Goal: Feedback & Contribution: Submit feedback/report problem

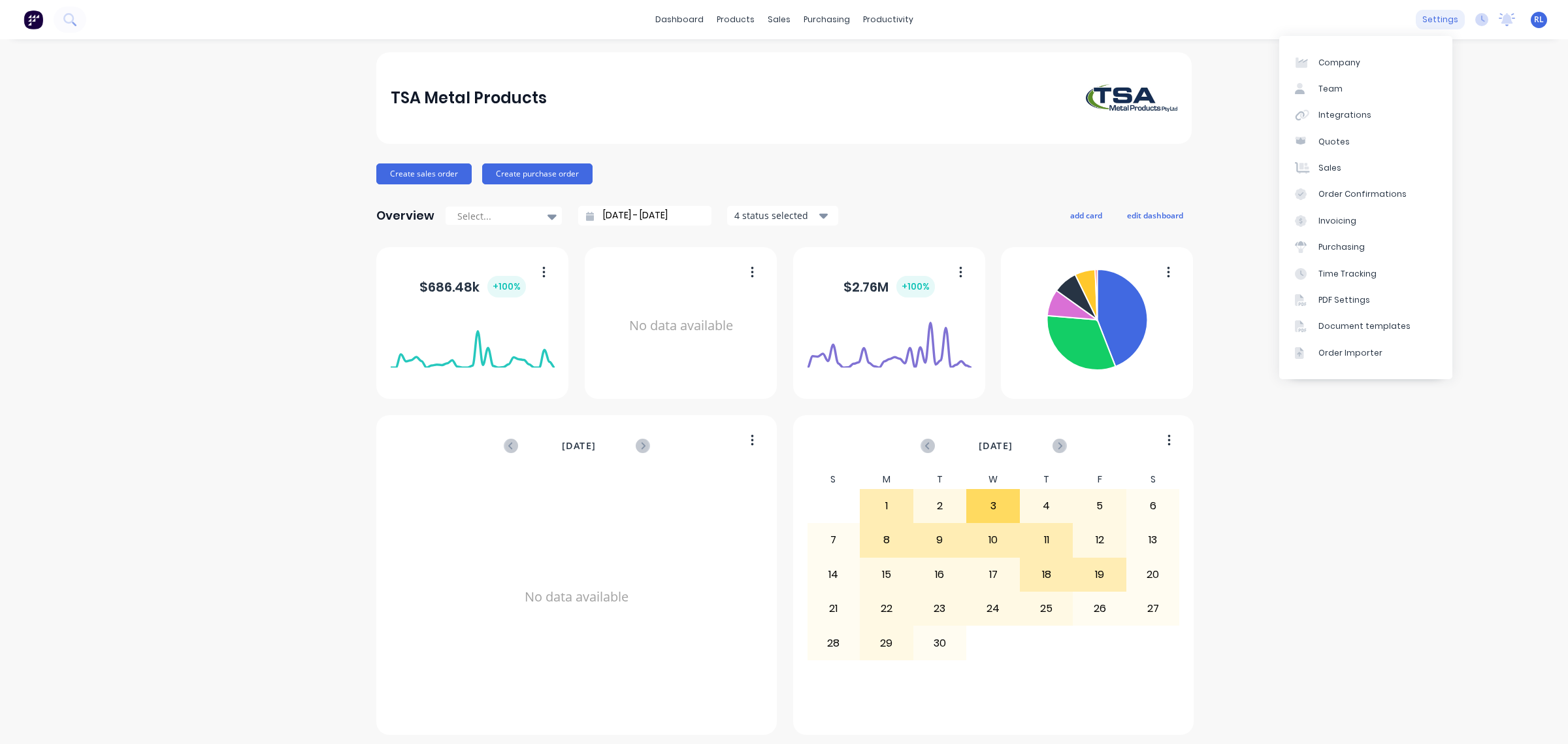
click at [1429, 15] on div "settings" at bounding box center [1441, 20] width 49 height 20
click at [1383, 329] on div "Document templates" at bounding box center [1365, 326] width 92 height 12
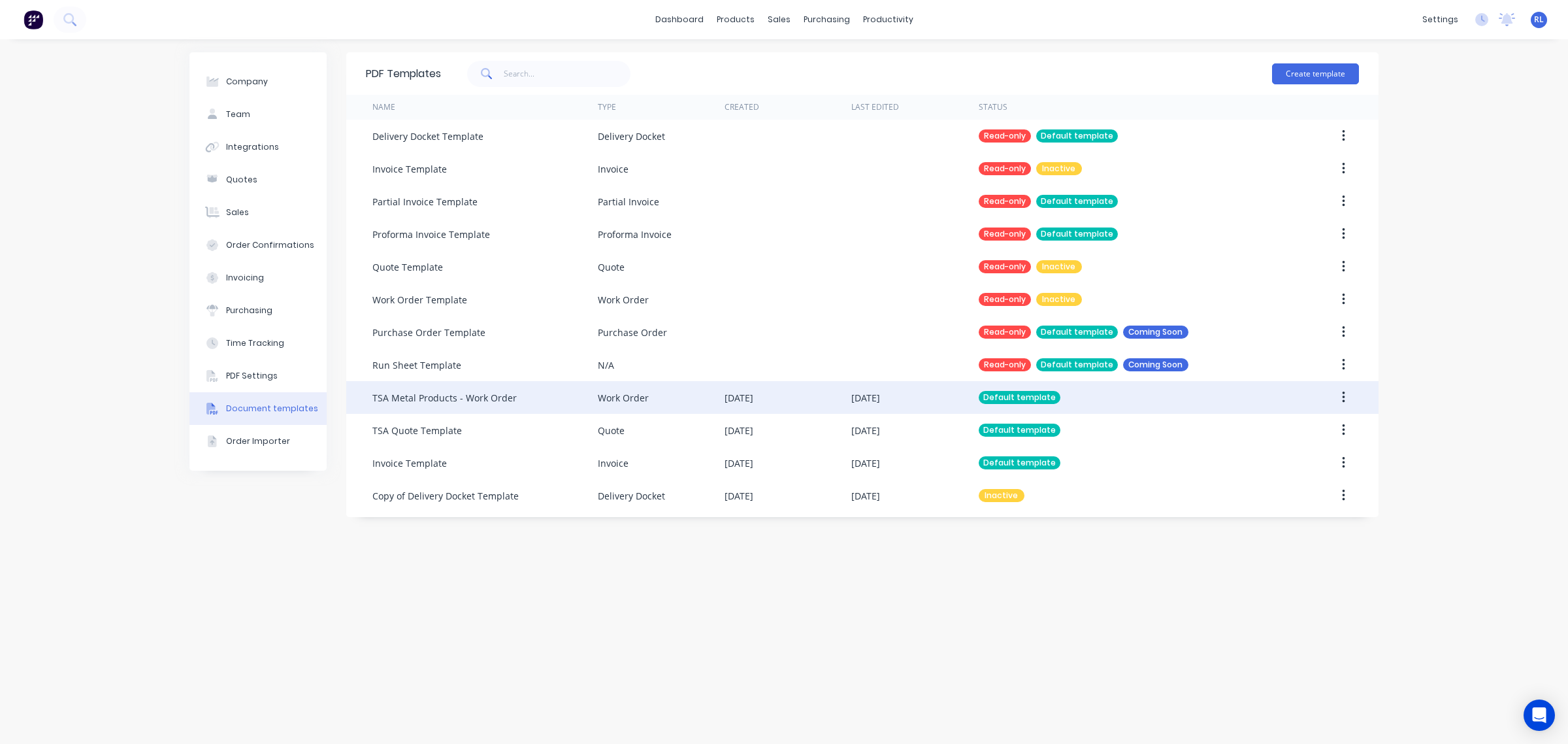
click at [527, 397] on div "TSA Metal Products - Work Order" at bounding box center [486, 397] width 226 height 33
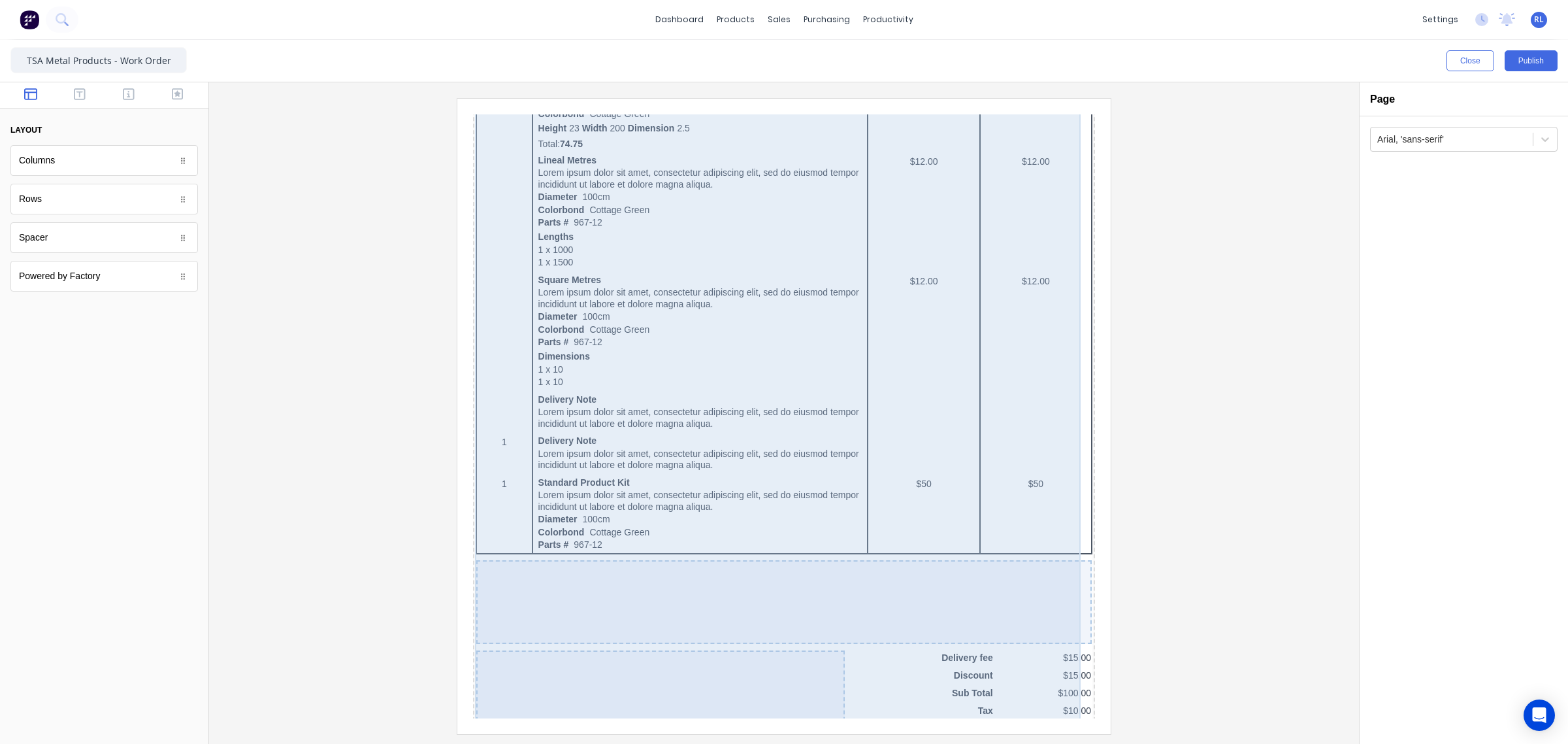
scroll to position [653, 0]
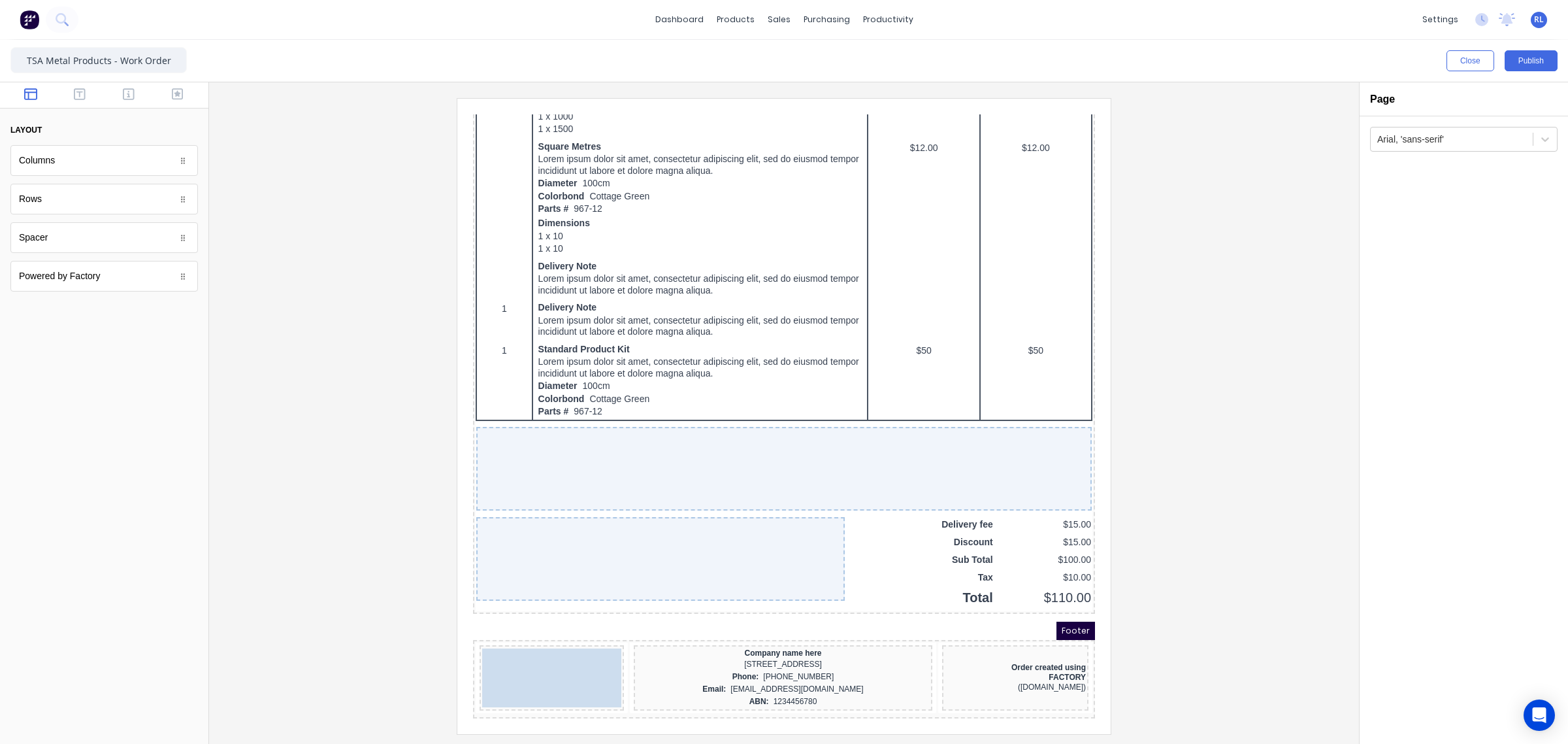
drag, startPoint x: 530, startPoint y: 665, endPoint x: 554, endPoint y: 676, distance: 26.4
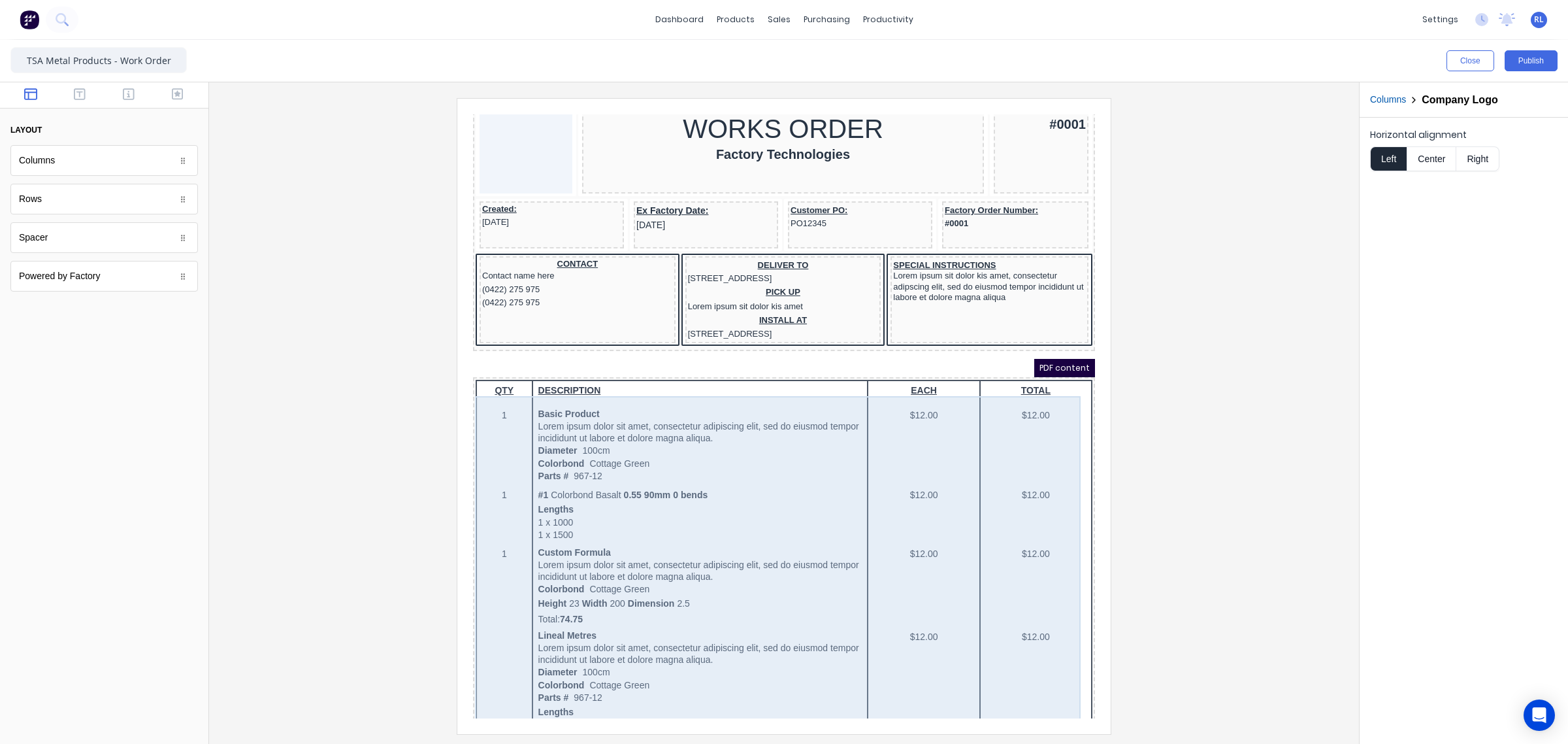
scroll to position [0, 0]
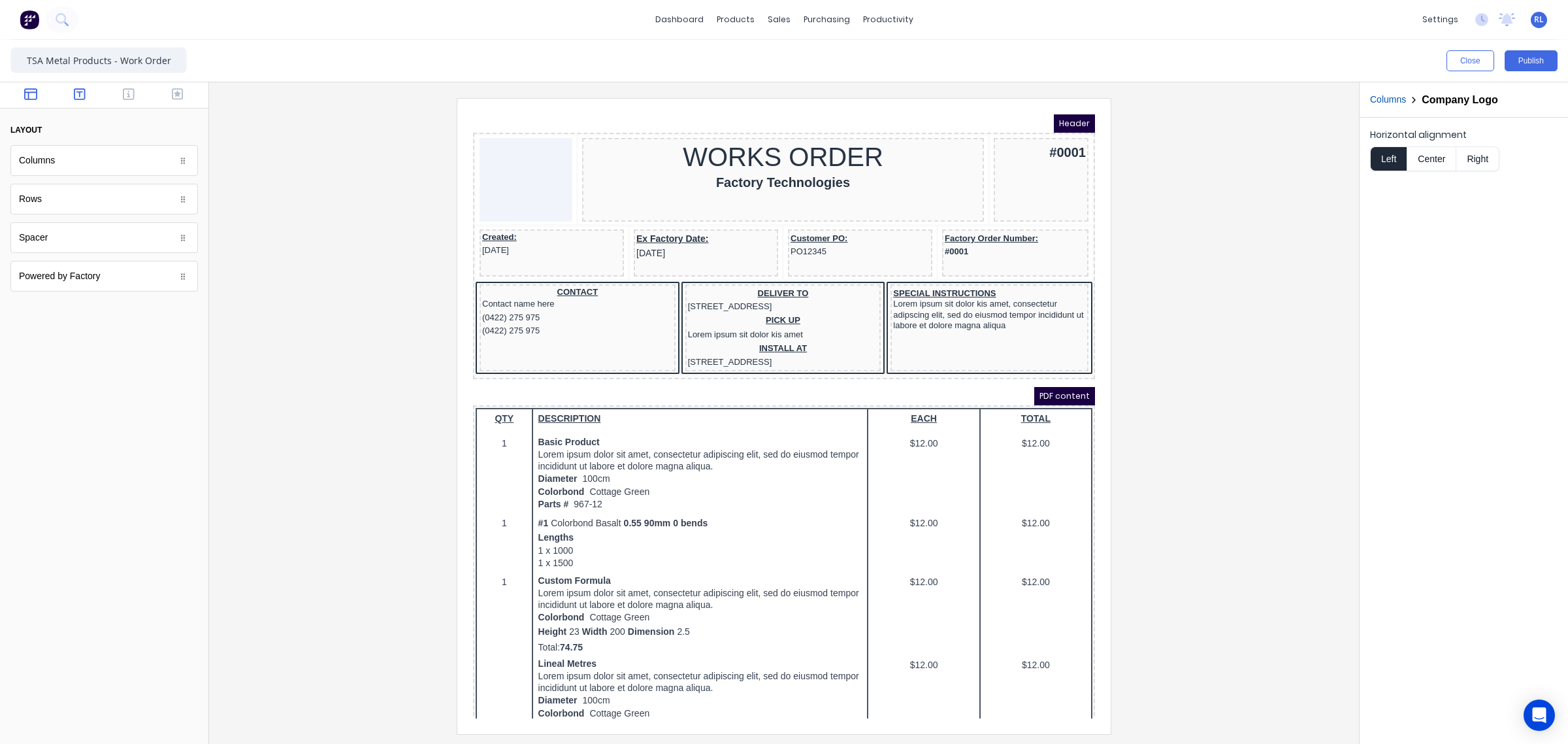
click at [83, 95] on icon "button" at bounding box center [79, 94] width 12 height 13
click at [130, 98] on icon "button" at bounding box center [128, 94] width 12 height 13
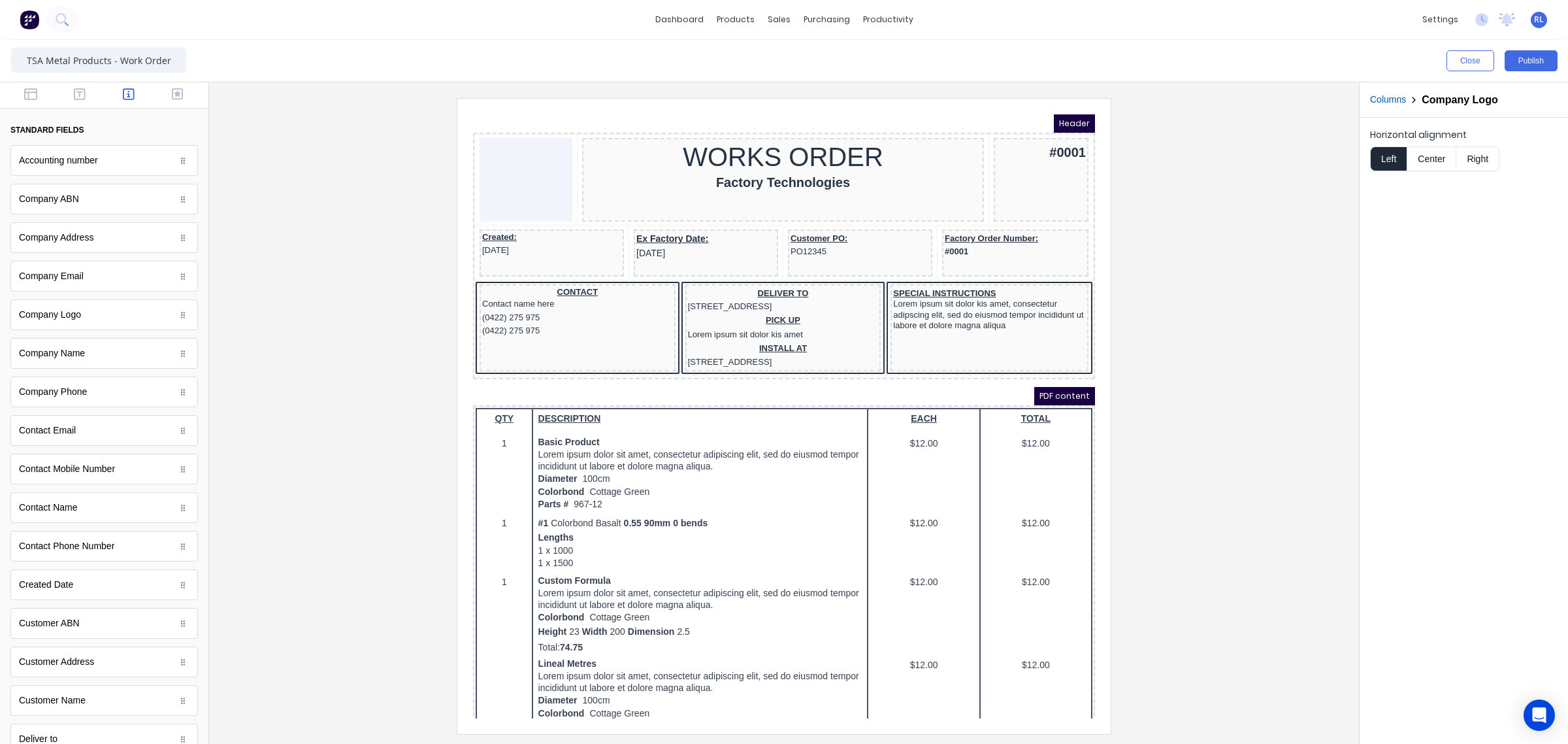
click at [1209, 385] on div at bounding box center [784, 416] width 1129 height 635
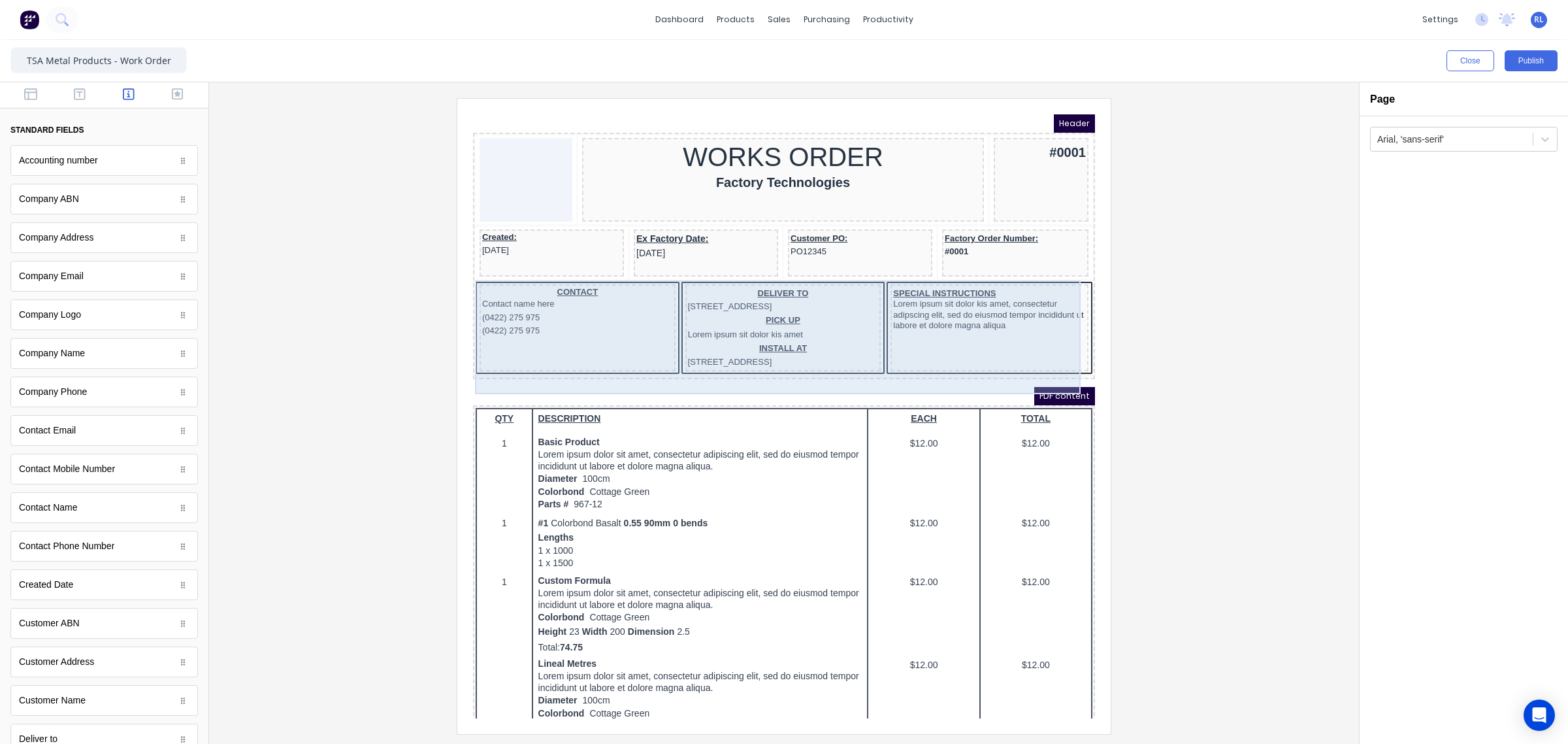
click at [958, 330] on div "SPECIAL INSTRUCTIONS Lorem ipsum sit dolor kis amet, consectetur adipscing elit…" at bounding box center [974, 312] width 198 height 87
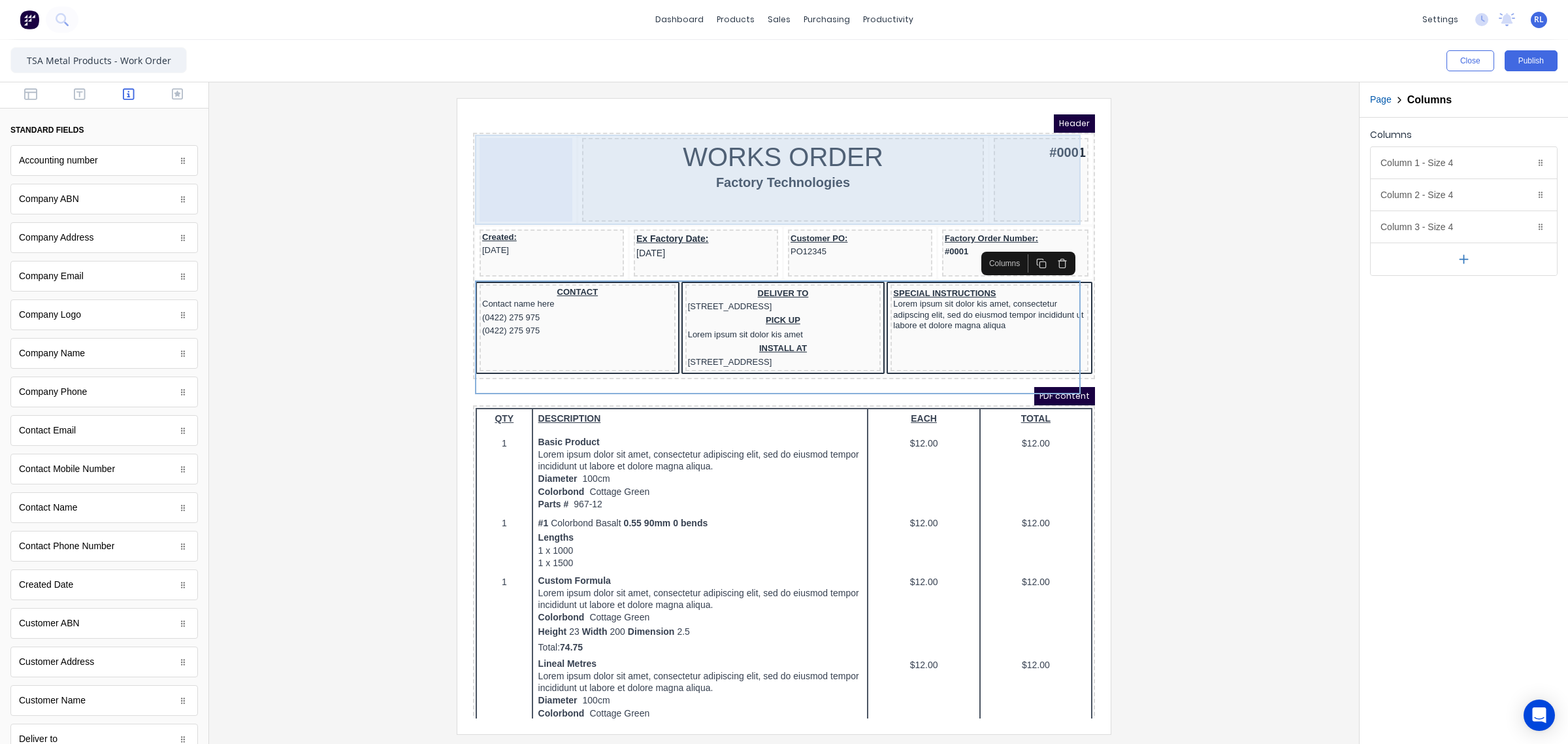
click at [490, 160] on div at bounding box center [510, 164] width 93 height 84
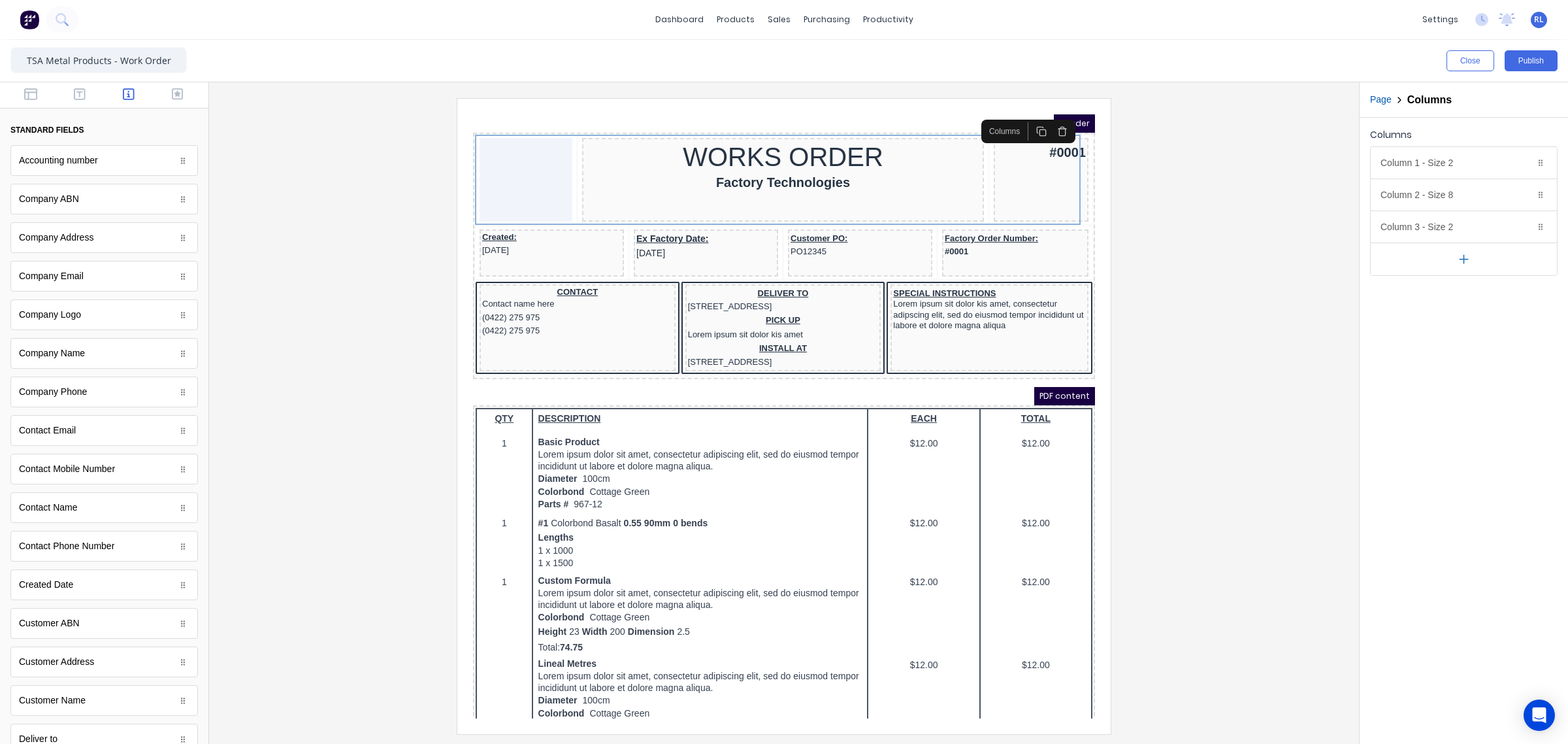
click at [1278, 204] on div at bounding box center [784, 416] width 1129 height 635
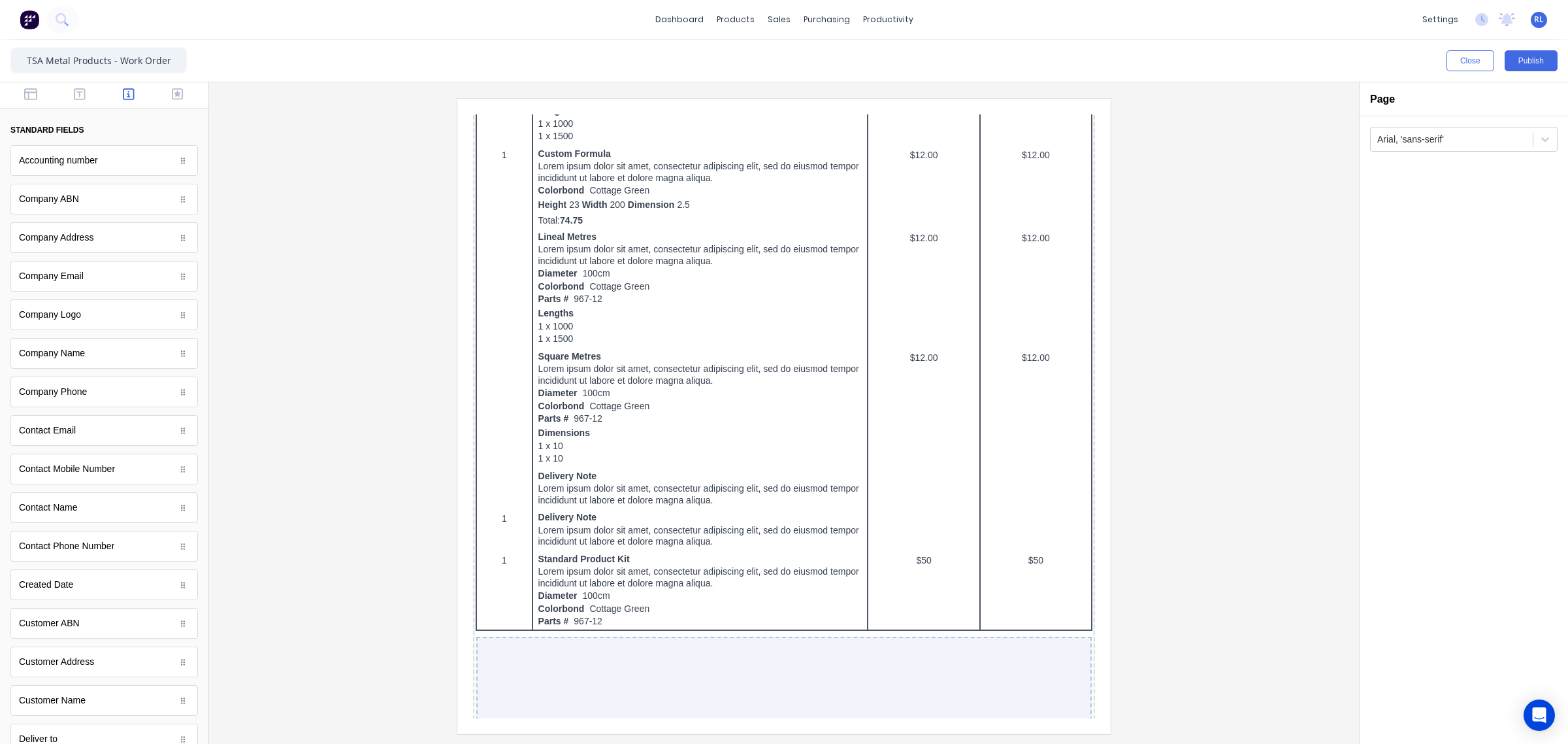
scroll to position [653, 0]
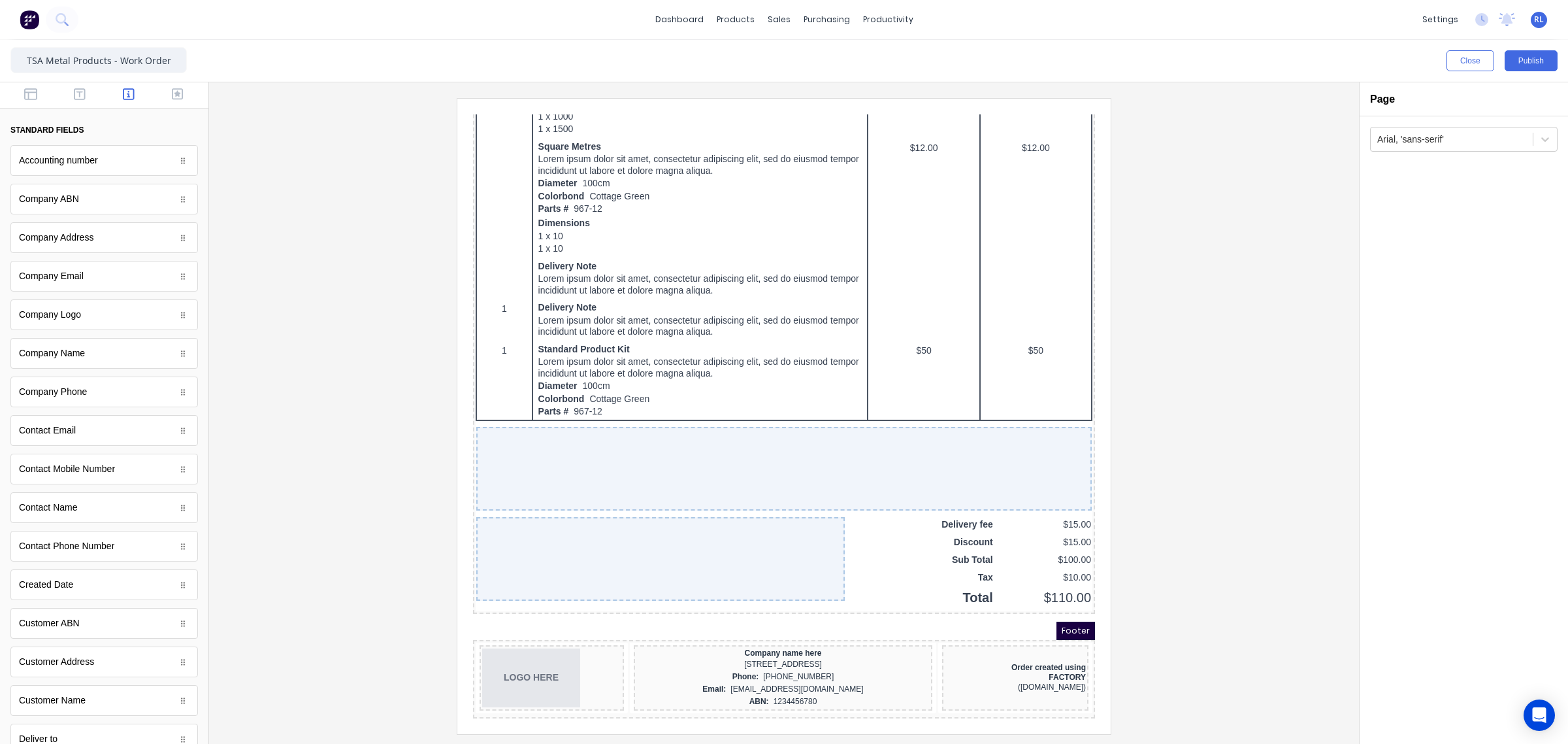
drag, startPoint x: 1076, startPoint y: 351, endPoint x: 1583, endPoint y: 806, distance: 681.2
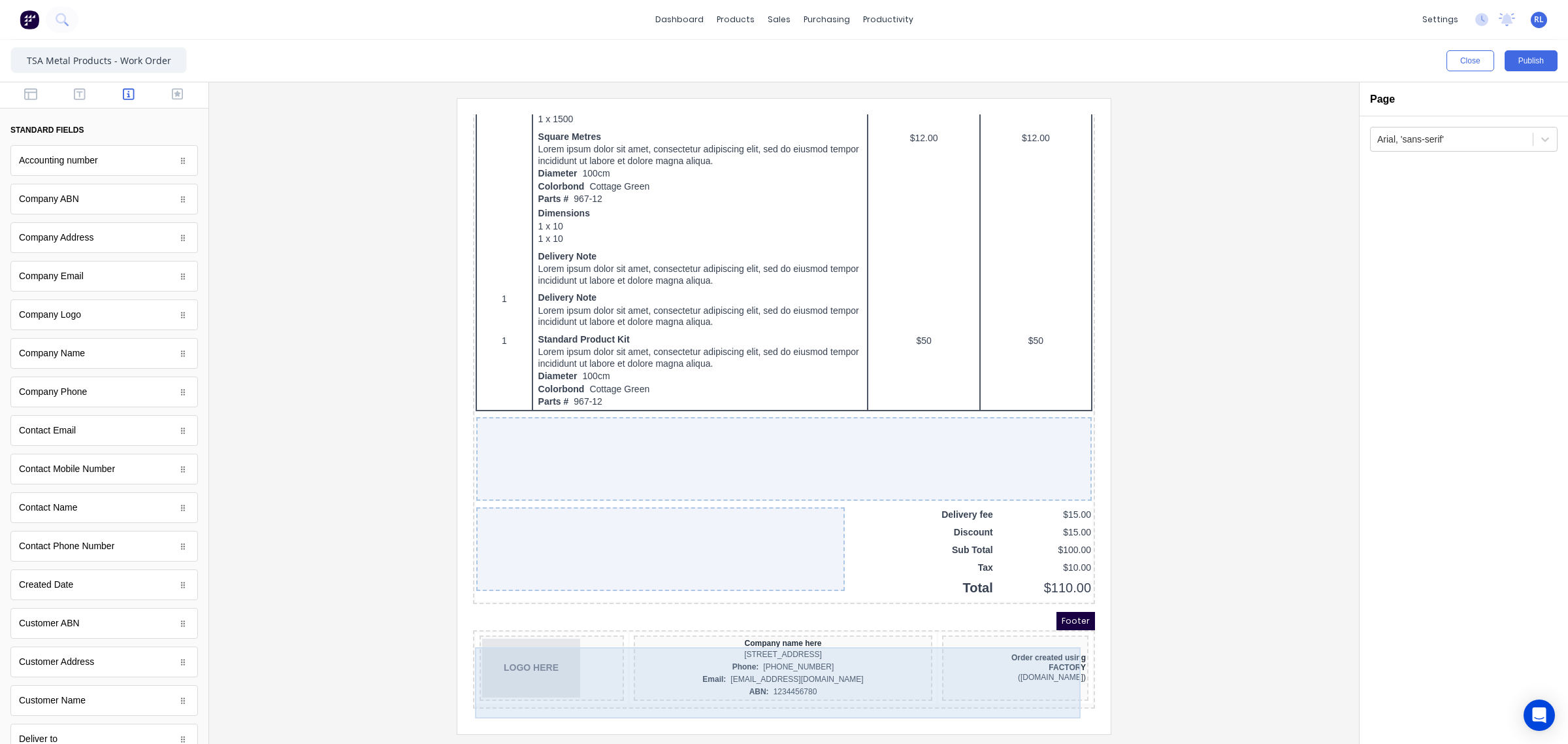
click at [865, 626] on div "Company name here 234 Beach Road Gold Coast, Queensland, Australia, 4217 Phone:…" at bounding box center [767, 652] width 299 height 65
click at [948, 642] on div "Order created using FACTORY (www.factory.app)" at bounding box center [1000, 652] width 146 height 65
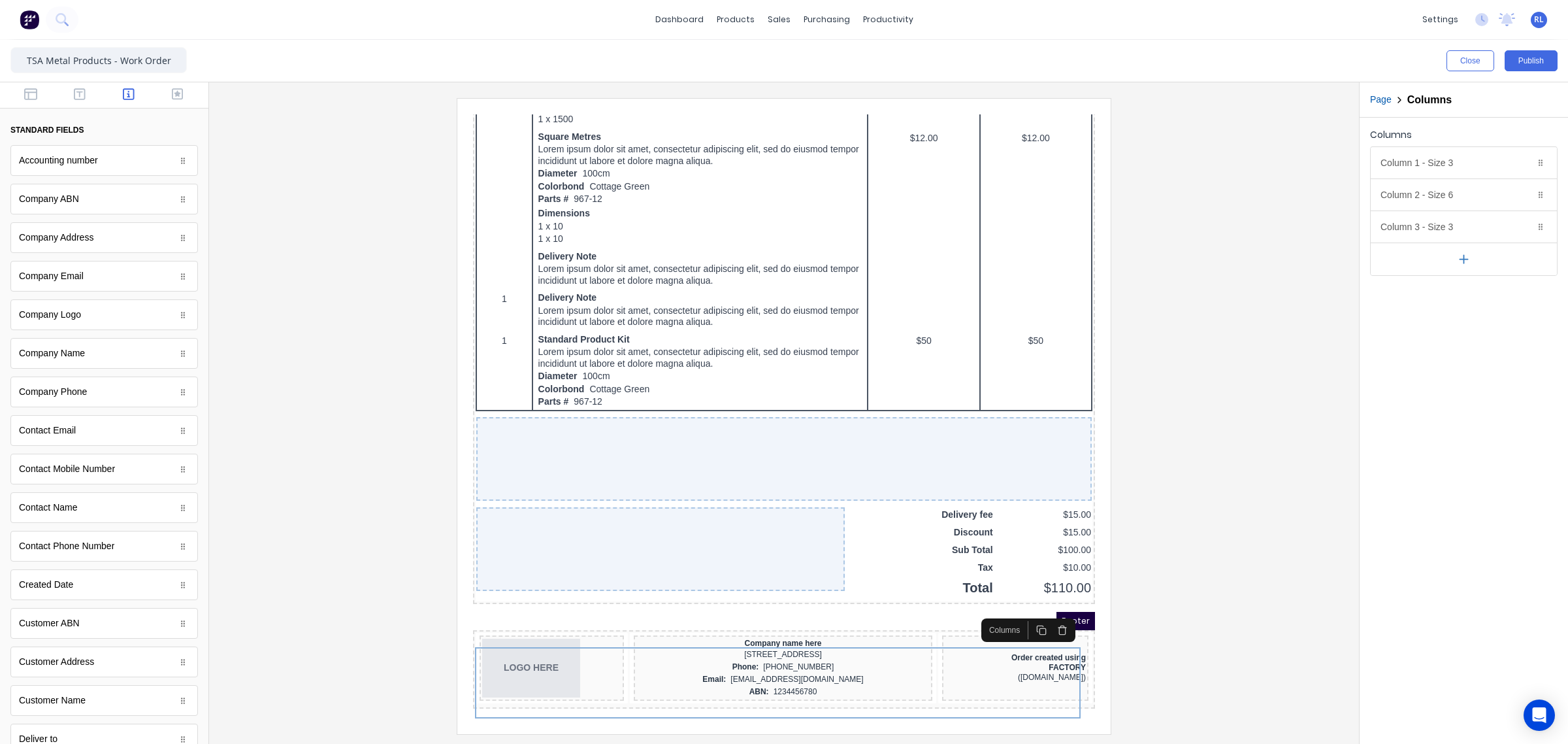
click at [1044, 609] on icon "button" at bounding box center [1046, 614] width 10 height 10
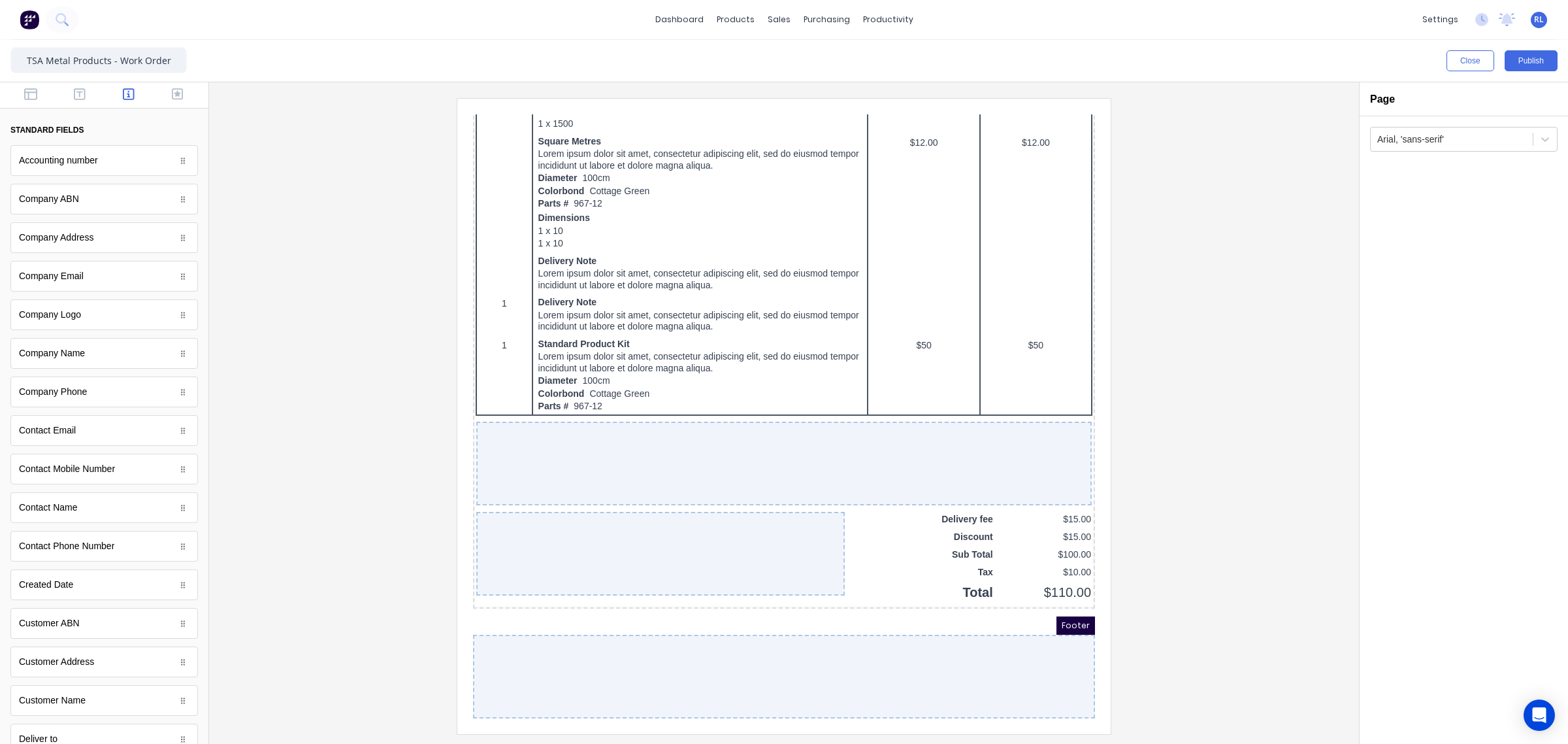
scroll to position [661, 0]
click at [1191, 628] on div at bounding box center [784, 416] width 1129 height 635
click at [1461, 58] on button "Close" at bounding box center [1470, 61] width 47 height 21
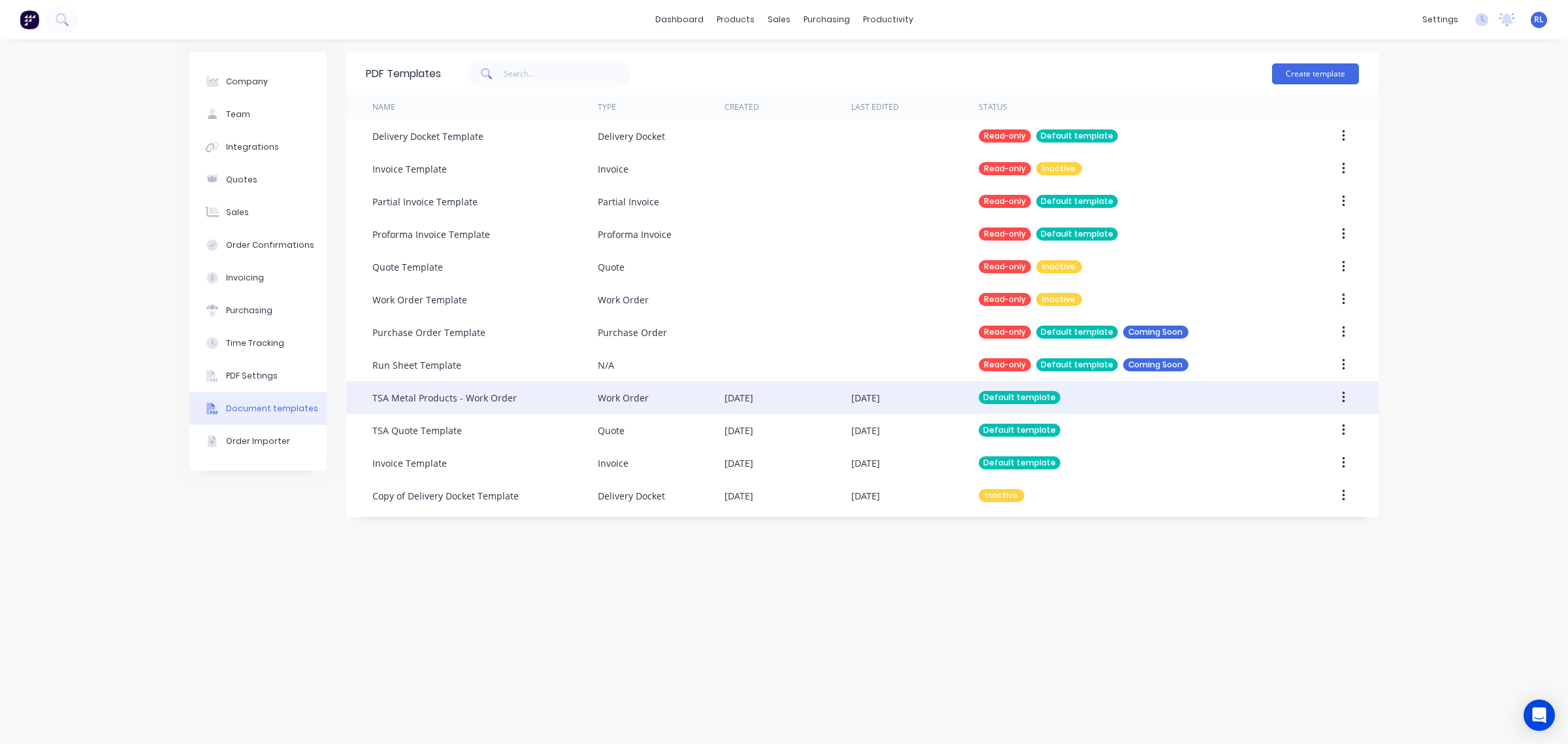
click at [508, 398] on div "TSA Metal Products - Work Order" at bounding box center [444, 398] width 144 height 14
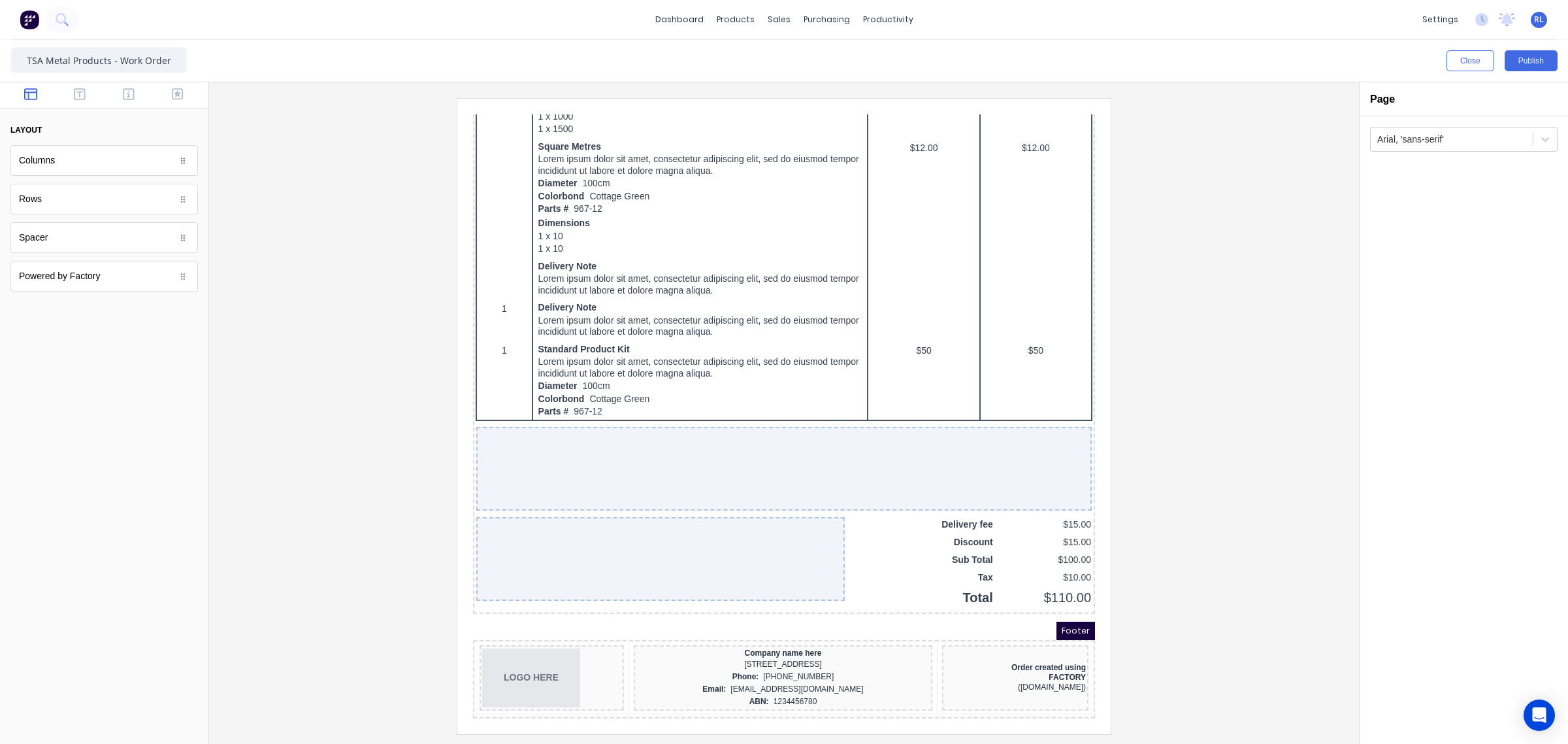
scroll to position [653, 0]
drag, startPoint x: 1073, startPoint y: 346, endPoint x: 1554, endPoint y: 782, distance: 649.2
click at [580, 662] on div "LOGO HERE" at bounding box center [536, 660] width 139 height 59
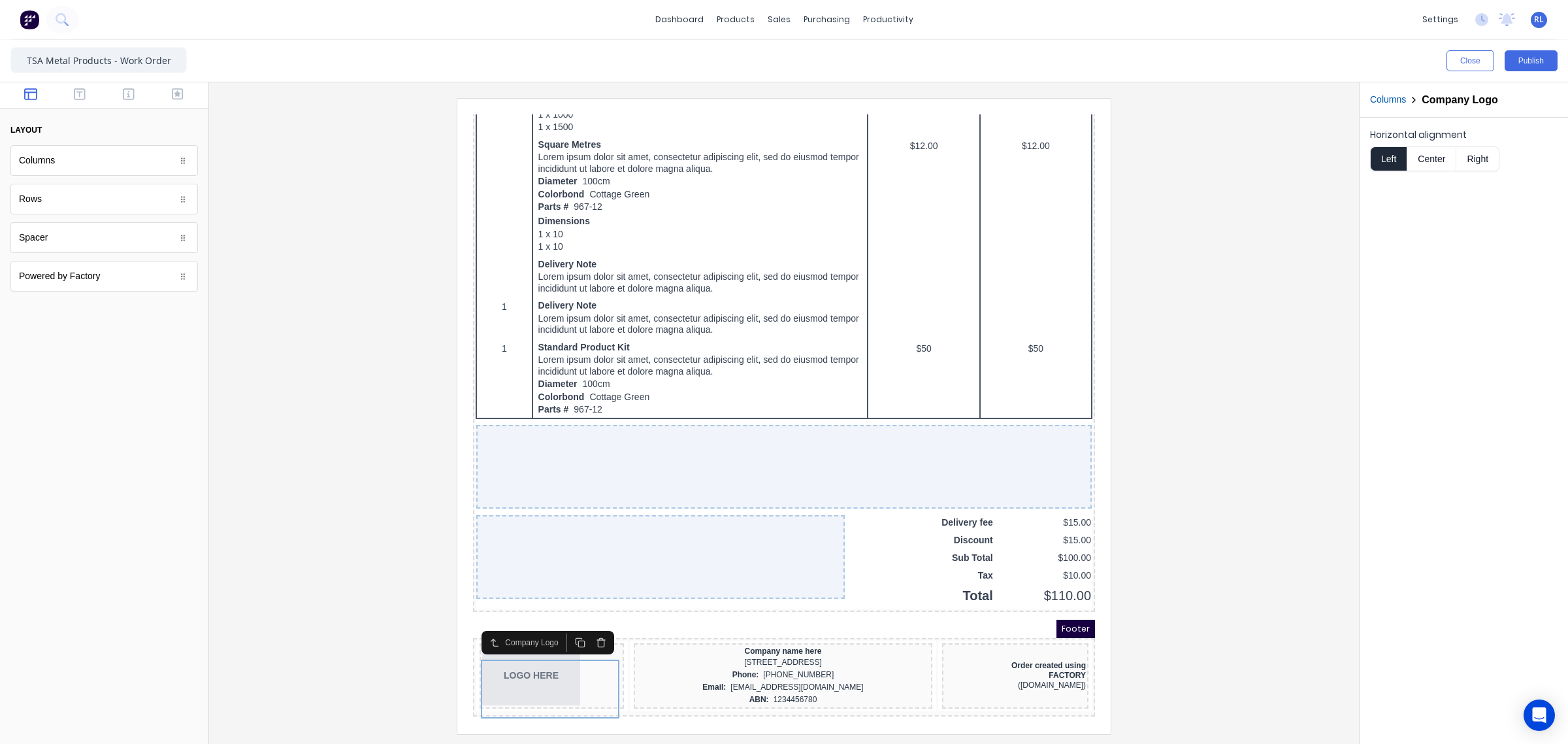
click at [584, 621] on icon "button" at bounding box center [585, 626] width 10 height 10
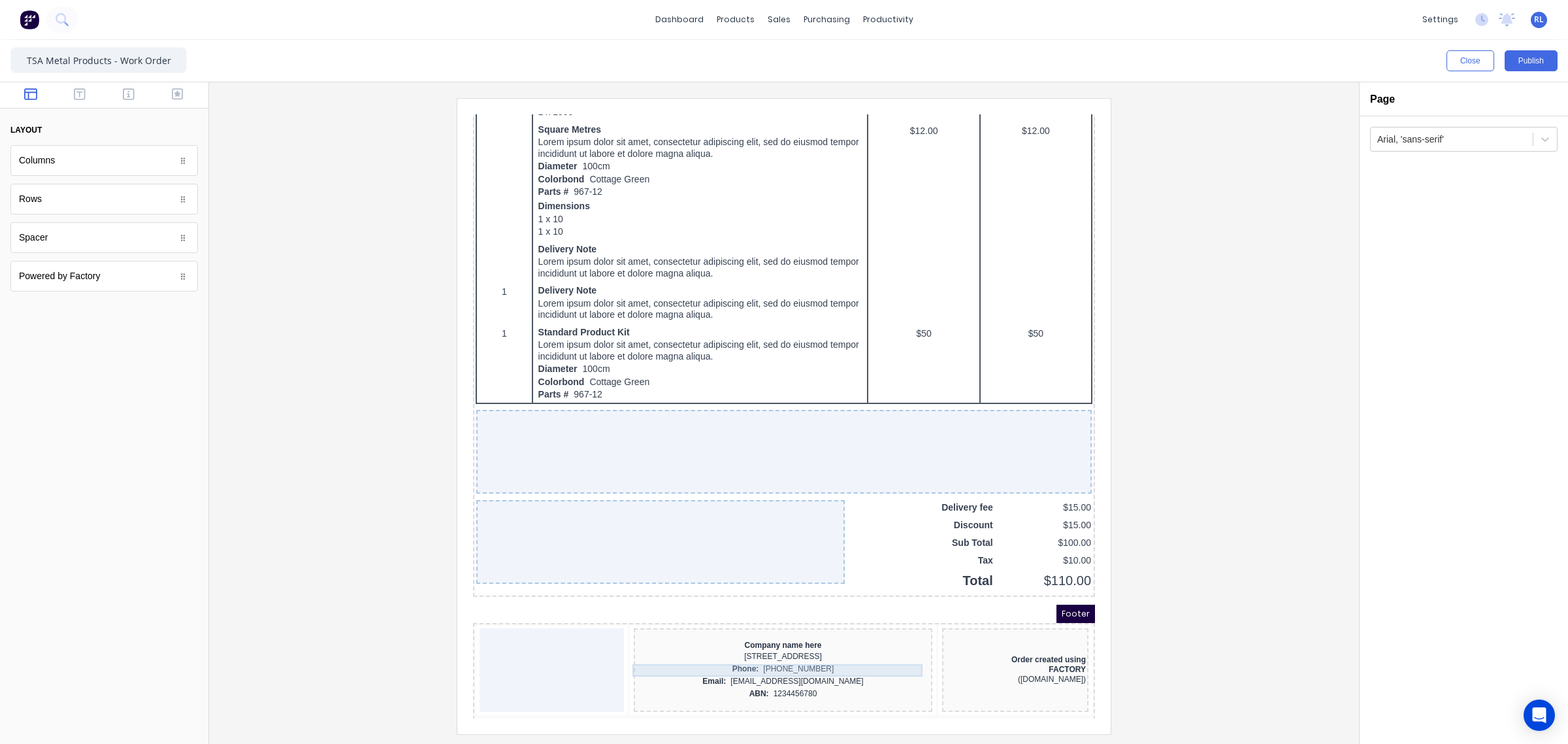
click at [635, 647] on div "234 Beach Road Gold Coast, Queensland, Australia, 4217" at bounding box center [767, 641] width 293 height 13
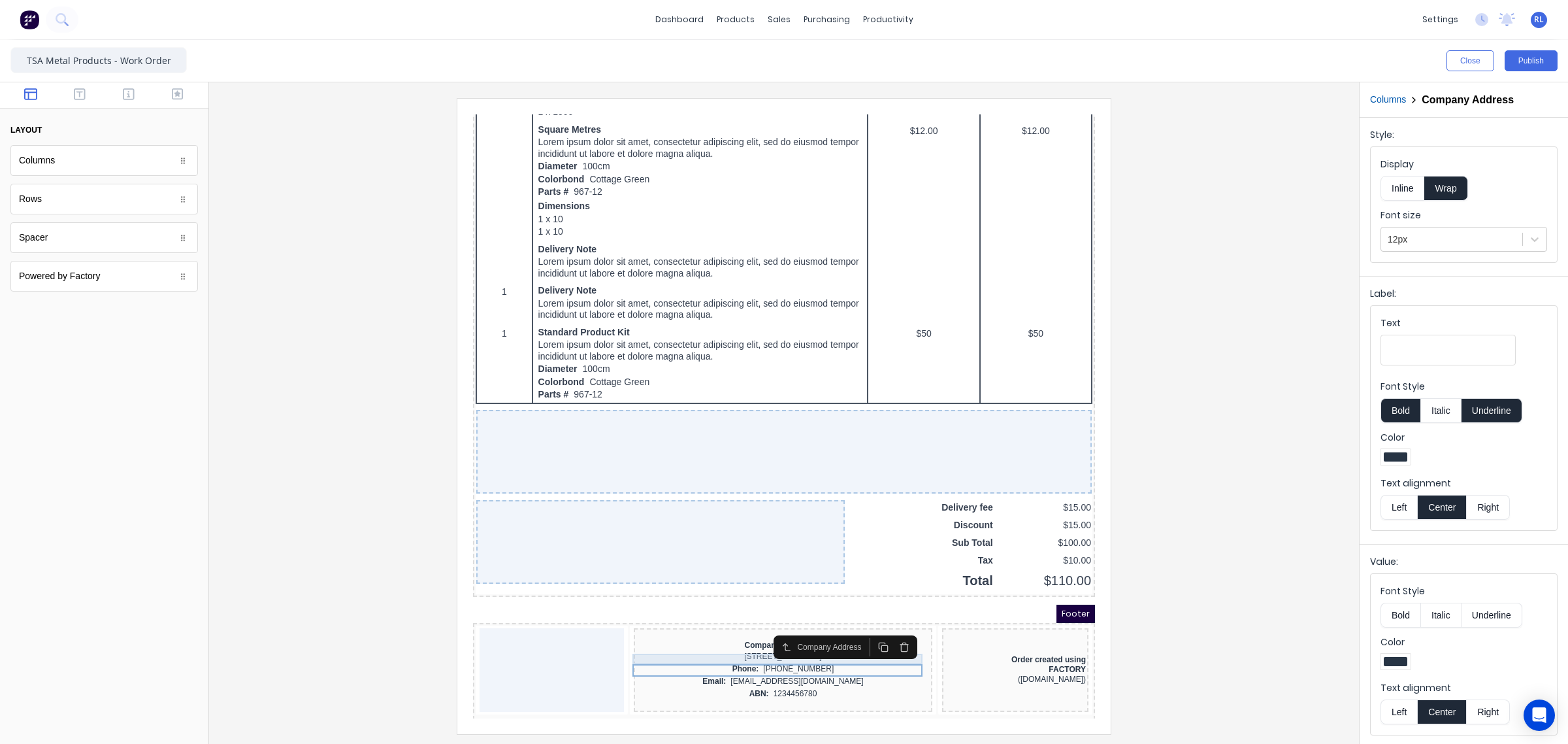
click at [635, 634] on div "Company name here 234 Beach Road Gold Coast, Queensland, Australia, 4217 Phone:…" at bounding box center [767, 654] width 299 height 84
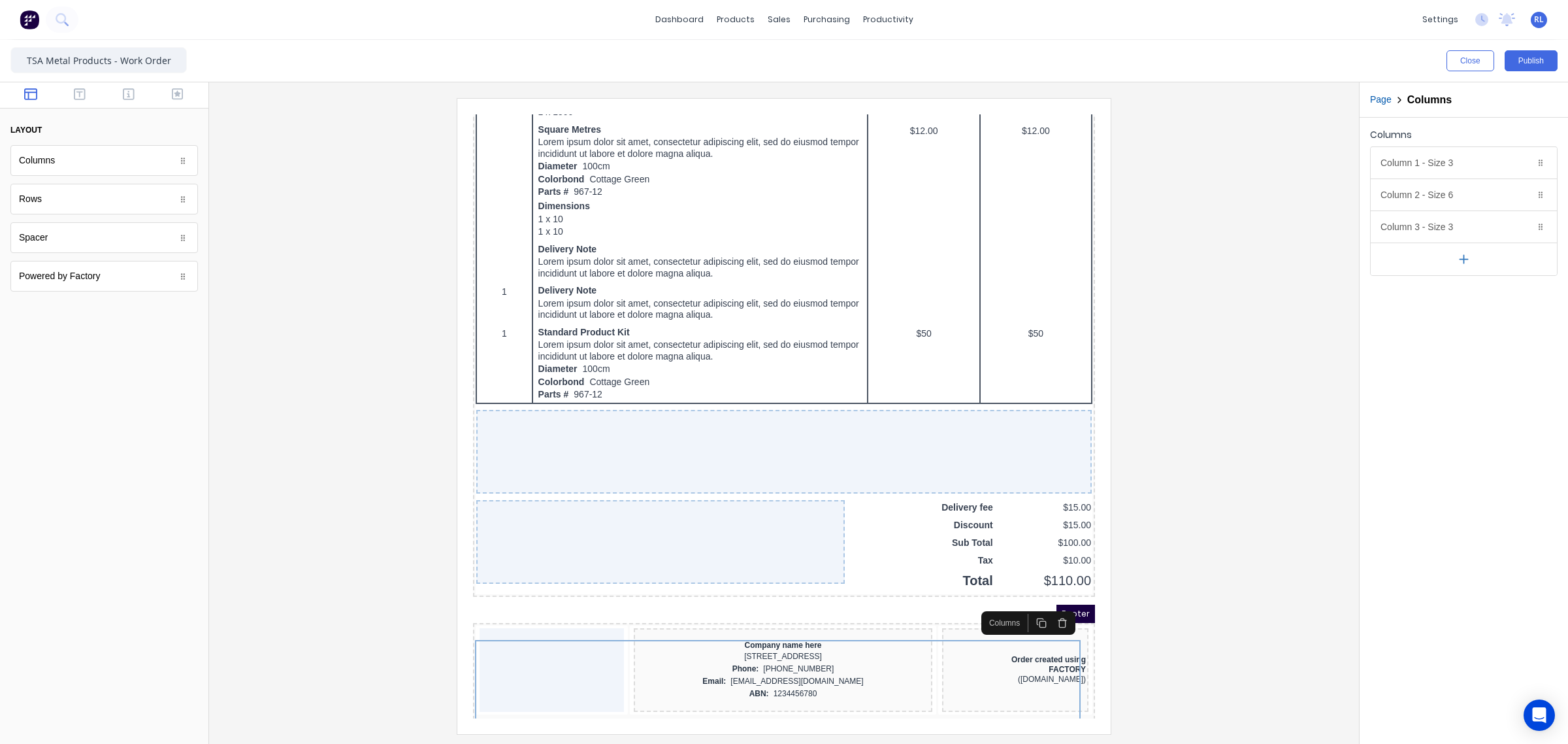
drag, startPoint x: 1046, startPoint y: 607, endPoint x: 1057, endPoint y: 621, distance: 17.8
click at [1048, 609] on icon "button" at bounding box center [1046, 607] width 10 height 10
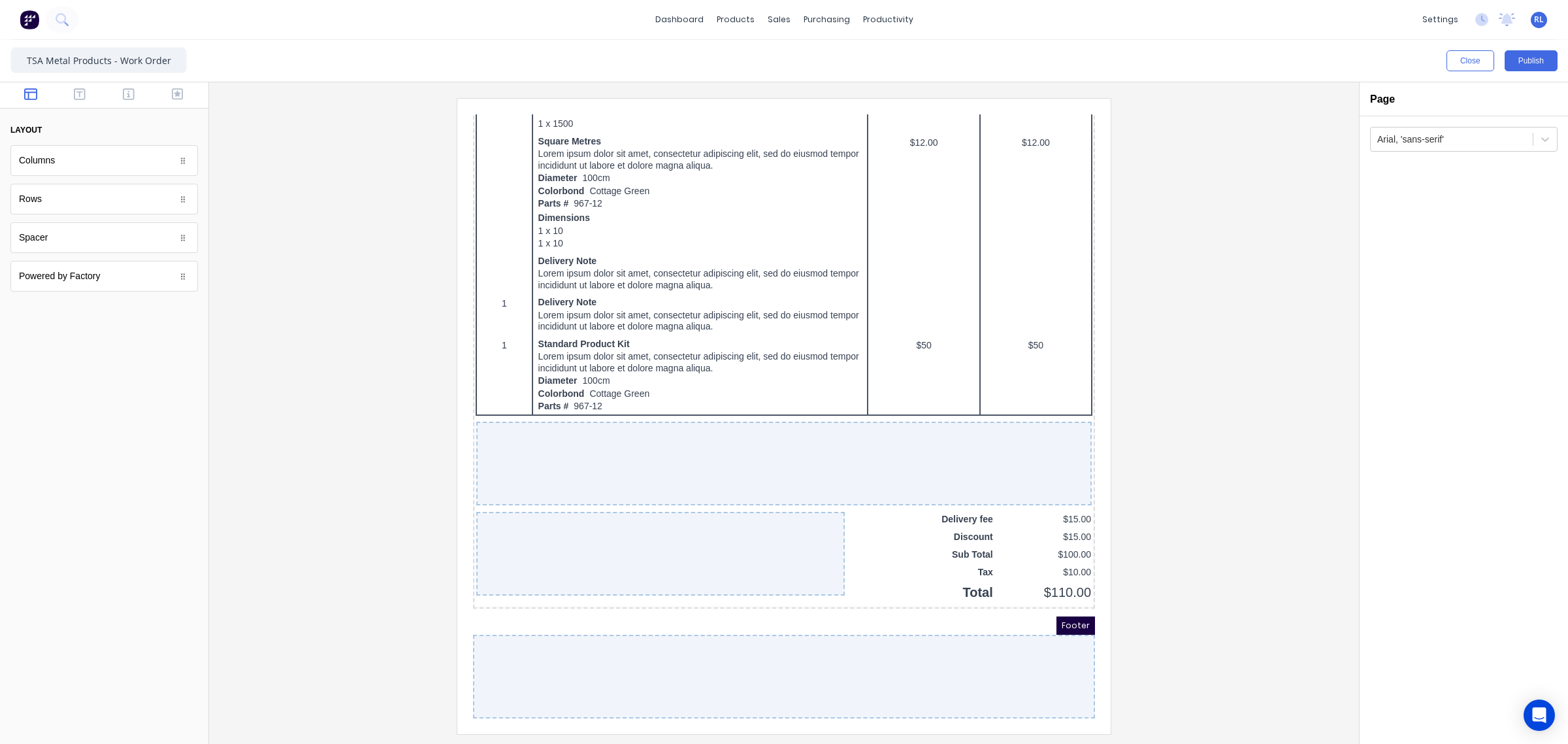
click at [1243, 644] on div at bounding box center [784, 416] width 1129 height 635
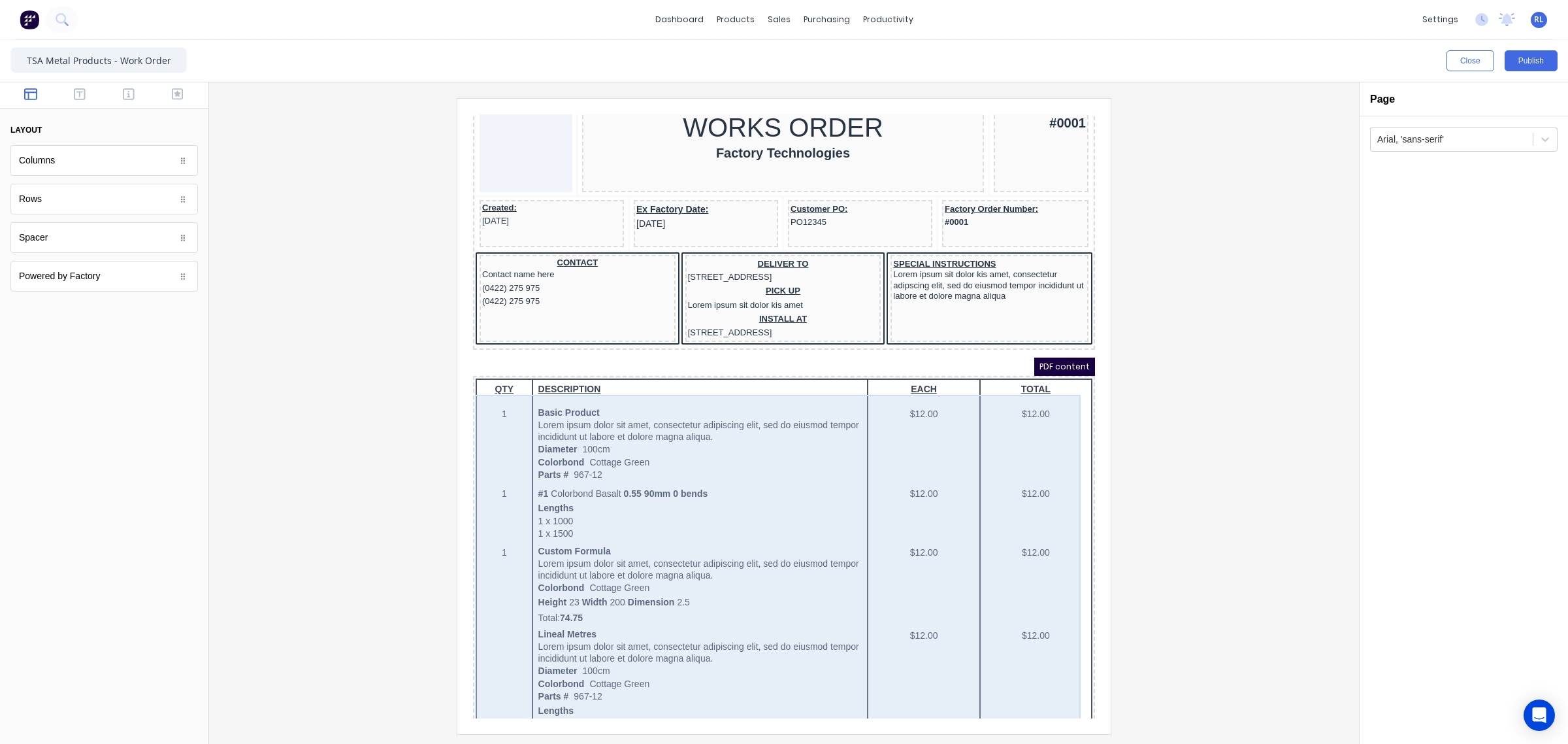
scroll to position [0, 0]
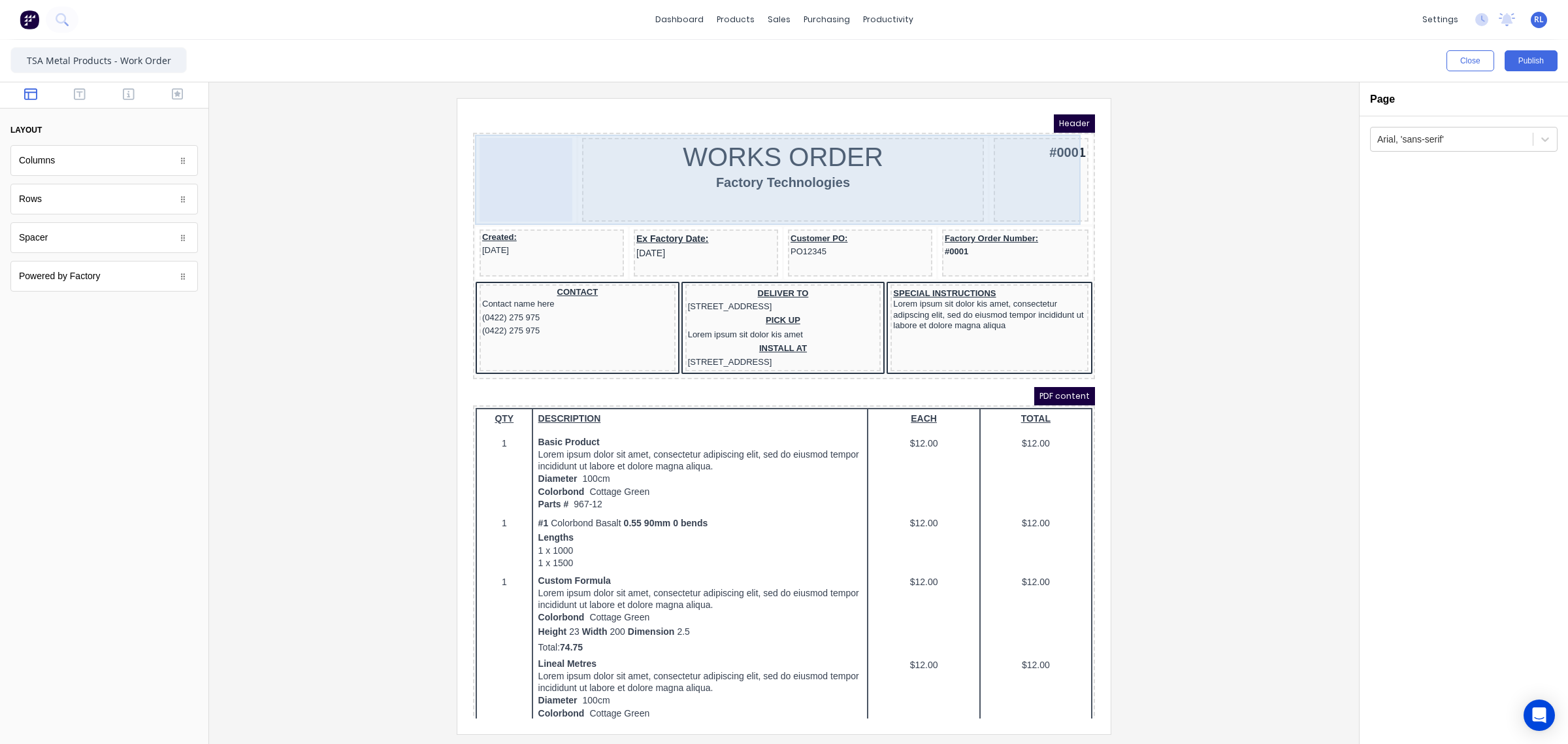
click at [550, 169] on div at bounding box center [510, 164] width 93 height 84
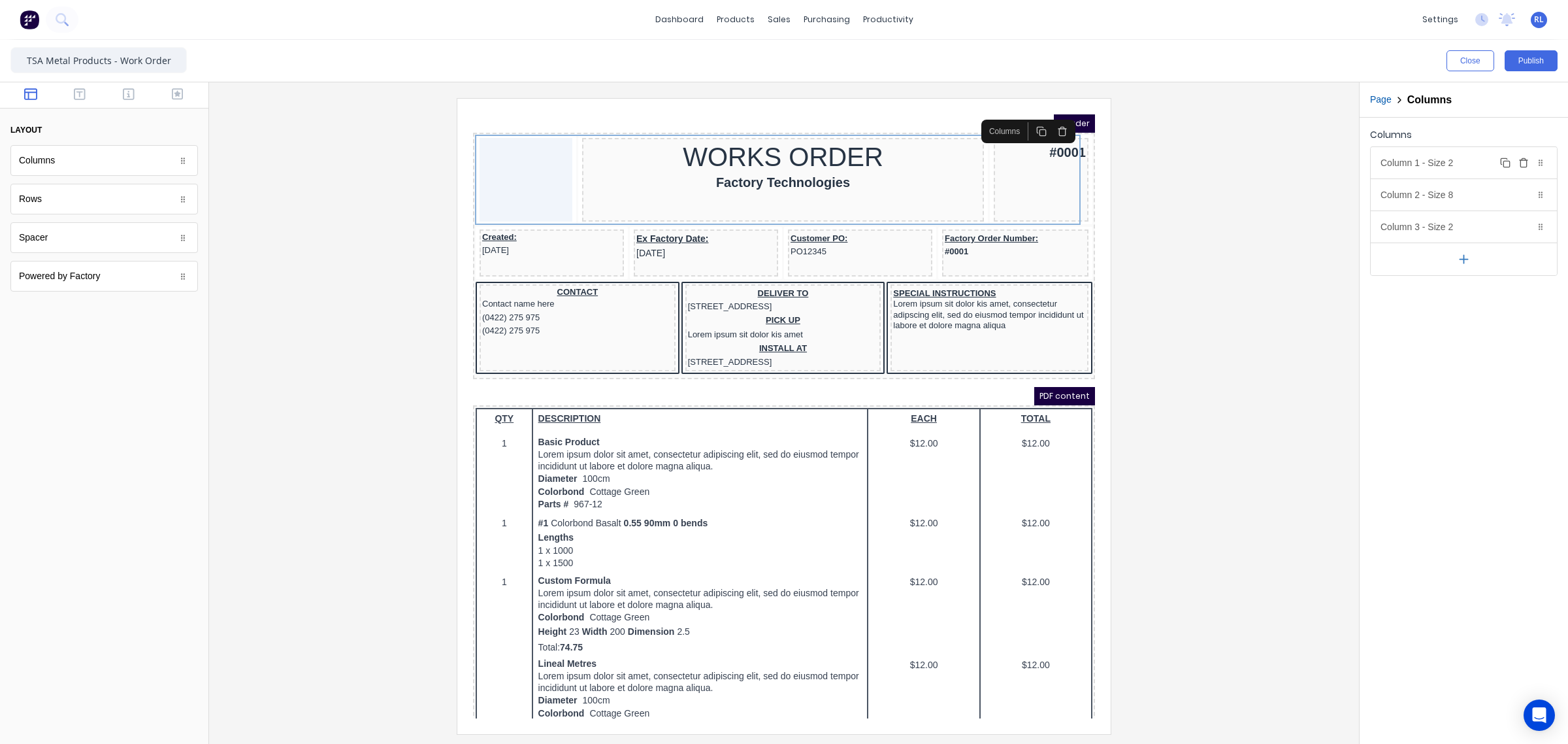
click at [1469, 162] on div "Column 1 - Size 2 Duplicate Delete" at bounding box center [1464, 162] width 186 height 31
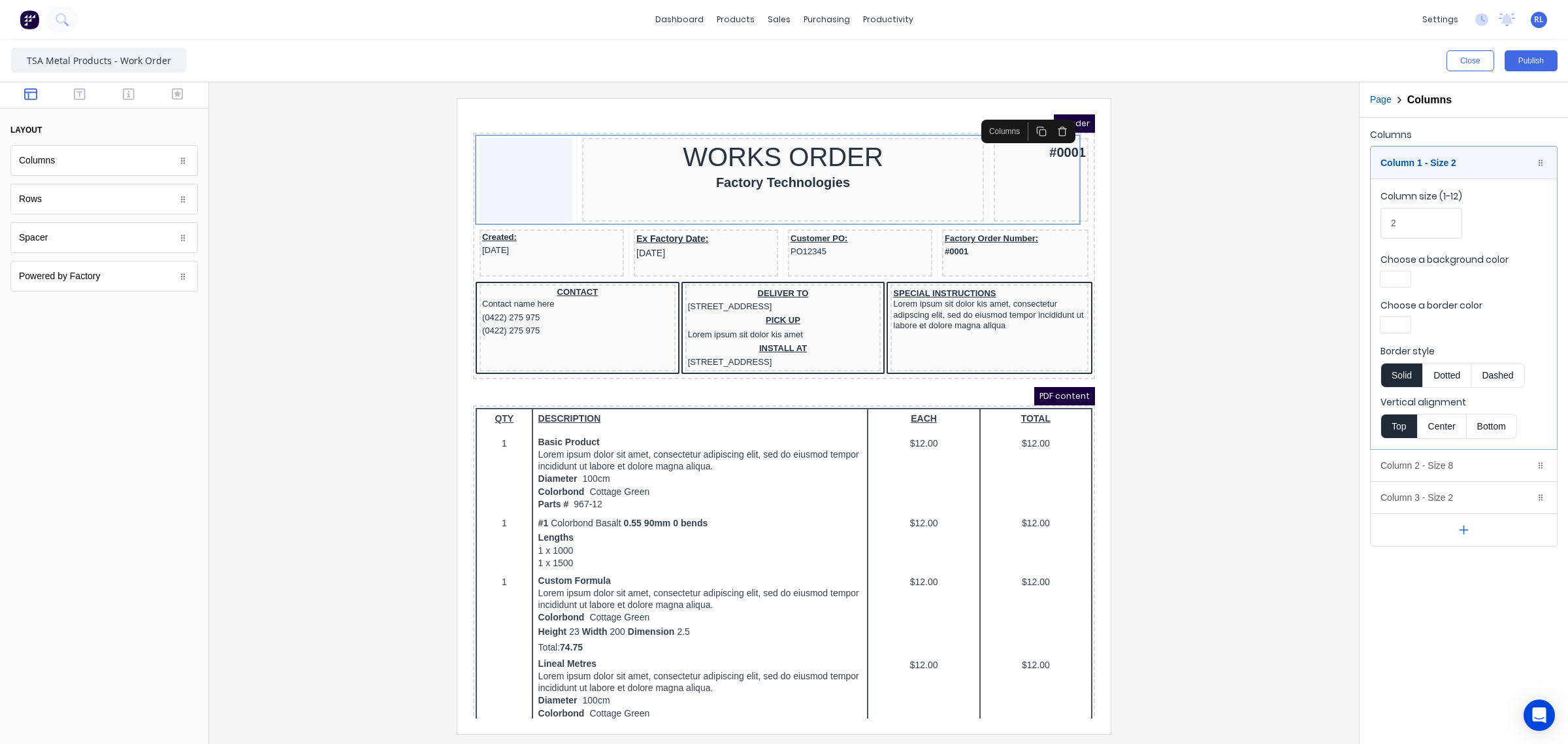
click at [429, 254] on div at bounding box center [784, 416] width 1129 height 635
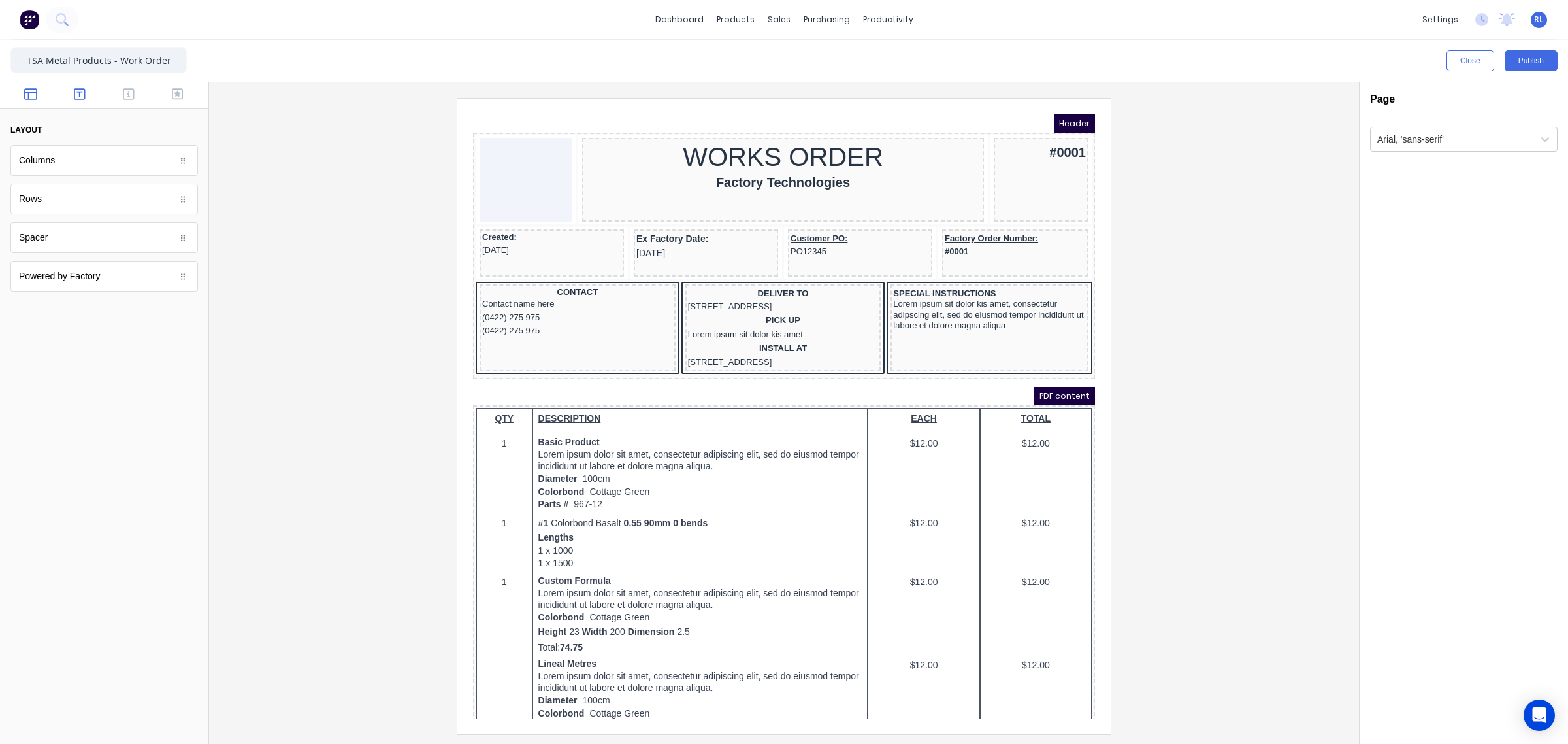
click at [86, 97] on button "button" at bounding box center [79, 95] width 41 height 16
click at [128, 93] on icon "button" at bounding box center [128, 94] width 12 height 12
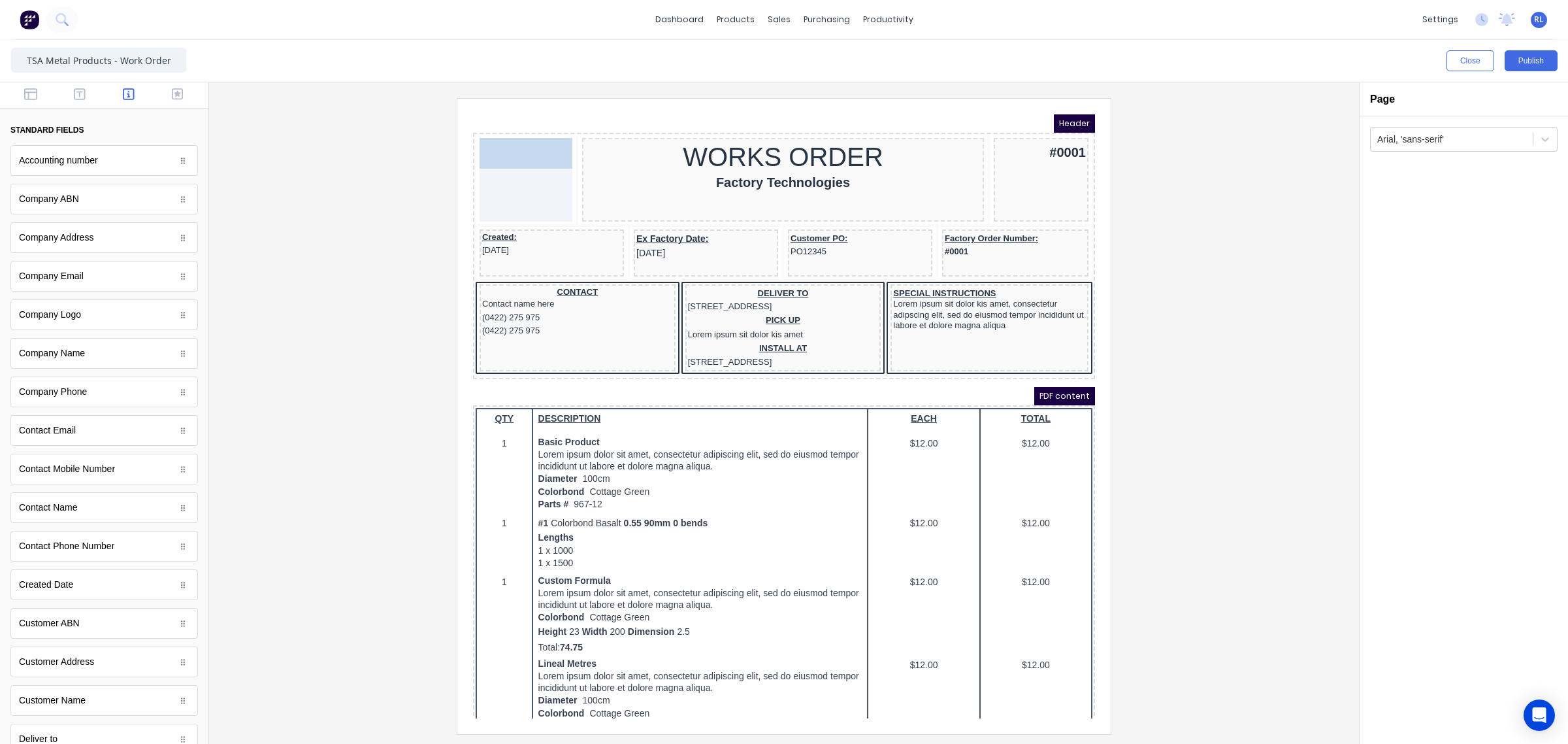
drag, startPoint x: 97, startPoint y: 318, endPoint x: 47, endPoint y: 60, distance: 262.8
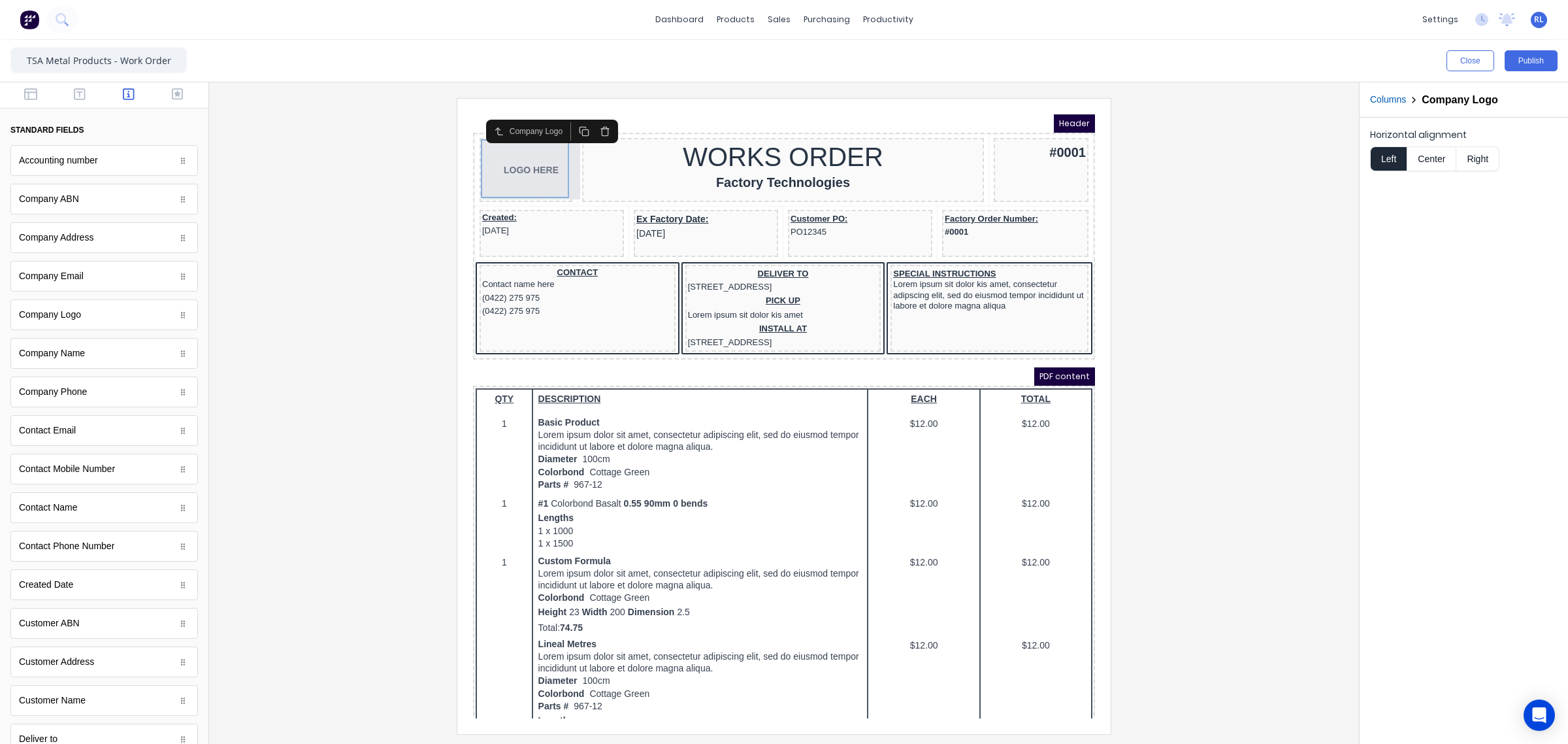
click at [323, 276] on div at bounding box center [784, 416] width 1129 height 635
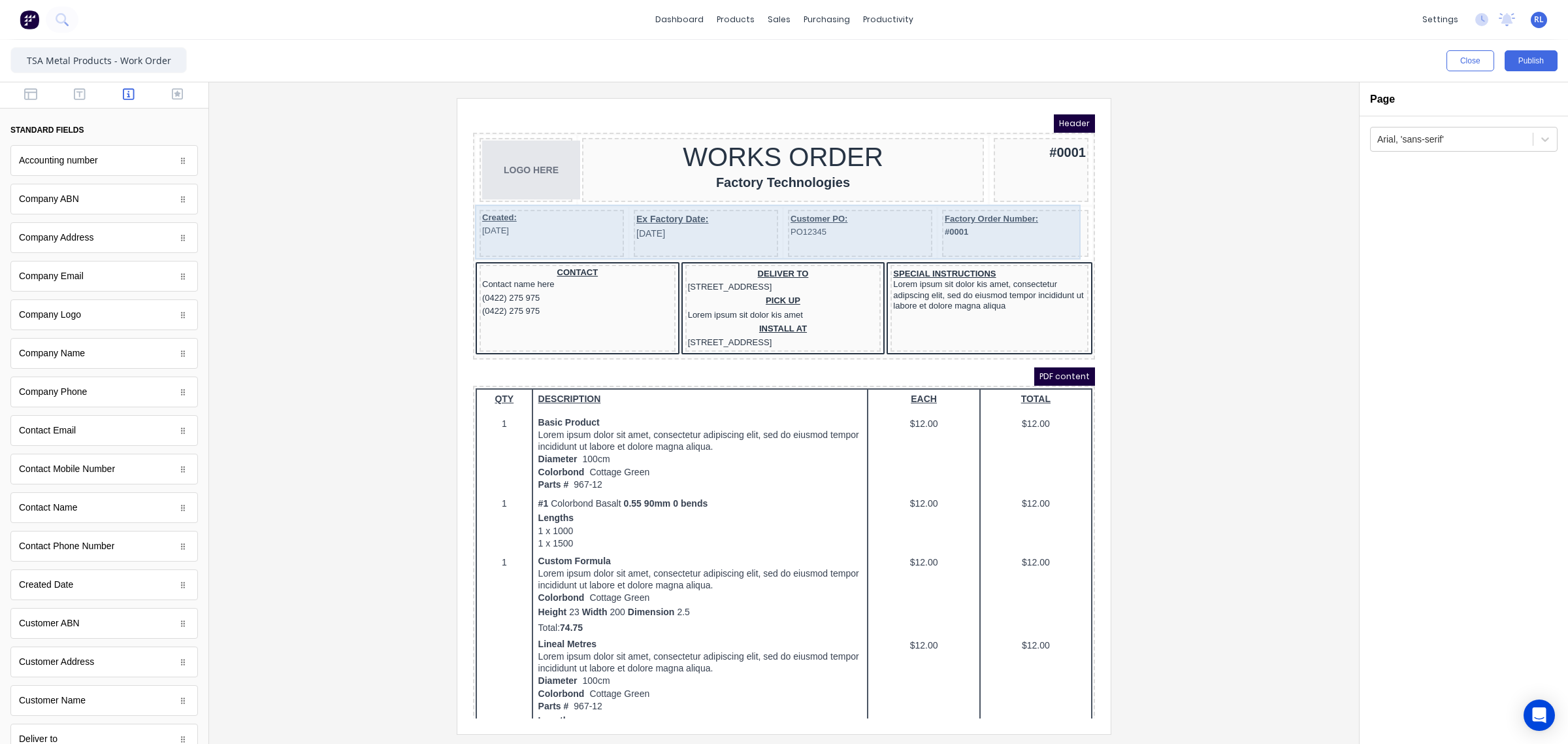
click at [587, 237] on div "Created: 29/10/2024" at bounding box center [536, 218] width 144 height 47
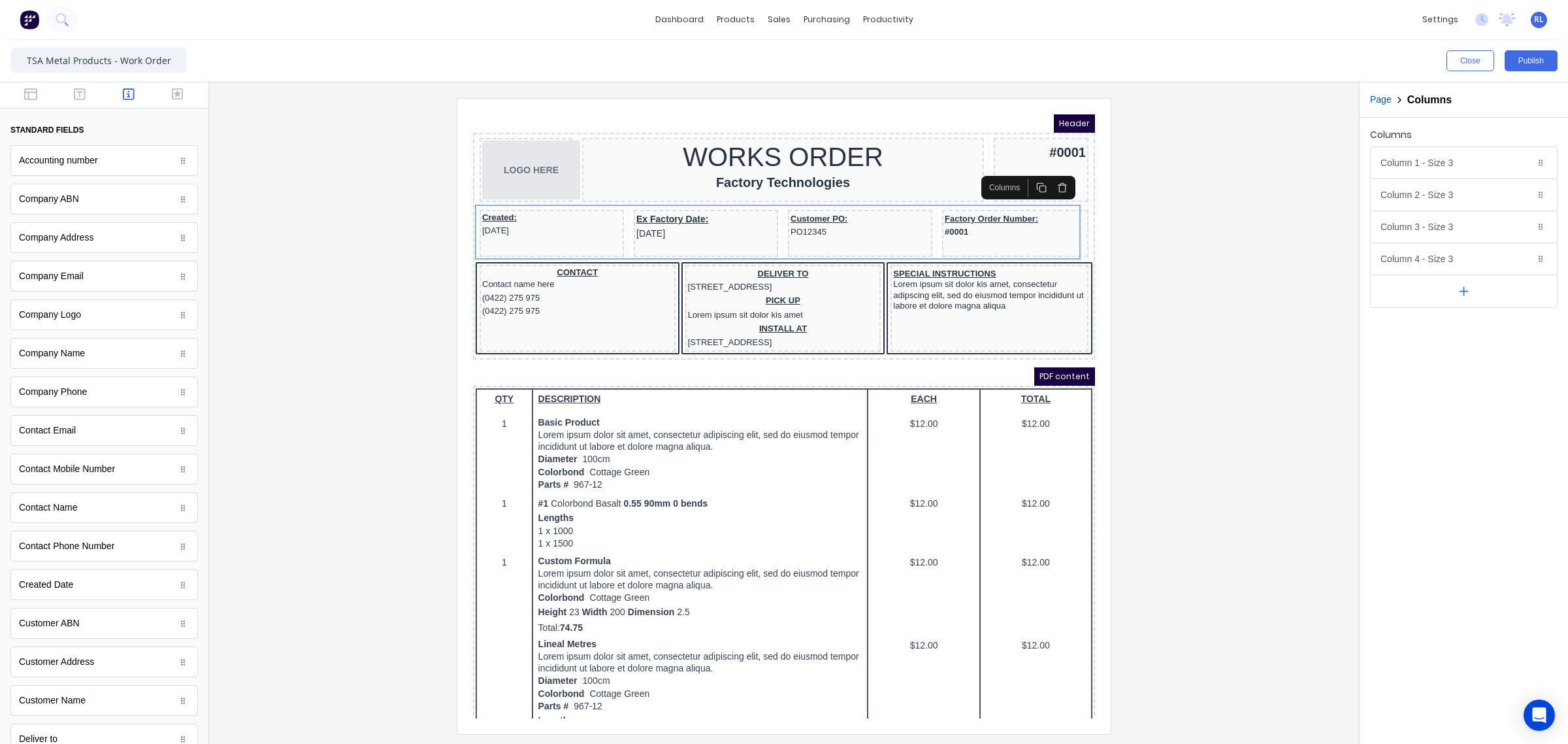
click at [1223, 298] on div at bounding box center [784, 416] width 1129 height 635
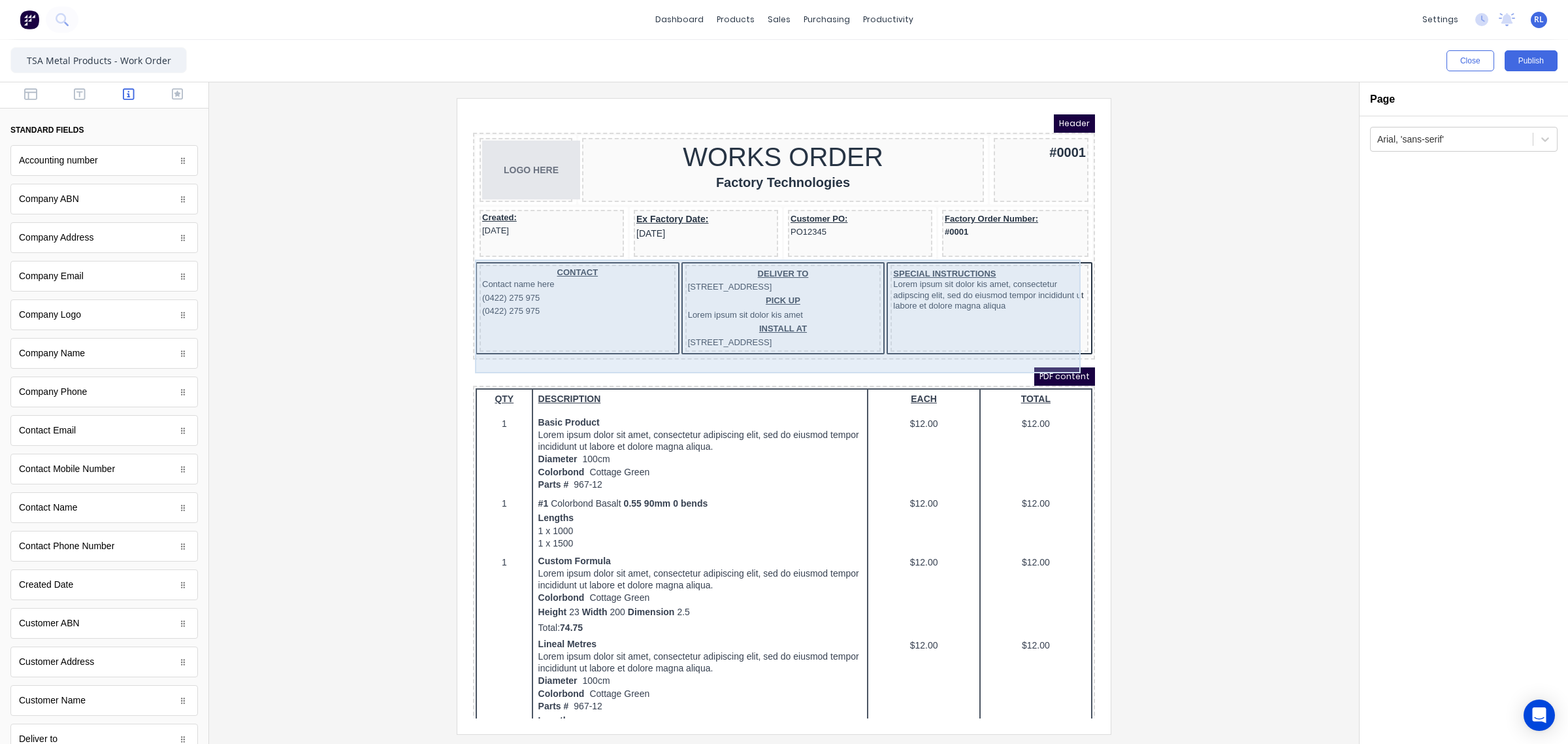
click at [963, 315] on div "SPECIAL INSTRUCTIONS Lorem ipsum sit dolor kis amet, consectetur adipscing elit…" at bounding box center [974, 292] width 198 height 87
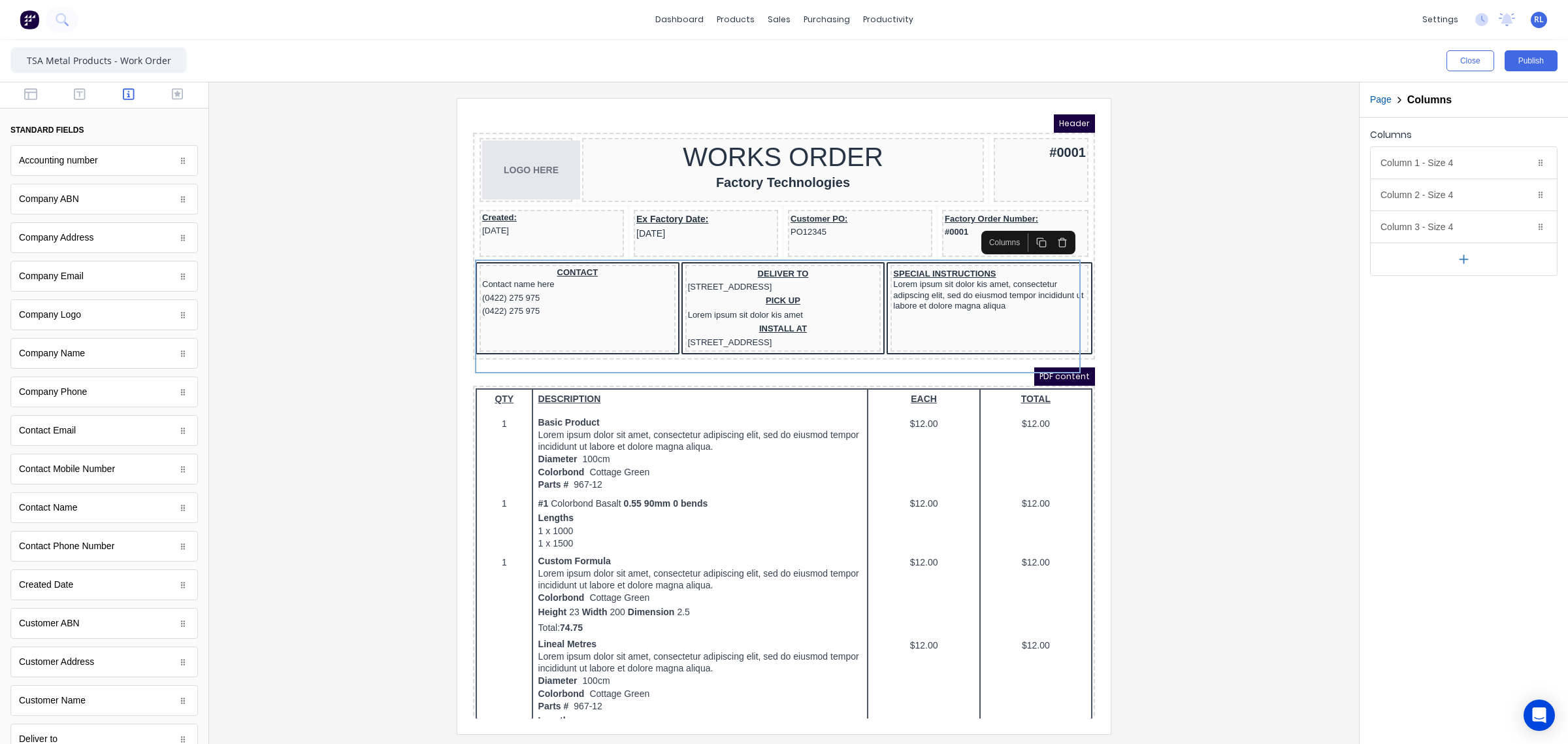
click at [1462, 262] on icon "button" at bounding box center [1464, 259] width 14 height 14
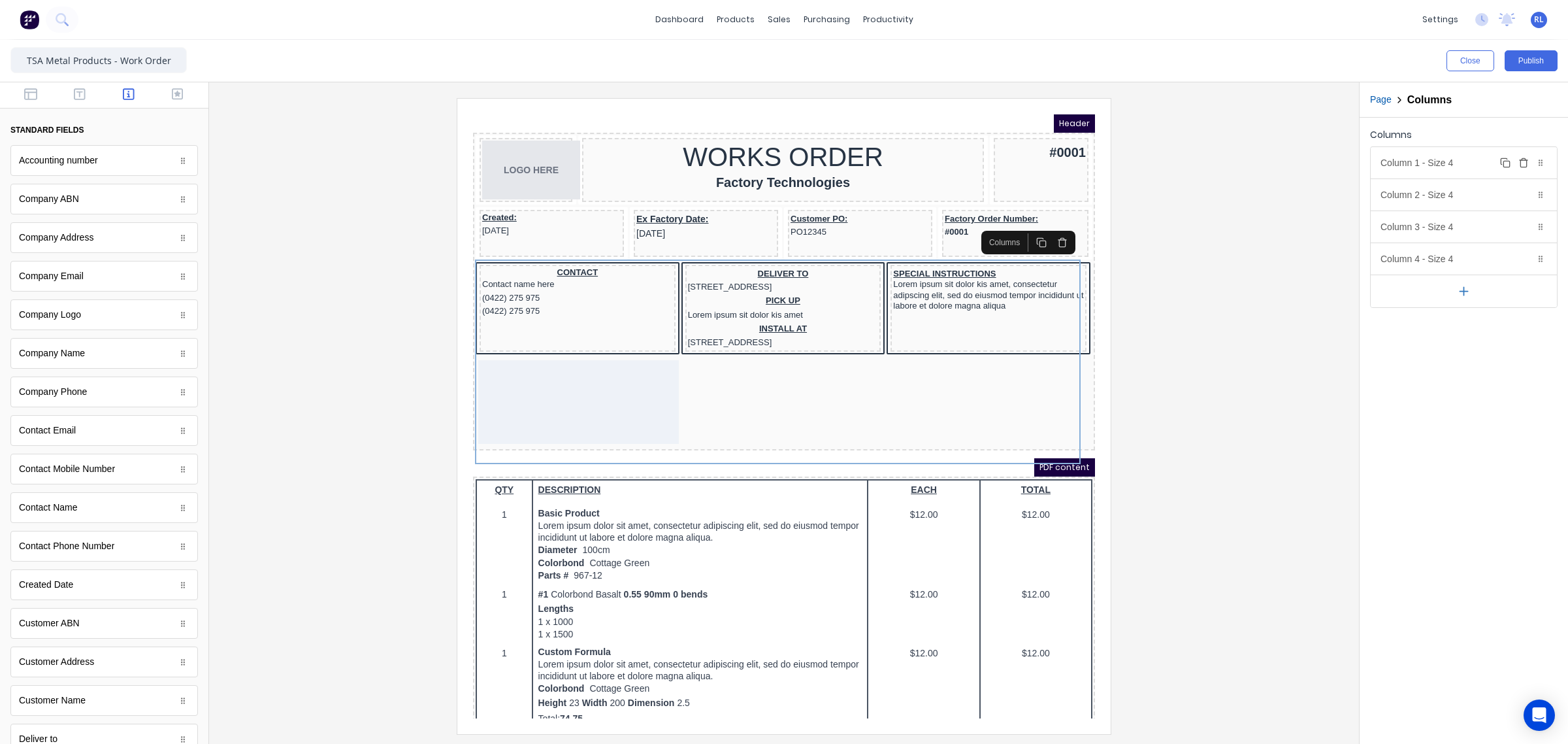
click at [1546, 164] on div at bounding box center [1541, 162] width 13 height 13
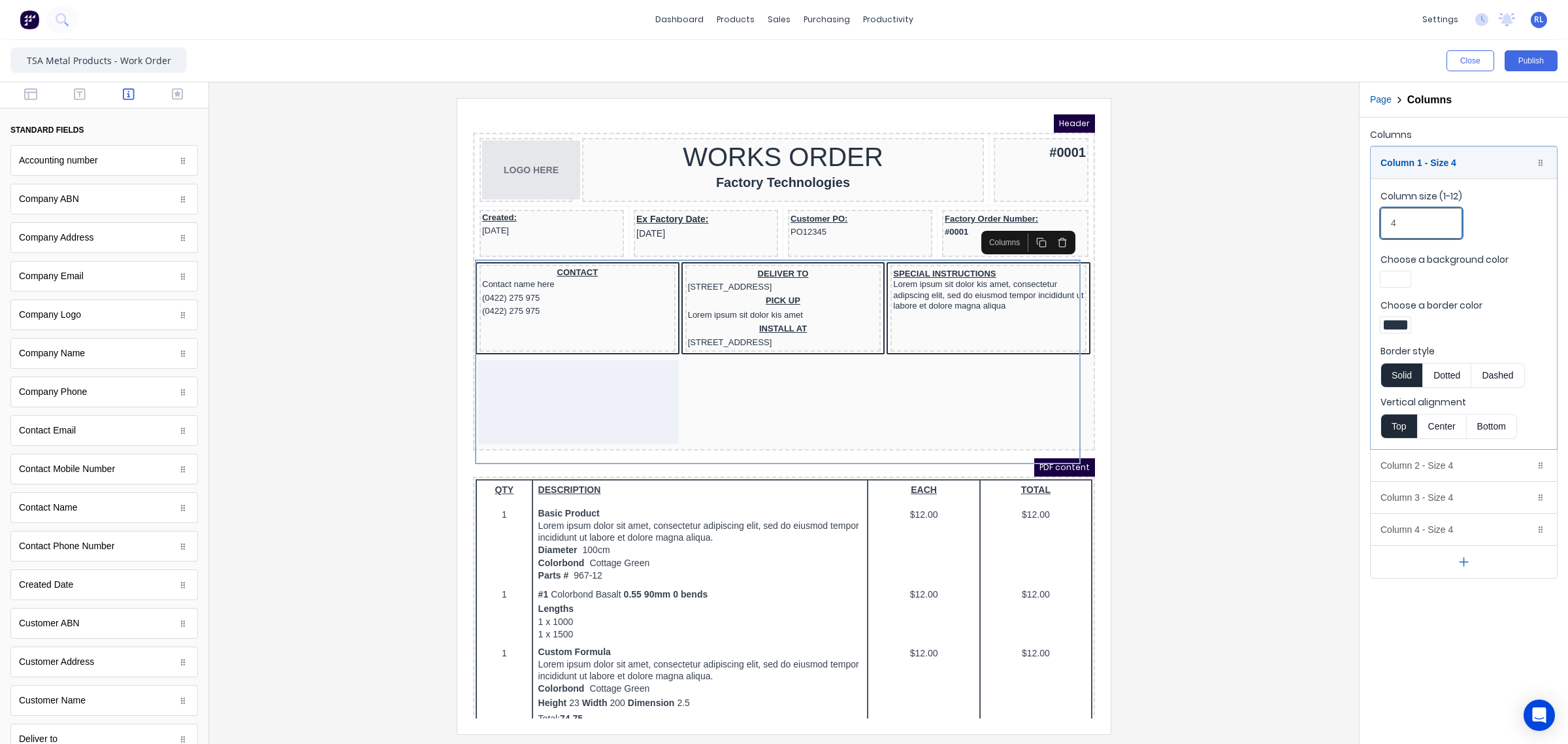
drag, startPoint x: 1416, startPoint y: 226, endPoint x: 1346, endPoint y: 219, distance: 70.3
click at [1346, 219] on div "Close Publish Components standard fields Accounting number Accounting number Co…" at bounding box center [784, 392] width 1568 height 704
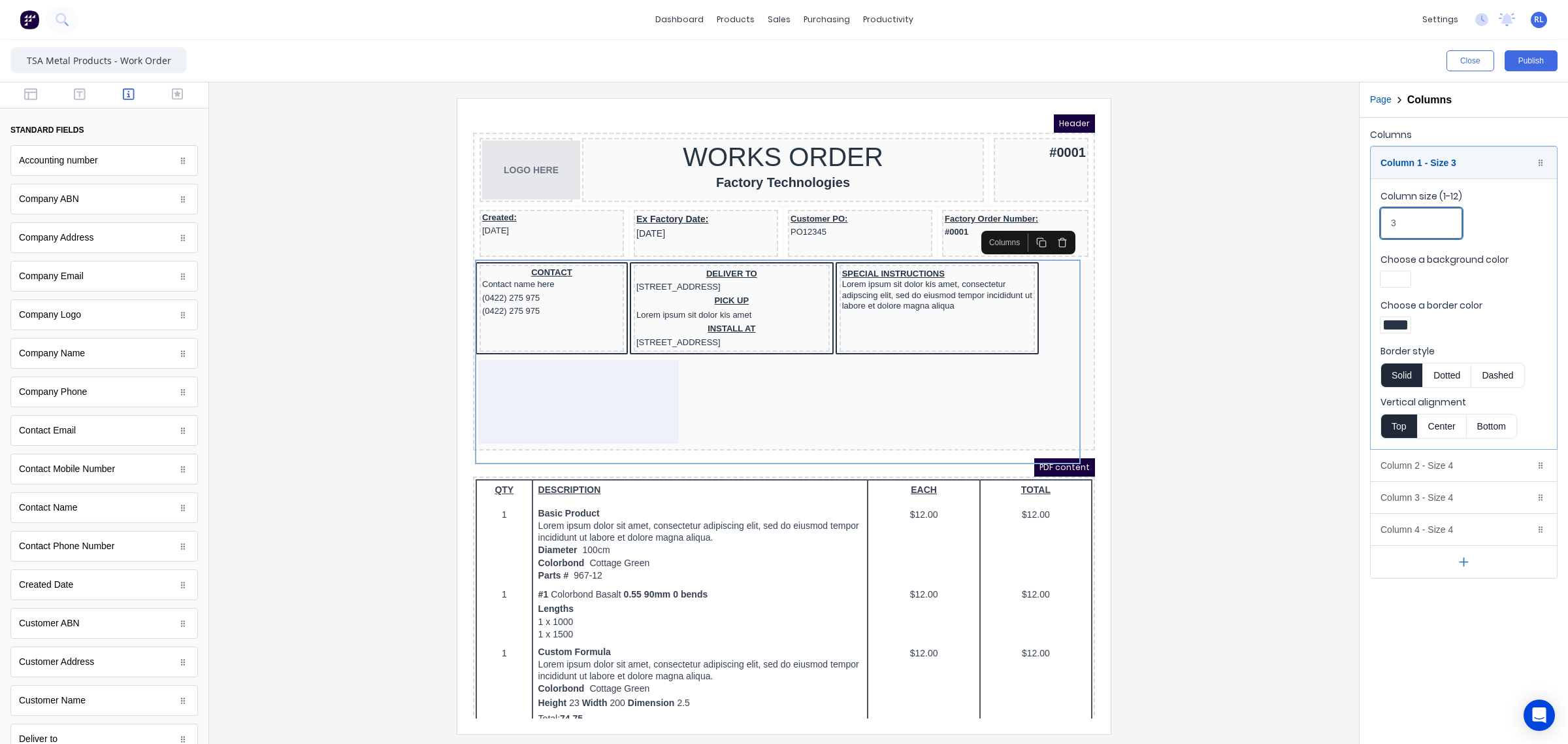
type input "3"
click at [1252, 286] on div at bounding box center [784, 416] width 1129 height 635
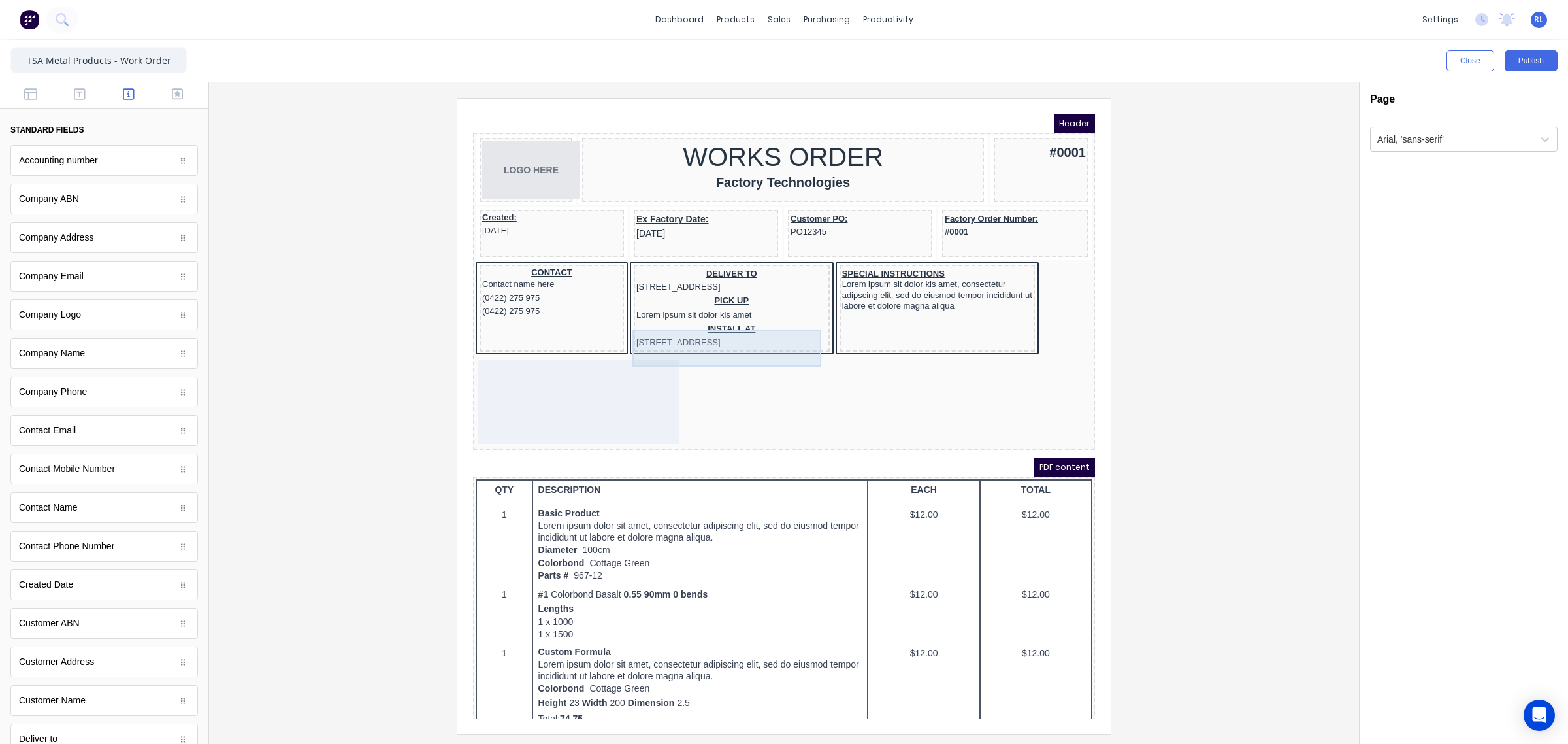
click at [789, 328] on div "INSTALL AT 234 Beach Road Gold Coast, Queensland, Australia" at bounding box center [716, 320] width 191 height 26
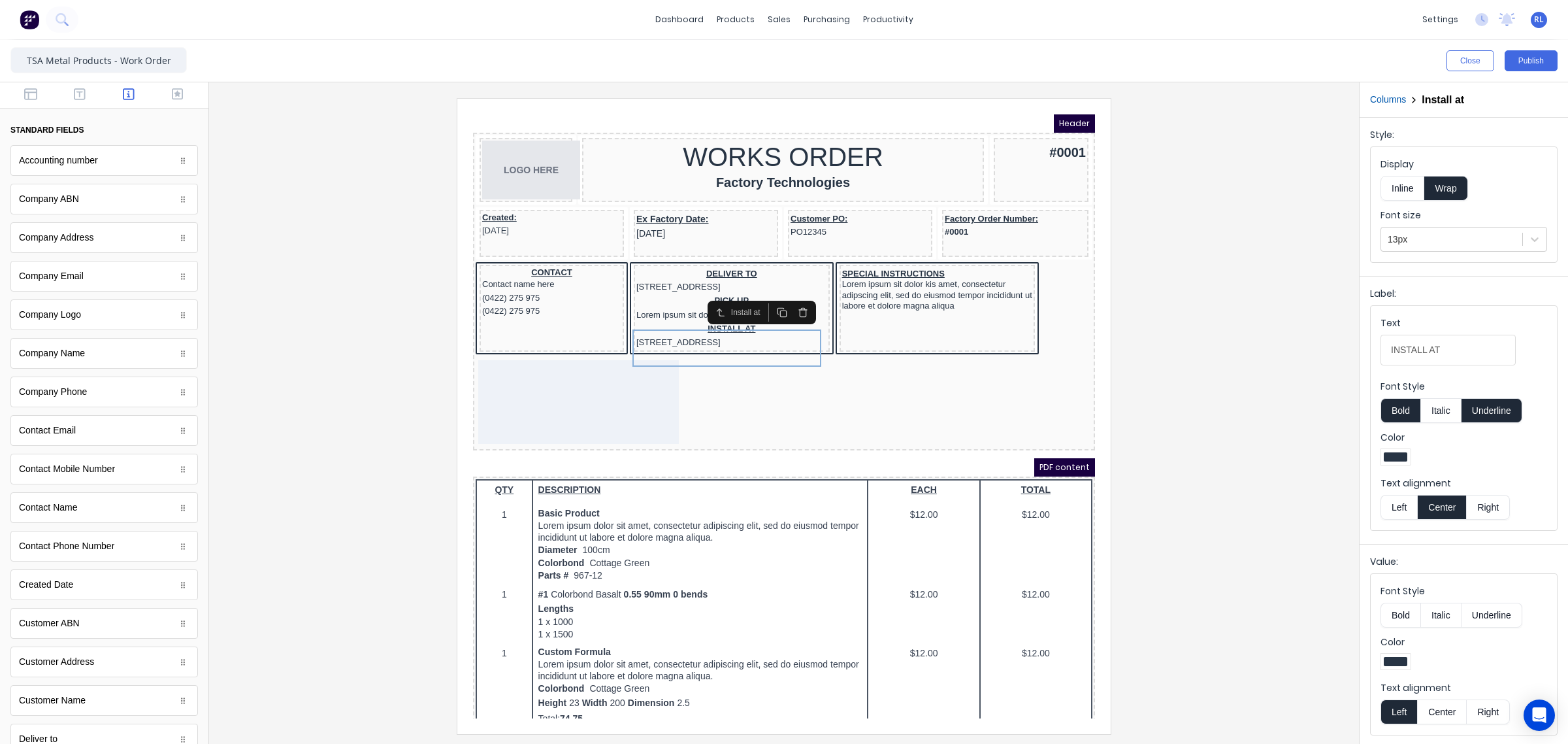
click at [1239, 244] on div at bounding box center [784, 416] width 1129 height 635
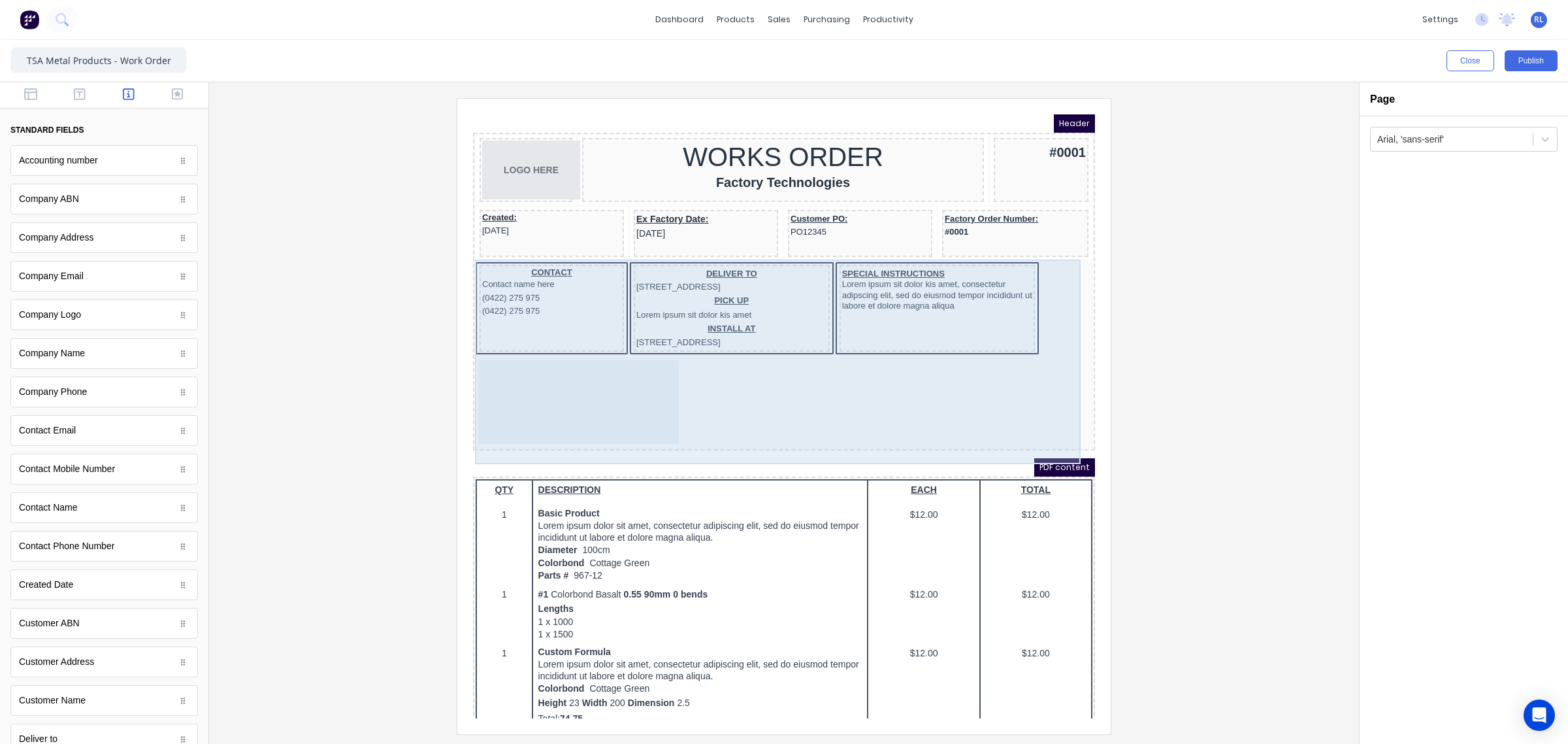
click at [1043, 280] on div "CONTACT Contact name here (0422) 275 975 (0422) 275 975 DELIVER TO 234 Beach Ro…" at bounding box center [768, 339] width 617 height 185
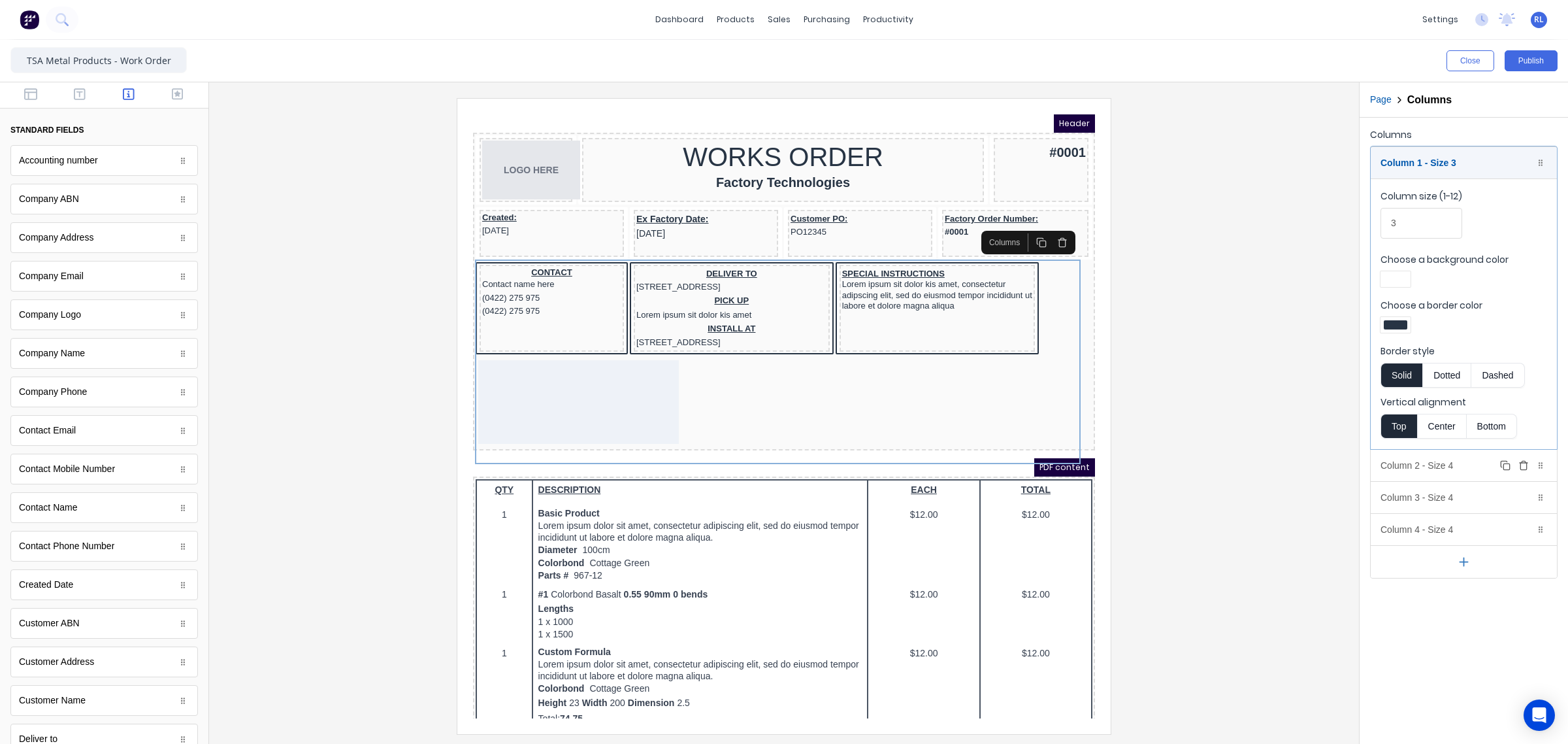
click at [1449, 463] on div "Column 2 - Size 4 Duplicate Delete" at bounding box center [1464, 465] width 186 height 31
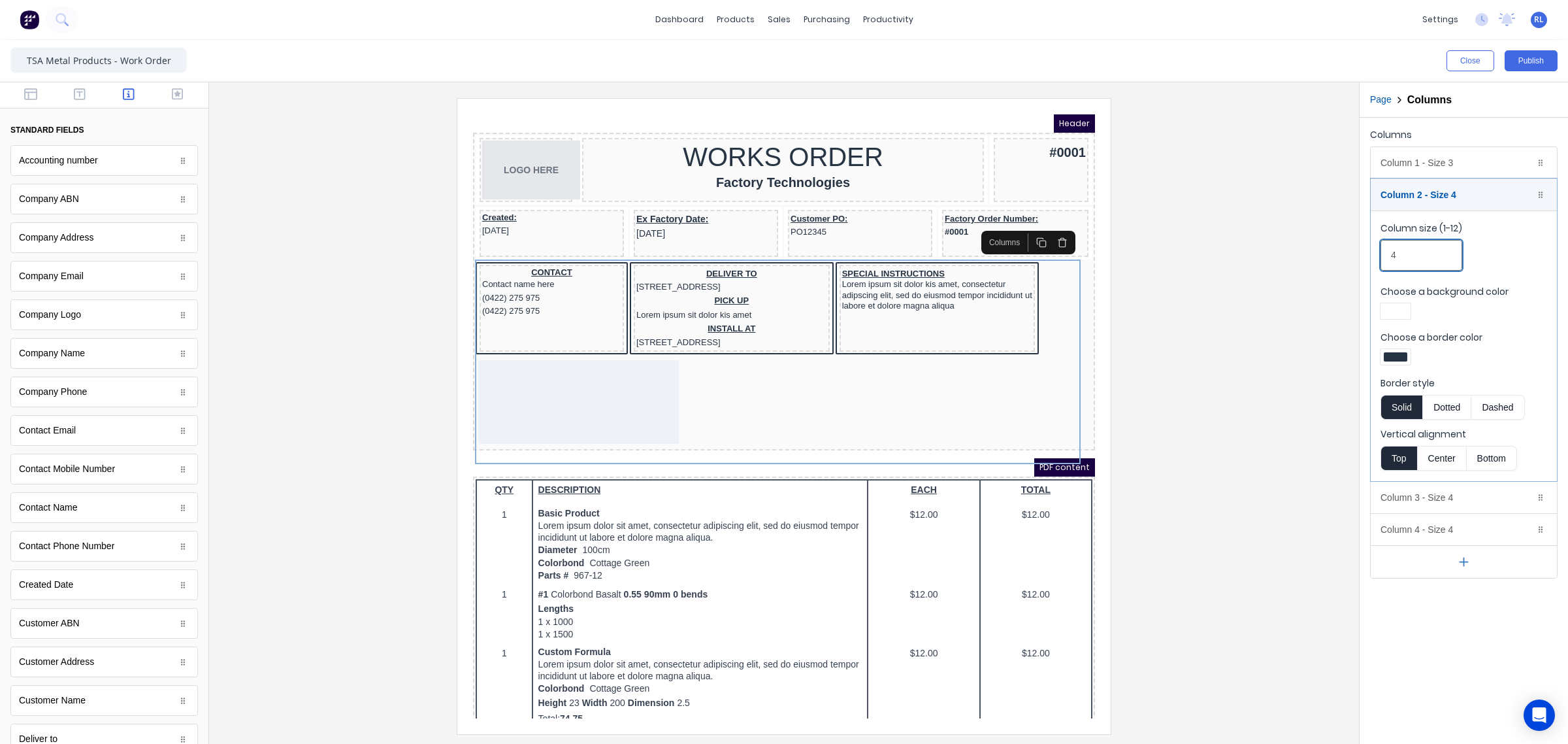
drag, startPoint x: 1402, startPoint y: 257, endPoint x: 1346, endPoint y: 257, distance: 56.0
click at [1346, 257] on div "Close Publish Components standard fields Accounting number Accounting number Co…" at bounding box center [784, 392] width 1568 height 704
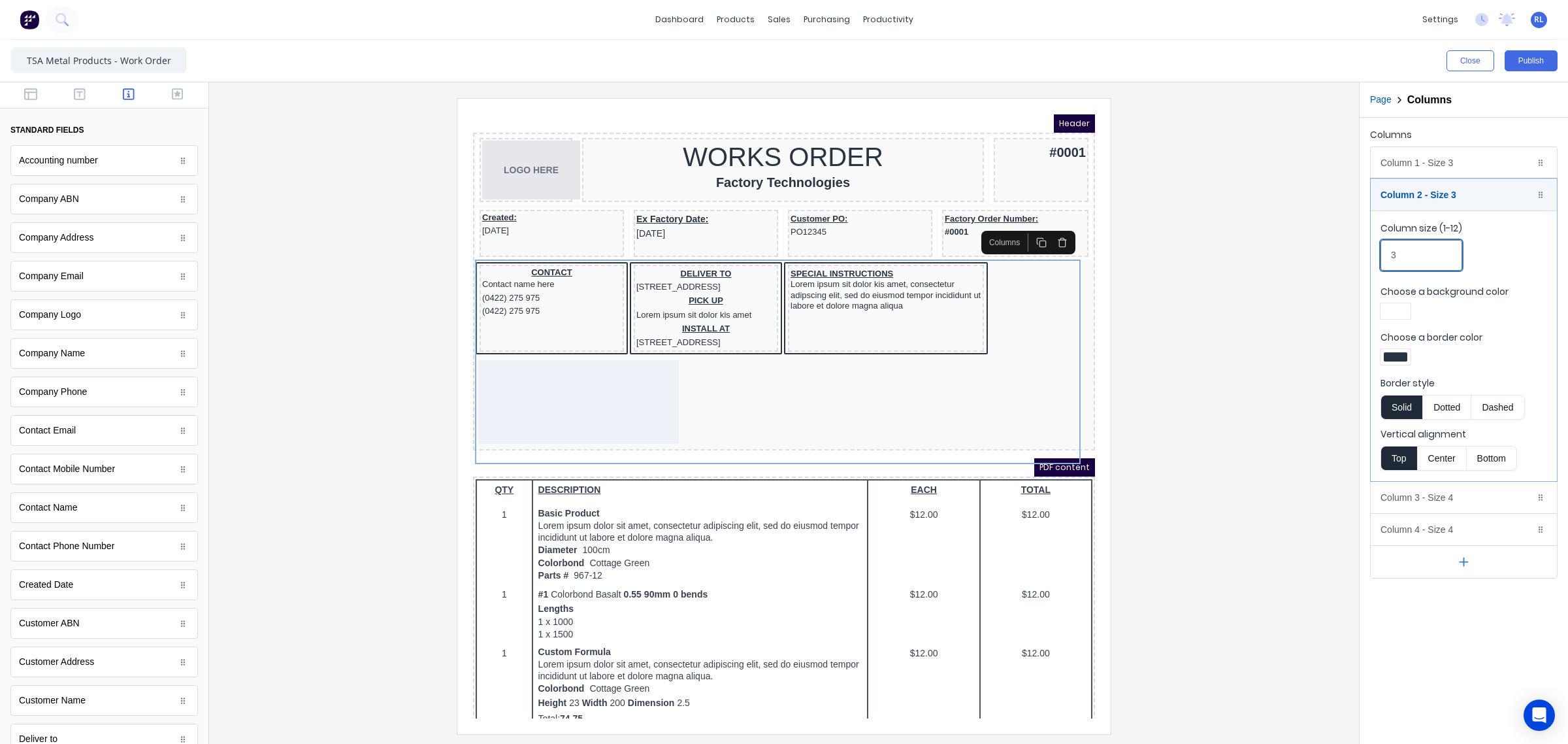
type input "3"
click at [1312, 304] on div at bounding box center [784, 416] width 1129 height 635
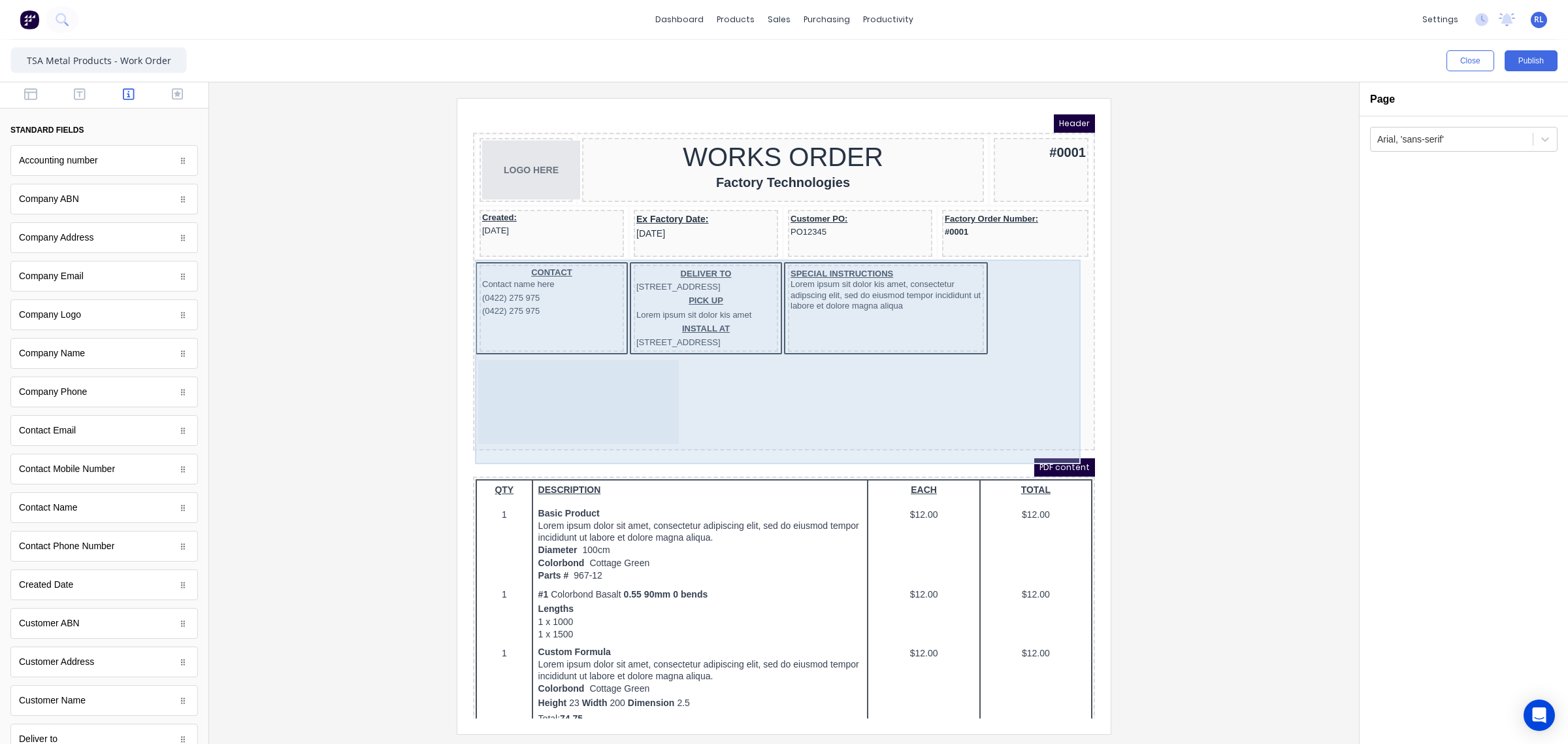
click at [1000, 278] on div "CONTACT Contact name here (0422) 275 975 (0422) 275 975 DELIVER TO 234 Beach Ro…" at bounding box center [768, 339] width 617 height 185
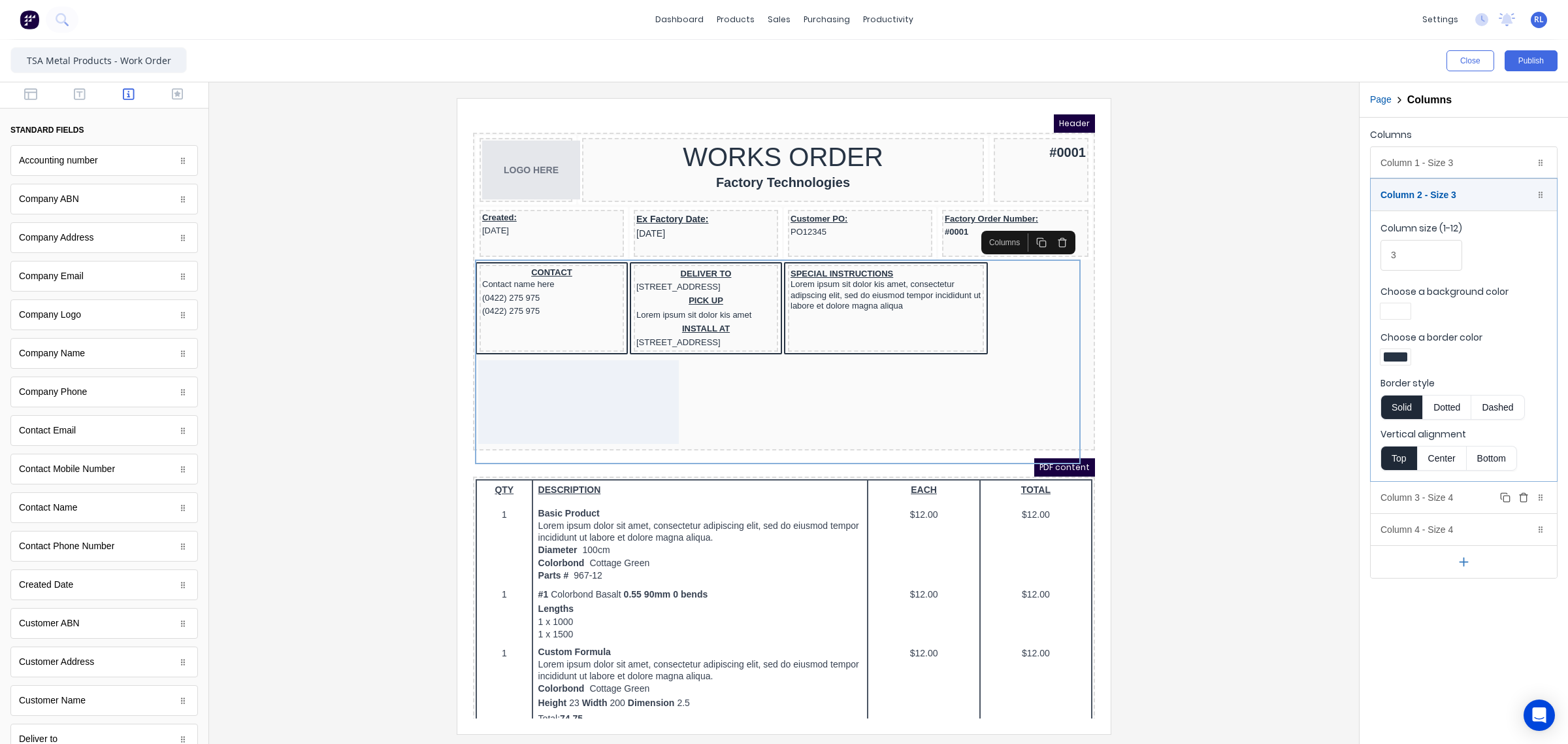
click at [1452, 497] on div "Column 3 - Size 4 Duplicate Delete" at bounding box center [1464, 497] width 186 height 31
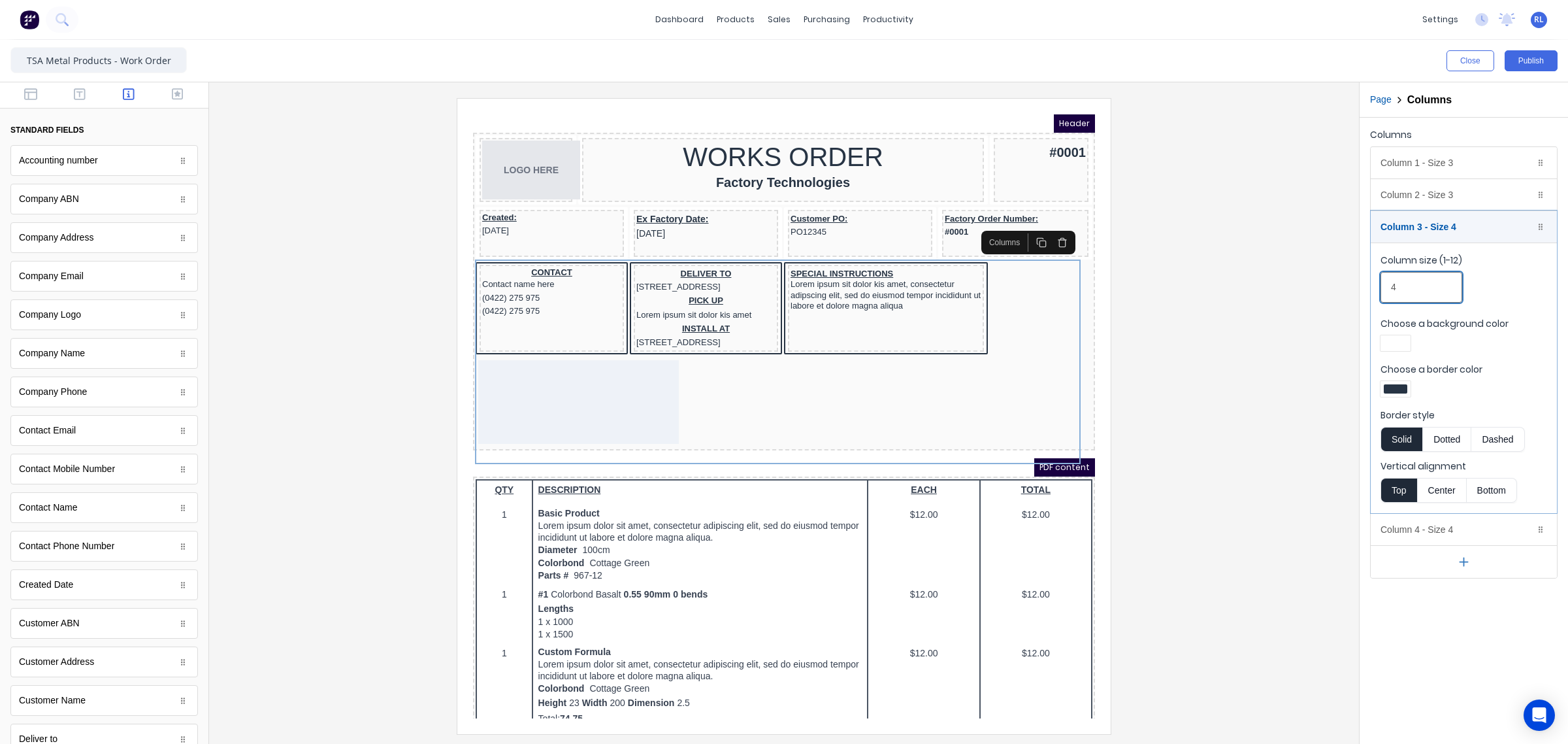
drag, startPoint x: 1389, startPoint y: 285, endPoint x: 1324, endPoint y: 285, distance: 65.0
click at [1324, 285] on div "Close Publish Components standard fields Accounting number Accounting number Co…" at bounding box center [784, 392] width 1568 height 704
type input "3"
click at [1452, 534] on div "Column 4 - Size 4 Duplicate Delete" at bounding box center [1464, 529] width 186 height 31
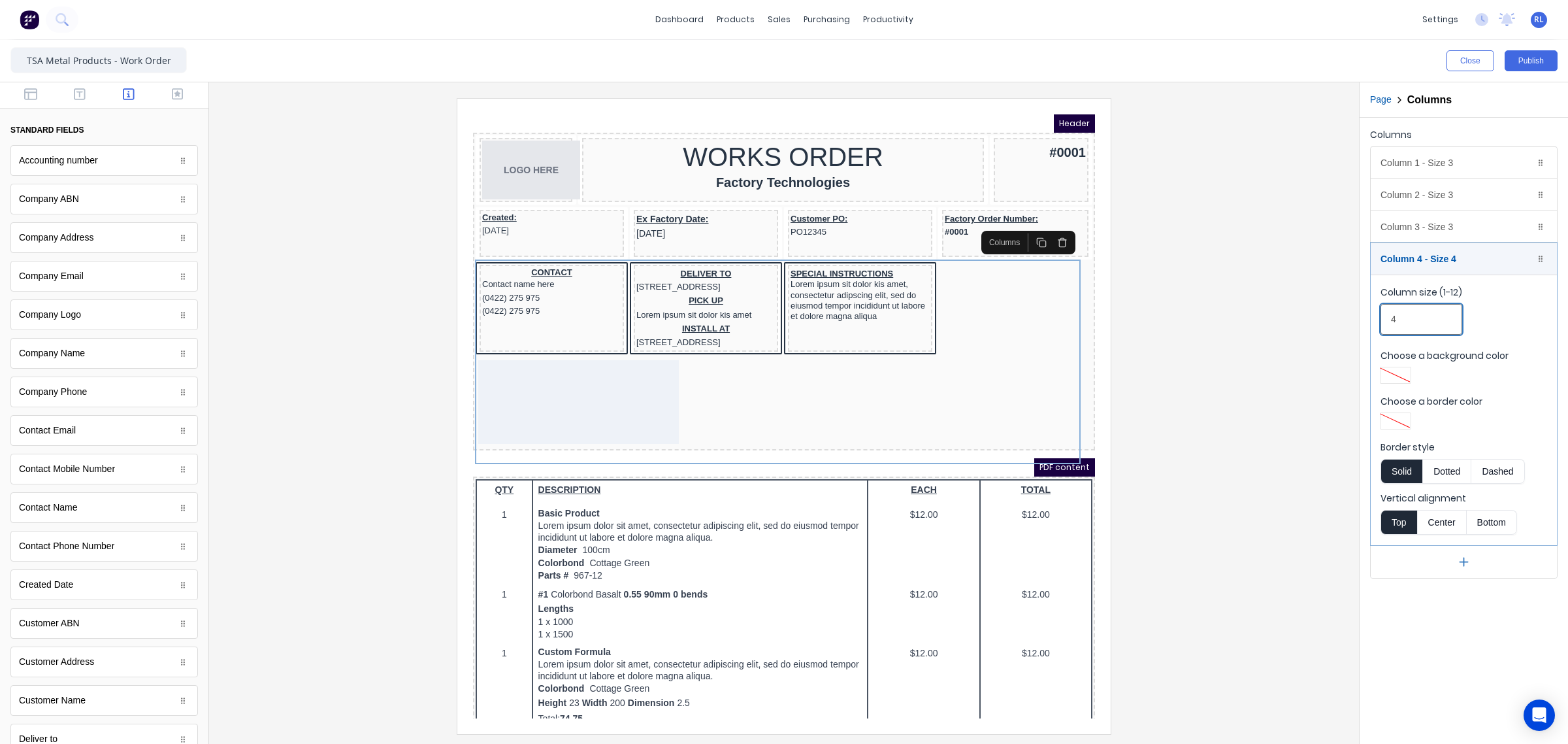
drag, startPoint x: 1425, startPoint y: 323, endPoint x: 1317, endPoint y: 318, distance: 108.1
click at [1317, 318] on div "Close Publish Components standard fields Accounting number Accounting number Co…" at bounding box center [784, 392] width 1568 height 704
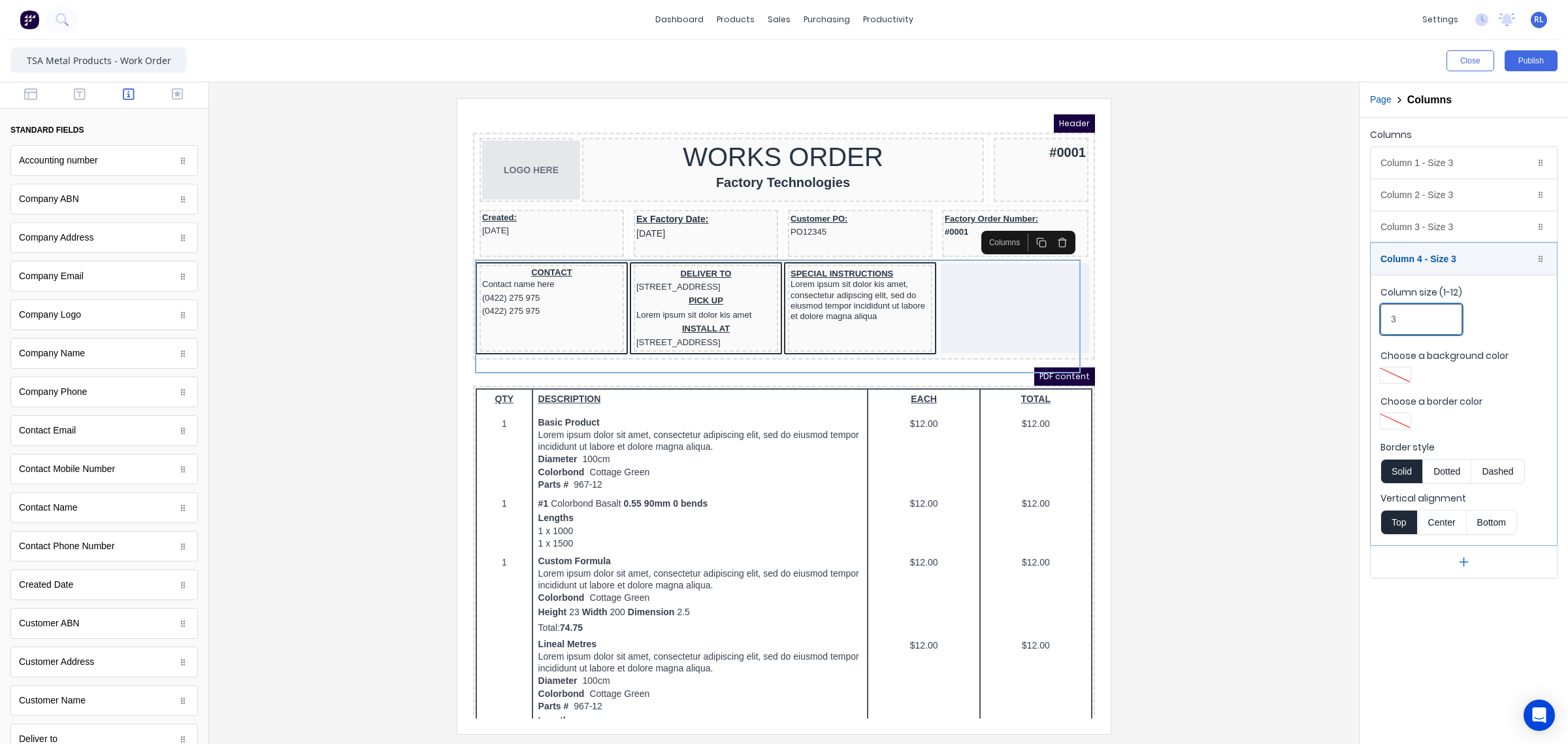
type input "3"
click at [1216, 340] on div at bounding box center [784, 416] width 1129 height 635
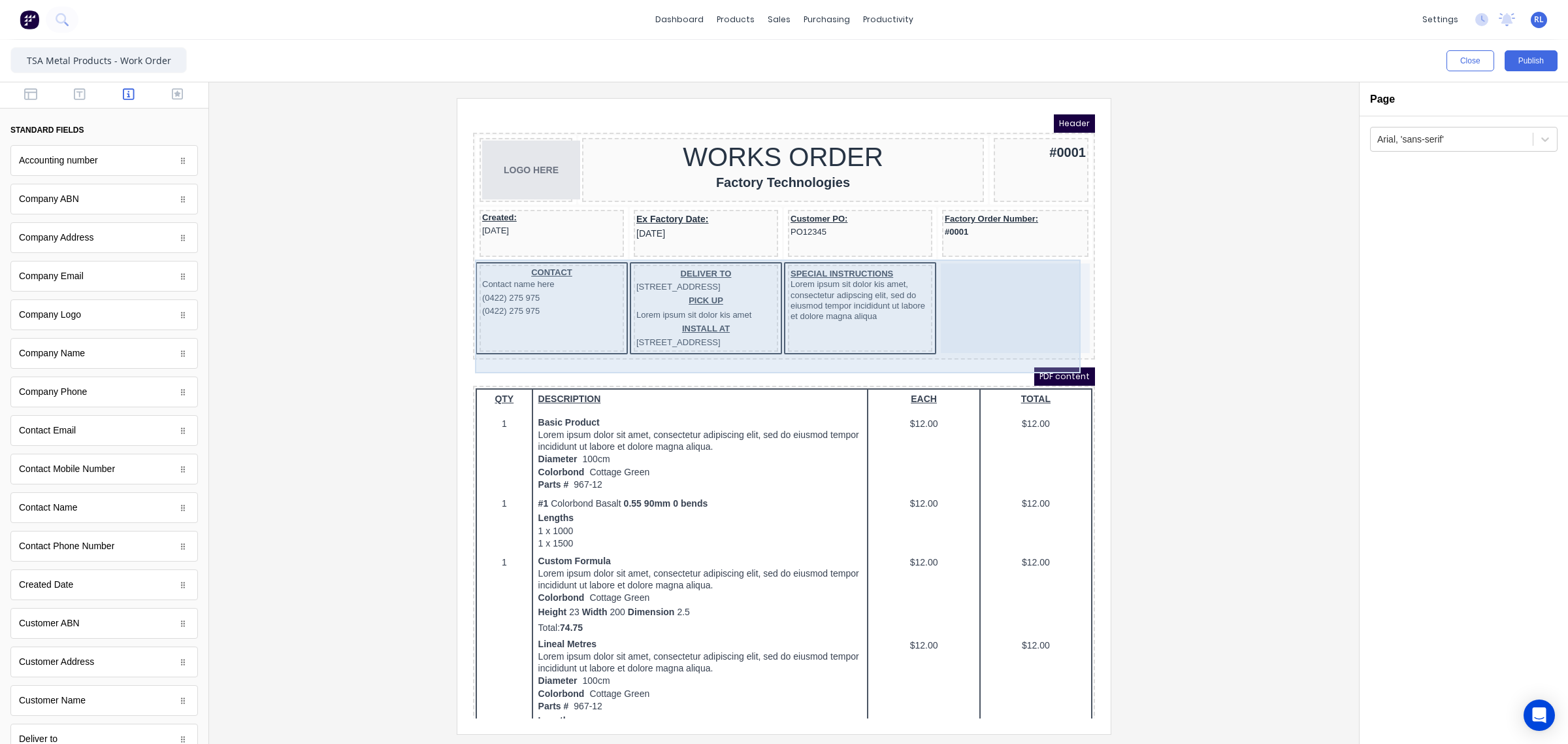
click at [988, 292] on div at bounding box center [1000, 293] width 149 height 90
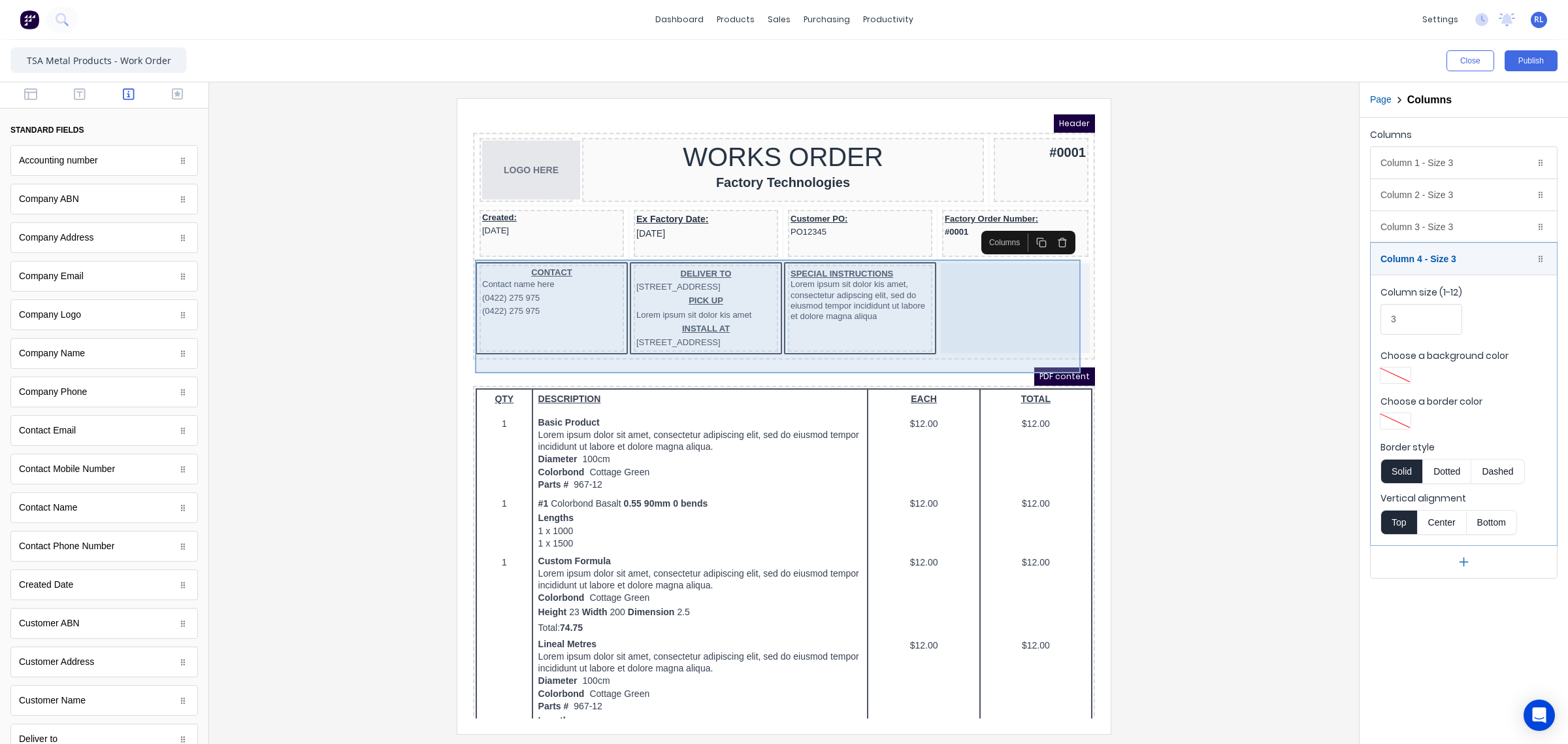
click at [854, 325] on div "SPECIAL INSTRUCTIONS Lorem ipsum sit dolor kis amet, consectetur adipscing elit…" at bounding box center [844, 292] width 144 height 87
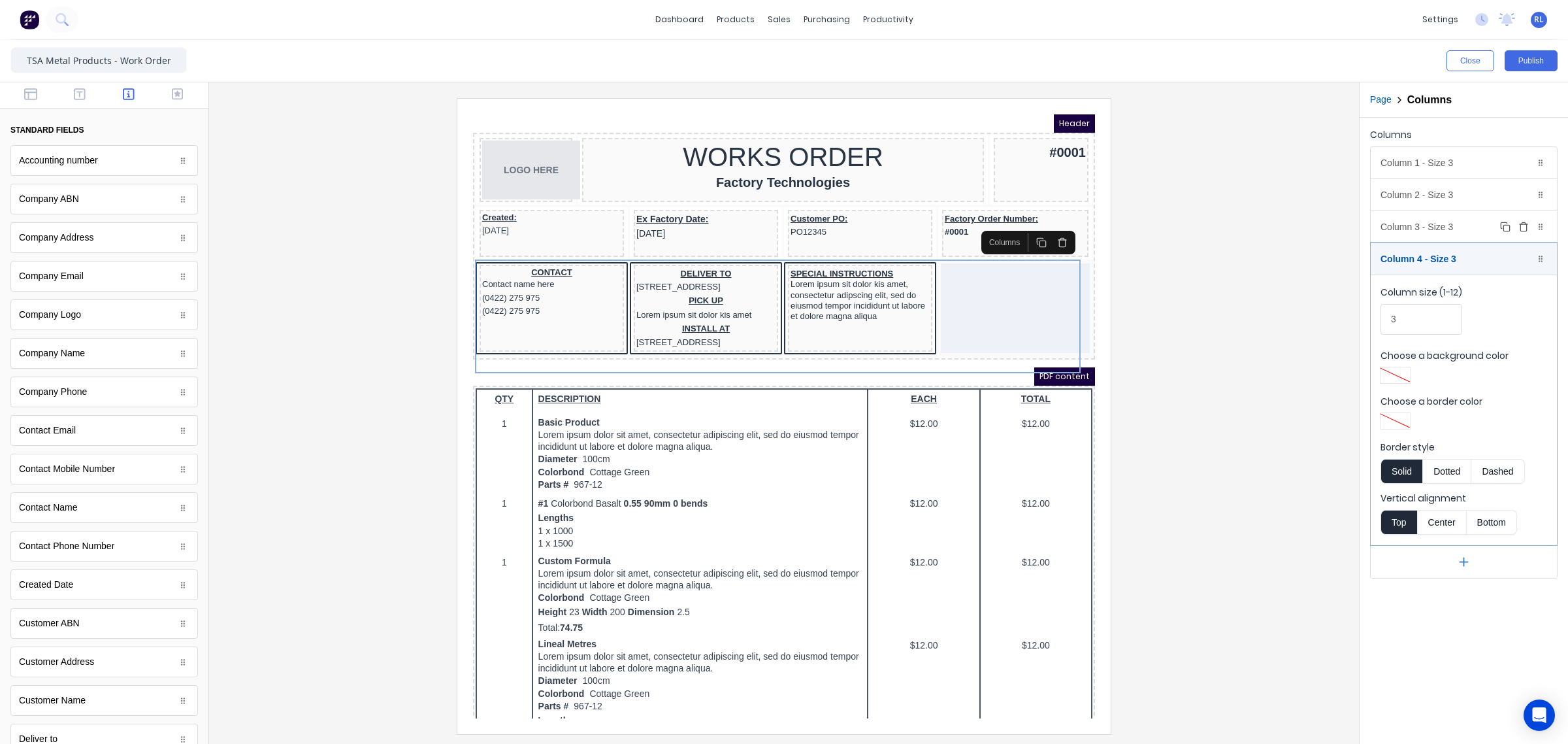
click at [1441, 232] on div "Column 3 - Size 3 Duplicate Delete" at bounding box center [1464, 226] width 186 height 31
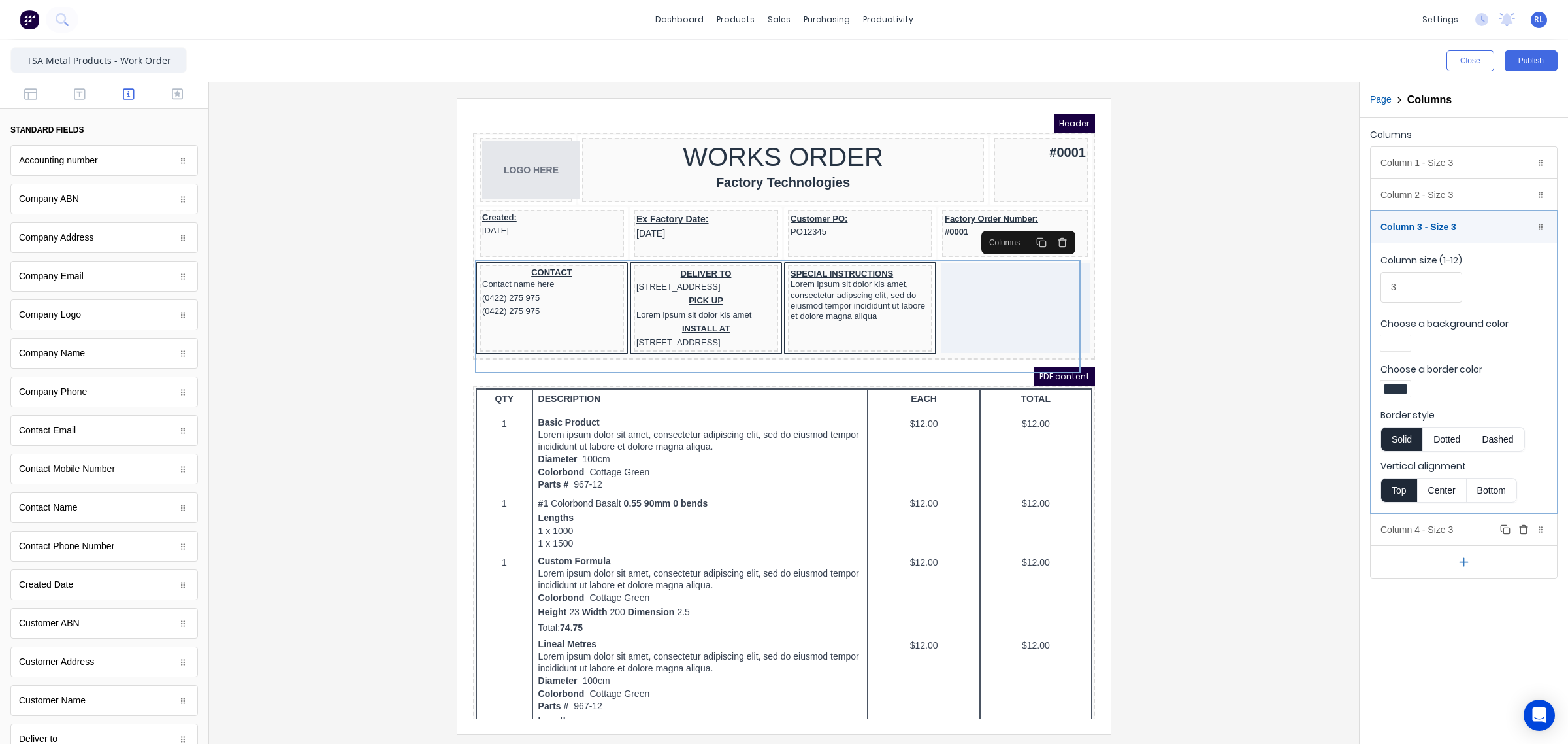
click at [1459, 527] on div "Column 4 - Size 3 Duplicate Delete" at bounding box center [1464, 529] width 186 height 31
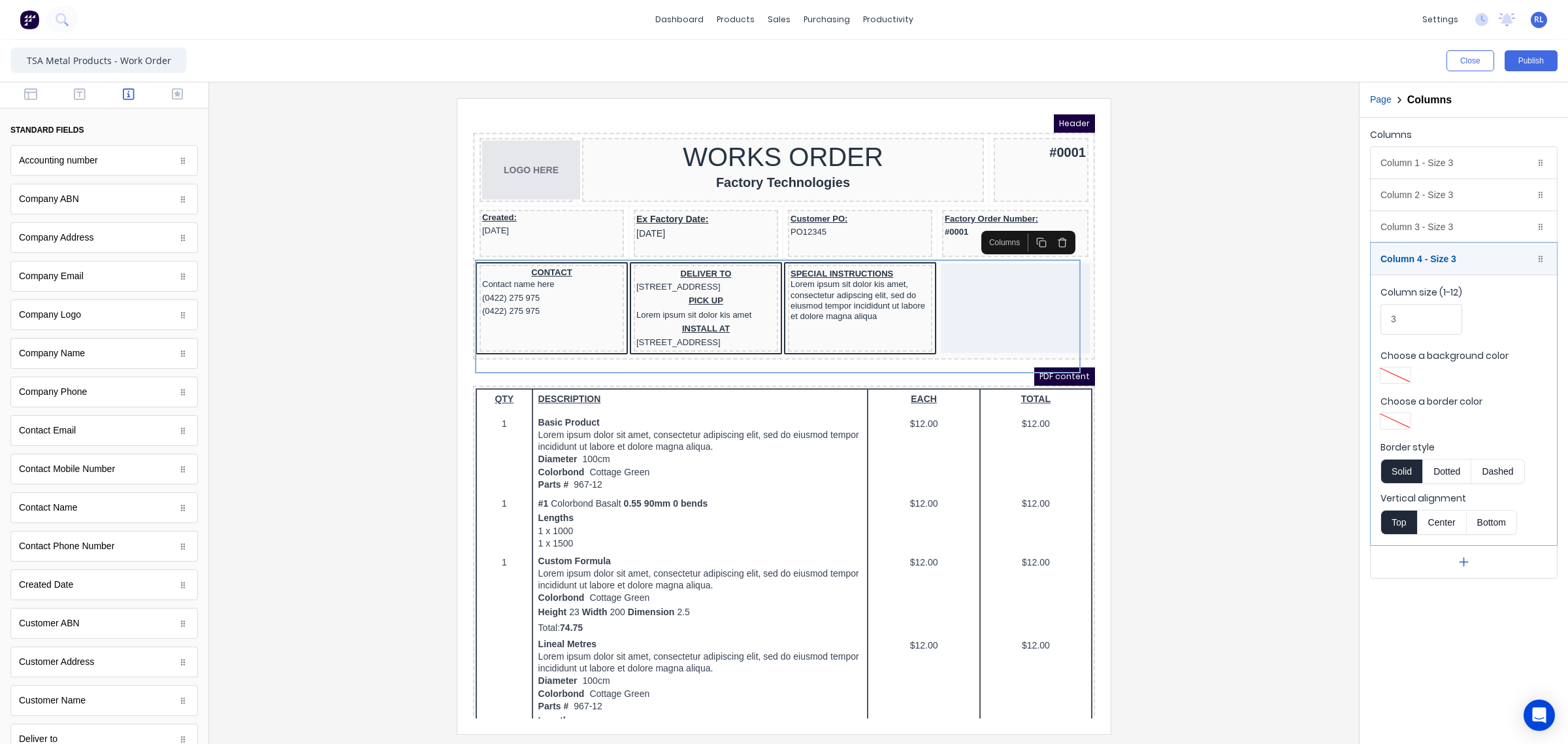
click at [1399, 375] on div at bounding box center [1396, 375] width 24 height 9
click at [1418, 495] on div at bounding box center [1416, 494] width 15 height 15
drag, startPoint x: 1485, startPoint y: 367, endPoint x: 1523, endPoint y: 367, distance: 38.0
click at [1487, 367] on div at bounding box center [784, 372] width 1568 height 744
click at [1399, 423] on div at bounding box center [1396, 421] width 24 height 9
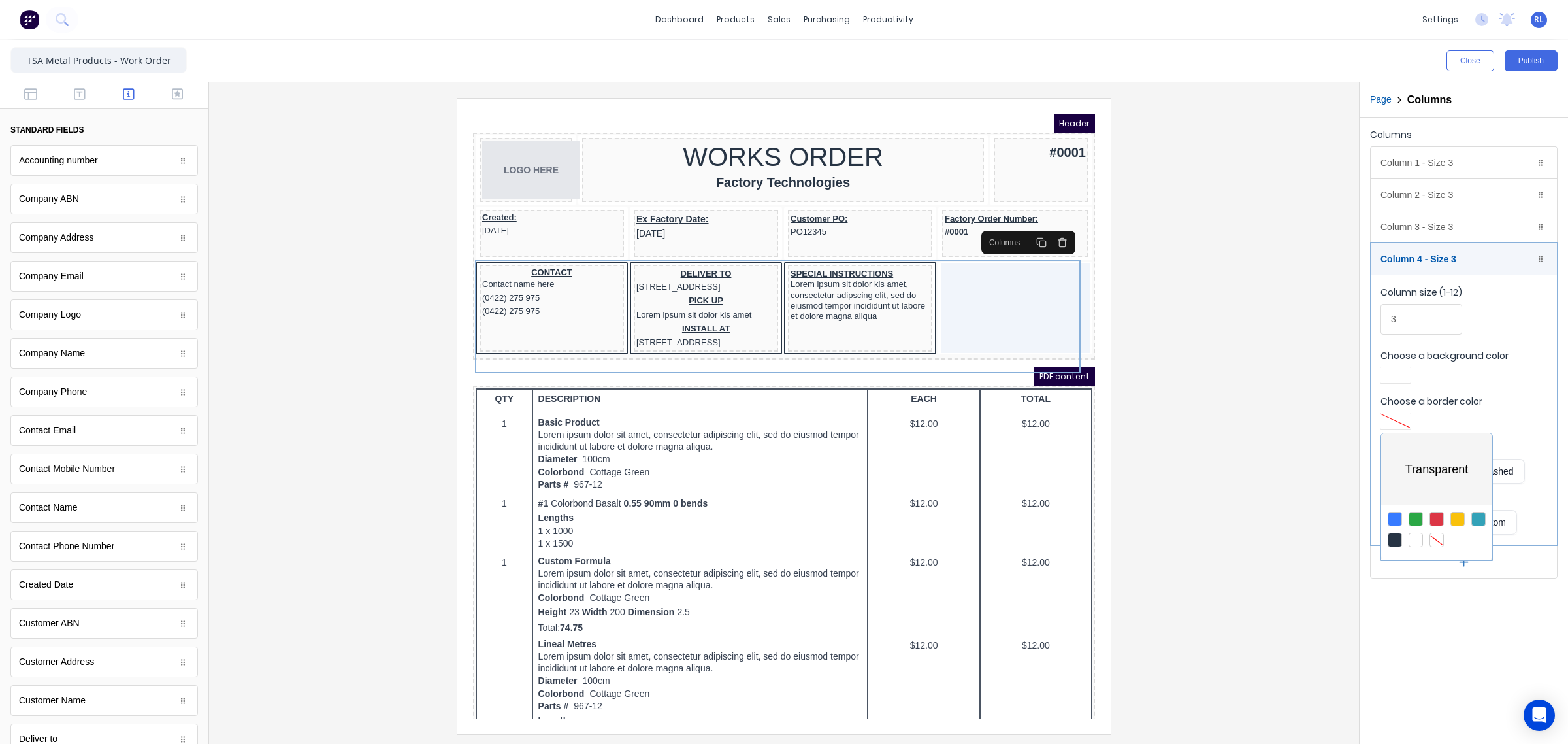
click at [1399, 541] on div at bounding box center [1395, 540] width 15 height 15
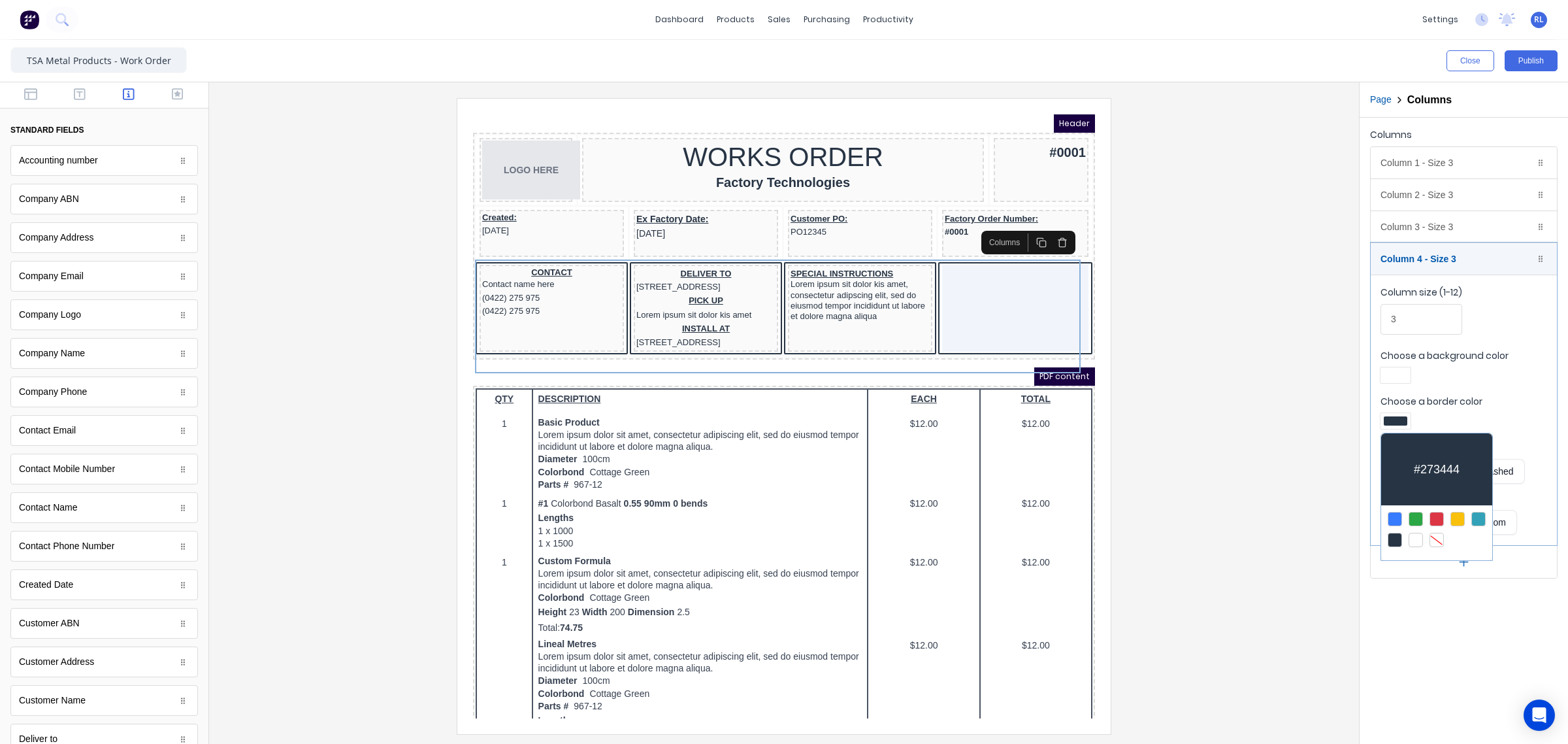
click at [1529, 369] on div at bounding box center [784, 372] width 1568 height 744
click at [1198, 309] on div at bounding box center [784, 416] width 1129 height 635
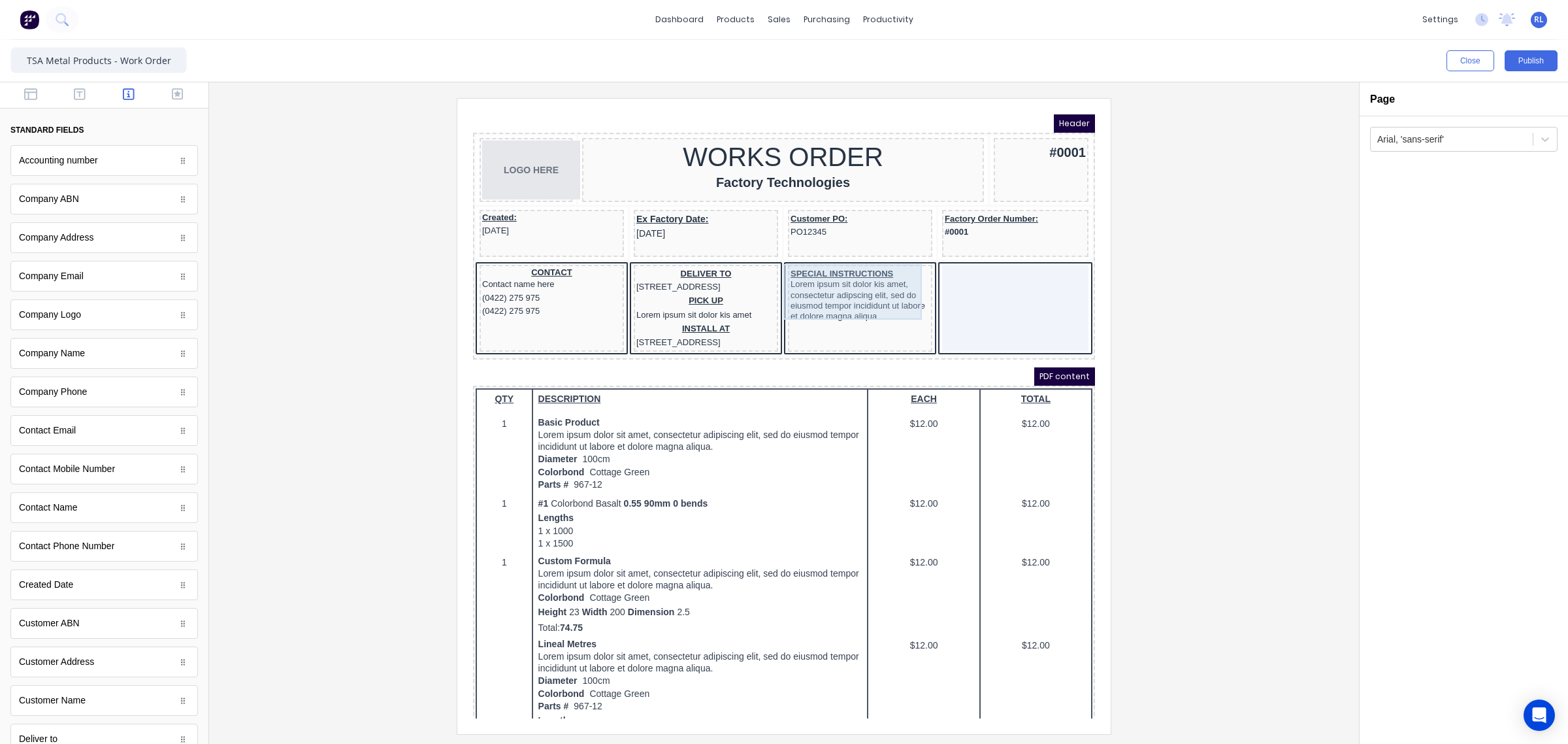
click at [832, 264] on div "SPECIAL INSTRUCTIONS Lorem ipsum sit dolor kis amet, consectetur adipscing elit…" at bounding box center [845, 279] width 139 height 56
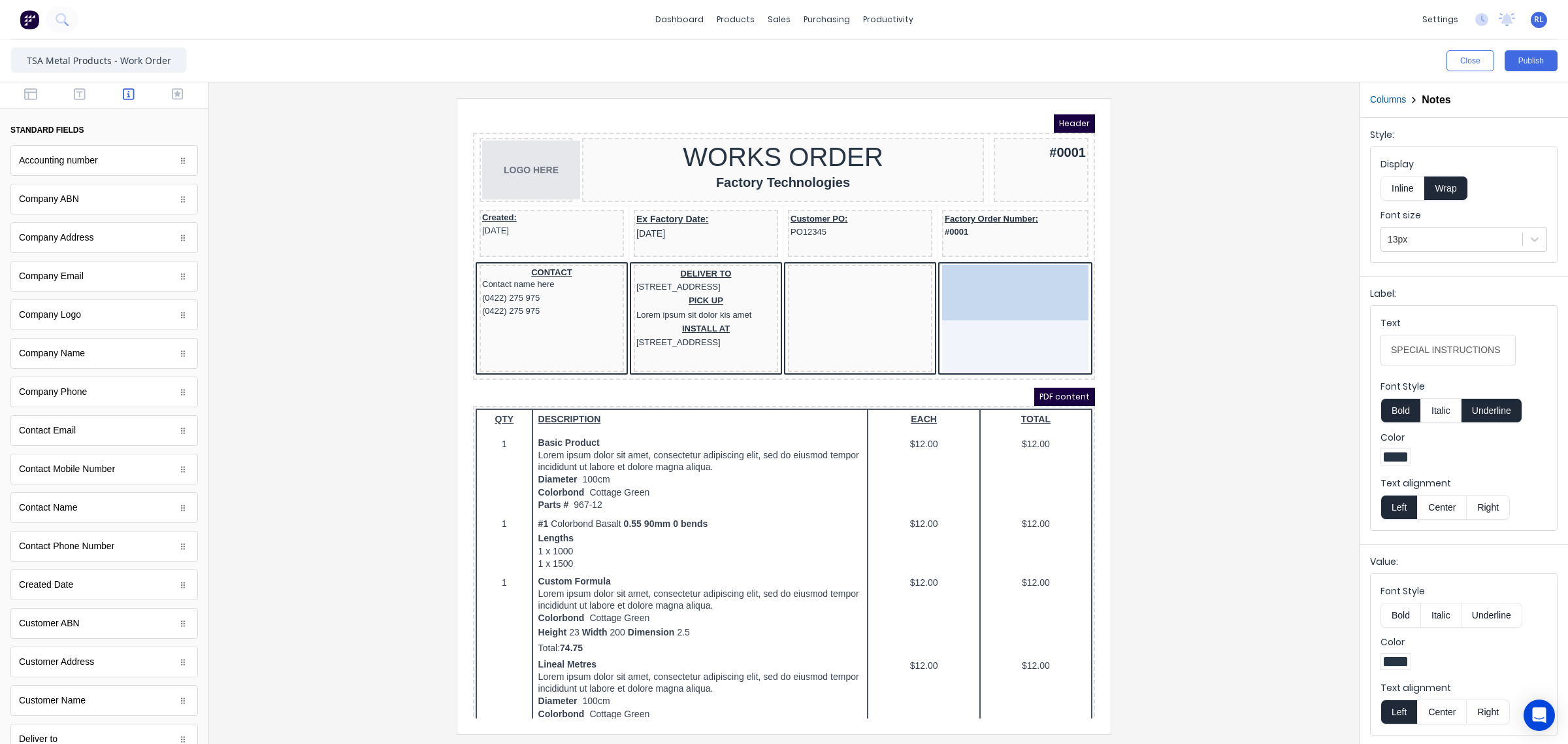
drag, startPoint x: 826, startPoint y: 268, endPoint x: 989, endPoint y: 270, distance: 163.0
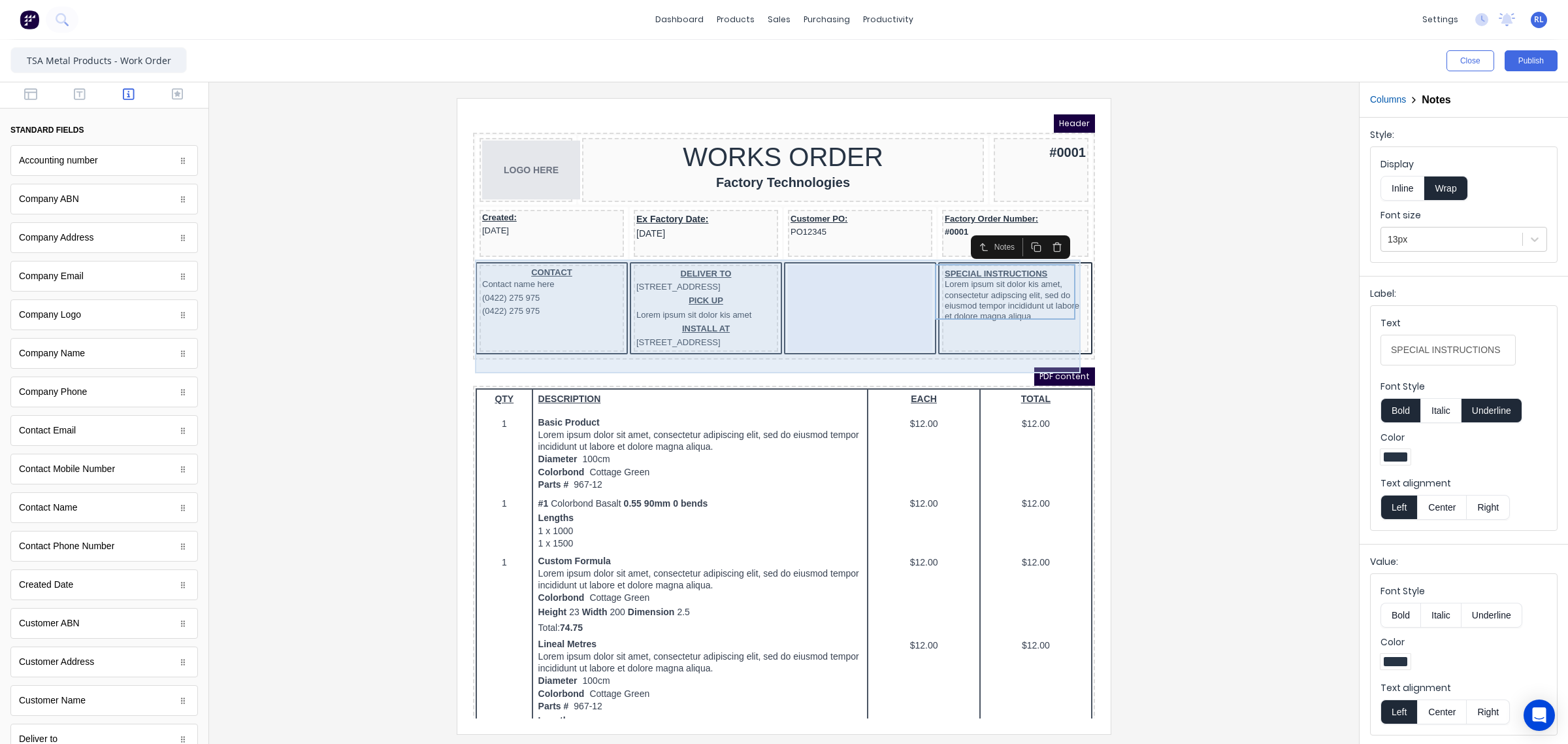
click at [818, 276] on div at bounding box center [844, 292] width 144 height 87
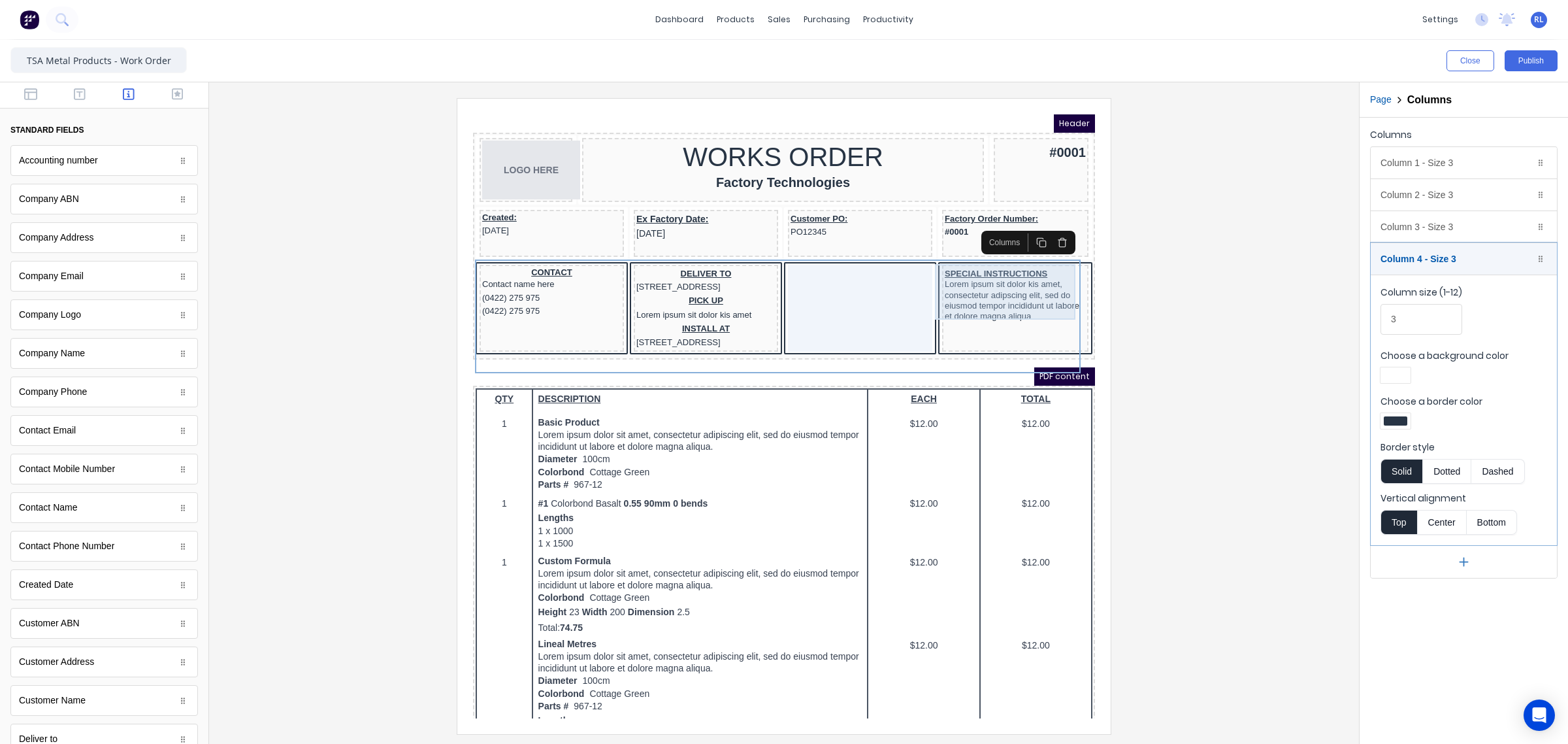
click at [995, 272] on div "SPECIAL INSTRUCTIONS Lorem ipsum sit dolor kis amet, consectetur adipscing elit…" at bounding box center [1000, 279] width 141 height 56
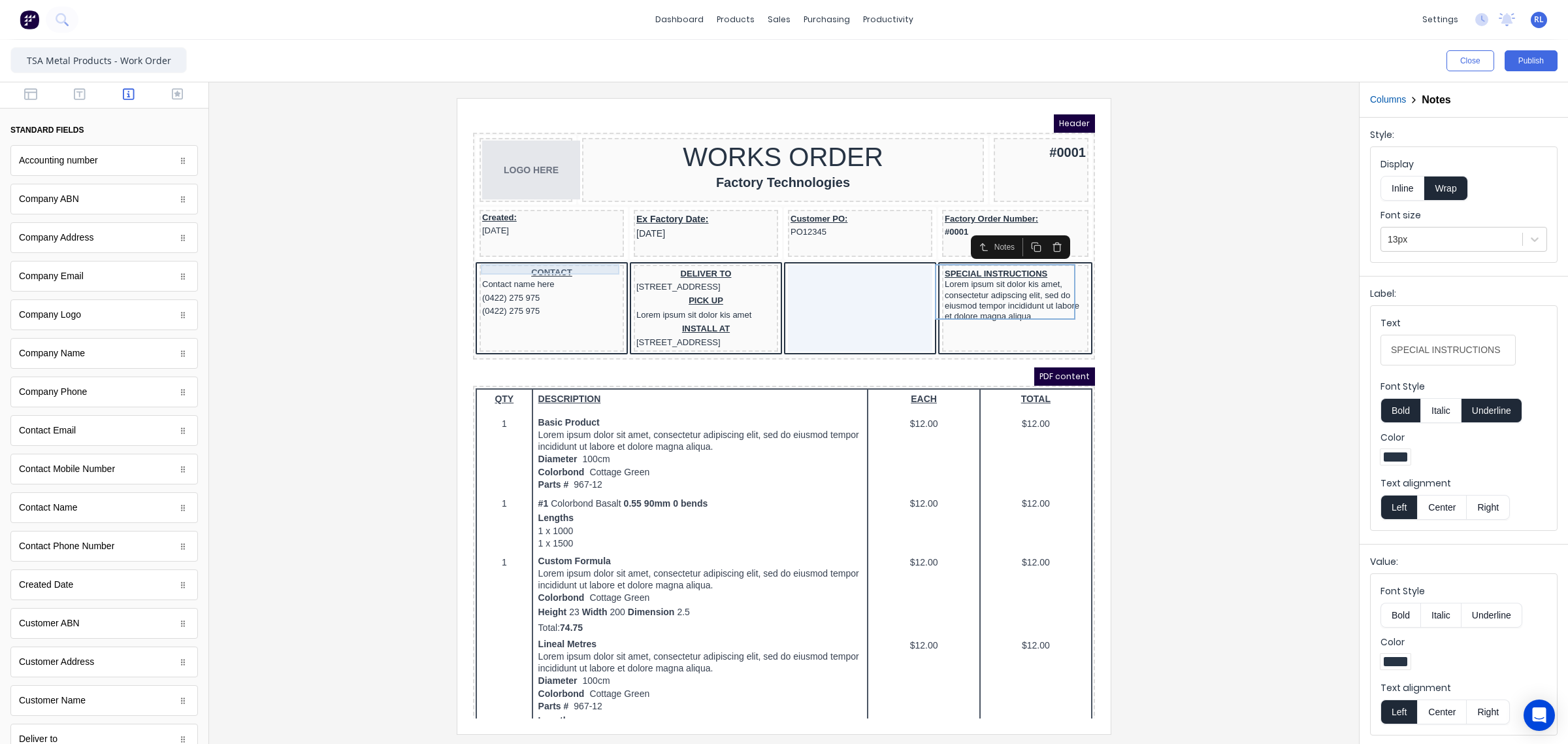
click at [536, 253] on div "CONTACT" at bounding box center [536, 256] width 139 height 10
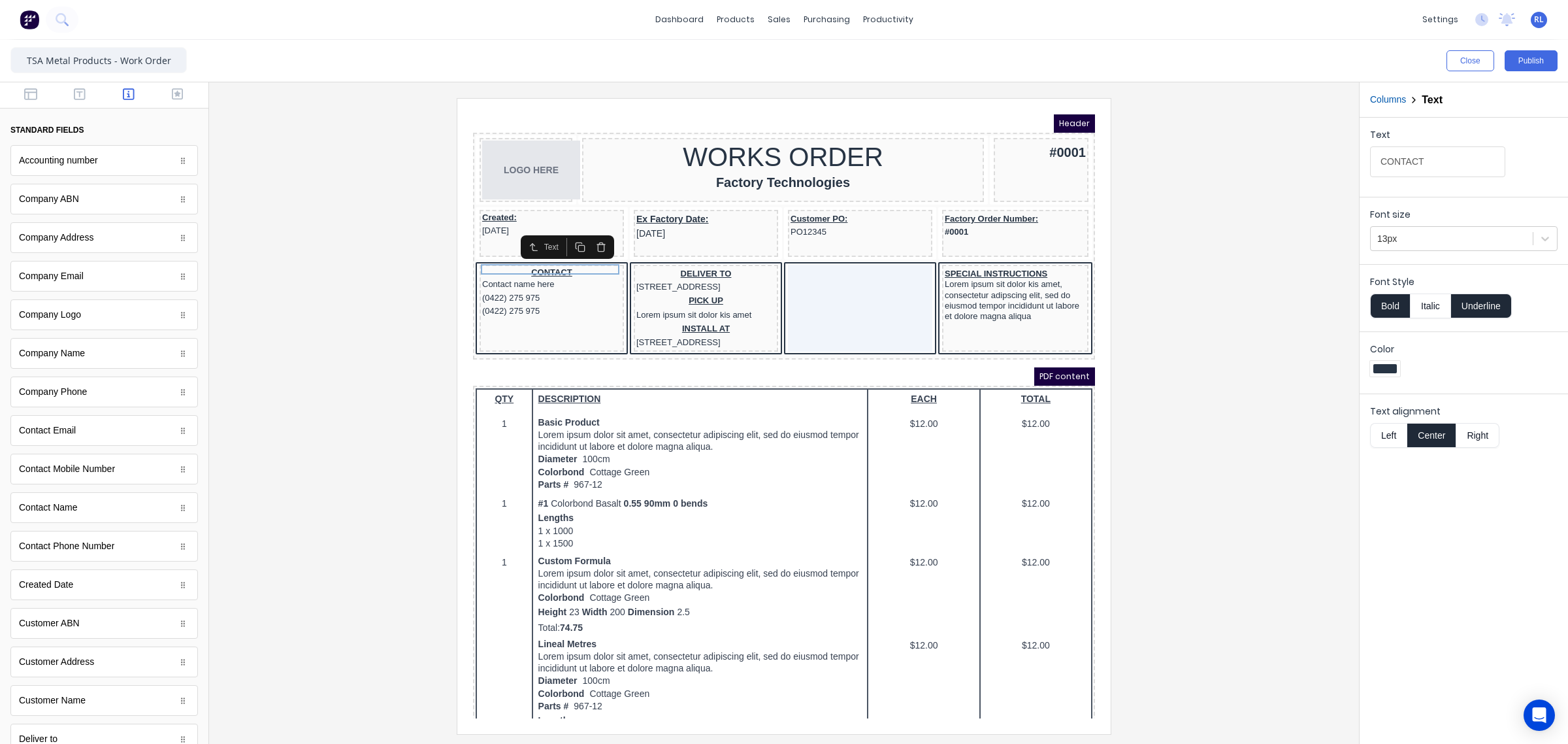
click at [1266, 298] on div at bounding box center [784, 416] width 1129 height 635
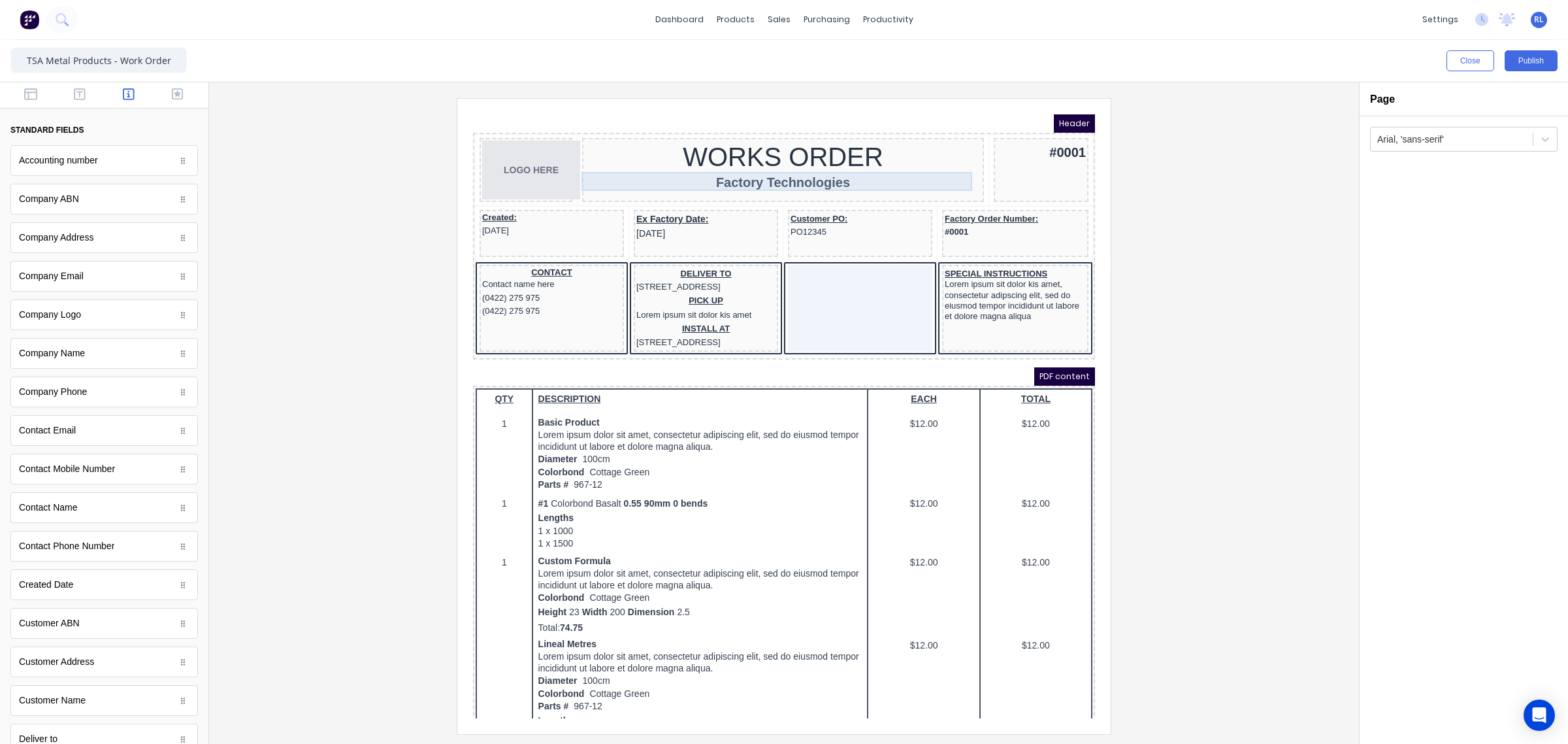
click at [778, 165] on div "Factory Technologies" at bounding box center [767, 166] width 396 height 19
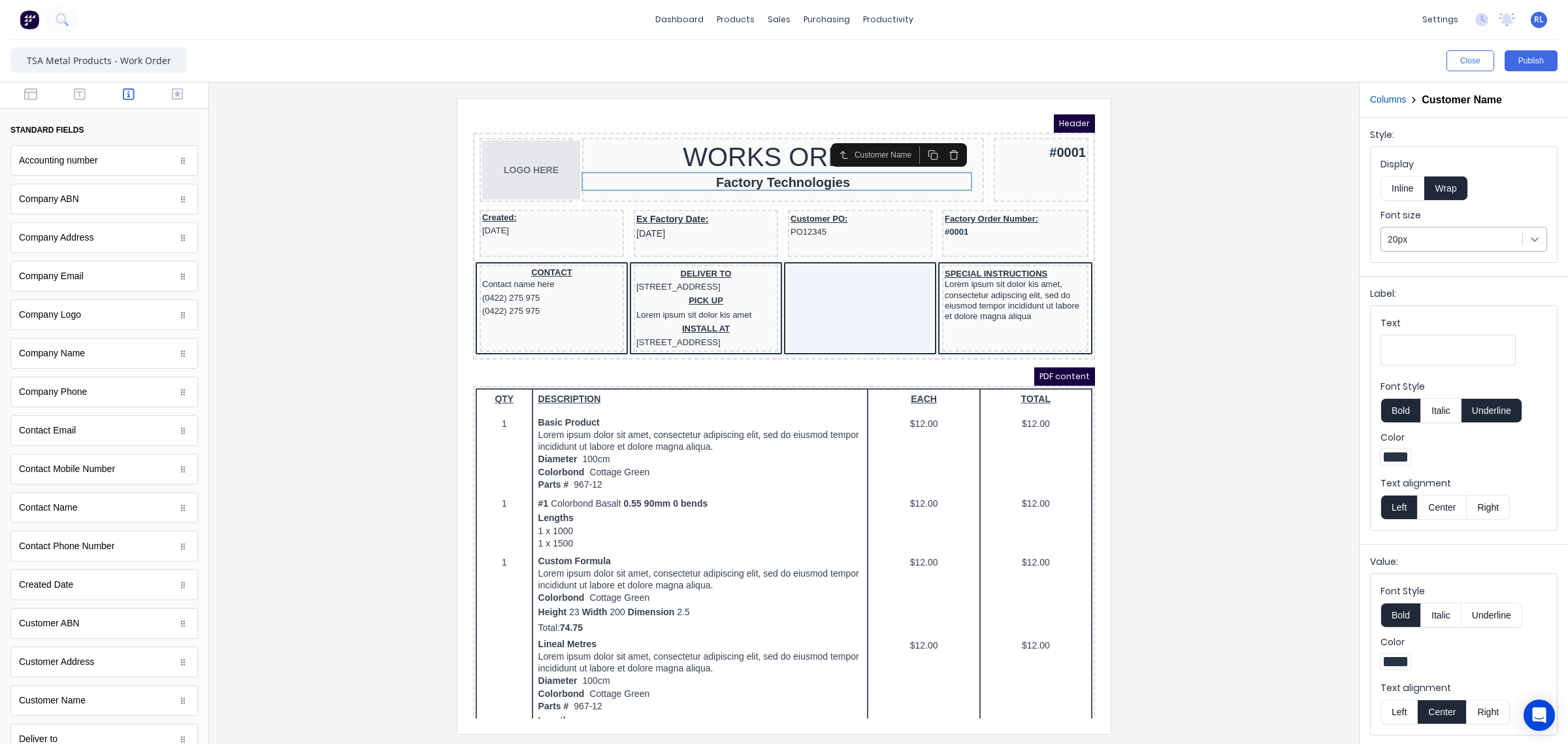
click at [1528, 242] on icon at bounding box center [1535, 239] width 13 height 13
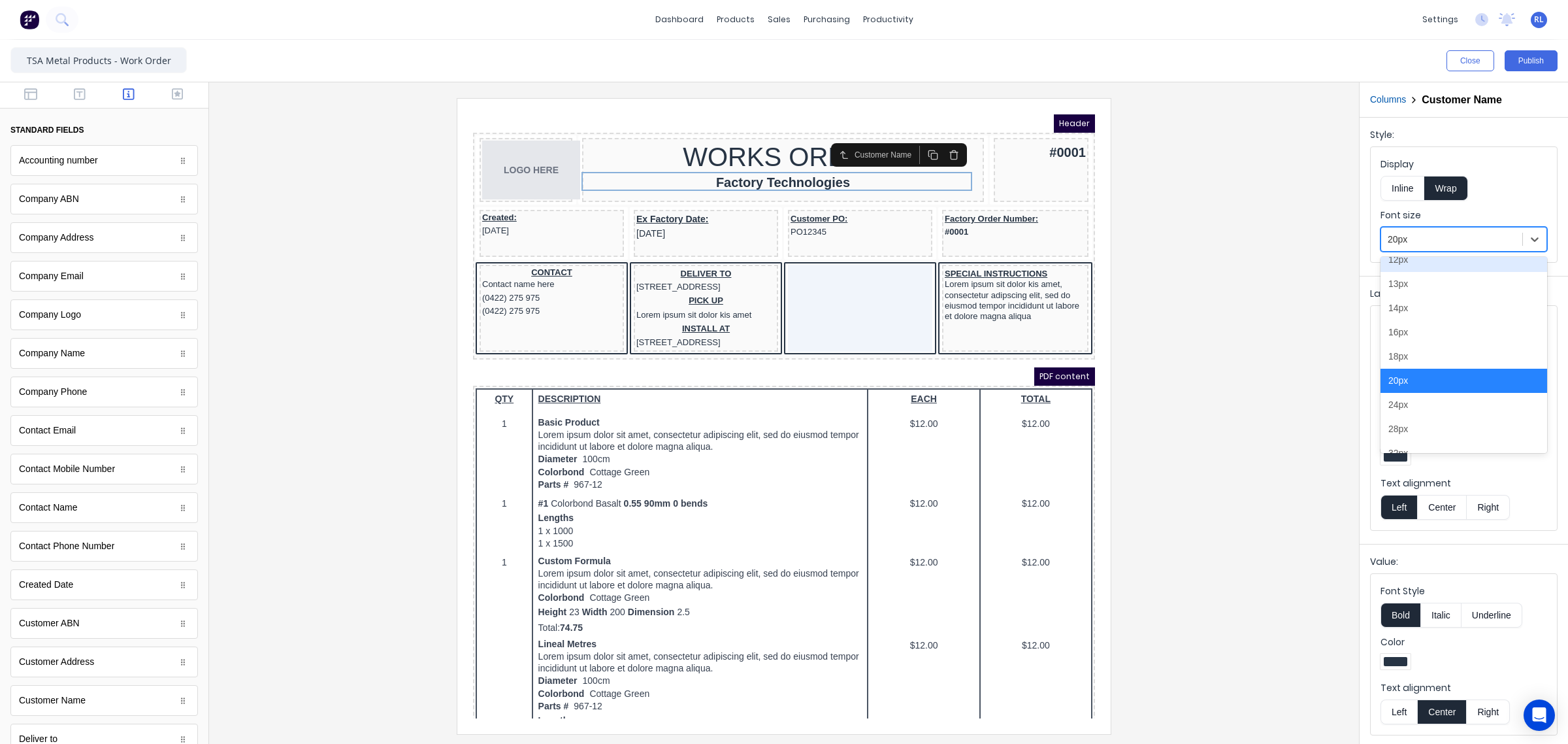
scroll to position [87, 0]
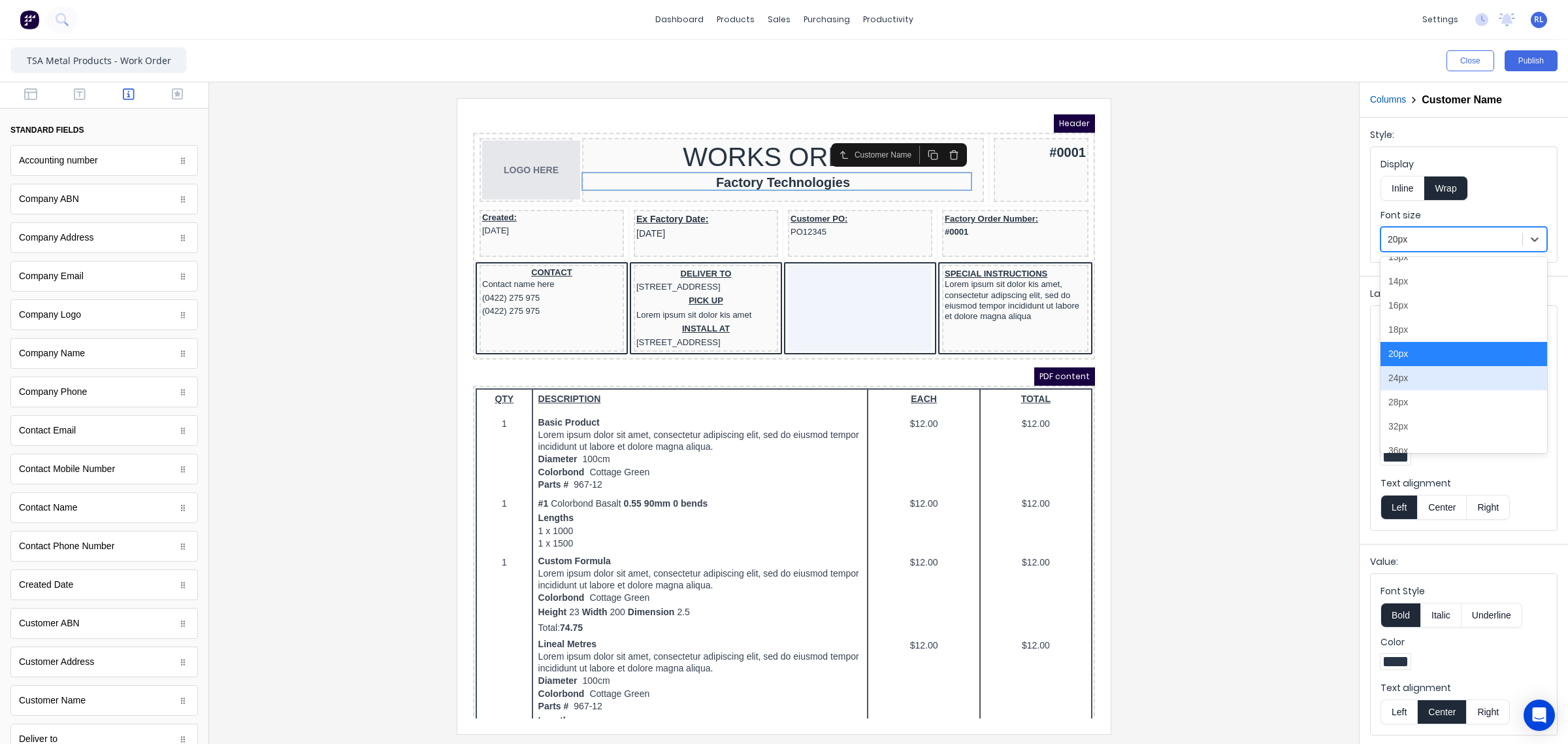
click at [1452, 378] on div "24px" at bounding box center [1464, 378] width 166 height 24
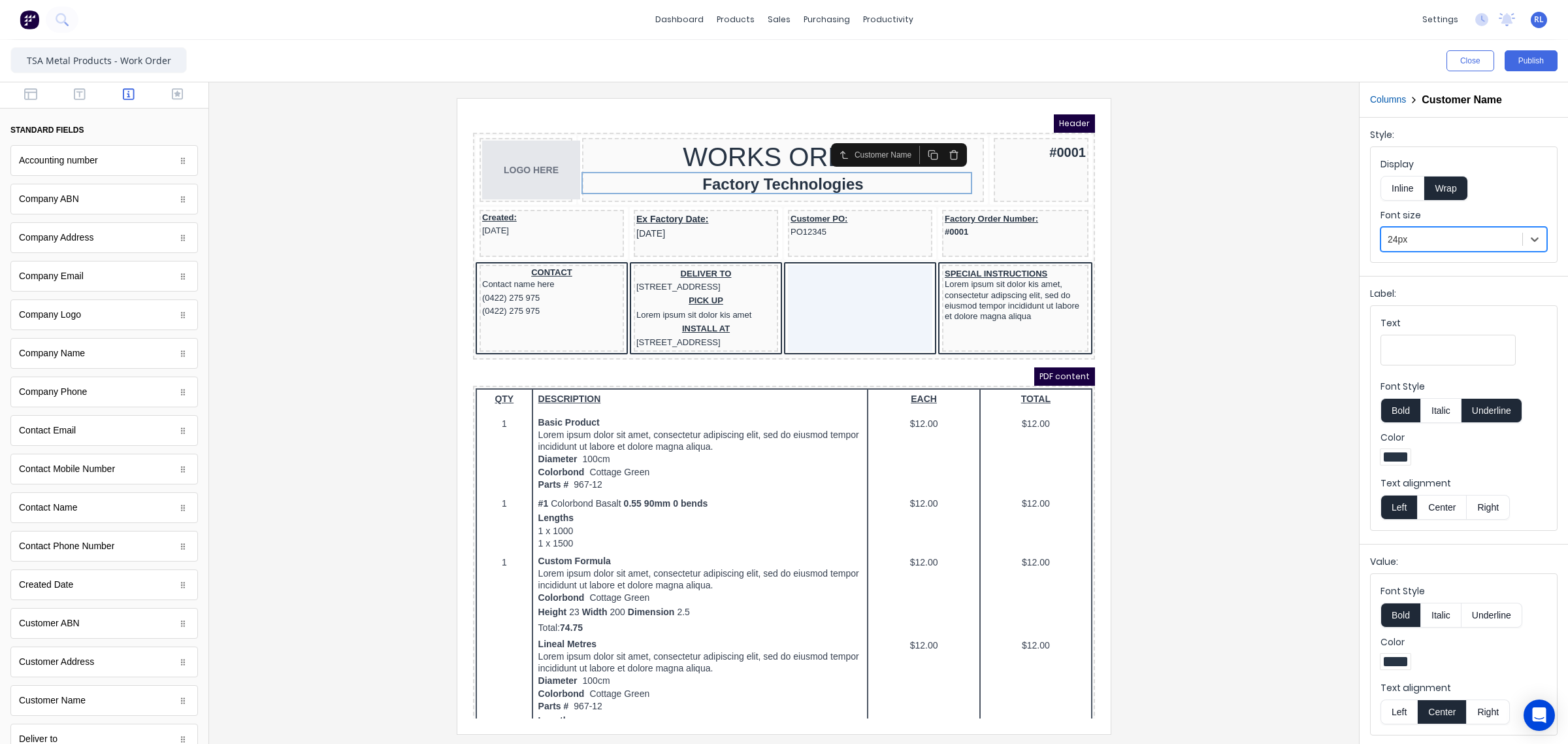
click at [1211, 260] on div at bounding box center [784, 416] width 1129 height 635
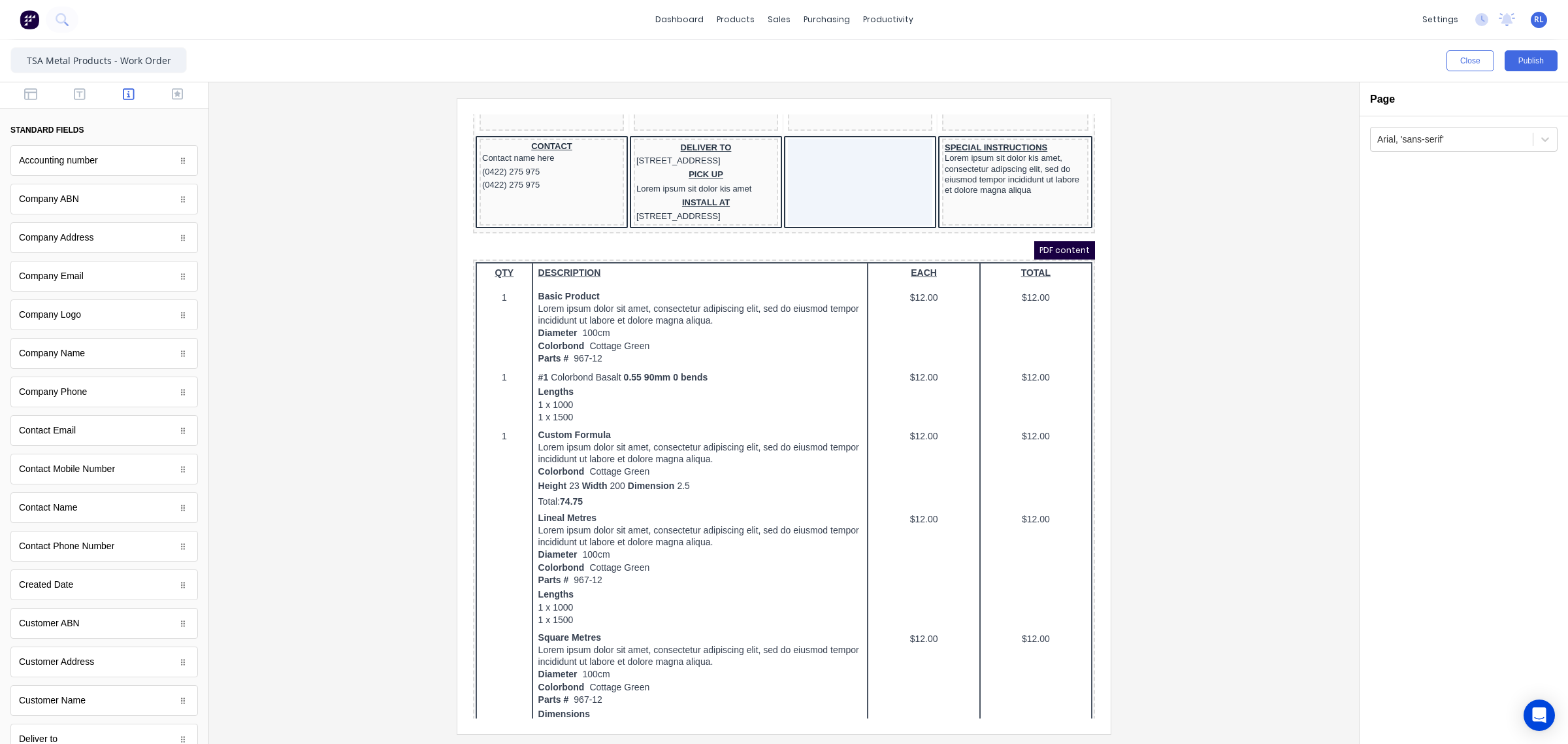
scroll to position [0, 0]
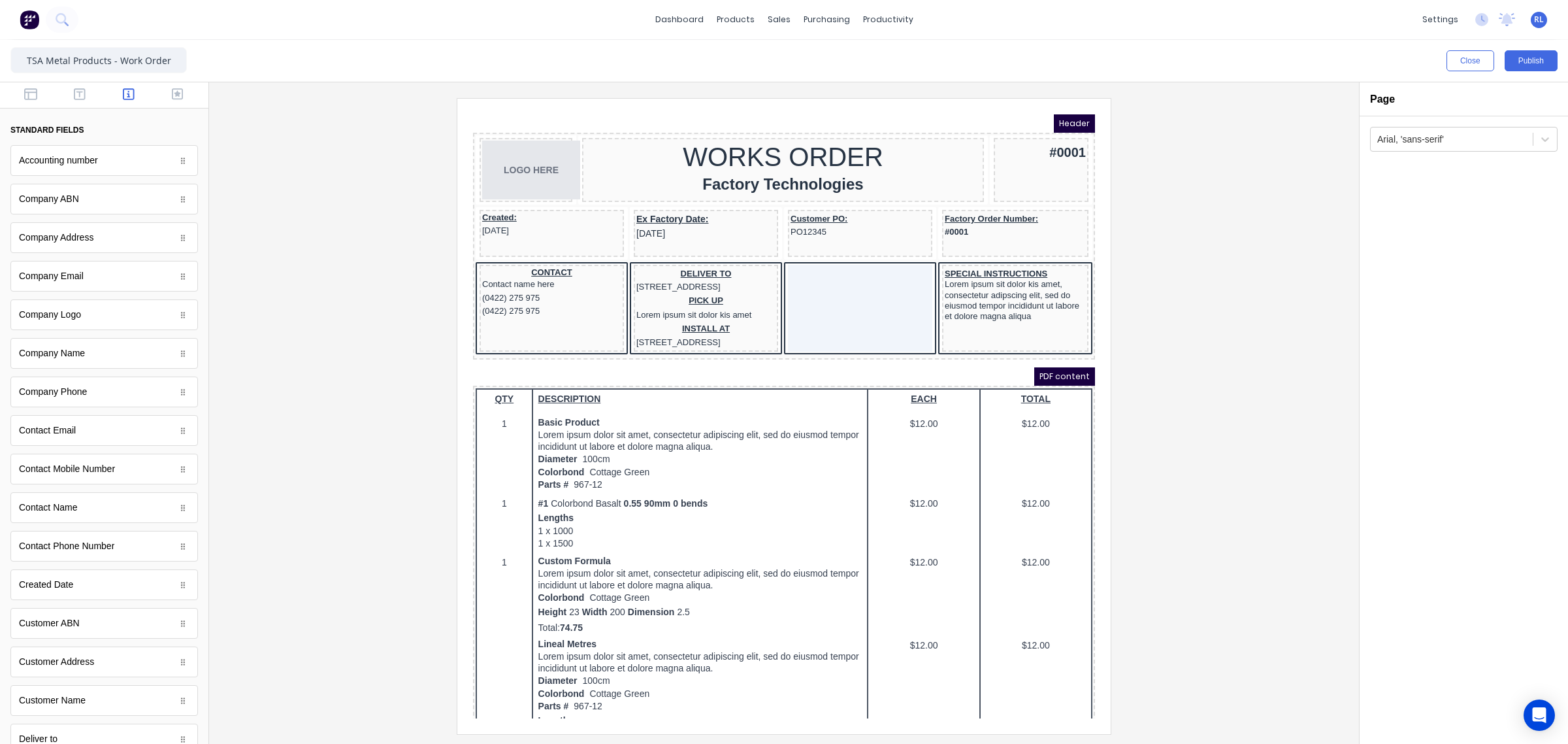
drag, startPoint x: 1074, startPoint y: 333, endPoint x: 1562, endPoint y: 408, distance: 493.7
click at [1179, 344] on div at bounding box center [784, 416] width 1129 height 635
click at [544, 254] on div "CONTACT" at bounding box center [536, 256] width 139 height 10
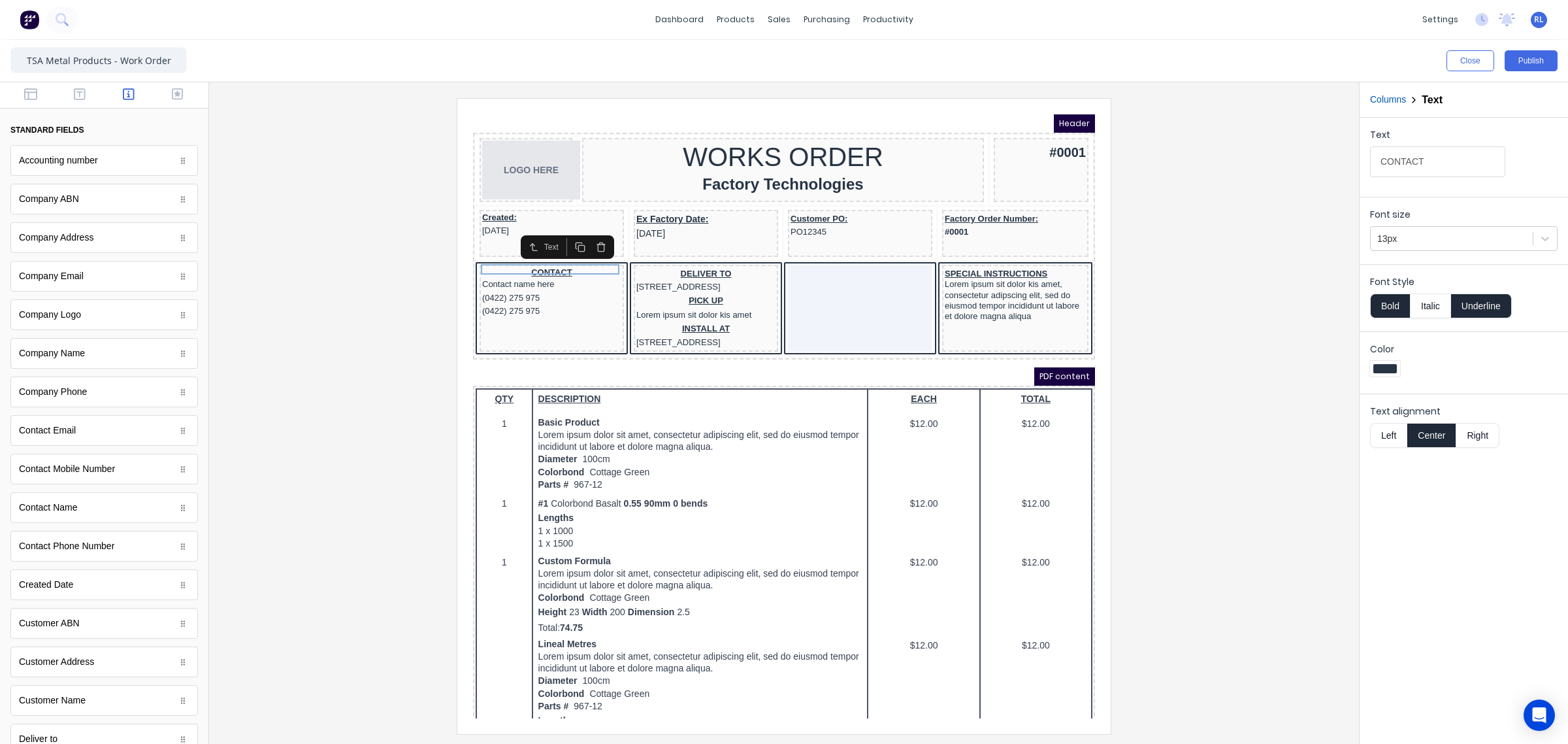
click at [564, 231] on icon "button" at bounding box center [564, 231] width 10 height 10
drag, startPoint x: 534, startPoint y: 263, endPoint x: 826, endPoint y: 254, distance: 292.1
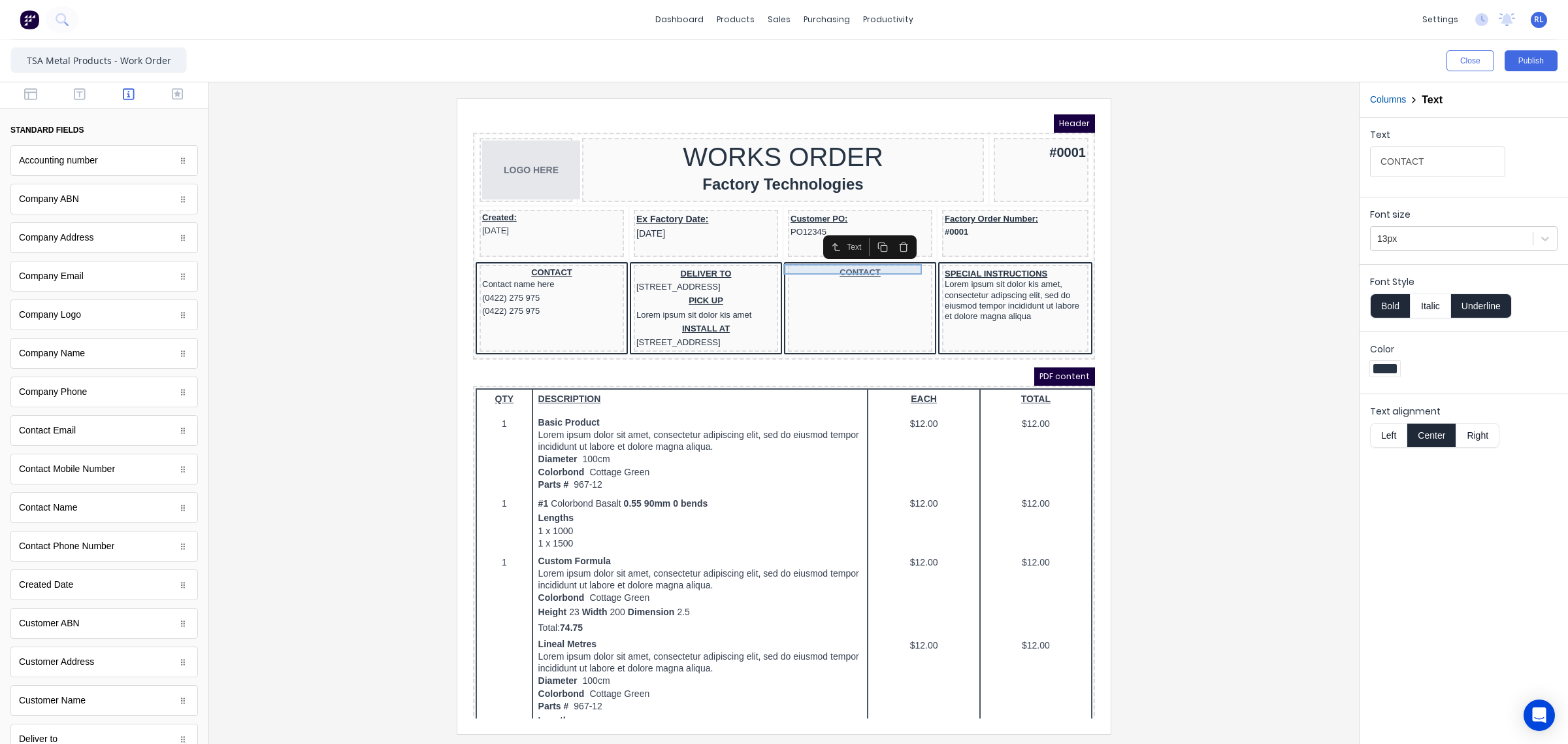
click at [858, 251] on div "CONTACT" at bounding box center [845, 256] width 139 height 10
drag, startPoint x: 1347, startPoint y: 165, endPoint x: 1256, endPoint y: 167, distance: 91.0
click at [1259, 165] on div "Close Publish Components standard fields Accounting number Accounting number Co…" at bounding box center [784, 392] width 1568 height 704
type input "SHIP VIA"
click at [1292, 332] on div at bounding box center [784, 416] width 1129 height 635
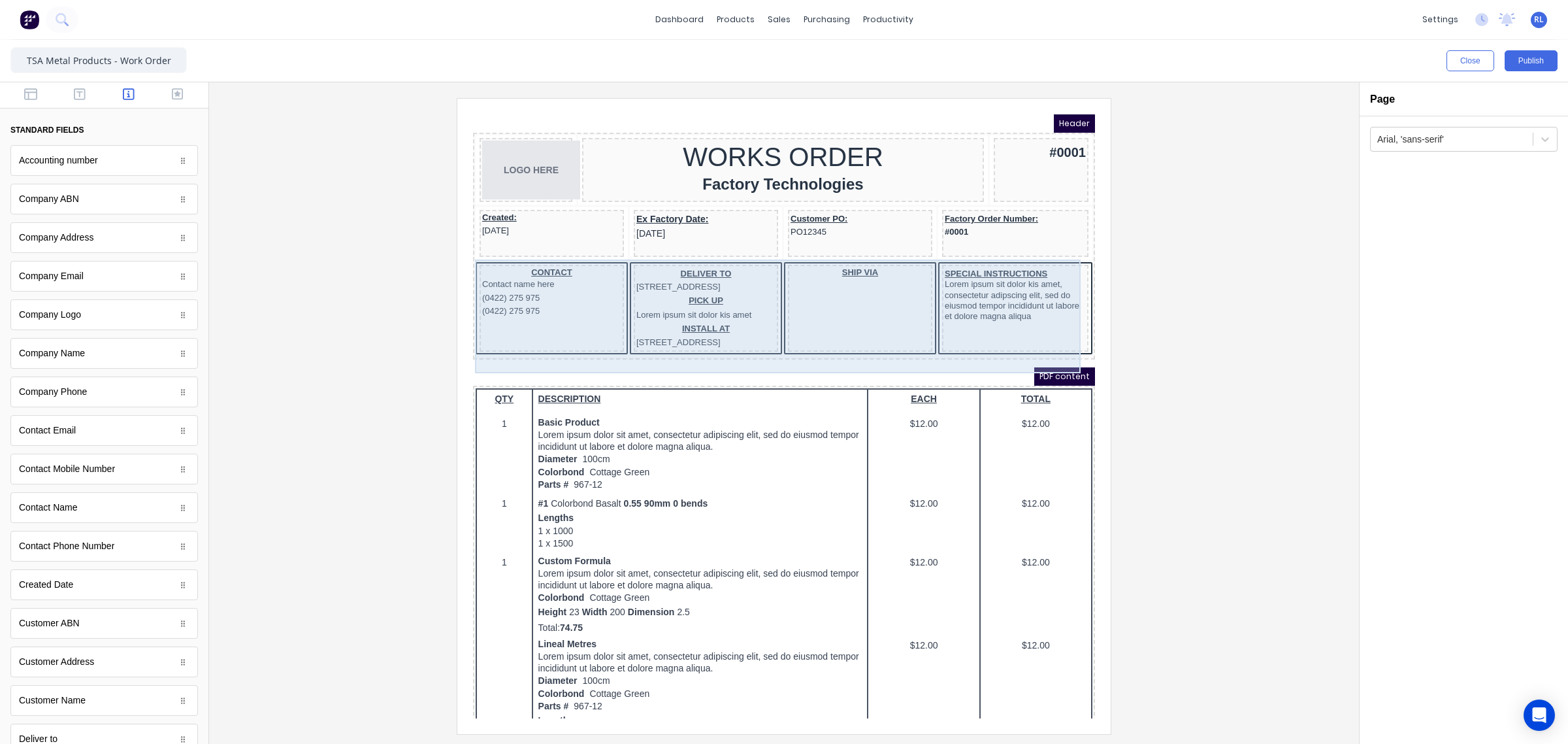
click at [857, 271] on div "SHIP VIA" at bounding box center [844, 292] width 144 height 87
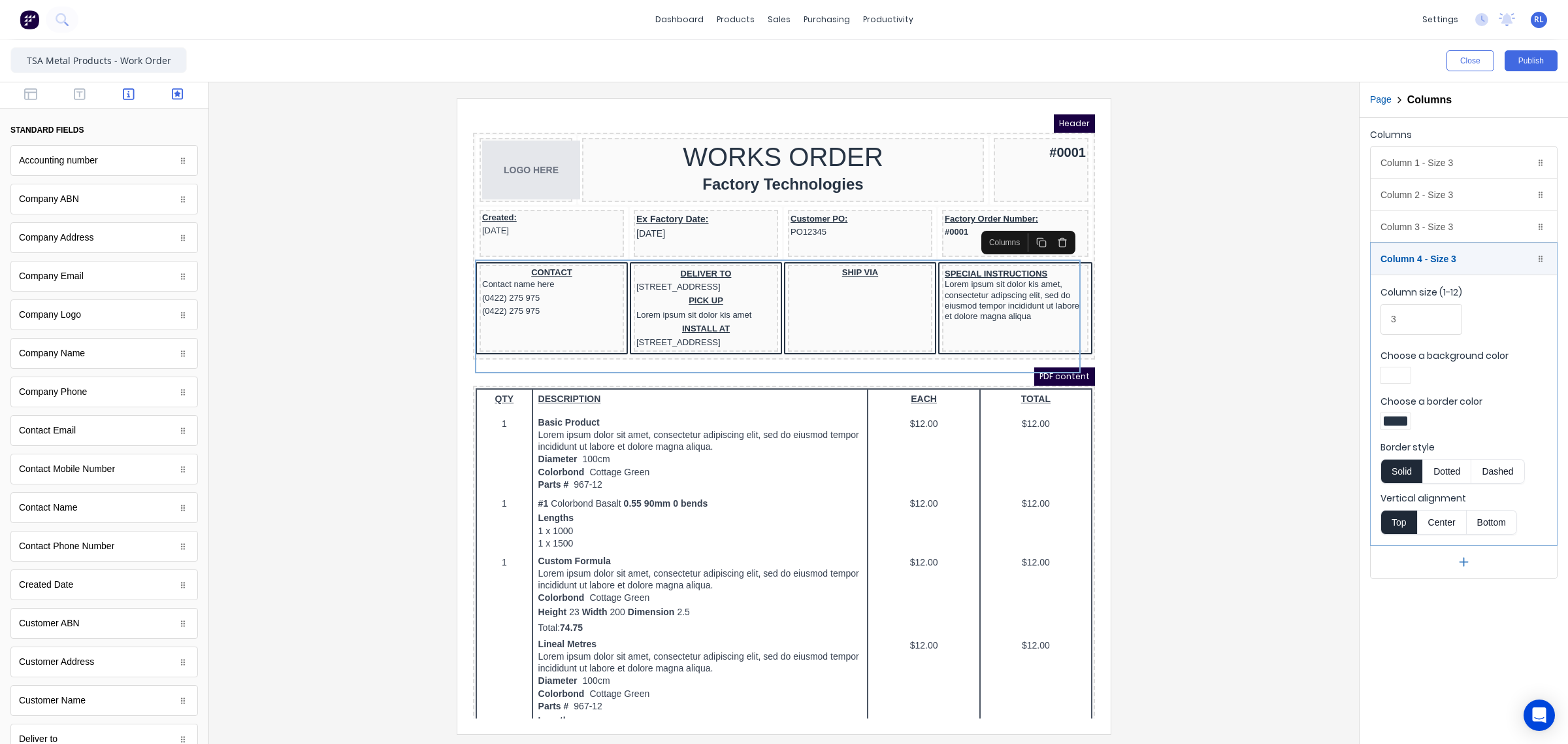
click at [172, 93] on icon "button" at bounding box center [178, 94] width 12 height 12
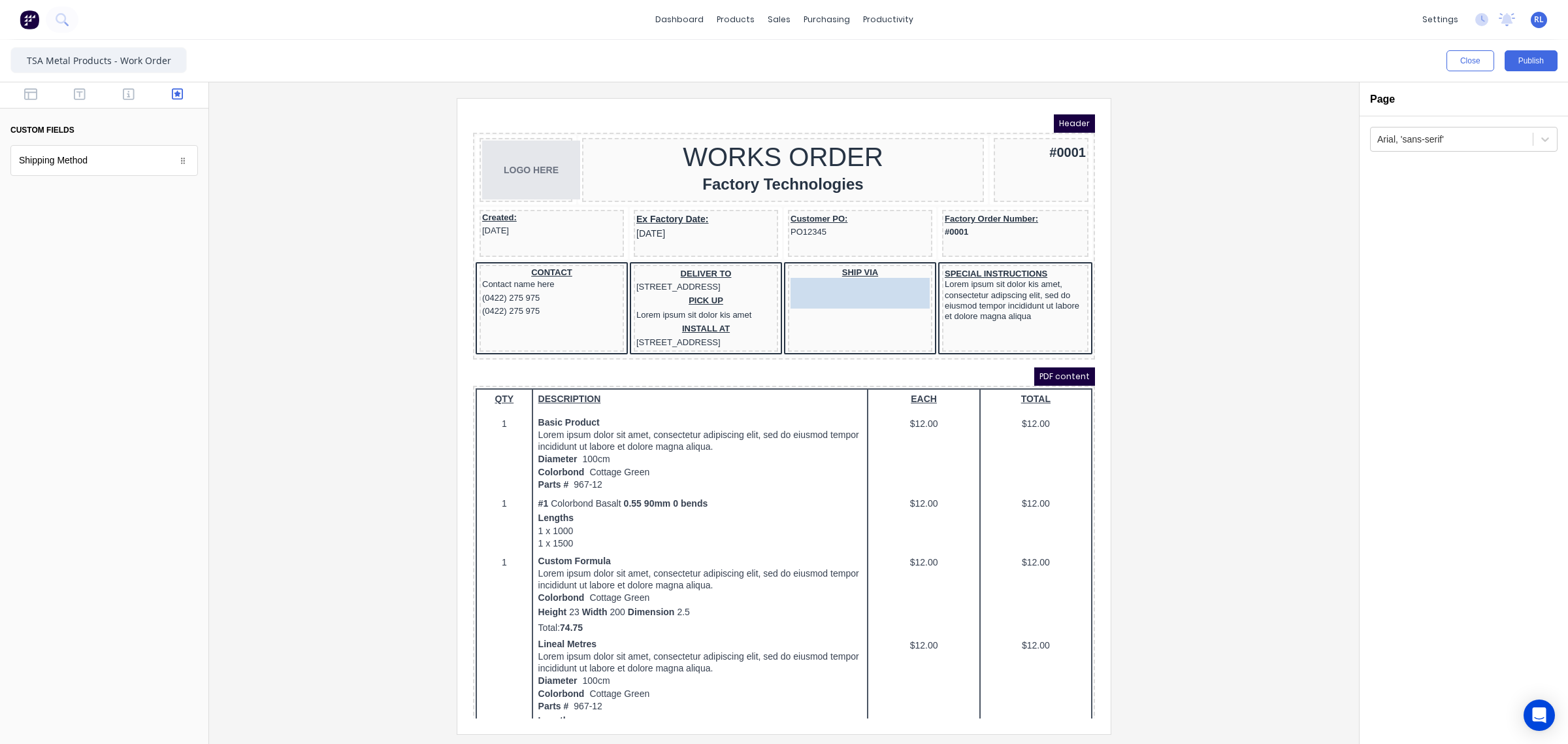
drag, startPoint x: 95, startPoint y: 164, endPoint x: 368, endPoint y: 171, distance: 273.1
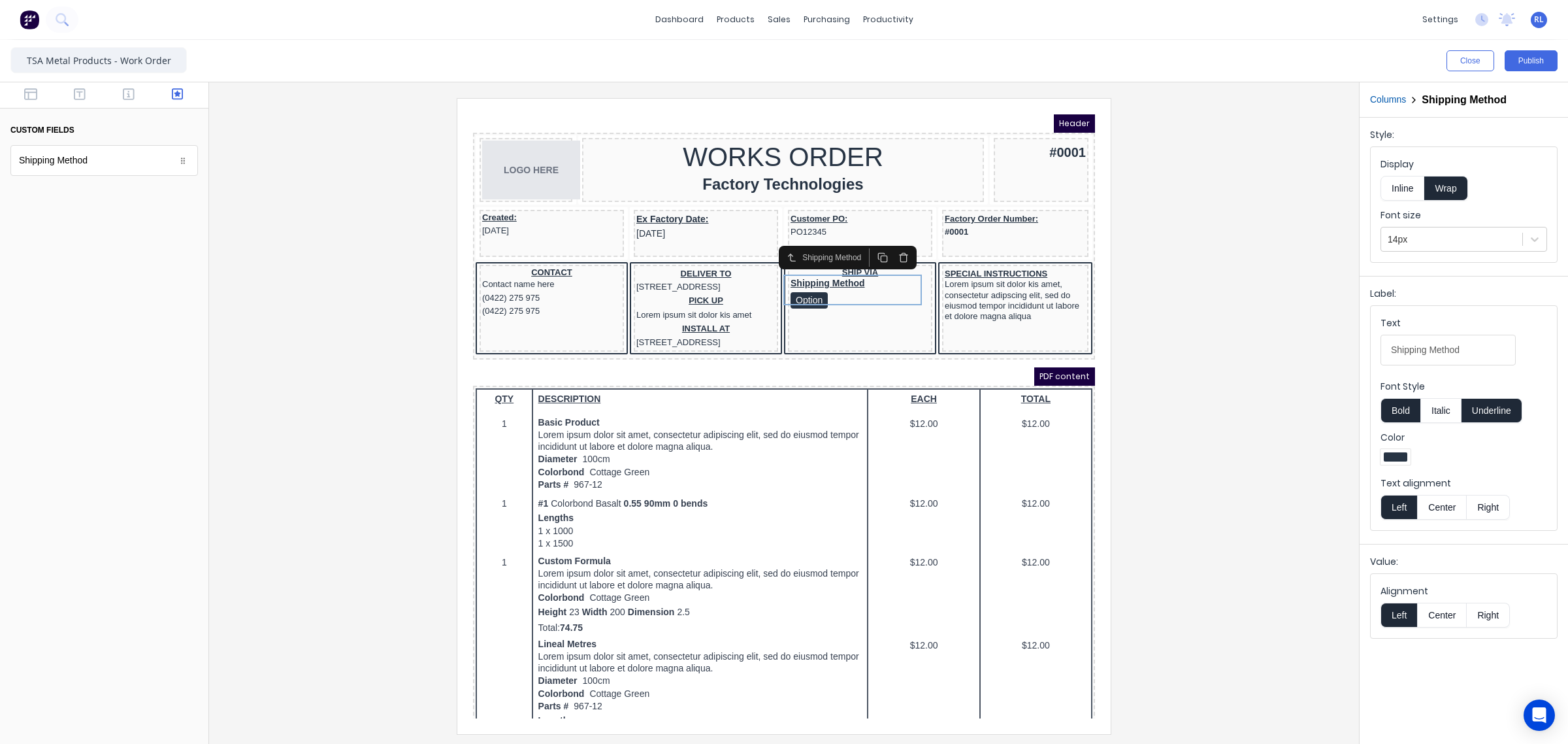
click at [1188, 366] on div at bounding box center [784, 416] width 1129 height 635
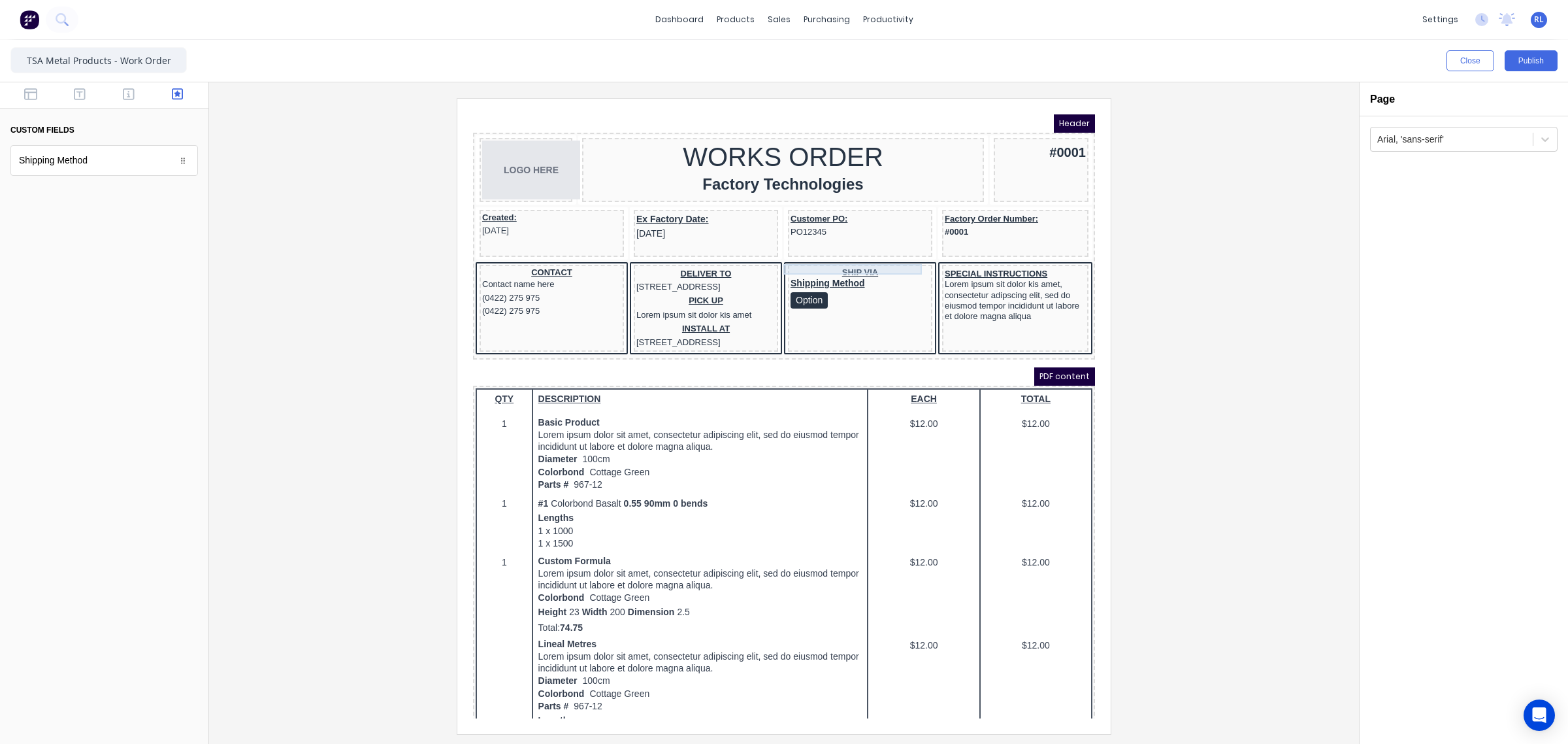
click at [855, 251] on div "SHIP VIA" at bounding box center [845, 256] width 139 height 10
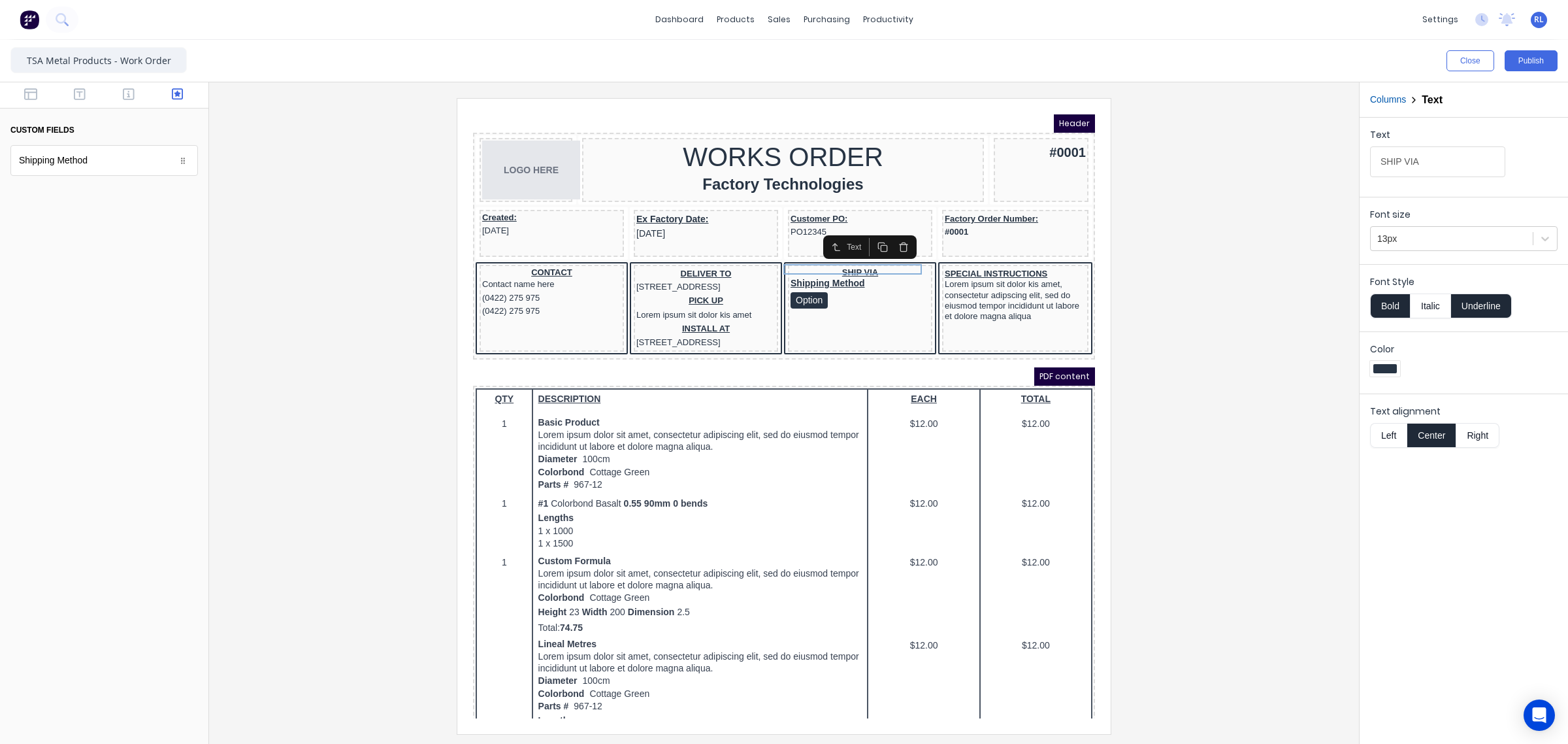
click at [890, 228] on icon "button" at bounding box center [887, 231] width 10 height 10
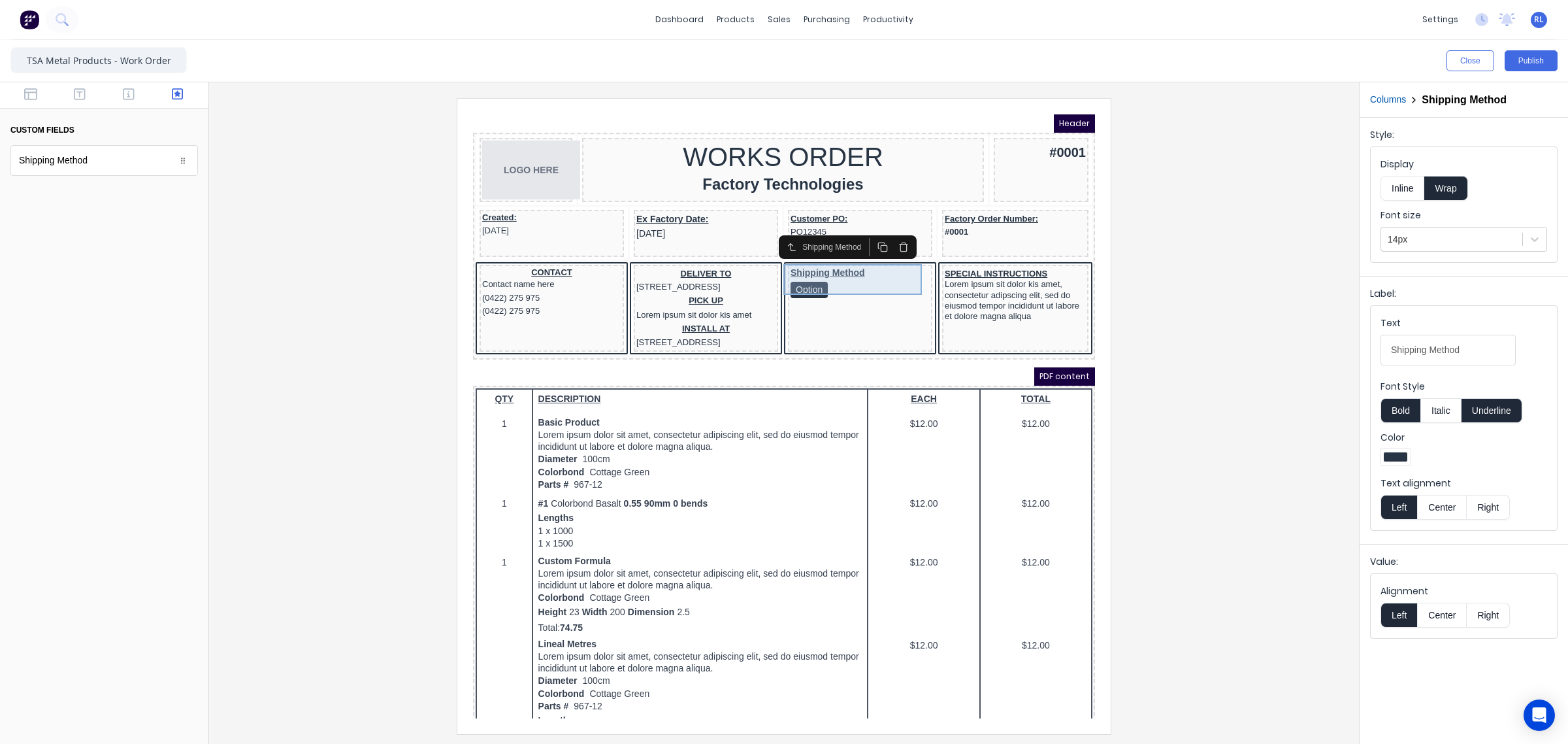
click at [839, 255] on div "Shipping Method Option" at bounding box center [845, 267] width 139 height 31
click at [973, 251] on div "SPECIAL INSTRUCTIONS Lorem ipsum sit dolor kis amet, consectetur adipscing elit…" at bounding box center [1000, 279] width 141 height 56
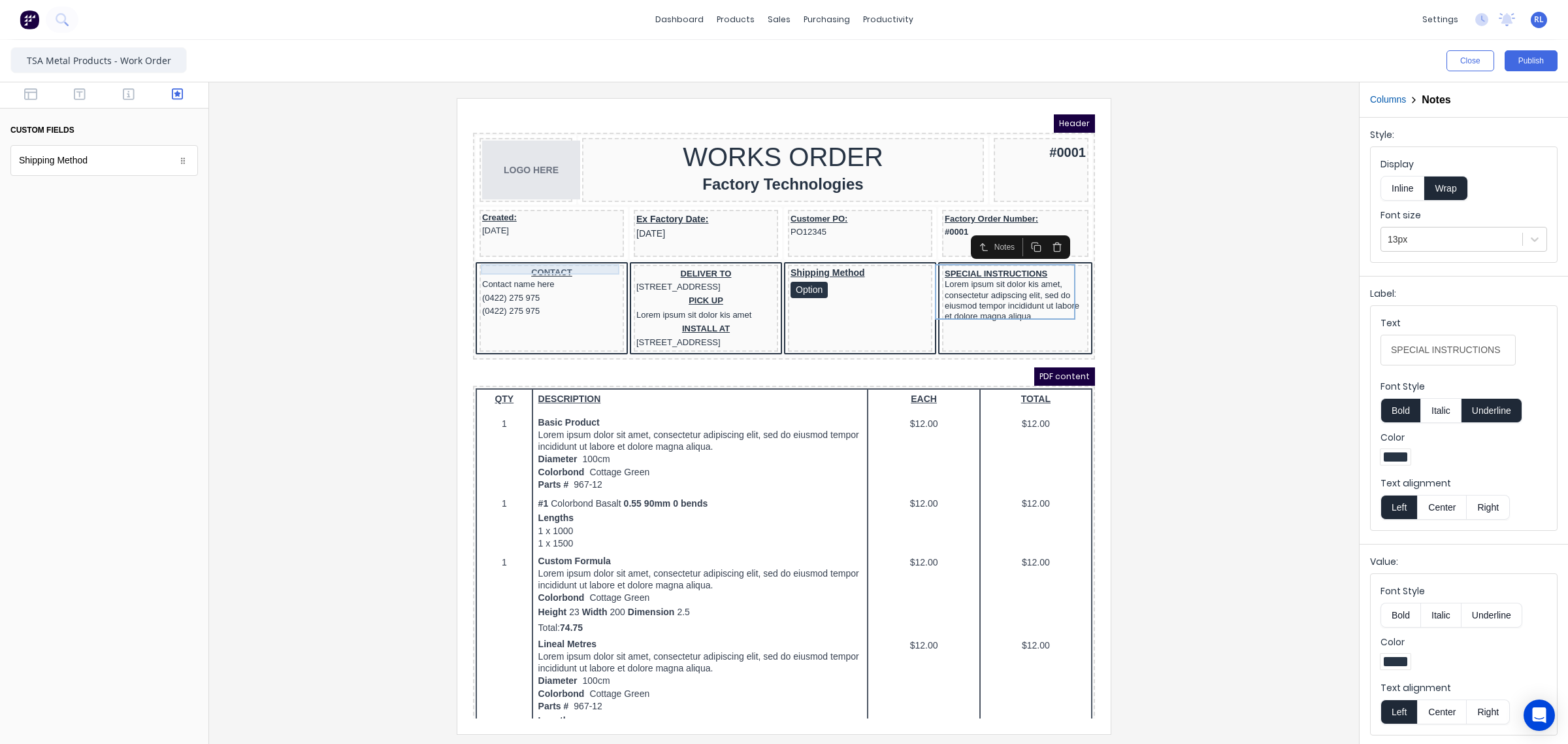
click at [528, 251] on div "CONTACT" at bounding box center [536, 256] width 139 height 10
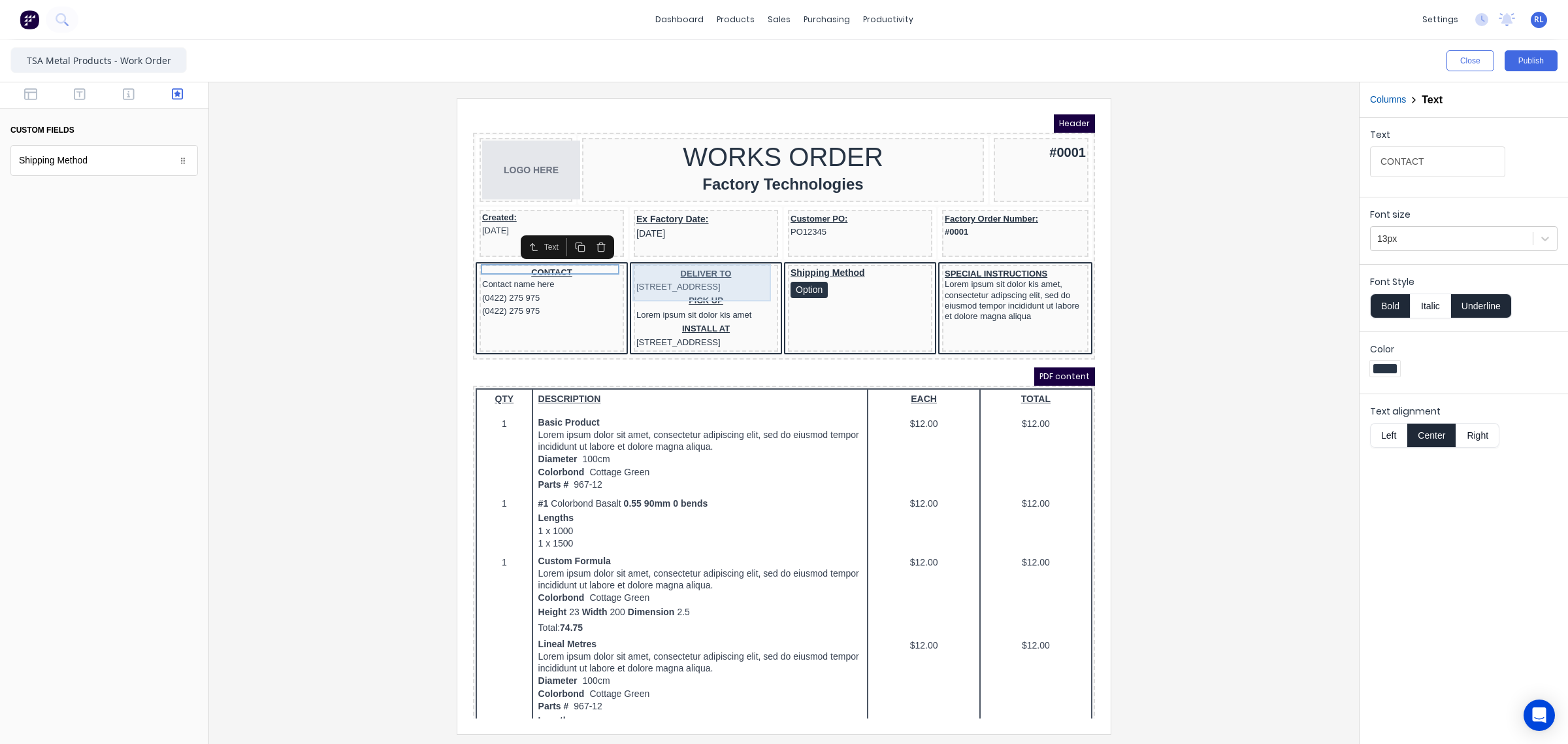
click at [694, 258] on div "DELIVER TO 234 Beach Road Gold Coast, Queensland, Australia" at bounding box center [690, 265] width 139 height 26
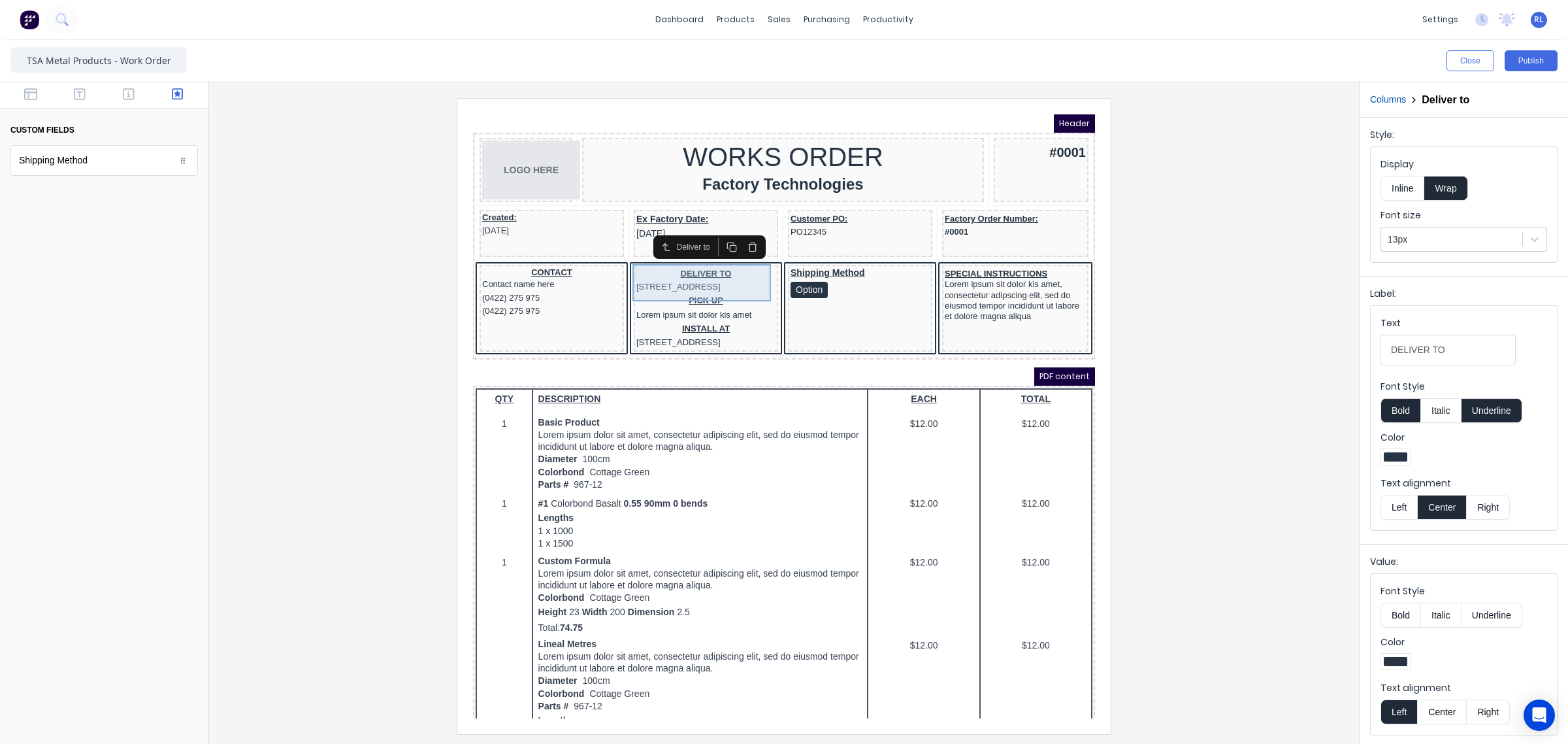
click at [694, 254] on div "DELIVER TO 234 Beach Road Gold Coast, Queensland, Australia" at bounding box center [690, 265] width 139 height 26
click at [821, 253] on div "Shipping Method Option" at bounding box center [845, 267] width 139 height 31
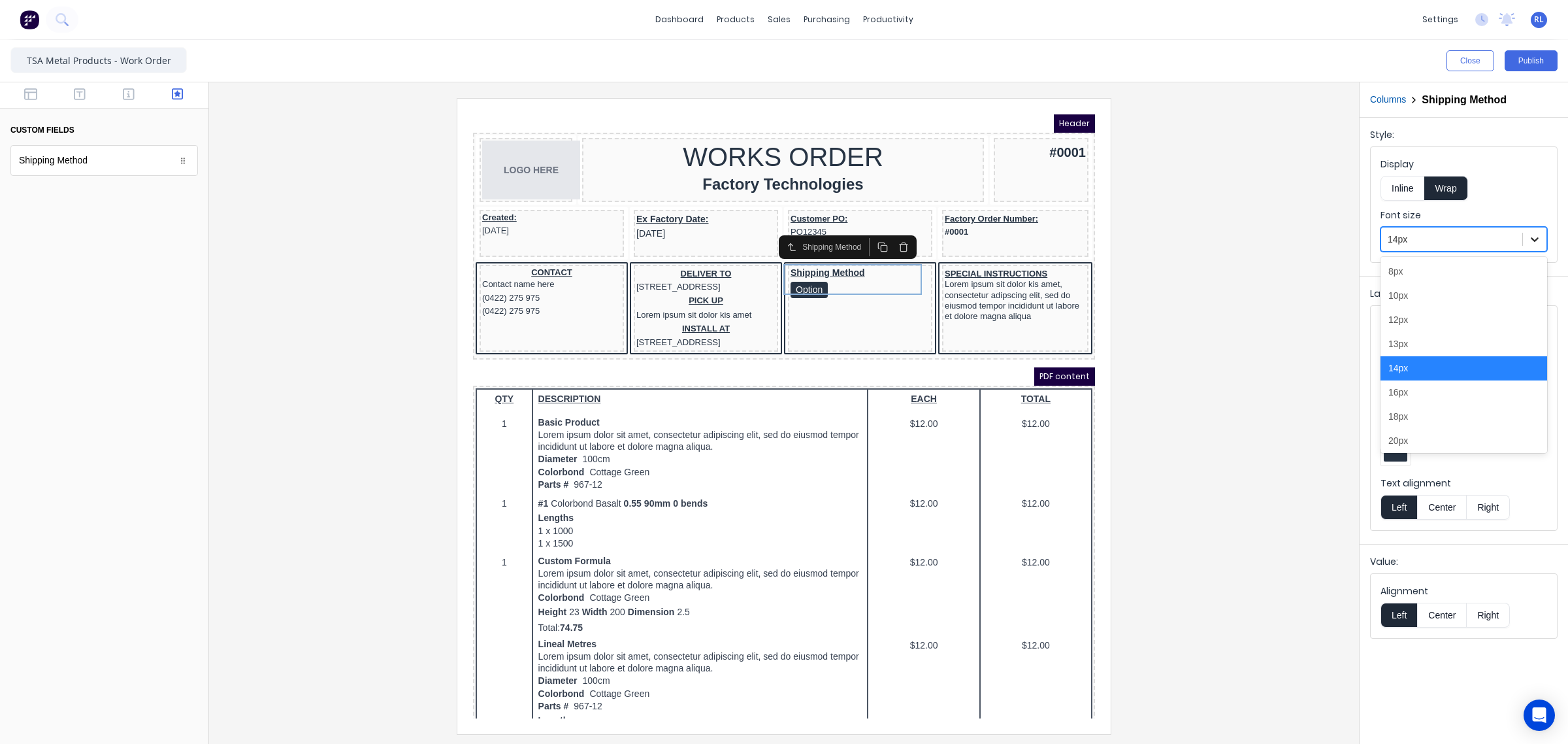
click at [1537, 236] on icon at bounding box center [1535, 239] width 13 height 13
click at [1479, 343] on div "13px" at bounding box center [1464, 344] width 166 height 24
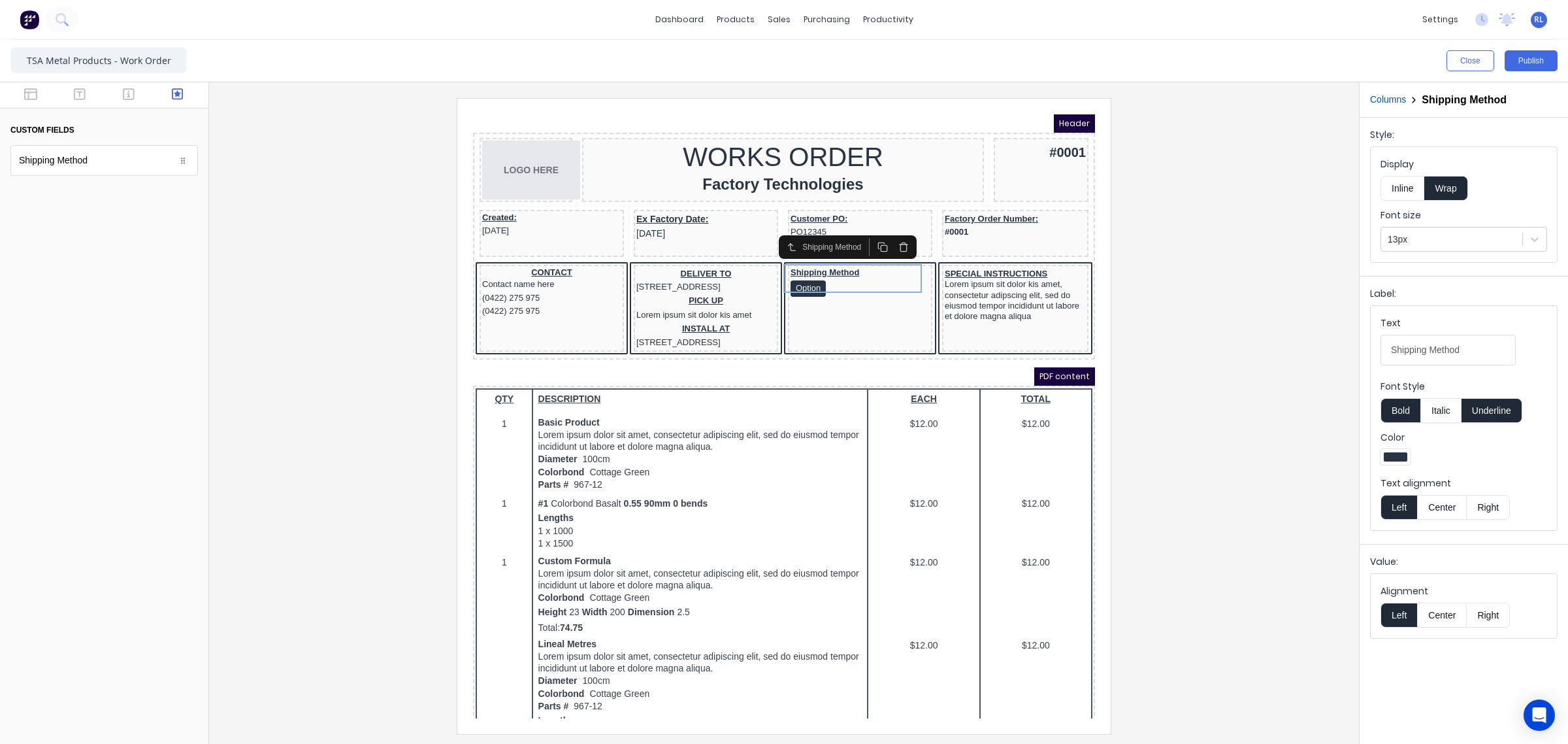
click at [1452, 506] on button "Center" at bounding box center [1442, 507] width 49 height 25
click at [1449, 616] on button "Center" at bounding box center [1442, 615] width 49 height 25
click at [1399, 619] on button "Left" at bounding box center [1399, 615] width 37 height 25
click at [1229, 441] on div at bounding box center [784, 416] width 1129 height 635
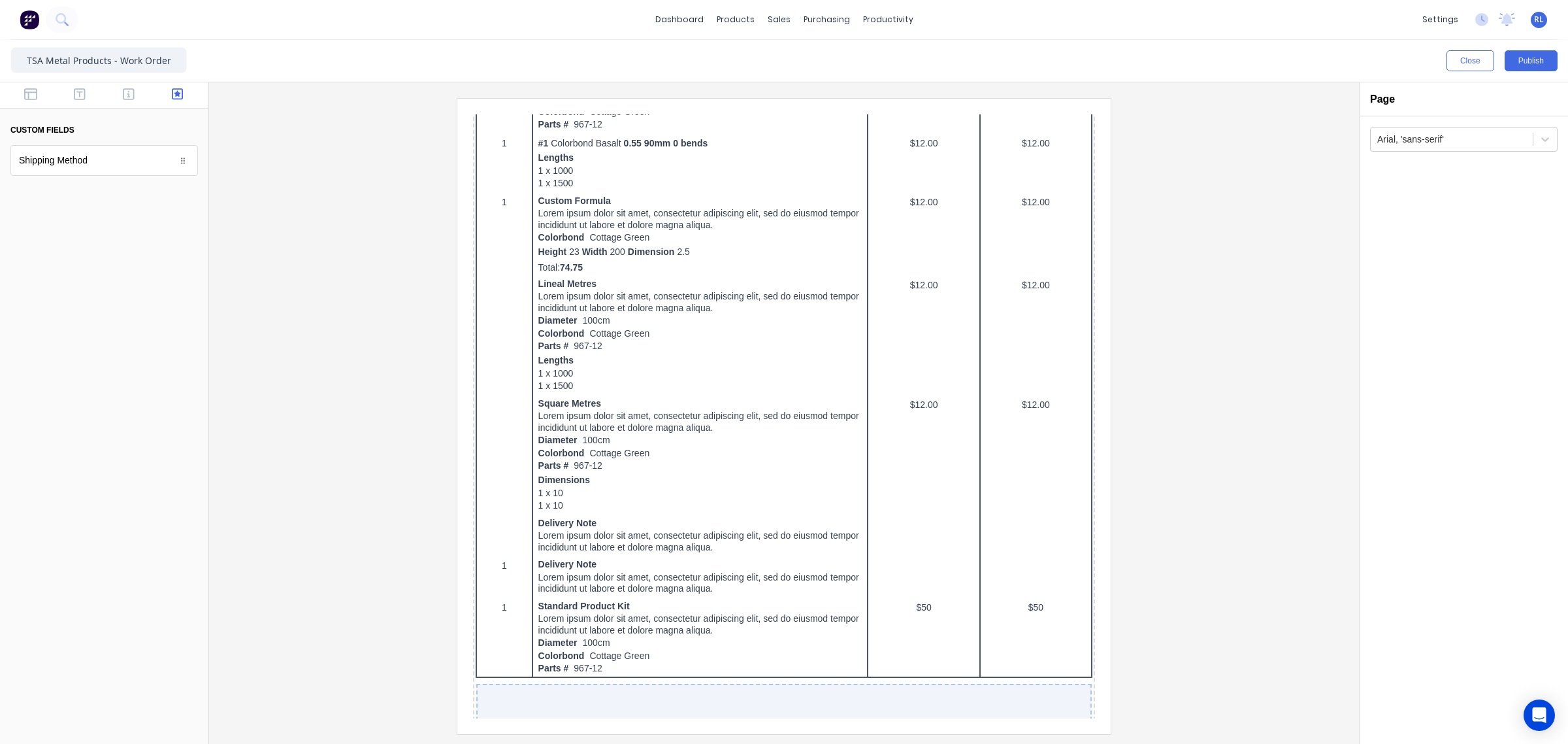
scroll to position [641, 0]
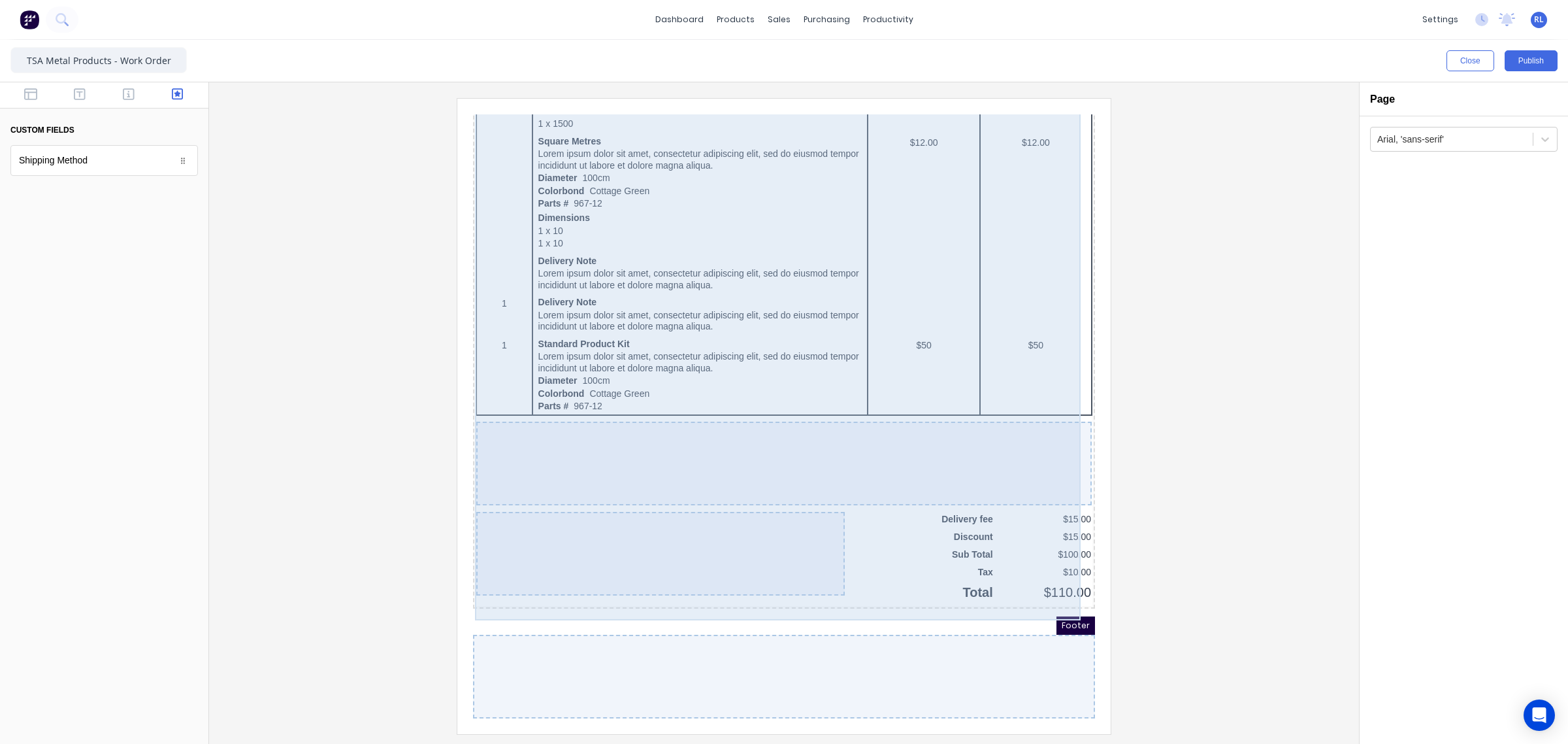
click at [643, 417] on div at bounding box center [768, 448] width 616 height 84
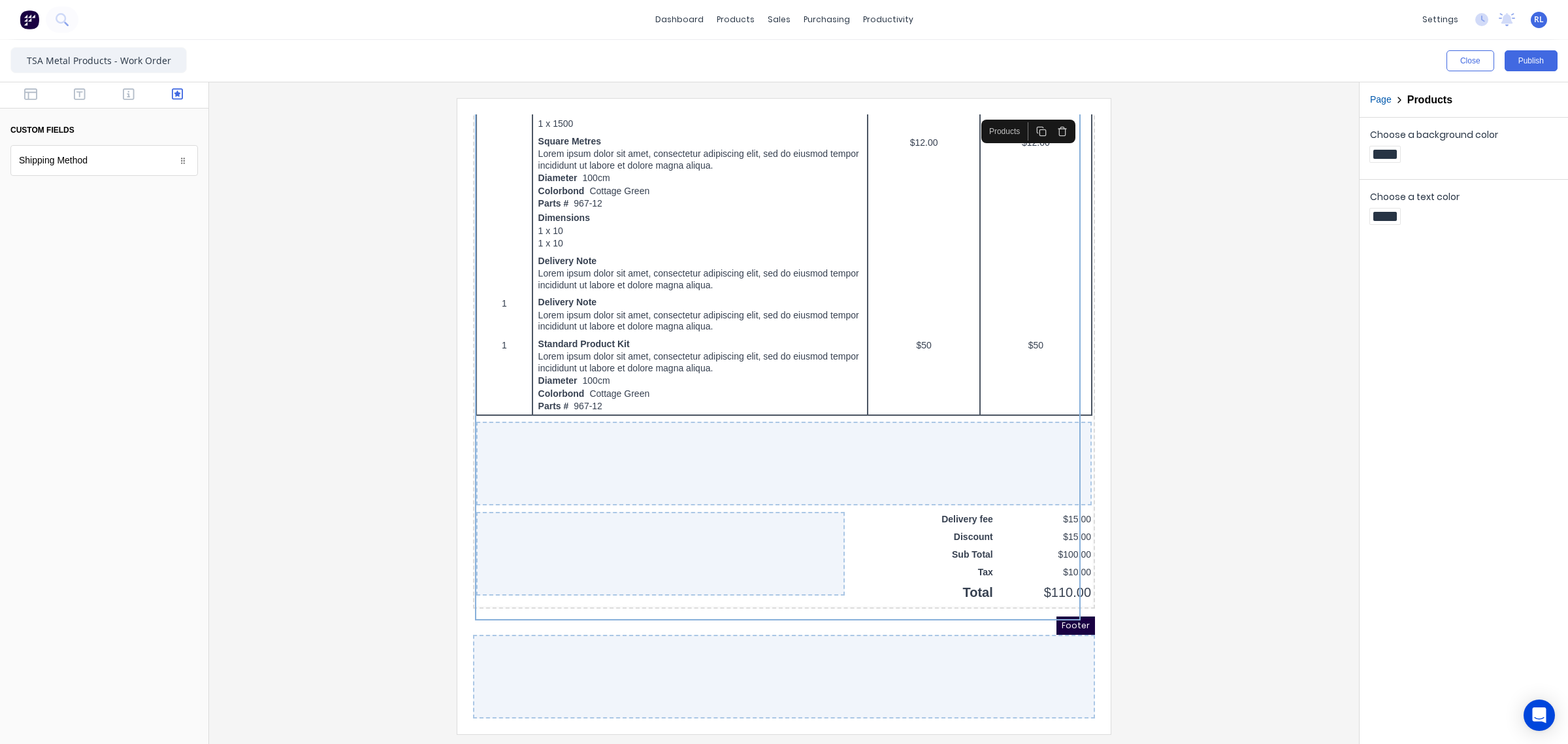
click at [1173, 409] on div at bounding box center [784, 416] width 1129 height 635
click at [27, 95] on icon "button" at bounding box center [31, 94] width 13 height 13
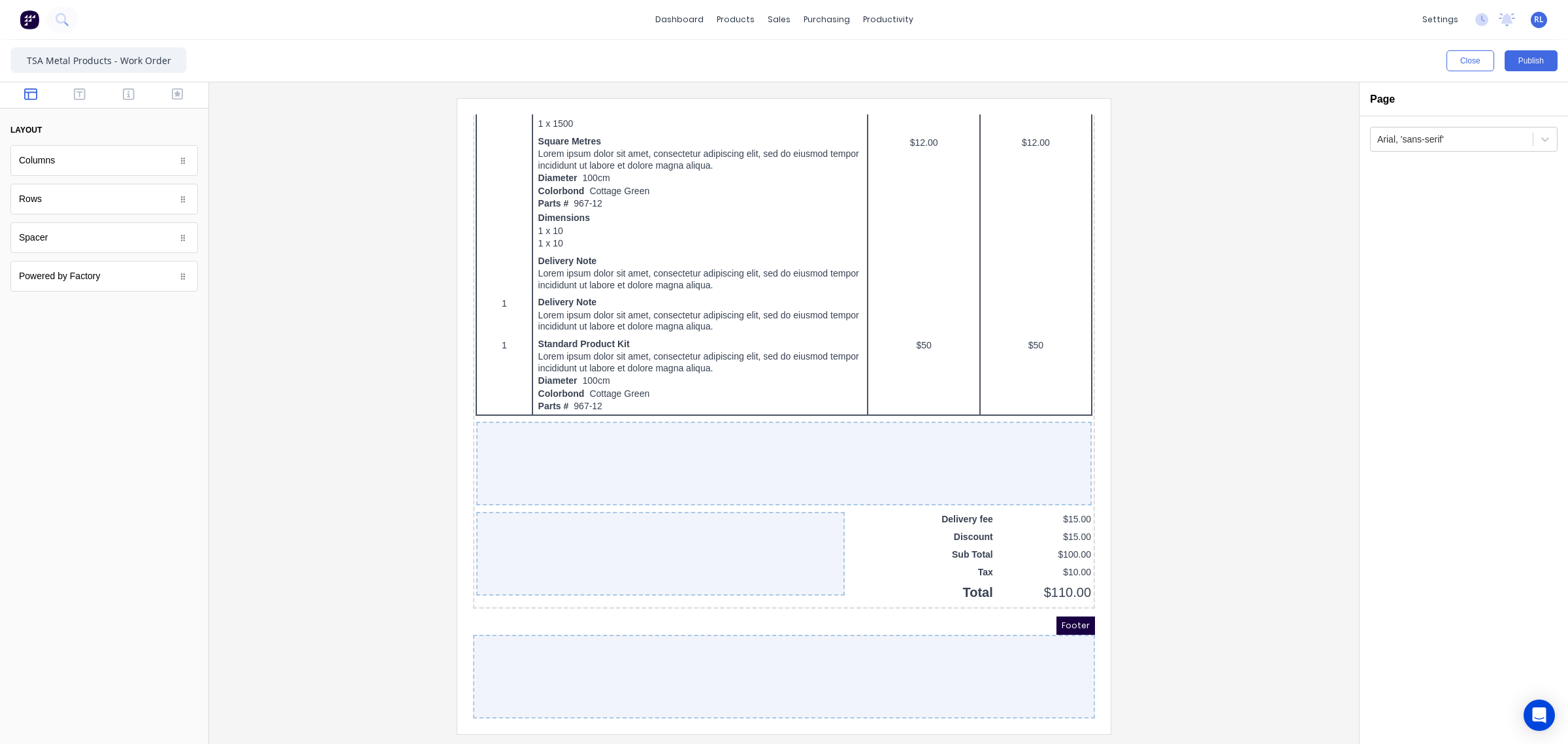
click at [102, 207] on div "Rows" at bounding box center [104, 199] width 187 height 31
click at [134, 256] on div "Columns Columns Rows Rows Spacer Spacer Powered by Factory Powered by Factory" at bounding box center [104, 218] width 187 height 146
click at [134, 238] on div "Spacer" at bounding box center [104, 238] width 187 height 31
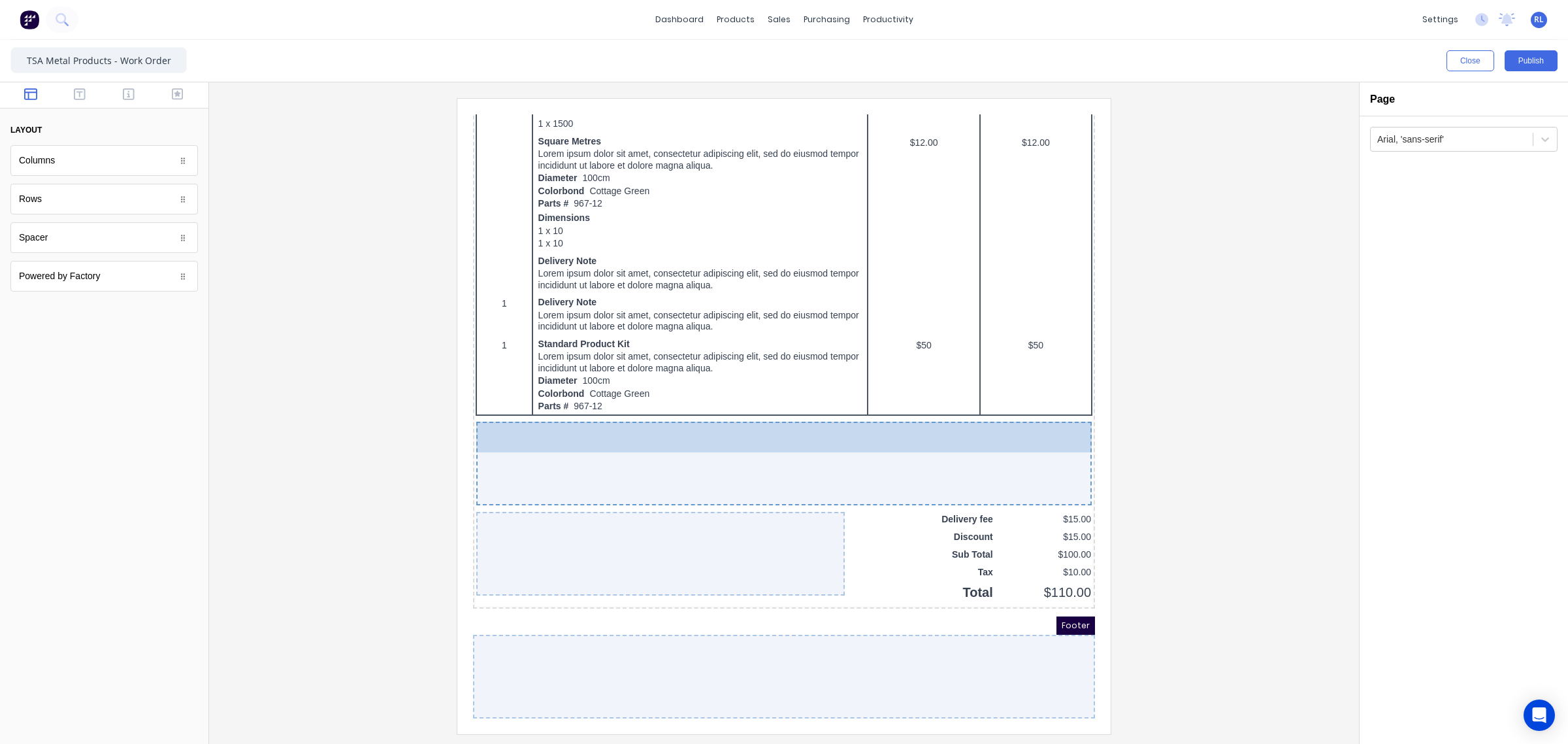
drag, startPoint x: 110, startPoint y: 245, endPoint x: 260, endPoint y: 310, distance: 163.5
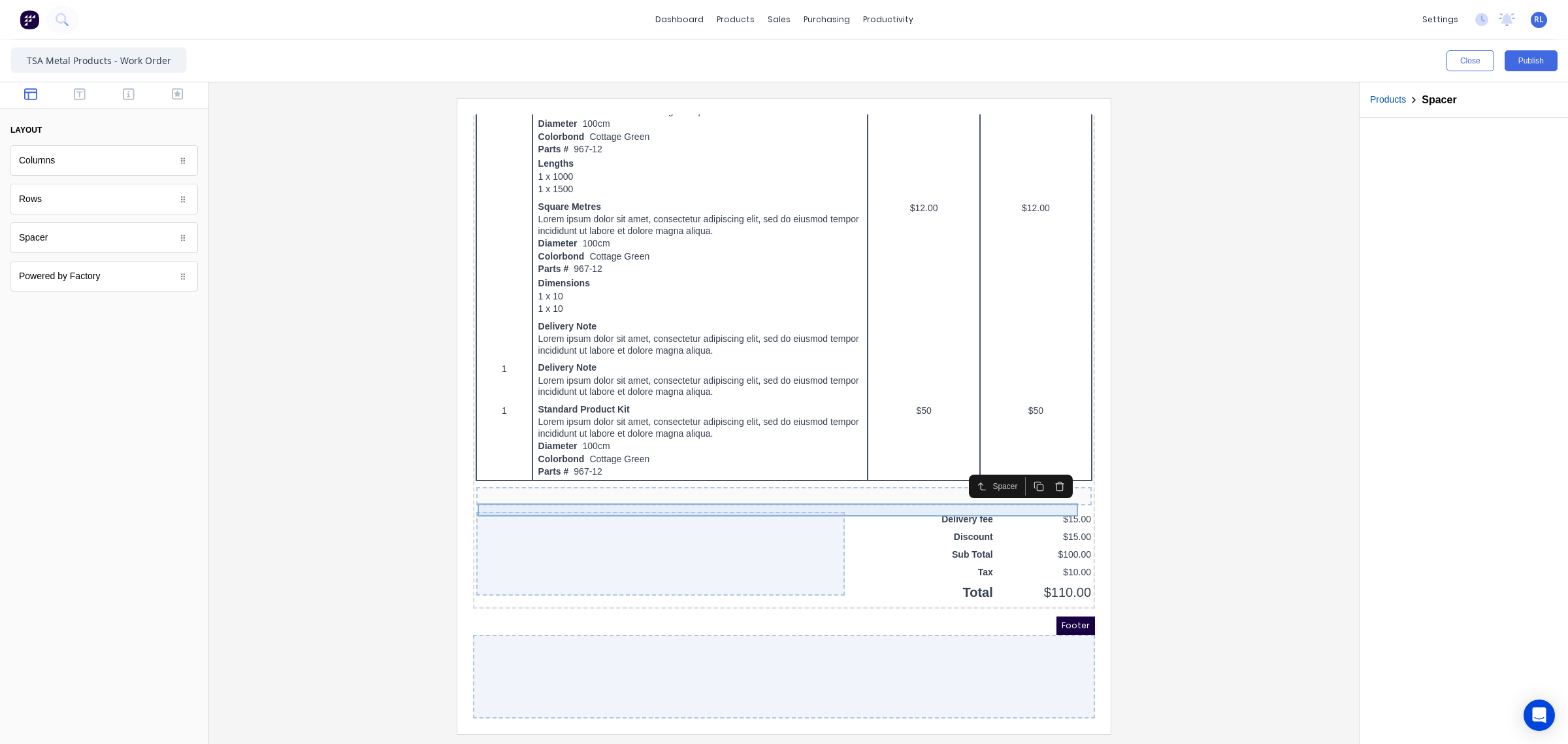
click at [553, 475] on div at bounding box center [768, 480] width 610 height 13
click at [1048, 465] on icon "button" at bounding box center [1044, 470] width 10 height 10
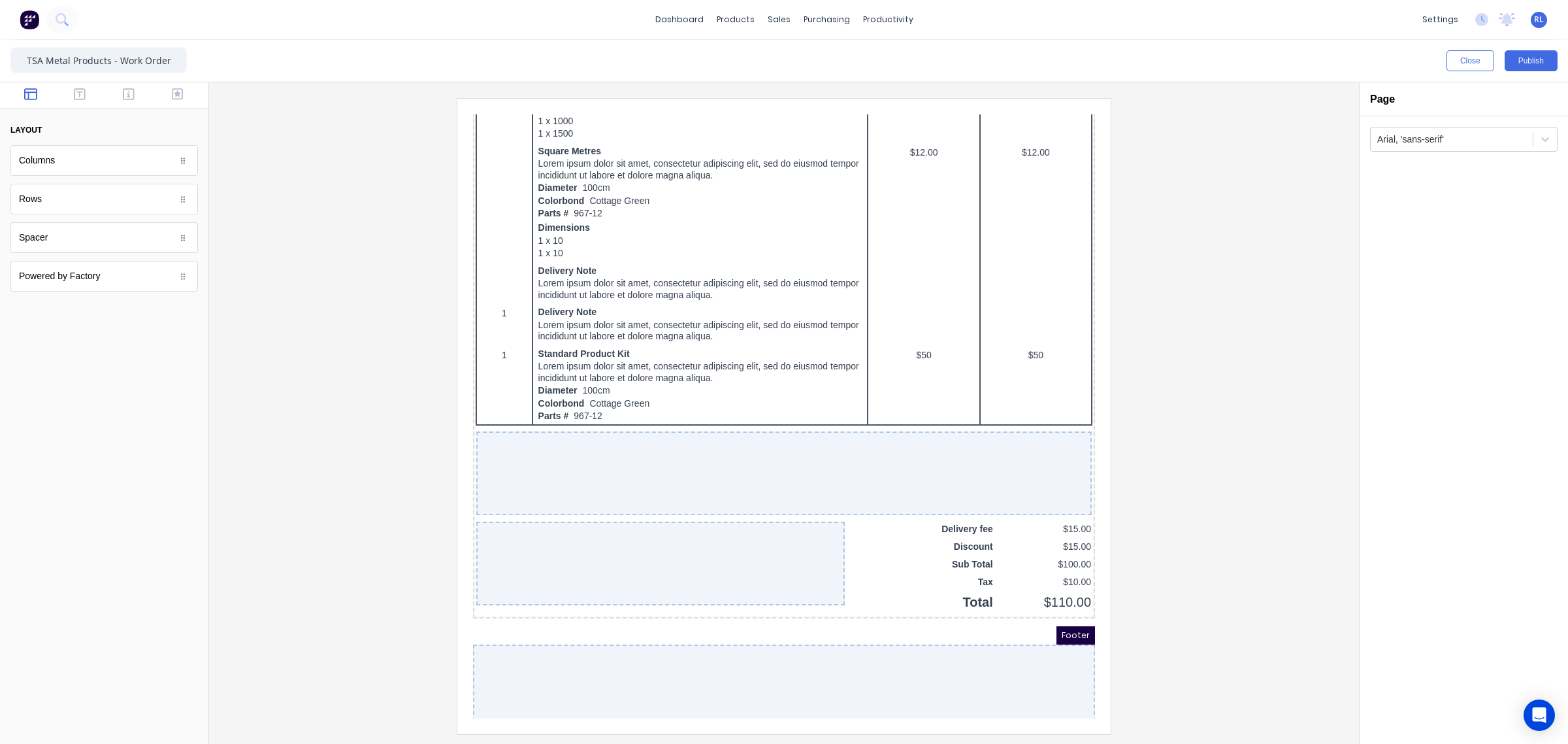
scroll to position [641, 0]
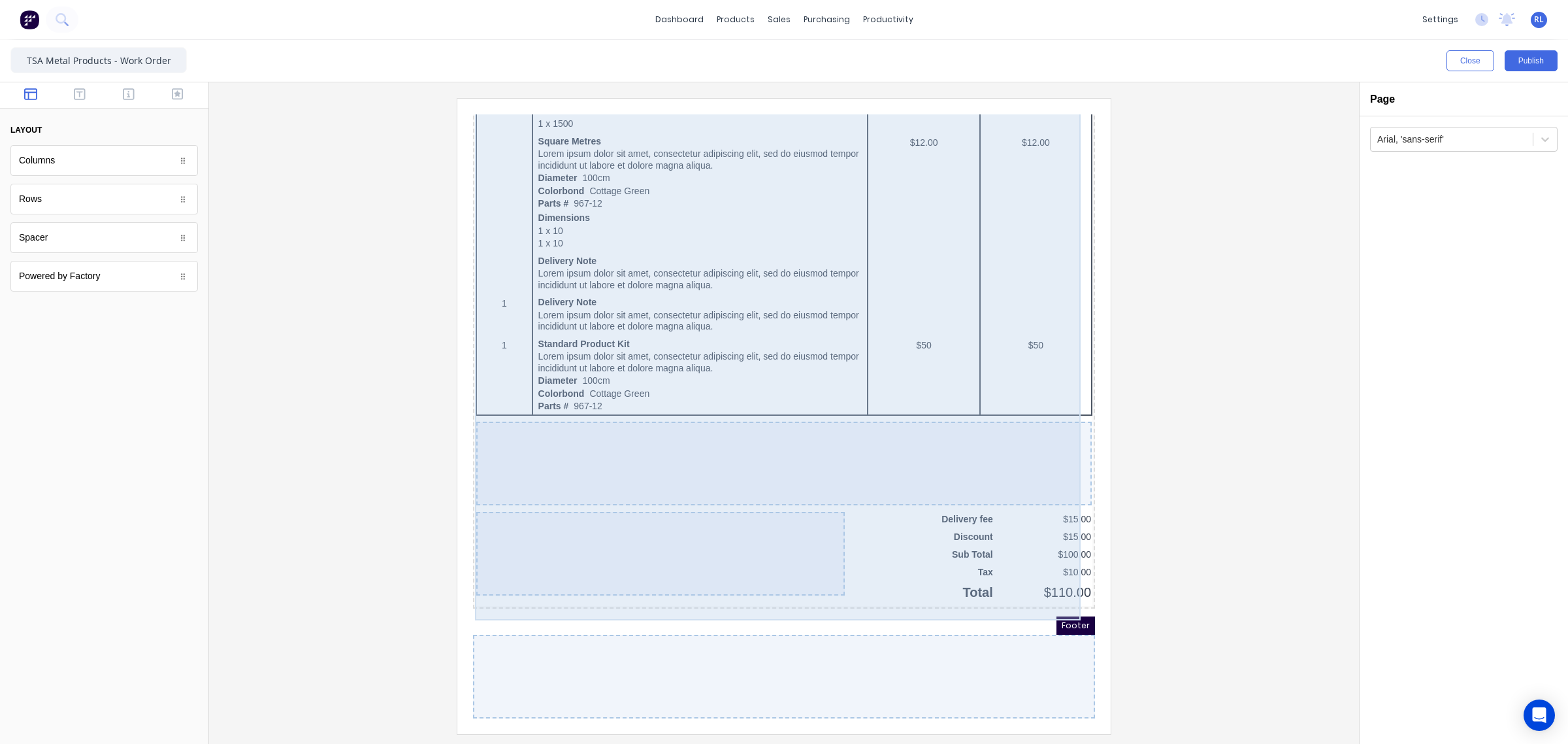
click at [593, 541] on div at bounding box center [644, 538] width 368 height 84
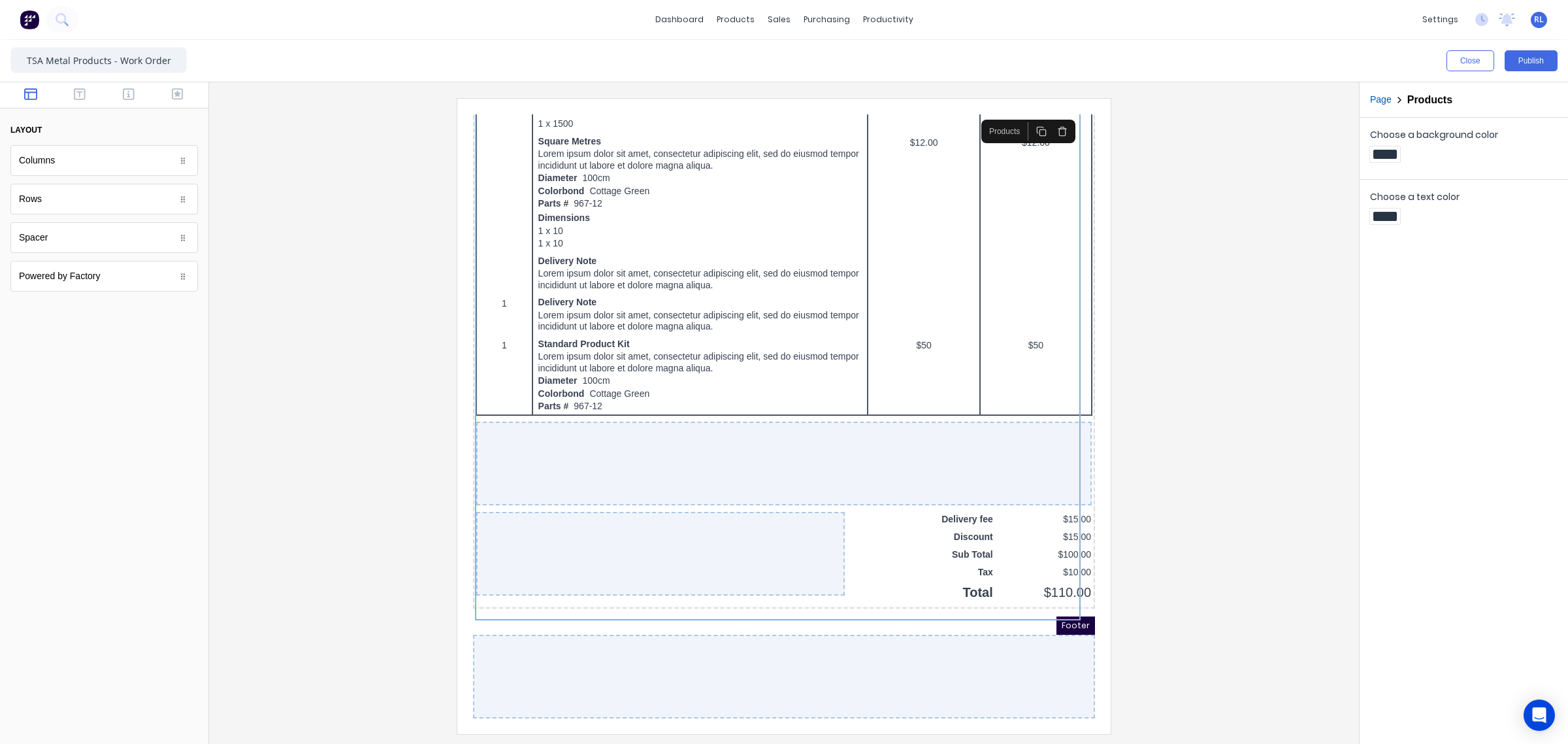
click at [112, 162] on div "Columns" at bounding box center [104, 160] width 187 height 31
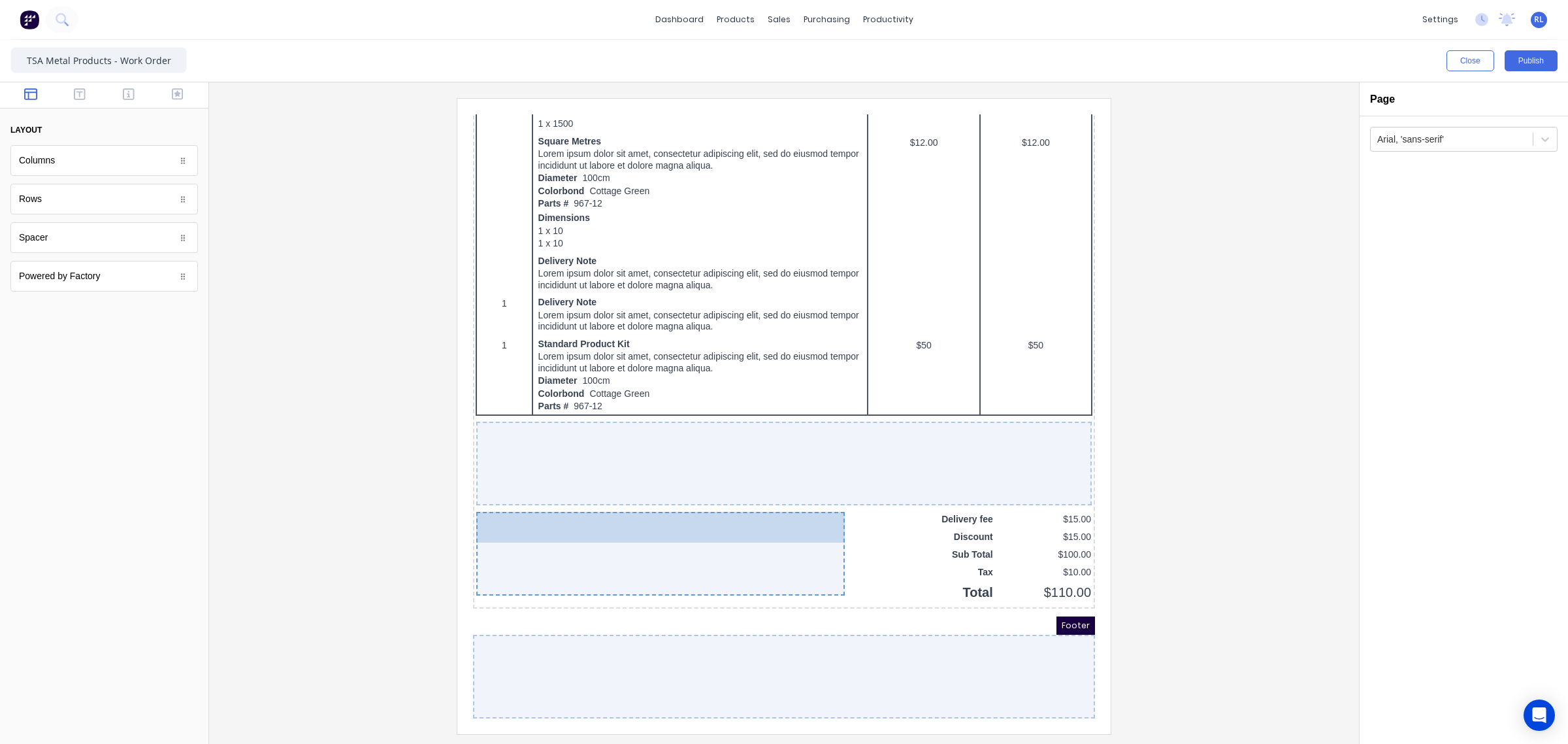
drag, startPoint x: 118, startPoint y: 167, endPoint x: 619, endPoint y: 527, distance: 616.9
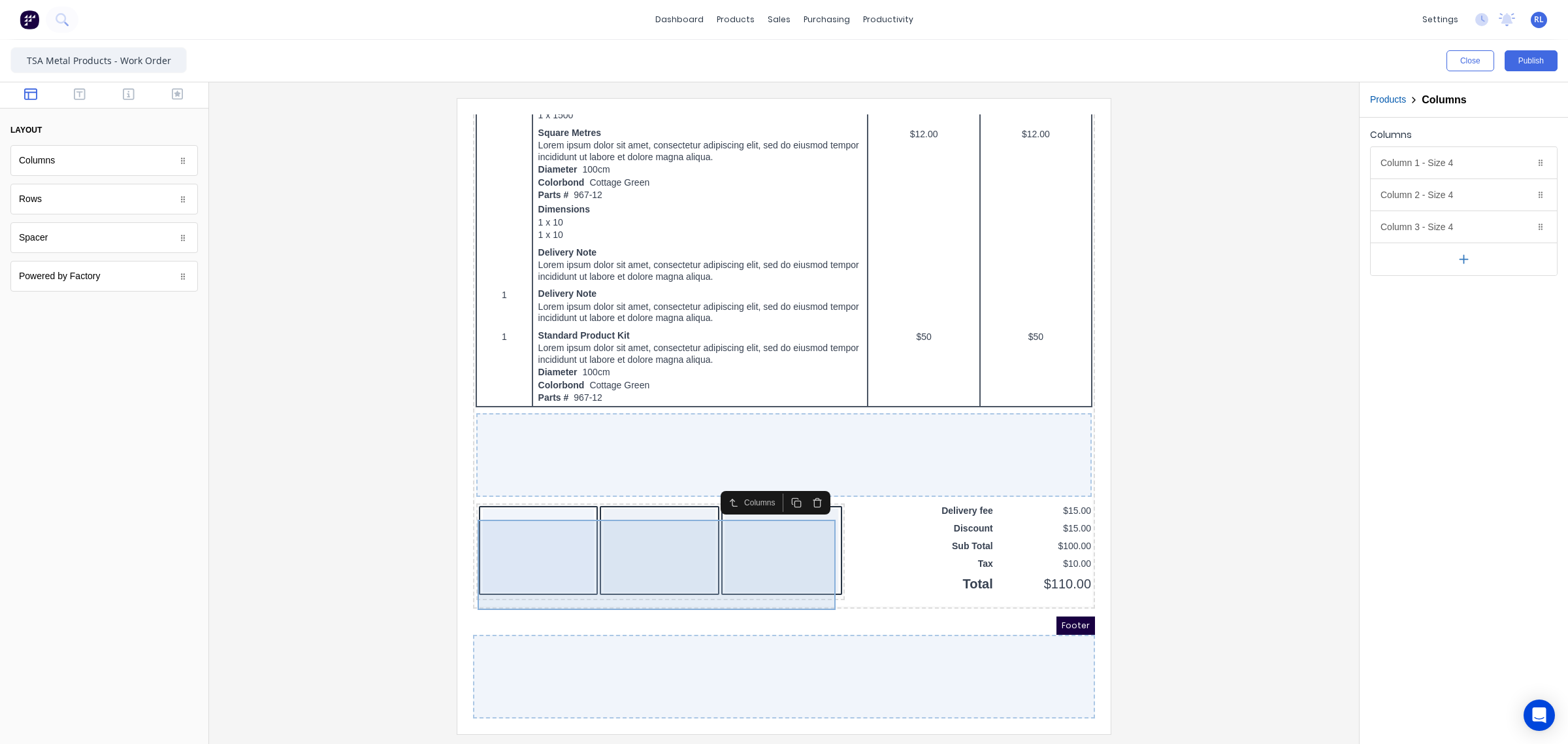
click at [699, 522] on div at bounding box center [645, 536] width 364 height 91
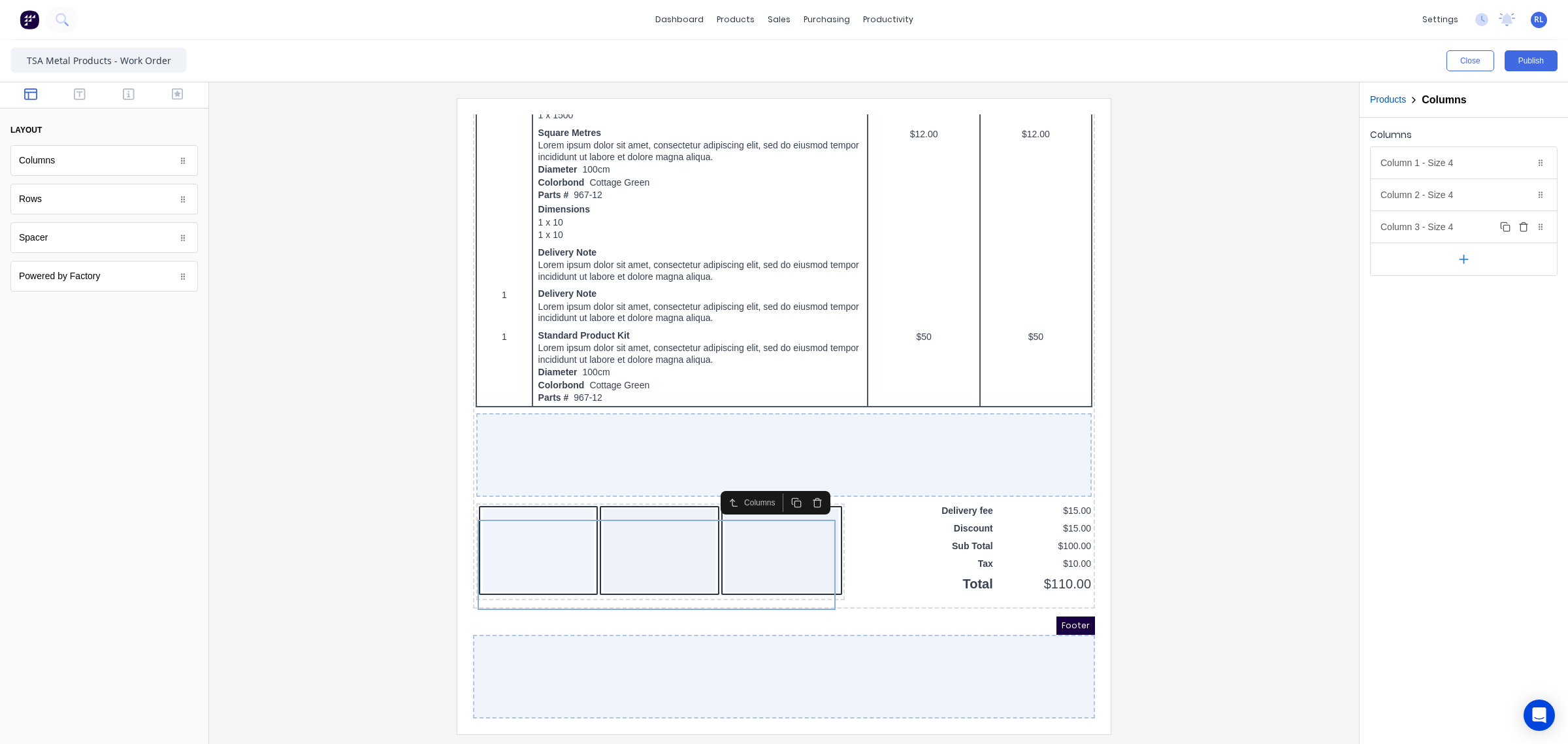
click at [1524, 226] on icon "button" at bounding box center [1523, 226] width 10 height 10
click at [1524, 195] on icon "button" at bounding box center [1523, 194] width 10 height 10
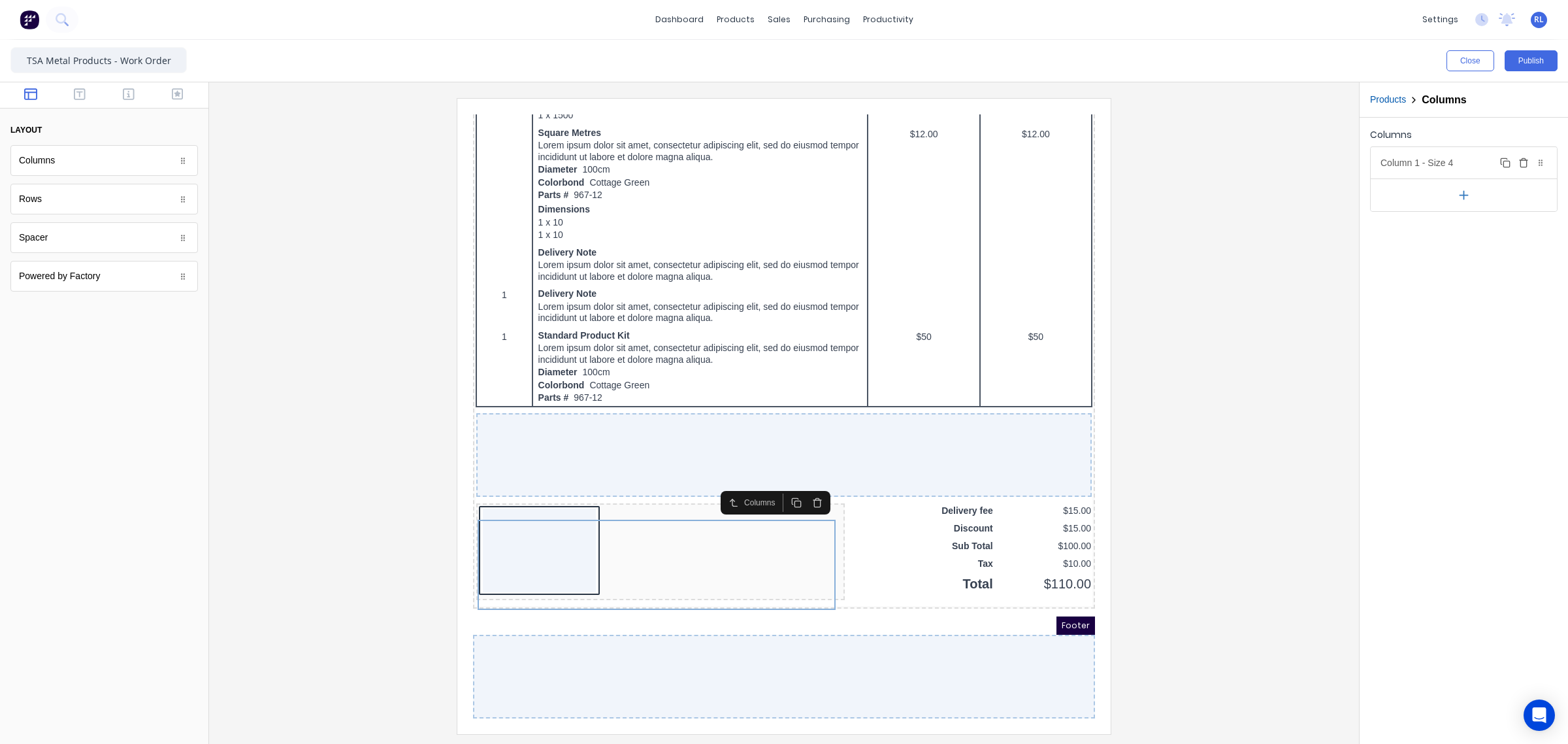
click at [1543, 167] on div at bounding box center [1541, 162] width 13 height 13
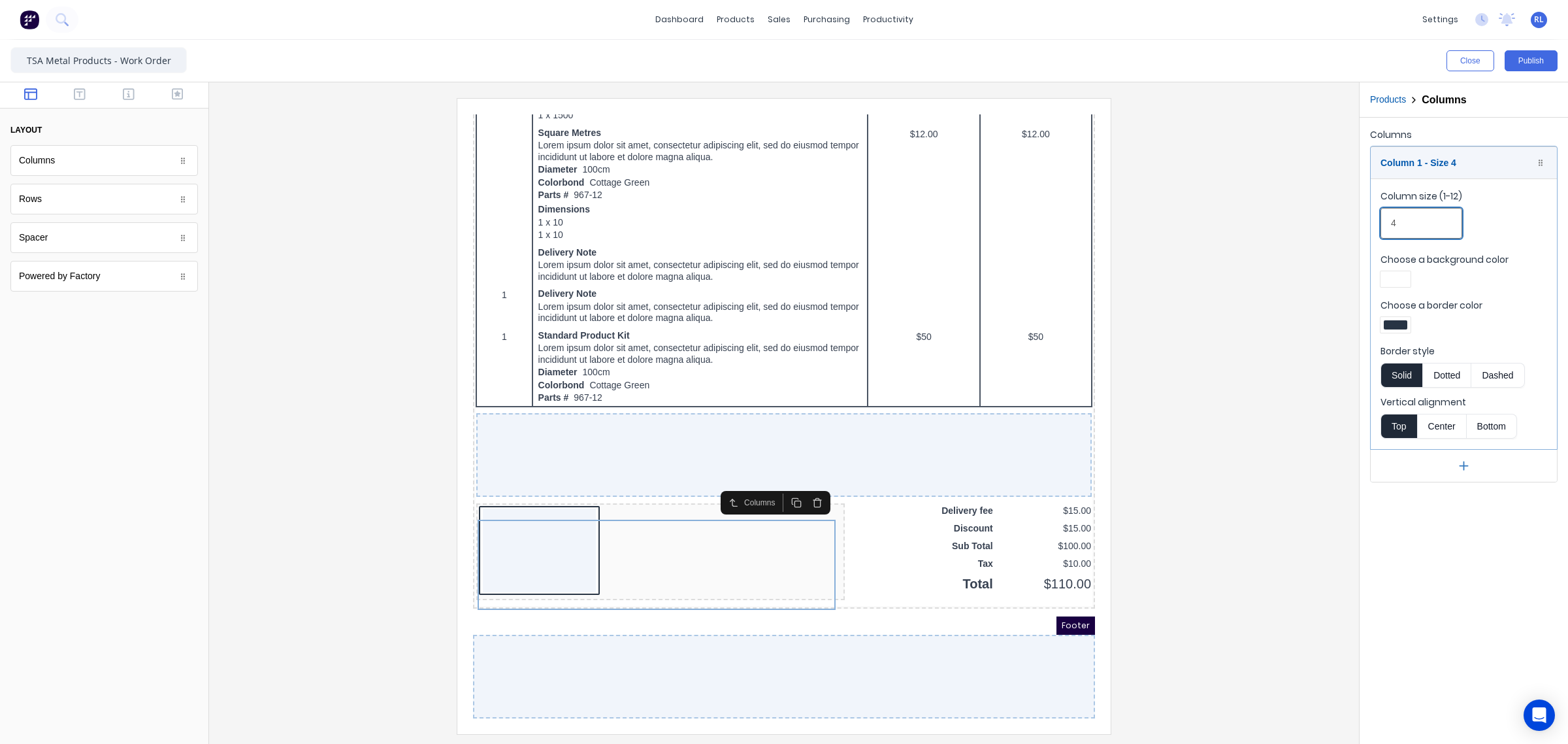
drag, startPoint x: 1420, startPoint y: 226, endPoint x: 1327, endPoint y: 221, distance: 93.1
click at [1327, 221] on div "Close Publish Components layout Columns Columns Rows Rows Spacer Spacer Powered…" at bounding box center [784, 392] width 1568 height 704
drag, startPoint x: 1410, startPoint y: 221, endPoint x: 1359, endPoint y: 232, distance: 52.2
click at [1359, 232] on div "Products Columns Columns Column 1 - Size 6 Duplicate Delete Column size (1-12) …" at bounding box center [1464, 412] width 209 height 661
drag, startPoint x: 1420, startPoint y: 215, endPoint x: 1328, endPoint y: 226, distance: 92.7
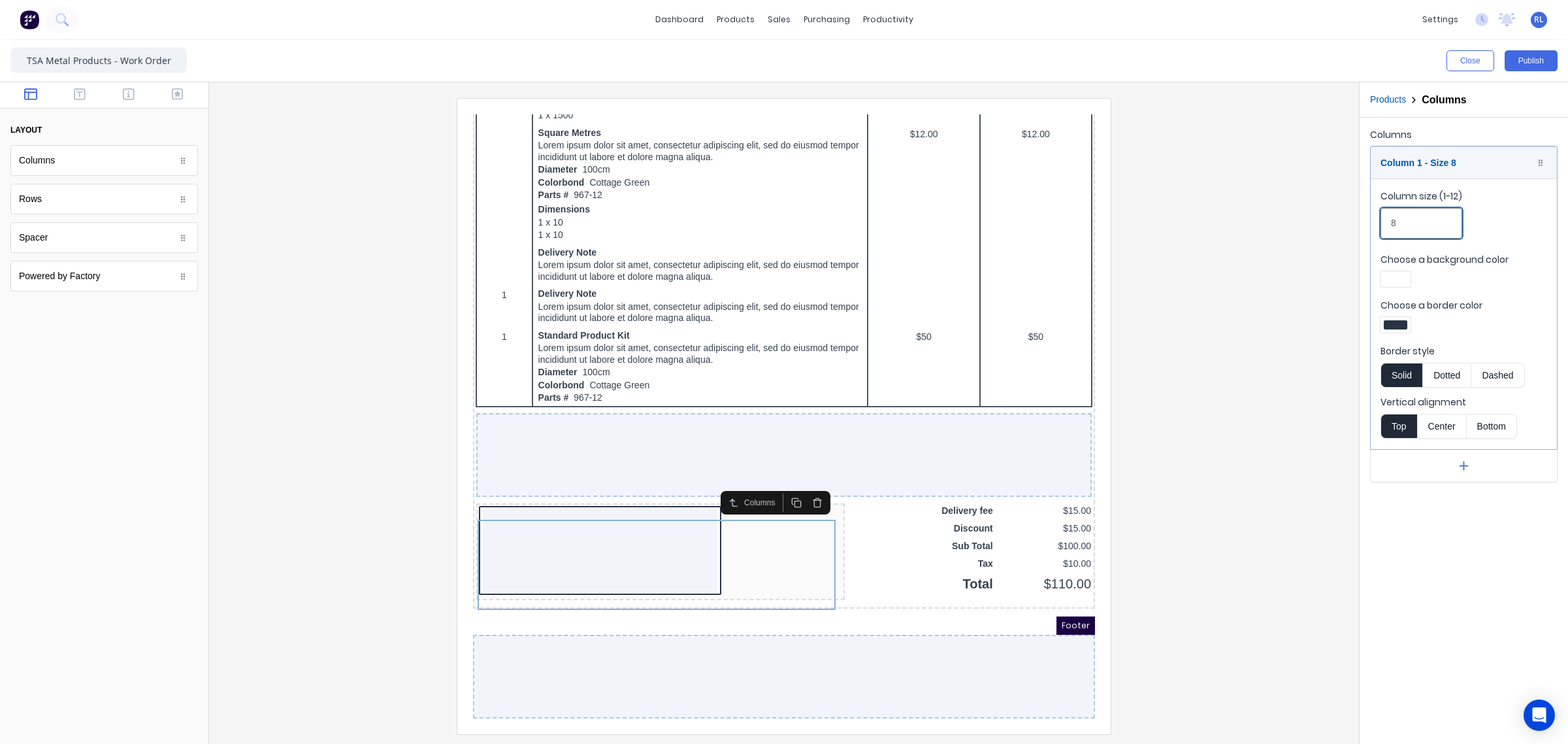
click at [1333, 226] on div "Close Publish Components layout Columns Columns Rows Rows Spacer Spacer Powered…" at bounding box center [784, 392] width 1568 height 704
type input "12"
click at [1213, 493] on div at bounding box center [784, 416] width 1129 height 635
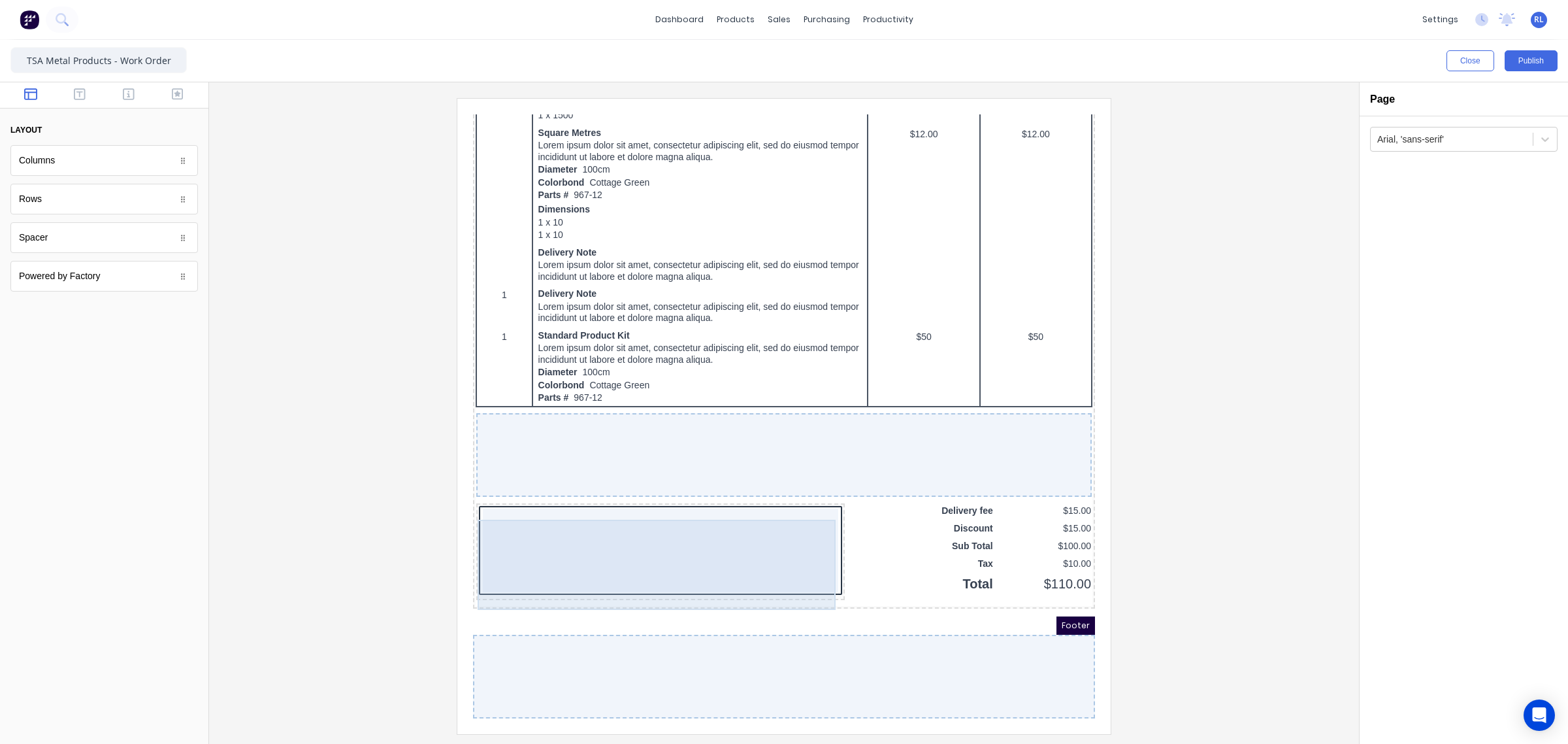
click at [692, 528] on div at bounding box center [645, 534] width 355 height 84
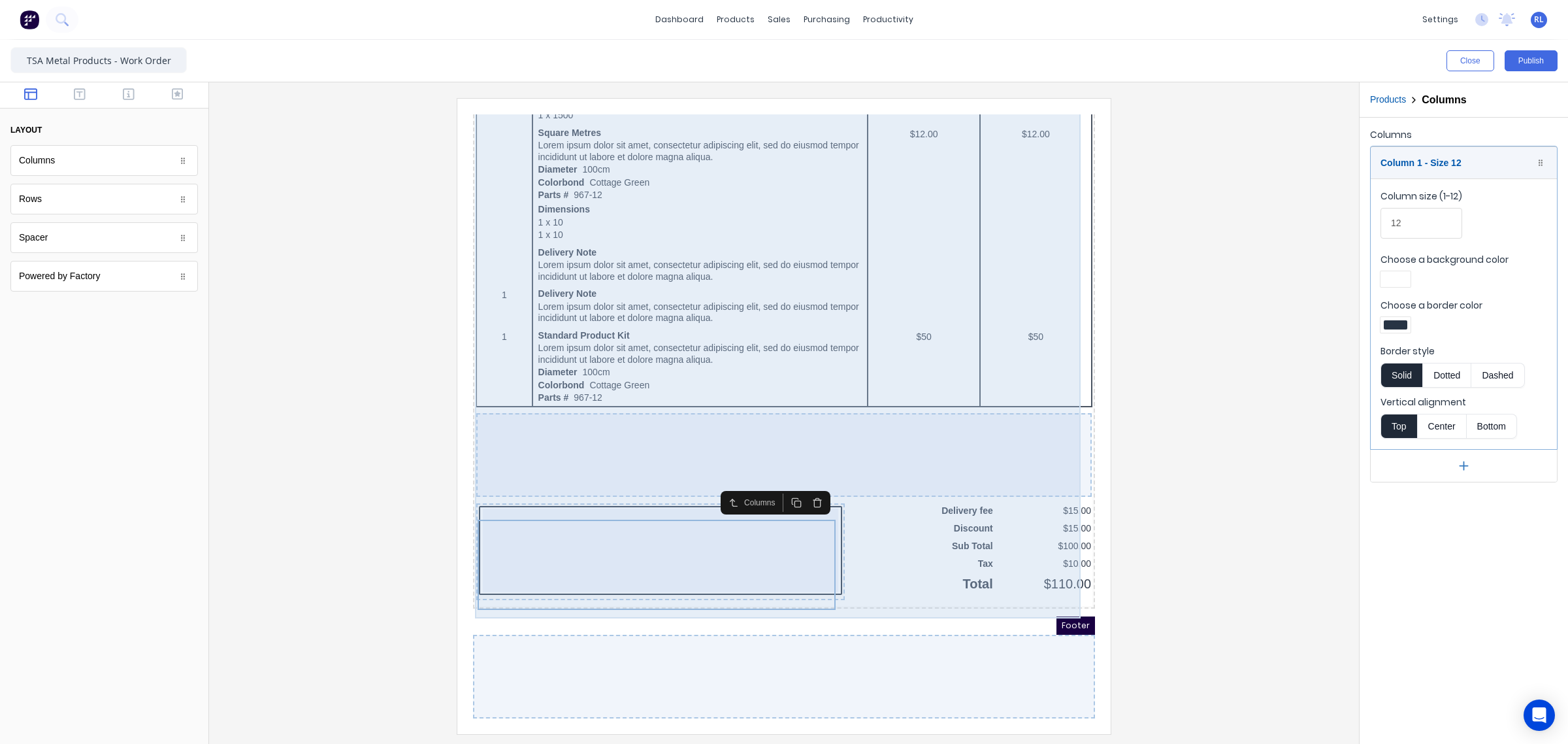
click at [762, 405] on div at bounding box center [768, 439] width 616 height 84
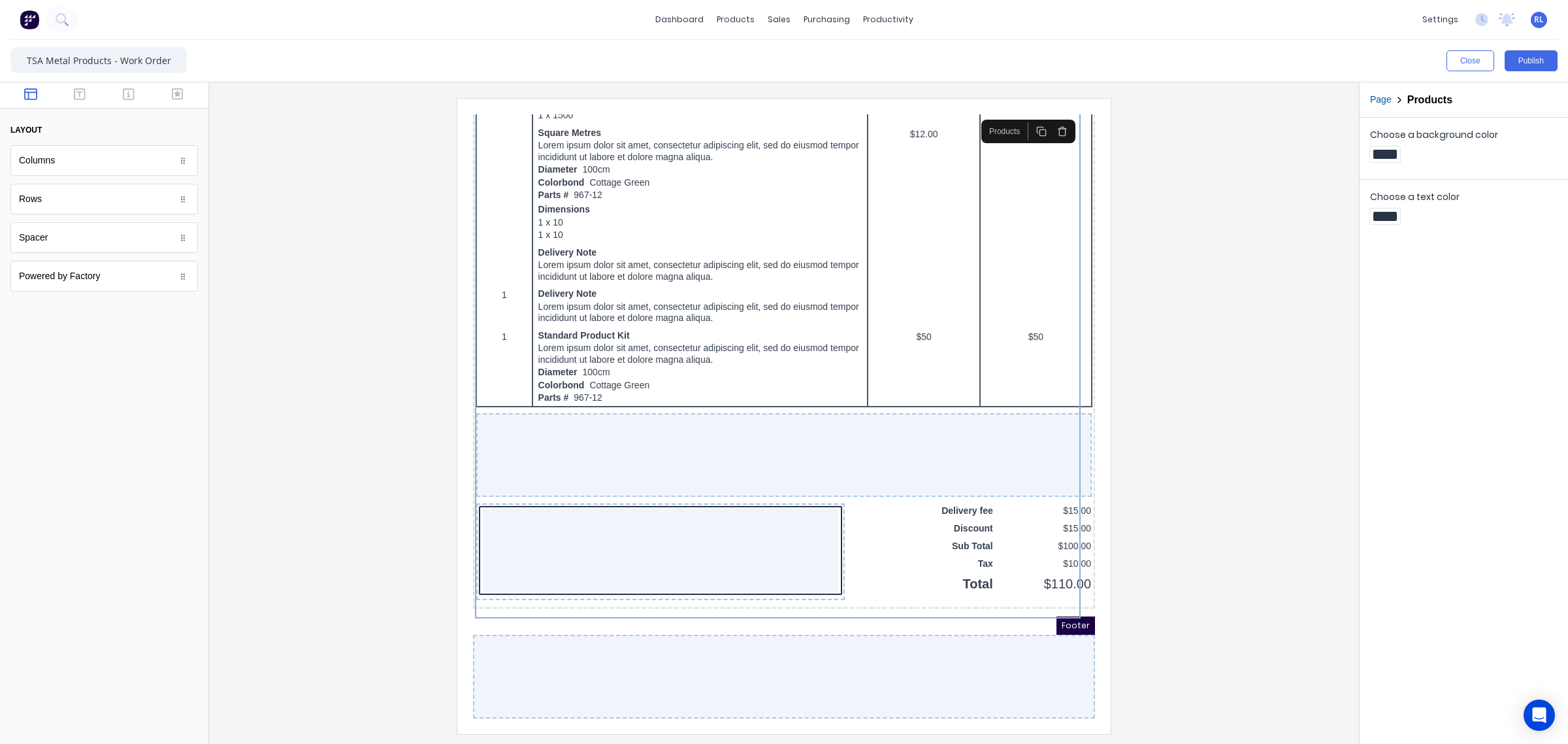
click at [451, 414] on div at bounding box center [784, 416] width 1129 height 635
click at [82, 97] on icon "button" at bounding box center [79, 94] width 12 height 13
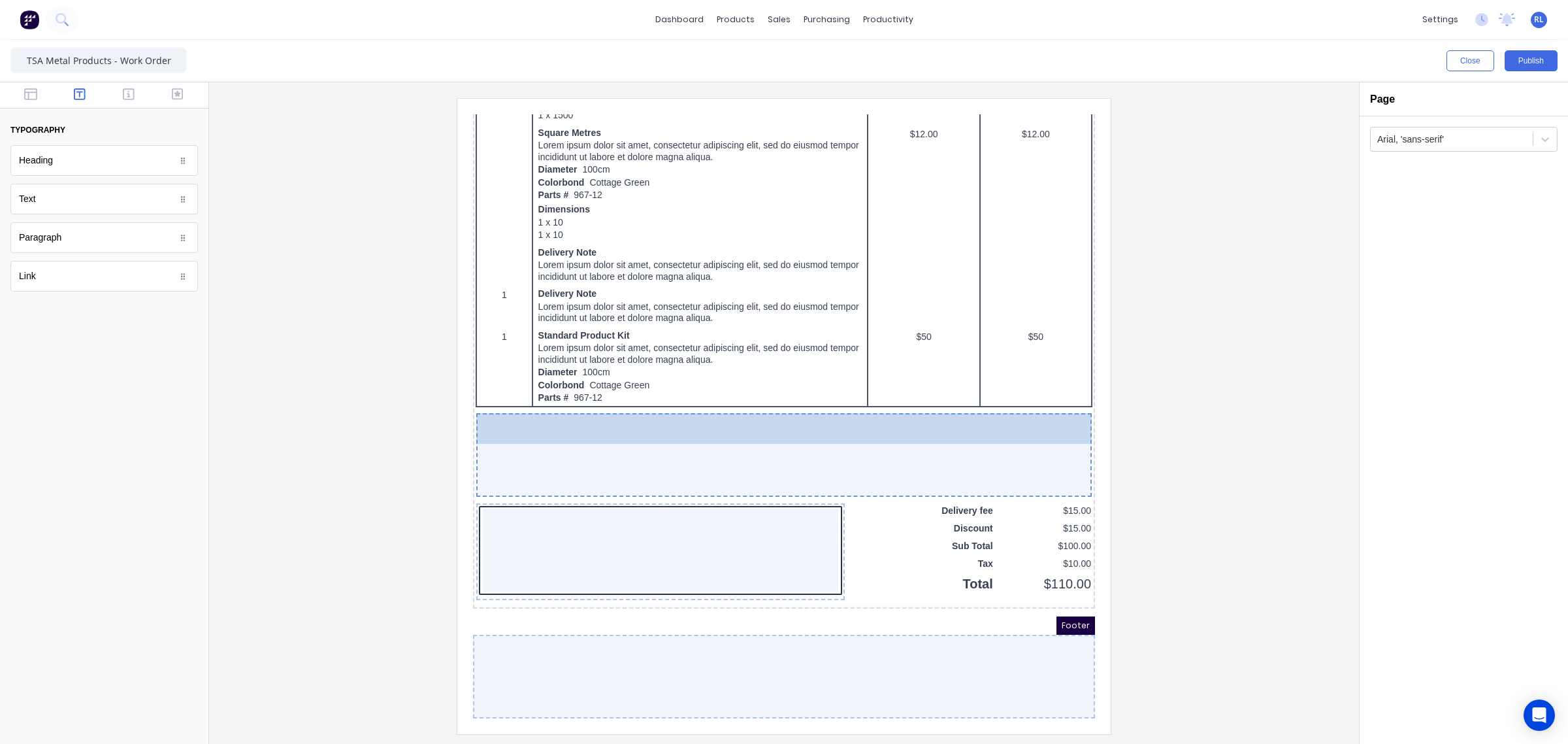
drag, startPoint x: 96, startPoint y: 168, endPoint x: 745, endPoint y: 428, distance: 699.1
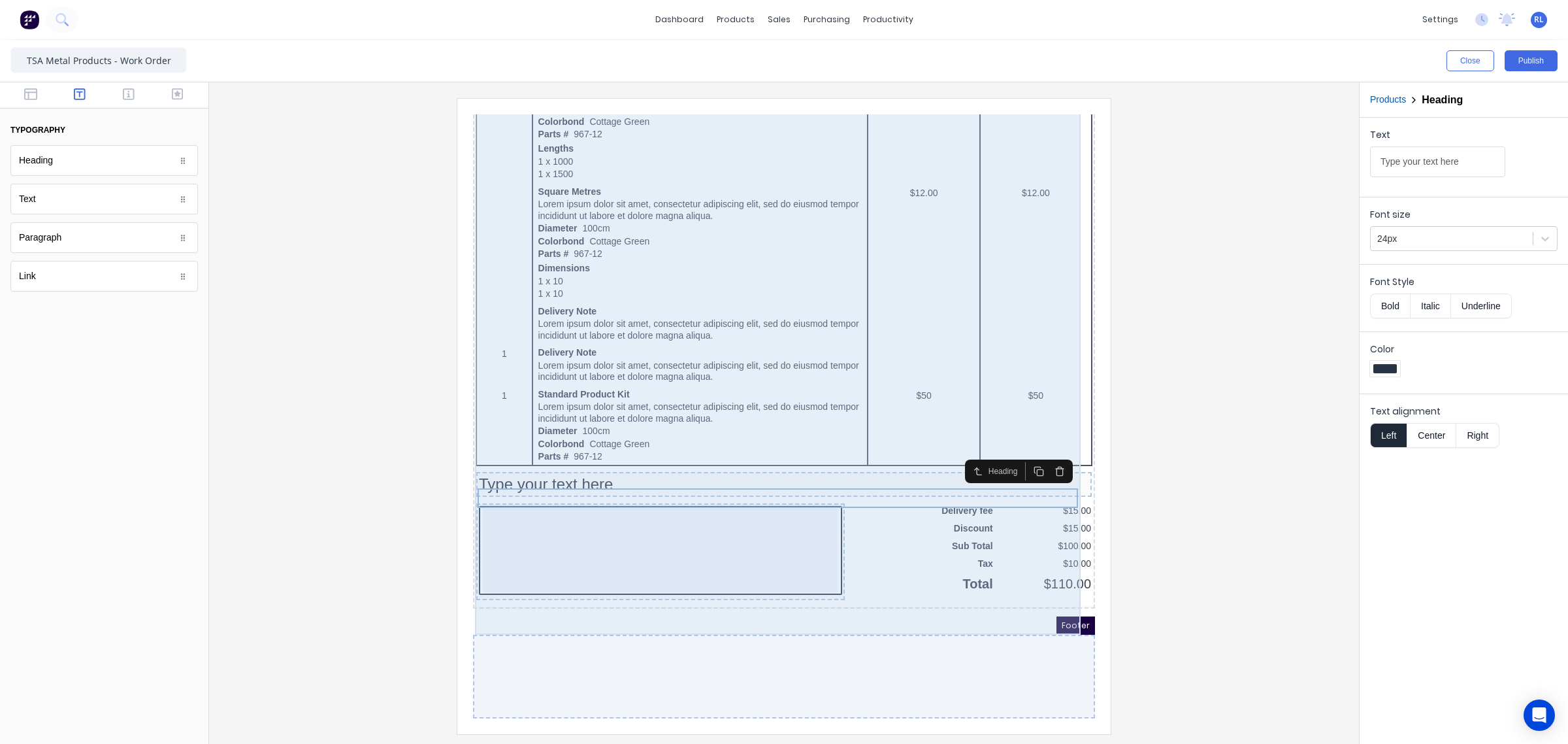
scroll to position [587, 0]
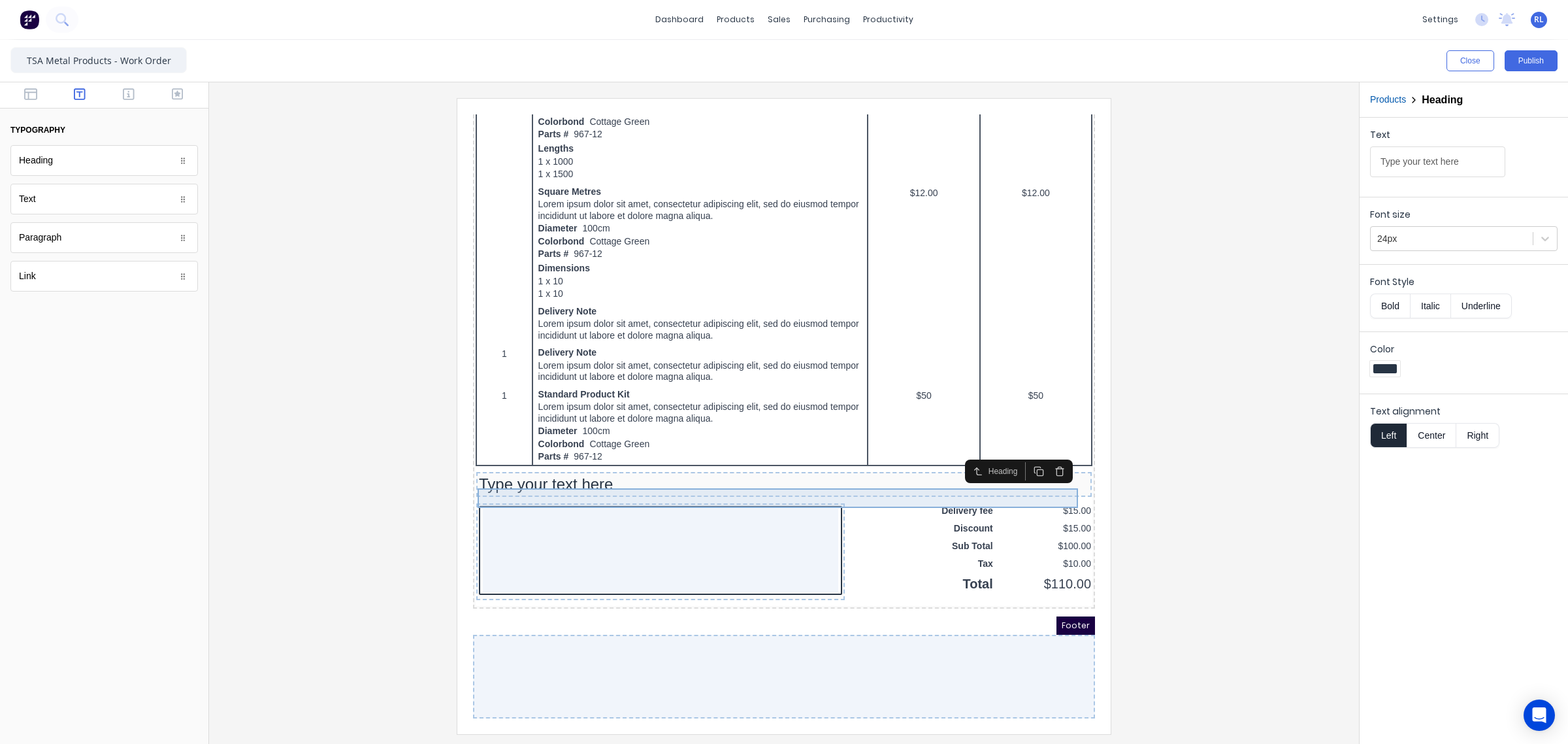
click at [660, 464] on div "Type your text here" at bounding box center [768, 469] width 610 height 20
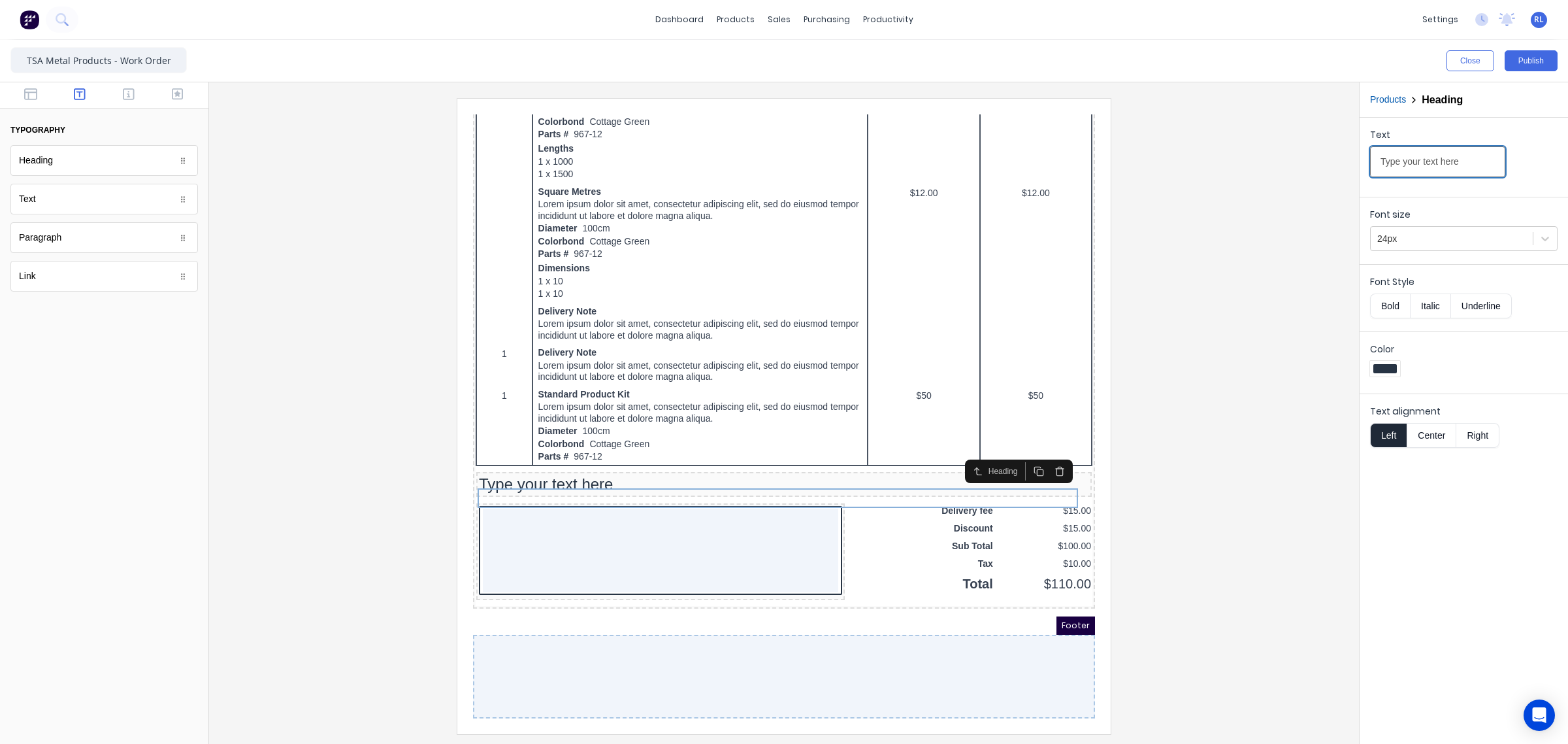
drag, startPoint x: 1474, startPoint y: 164, endPoint x: 1276, endPoint y: 164, distance: 198.0
click at [1276, 164] on div "Close Publish Components typography Heading Heading Text Text Paragraph Paragra…" at bounding box center [784, 392] width 1568 height 704
type input "'"
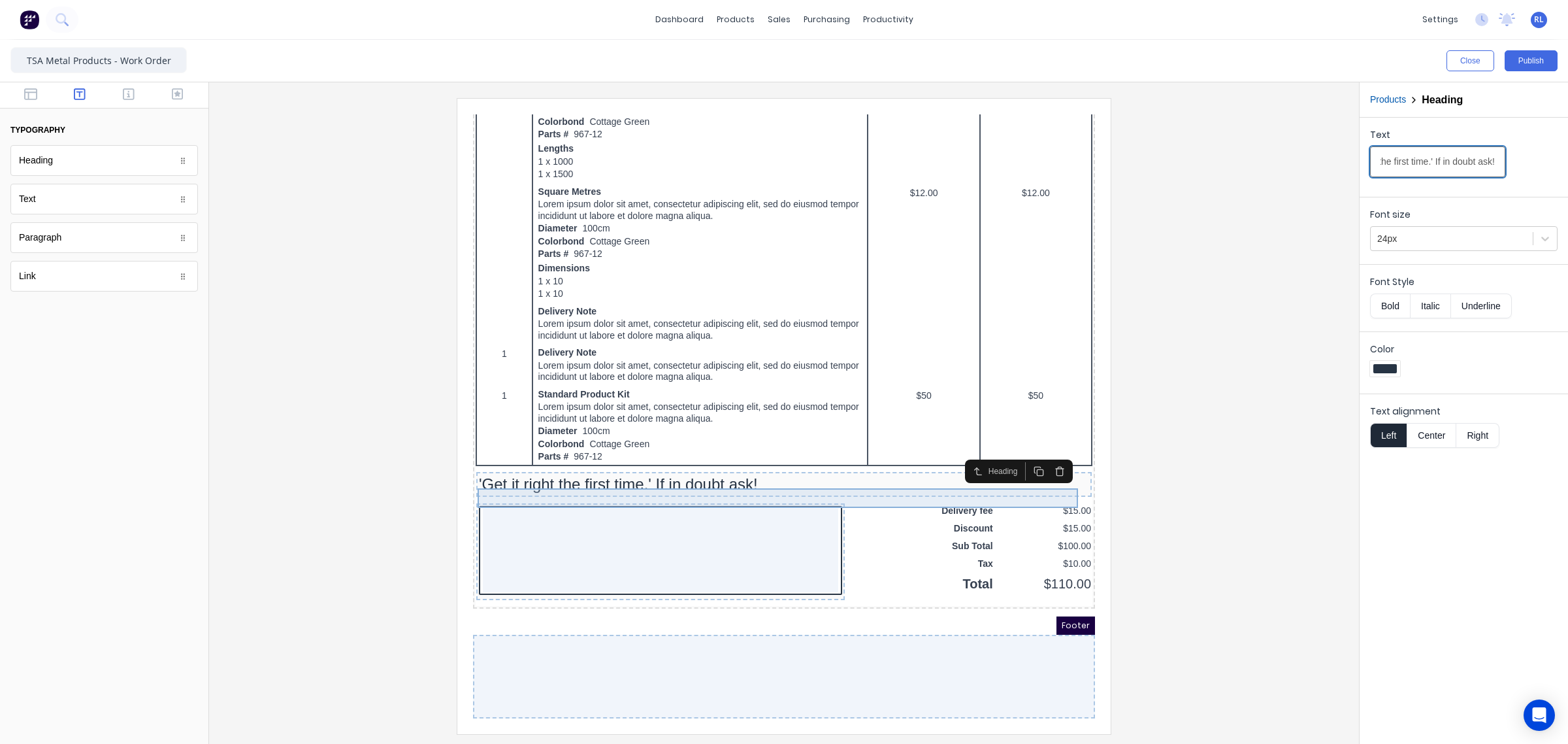
type input "'Get it right the first time.' If in doubt ask!"
click at [966, 463] on div "'Get it right the first time.' If in doubt ask!" at bounding box center [768, 469] width 610 height 20
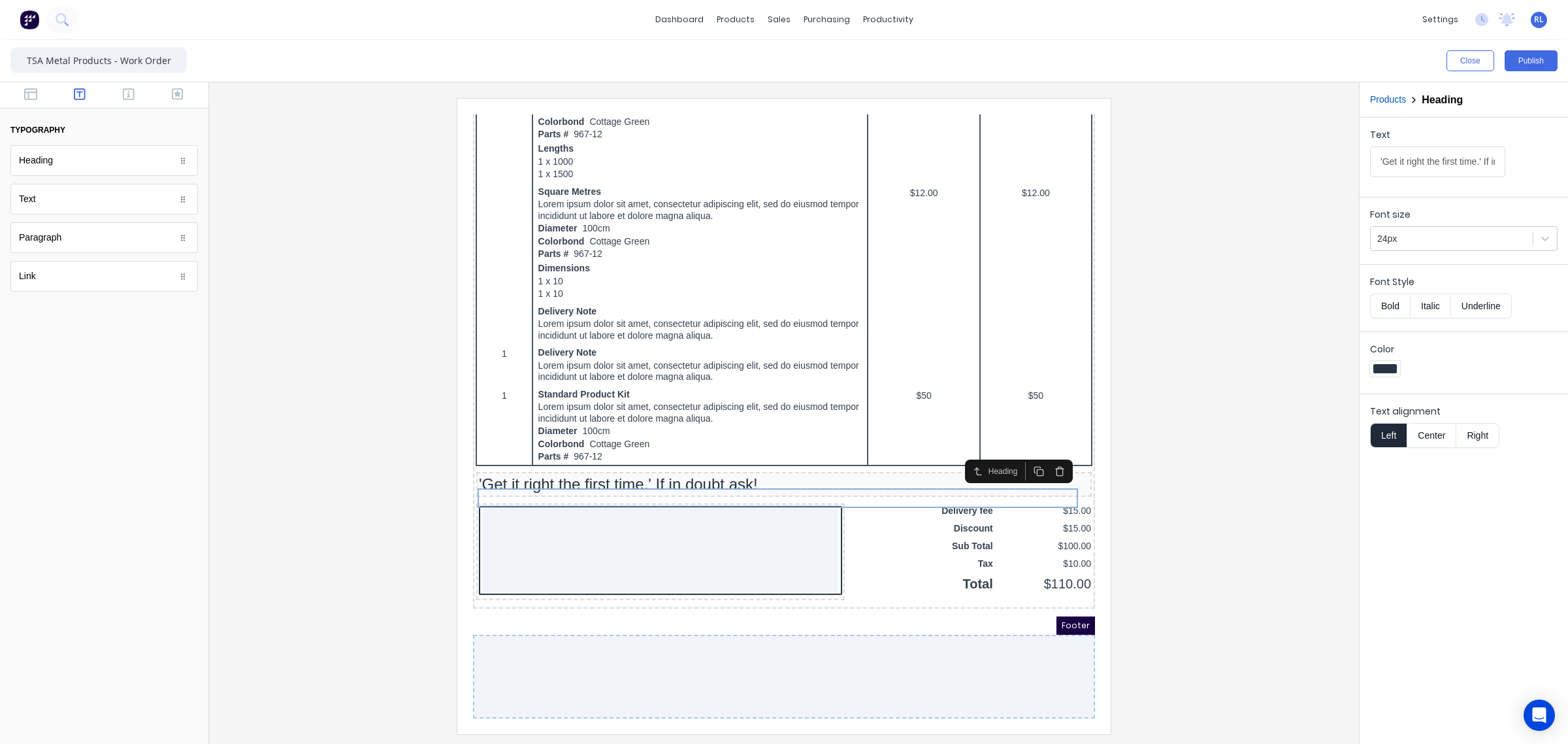
click at [1434, 438] on button "Center" at bounding box center [1431, 435] width 49 height 25
click at [1303, 522] on div at bounding box center [784, 416] width 1129 height 635
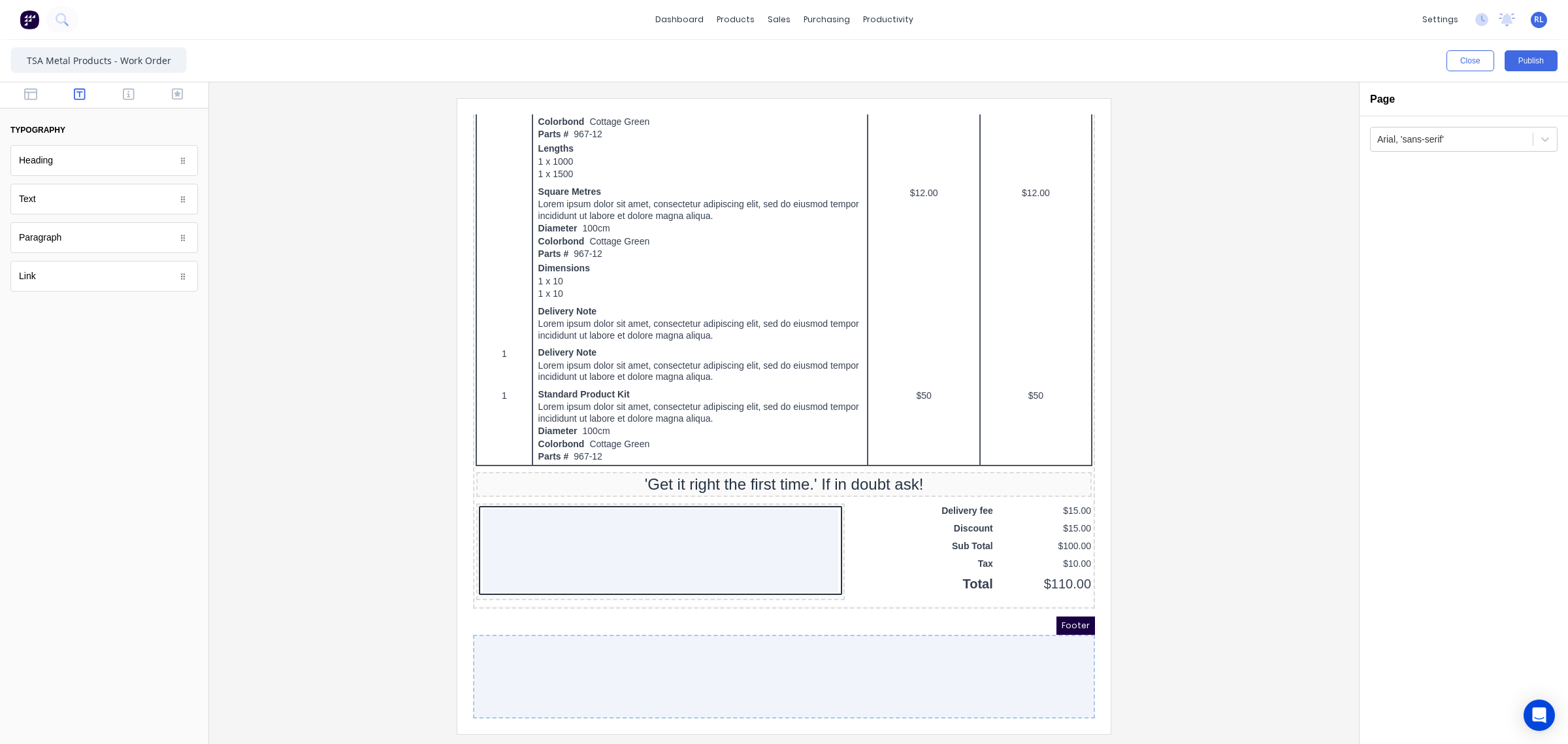
click at [1255, 489] on div at bounding box center [784, 416] width 1129 height 635
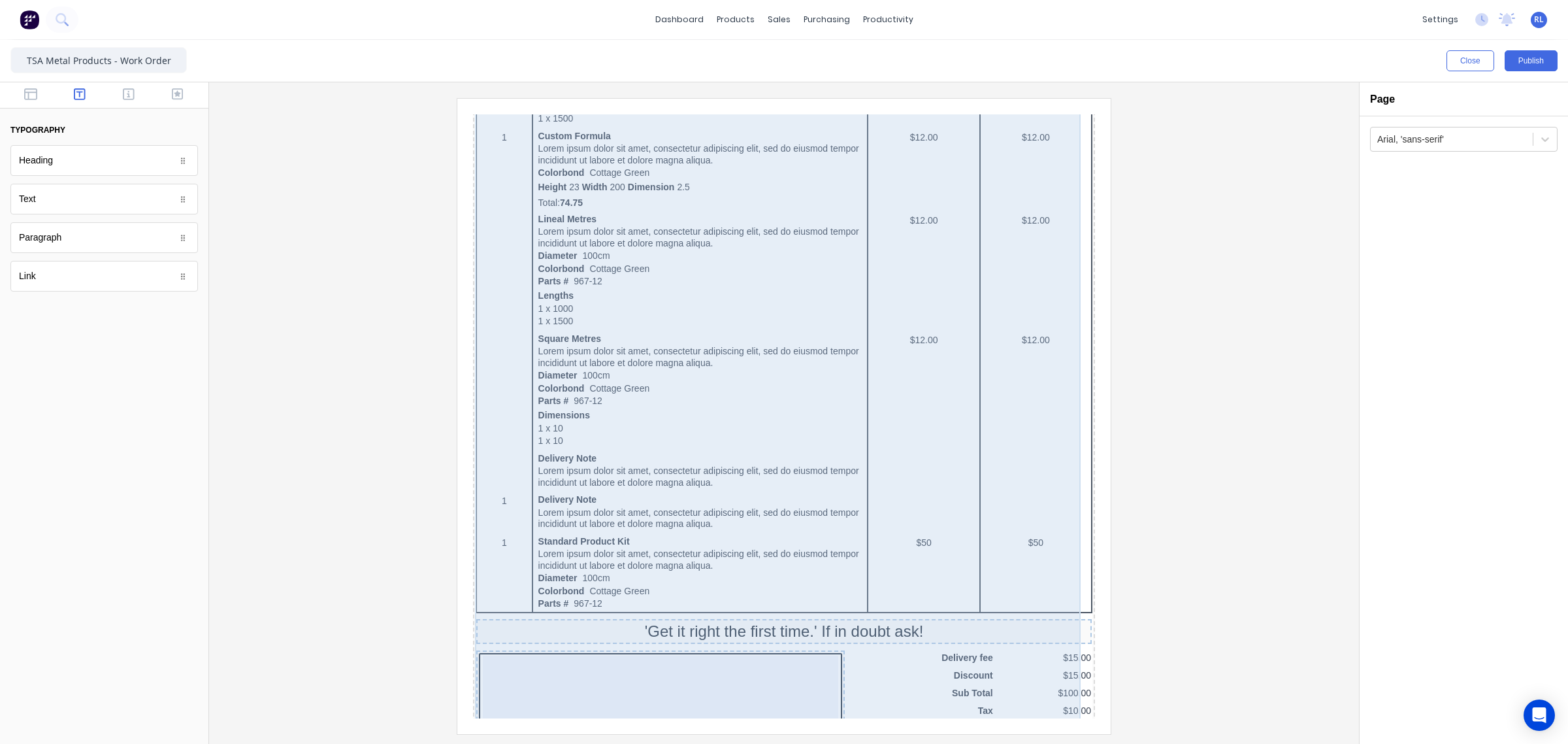
scroll to position [587, 0]
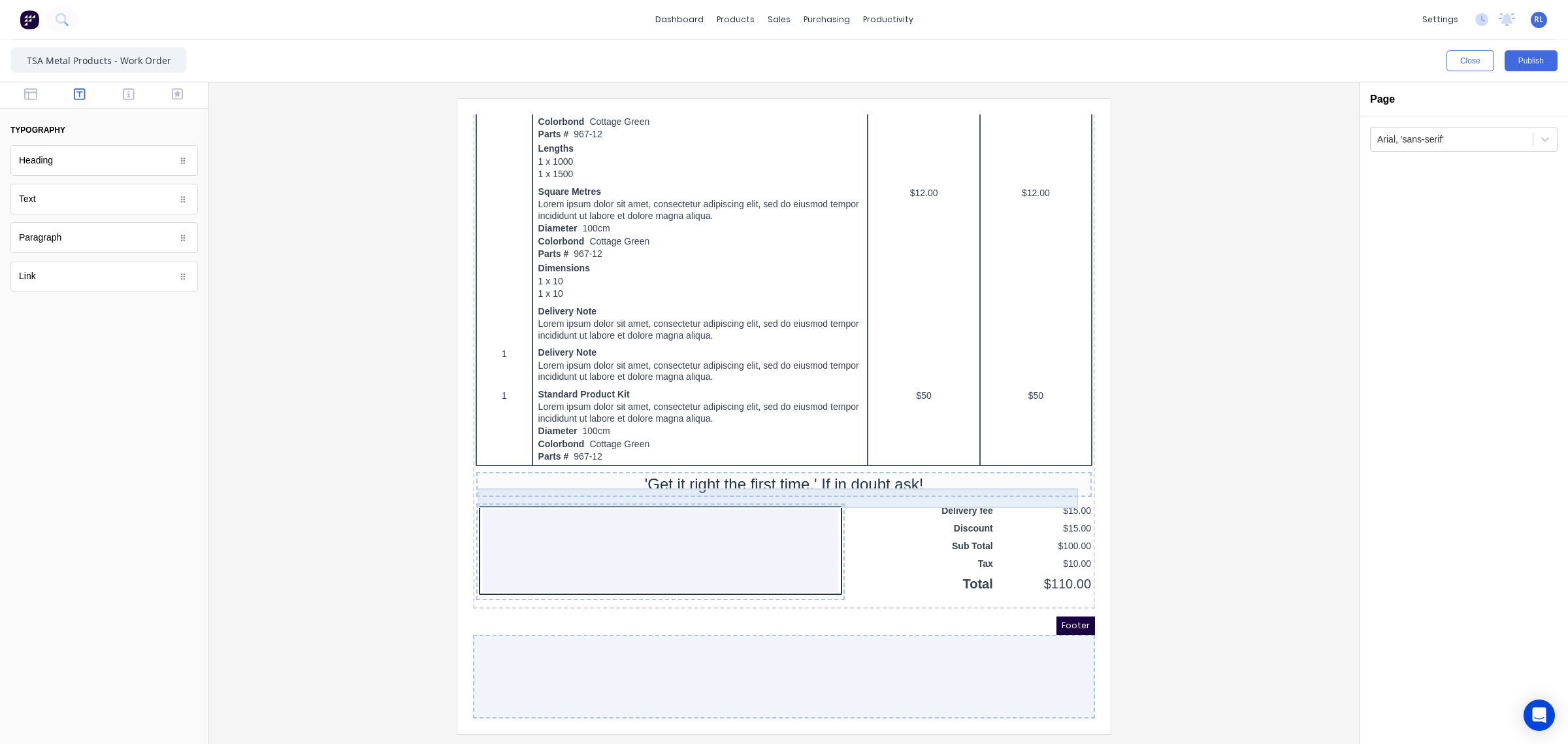
click at [847, 460] on div "'Get it right the first time.' If in doubt ask!" at bounding box center [768, 469] width 610 height 20
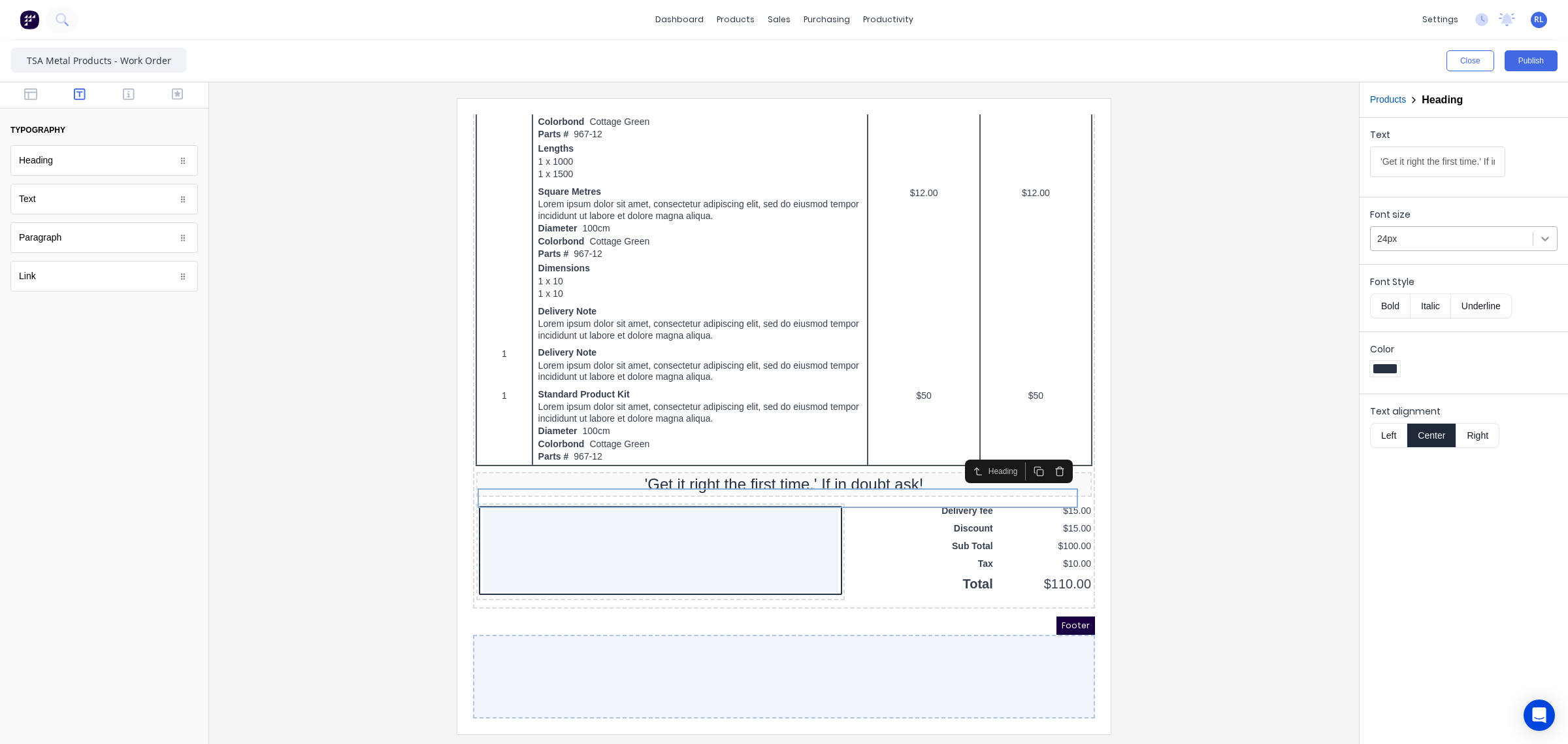
click at [1551, 239] on icon at bounding box center [1545, 238] width 13 height 13
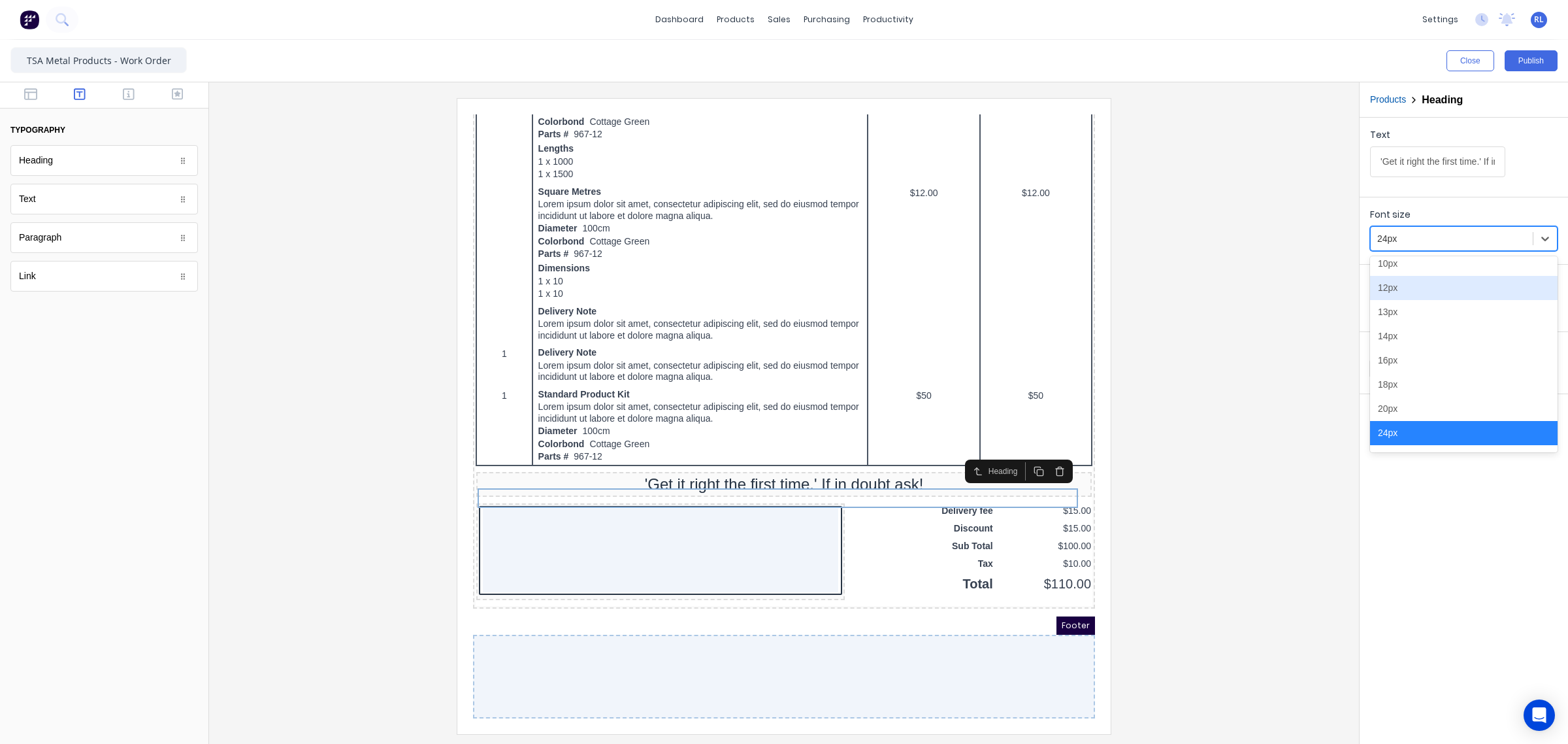
click at [1469, 289] on div "12px" at bounding box center [1464, 288] width 187 height 24
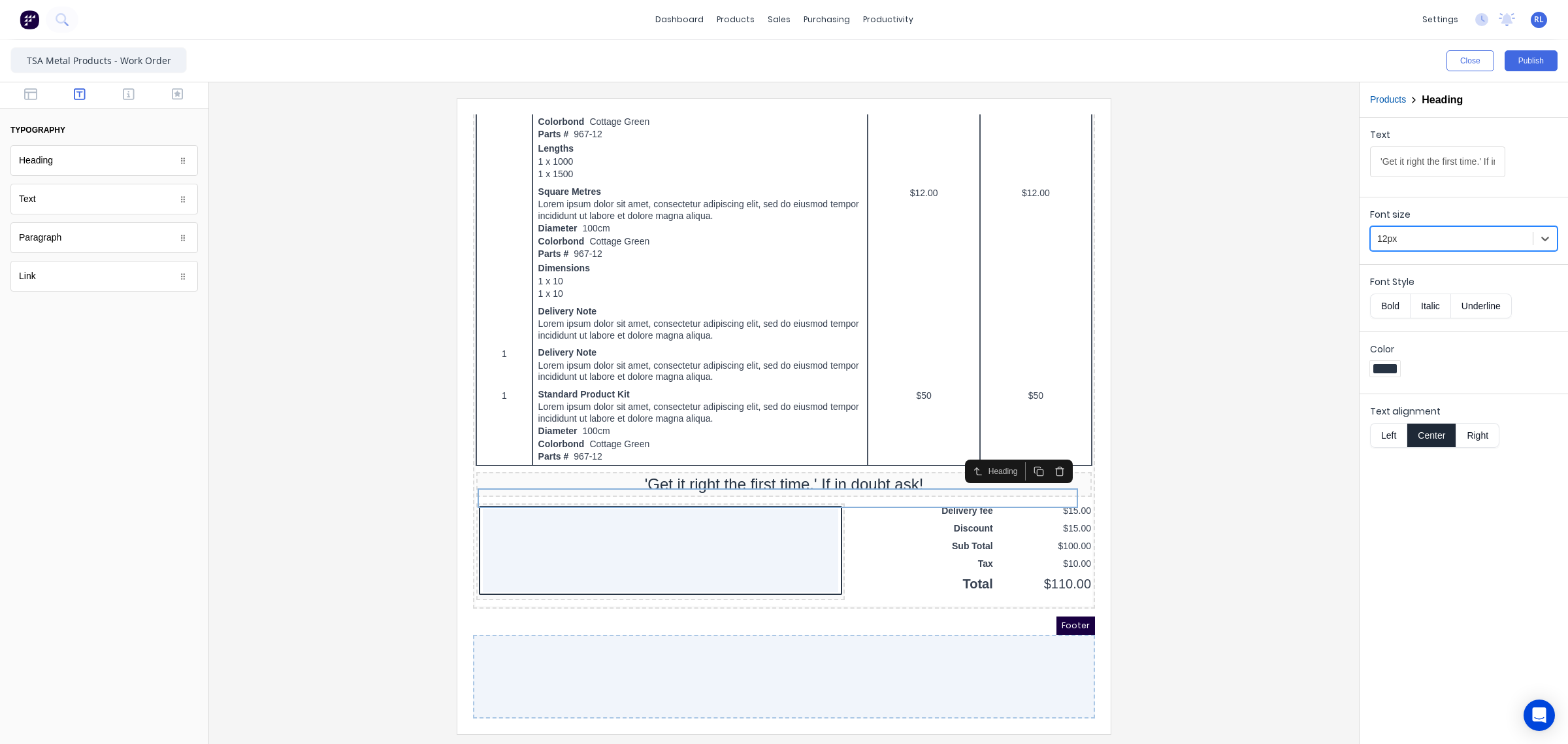
scroll to position [577, 0]
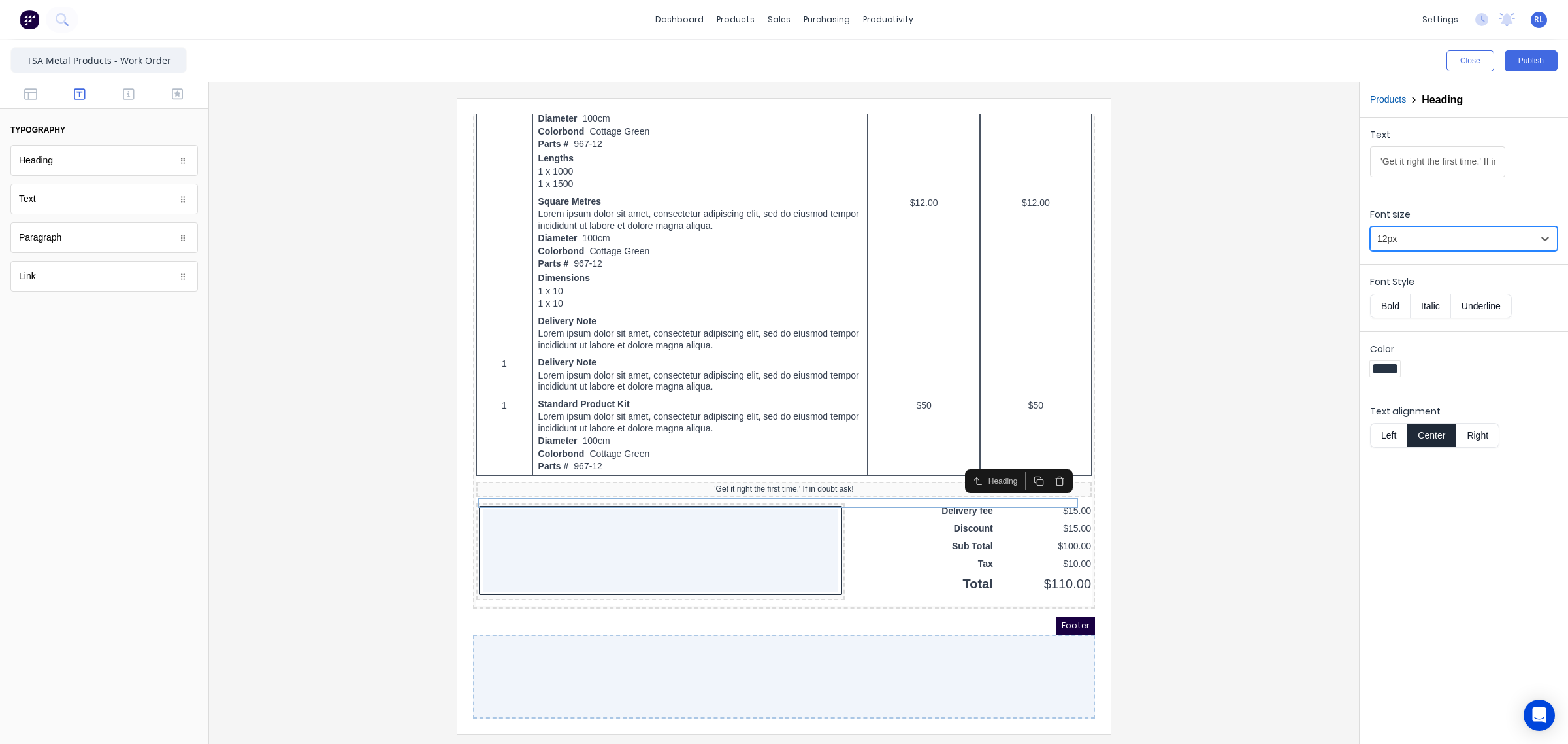
click at [1471, 245] on div at bounding box center [1452, 238] width 149 height 16
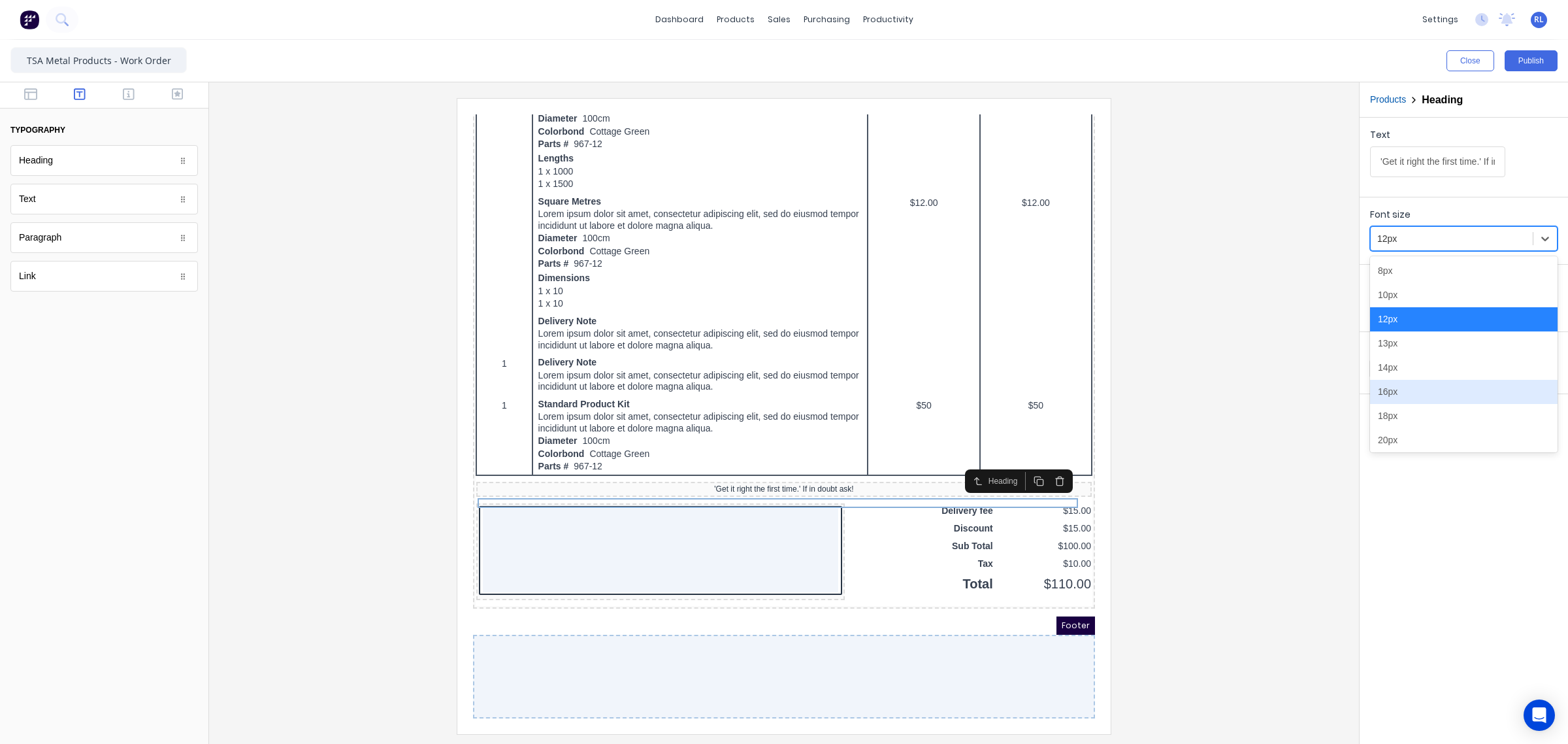
click at [1443, 386] on div "16px" at bounding box center [1464, 392] width 187 height 24
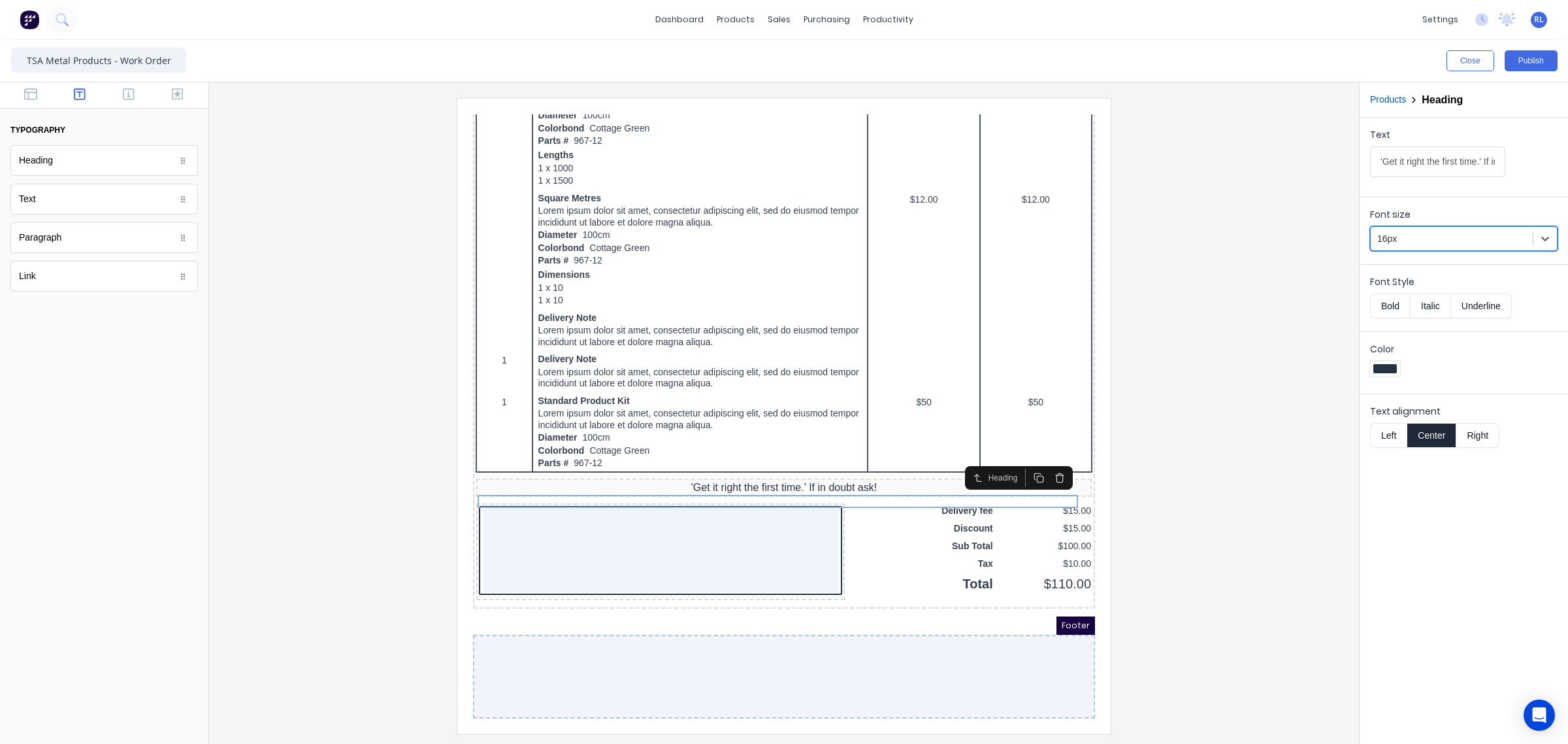
scroll to position [580, 0]
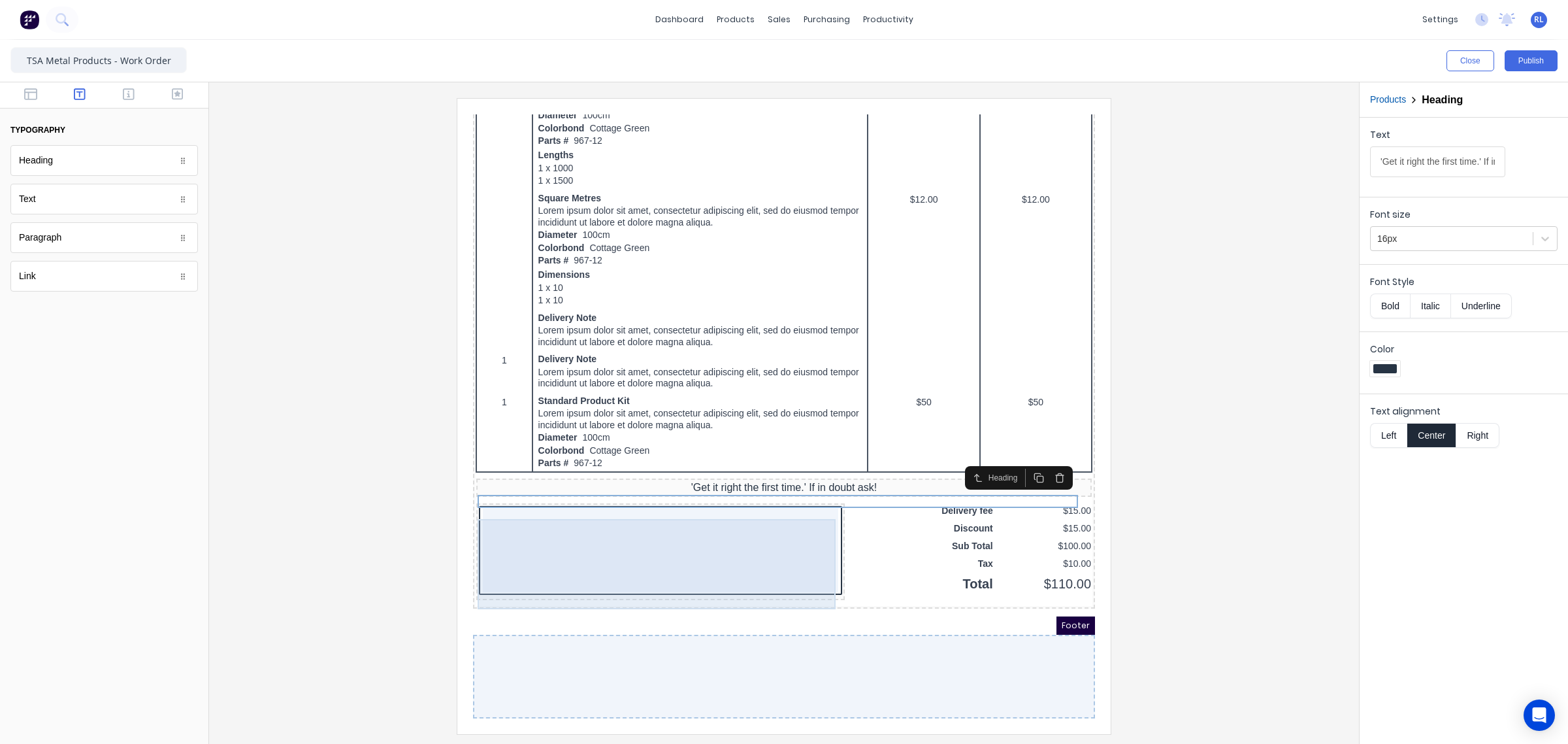
click at [636, 542] on div at bounding box center [645, 534] width 355 height 84
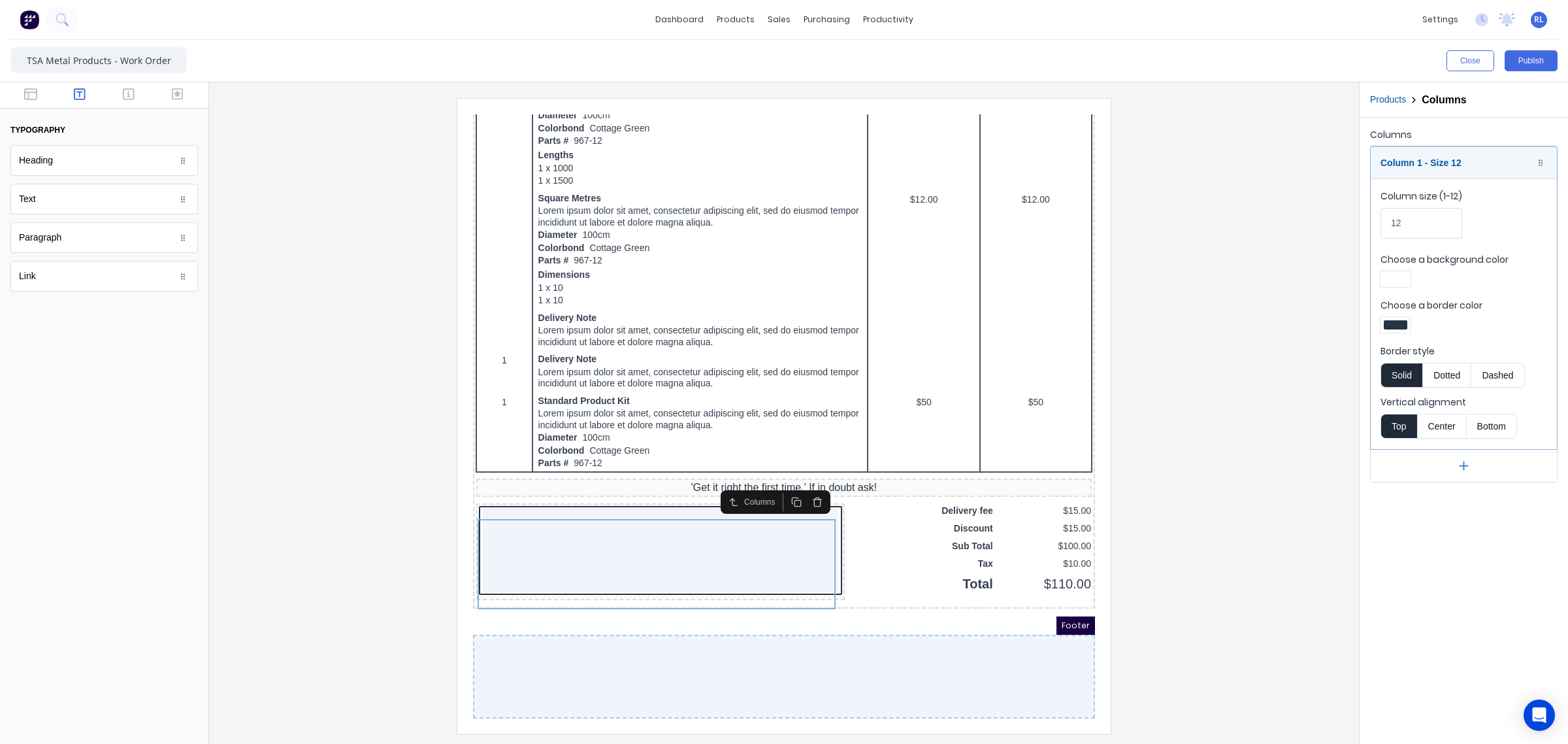
click at [1301, 554] on div at bounding box center [784, 416] width 1129 height 635
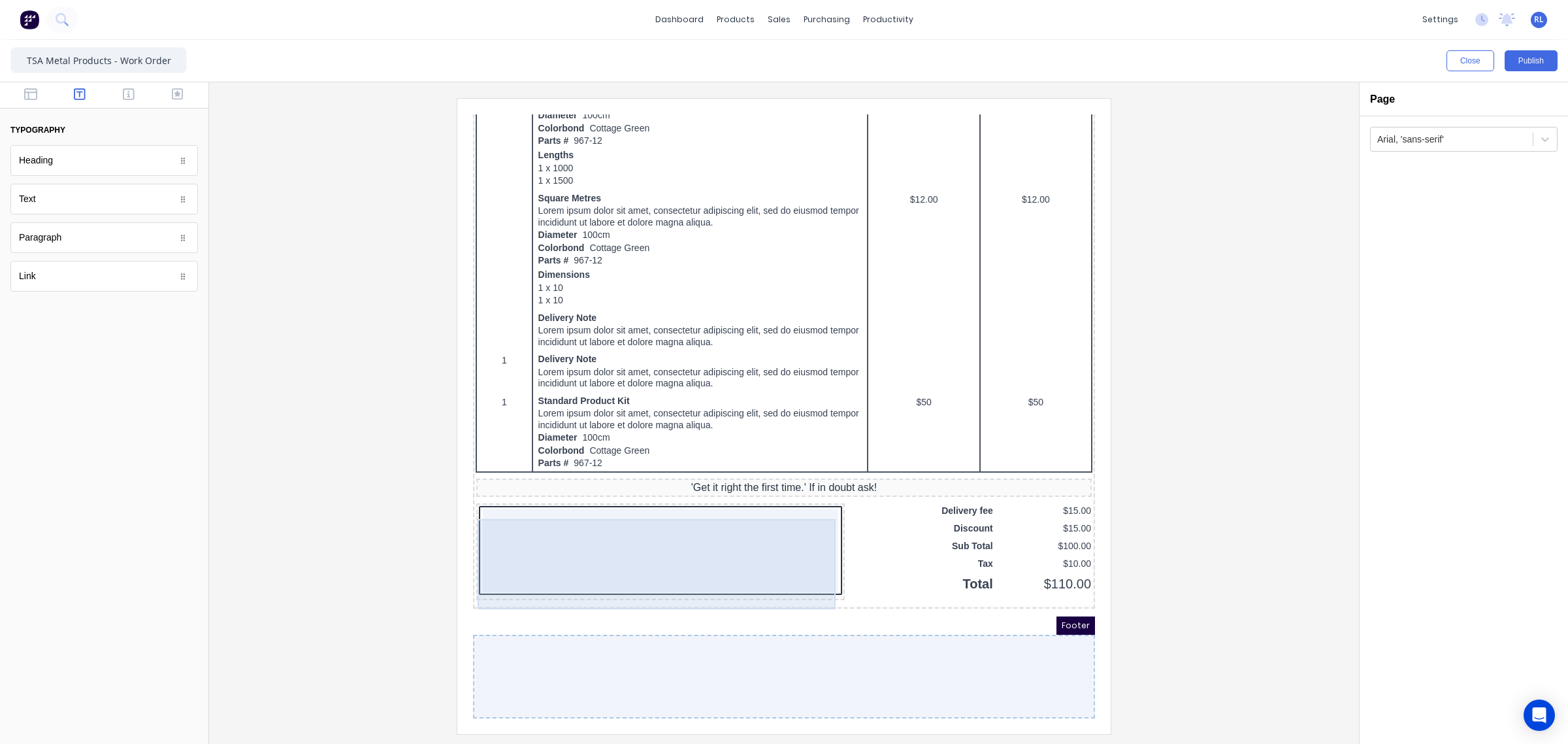
click at [727, 544] on div at bounding box center [645, 534] width 355 height 84
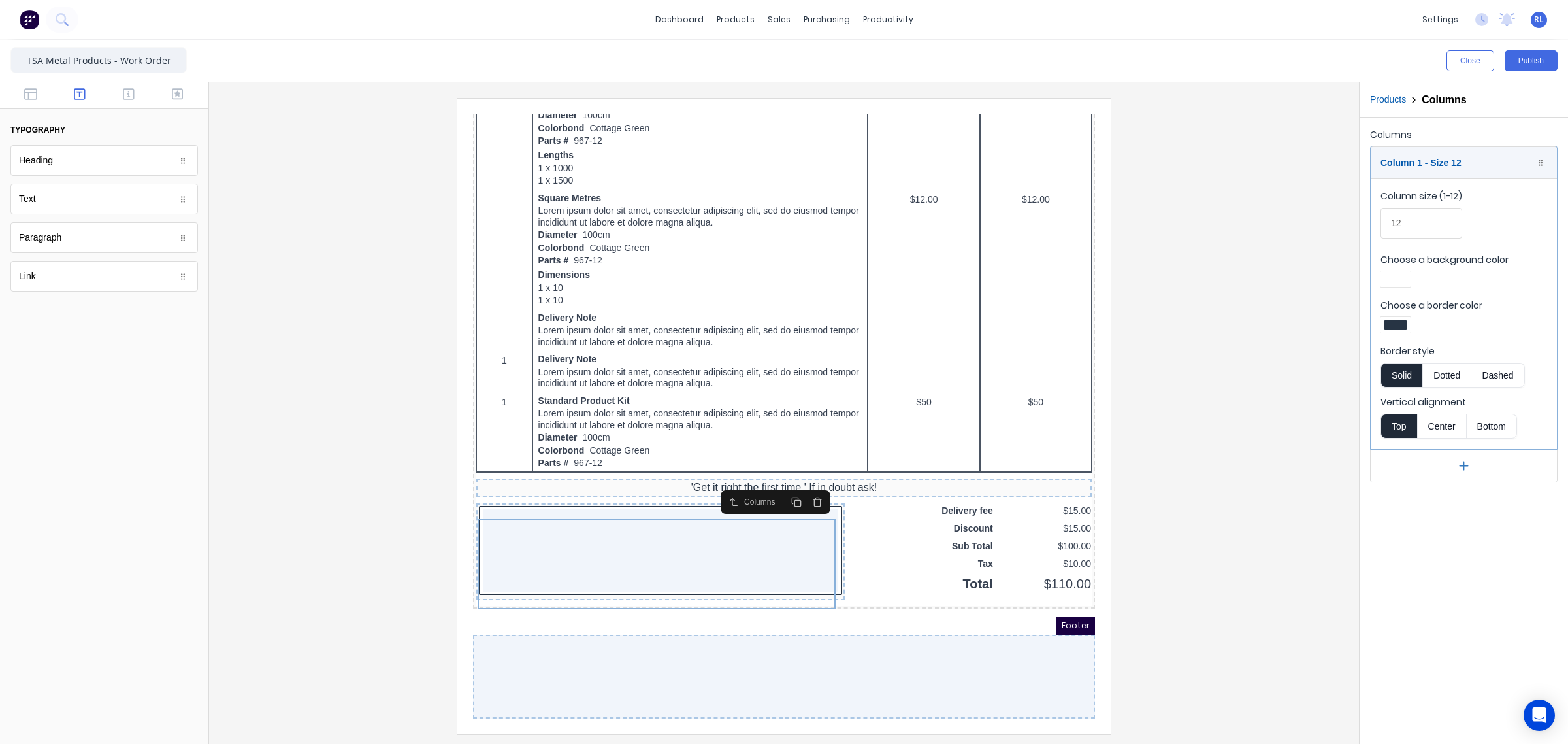
click at [805, 481] on icon "button" at bounding box center [802, 486] width 10 height 10
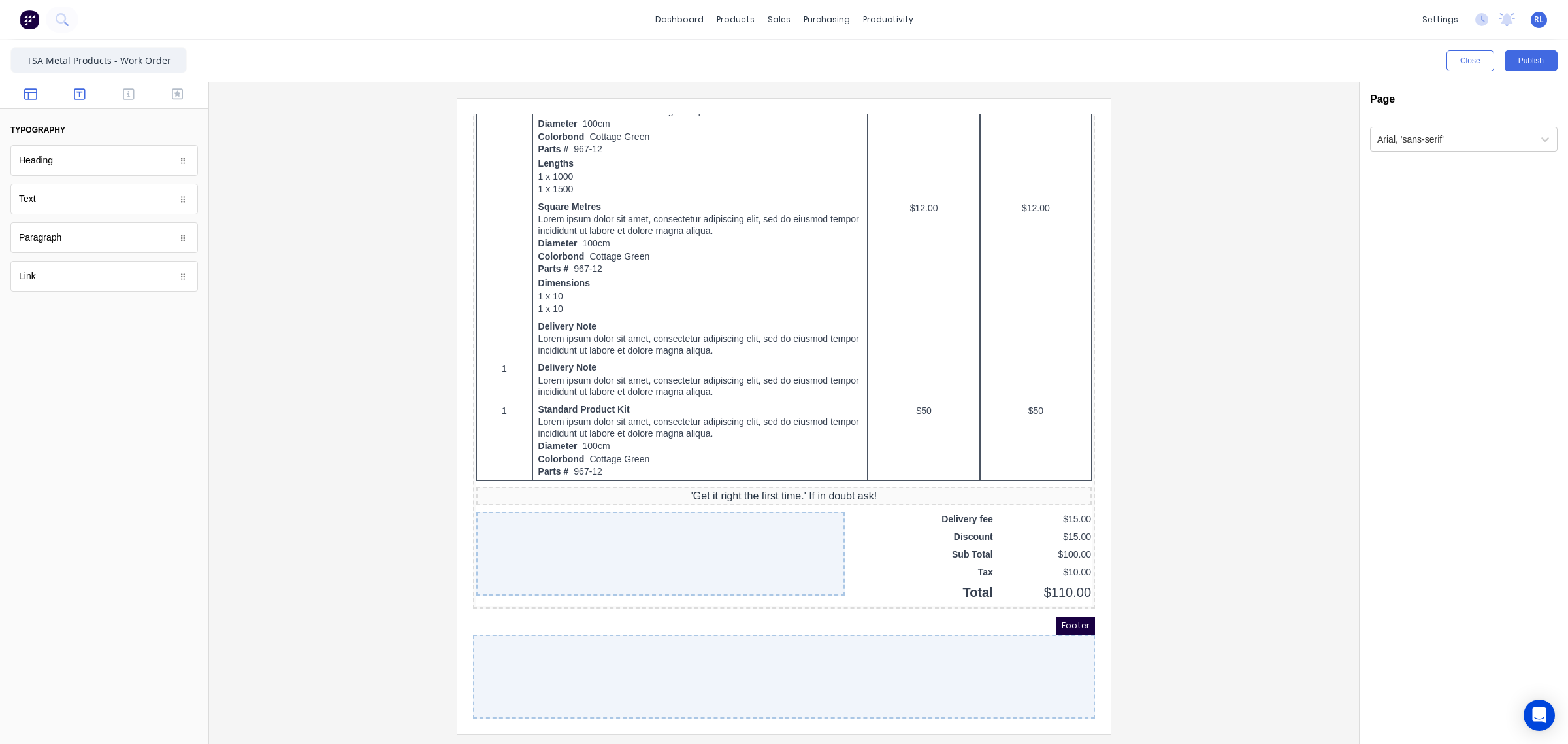
click at [33, 93] on icon "button" at bounding box center [31, 94] width 13 height 13
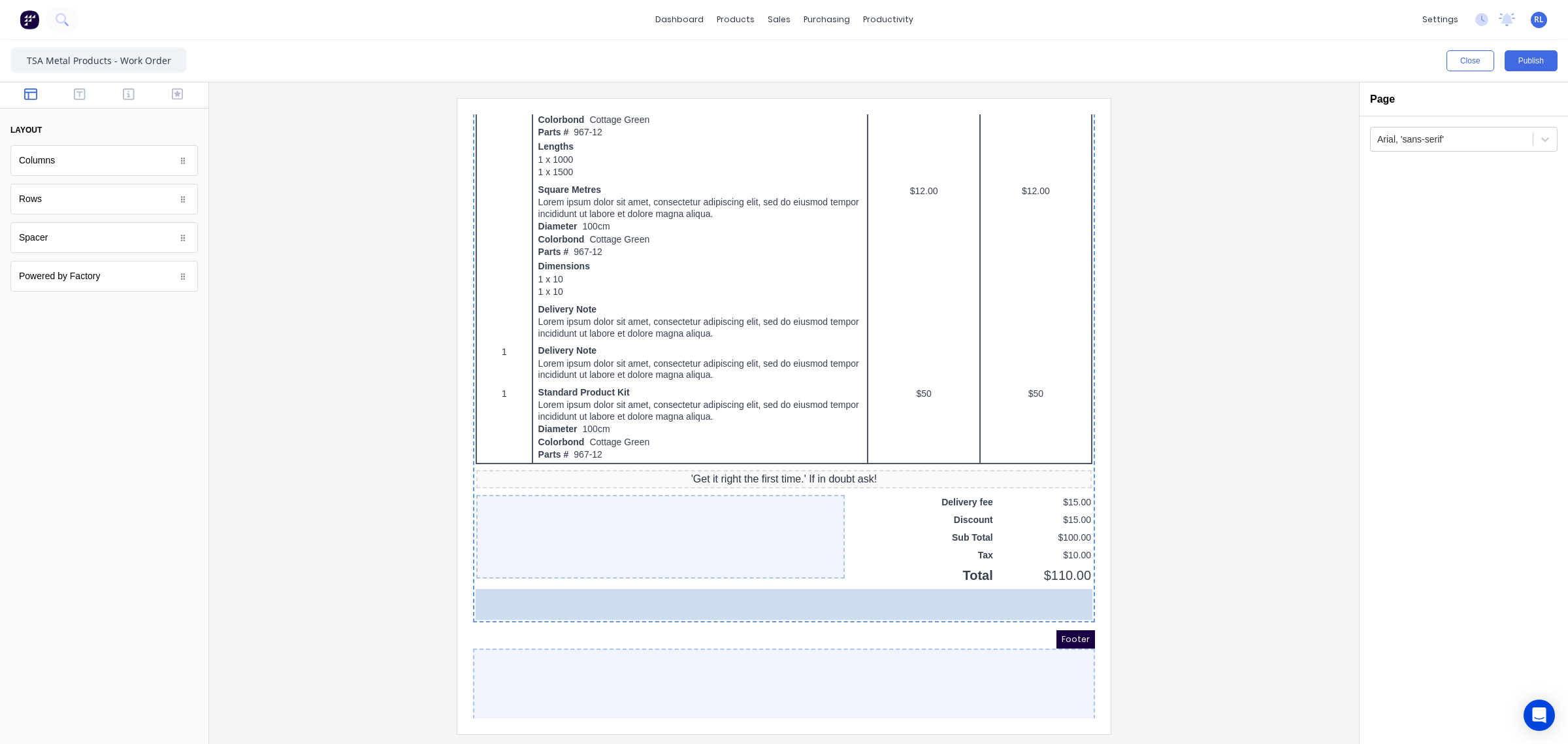
scroll to position [580, 0]
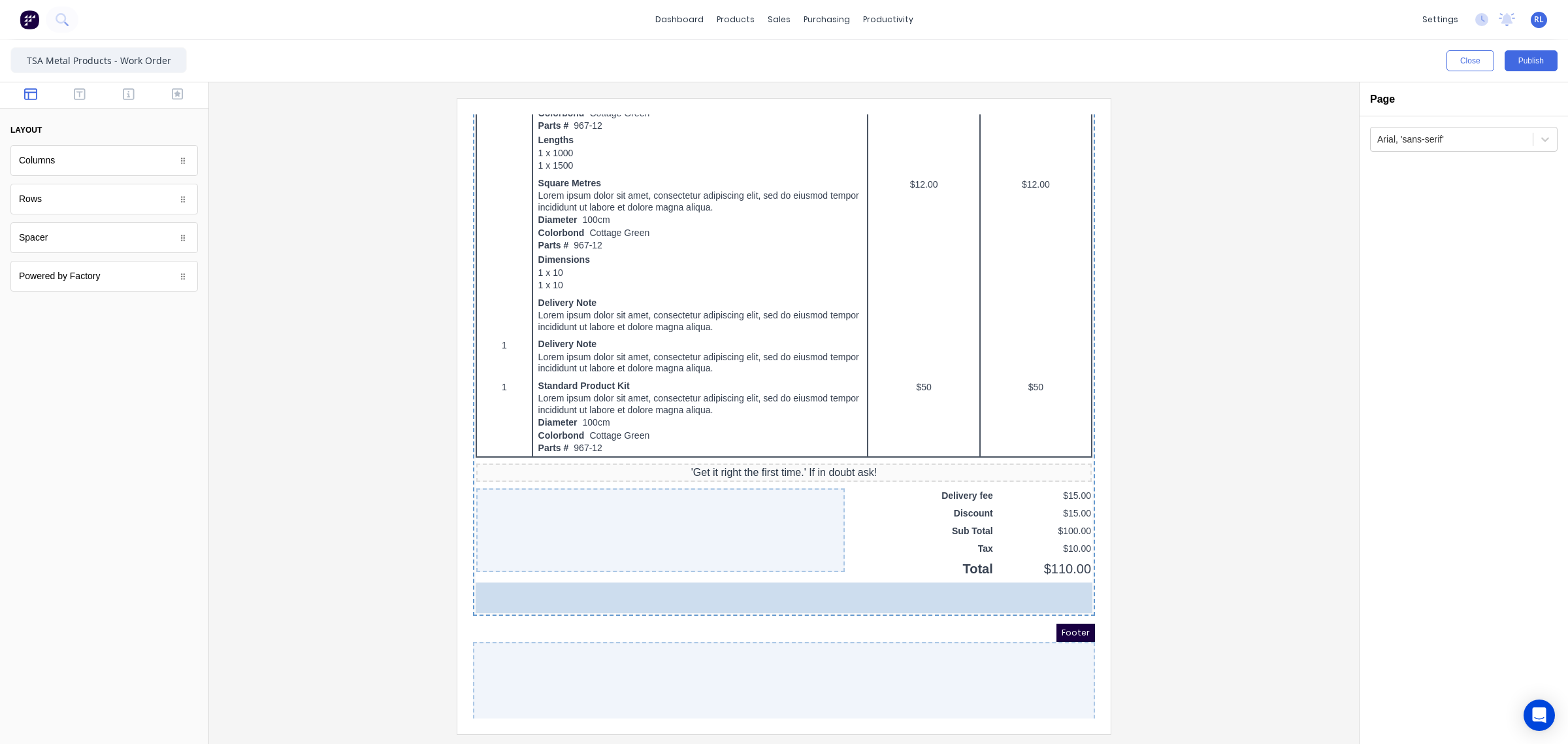
drag, startPoint x: 86, startPoint y: 160, endPoint x: 650, endPoint y: 607, distance: 719.7
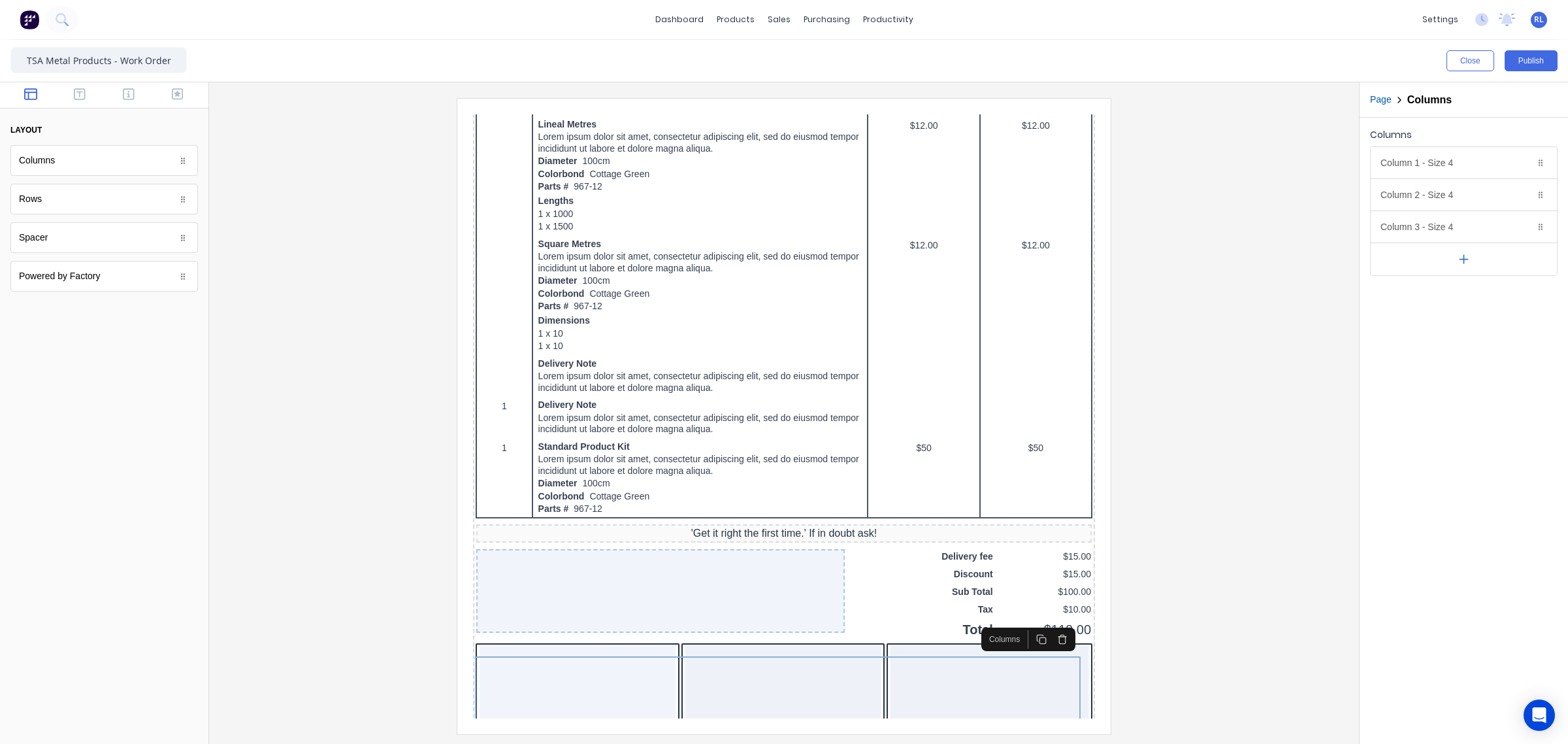
scroll to position [665, 0]
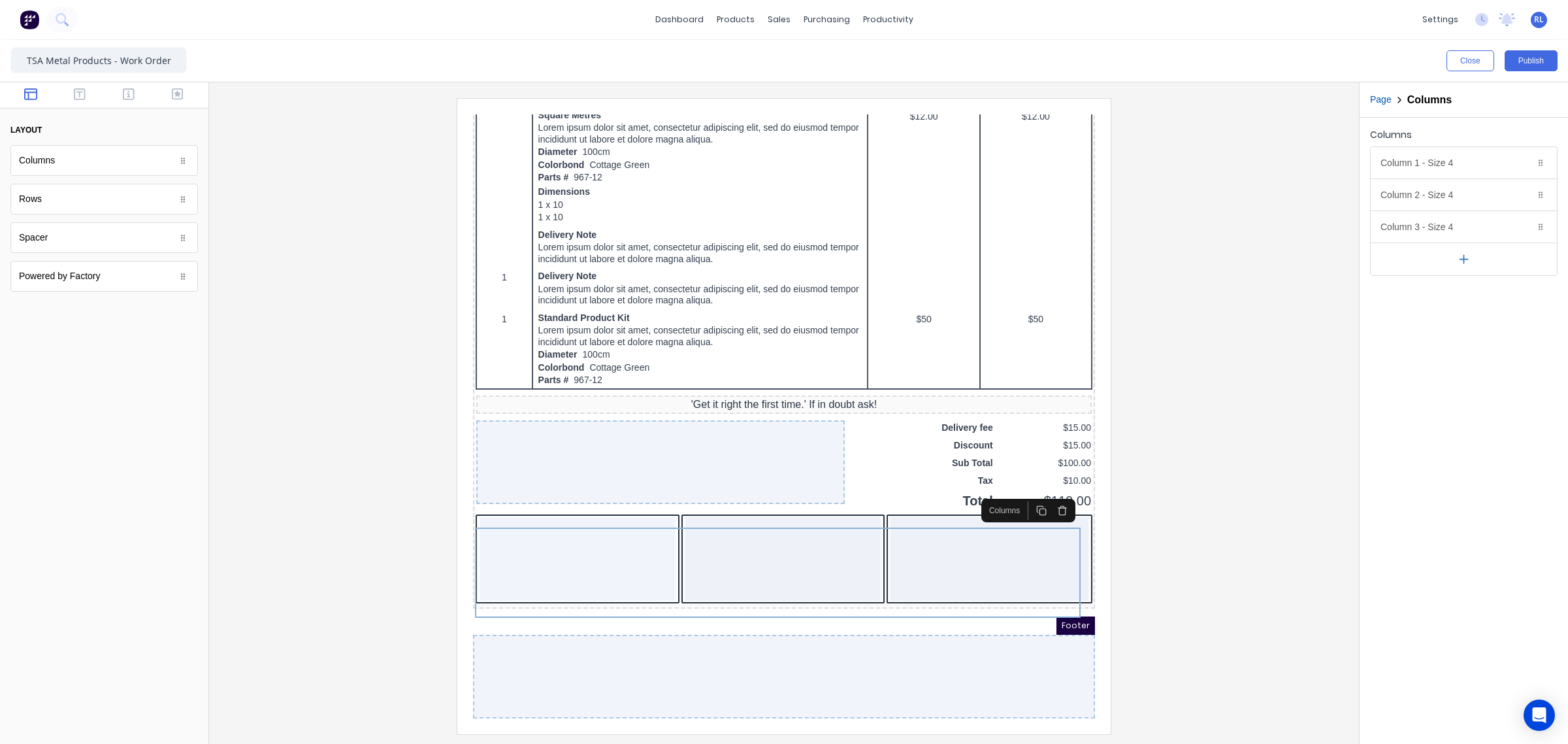
drag, startPoint x: 1076, startPoint y: 582, endPoint x: 1553, endPoint y: 770, distance: 512.7
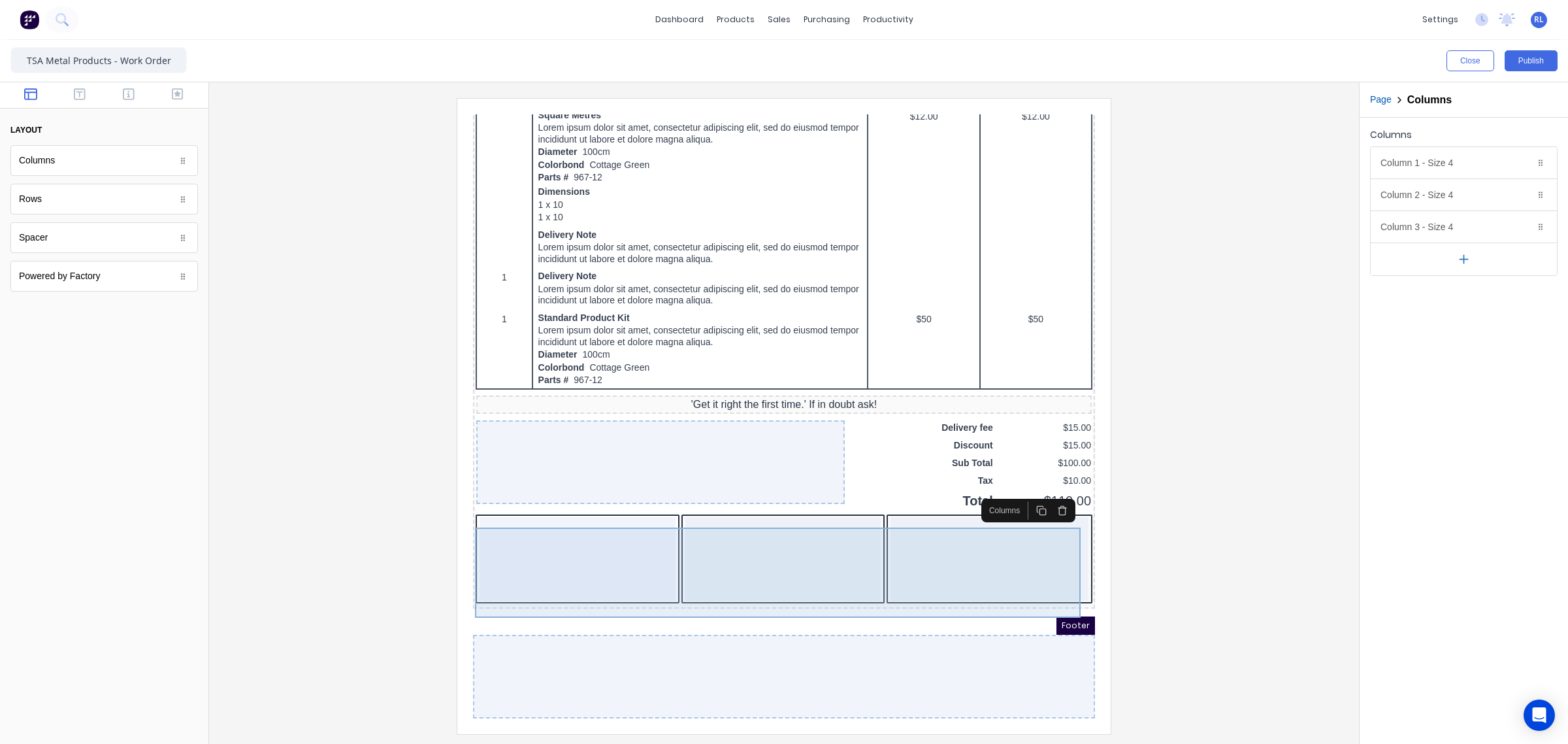
click at [586, 529] on div at bounding box center [561, 543] width 196 height 84
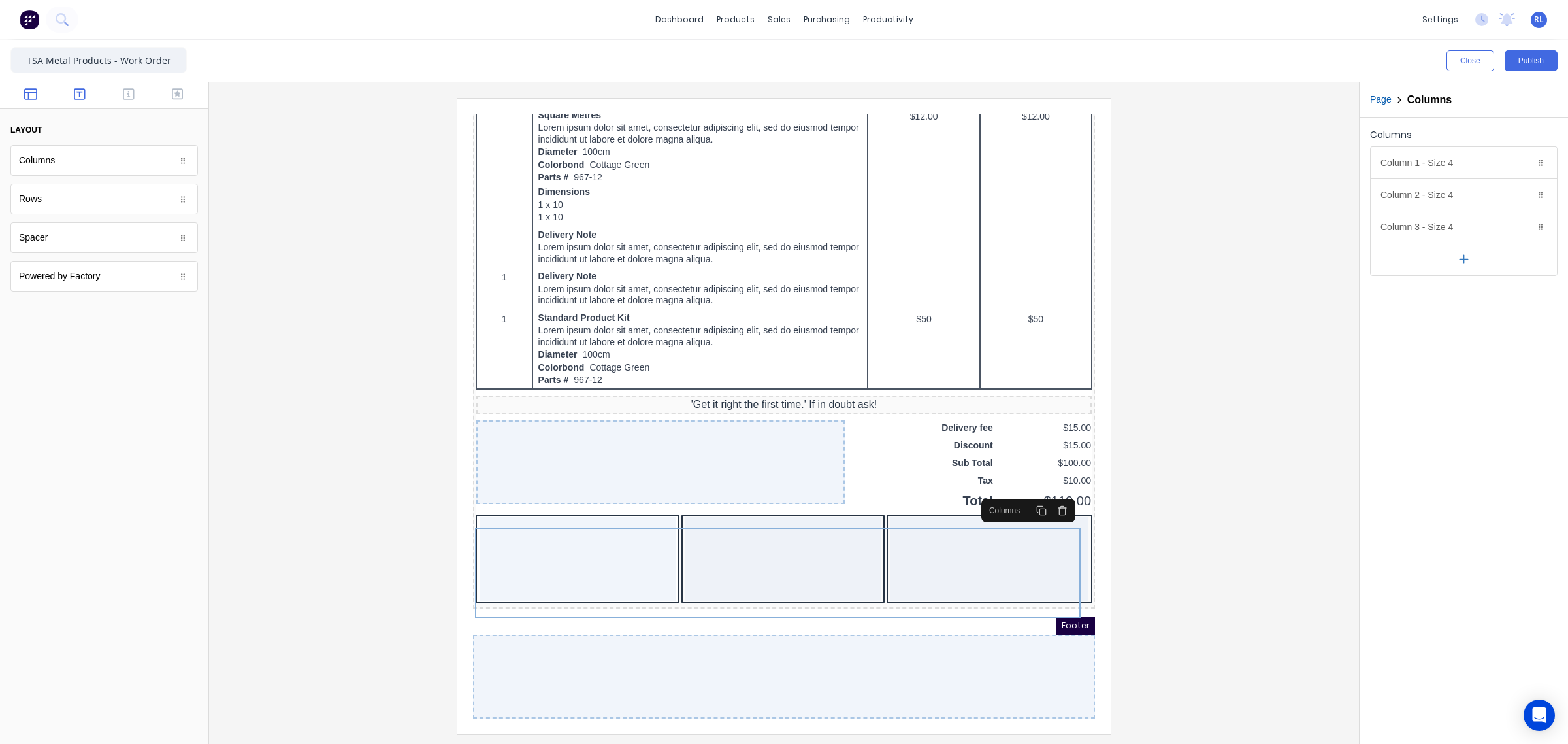
click at [79, 102] on button "button" at bounding box center [79, 95] width 41 height 16
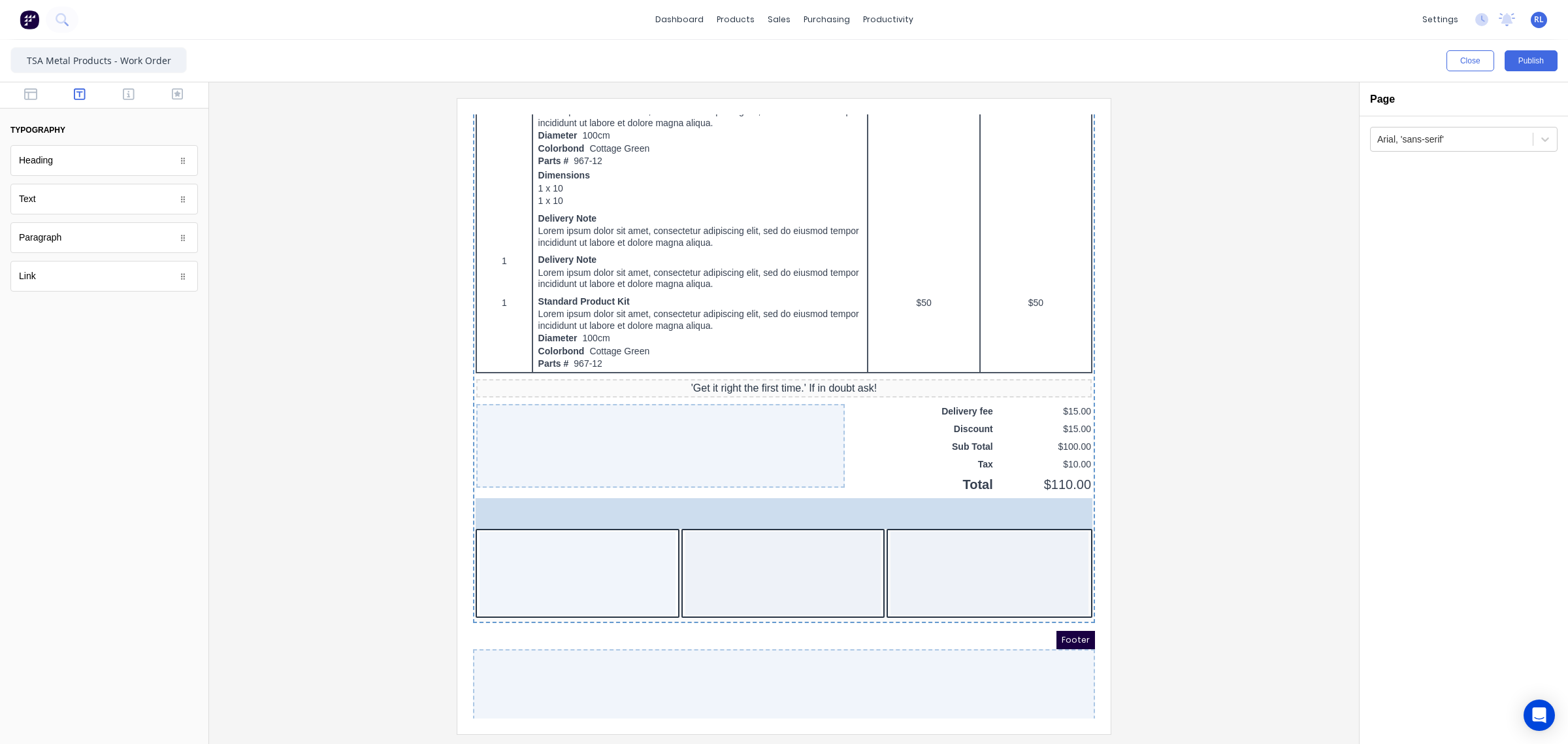
drag, startPoint x: 62, startPoint y: 171, endPoint x: 154, endPoint y: 405, distance: 251.4
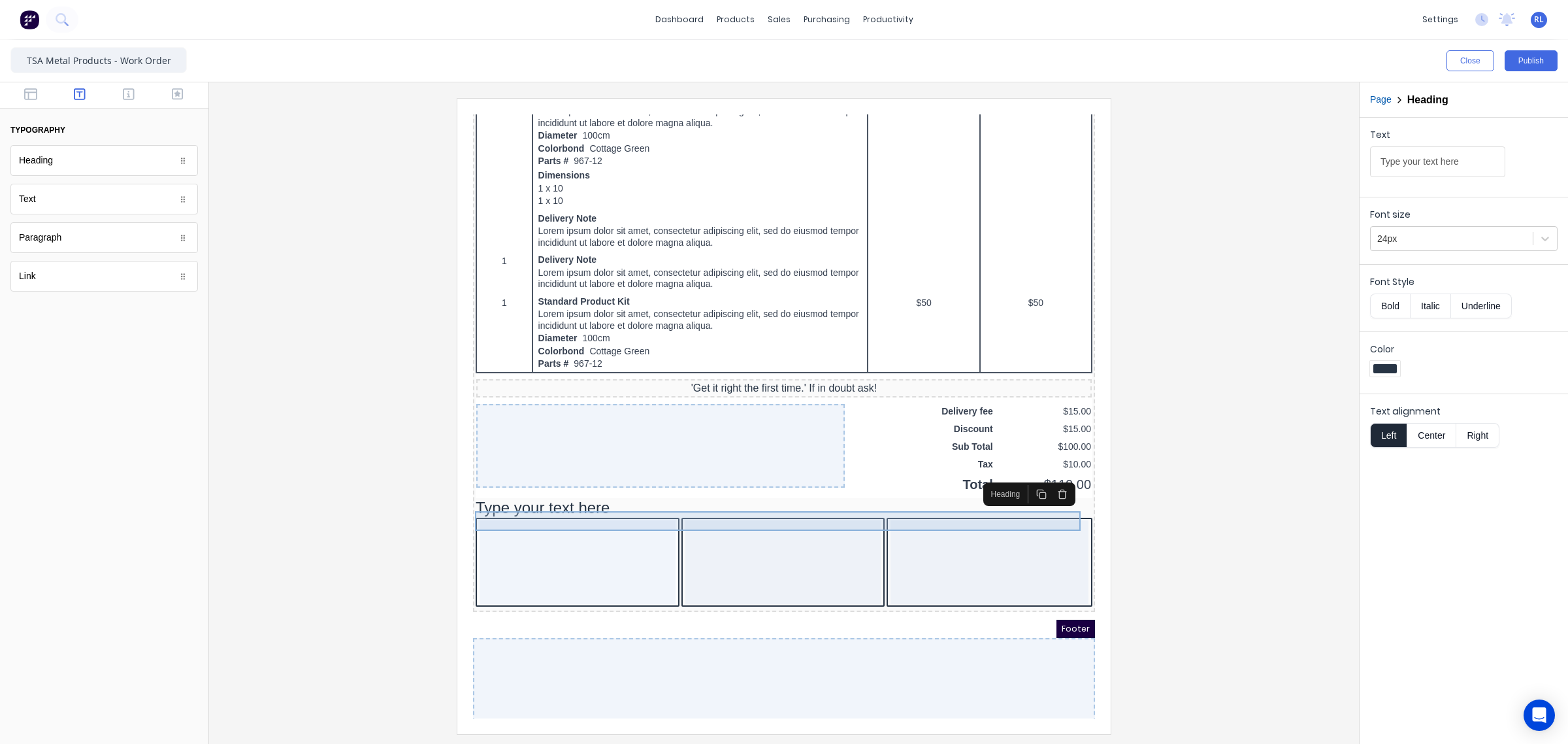
click at [597, 502] on div "Type your text here" at bounding box center [768, 492] width 617 height 20
drag, startPoint x: 1458, startPoint y: 162, endPoint x: 1124, endPoint y: 157, distance: 334.0
click at [1125, 157] on div "Close Publish Components typography Heading Heading Text Text Paragraph Paragra…" at bounding box center [784, 392] width 1568 height 704
type input "q"
type input "Quality Control"
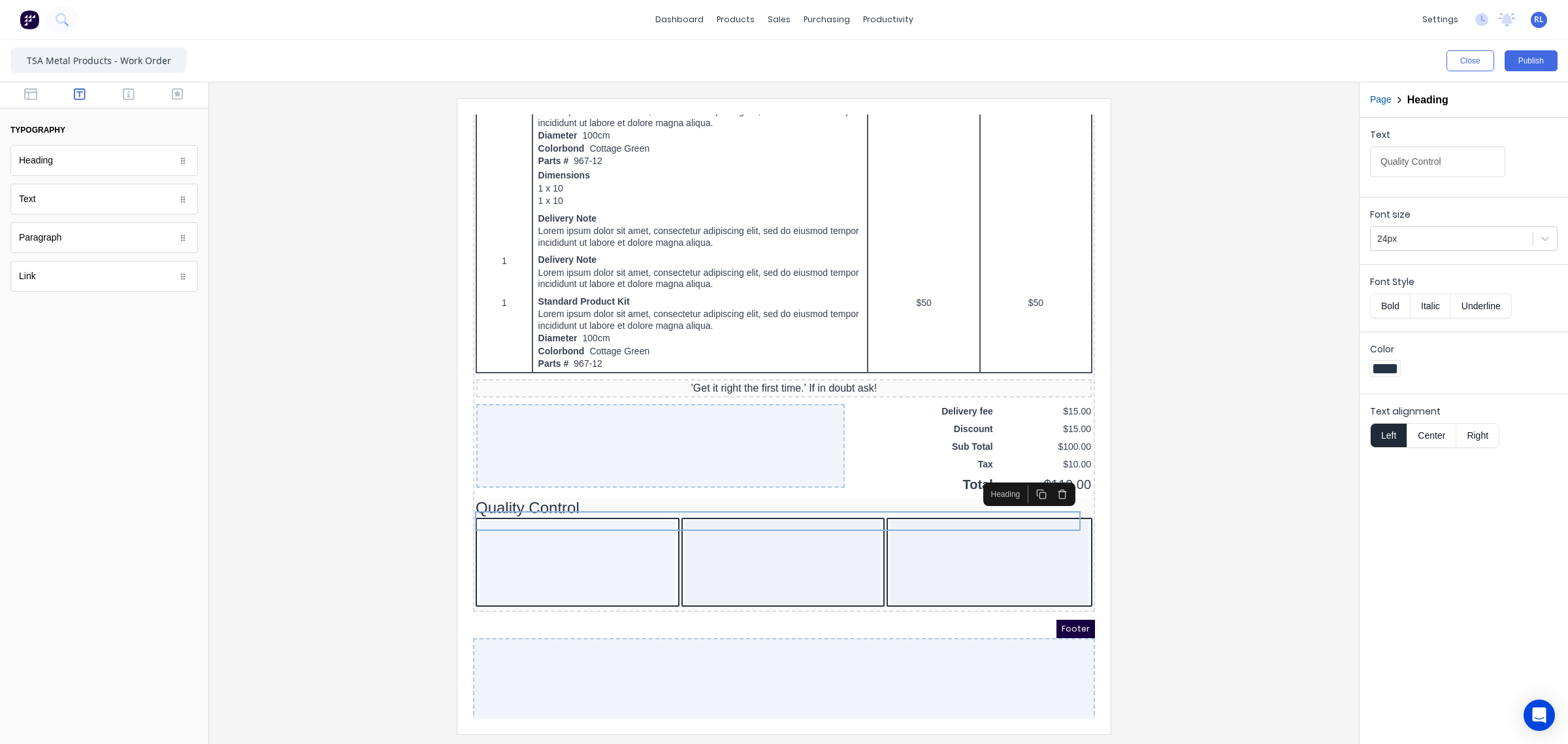
click at [1440, 440] on button "Center" at bounding box center [1431, 435] width 49 height 25
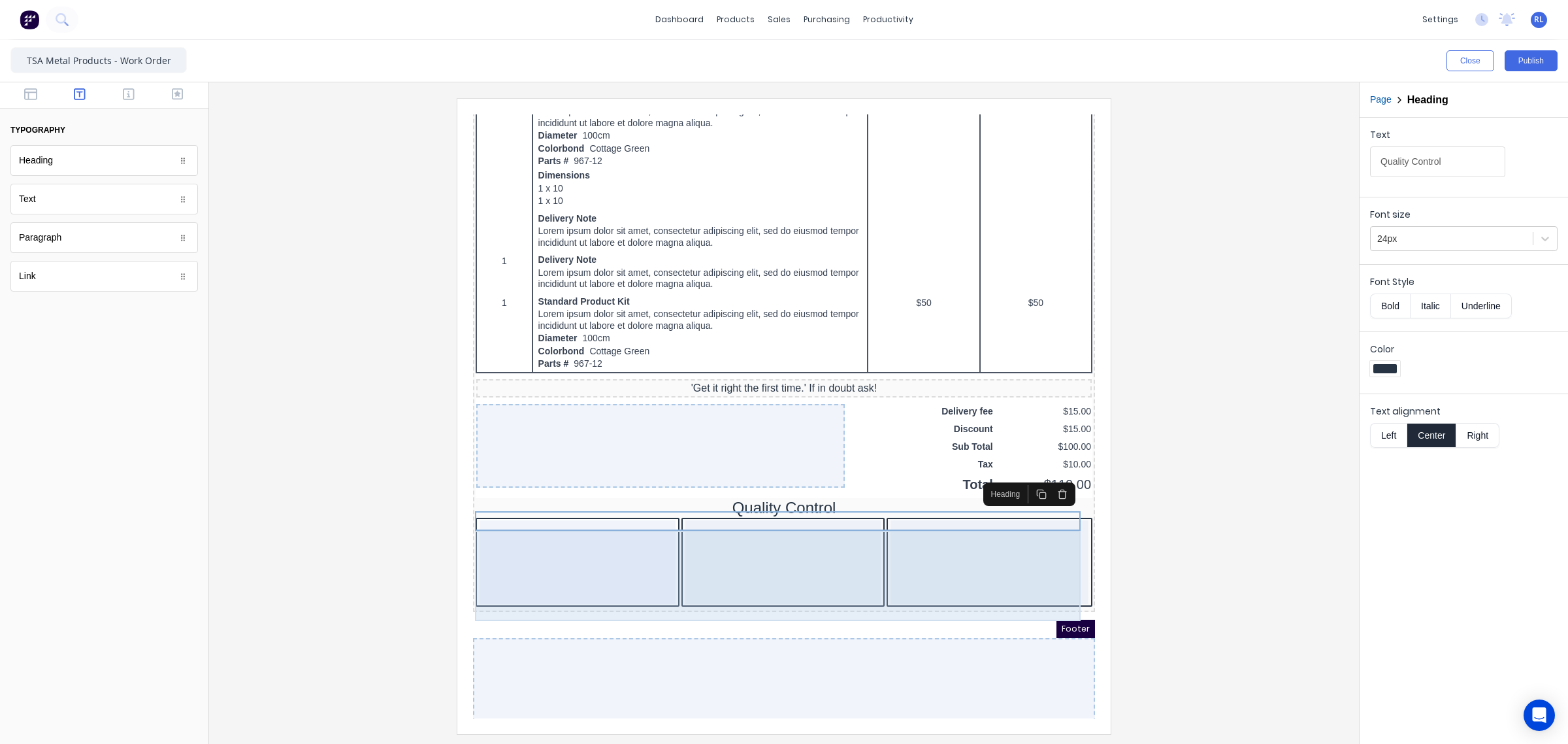
click at [745, 576] on div at bounding box center [768, 546] width 196 height 84
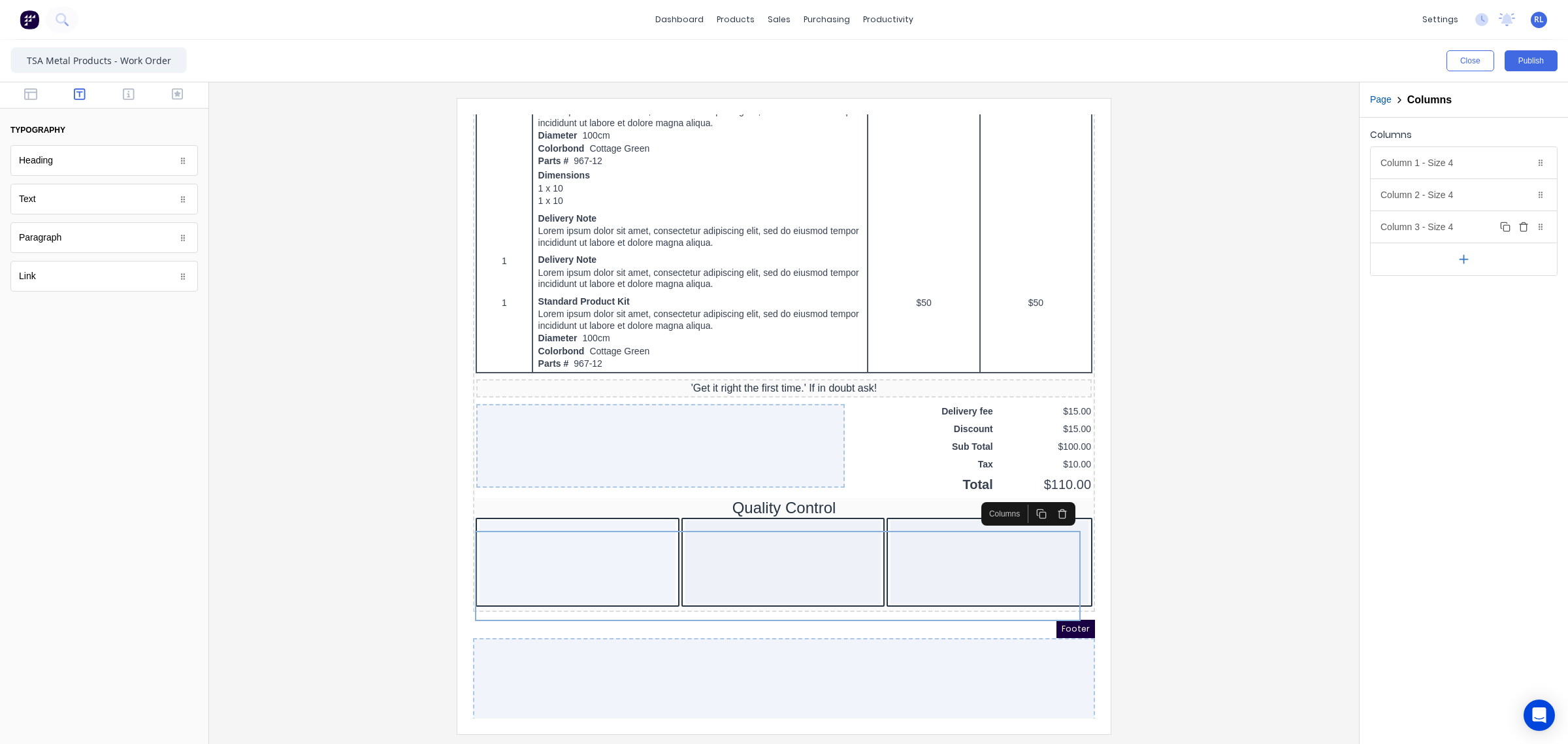
click at [1526, 230] on icon "button" at bounding box center [1523, 226] width 10 height 10
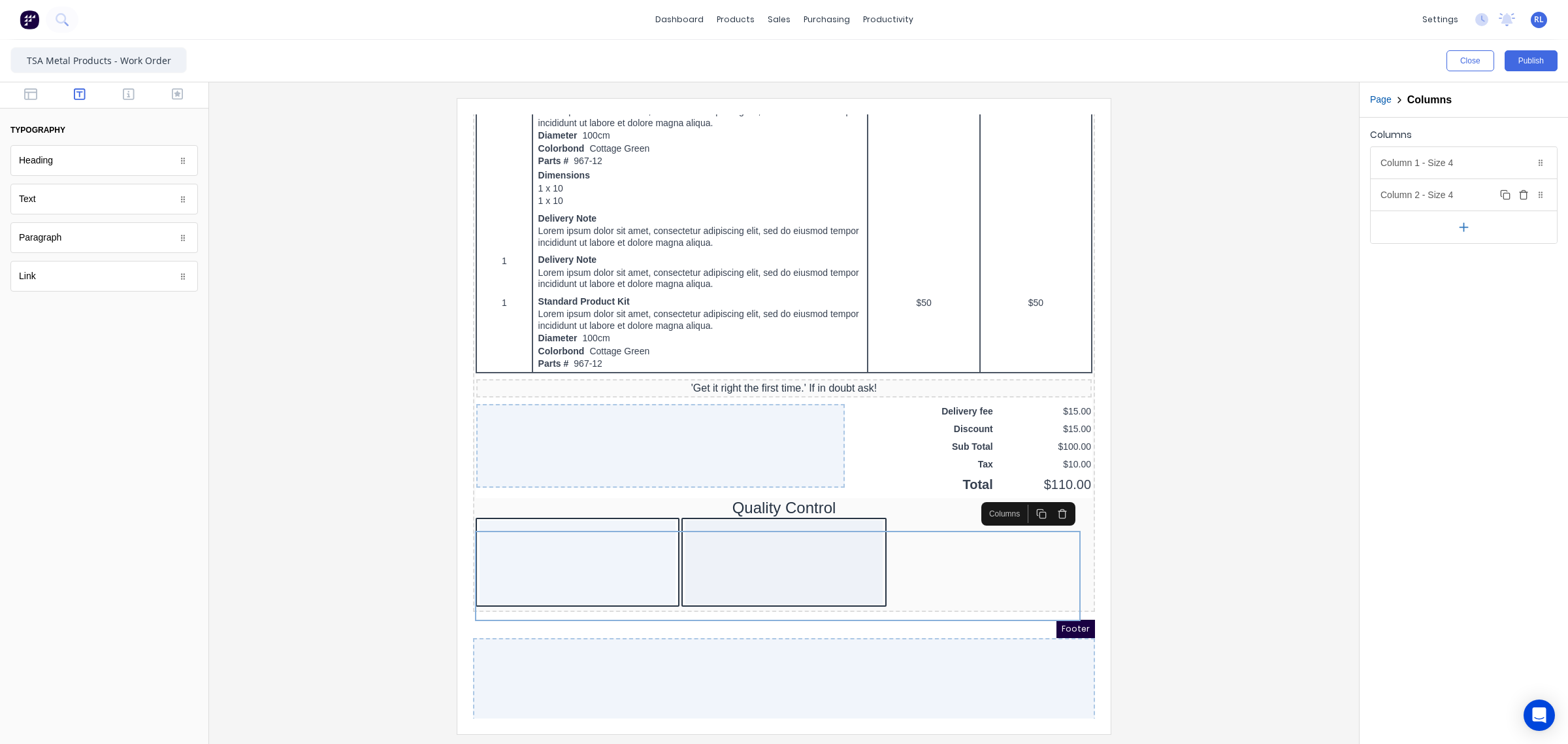
click at [1450, 195] on div "Column 2 - Size 4 Duplicate Delete" at bounding box center [1464, 194] width 186 height 31
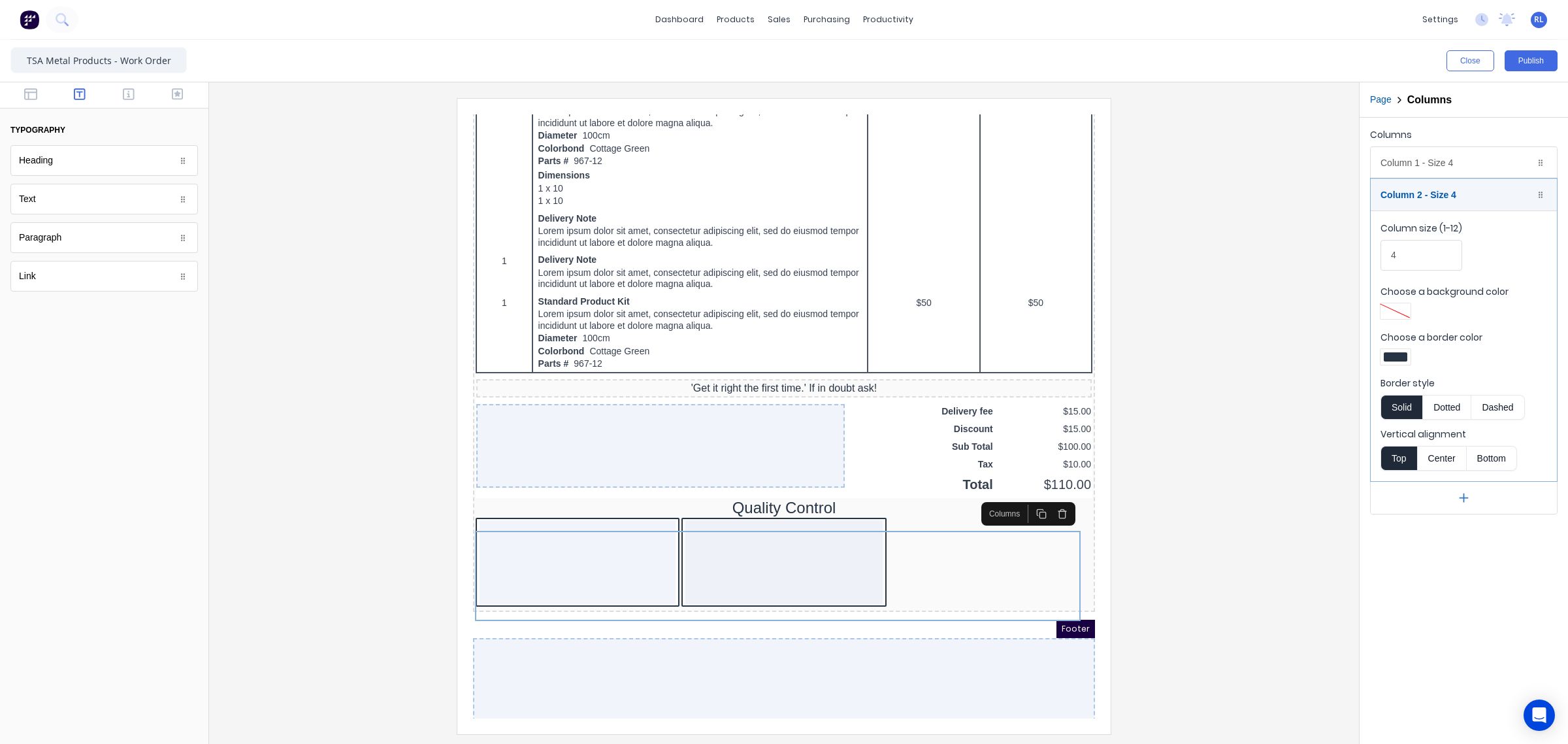
click at [1402, 312] on div at bounding box center [1396, 311] width 24 height 9
click at [1417, 431] on div at bounding box center [1416, 430] width 15 height 15
click at [1510, 342] on div at bounding box center [784, 372] width 1568 height 744
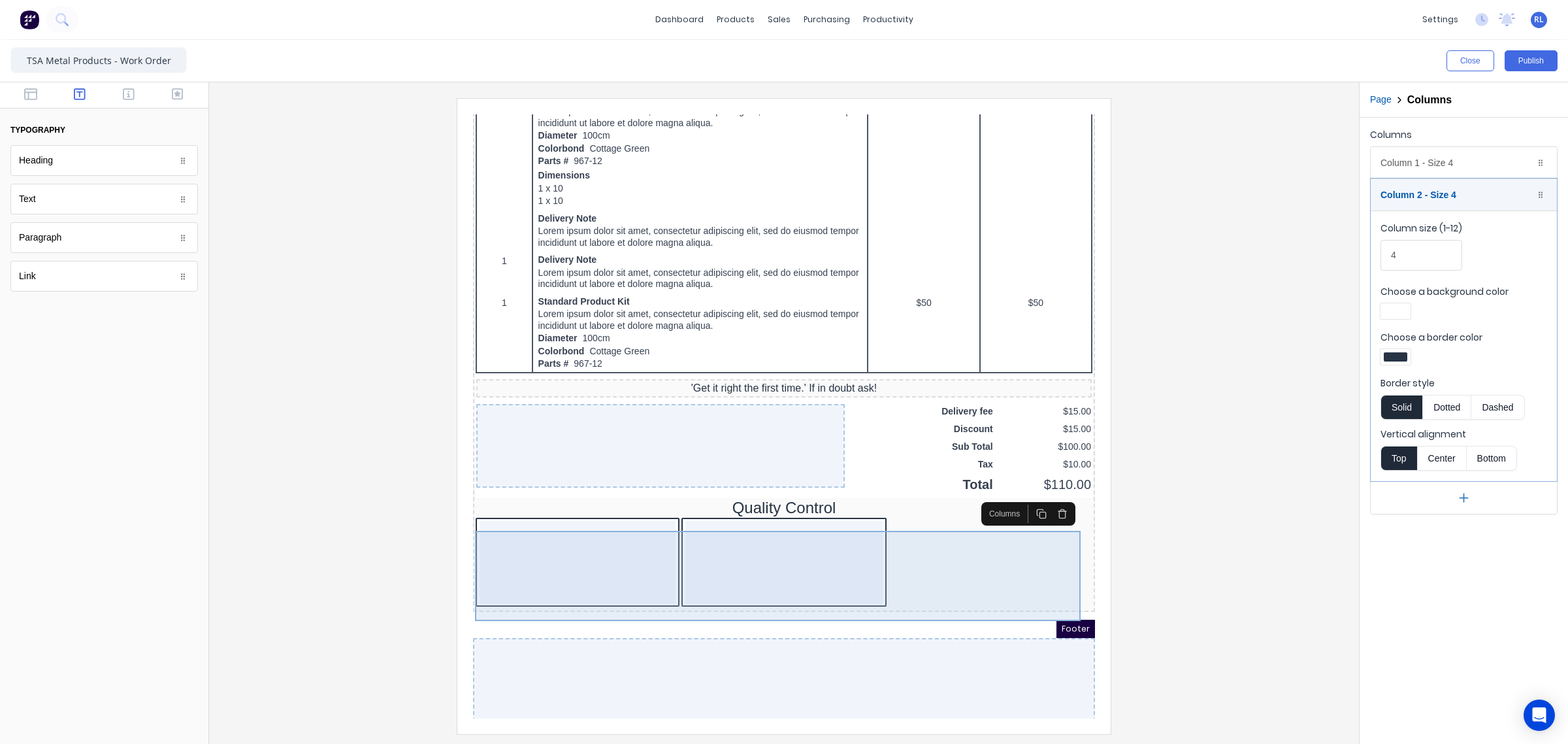
click at [786, 566] on div at bounding box center [769, 546] width 198 height 84
click at [554, 555] on div at bounding box center [561, 546] width 196 height 84
click at [713, 545] on div at bounding box center [769, 546] width 198 height 84
click at [605, 555] on div at bounding box center [561, 546] width 196 height 84
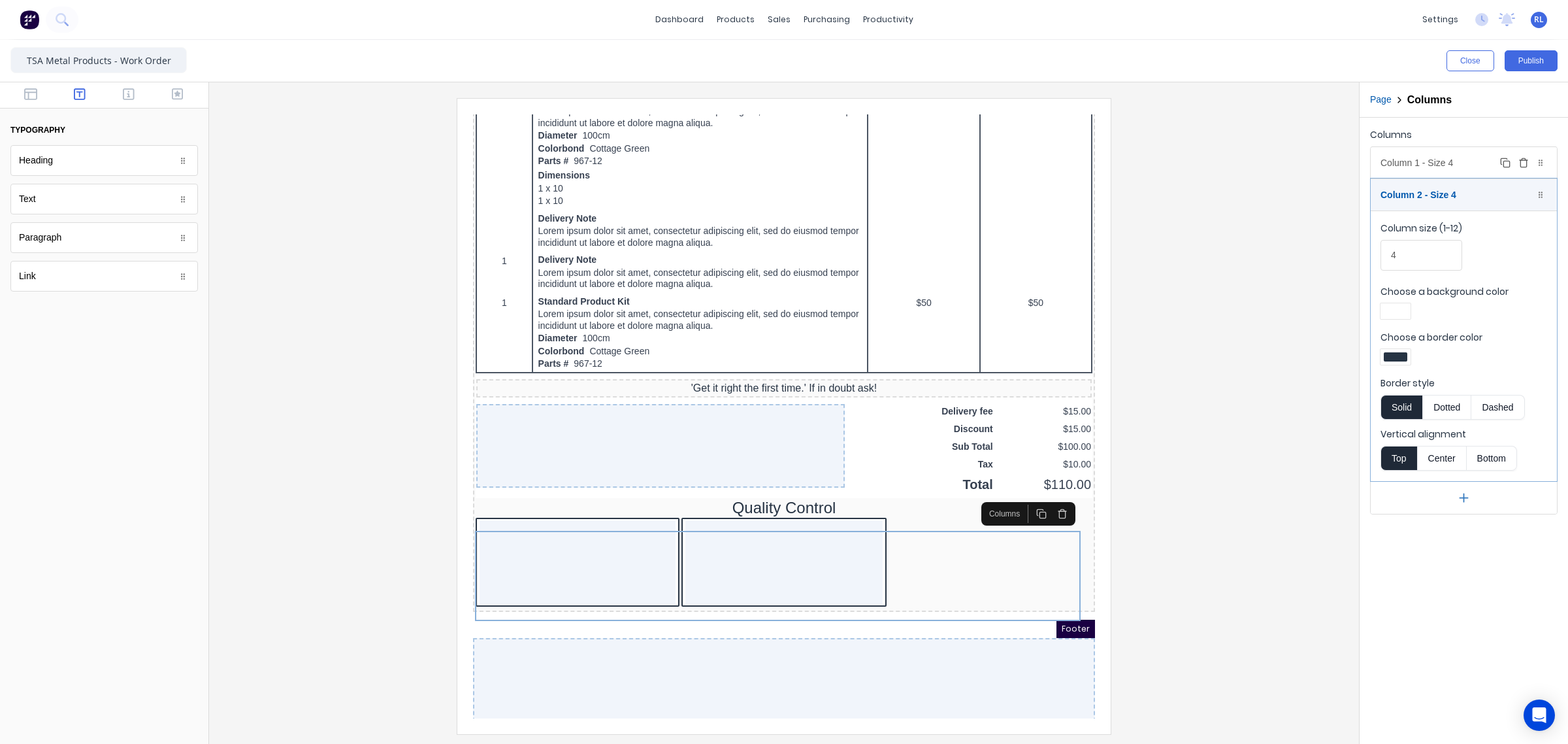
click at [1442, 161] on div "Column 1 - Size 4 Duplicate Delete" at bounding box center [1464, 162] width 186 height 31
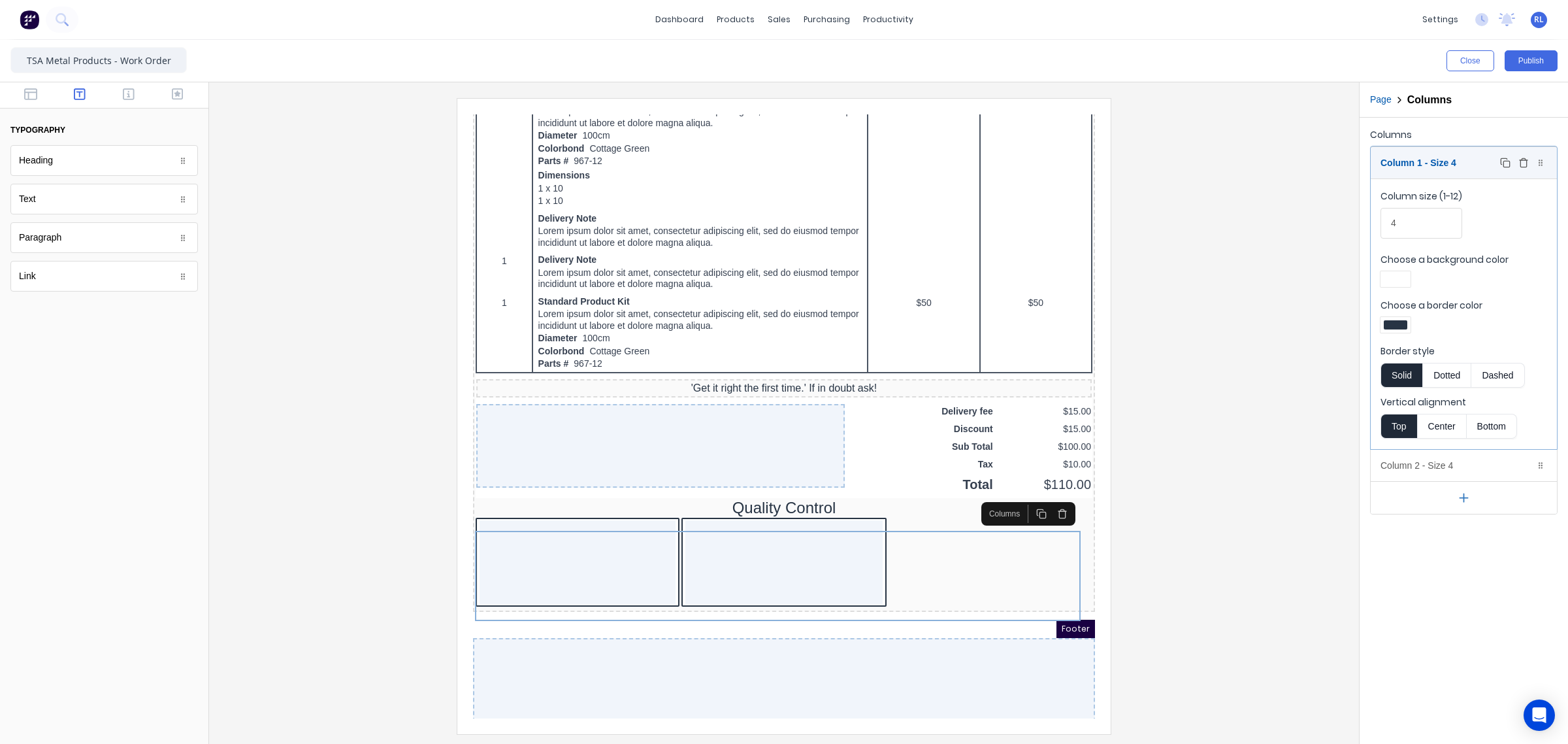
click at [1399, 164] on div "Column 1 - Size 4 Duplicate Delete" at bounding box center [1464, 162] width 186 height 31
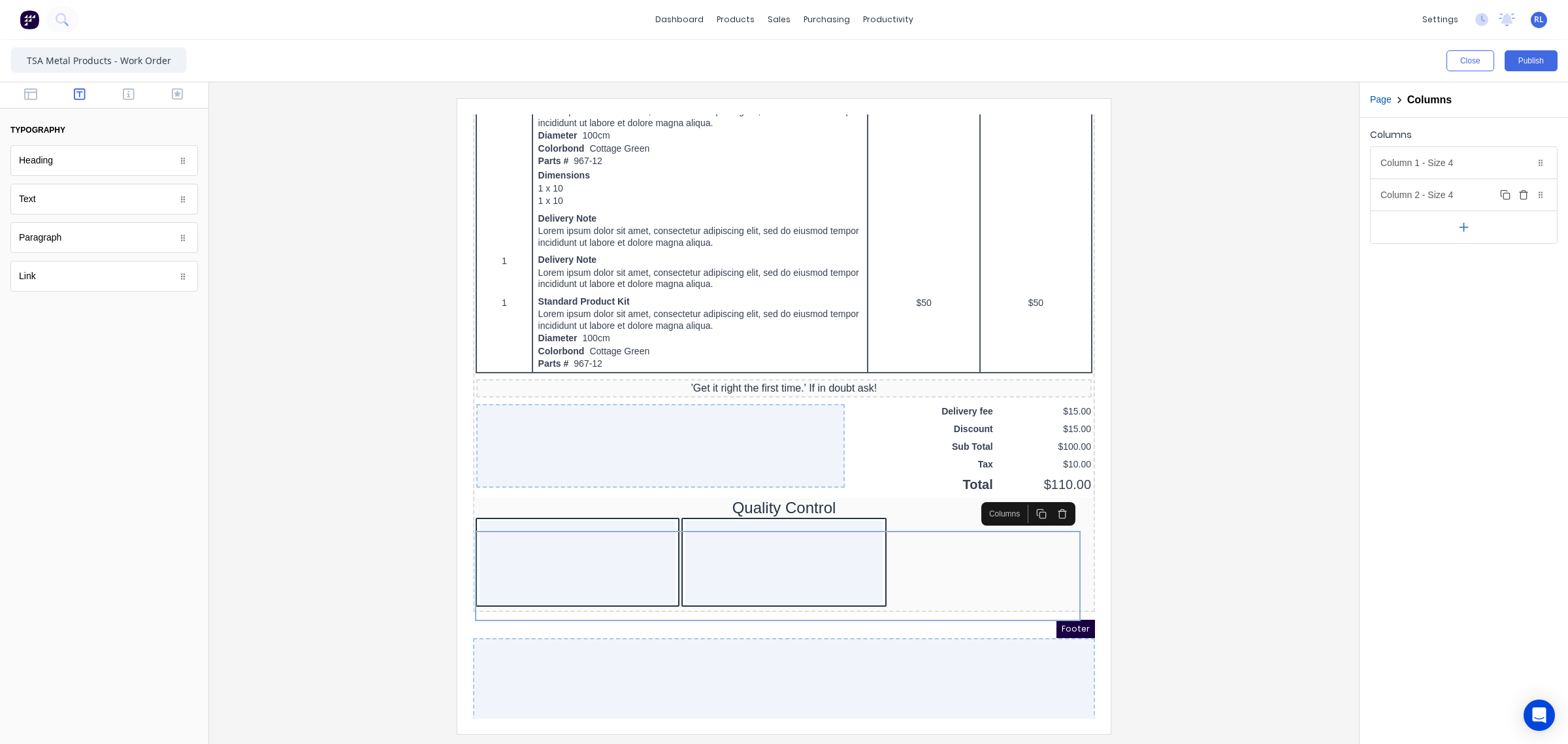
click at [1402, 192] on div "Column 2 - Size 4 Duplicate Delete" at bounding box center [1464, 194] width 186 height 31
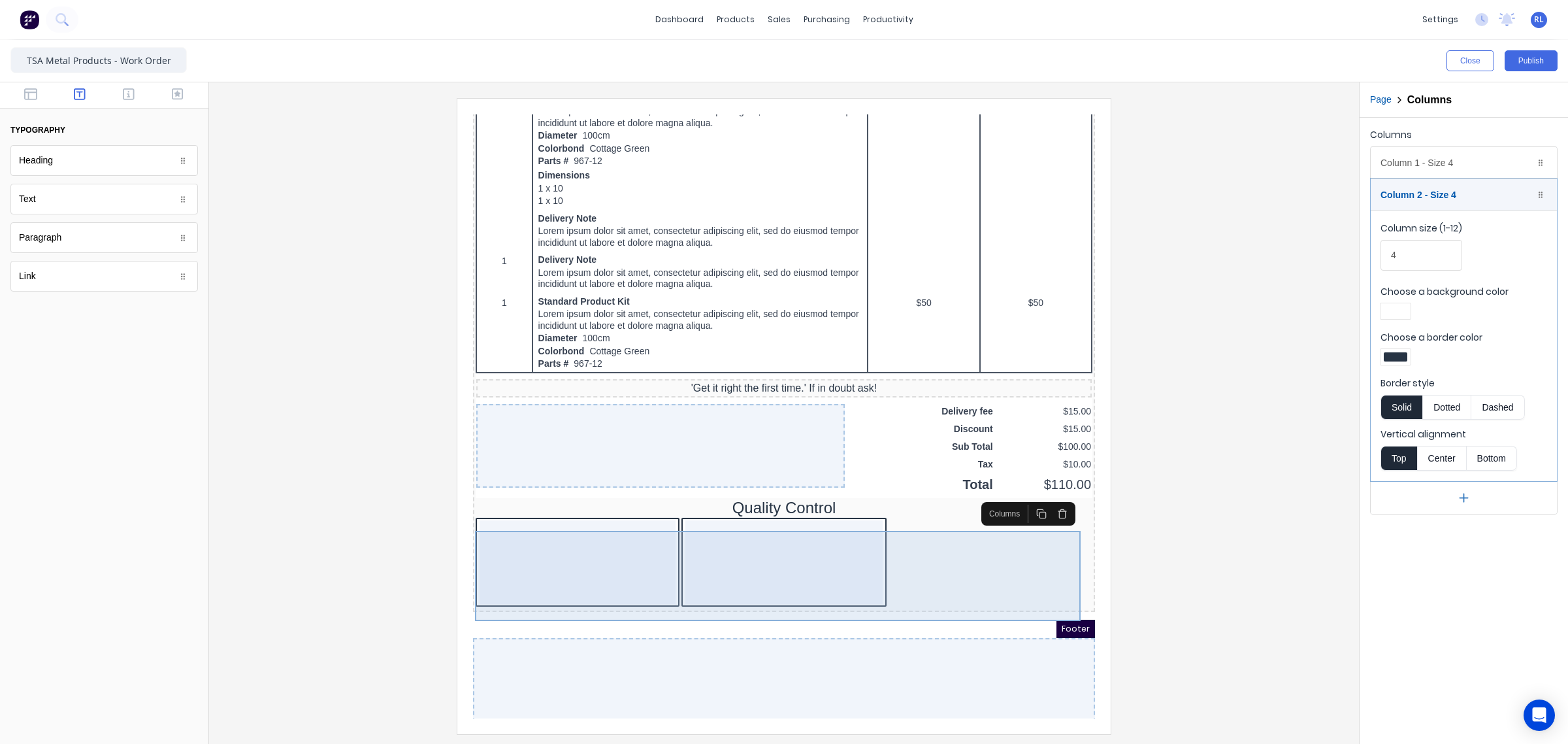
click at [639, 558] on div at bounding box center [561, 546] width 196 height 84
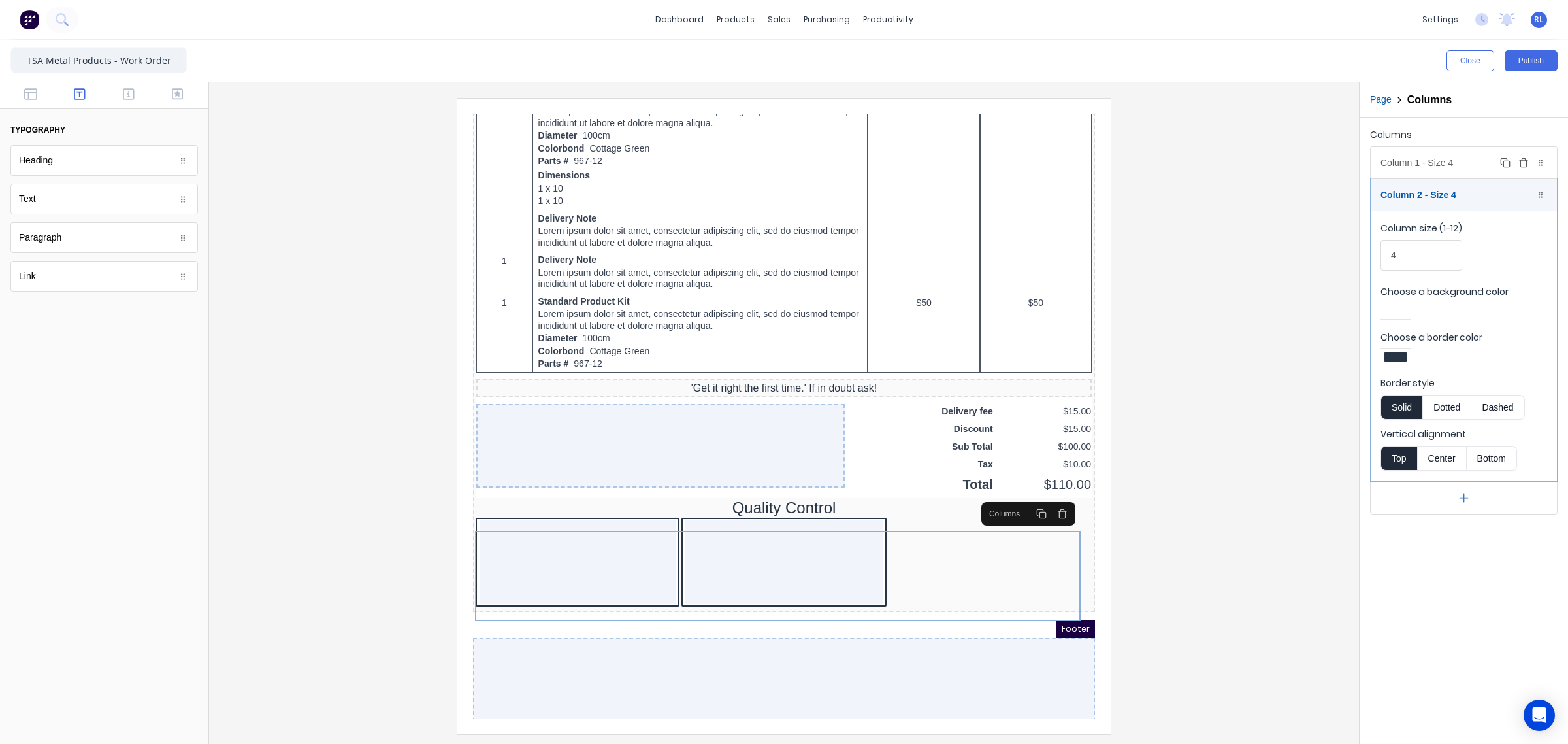
click at [1465, 162] on div "Column 1 - Size 4 Duplicate Delete" at bounding box center [1464, 162] width 186 height 31
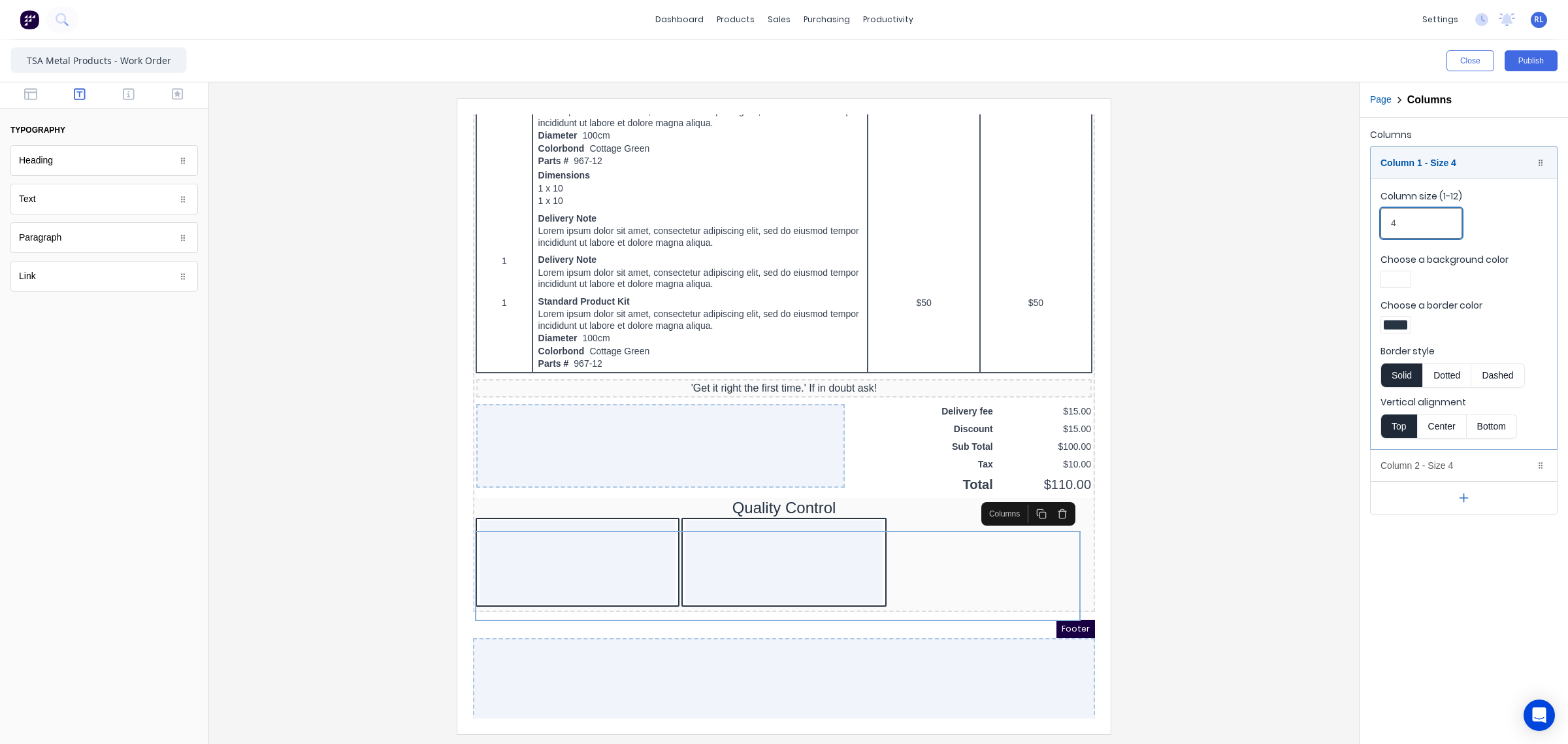
drag, startPoint x: 1370, startPoint y: 221, endPoint x: 1338, endPoint y: 221, distance: 32.0
click at [1340, 221] on div "Close Publish Components typography Heading Heading Text Text Paragraph Paragra…" at bounding box center [784, 392] width 1568 height 704
type input "6"
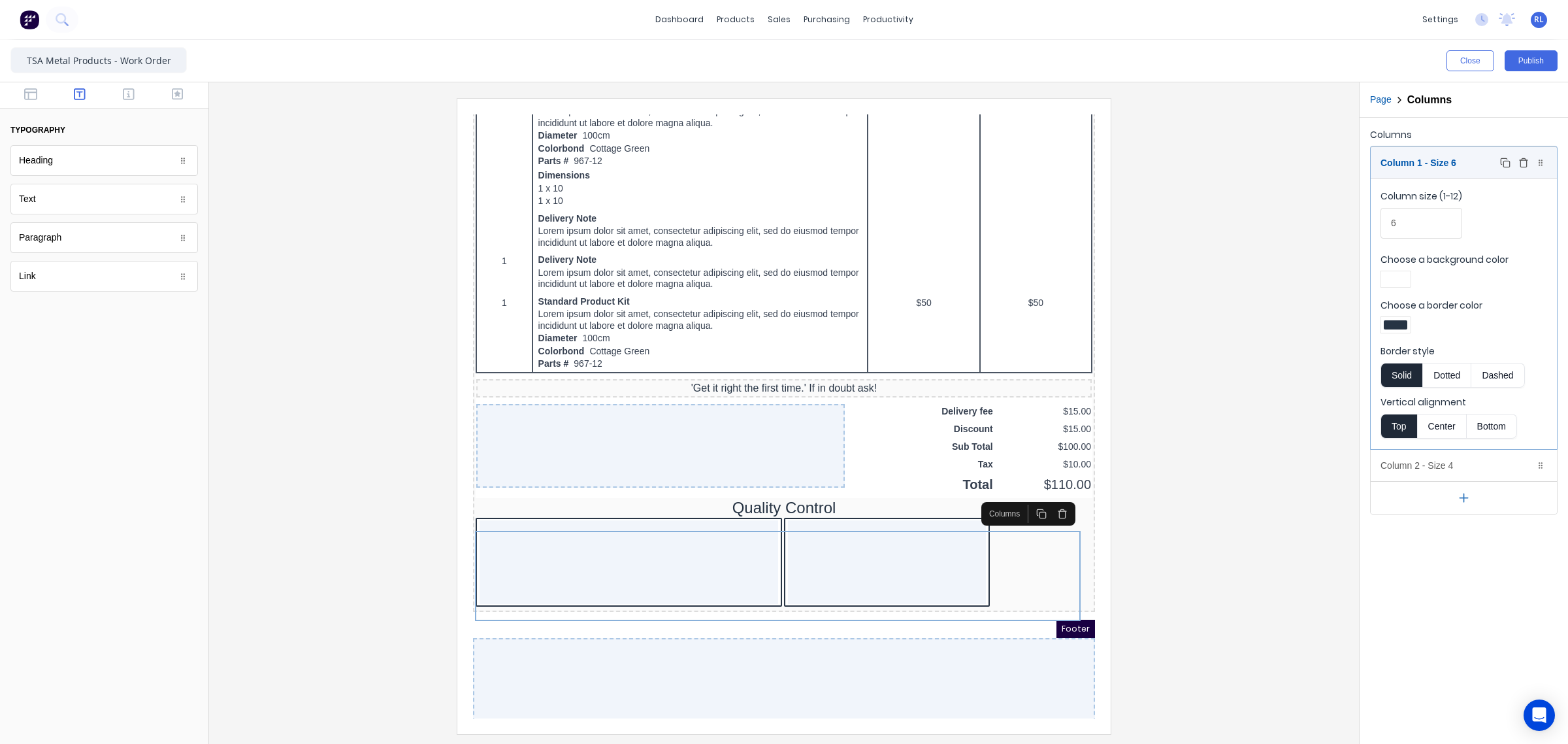
click at [1475, 164] on div "Column 1 - Size 6 Duplicate Delete" at bounding box center [1464, 162] width 186 height 31
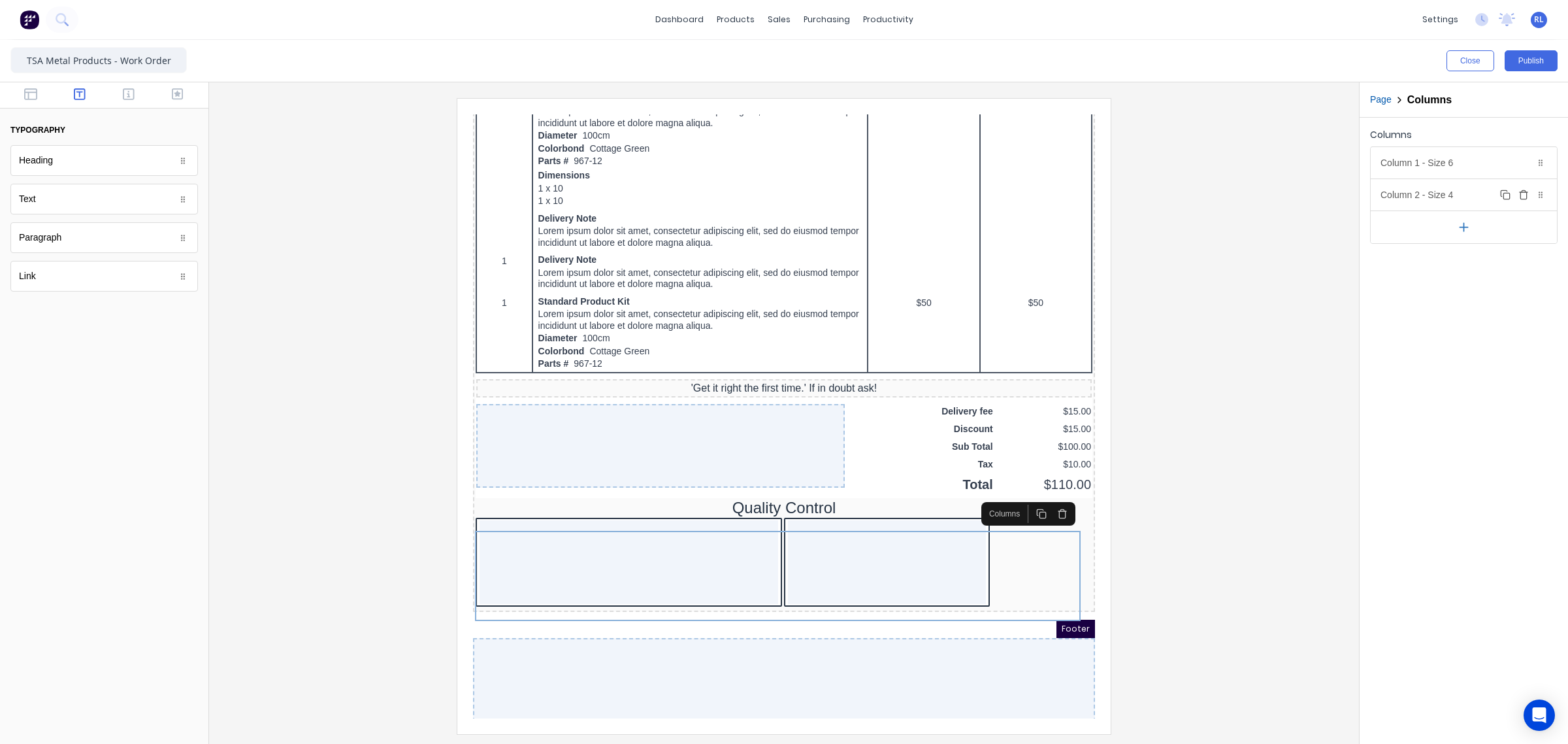
click at [1440, 195] on div "Column 2 - Size 4 Duplicate Delete" at bounding box center [1464, 194] width 186 height 31
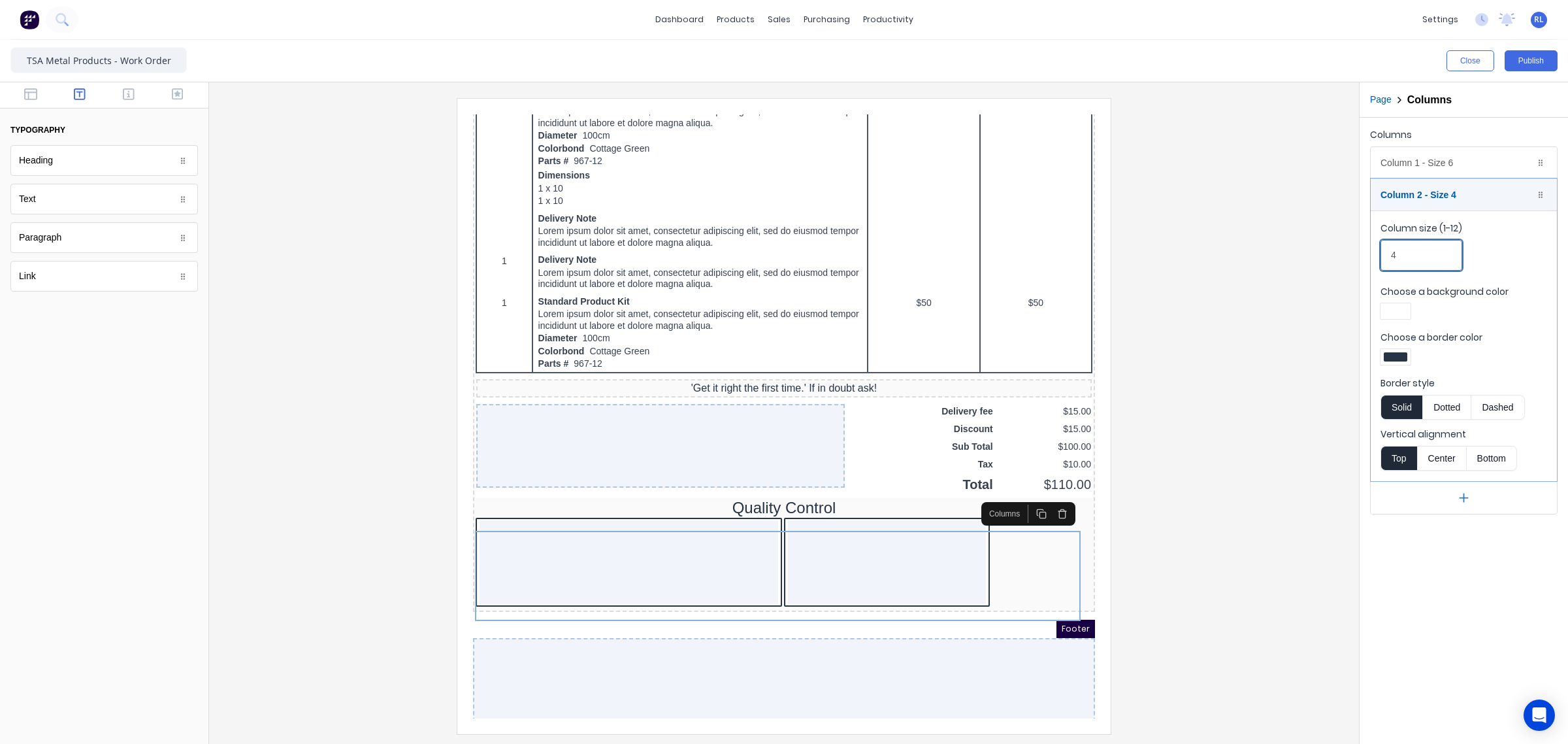
drag, startPoint x: 1416, startPoint y: 253, endPoint x: 1360, endPoint y: 258, distance: 56.2
click at [1360, 258] on div "Columns Column 1 - Size 6 Duplicate Delete Column size (1-12) 6 Choose a backgr…" at bounding box center [1464, 320] width 208 height 405
type input "6"
click at [1425, 580] on div "Columns Column 1 - Size 6 Duplicate Delete Column size (1-12) 6 Choose a backgr…" at bounding box center [1464, 431] width 208 height 626
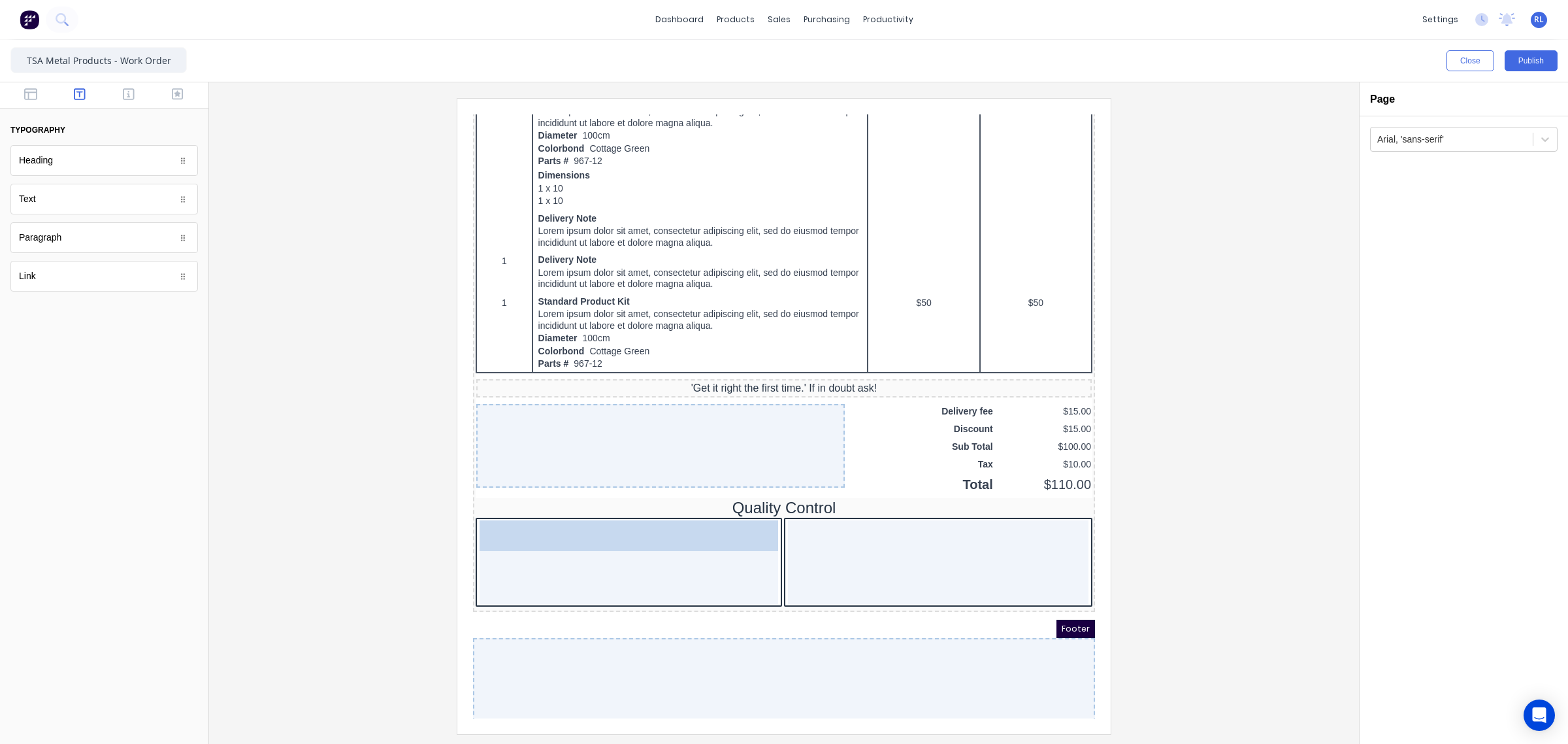
drag, startPoint x: 89, startPoint y: 203, endPoint x: 603, endPoint y: 543, distance: 616.3
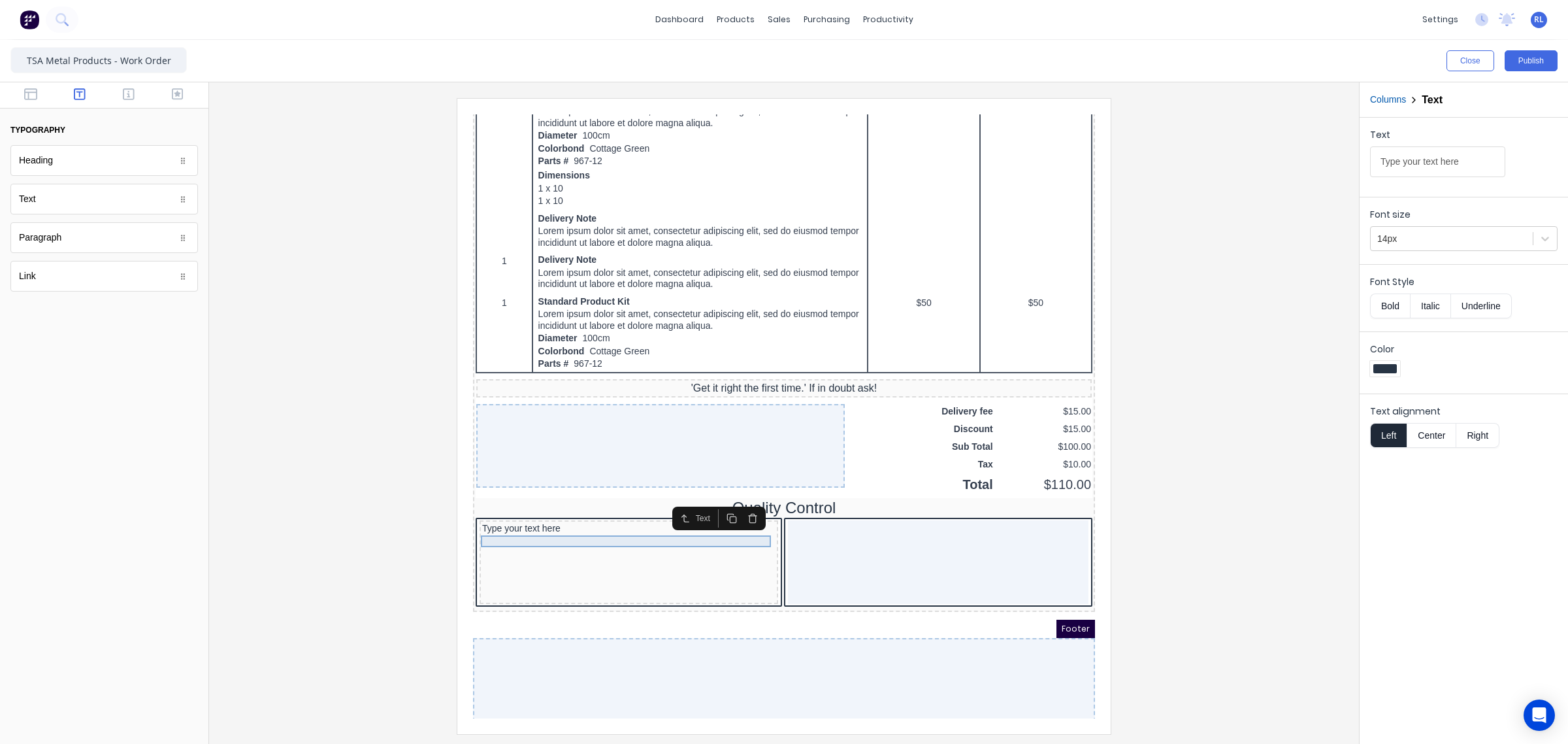
click at [557, 519] on div "Type your text here" at bounding box center [613, 513] width 293 height 12
click at [1477, 159] on input "Type your text here" at bounding box center [1438, 162] width 135 height 31
drag, startPoint x: 1431, startPoint y: 166, endPoint x: 1258, endPoint y: 171, distance: 173.1
click at [1258, 171] on div "Close Publish Components typography Heading Heading Text Text Paragraph Paragra…" at bounding box center [784, 392] width 1568 height 704
click at [538, 519] on div "Type your text here" at bounding box center [613, 513] width 293 height 12
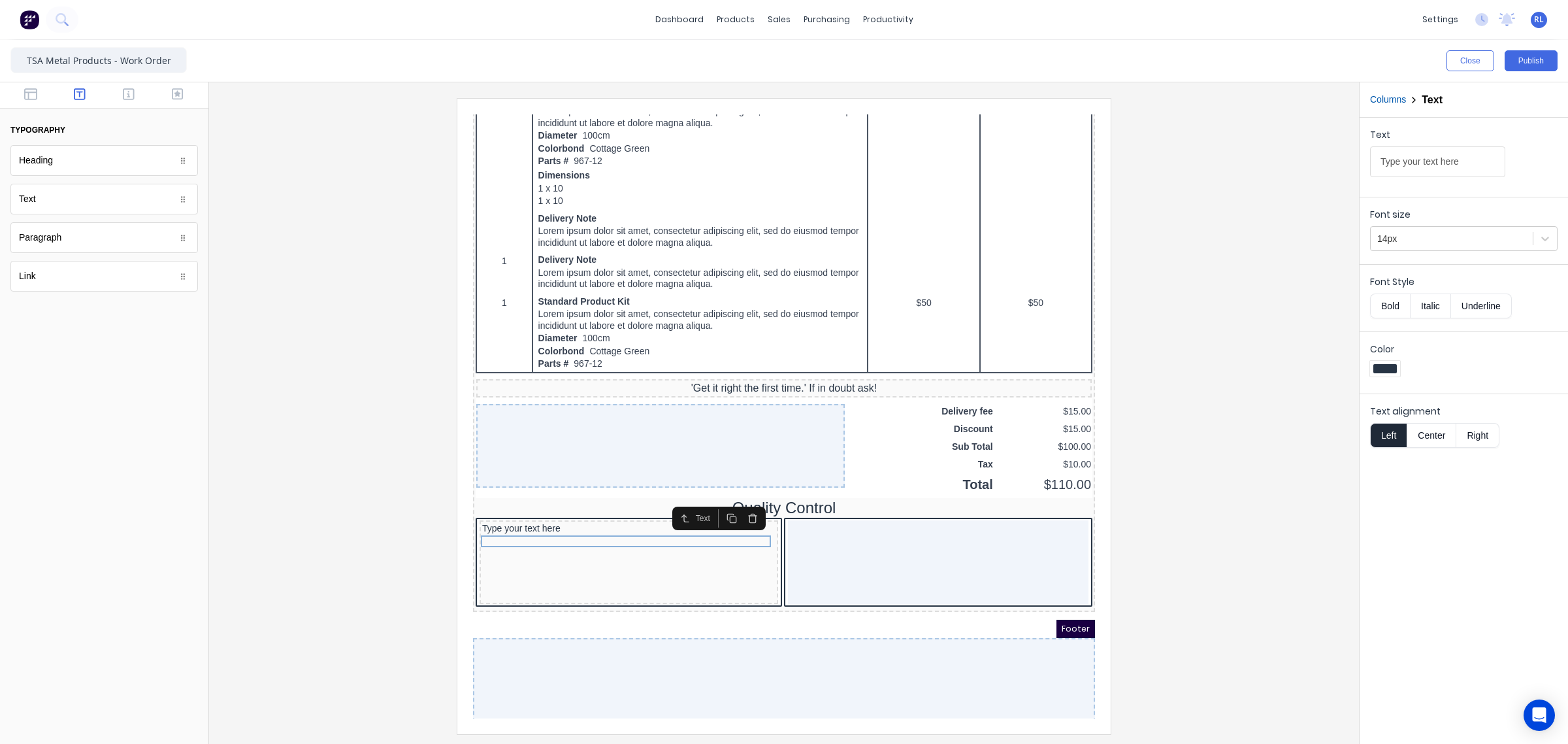
click at [737, 502] on icon "button" at bounding box center [737, 502] width 10 height 10
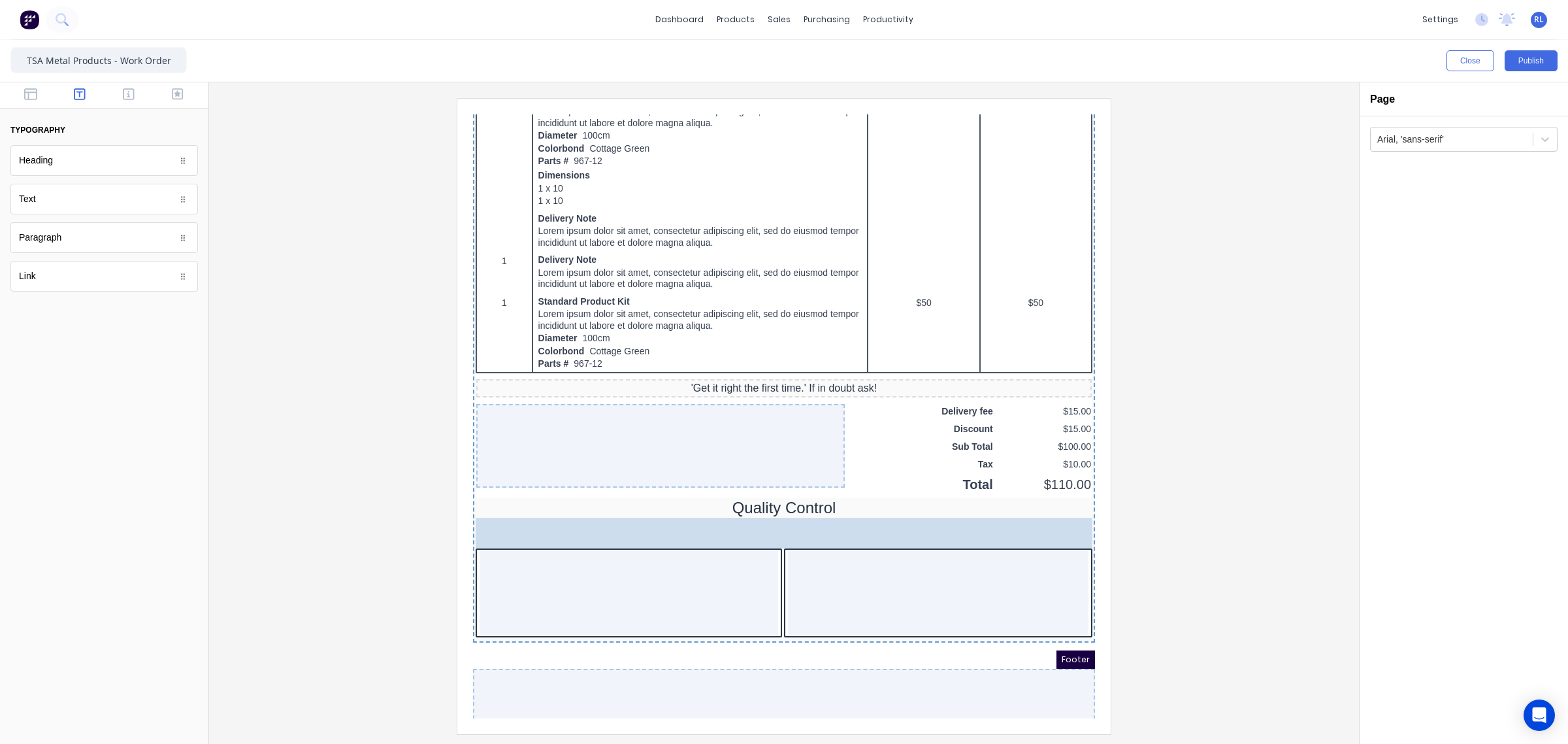
drag, startPoint x: 97, startPoint y: 244, endPoint x: 619, endPoint y: 543, distance: 601.6
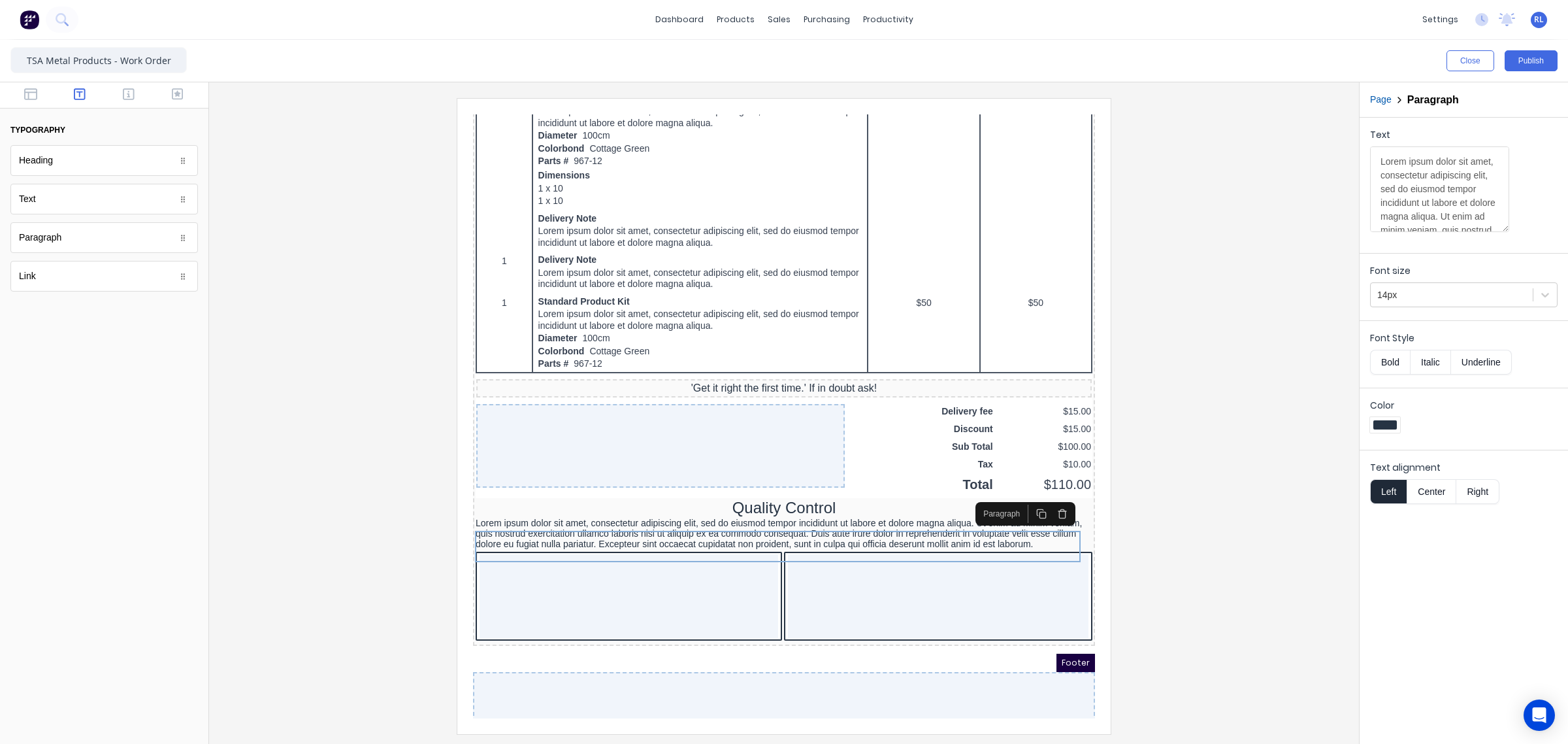
click at [1053, 502] on button "button" at bounding box center [1047, 498] width 21 height 18
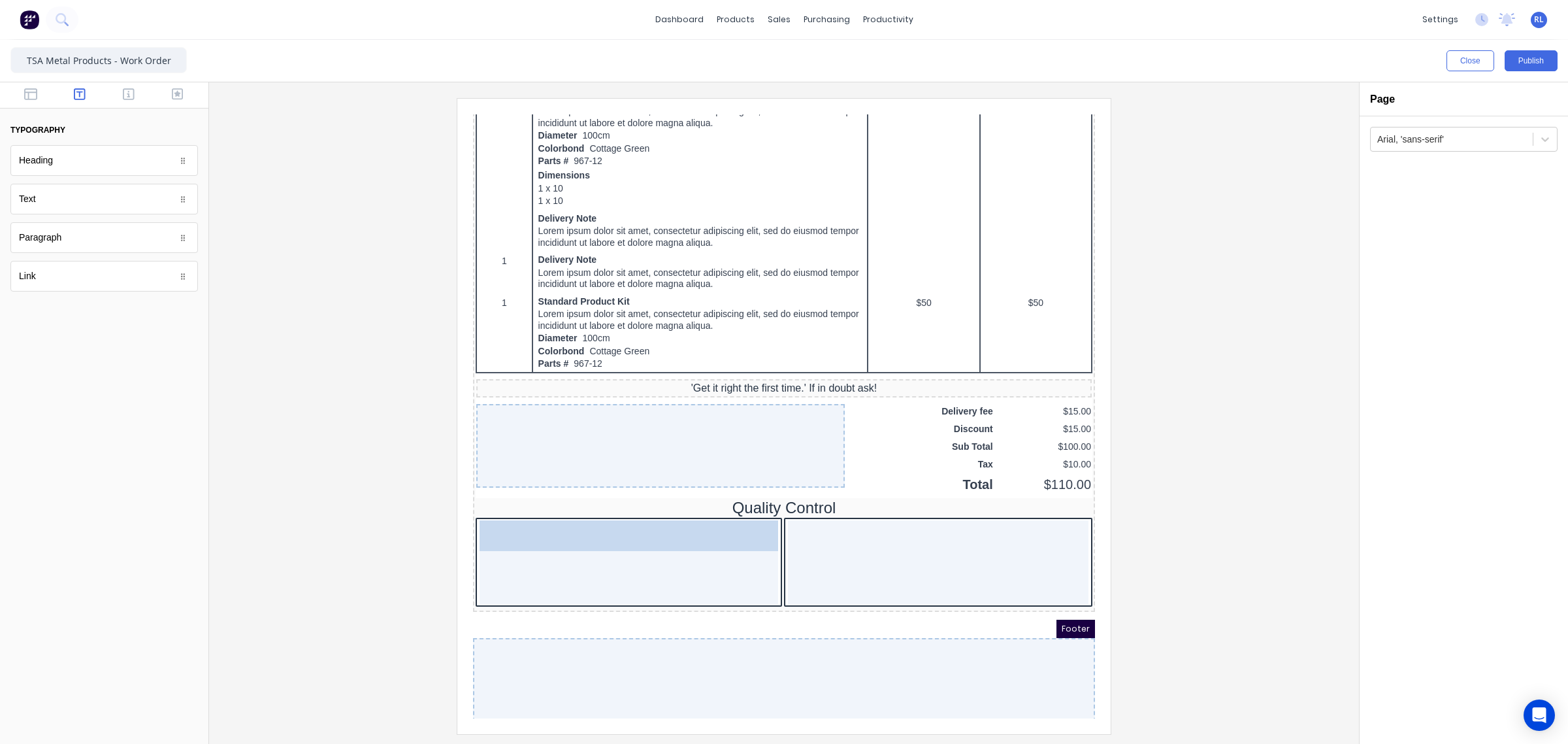
drag, startPoint x: 74, startPoint y: 244, endPoint x: 97, endPoint y: 436, distance: 193.4
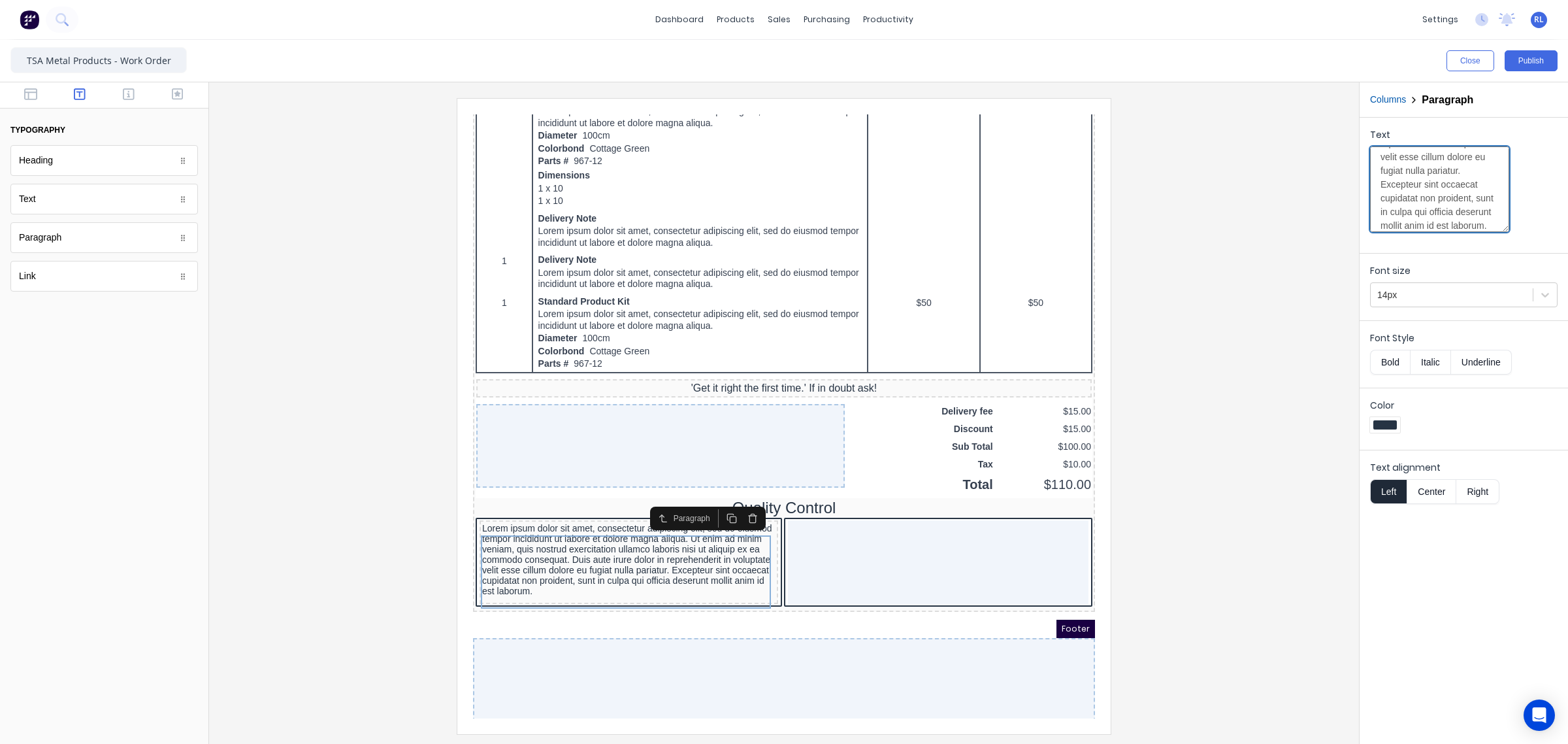
scroll to position [260, 0]
drag, startPoint x: 1431, startPoint y: 226, endPoint x: 1278, endPoint y: 322, distance: 180.6
click at [1278, 322] on div "Close Publish Components typography Heading Heading Text Text Paragraph Paragra…" at bounding box center [784, 392] width 1568 height 704
click at [1448, 223] on textarea "Lorem ipsum dolor sit amet, consectetur adipiscing elit, sed do eiusmod tempor …" at bounding box center [1440, 189] width 139 height 86
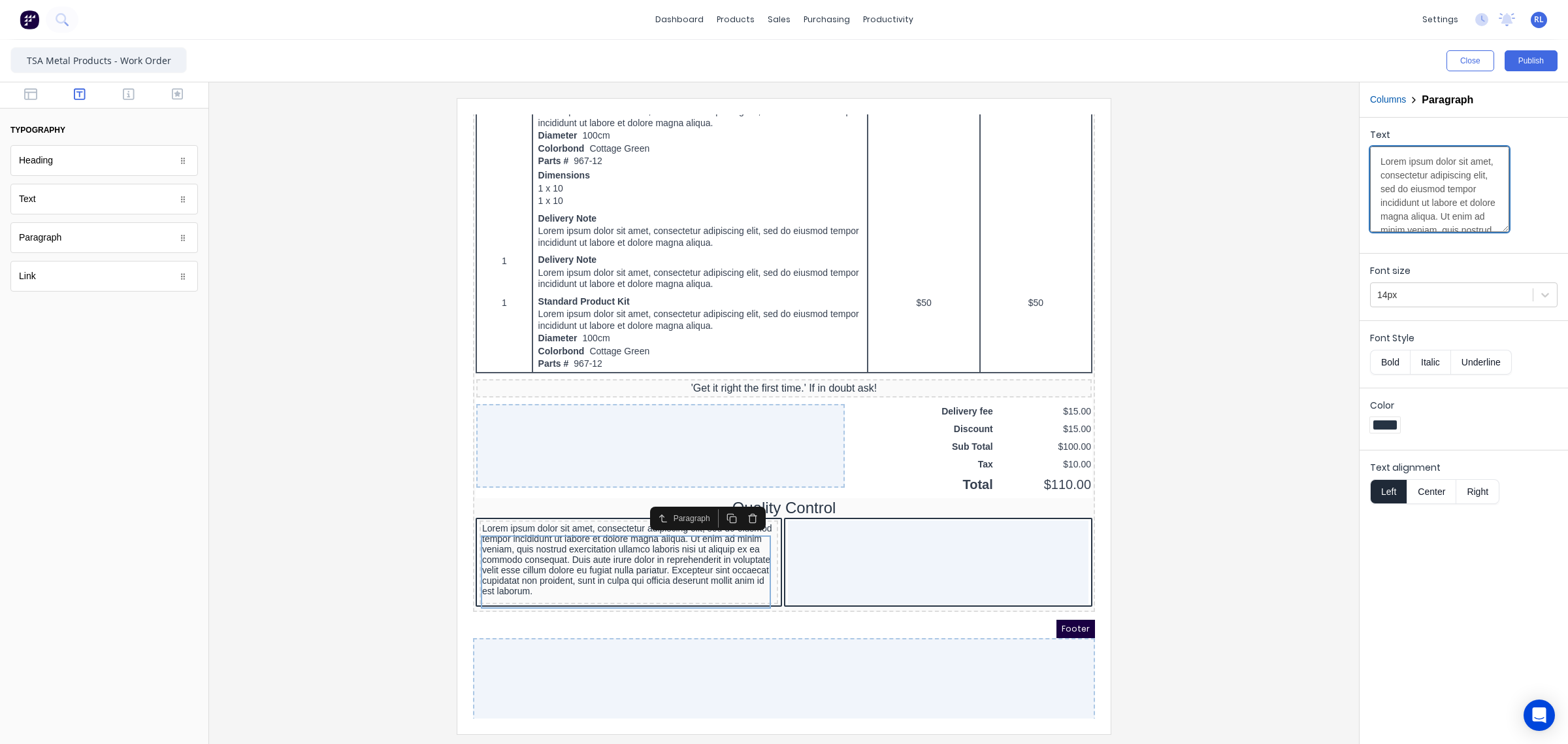
drag, startPoint x: 1464, startPoint y: 217, endPoint x: 1209, endPoint y: 95, distance: 282.7
click at [1209, 95] on div "Close Publish Components typography Heading Heading Text Text Paragraph Paragra…" at bounding box center [784, 392] width 1568 height 704
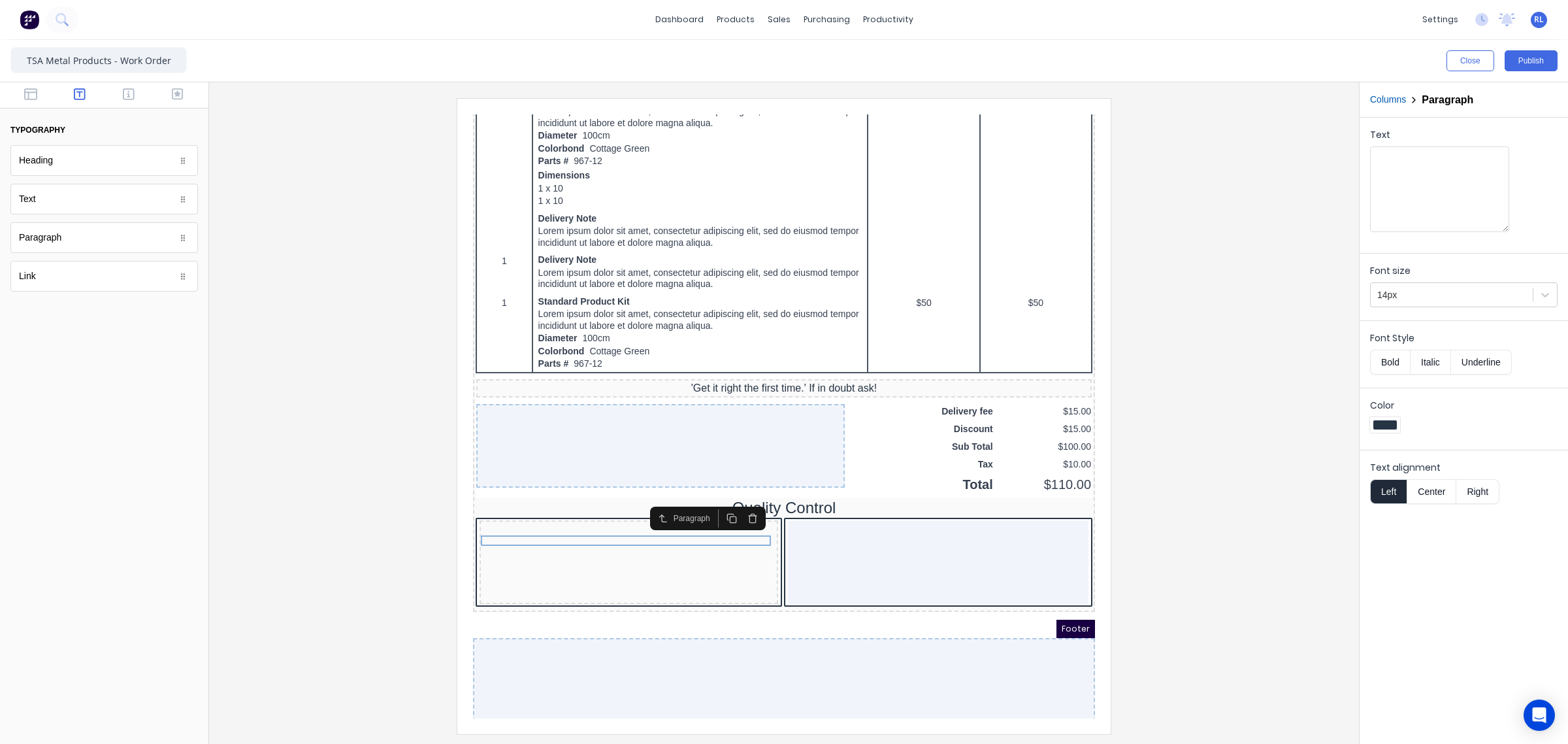
click at [1147, 451] on div at bounding box center [784, 416] width 1129 height 635
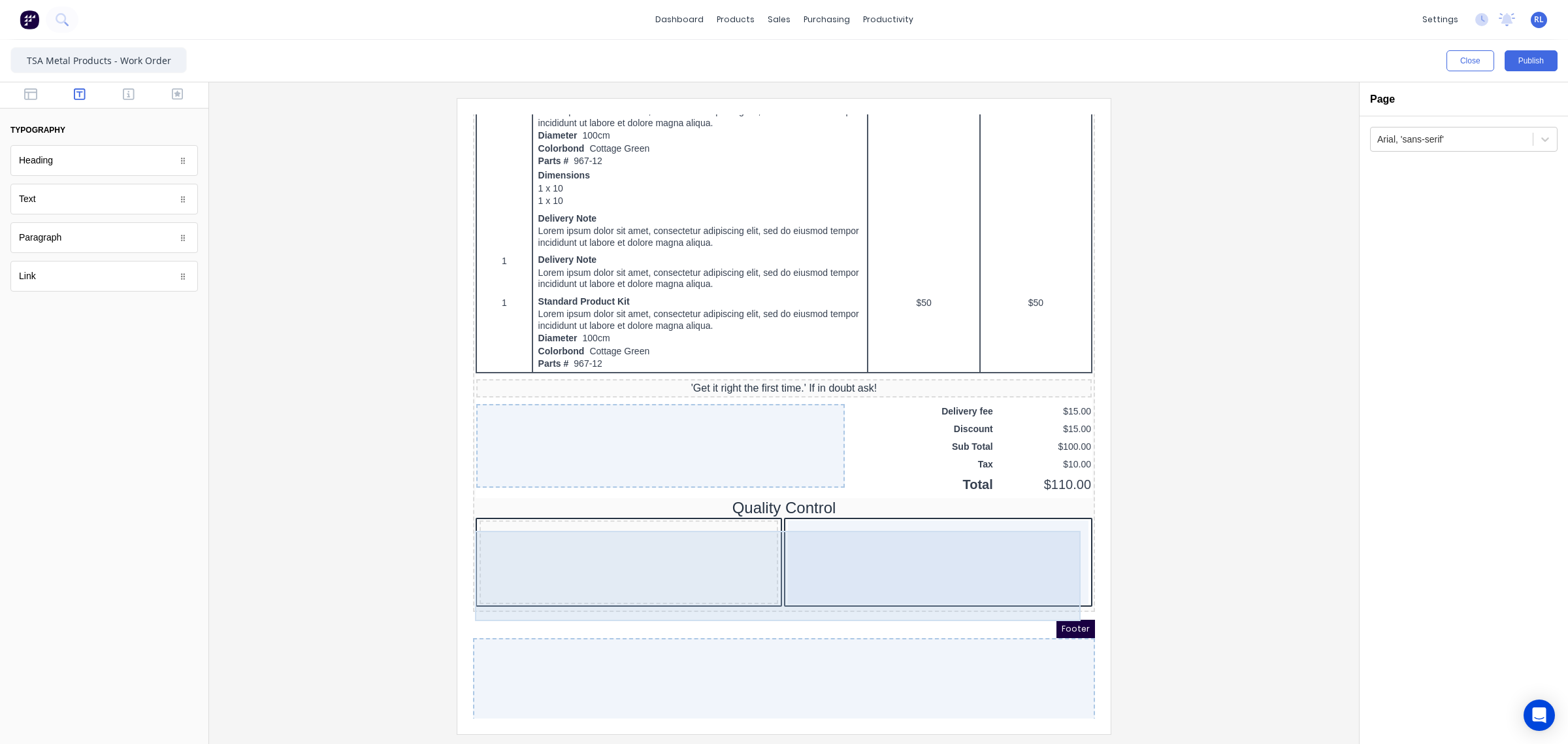
click at [591, 545] on div at bounding box center [613, 546] width 299 height 84
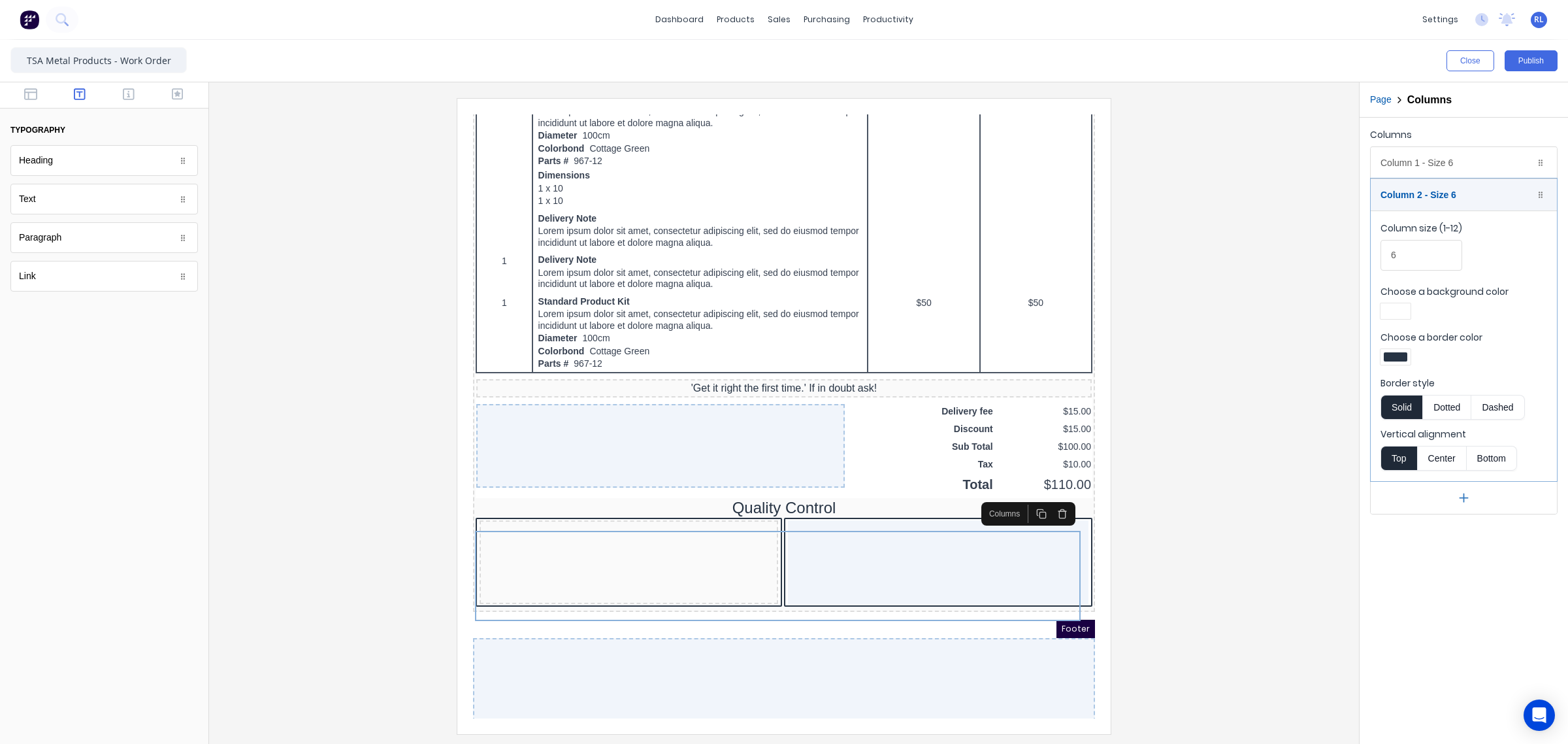
click at [1200, 523] on div at bounding box center [784, 416] width 1129 height 635
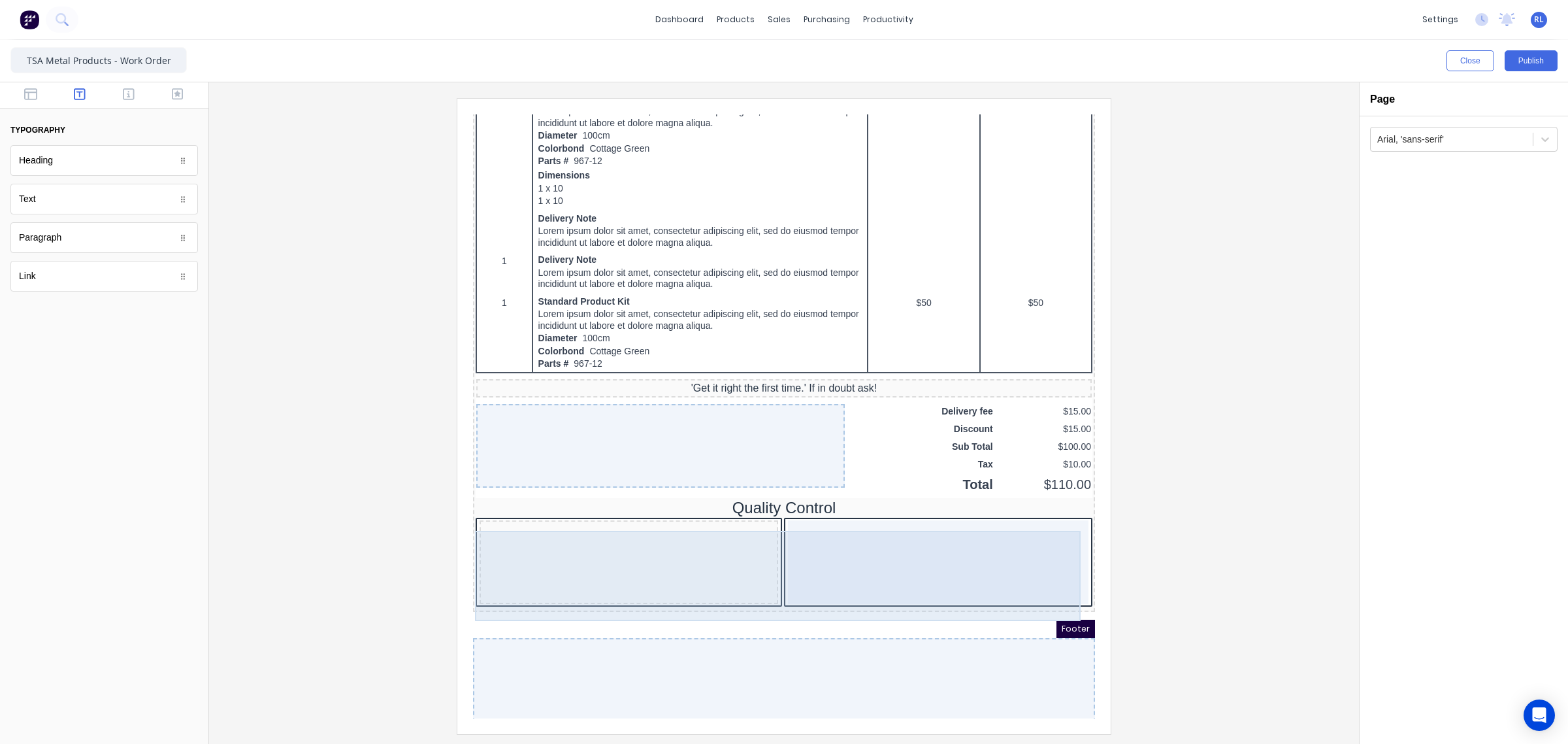
click at [575, 548] on div at bounding box center [613, 546] width 299 height 84
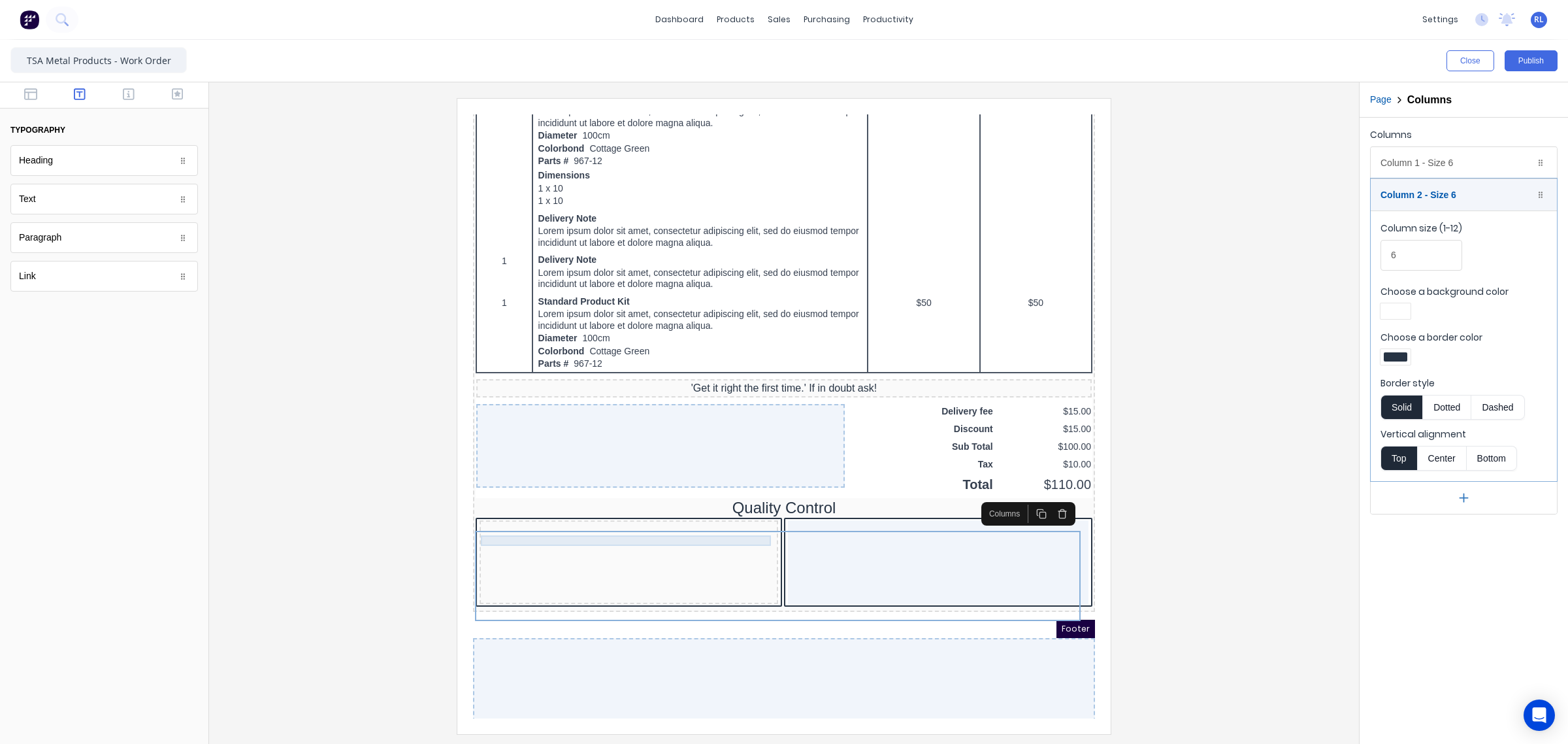
click at [613, 518] on div at bounding box center [613, 512] width 293 height 10
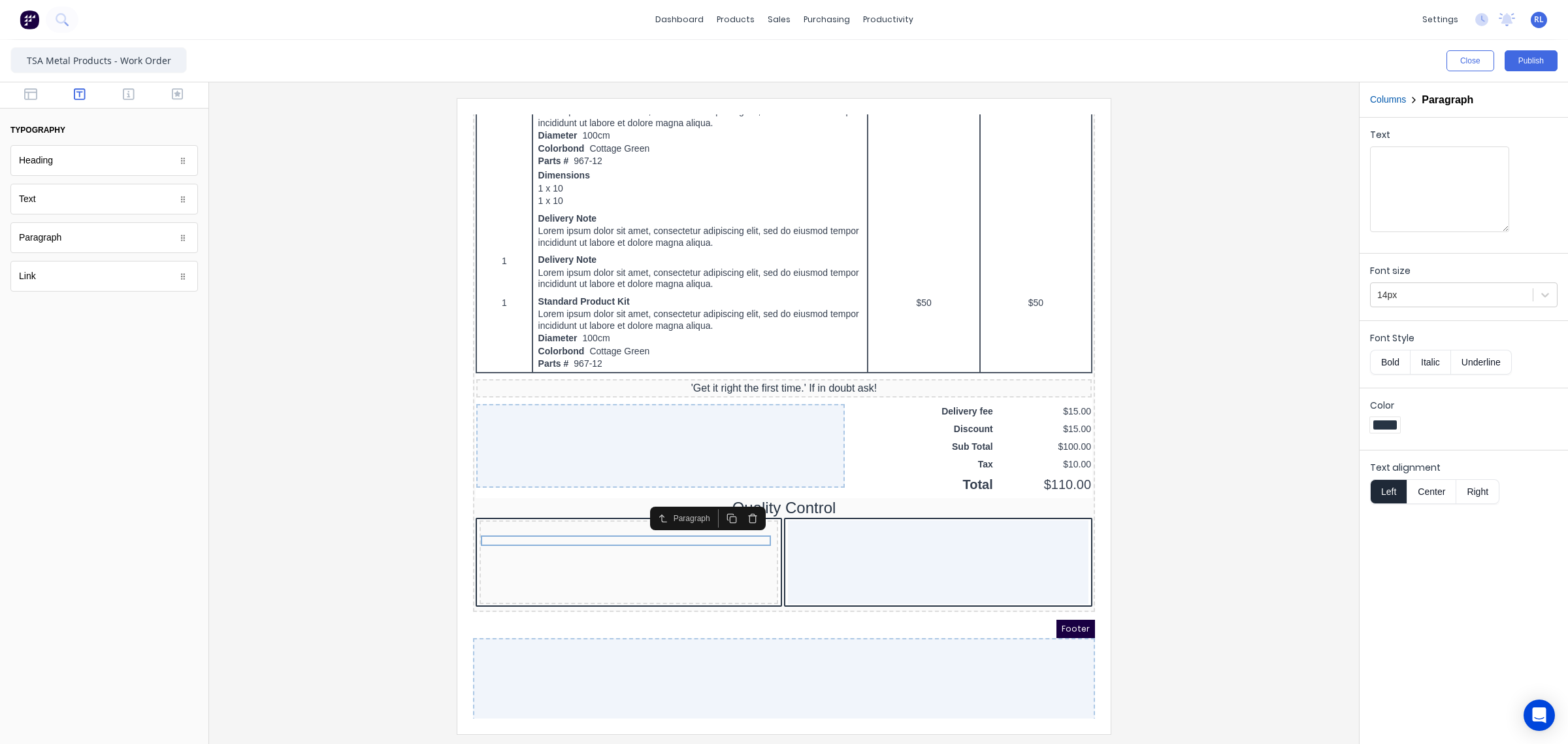
click at [740, 503] on icon "button" at bounding box center [737, 504] width 6 height 7
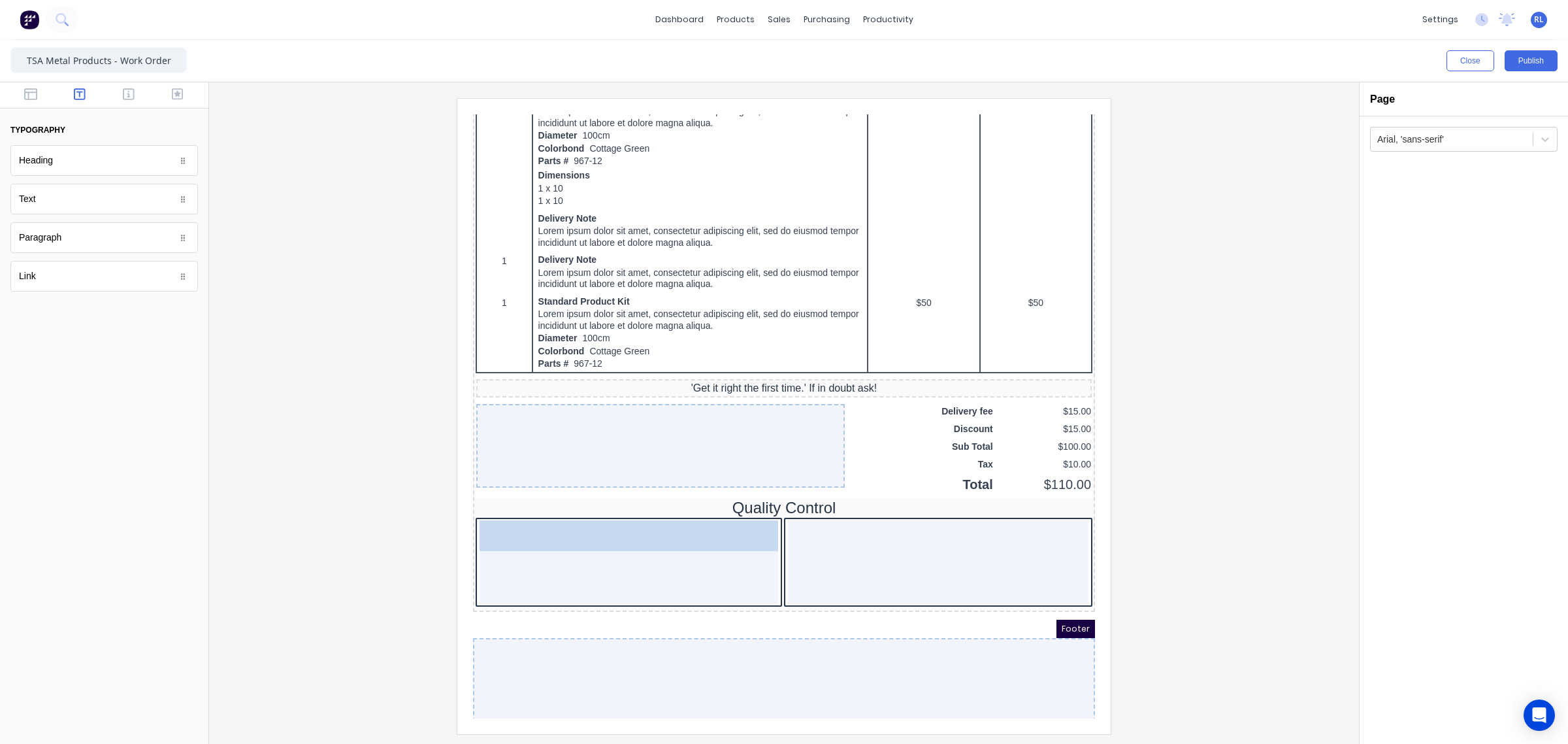
drag, startPoint x: 91, startPoint y: 204, endPoint x: 548, endPoint y: 562, distance: 580.5
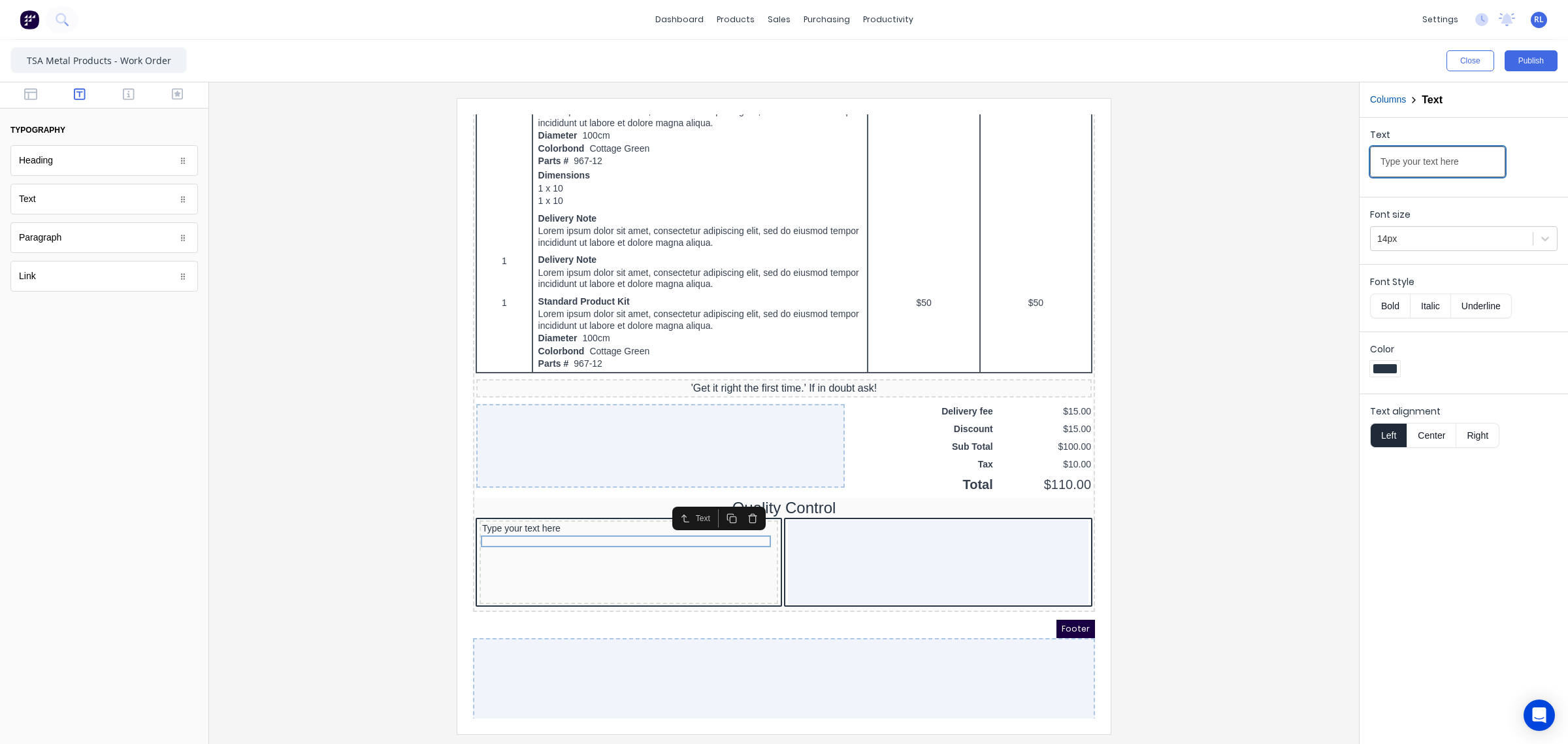
drag, startPoint x: 1480, startPoint y: 161, endPoint x: 1266, endPoint y: 164, distance: 214.0
click at [1266, 164] on div "Close Publish Components typography Heading Heading Text Text Paragraph Paragra…" at bounding box center [784, 392] width 1568 height 704
type input "Packages: _________________"
click at [1433, 238] on div at bounding box center [1452, 238] width 149 height 16
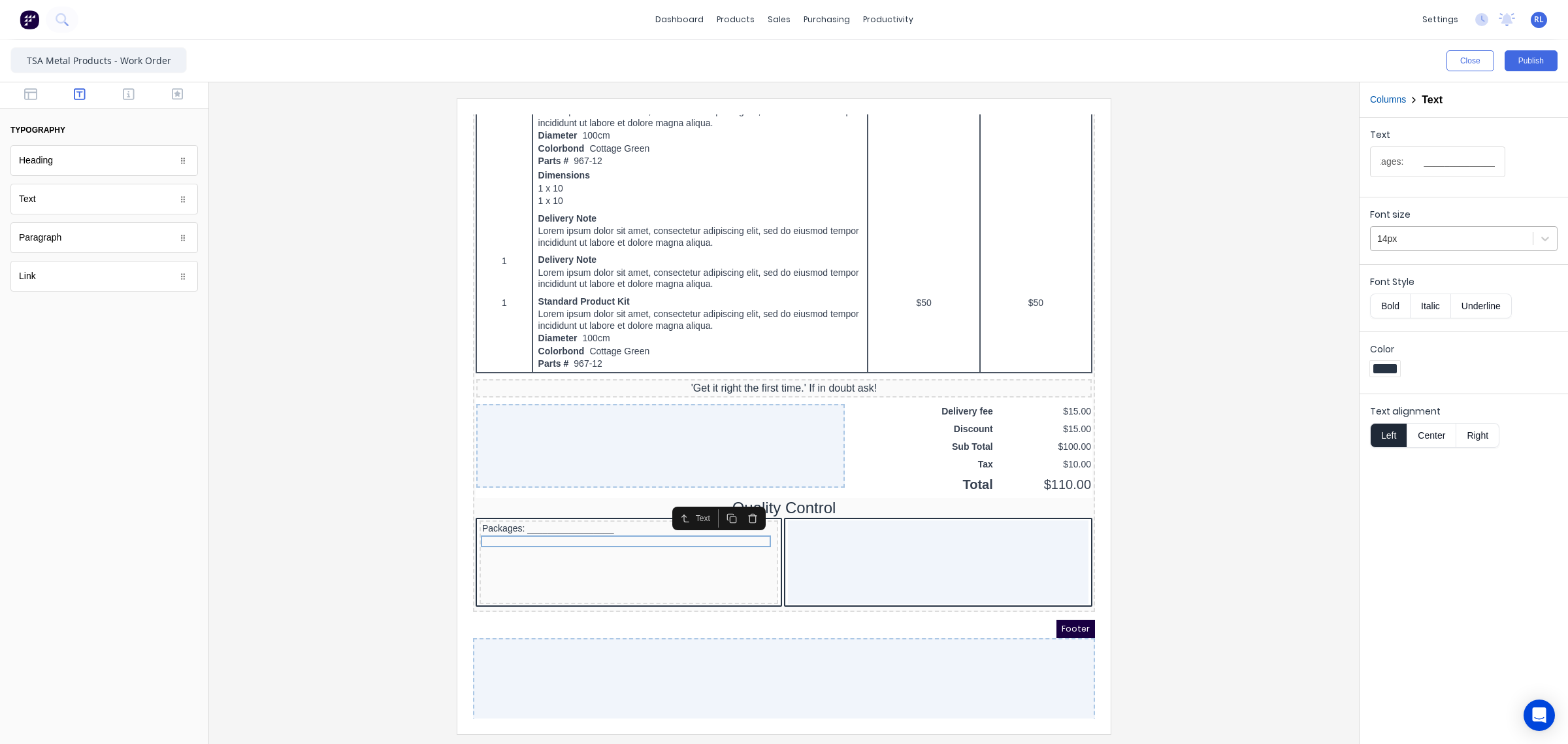
scroll to position [0, 0]
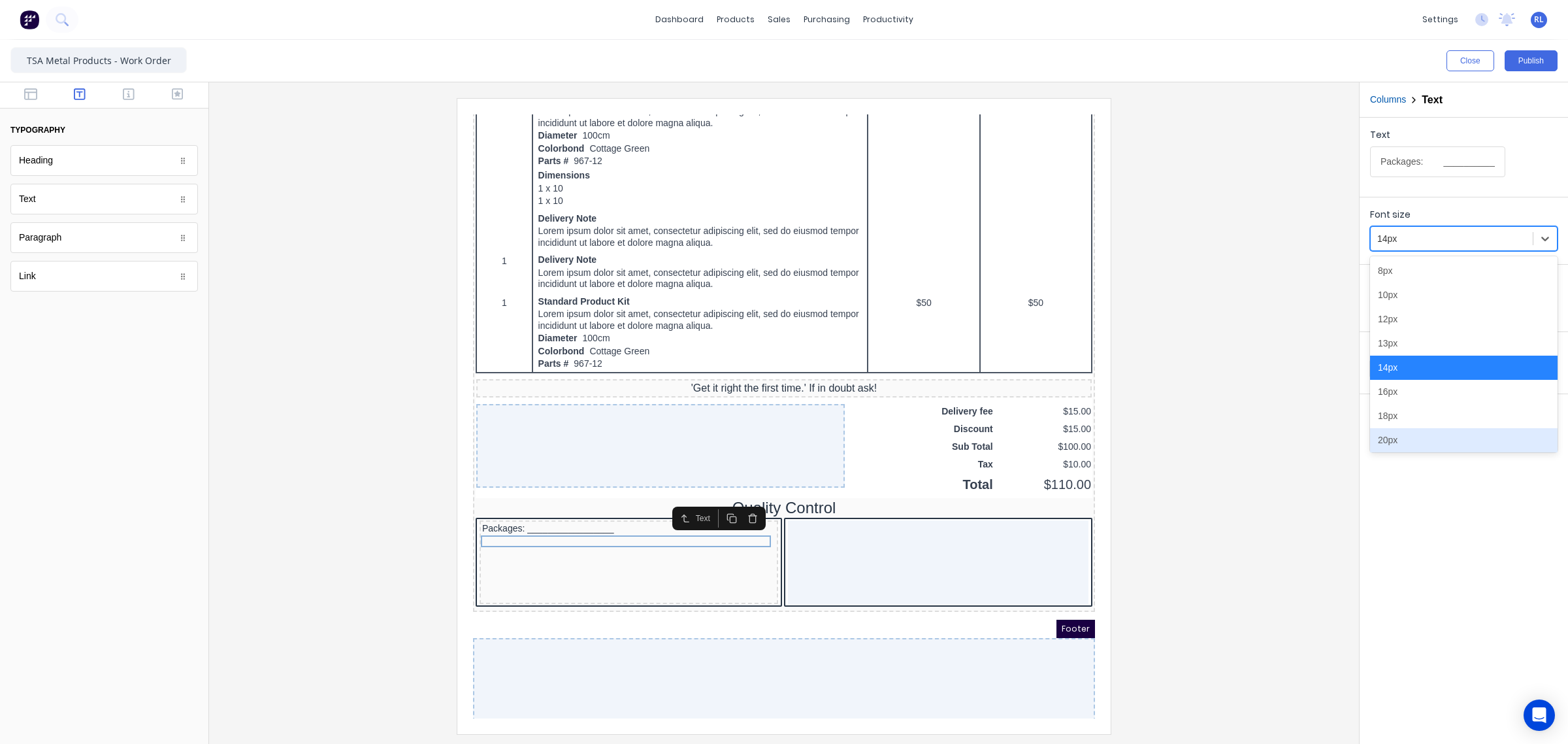
click at [1450, 445] on div "20px" at bounding box center [1464, 440] width 187 height 24
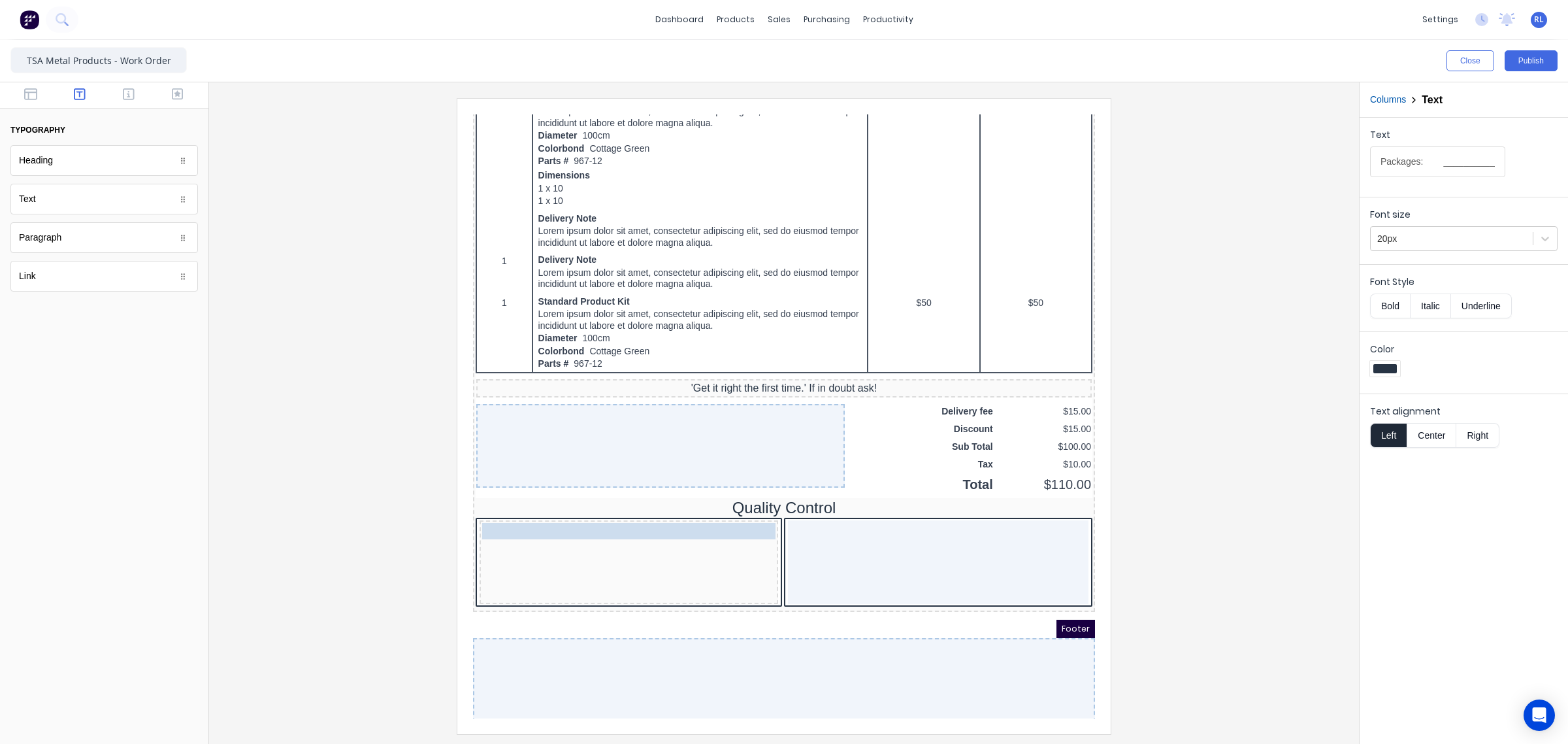
drag, startPoint x: 558, startPoint y: 526, endPoint x: 568, endPoint y: 531, distance: 11.2
click at [558, 568] on div "Packages: _________________" at bounding box center [613, 546] width 299 height 84
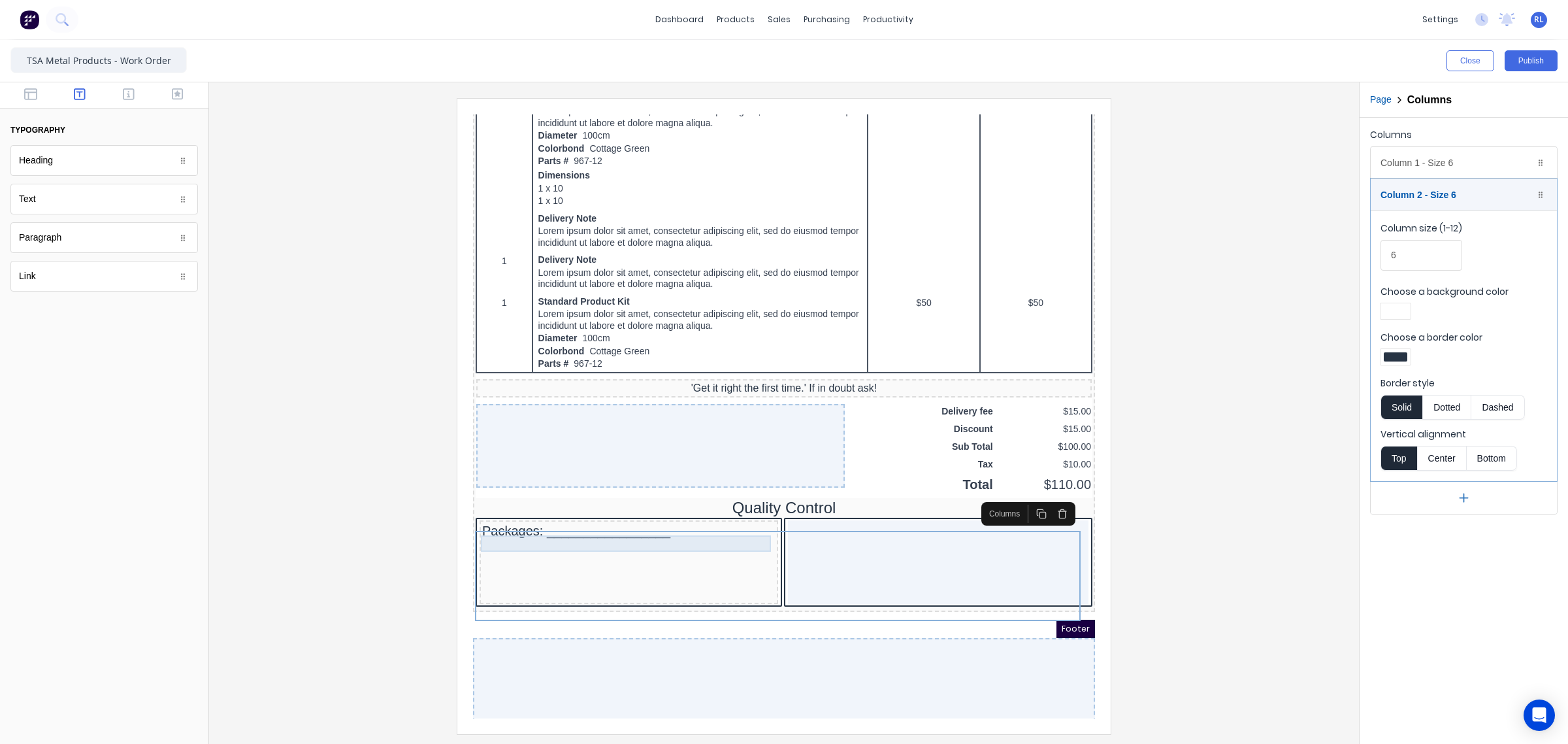
click at [538, 523] on div "Packages: _________________" at bounding box center [613, 515] width 293 height 16
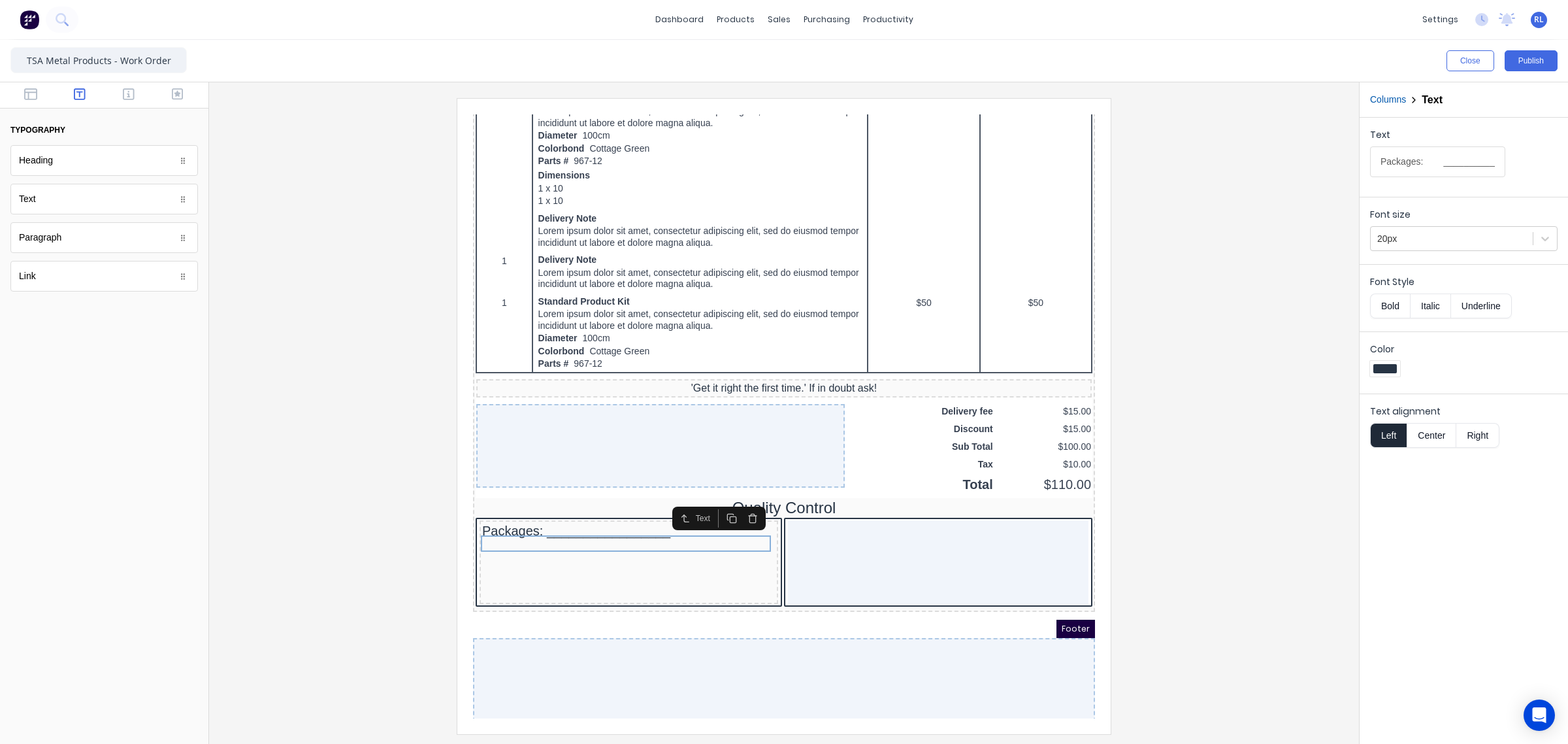
click at [717, 504] on icon "button" at bounding box center [716, 502] width 10 height 10
click at [715, 520] on icon "button" at bounding box center [716, 518] width 10 height 10
drag, startPoint x: 497, startPoint y: 561, endPoint x: 495, endPoint y: 593, distance: 32.1
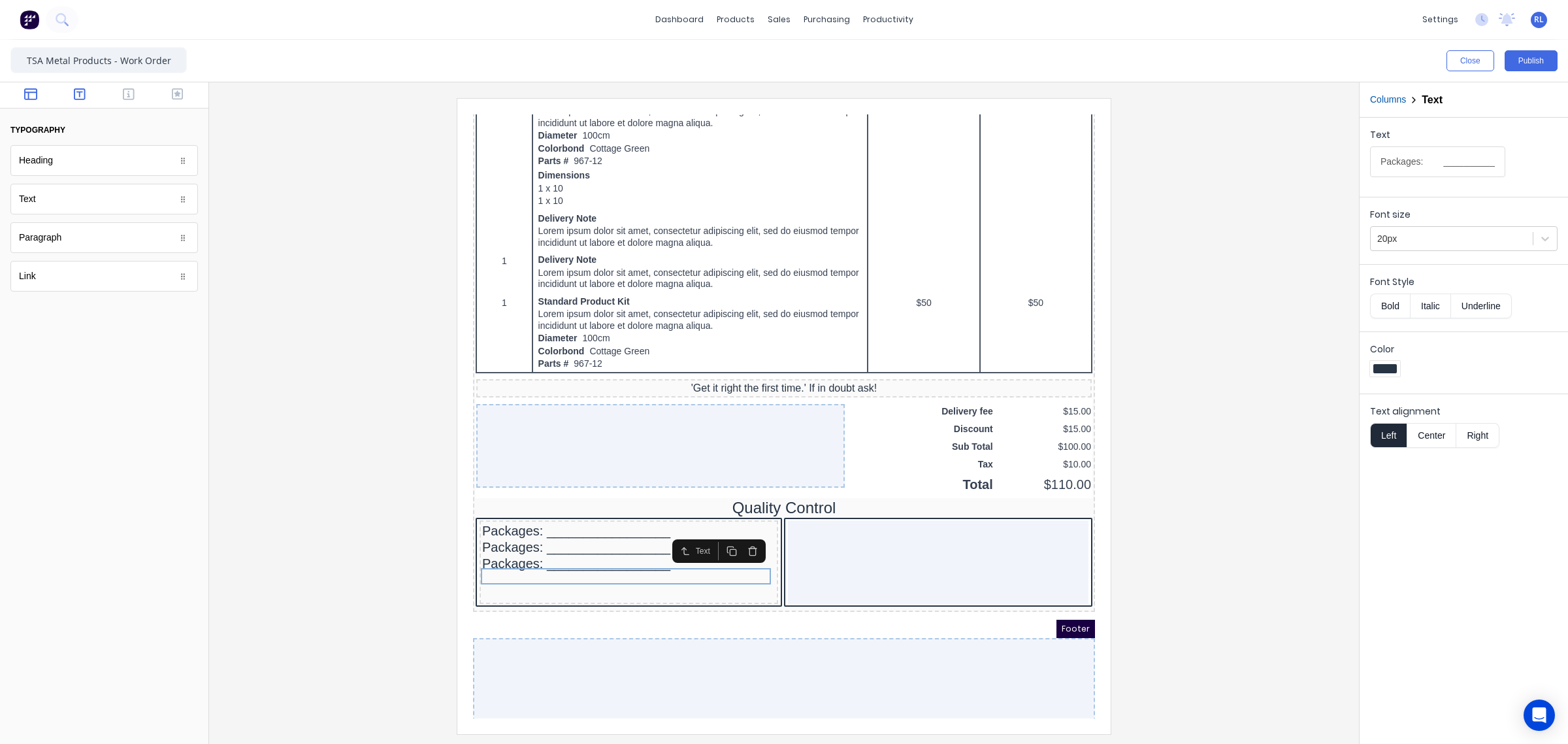
click at [26, 100] on icon "button" at bounding box center [31, 94] width 13 height 13
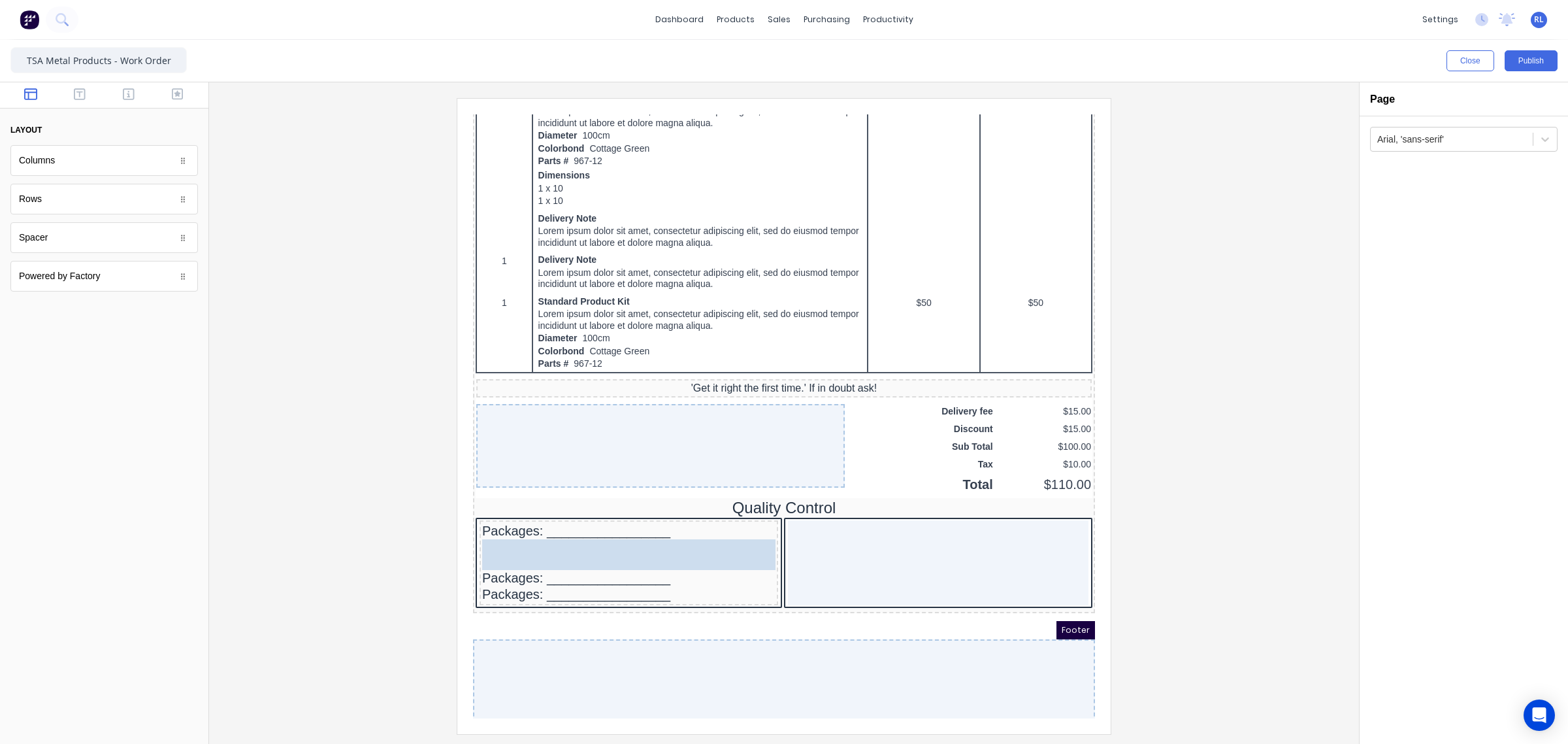
drag, startPoint x: 79, startPoint y: 242, endPoint x: 555, endPoint y: 557, distance: 570.8
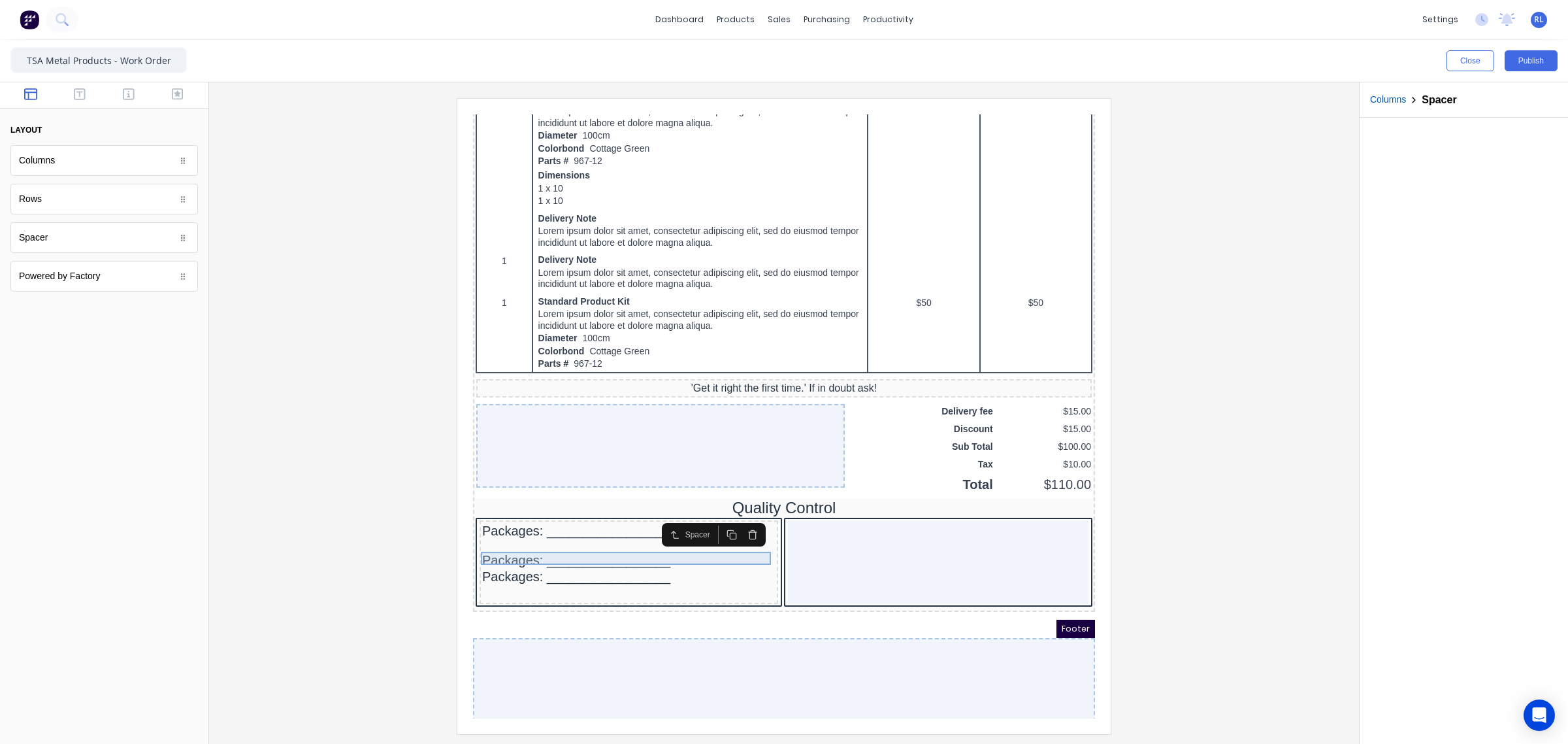
click at [511, 536] on div at bounding box center [613, 529] width 293 height 13
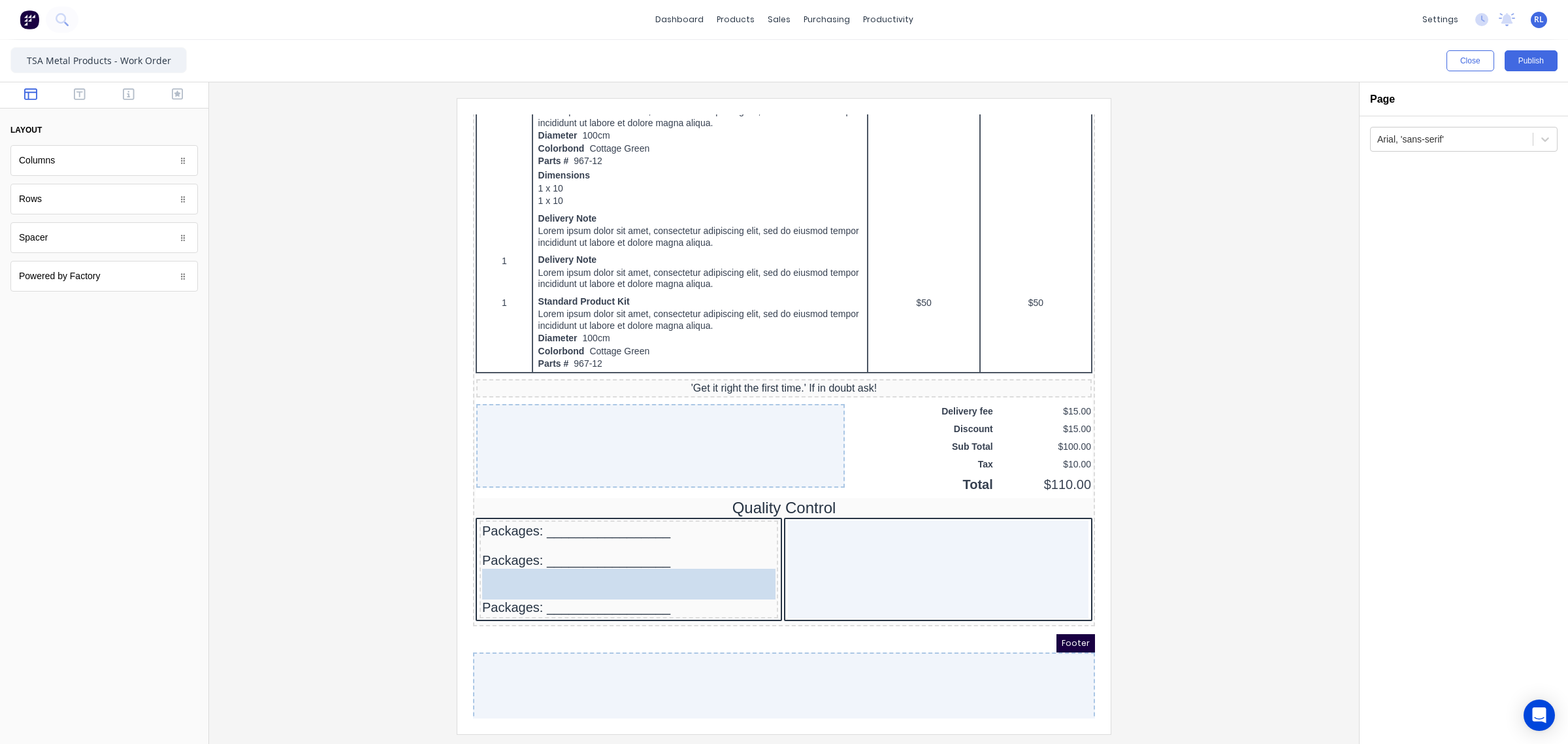
drag, startPoint x: 70, startPoint y: 247, endPoint x: 549, endPoint y: 589, distance: 588.6
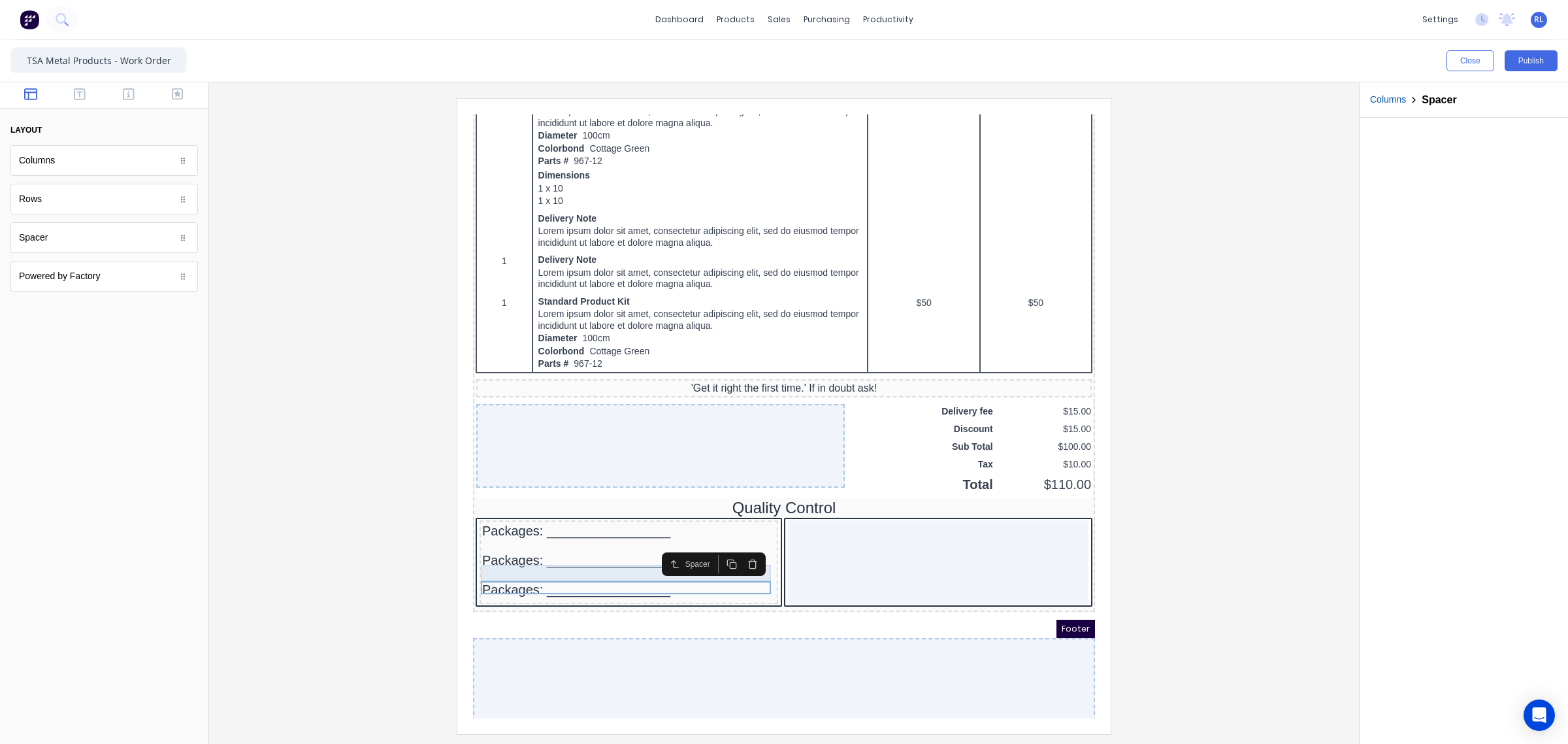
click at [499, 553] on div "Packages: _________________" at bounding box center [613, 544] width 293 height 16
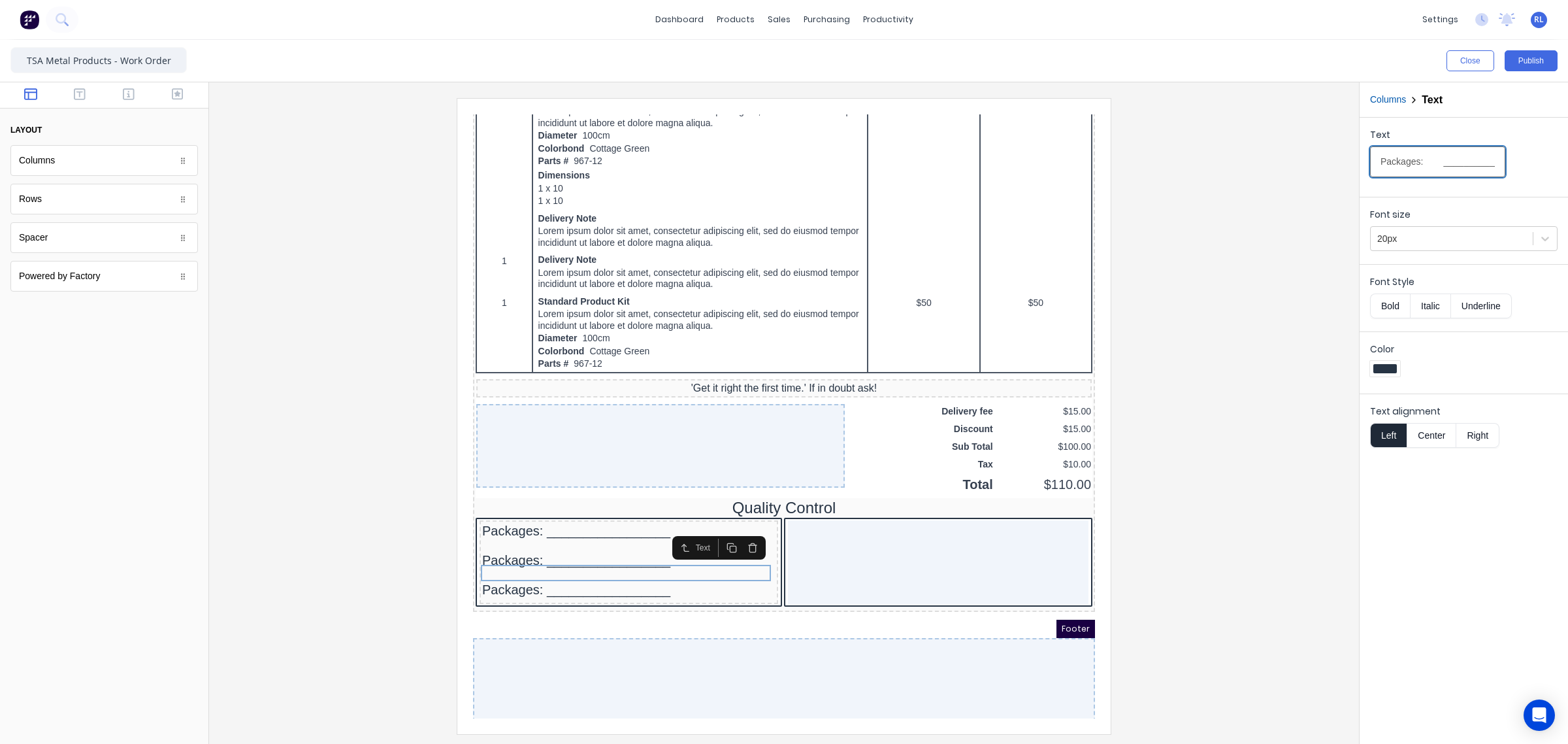
drag, startPoint x: 1415, startPoint y: 161, endPoint x: 1222, endPoint y: 171, distance: 193.3
click at [1229, 172] on div "Close Publish Components layout Columns Columns Rows Rows Spacer Spacer Powered…" at bounding box center [784, 392] width 1568 height 704
type input "Cartons: _________________"
click at [353, 611] on div at bounding box center [784, 416] width 1129 height 635
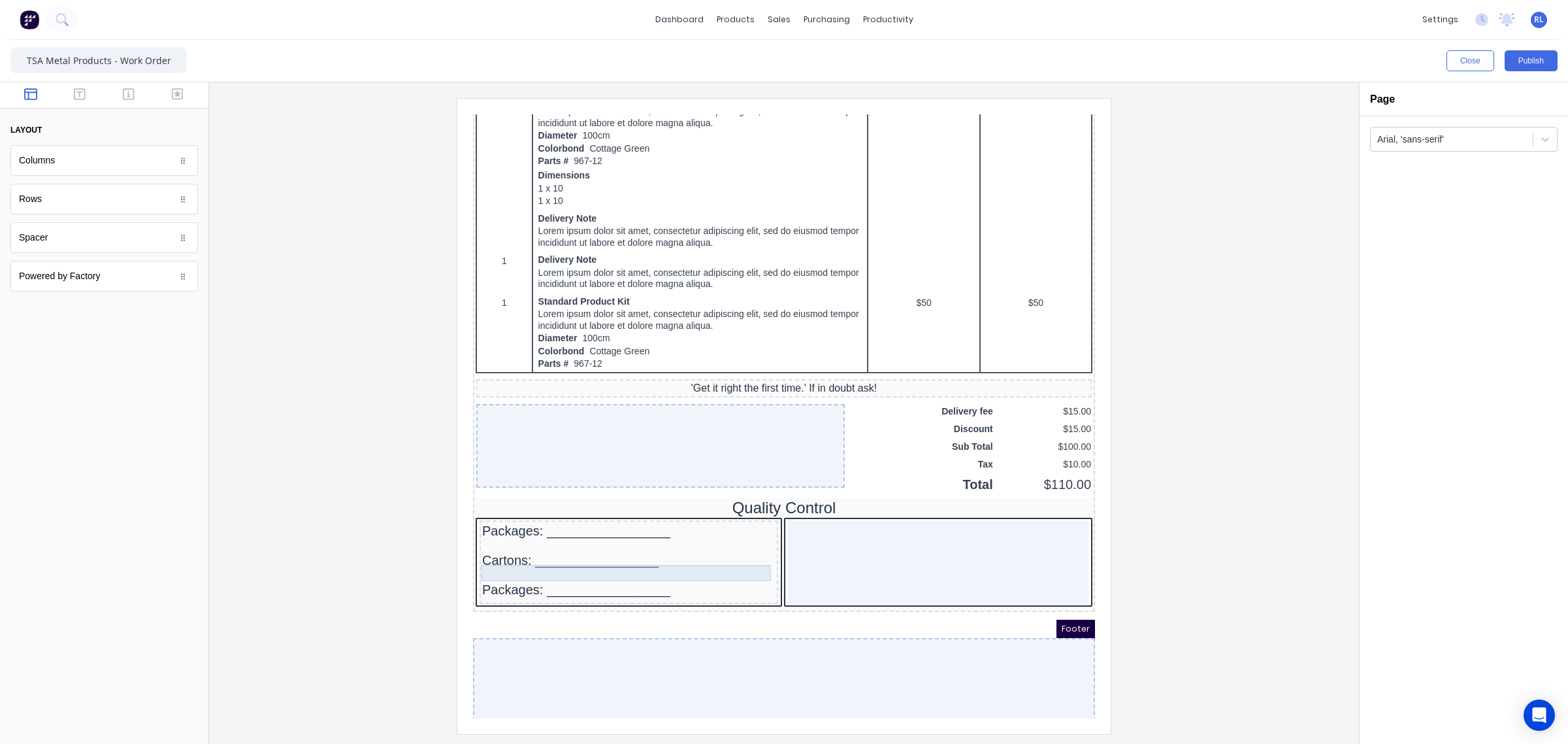
click at [524, 553] on div "Cartons: _________________" at bounding box center [613, 544] width 293 height 16
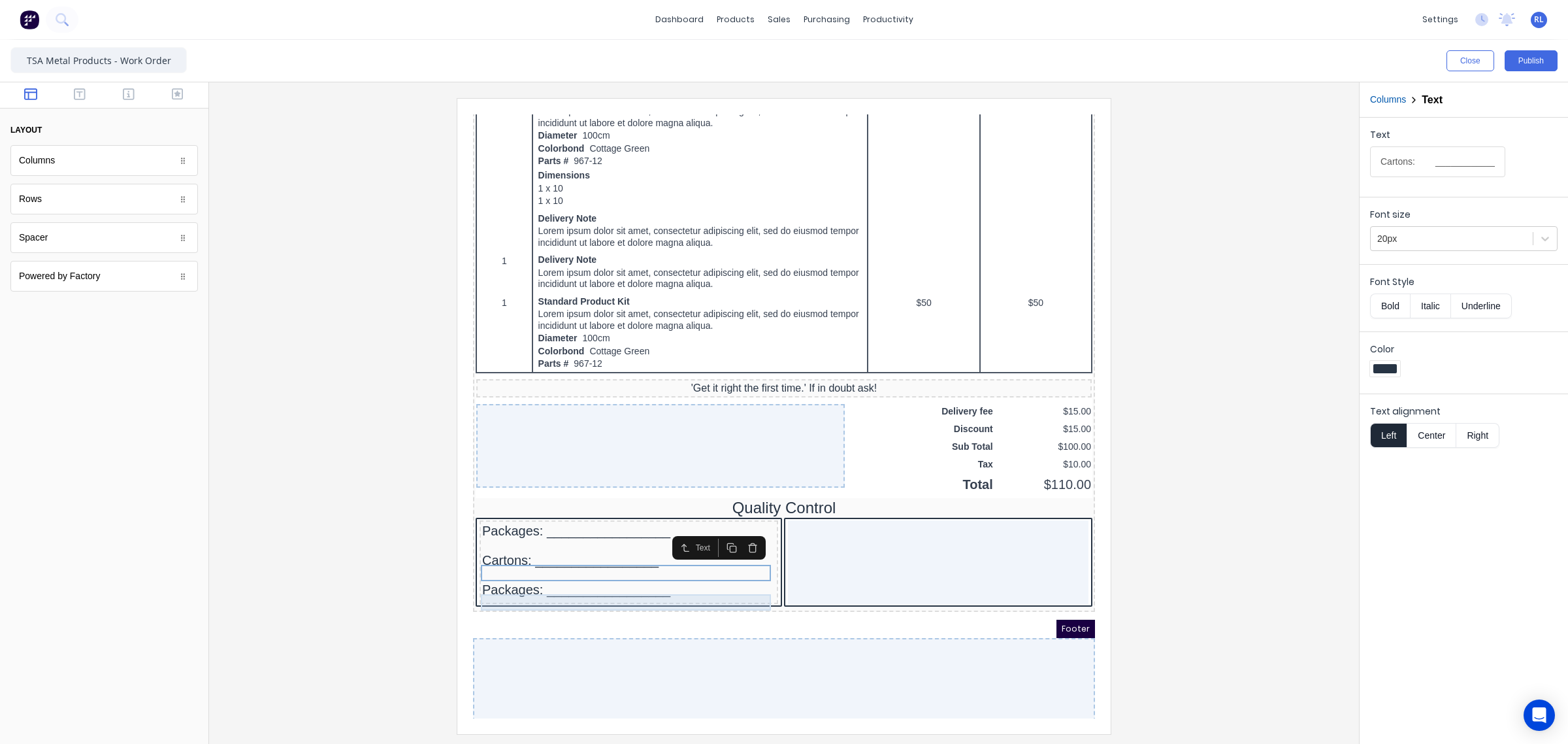
click at [531, 582] on div "Packages: _________________" at bounding box center [613, 573] width 293 height 16
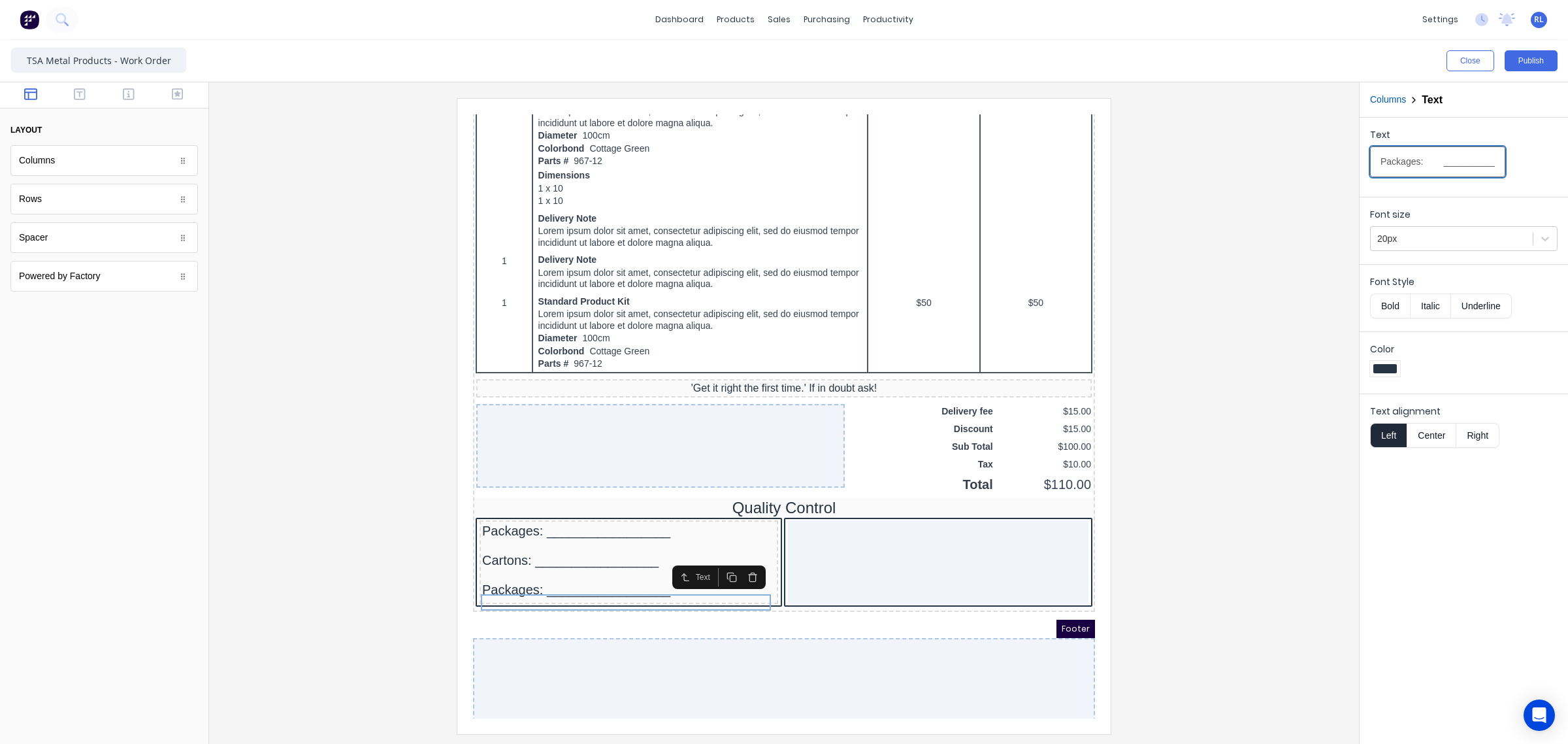
drag, startPoint x: 1415, startPoint y: 162, endPoint x: 1183, endPoint y: 161, distance: 232.0
click at [1183, 161] on div "Close Publish Components layout Columns Columns Rows Rows Spacer Spacer Powered…" at bounding box center [784, 392] width 1568 height 704
type input "Pallets: _________________"
click at [1291, 432] on div at bounding box center [784, 416] width 1129 height 635
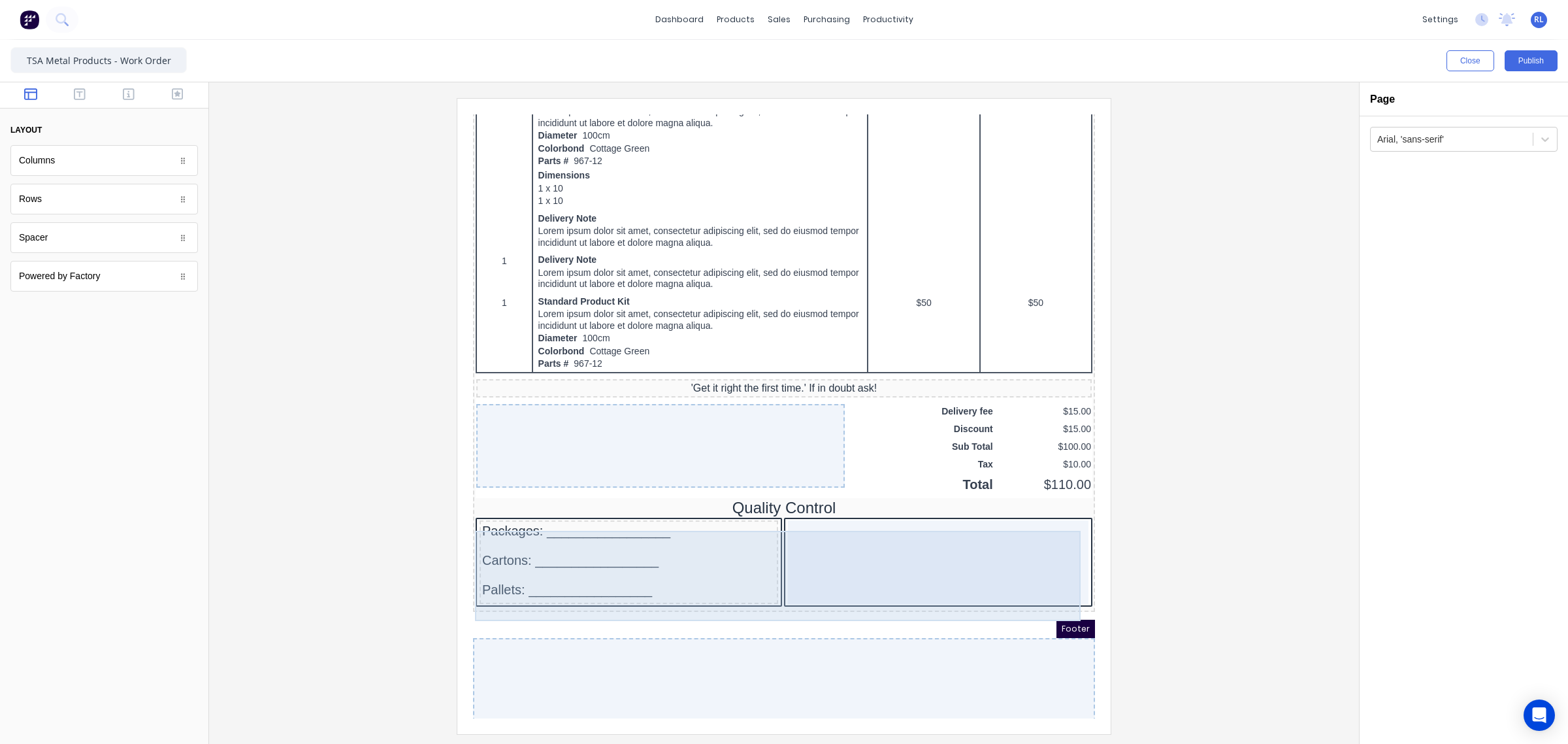
click at [851, 545] on div at bounding box center [923, 546] width 301 height 84
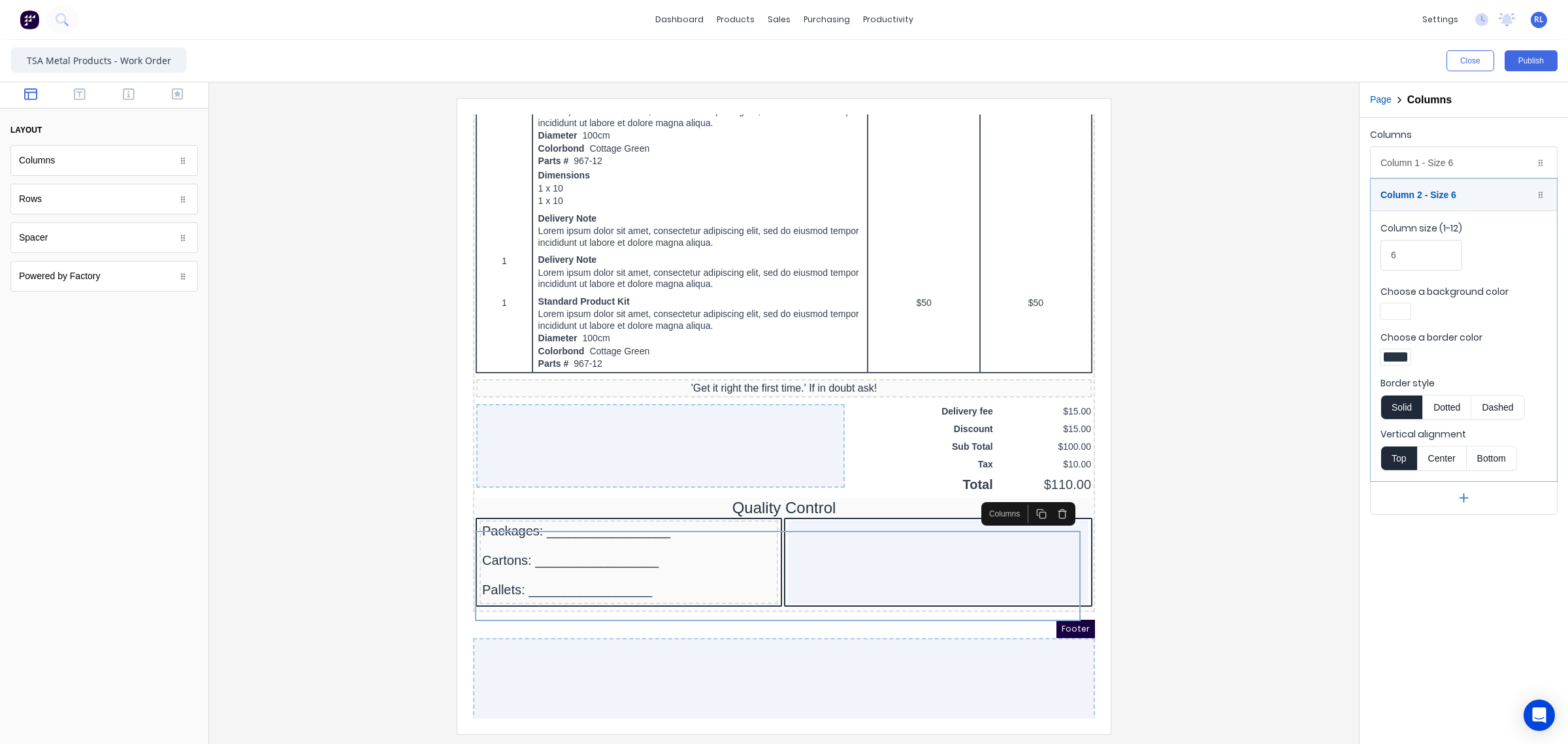
click at [318, 550] on div at bounding box center [784, 416] width 1129 height 635
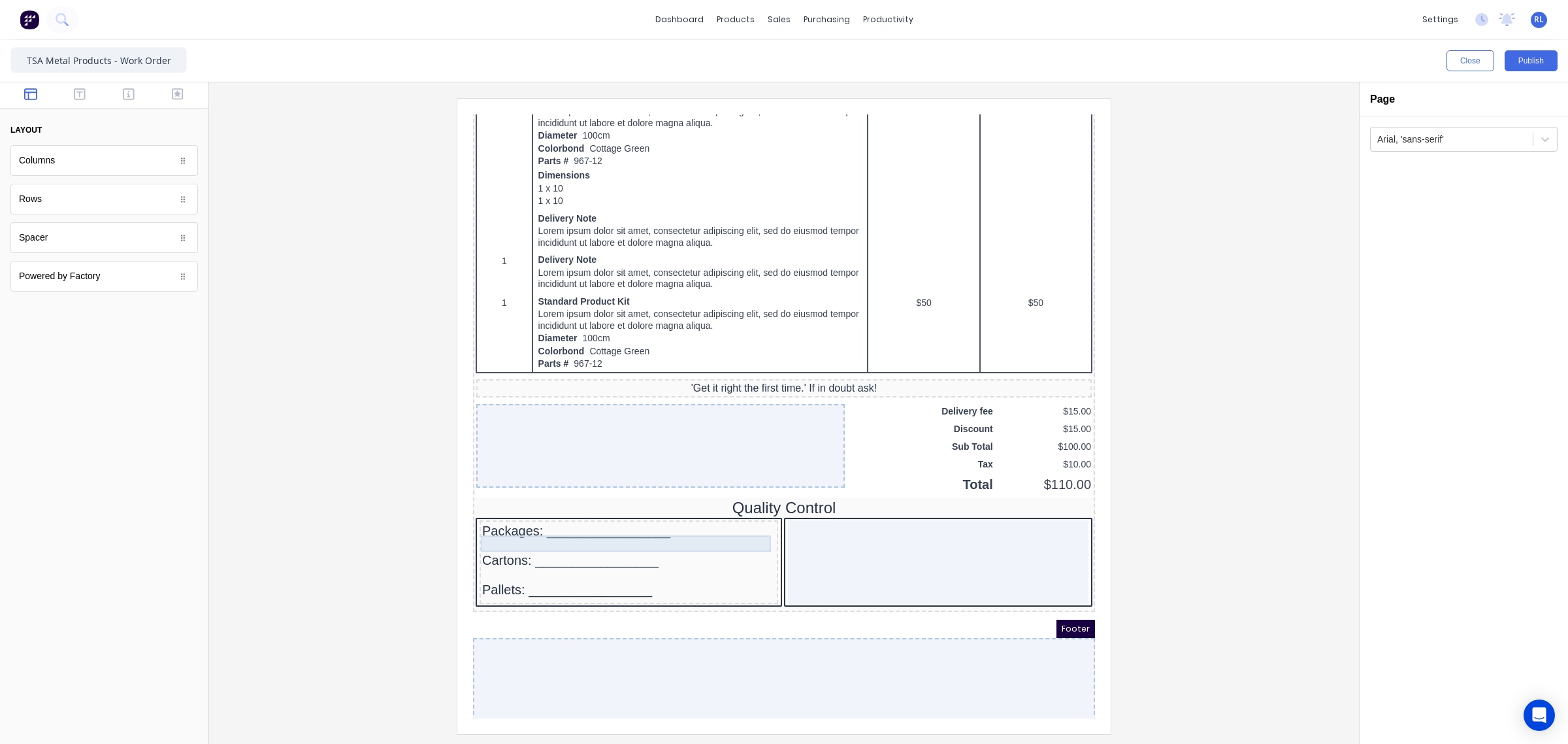
click at [530, 523] on div "Packages: _________________" at bounding box center [613, 515] width 293 height 16
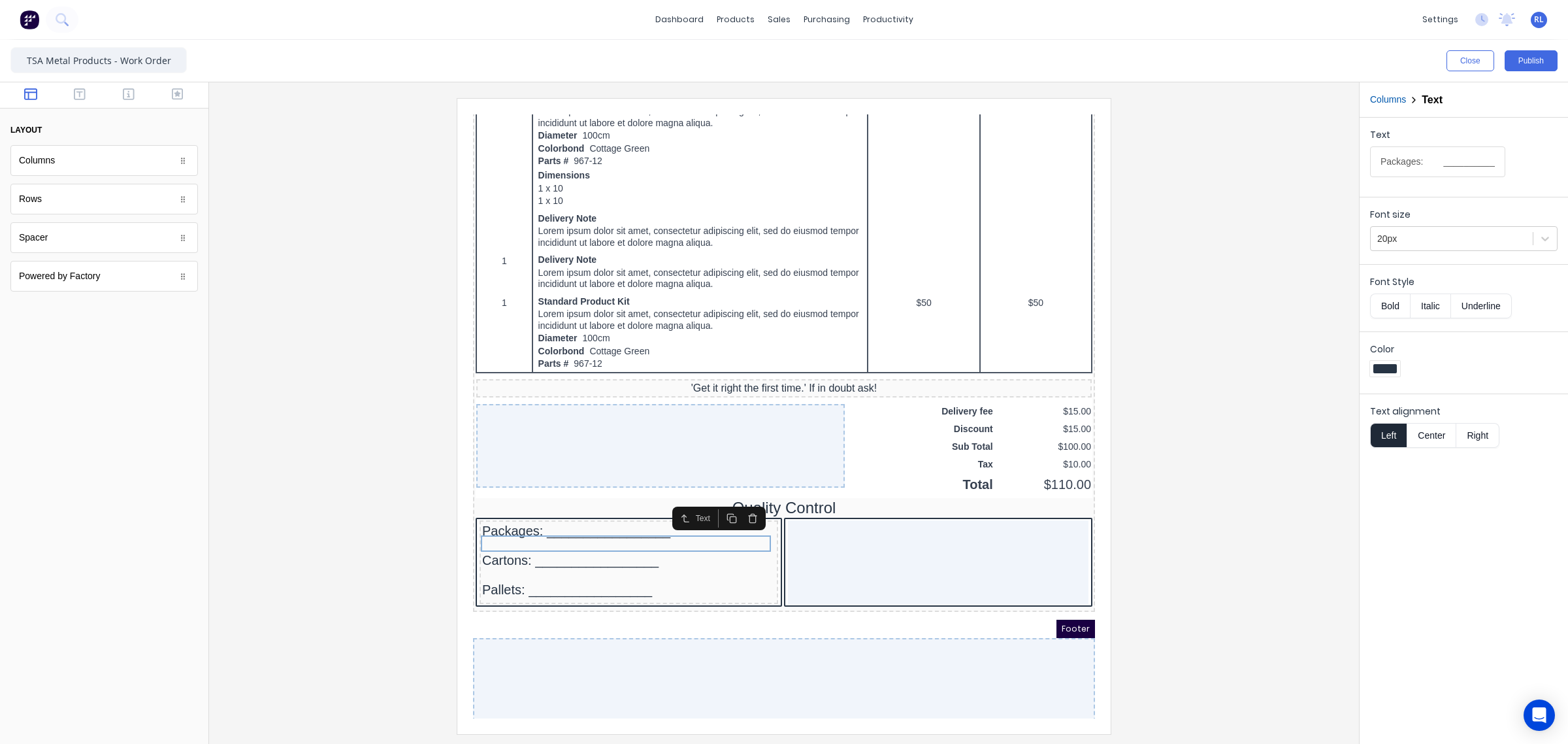
click at [738, 502] on icon "button" at bounding box center [737, 502] width 10 height 10
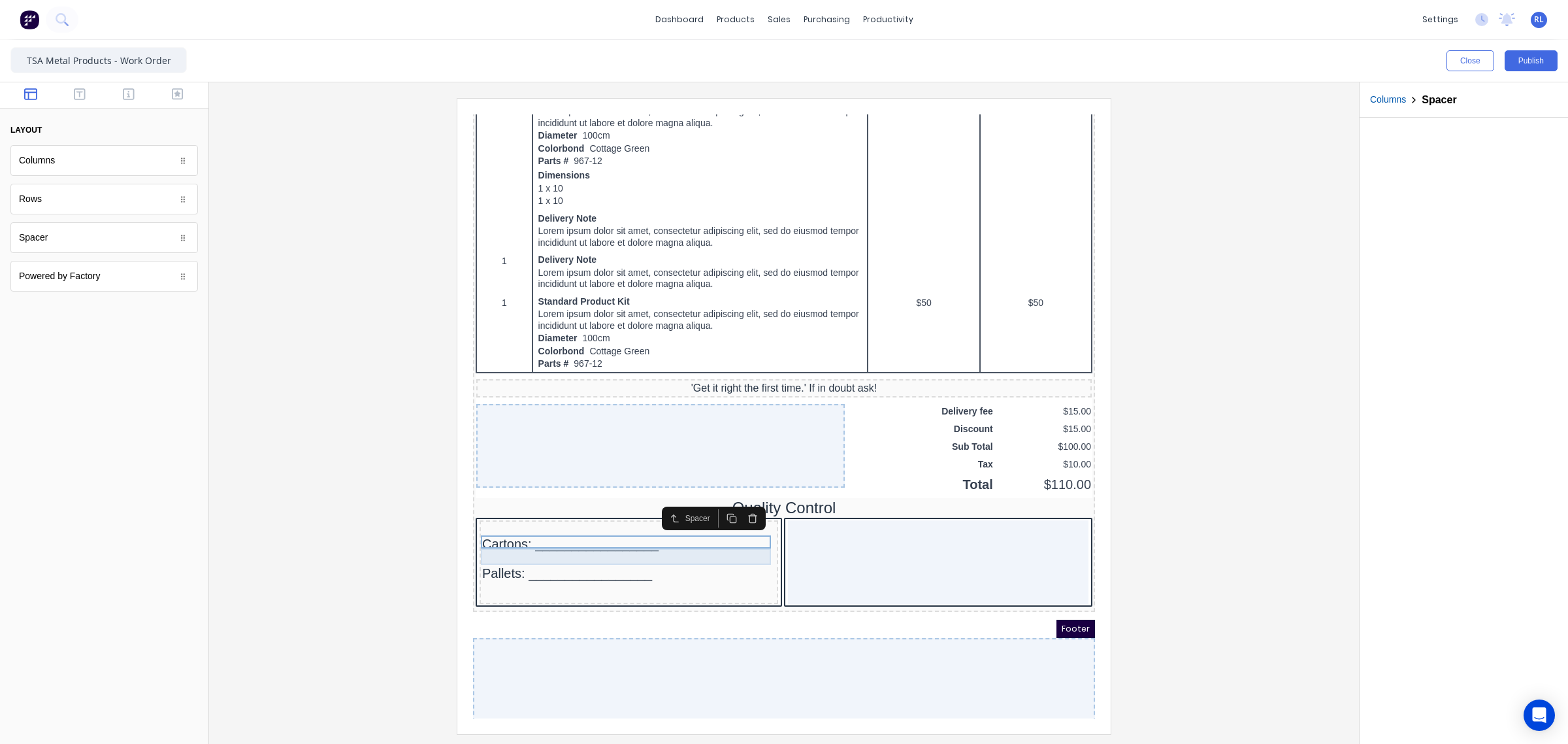
click at [483, 536] on div "Cartons: _________________" at bounding box center [613, 528] width 293 height 16
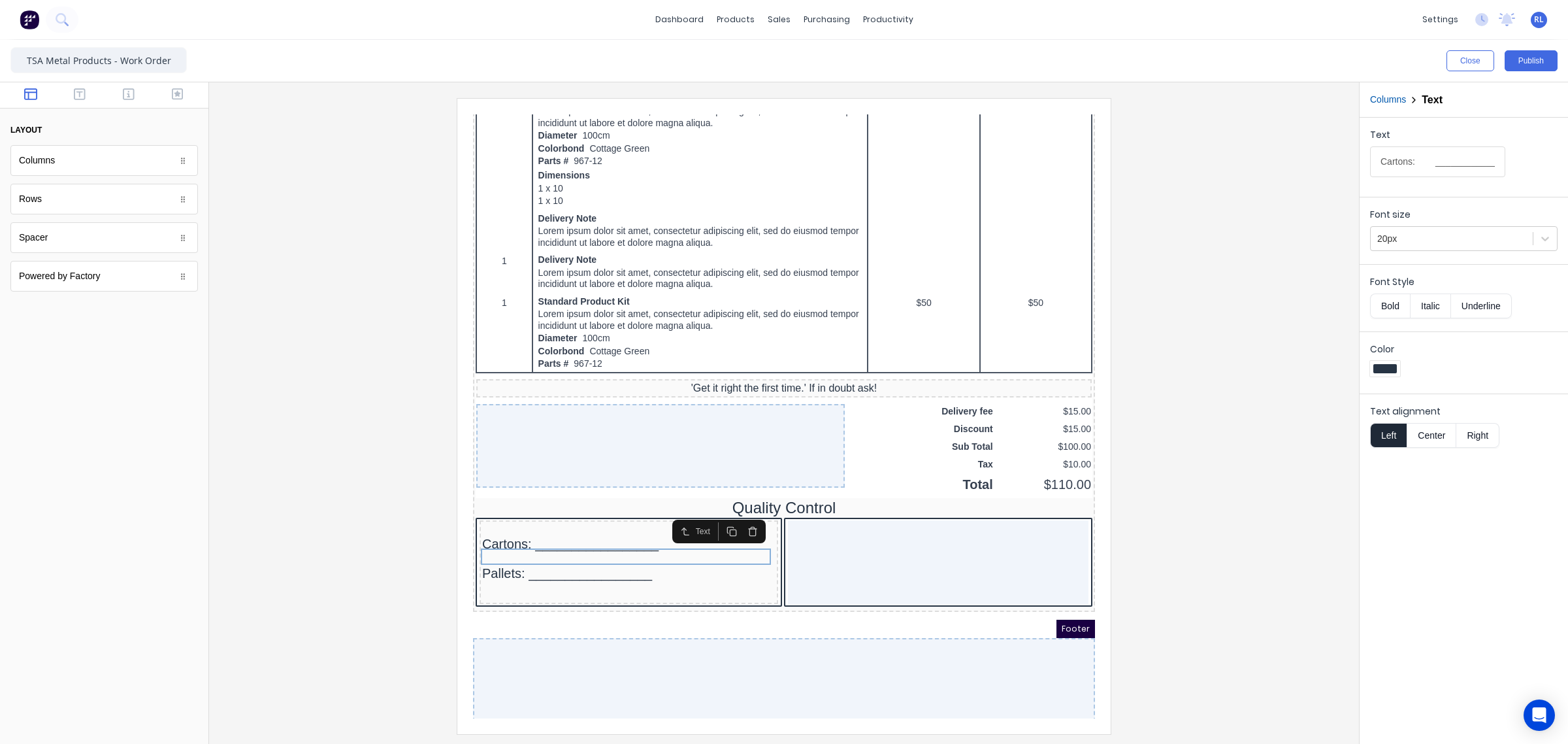
click at [713, 515] on icon "button" at bounding box center [716, 516] width 10 height 10
drag, startPoint x: 491, startPoint y: 558, endPoint x: 492, endPoint y: 520, distance: 38.0
click at [482, 523] on div "Cartons: _________________" at bounding box center [613, 515] width 293 height 16
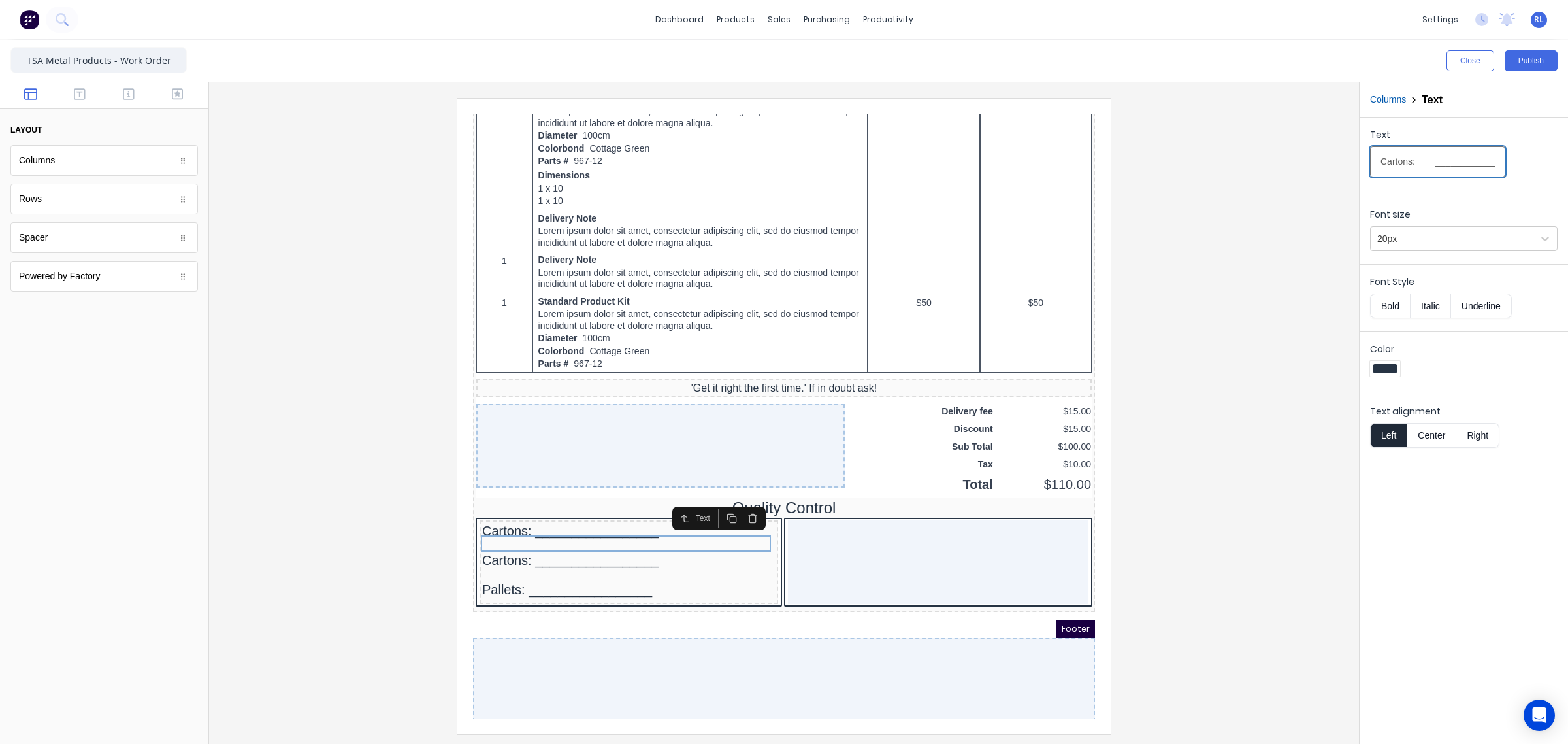
drag, startPoint x: 1406, startPoint y: 168, endPoint x: 1299, endPoint y: 152, distance: 108.2
click at [1305, 153] on div "Close Publish Components layout Columns Columns Rows Rows Spacer Spacer Powered…" at bounding box center [784, 392] width 1568 height 704
type input "Packages: _________________"
click at [1236, 470] on div at bounding box center [784, 416] width 1129 height 635
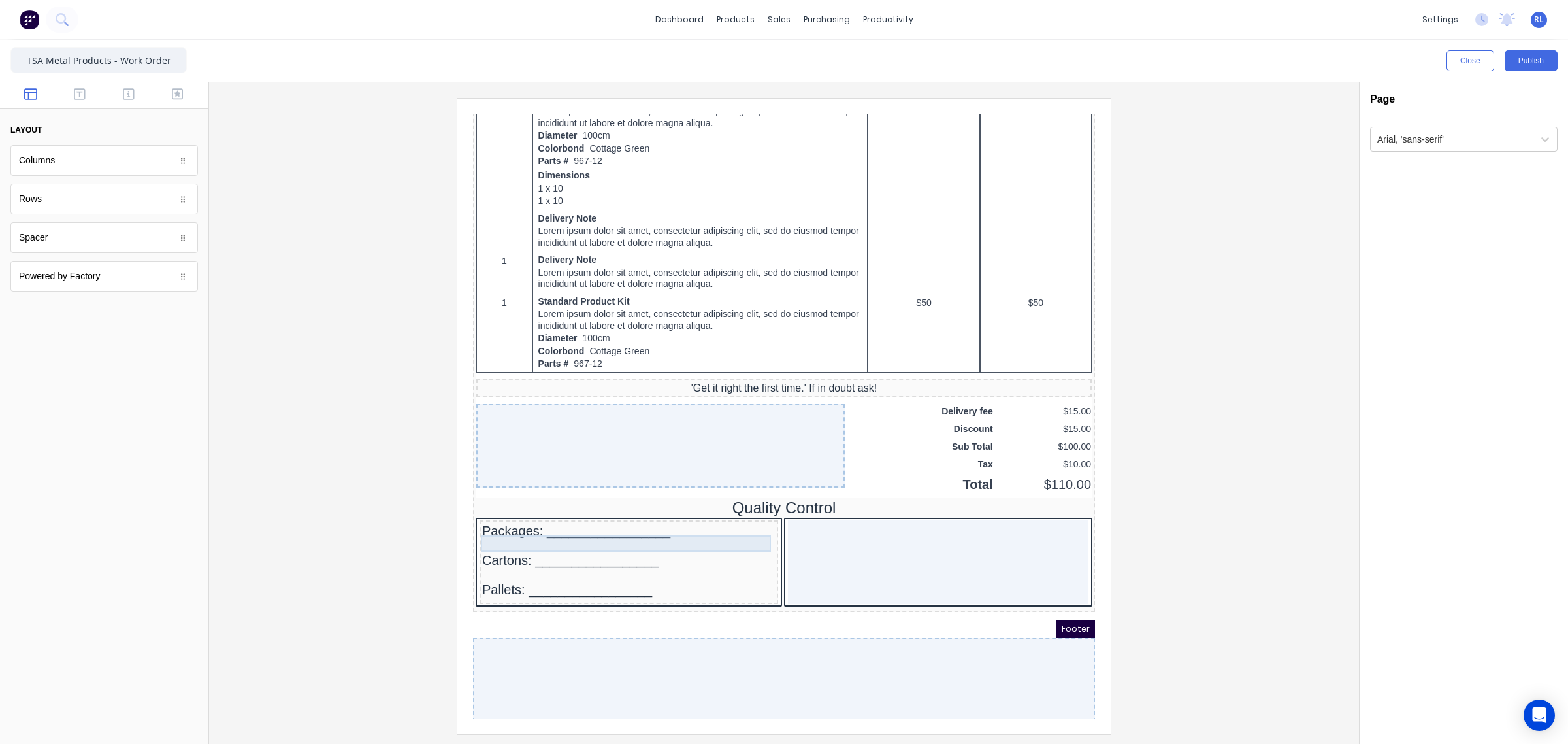
click at [581, 523] on div "Packages: _________________" at bounding box center [613, 515] width 293 height 16
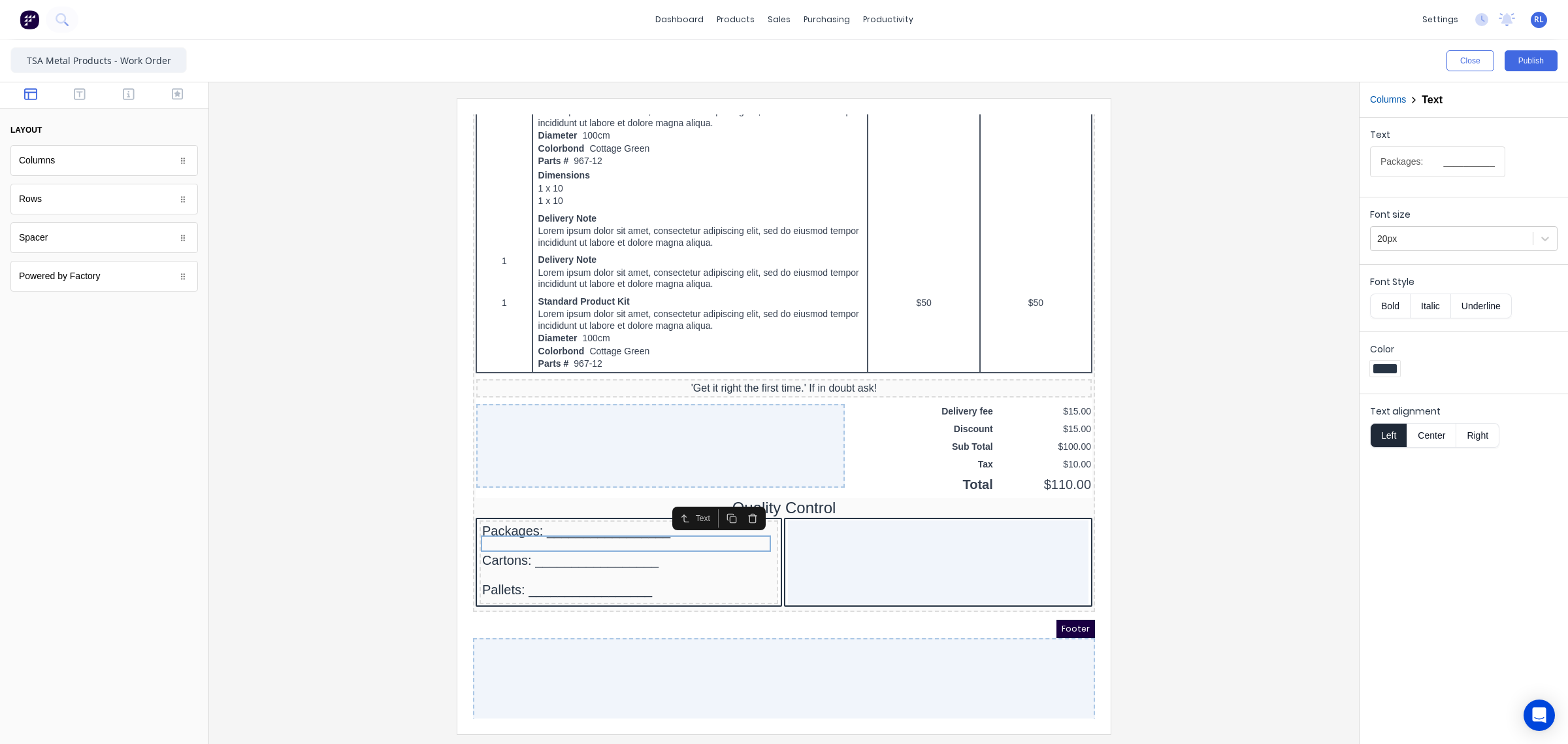
click at [714, 502] on rect "button" at bounding box center [717, 504] width 6 height 6
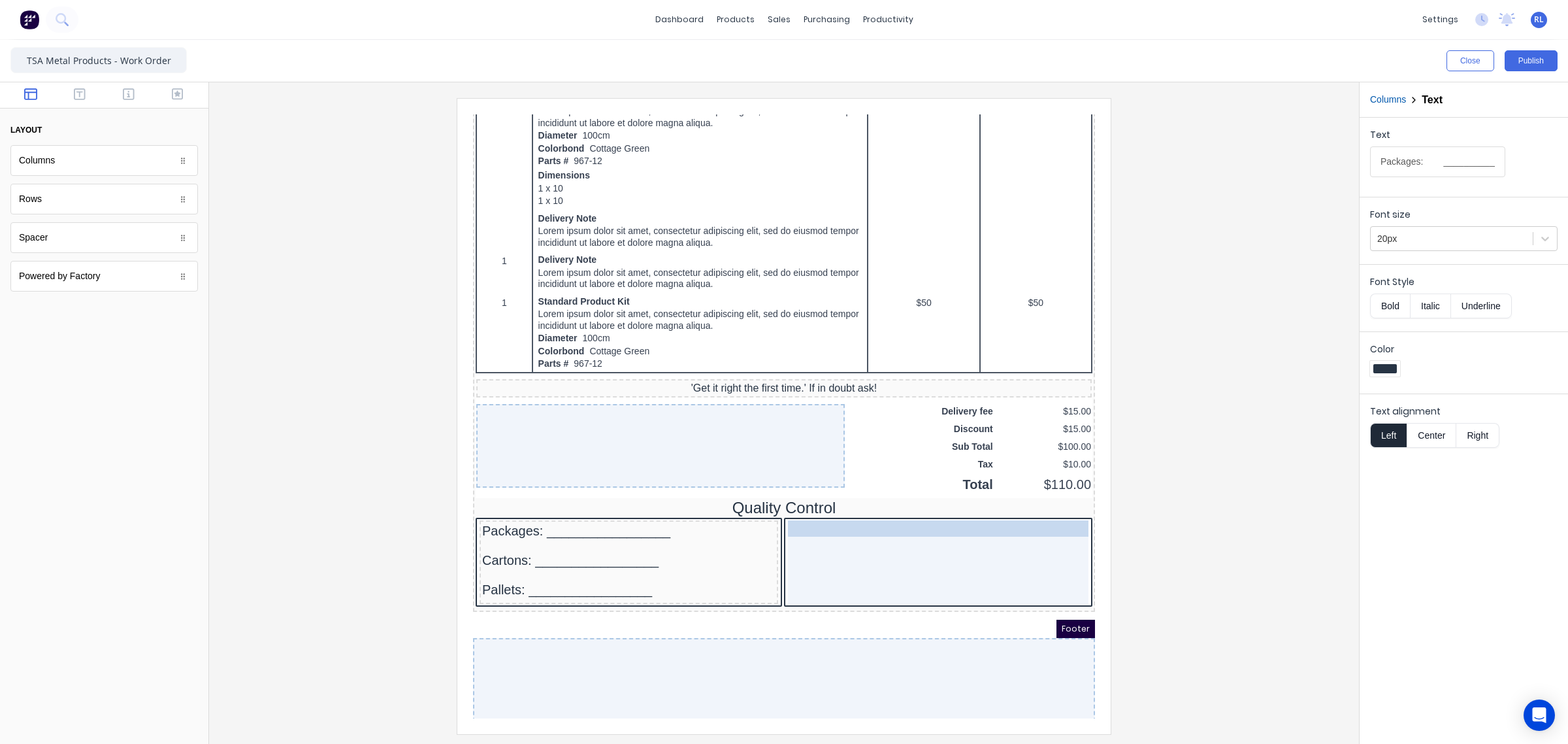
drag, startPoint x: 499, startPoint y: 548, endPoint x: 812, endPoint y: 533, distance: 313.4
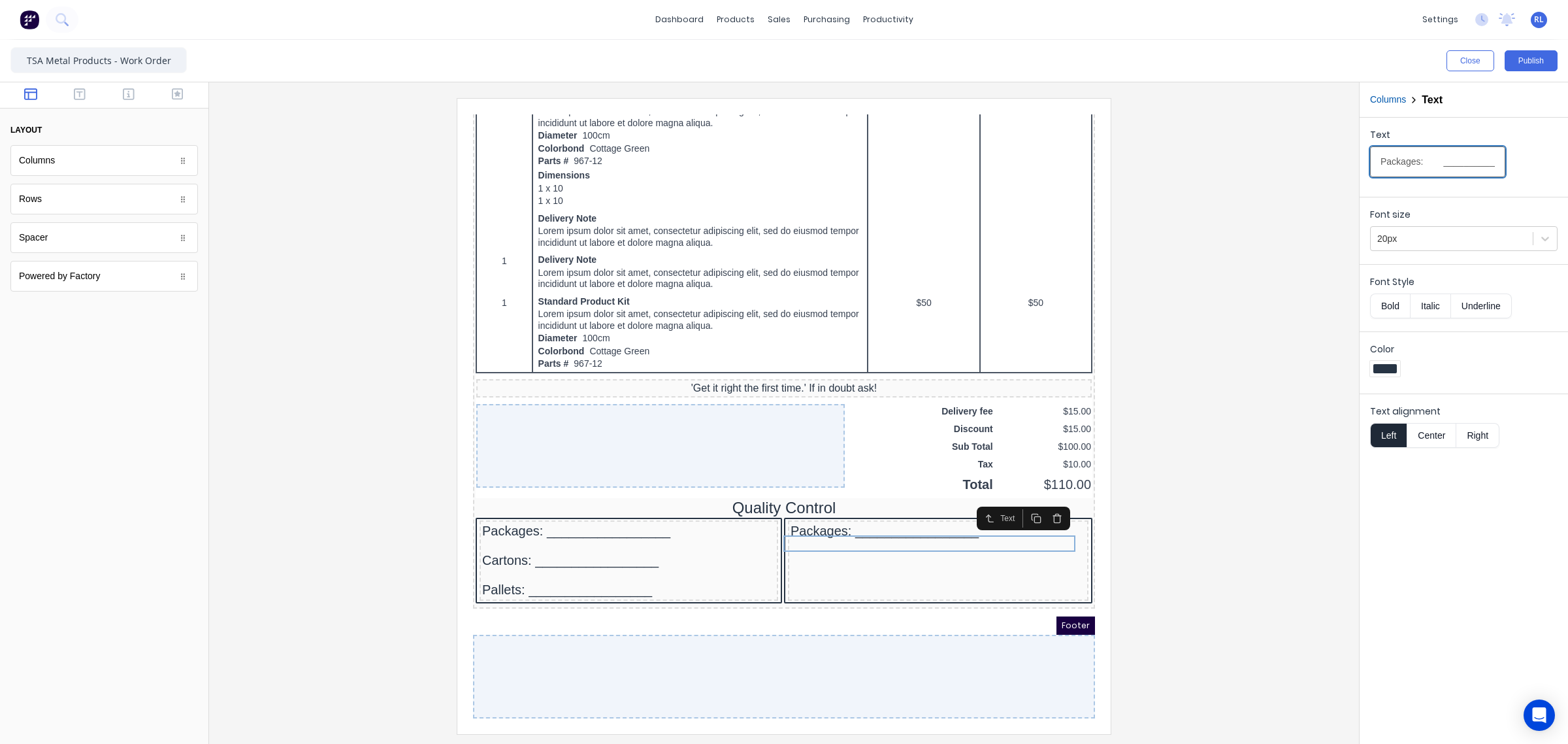
drag, startPoint x: 1409, startPoint y: 161, endPoint x: 1296, endPoint y: 164, distance: 113.0
click at [1296, 164] on div "Close Publish Components layout Columns Columns Rows Rows Spacer Spacer Powered…" at bounding box center [784, 392] width 1568 height 704
type input "Print Name: _________________"
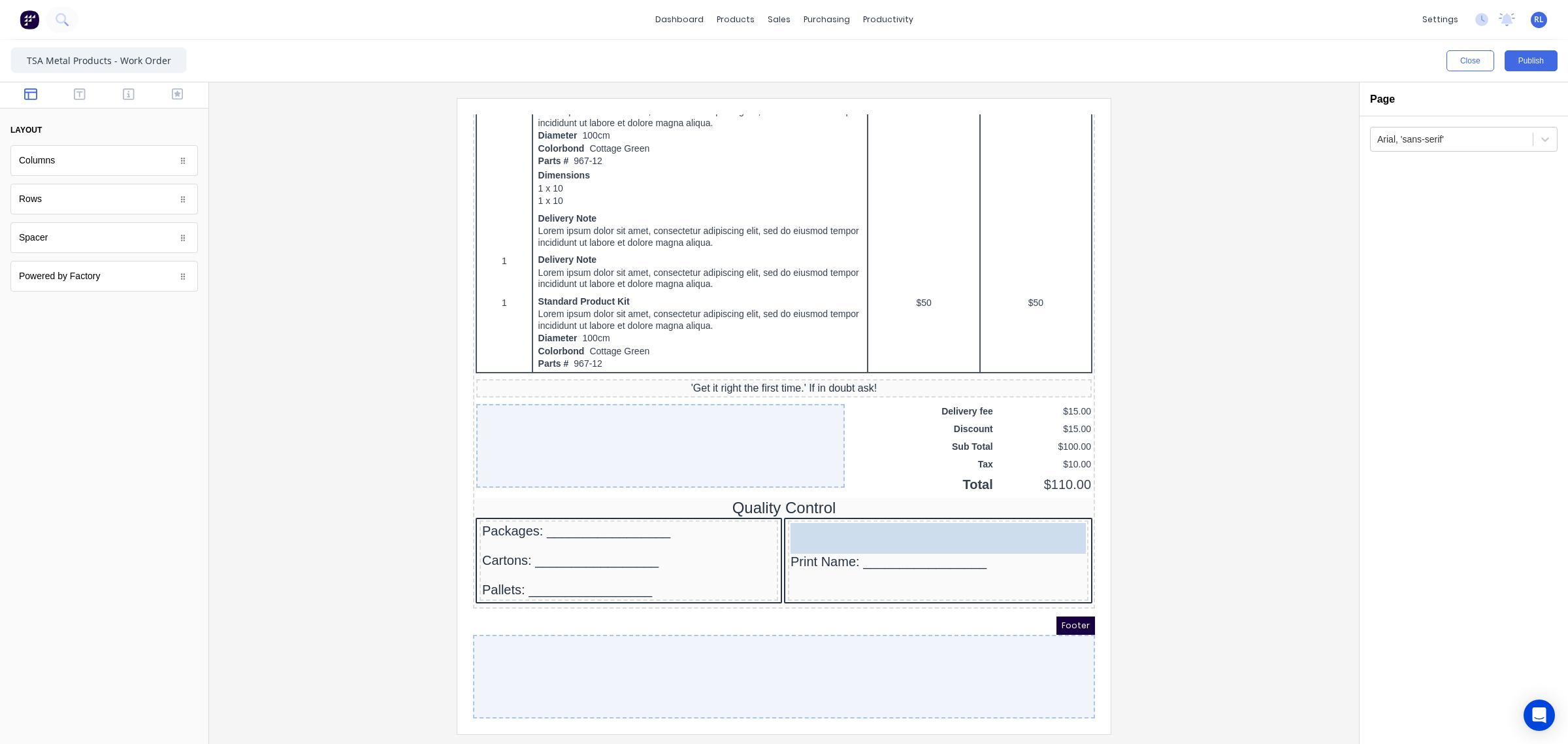
drag, startPoint x: 79, startPoint y: 245, endPoint x: 351, endPoint y: 429, distance: 328.4
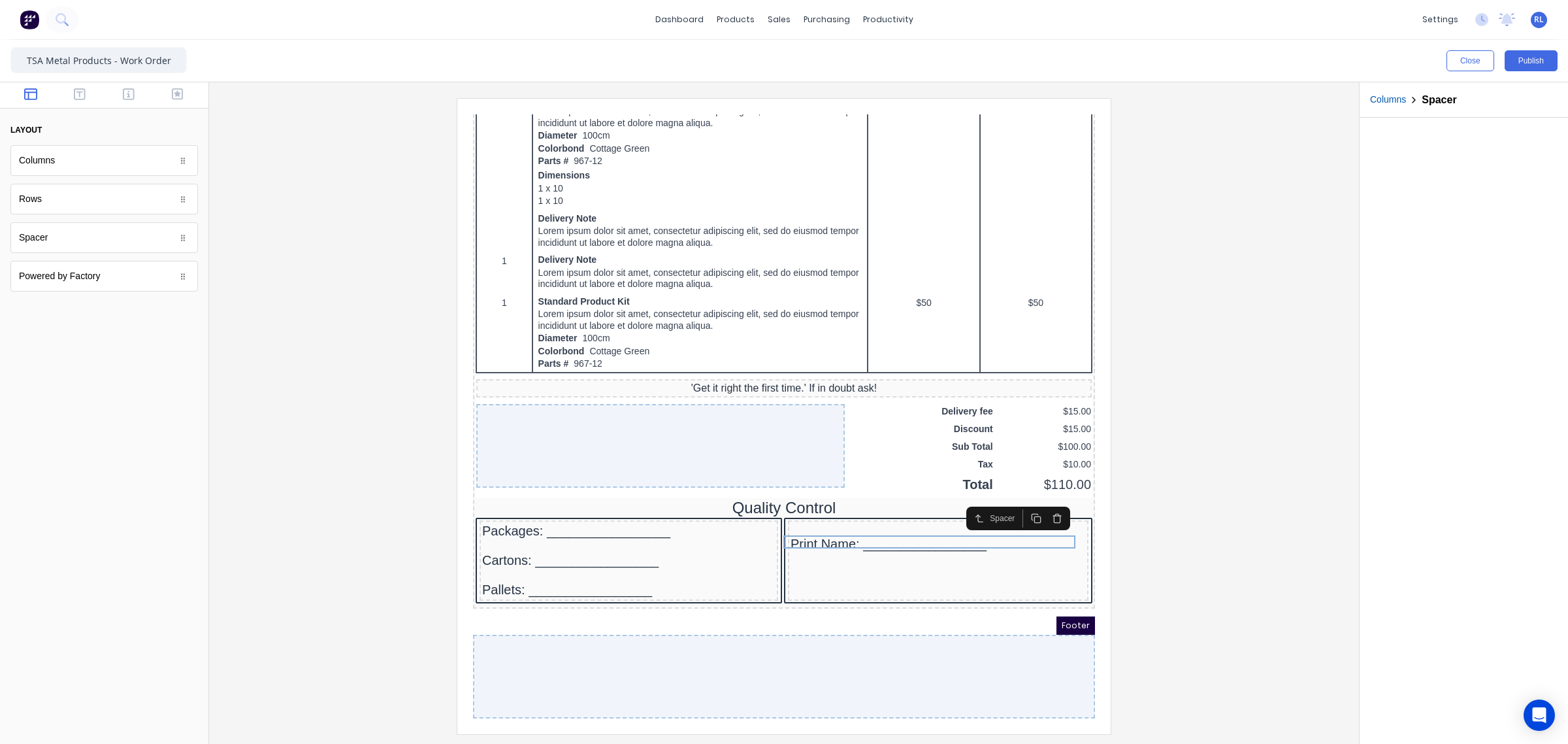
click at [1399, 490] on div at bounding box center [1464, 431] width 208 height 626
click at [530, 536] on div at bounding box center [613, 529] width 293 height 13
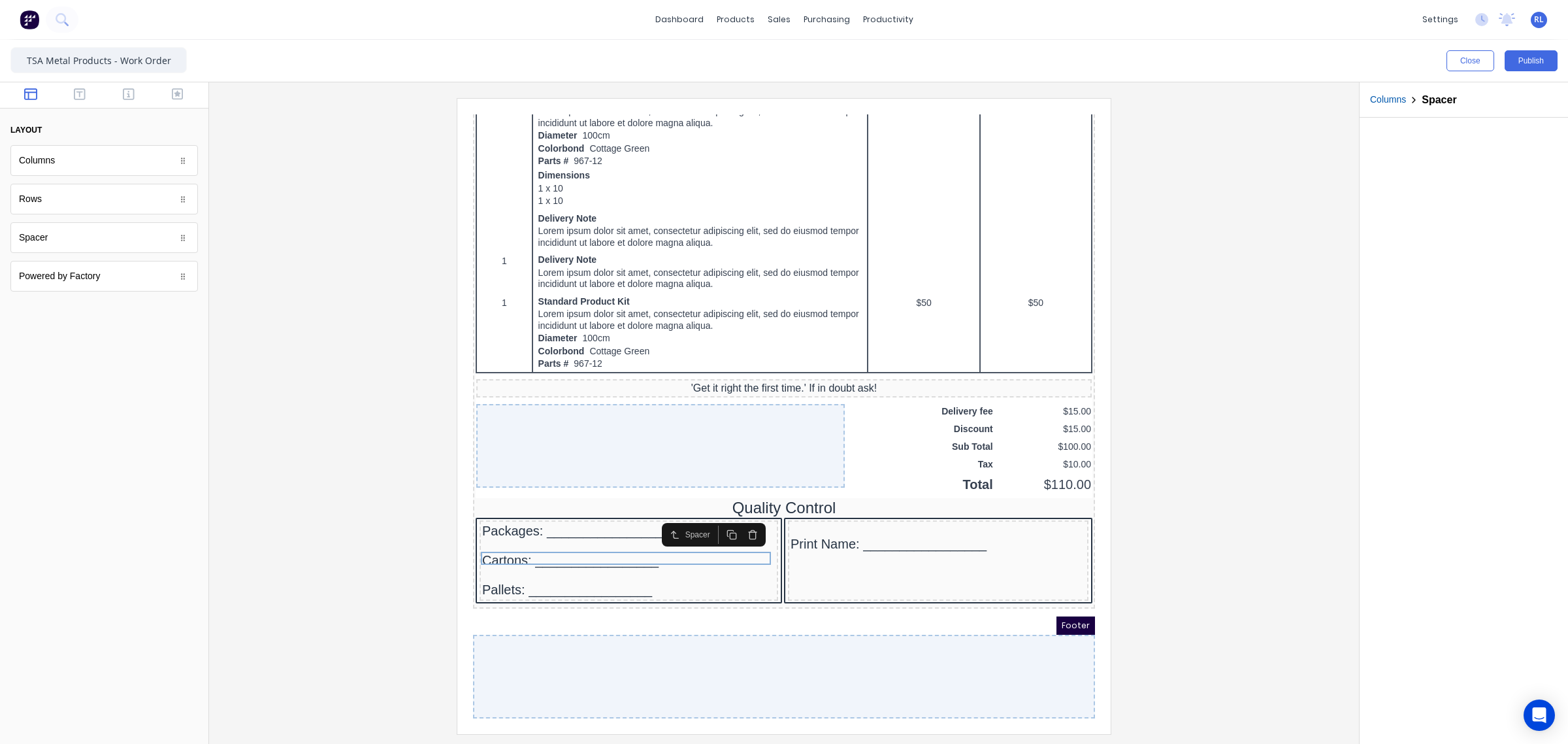
click at [717, 519] on icon "button" at bounding box center [716, 518] width 10 height 10
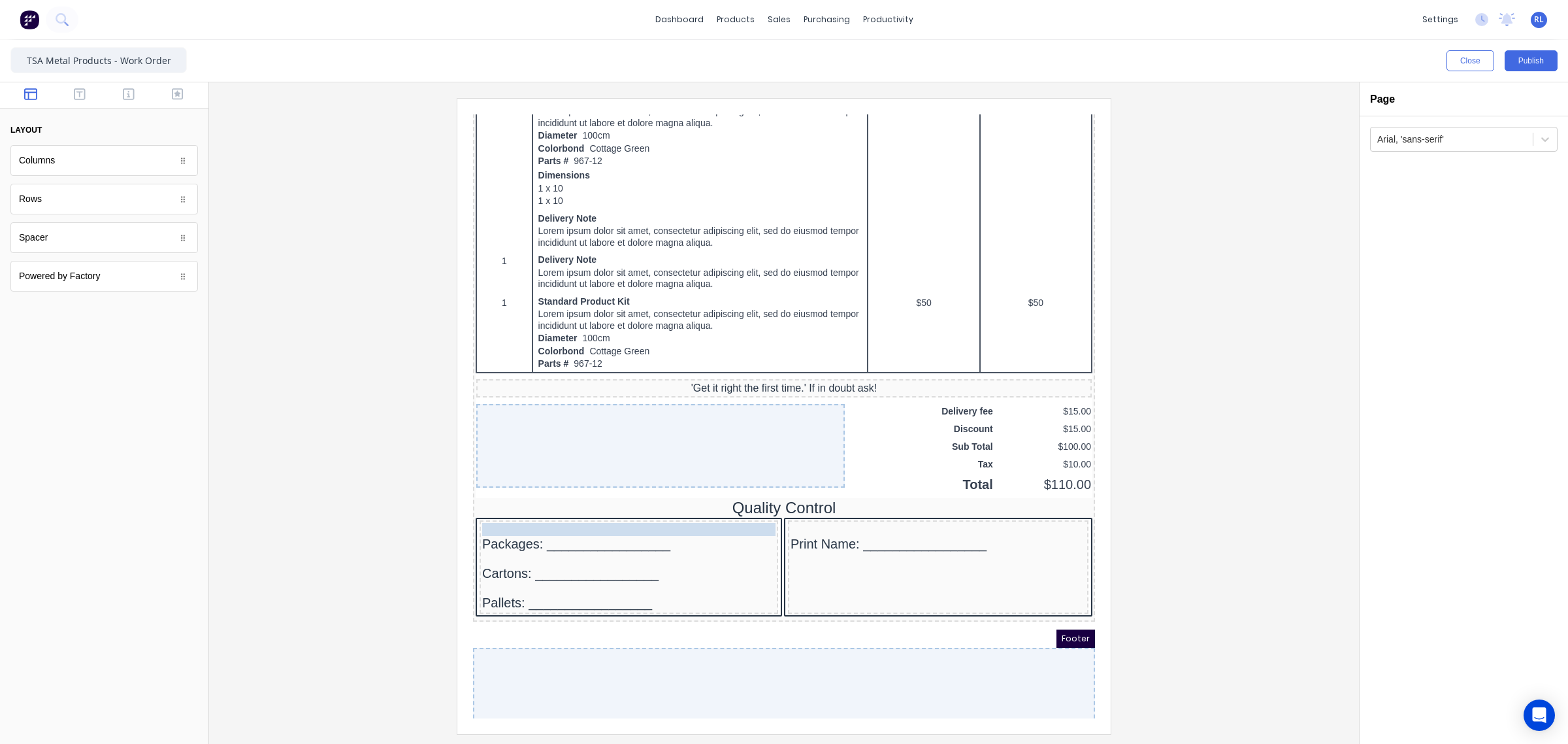
drag, startPoint x: 515, startPoint y: 539, endPoint x: 519, endPoint y: 521, distance: 18.4
click at [309, 577] on div at bounding box center [784, 416] width 1129 height 635
click at [940, 533] on div "Print Name: _________________" at bounding box center [923, 528] width 295 height 16
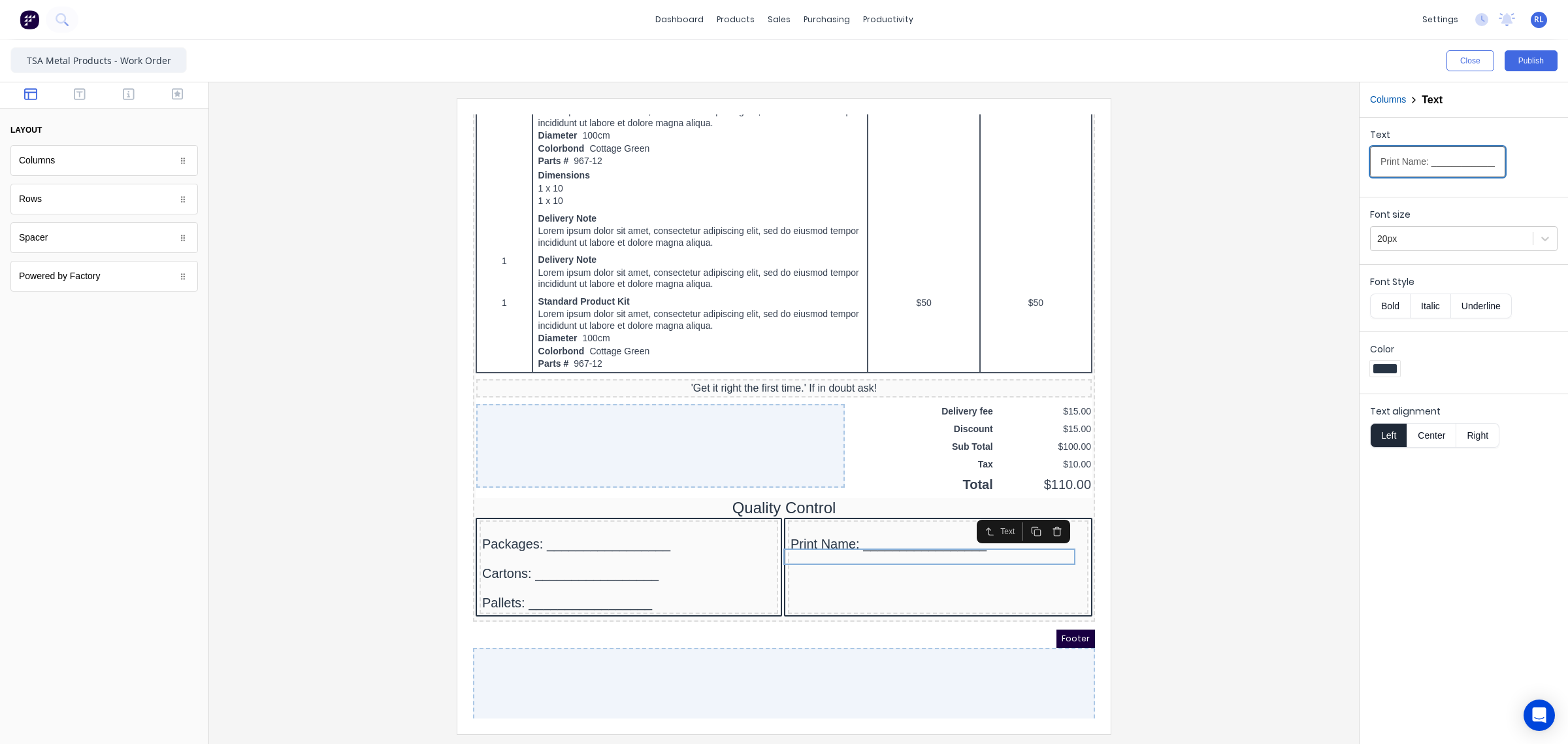
click at [1467, 164] on input "Print Name: _________________" at bounding box center [1438, 162] width 135 height 31
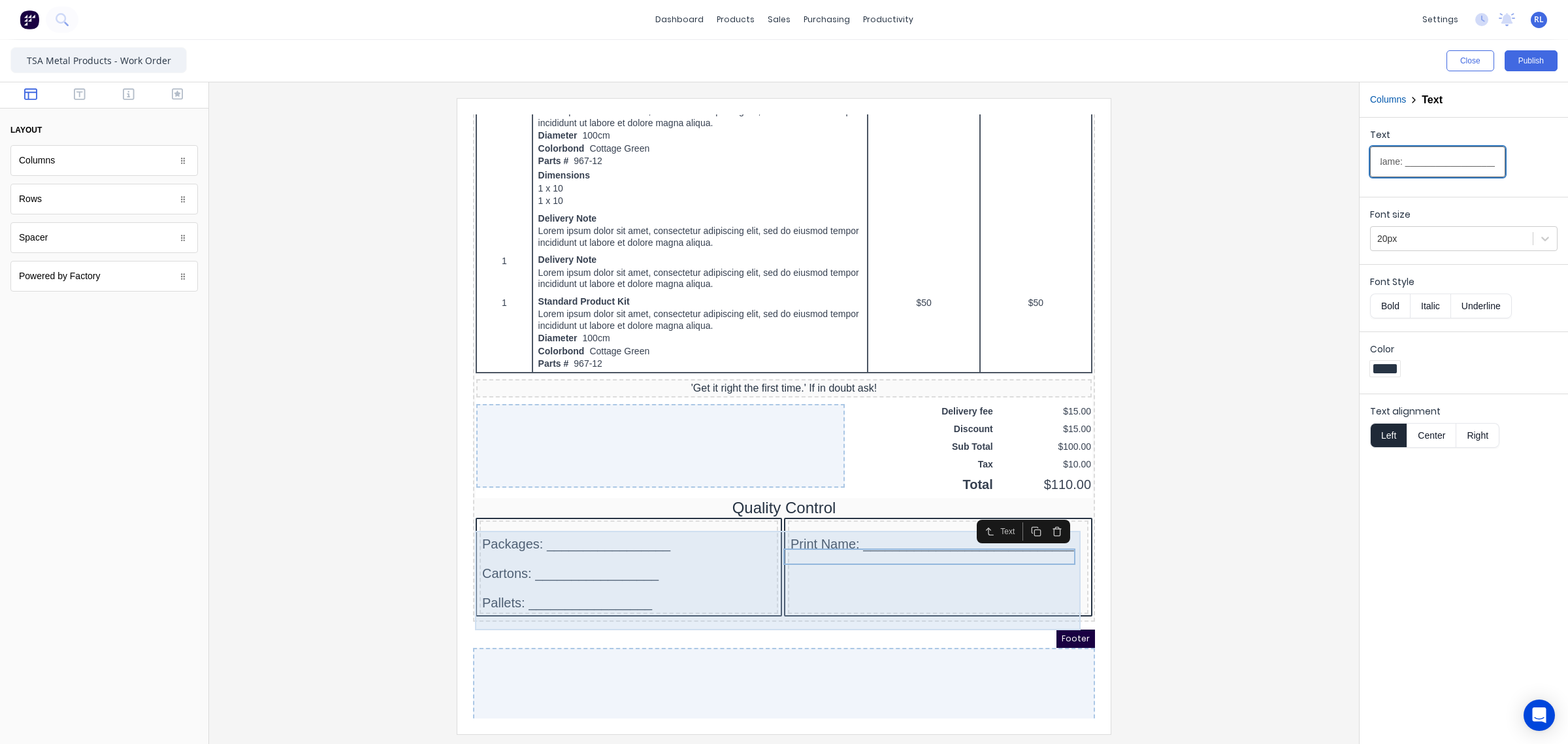
type input "Print Name: _____________________________"
click at [867, 558] on div "Print Name: _____________________________" at bounding box center [923, 551] width 301 height 93
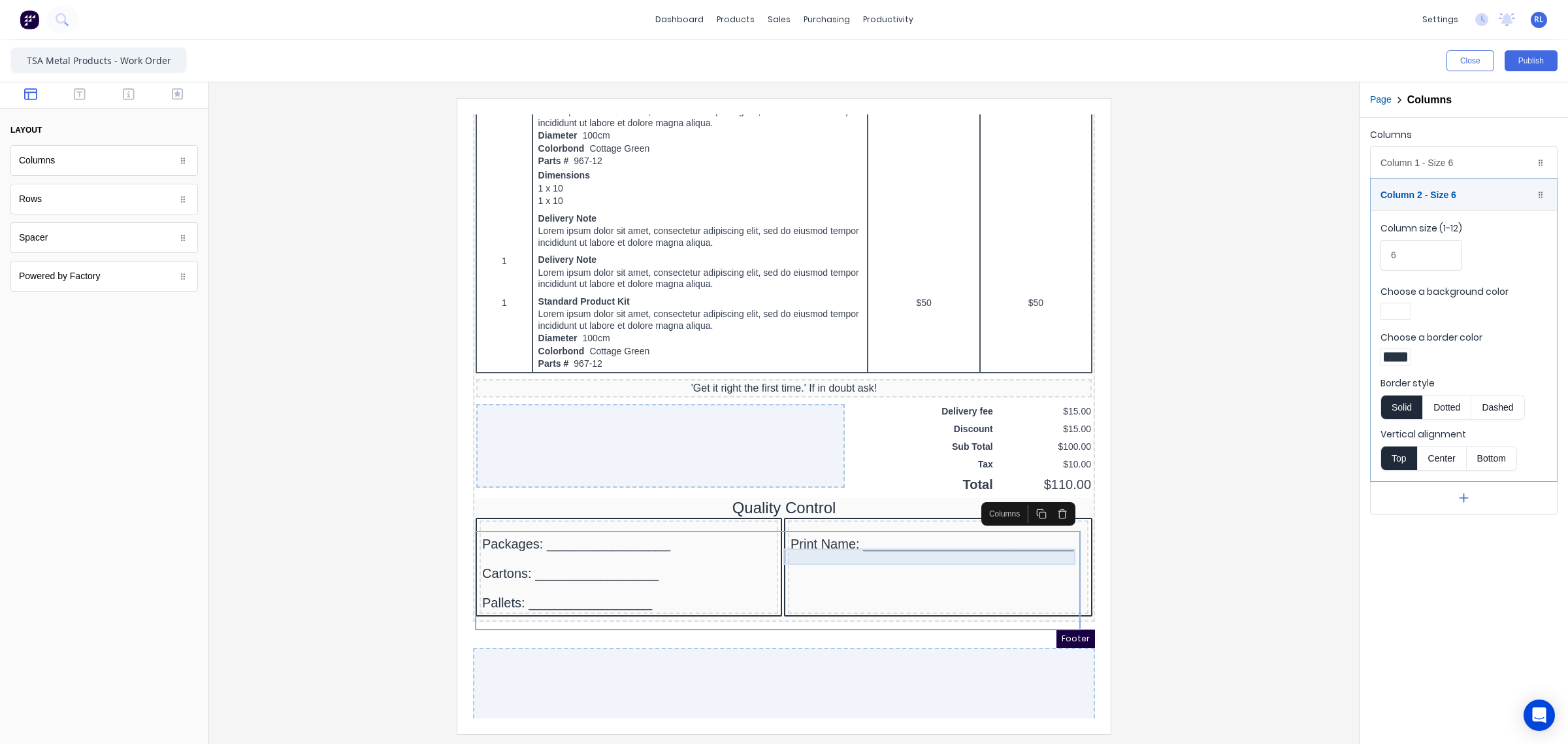
click at [809, 536] on div "Print Name: _____________________________" at bounding box center [923, 528] width 295 height 16
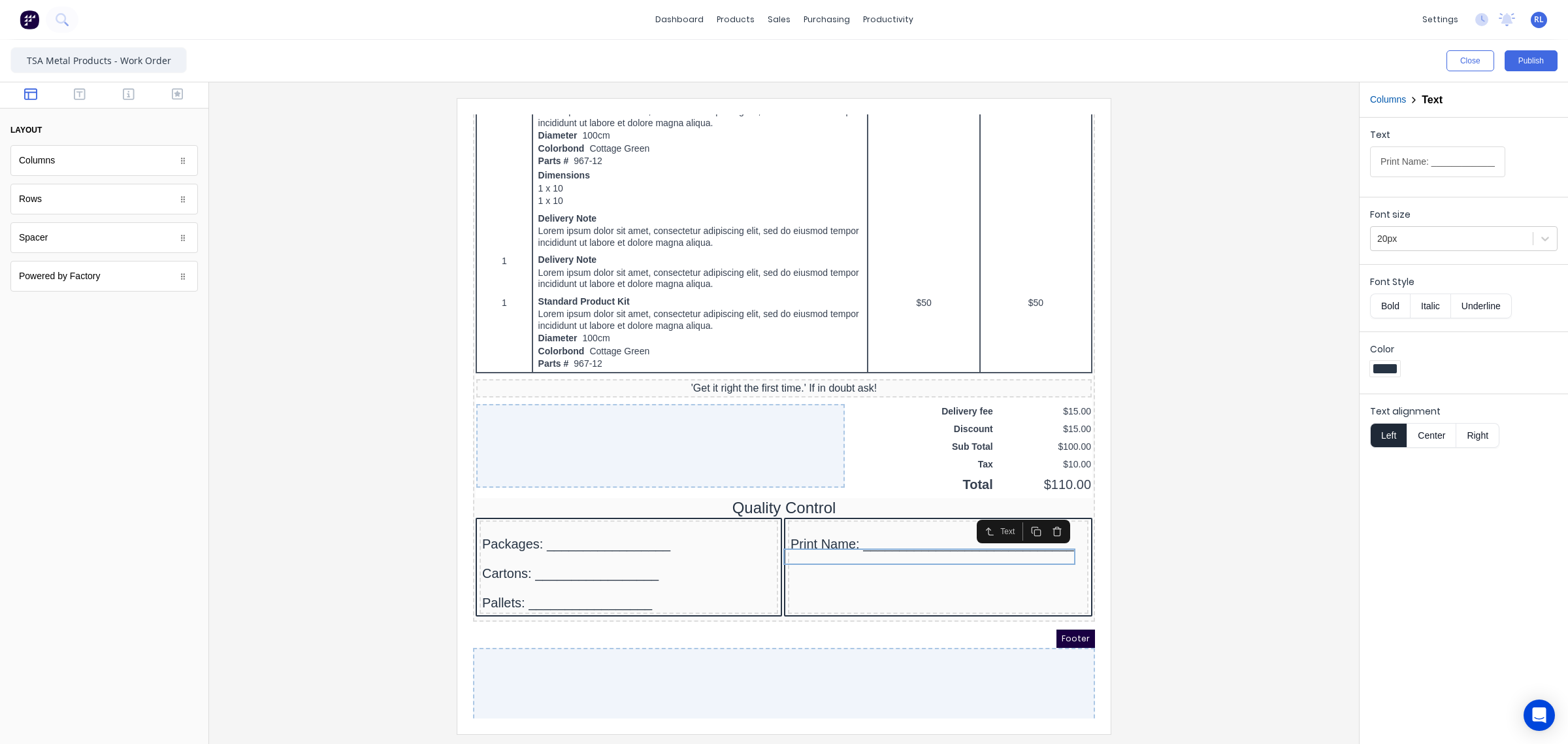
click at [1023, 516] on icon "button" at bounding box center [1020, 516] width 10 height 10
click at [649, 550] on div at bounding box center [613, 543] width 293 height 13
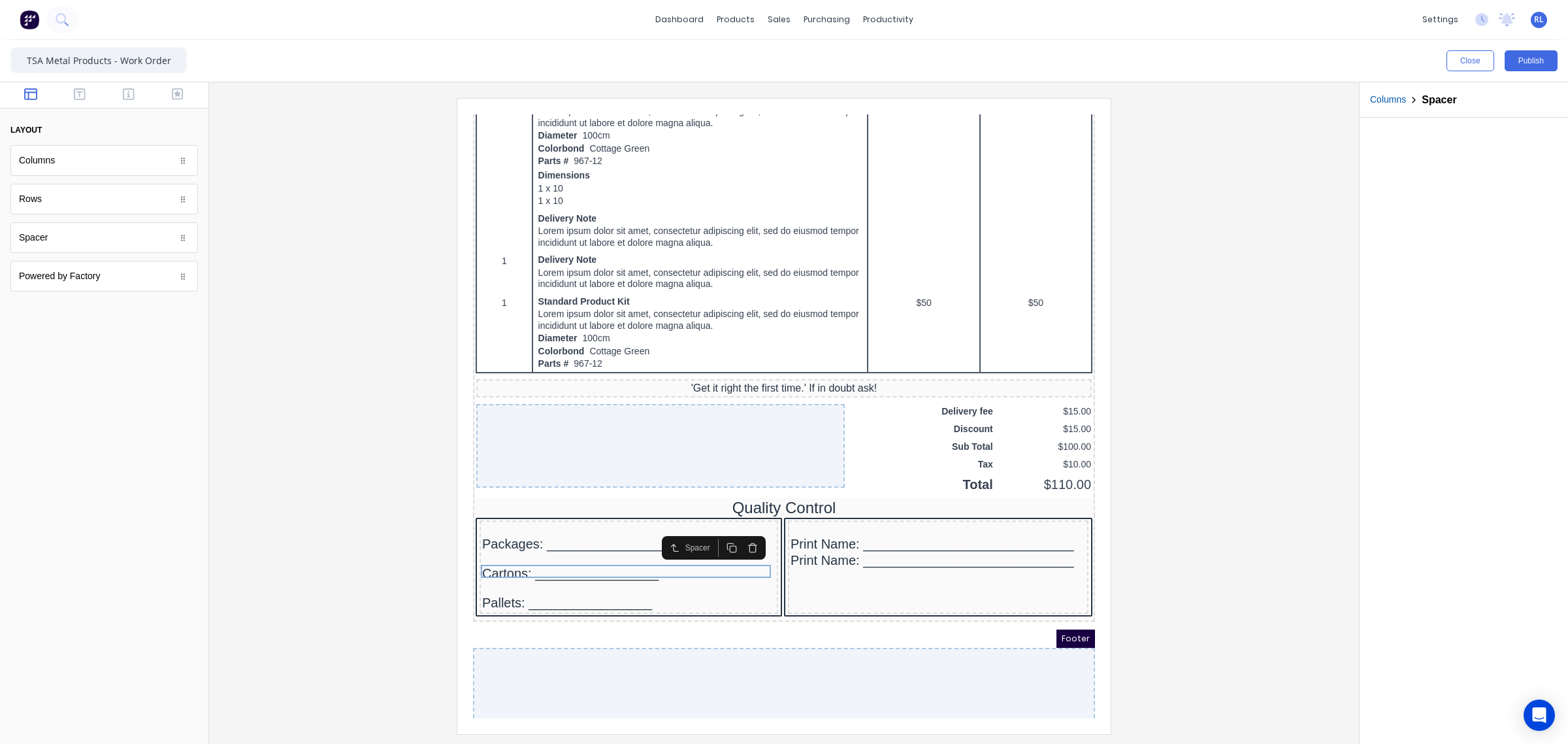
click at [714, 532] on rect "button" at bounding box center [717, 533] width 6 height 6
drag, startPoint x: 513, startPoint y: 568, endPoint x: 848, endPoint y: 557, distance: 335.2
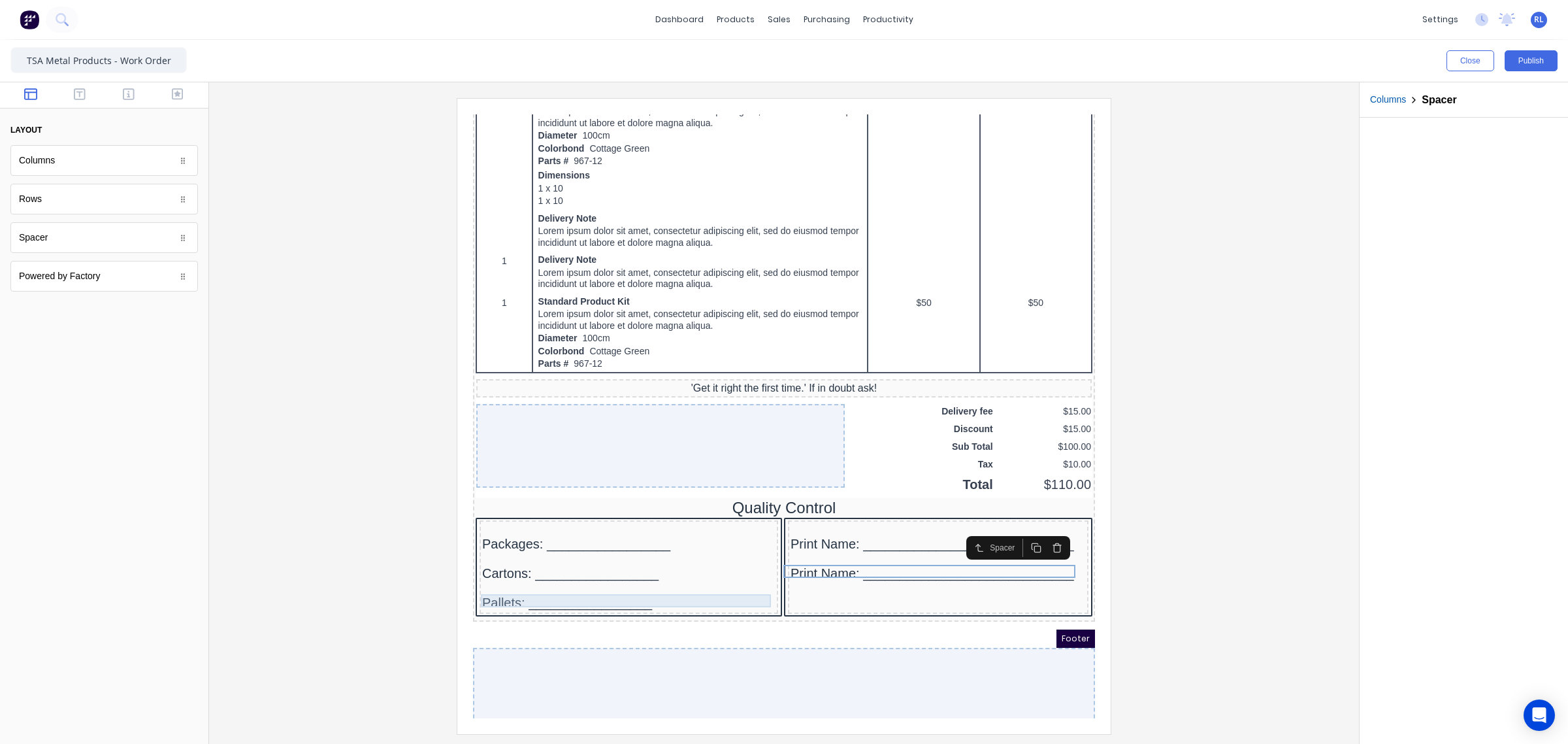
click at [507, 579] on div at bounding box center [613, 572] width 293 height 13
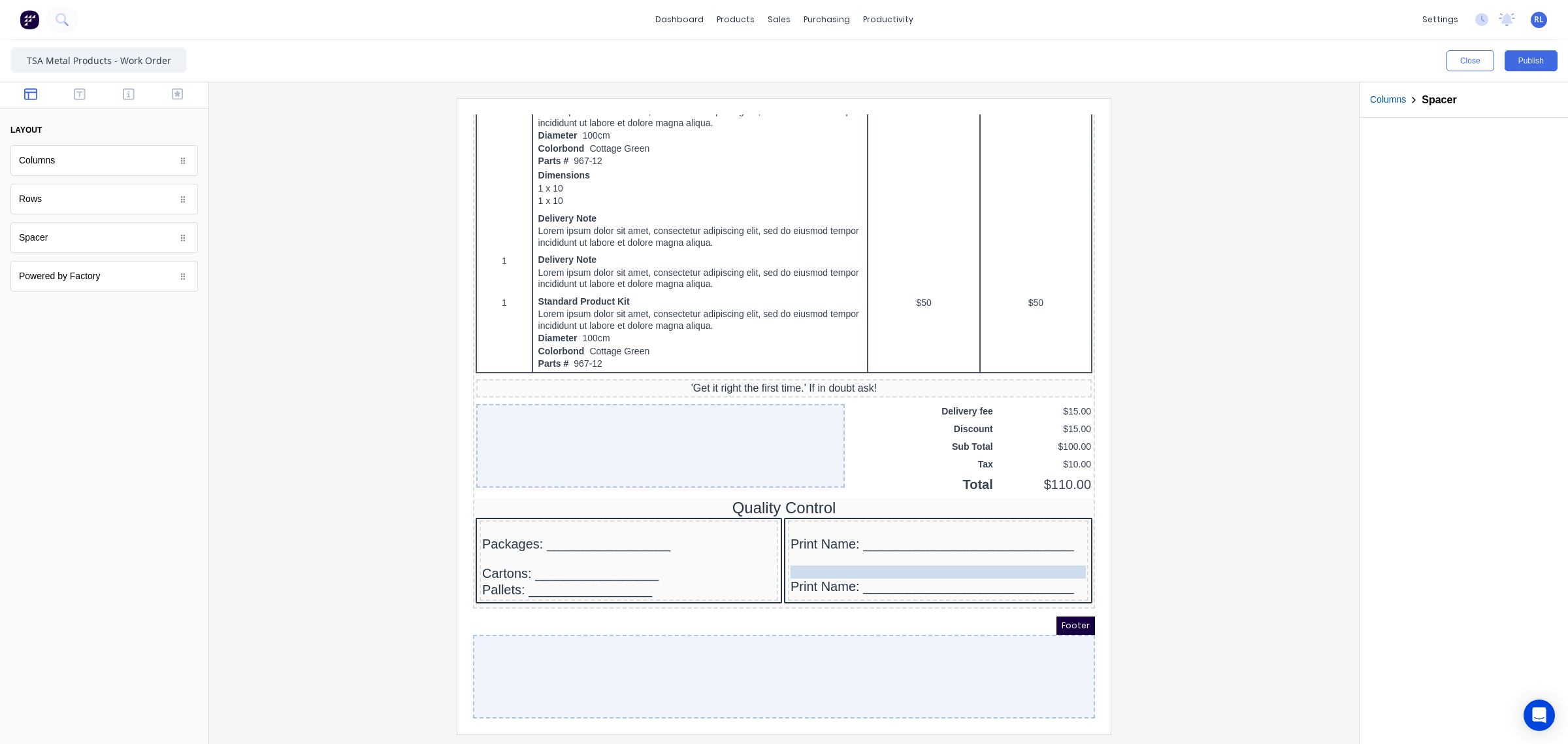
drag, startPoint x: 502, startPoint y: 587, endPoint x: 844, endPoint y: 561, distance: 343.0
click at [809, 579] on div "Print Name: _____________________________" at bounding box center [923, 571] width 295 height 16
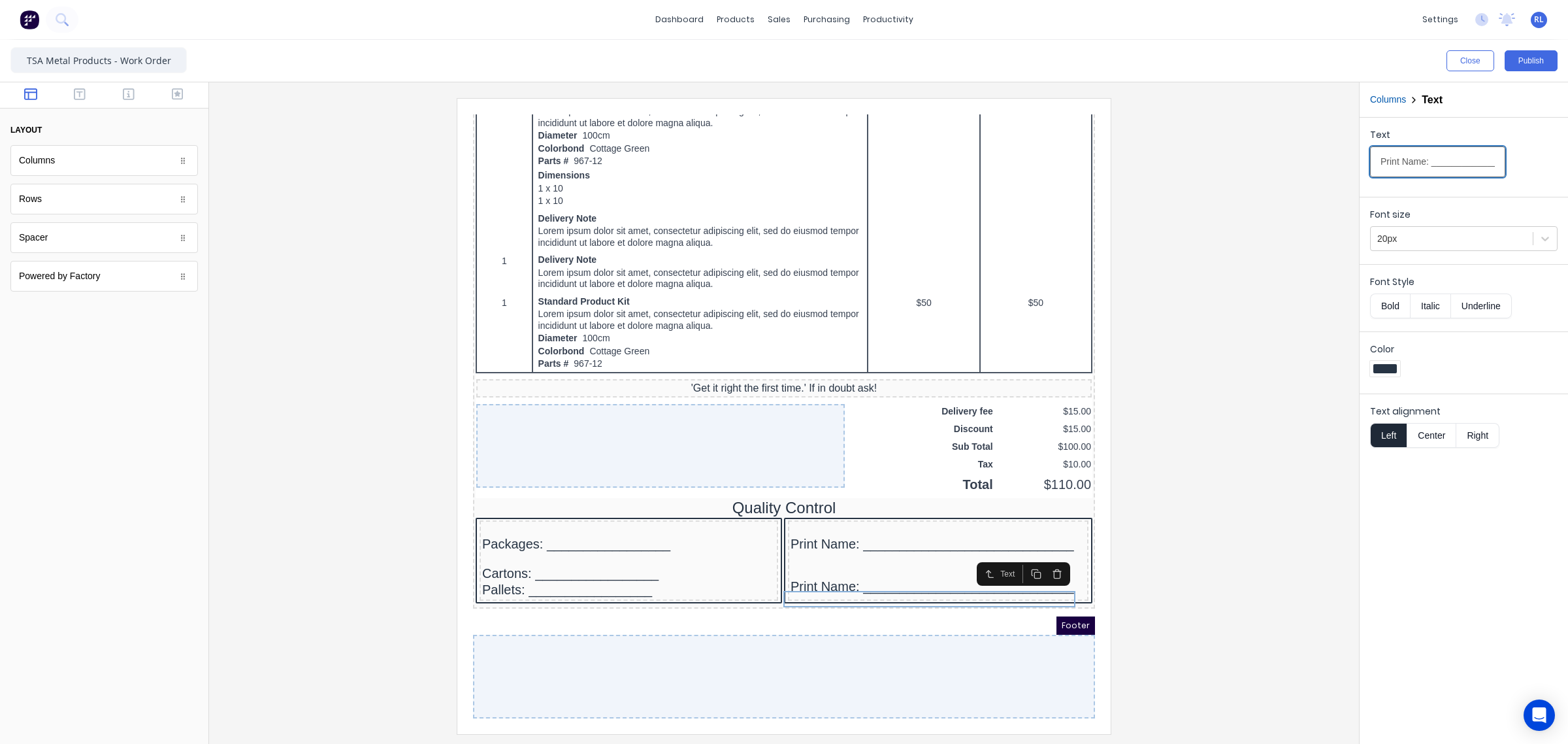
drag, startPoint x: 1402, startPoint y: 159, endPoint x: 1255, endPoint y: 164, distance: 147.1
click at [1257, 164] on div "Close Publish Components layout Columns Columns Rows Rows Spacer Spacer Powered…" at bounding box center [784, 392] width 1568 height 704
type input "Sign: _________________ Date: _____________"
click at [1322, 507] on div at bounding box center [784, 416] width 1129 height 635
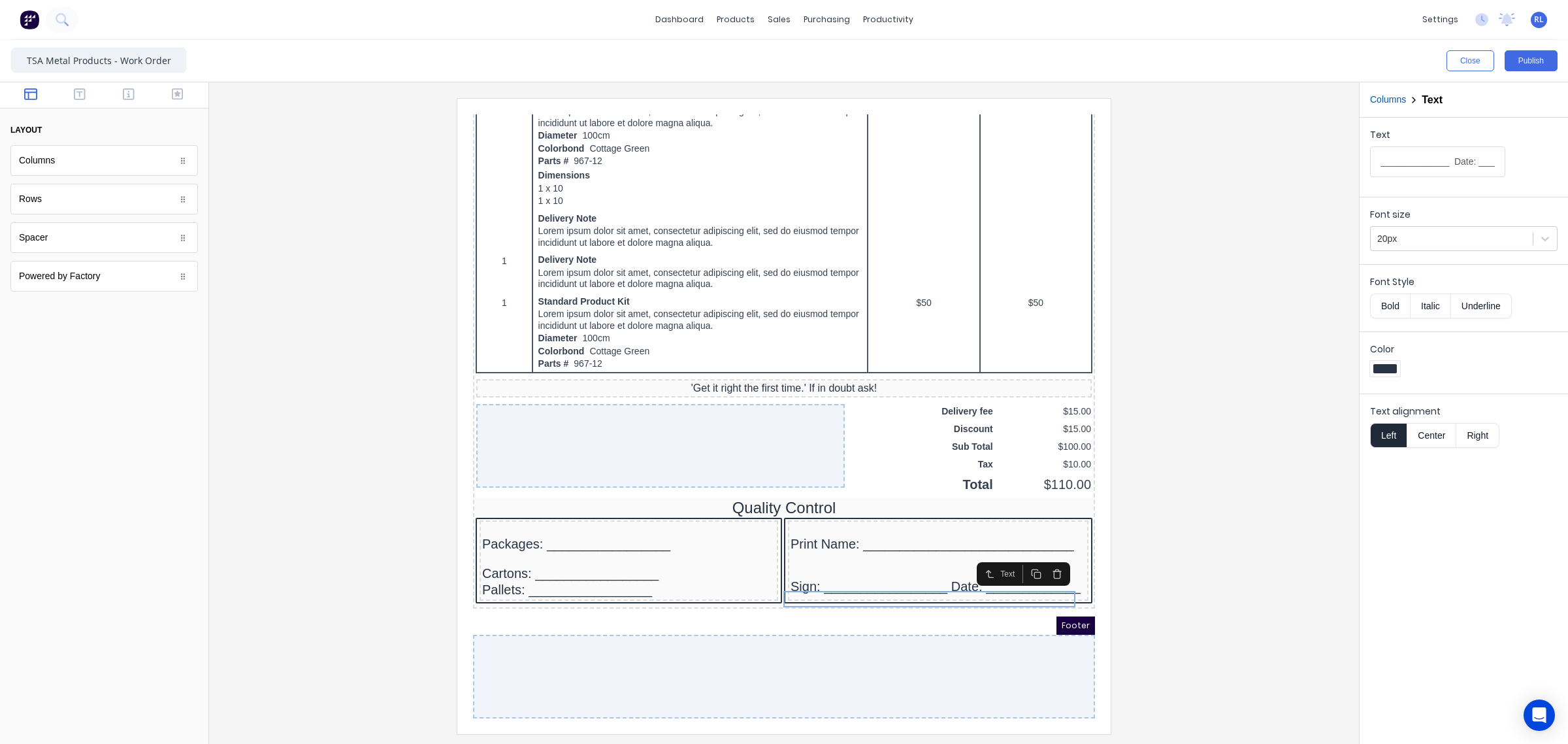
scroll to position [0, 0]
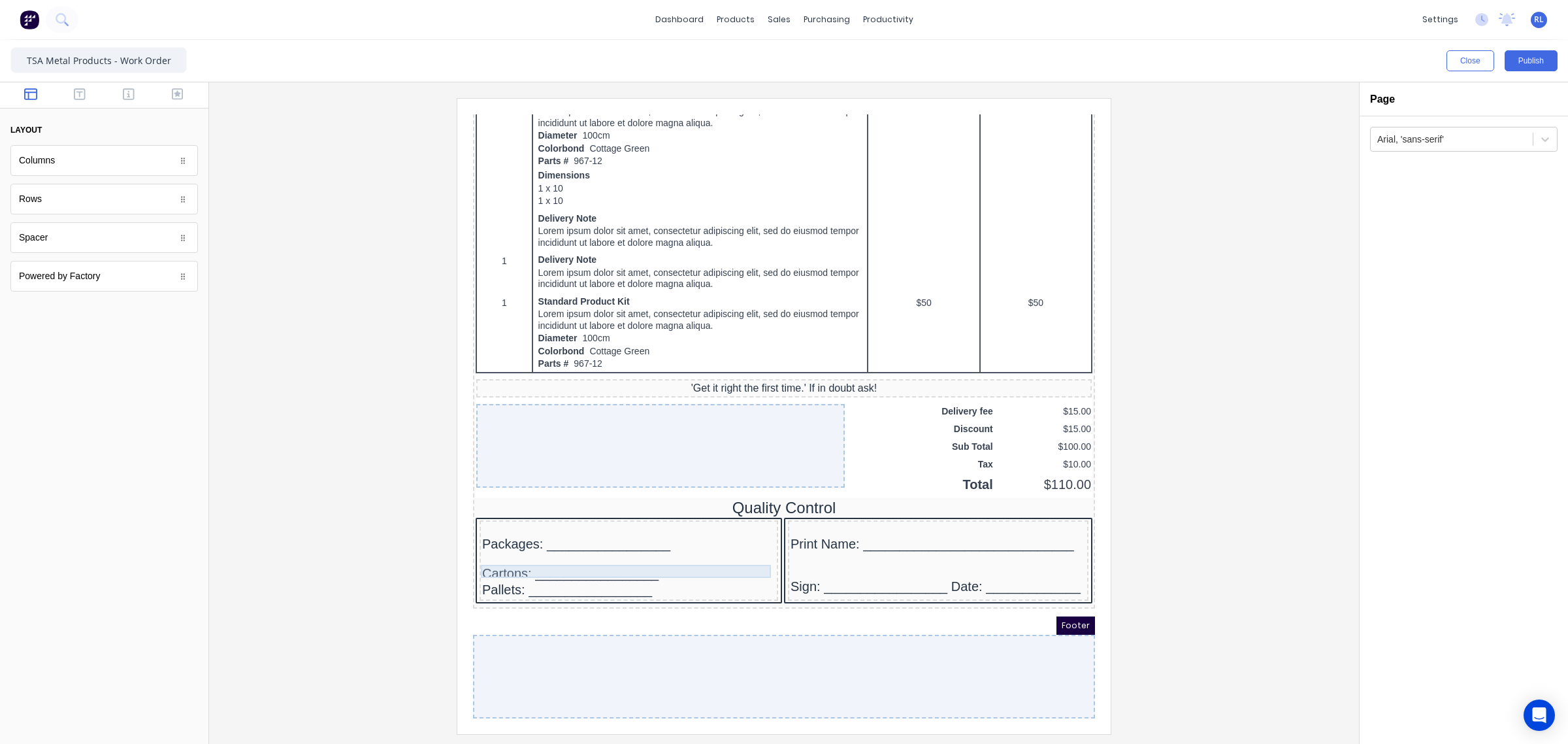
click at [530, 550] on div at bounding box center [613, 543] width 293 height 13
click at [716, 528] on icon "button" at bounding box center [716, 532] width 10 height 10
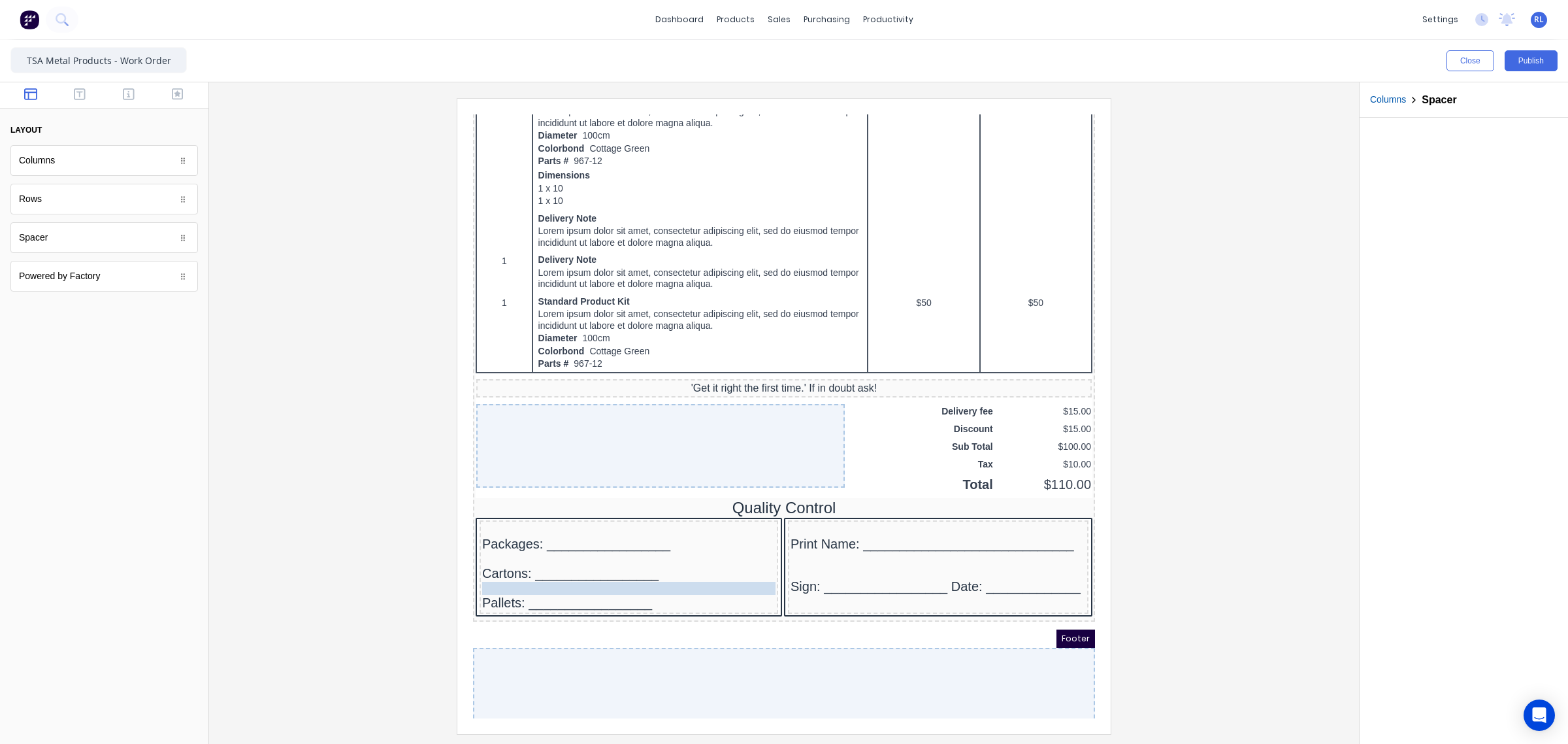
drag, startPoint x: 505, startPoint y: 568, endPoint x: 512, endPoint y: 594, distance: 26.9
drag, startPoint x: 509, startPoint y: 596, endPoint x: 521, endPoint y: 580, distance: 20.0
click at [333, 640] on div at bounding box center [784, 416] width 1129 height 635
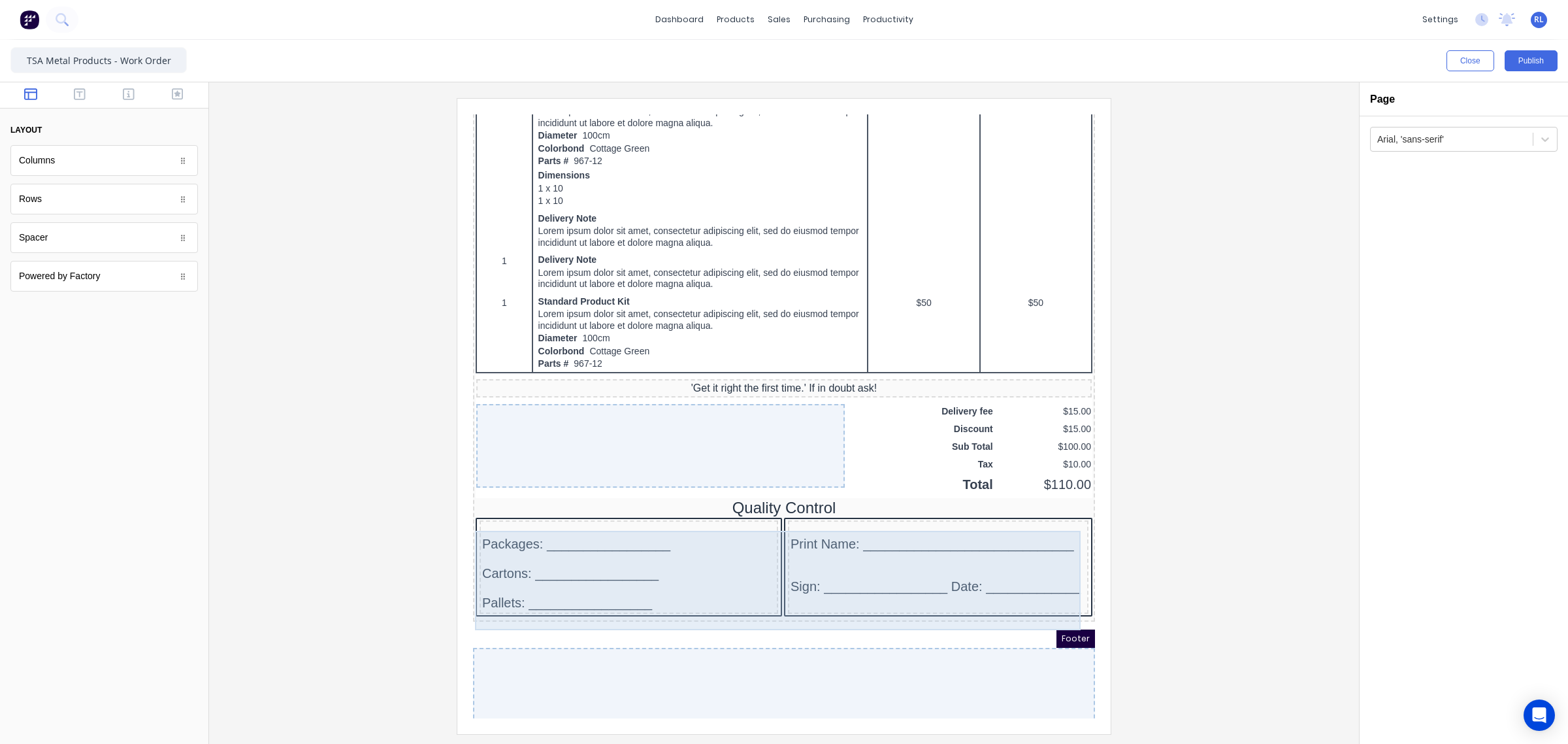
click at [729, 598] on div "Packages: _________________ Cartons: _________________ Pallets: _______________…" at bounding box center [613, 551] width 299 height 93
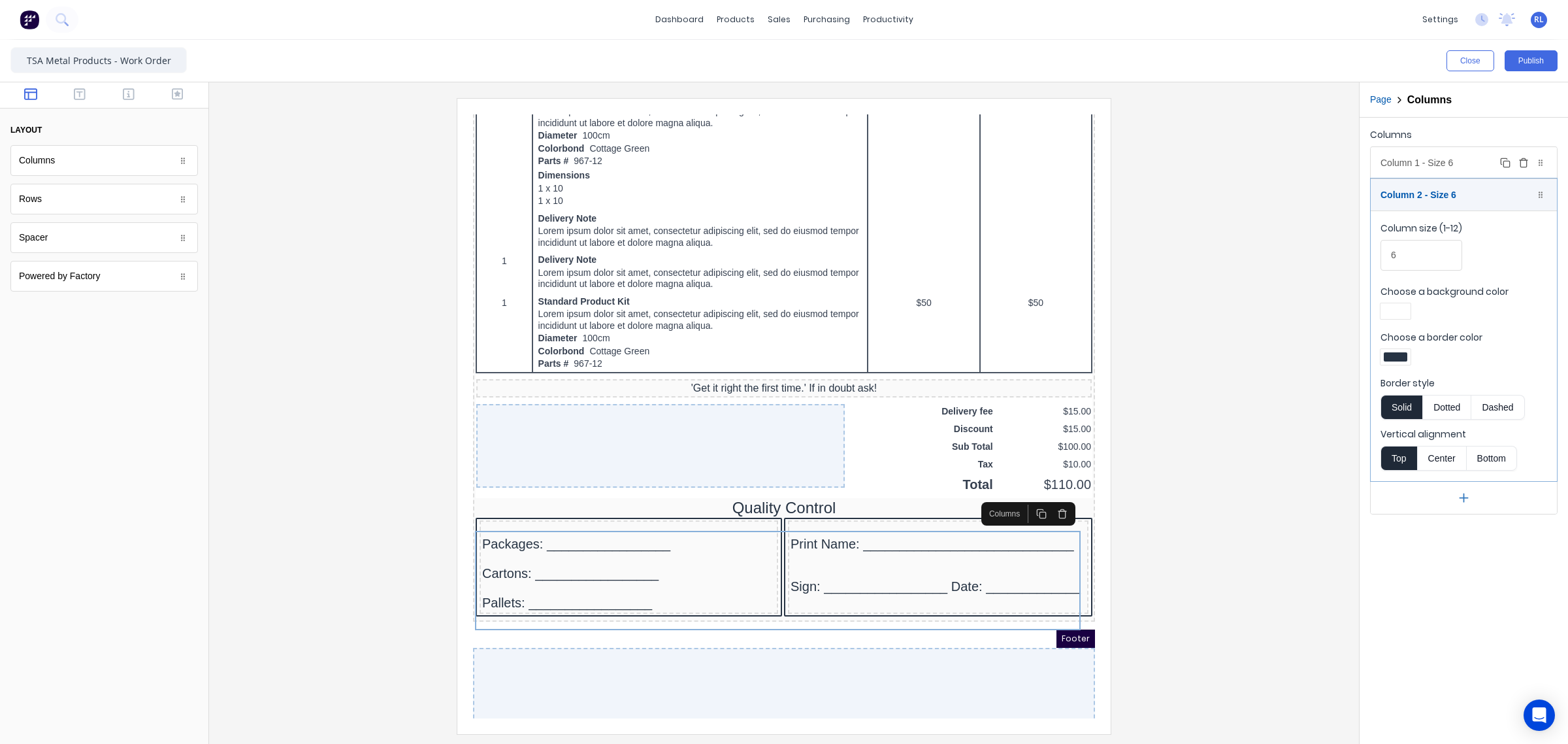
click at [1477, 169] on div "Column 1 - Size 6 Duplicate Delete" at bounding box center [1464, 162] width 186 height 31
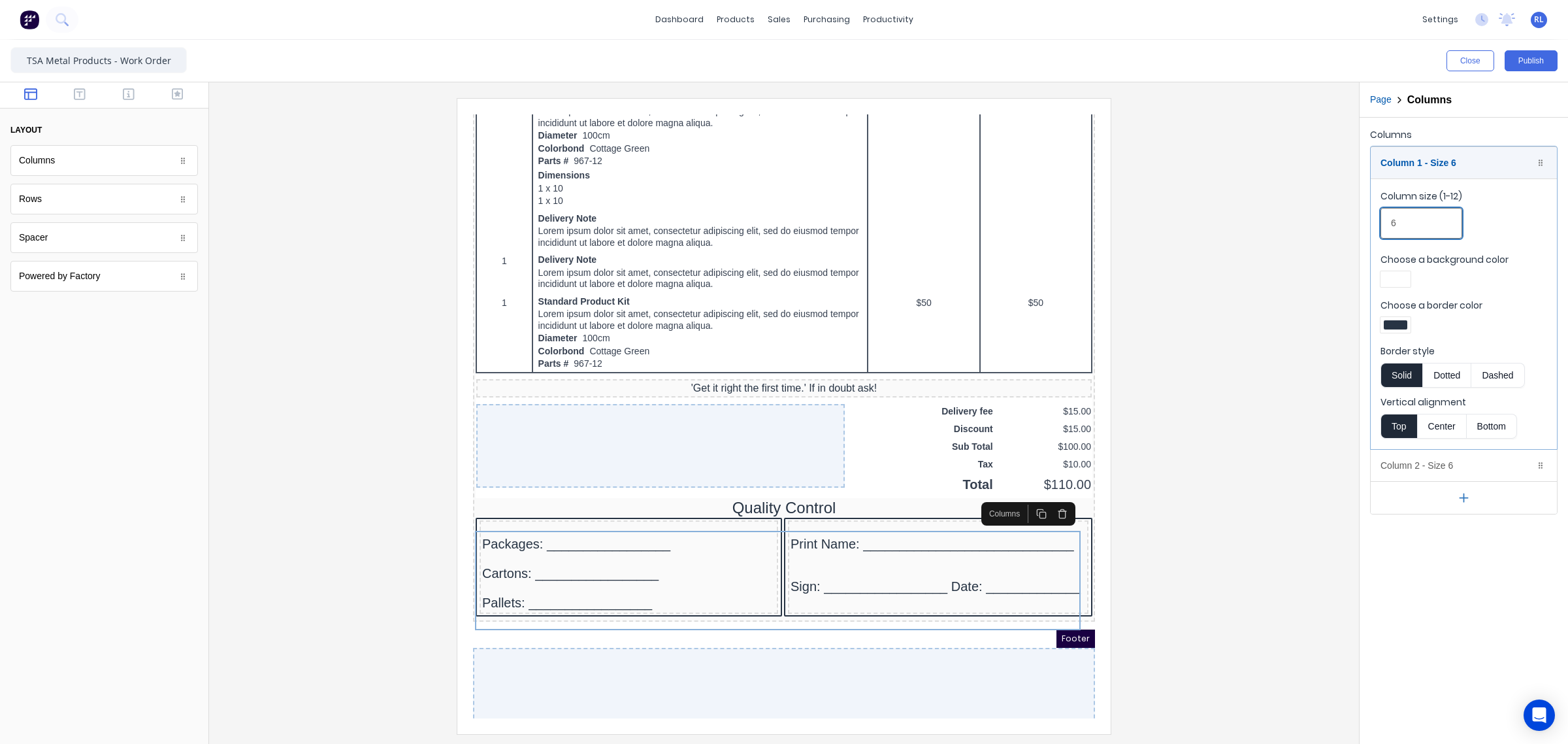
drag, startPoint x: 1420, startPoint y: 224, endPoint x: 1287, endPoint y: 217, distance: 133.2
click at [1311, 228] on div "Close Publish Components layout Columns Columns Rows Rows Spacer Spacer Powered…" at bounding box center [784, 392] width 1568 height 704
type input "4"
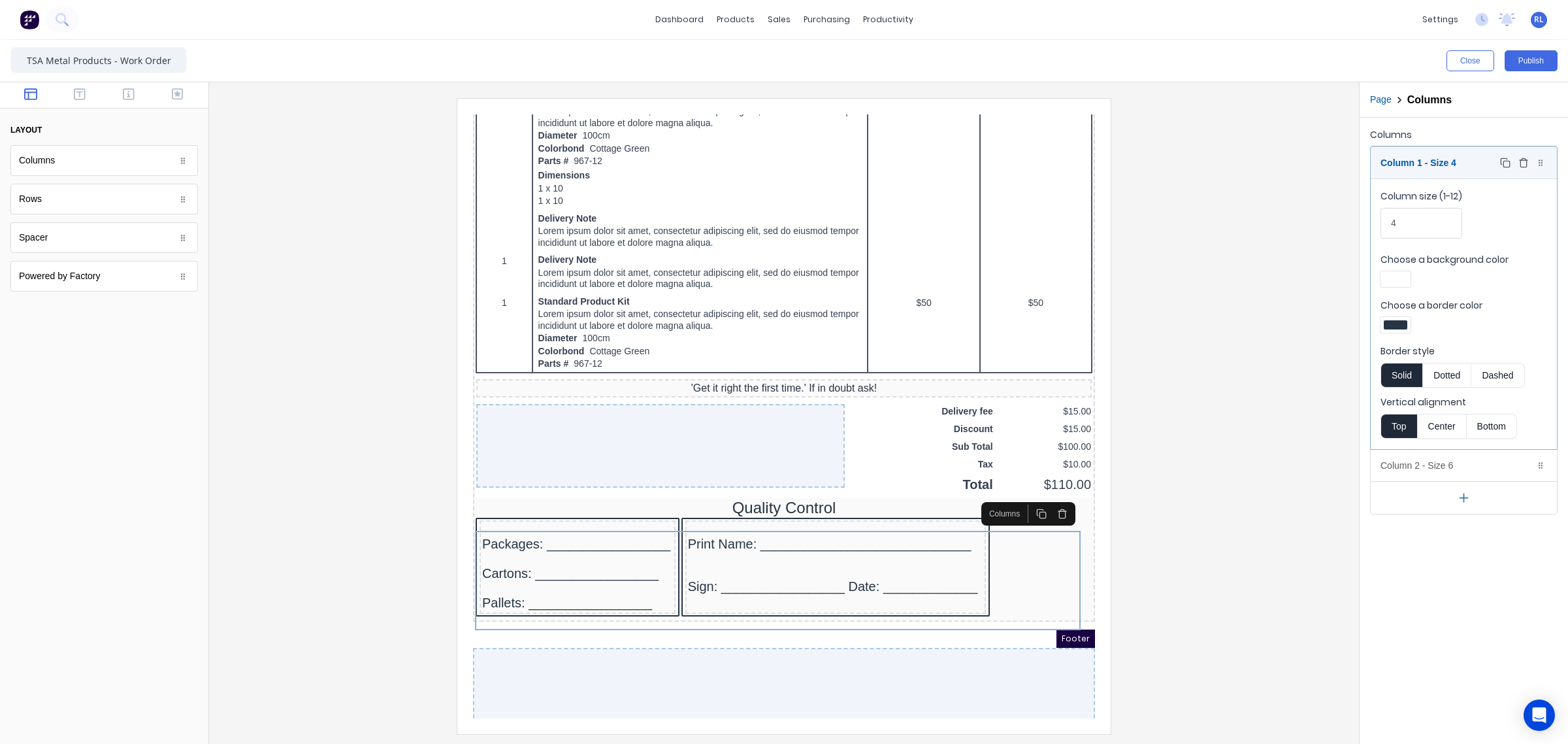
click at [1465, 164] on div "Column 1 - Size 4 Duplicate Delete" at bounding box center [1464, 162] width 186 height 31
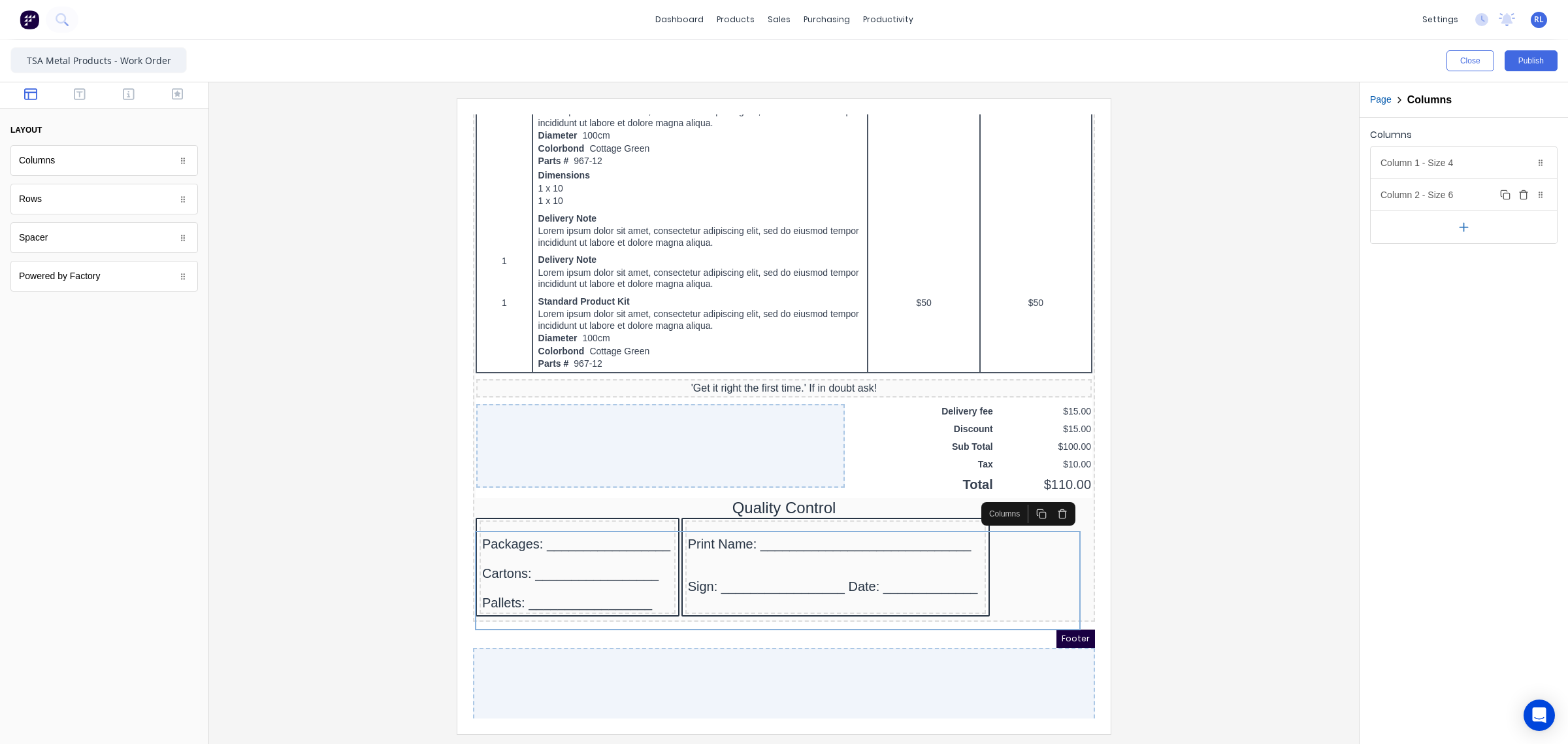
click at [1451, 201] on div "Column 2 - Size 6 Duplicate Delete" at bounding box center [1464, 194] width 186 height 31
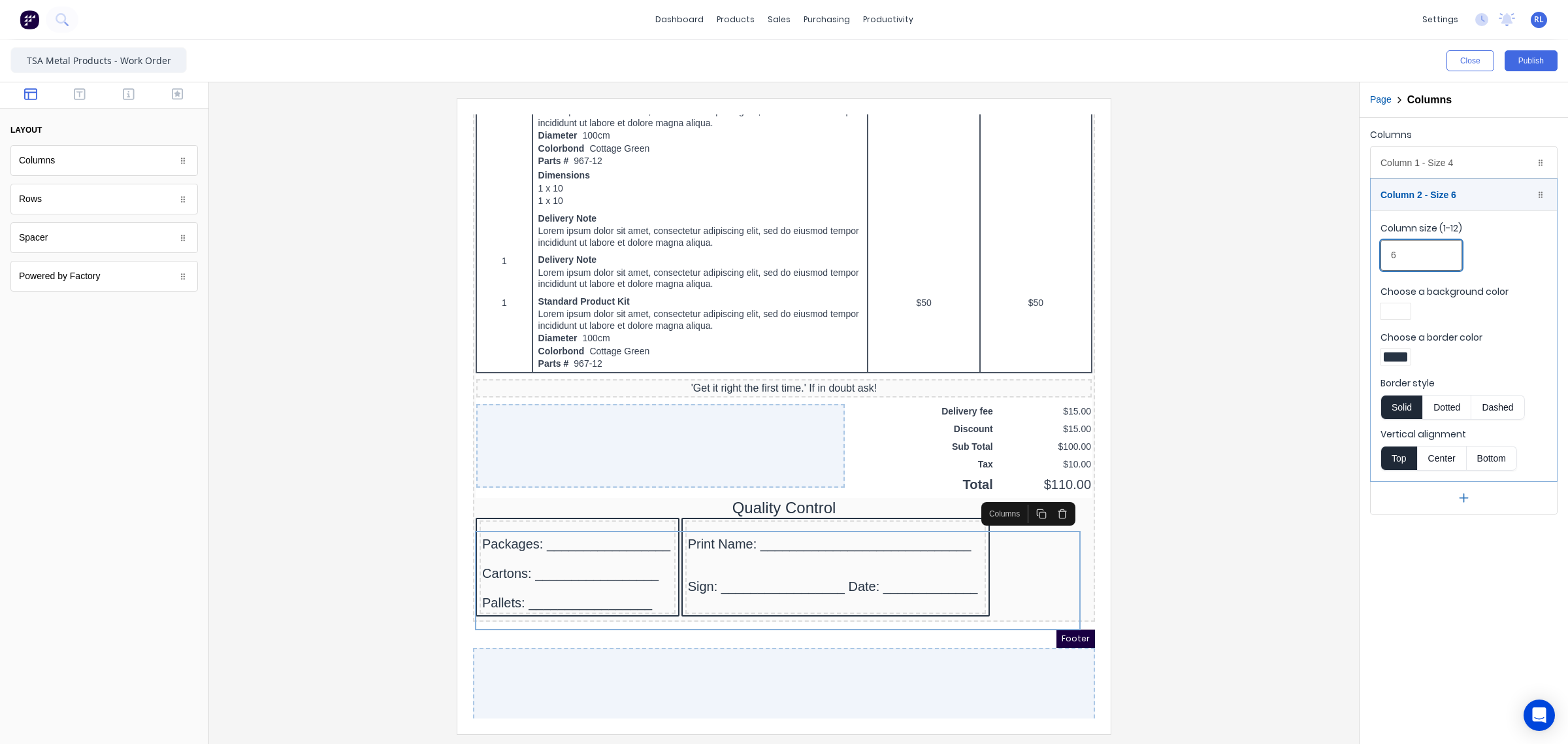
drag, startPoint x: 1405, startPoint y: 251, endPoint x: 1338, endPoint y: 251, distance: 67.0
click at [1338, 251] on div "Close Publish Components layout Columns Columns Rows Rows Spacer Spacer Powered…" at bounding box center [784, 392] width 1568 height 704
type input "8"
click at [1297, 495] on div at bounding box center [784, 416] width 1129 height 635
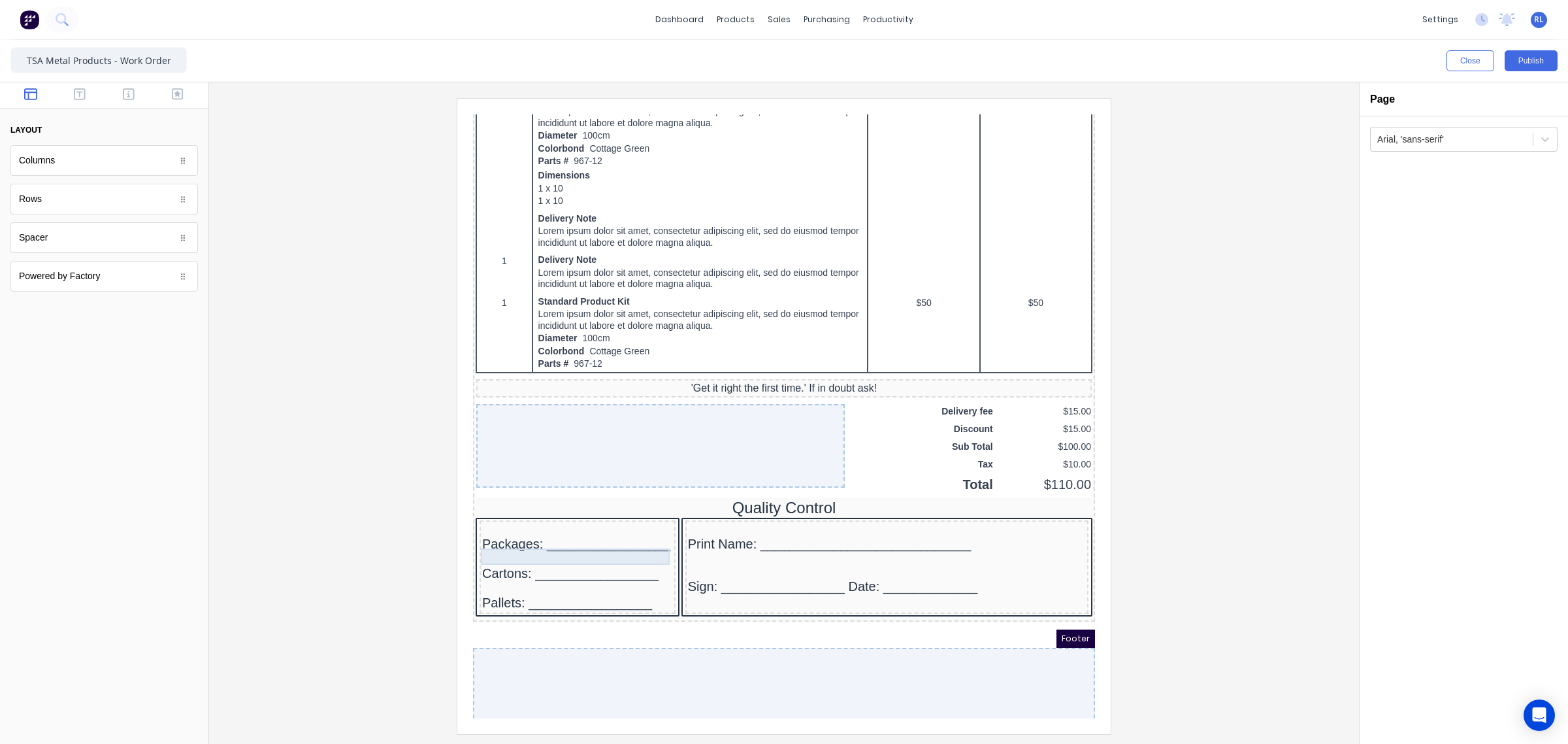
click at [605, 535] on div "Packages: _________________" at bounding box center [562, 528] width 191 height 16
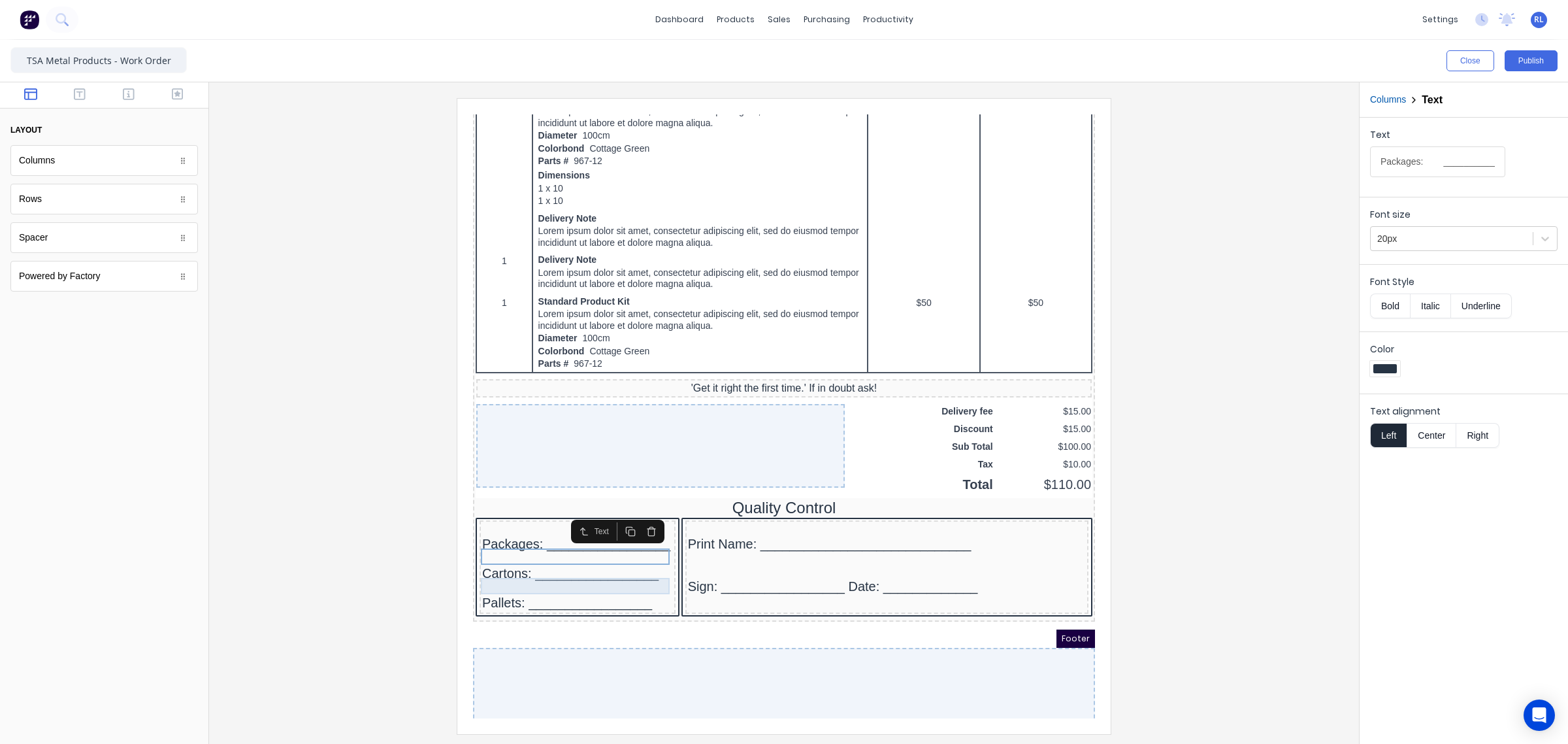
click at [605, 566] on div "Cartons: _________________" at bounding box center [562, 557] width 191 height 16
click at [332, 608] on div at bounding box center [784, 416] width 1129 height 635
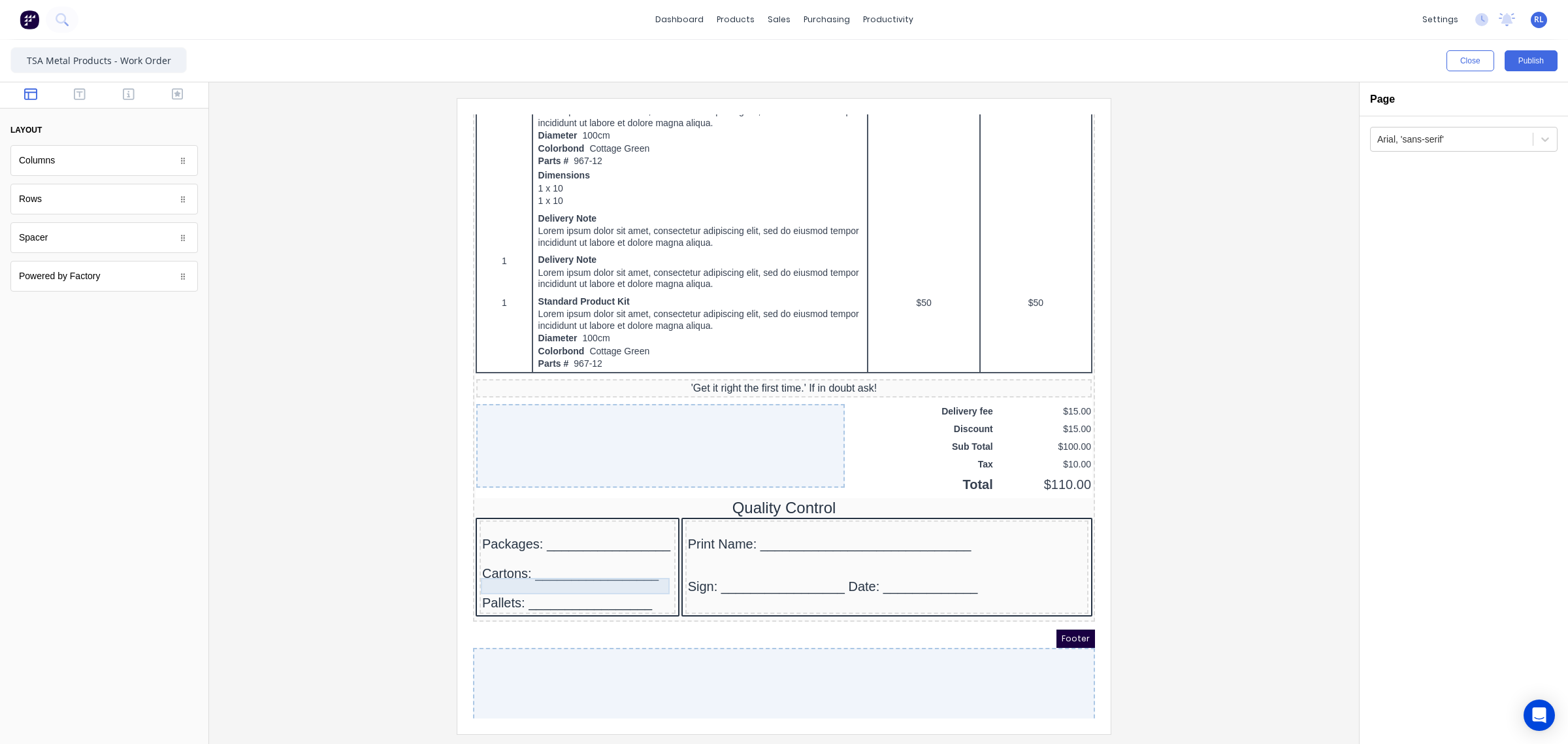
click at [619, 566] on div "Cartons: _________________" at bounding box center [562, 557] width 191 height 16
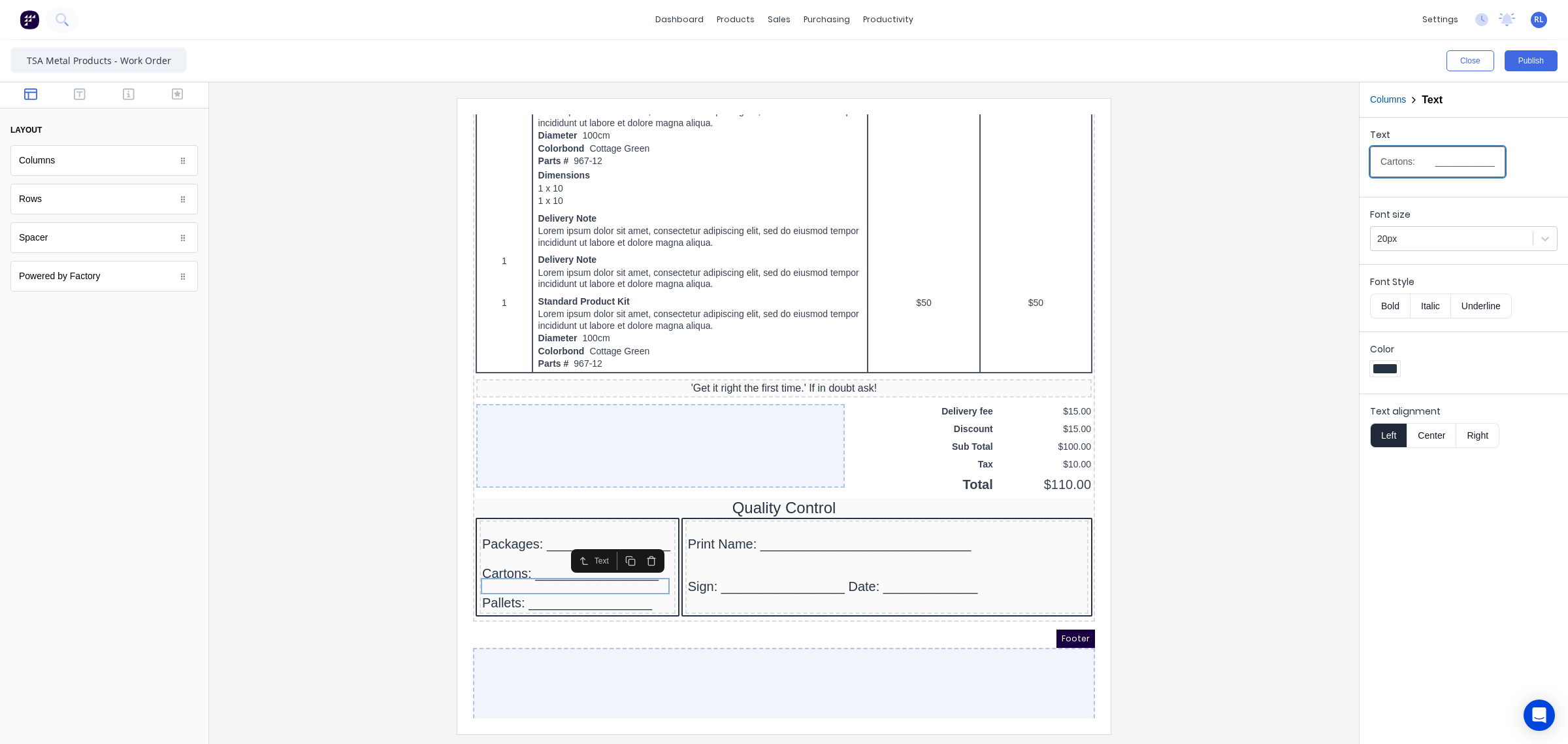
click at [1452, 164] on input "Cartons: _________________" at bounding box center [1438, 162] width 135 height 31
type input "Cartons: __________________"
click at [527, 596] on div "Pallets: _________________" at bounding box center [562, 587] width 191 height 16
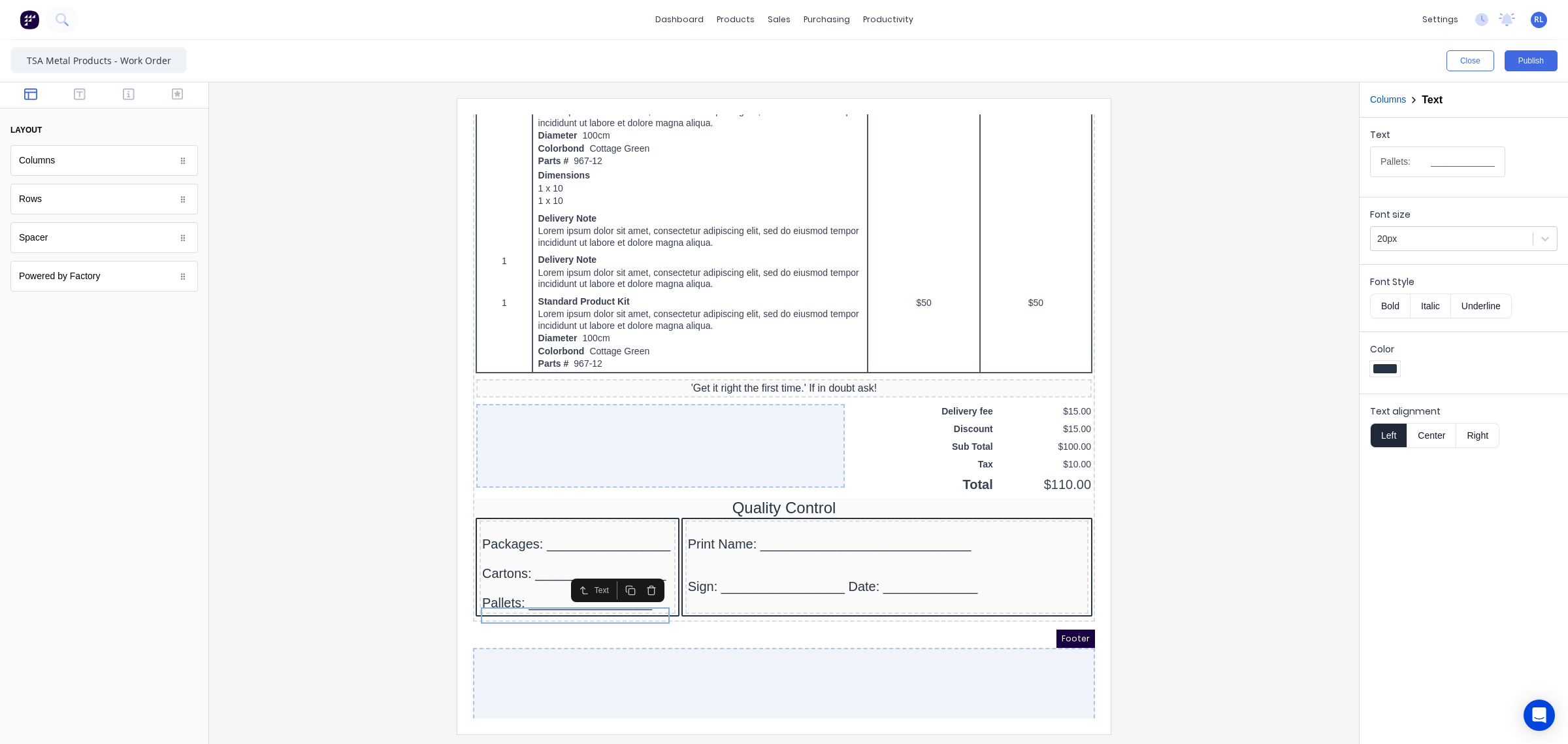
click at [1459, 162] on input "Pallets: _________________" at bounding box center [1438, 162] width 135 height 31
type input "Pallets: ___________________"
click at [1334, 419] on div at bounding box center [784, 416] width 1129 height 635
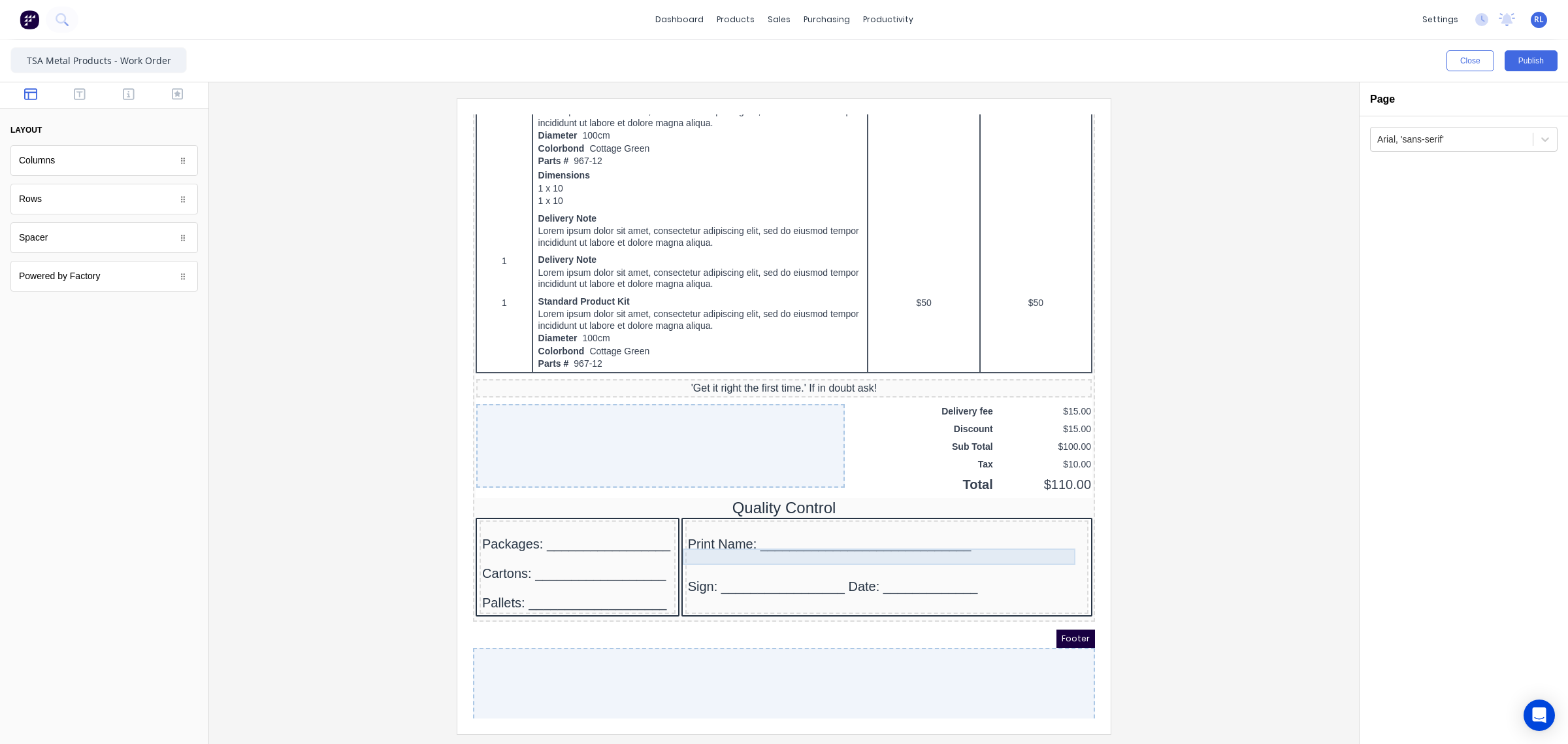
click at [823, 536] on div "Print Name: _____________________________" at bounding box center [871, 528] width 398 height 16
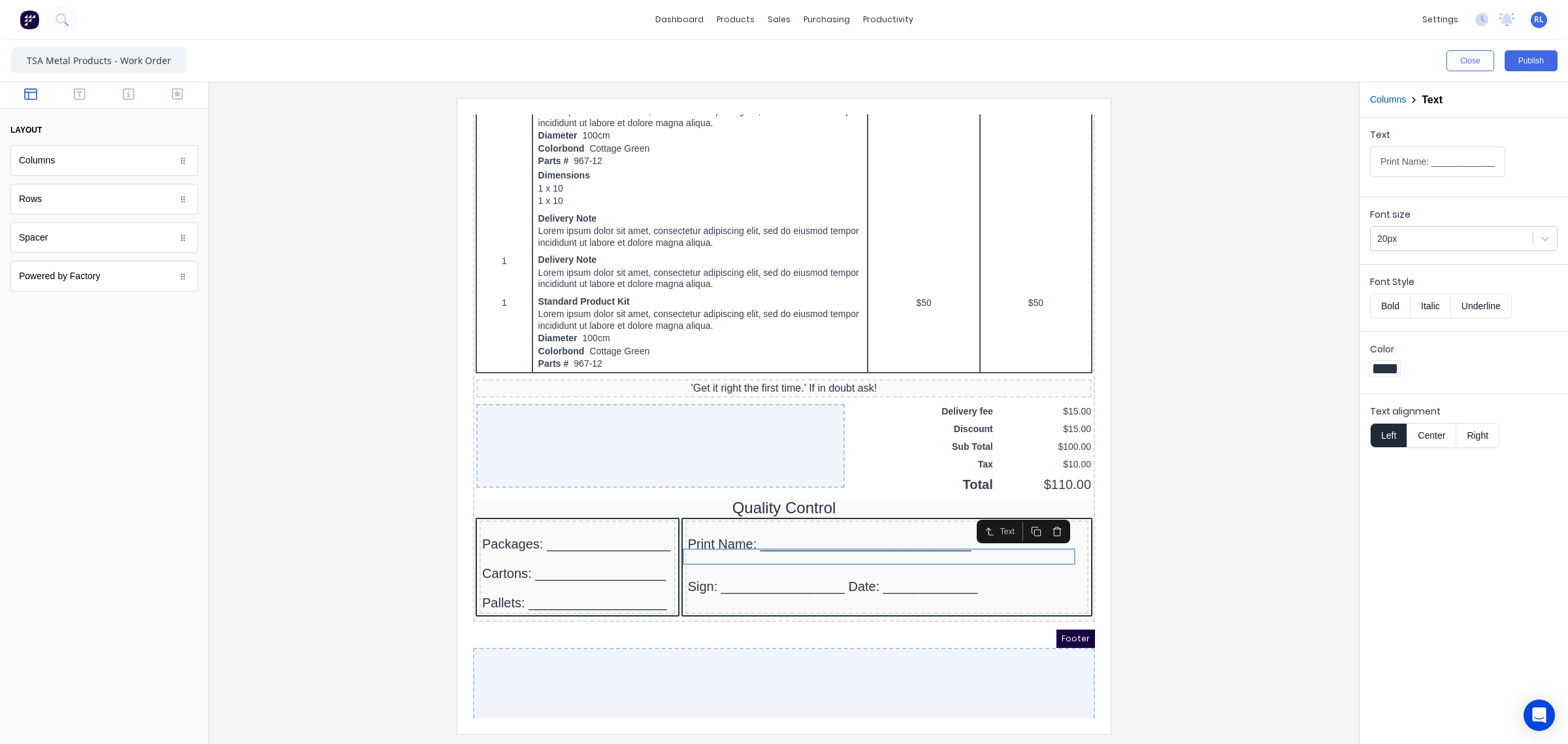
click at [1467, 161] on input "Print Name: _____________________________" at bounding box center [1438, 162] width 135 height 31
type input "Print Name: ____________________________________________"
click at [798, 579] on div "Sign: _________________ Date: _____________" at bounding box center [871, 571] width 398 height 16
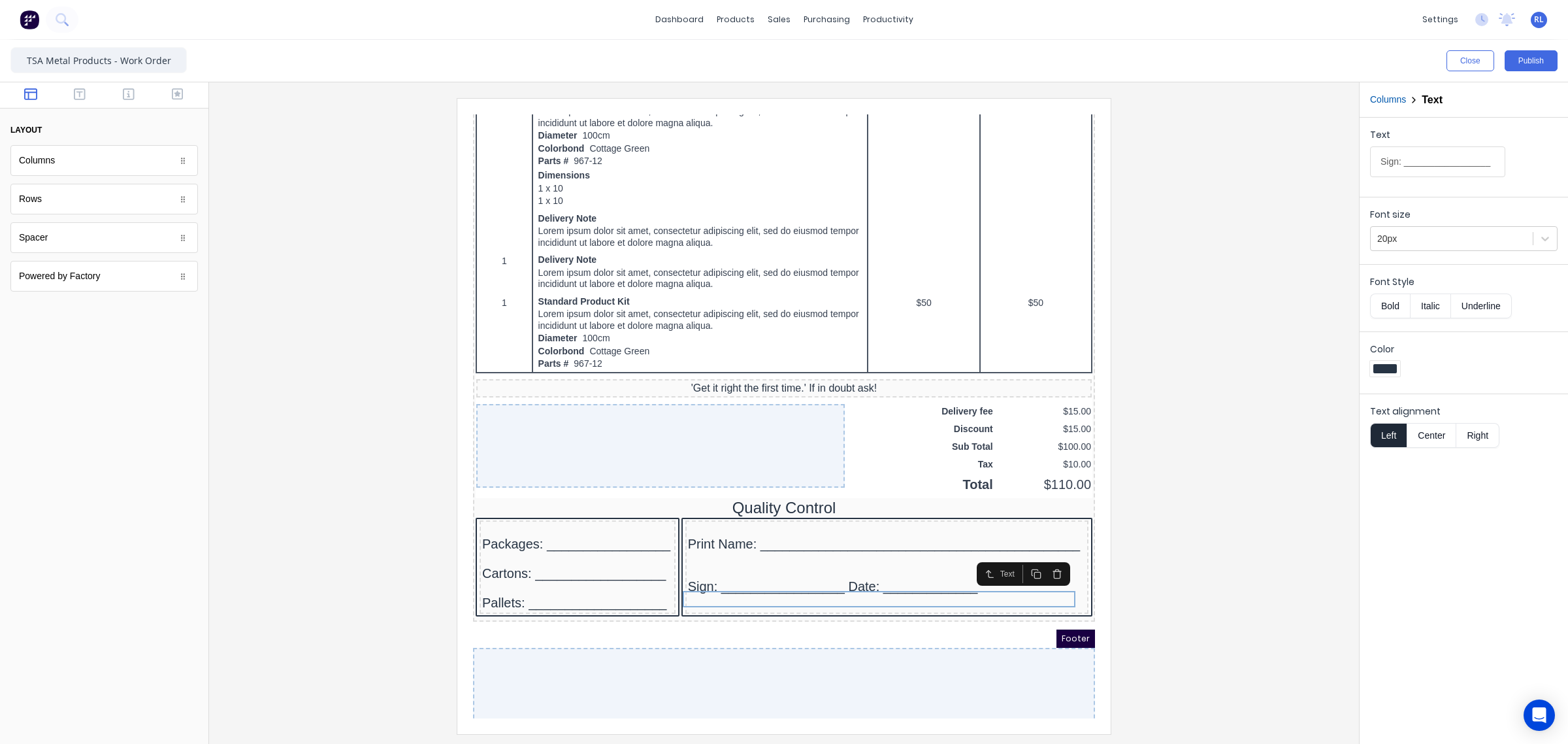
click at [1429, 165] on input "Sign: _________________ Date: _____________" at bounding box center [1438, 162] width 135 height 31
type input "Sign: __________________________ Date: __________________"
click at [1324, 308] on div at bounding box center [784, 416] width 1129 height 635
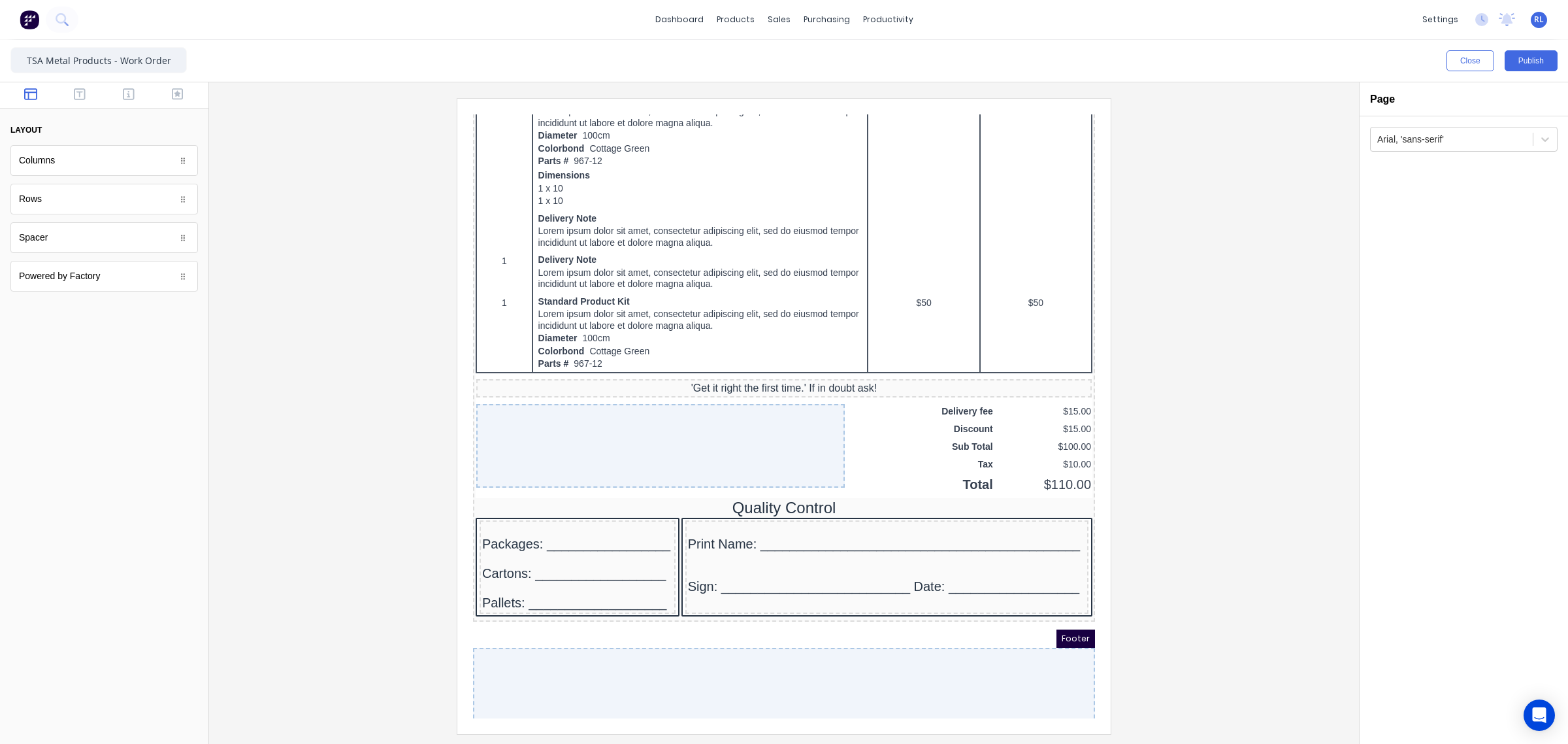
scroll to position [693, 0]
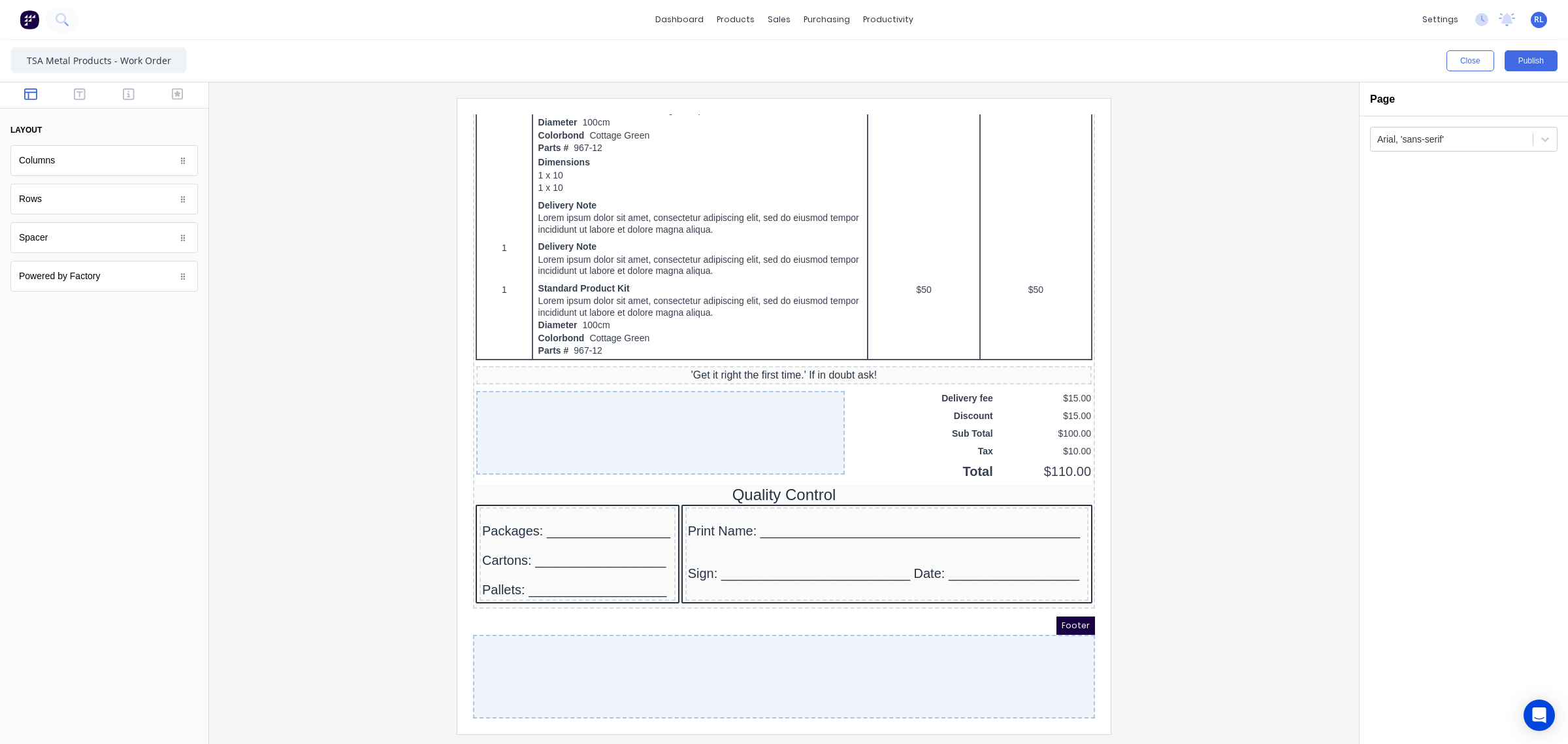
click at [1141, 622] on div at bounding box center [784, 416] width 1129 height 635
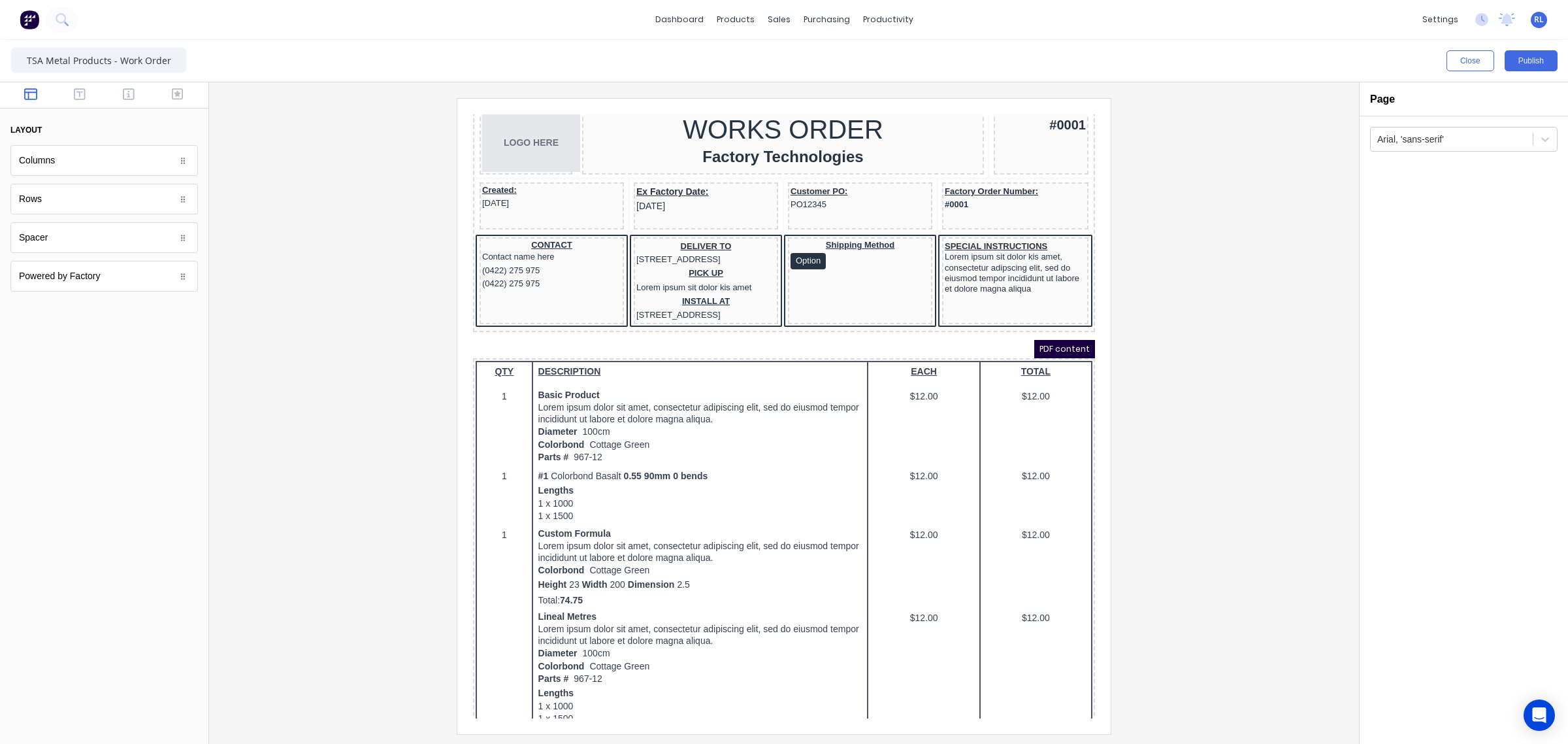
scroll to position [0, 0]
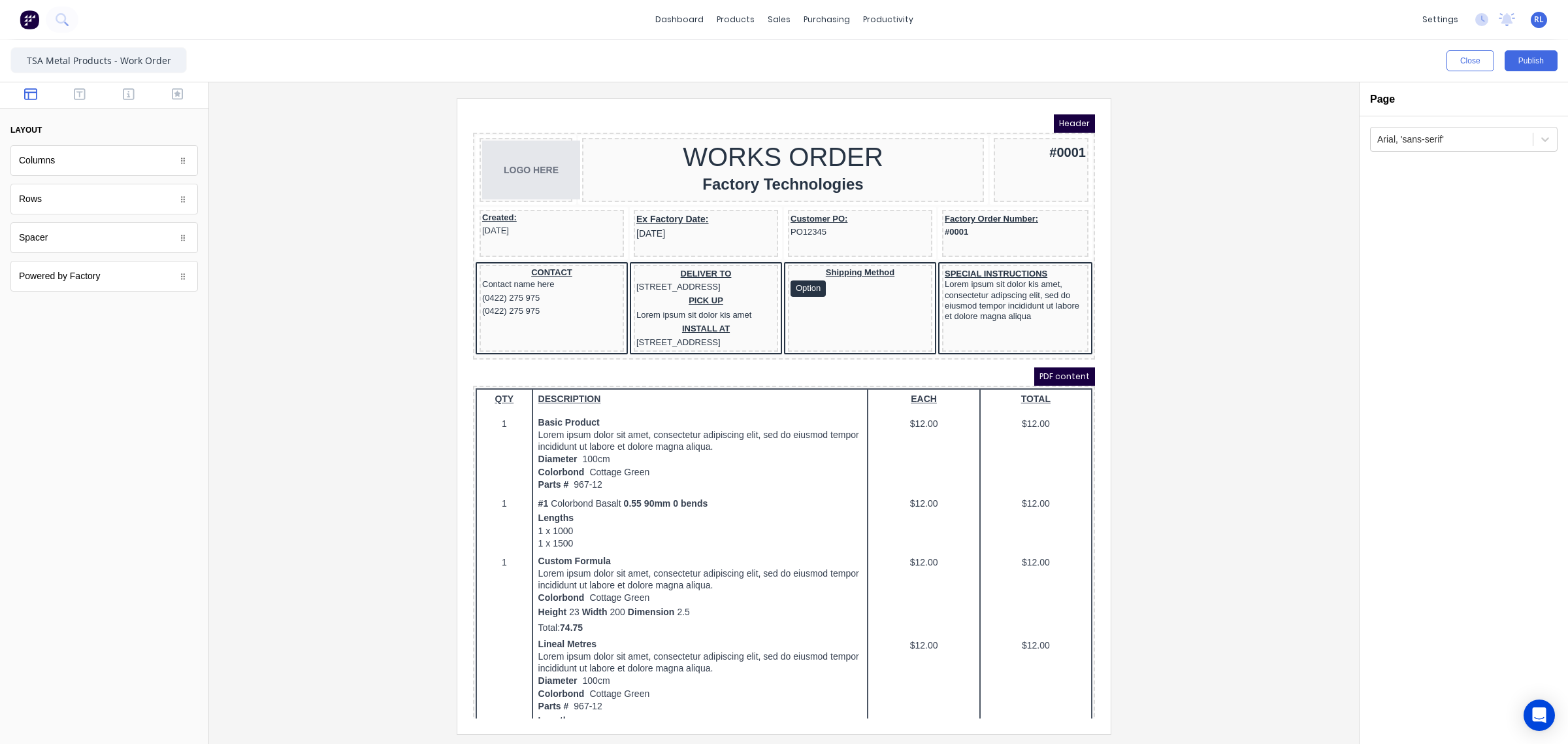
click at [1296, 343] on div at bounding box center [784, 416] width 1129 height 635
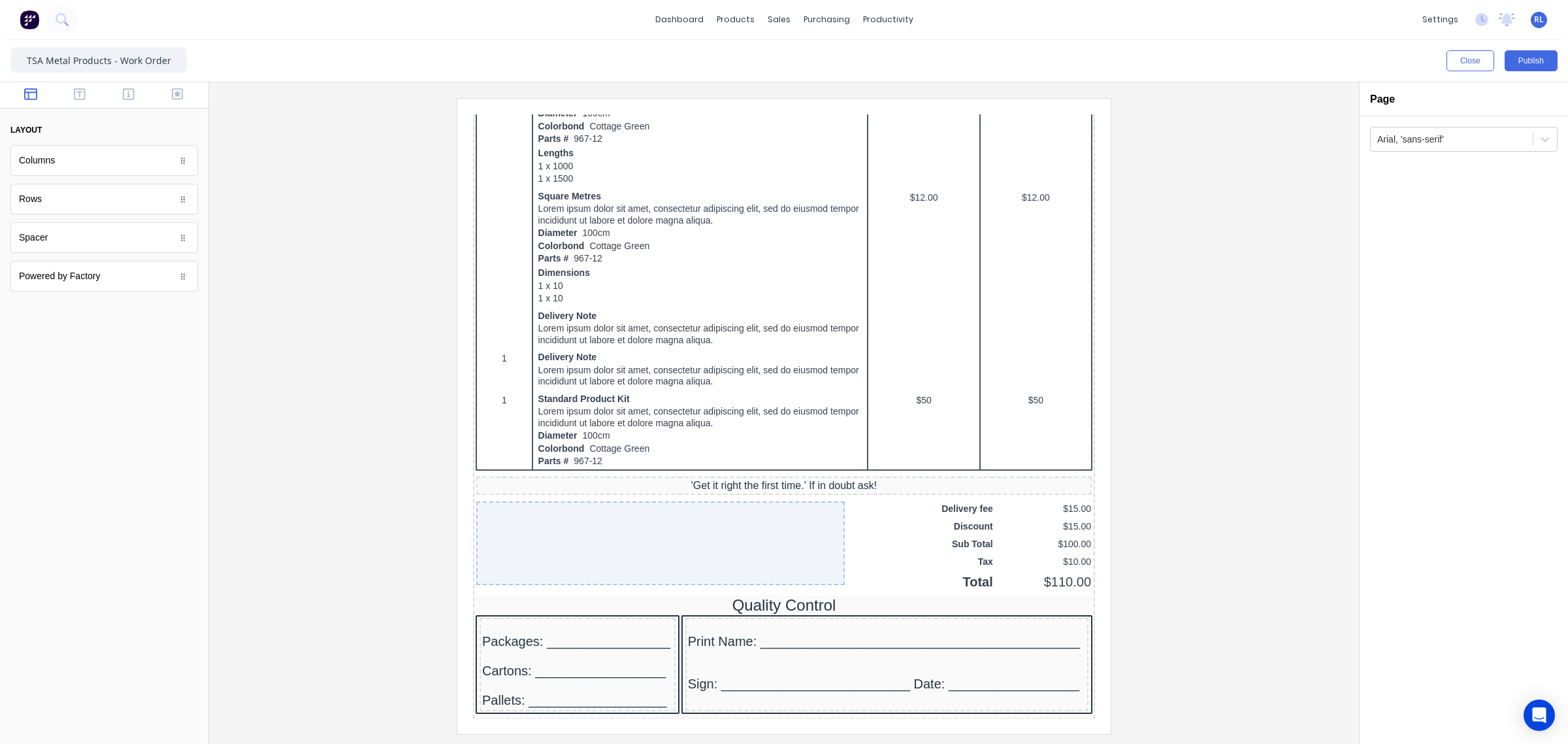
scroll to position [693, 0]
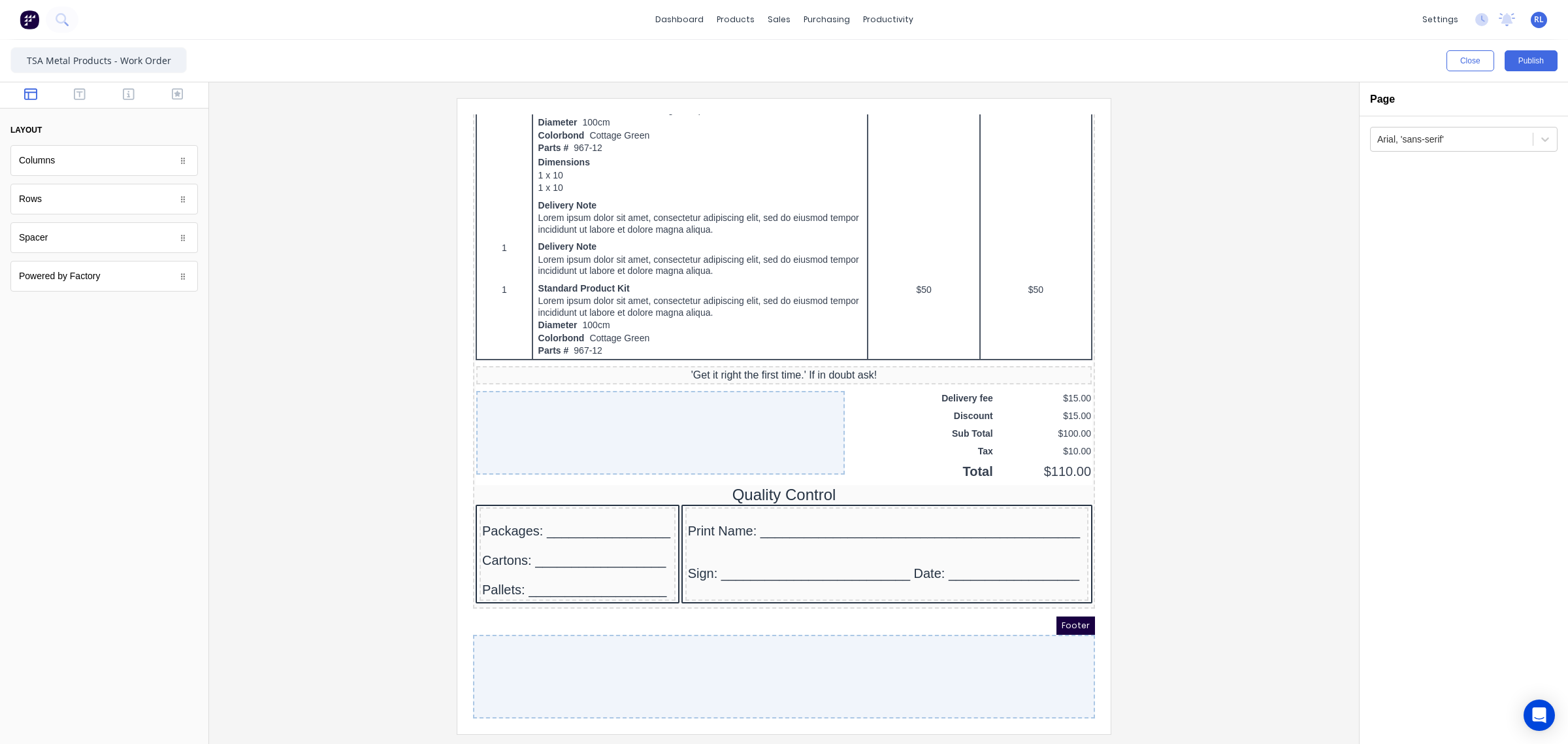
drag, startPoint x: 1071, startPoint y: 270, endPoint x: 1566, endPoint y: 726, distance: 673.0
click at [609, 507] on div "Packages: _________________" at bounding box center [562, 515] width 191 height 16
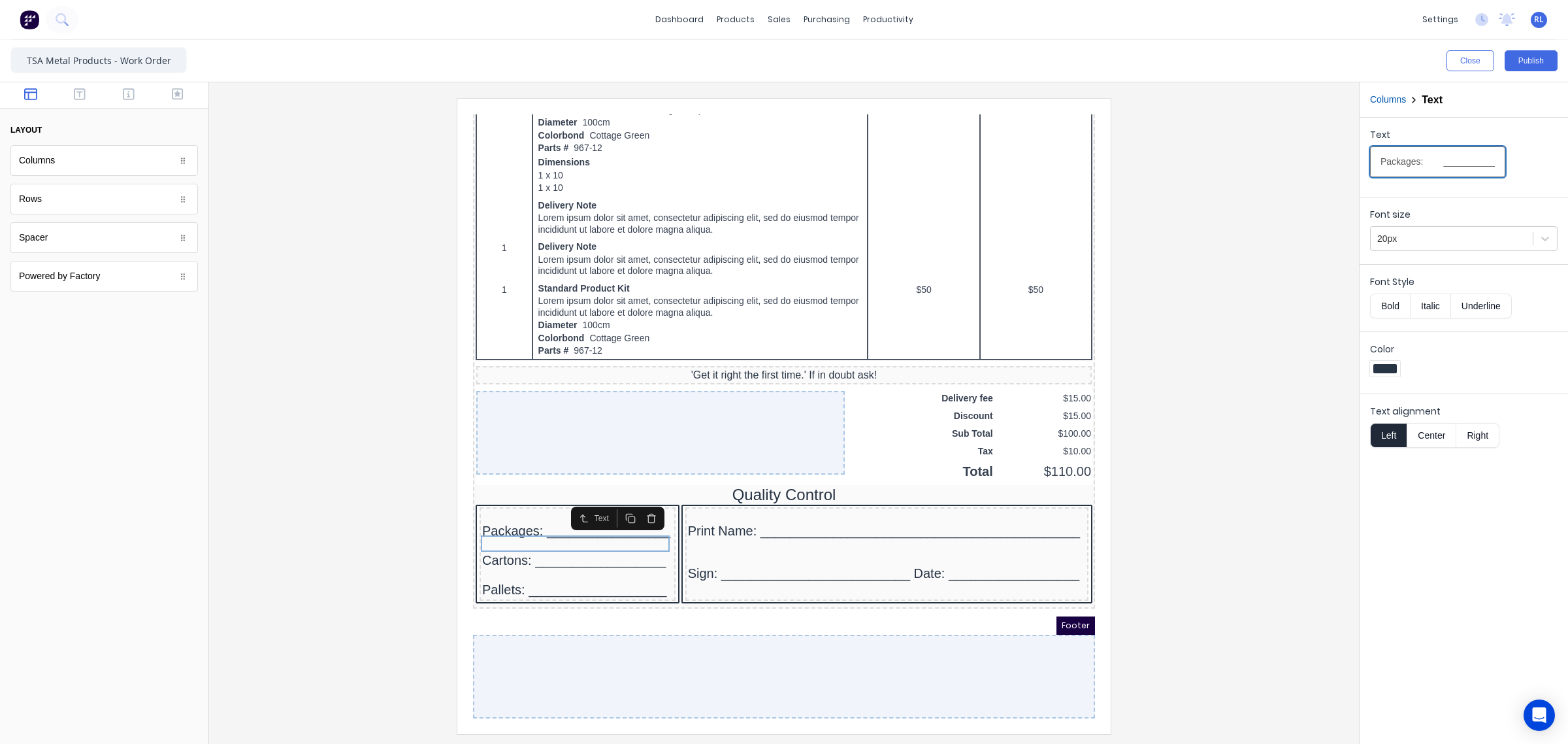
click at [1451, 165] on input "Packages: _________________" at bounding box center [1438, 162] width 135 height 31
type input "Packages: ________________"
click at [1347, 360] on div at bounding box center [784, 412] width 1150 height 661
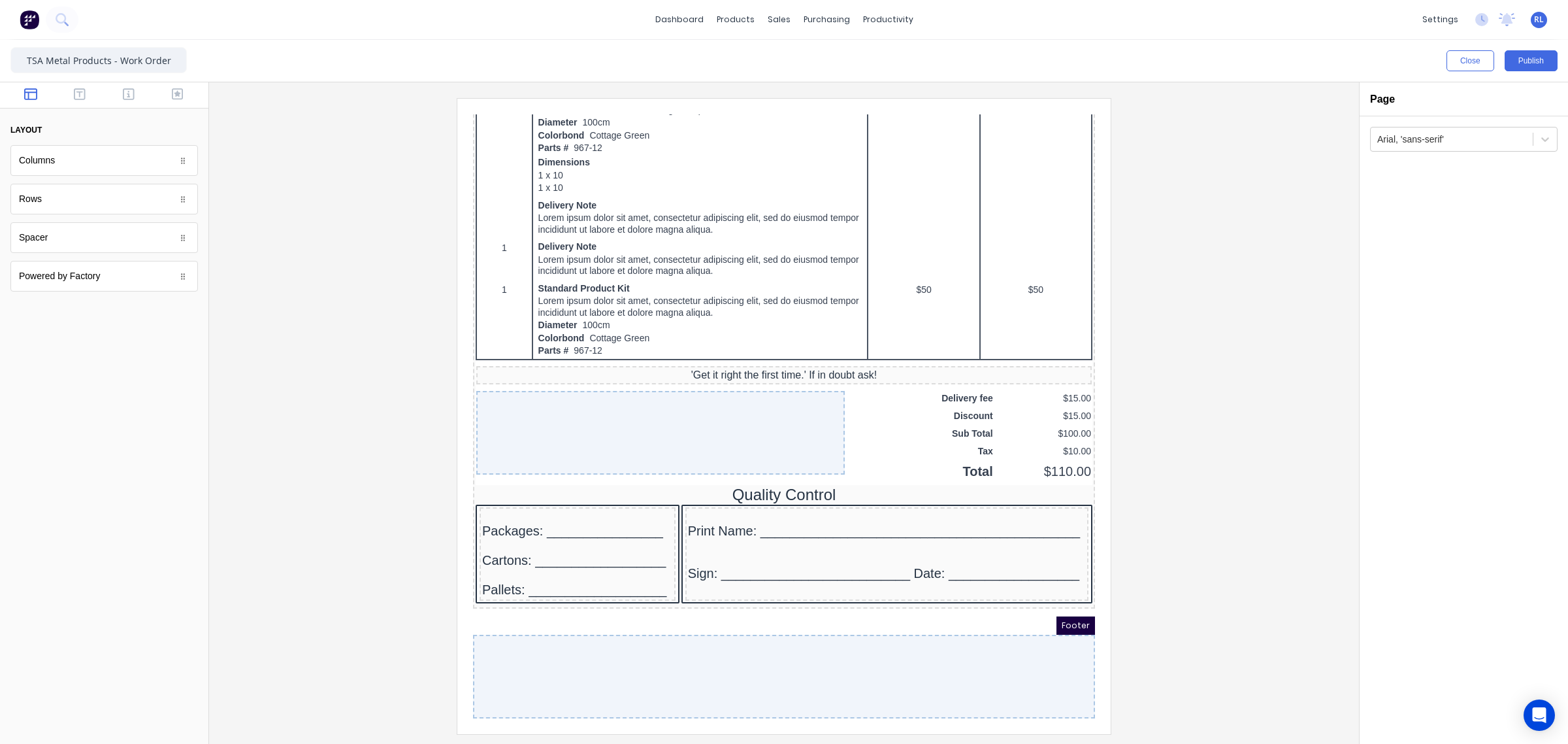
drag, startPoint x: 1076, startPoint y: 547, endPoint x: 1574, endPoint y: 757, distance: 540.5
click at [1537, 63] on button "Publish" at bounding box center [1531, 61] width 53 height 21
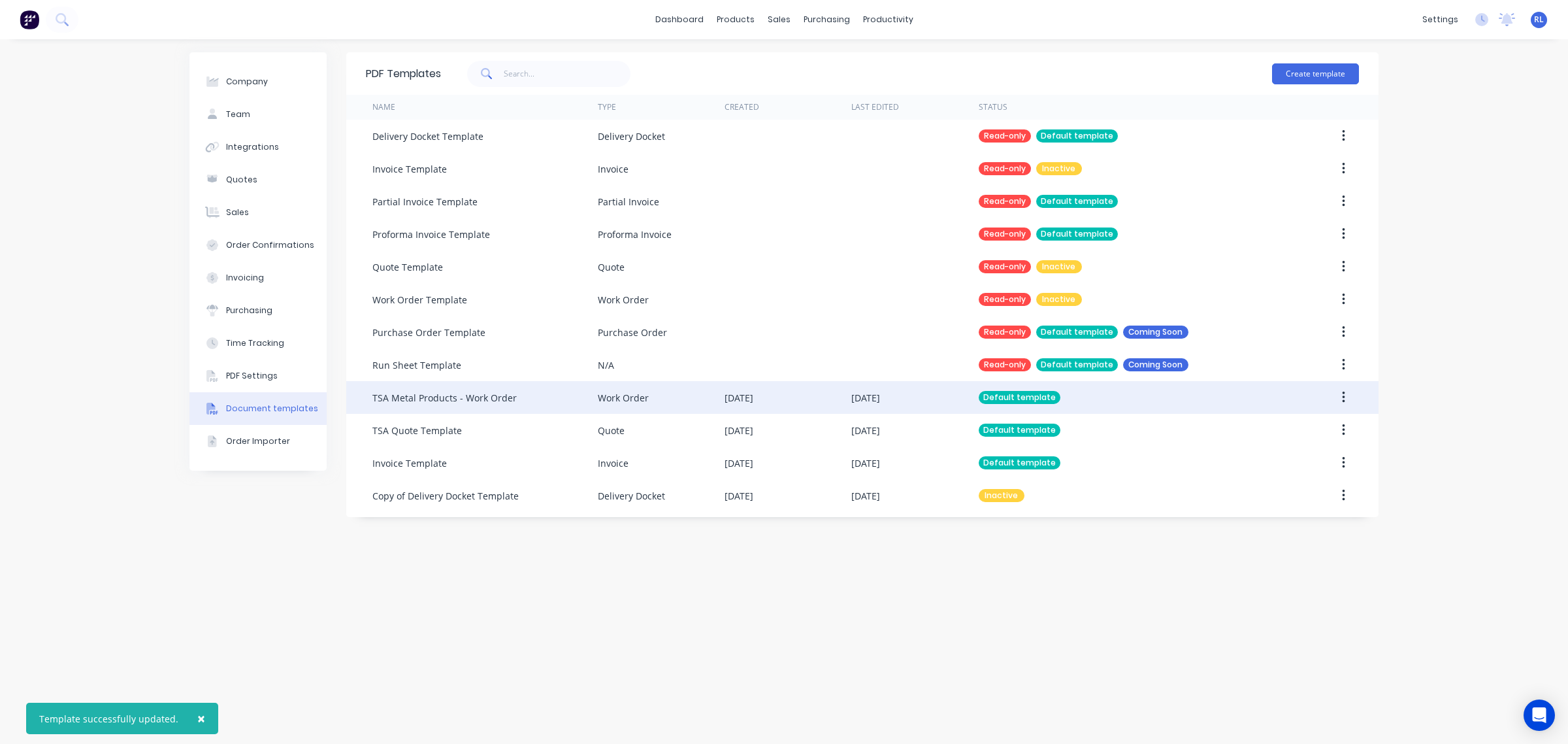
click at [534, 398] on div "TSA Metal Products - Work Order" at bounding box center [486, 397] width 226 height 33
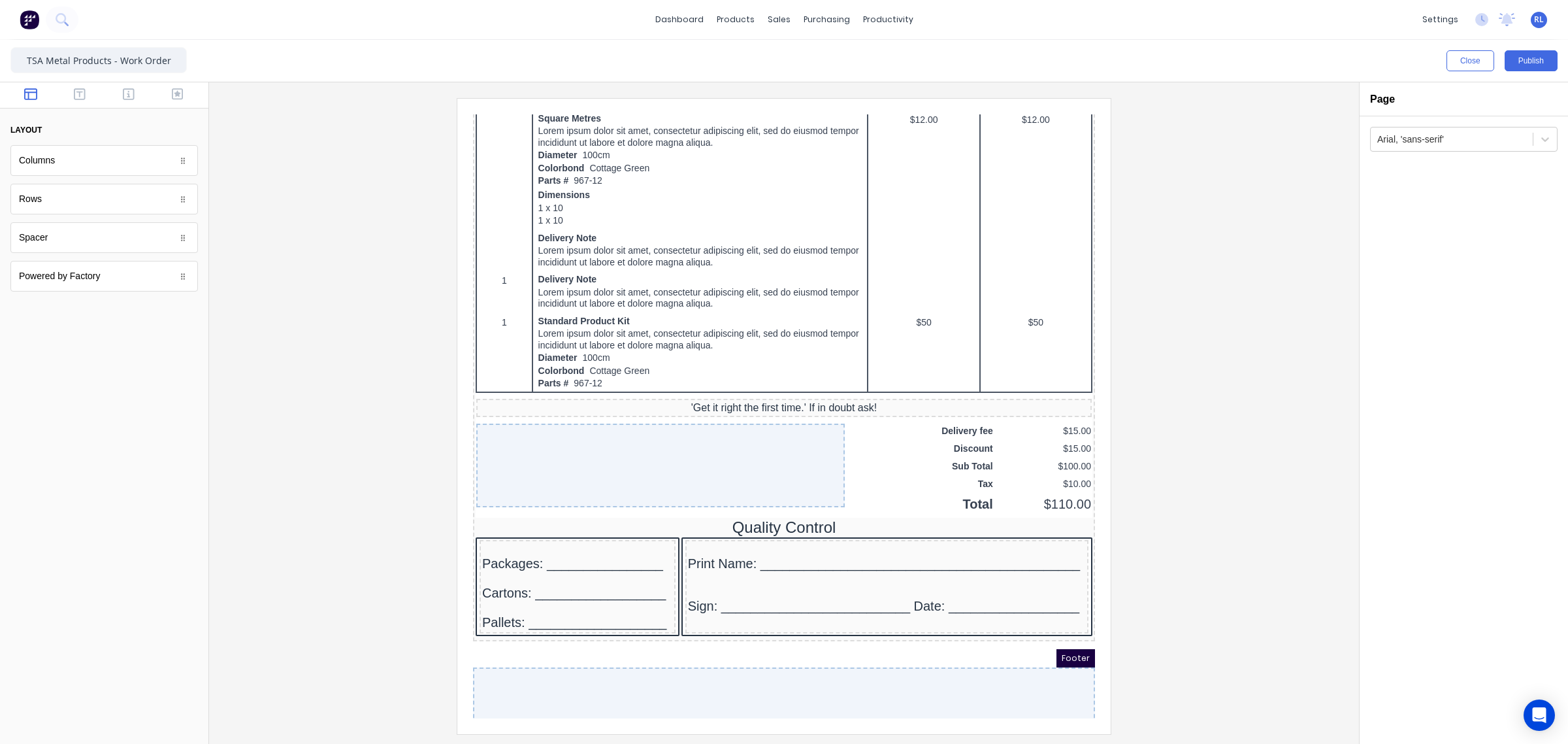
scroll to position [693, 0]
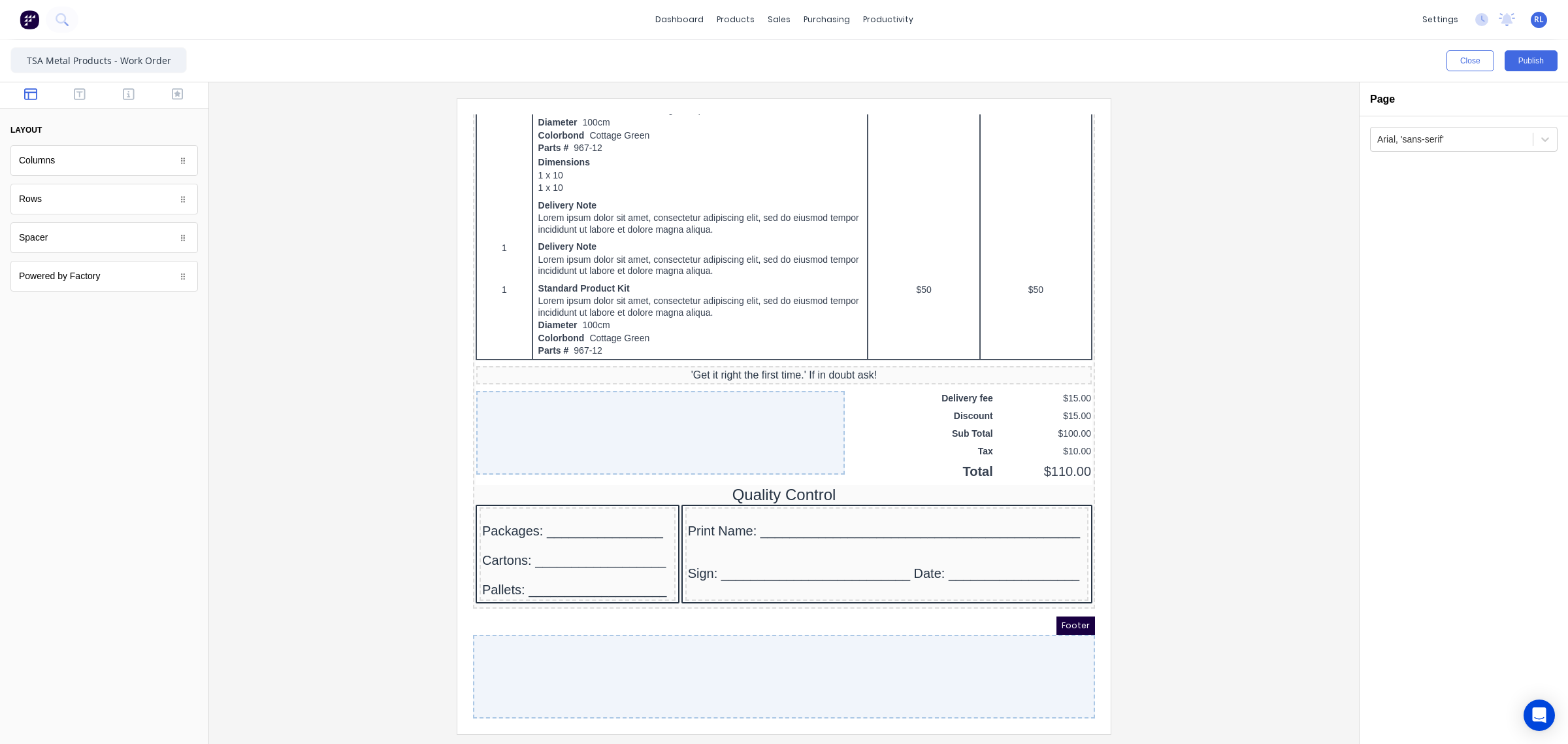
drag, startPoint x: 1074, startPoint y: 182, endPoint x: 1666, endPoint y: 689, distance: 779.4
click at [80, 98] on icon "button" at bounding box center [79, 94] width 12 height 13
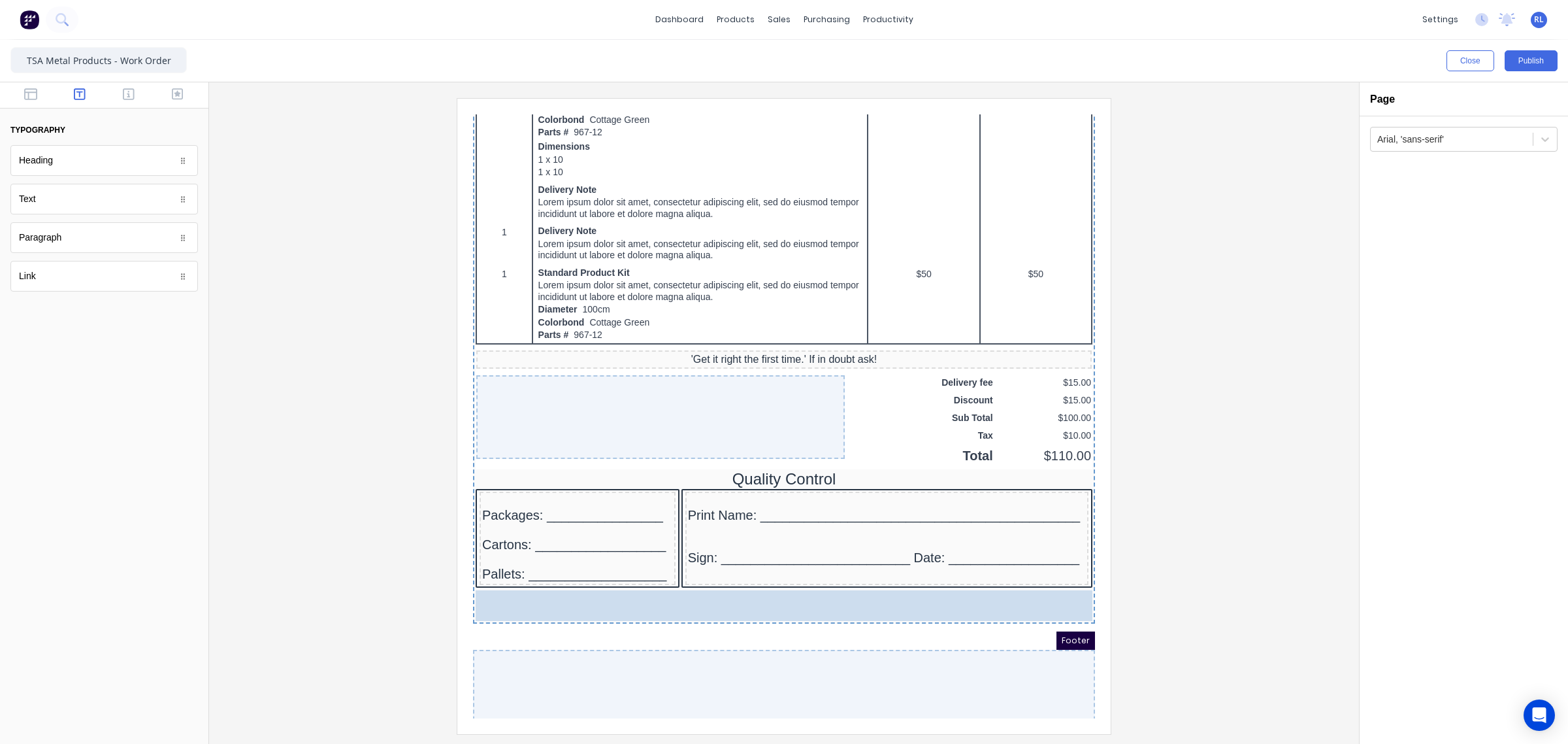
drag, startPoint x: 90, startPoint y: 206, endPoint x: 287, endPoint y: 495, distance: 349.8
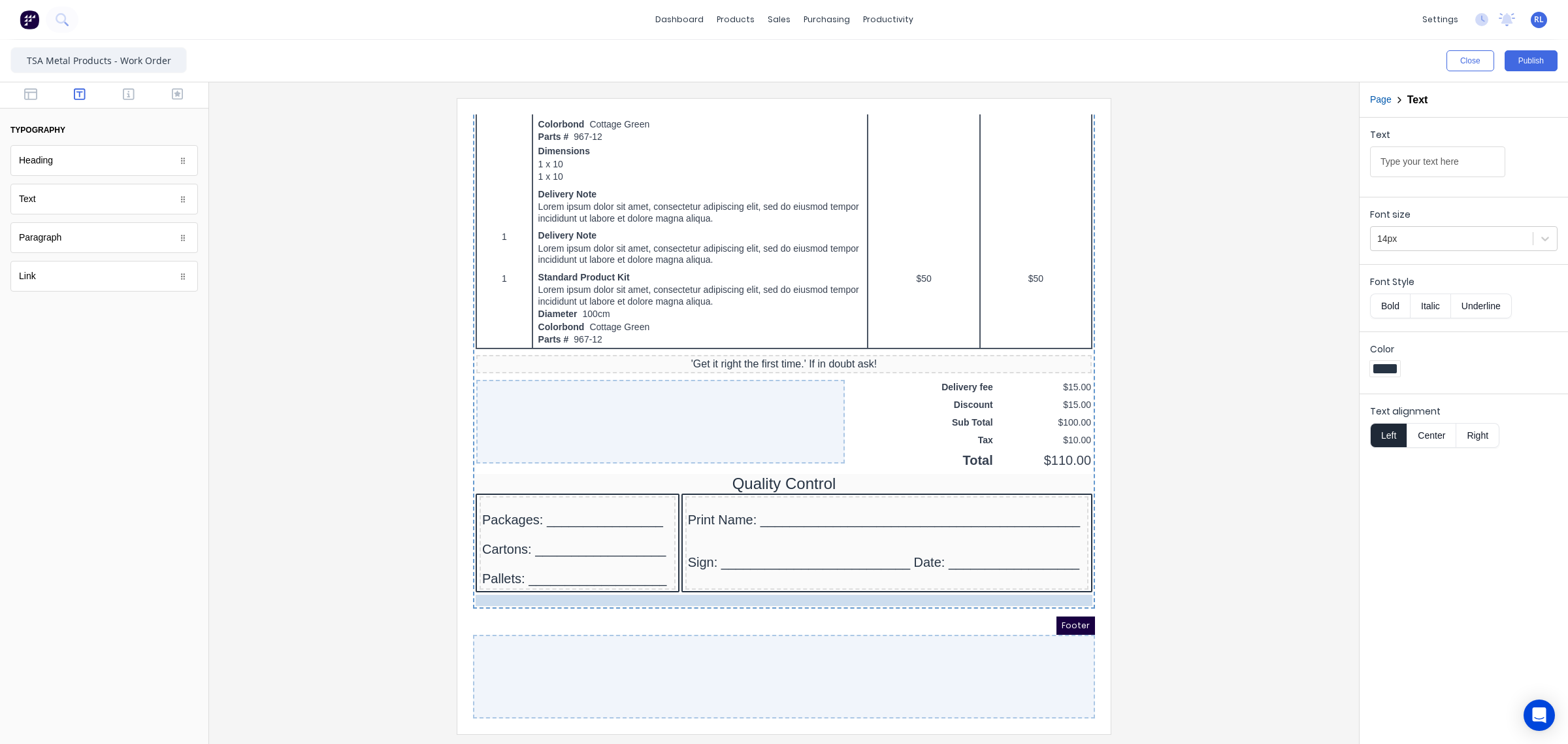
drag, startPoint x: 541, startPoint y: 589, endPoint x: 643, endPoint y: 591, distance: 102.0
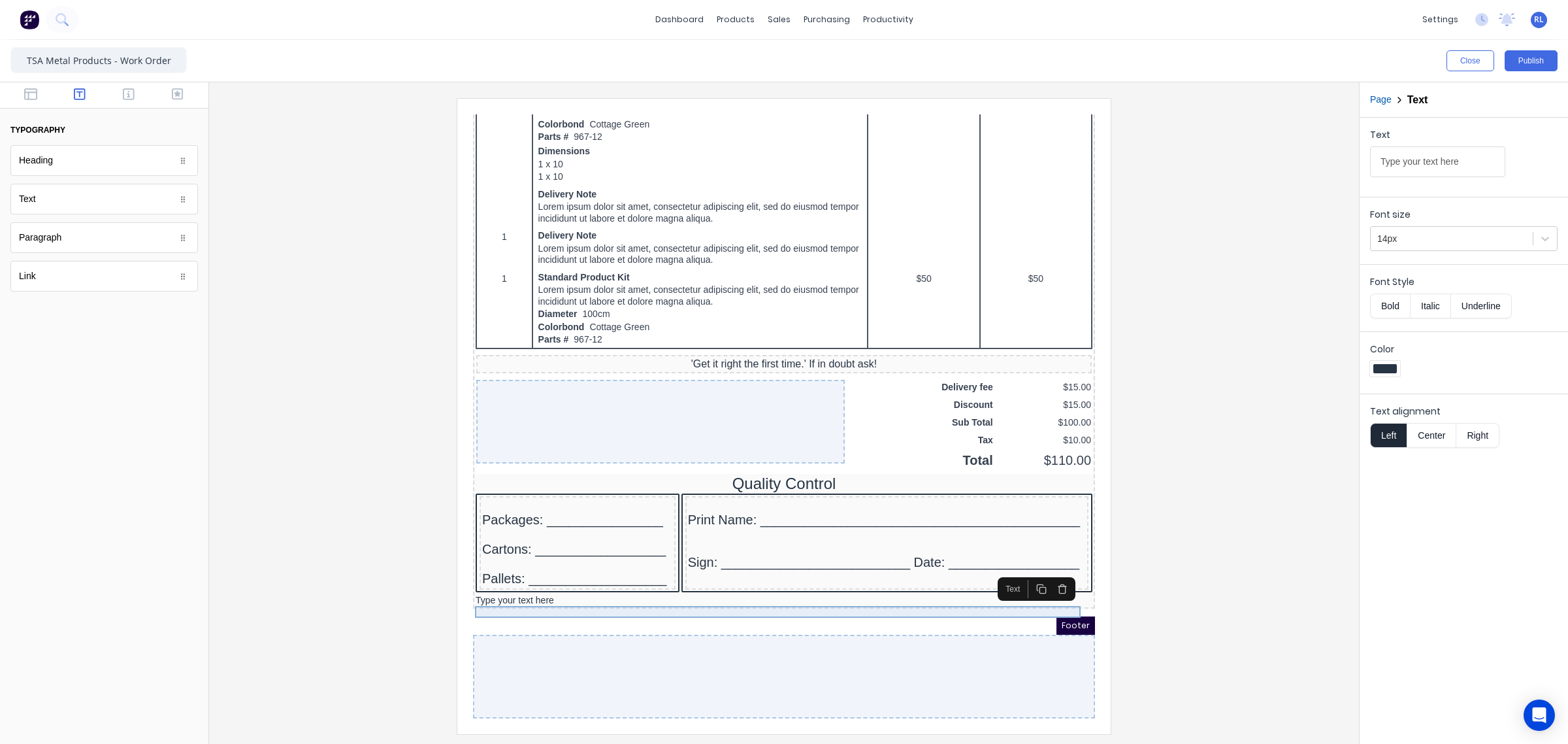
click at [548, 591] on div "Type your text here" at bounding box center [768, 584] width 617 height 12
click at [1452, 162] on input "Type your text here" at bounding box center [1438, 162] width 135 height 31
type input "e"
type input "On completion of this Works Order please return this form to the office"
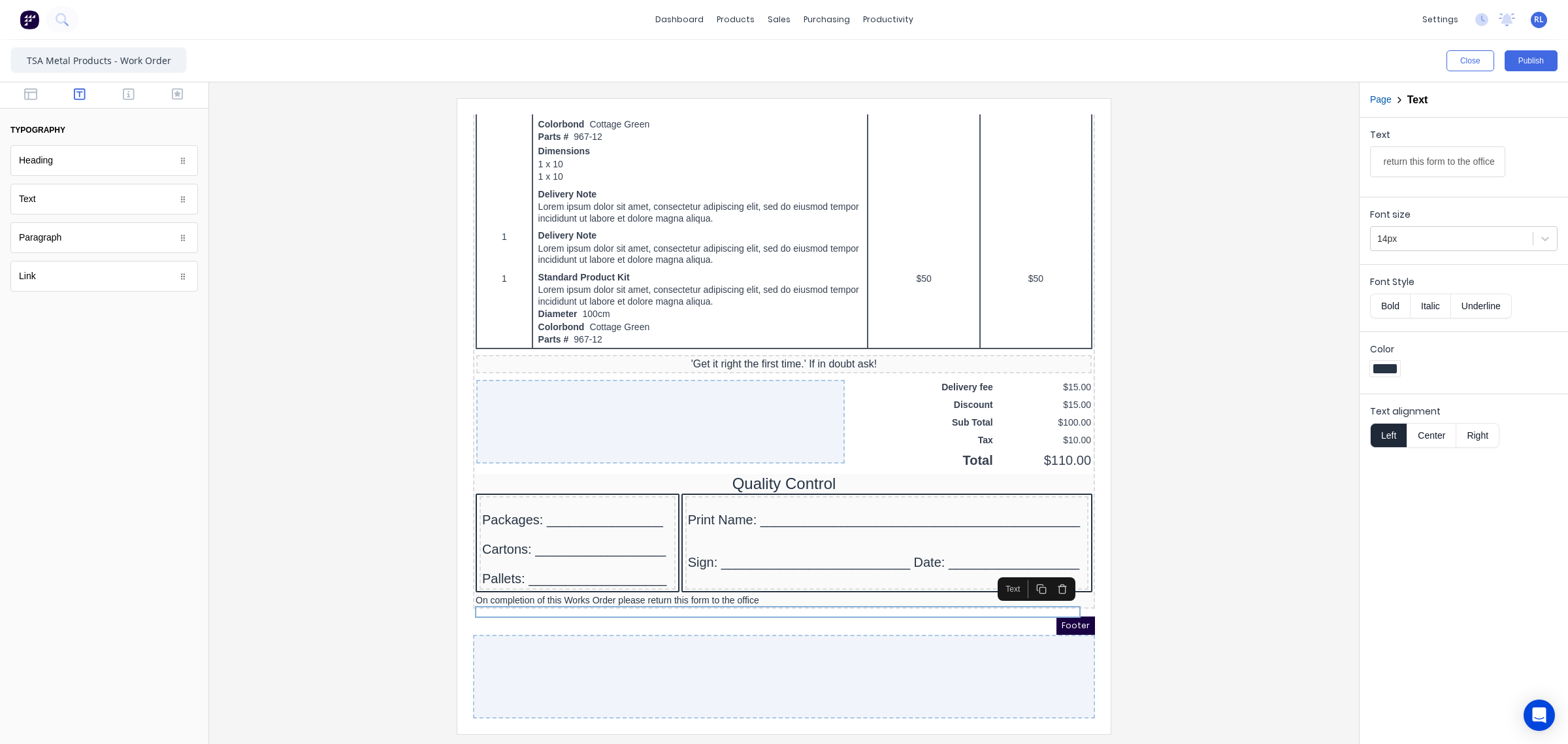
click at [1440, 441] on button "Center" at bounding box center [1431, 435] width 49 height 25
click at [1436, 243] on div at bounding box center [1452, 238] width 149 height 16
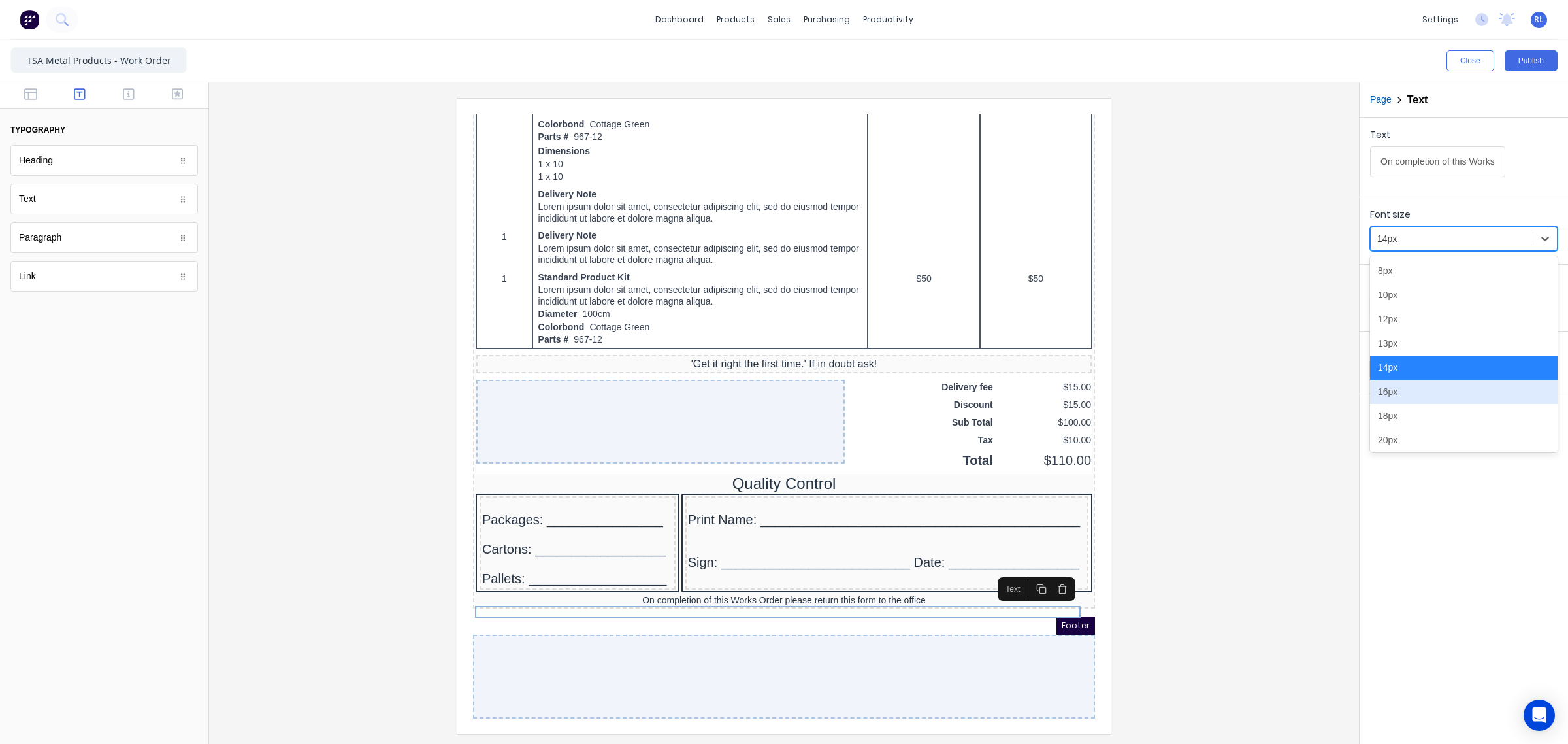
click at [1429, 397] on div "16px" at bounding box center [1464, 392] width 187 height 24
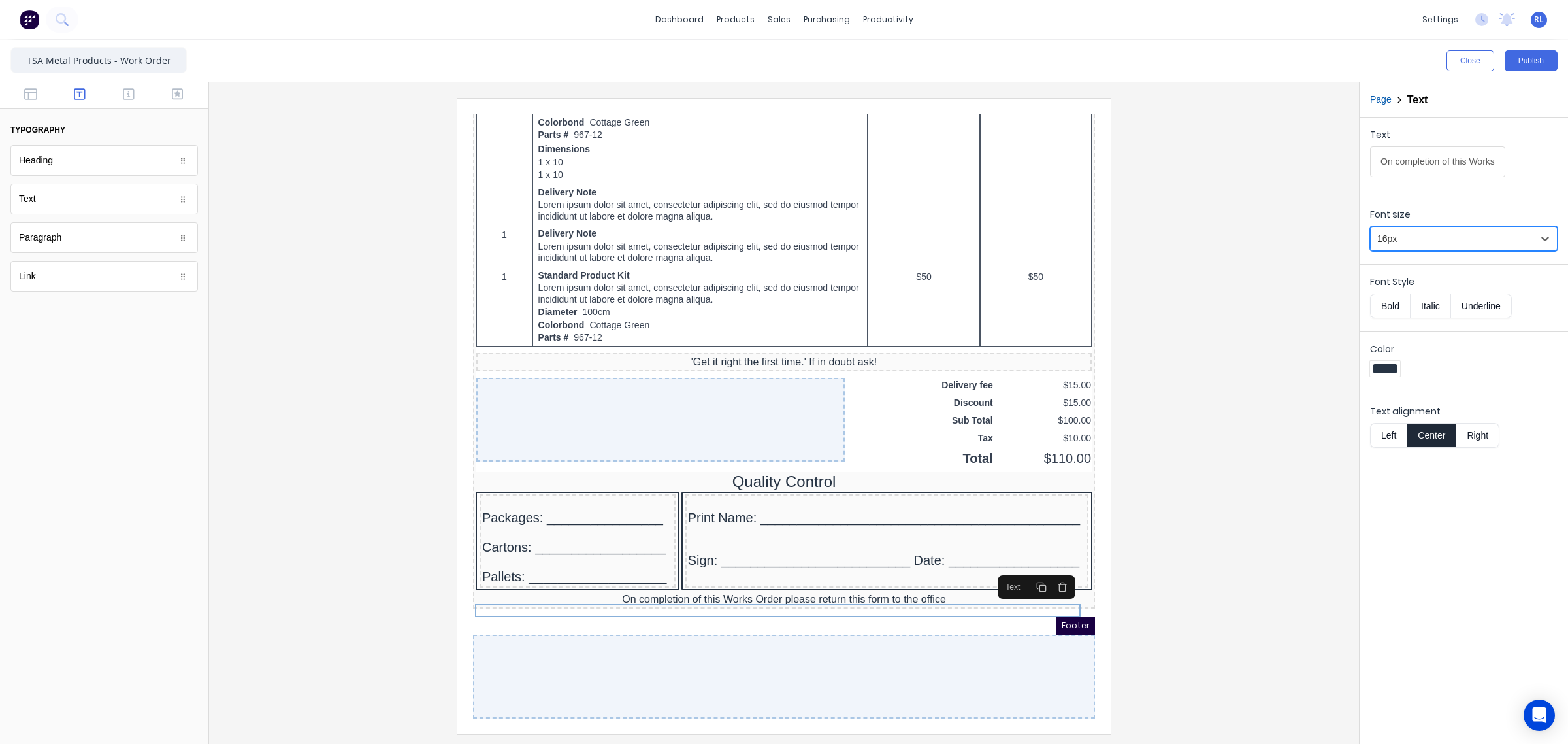
click at [1214, 554] on div at bounding box center [784, 416] width 1129 height 635
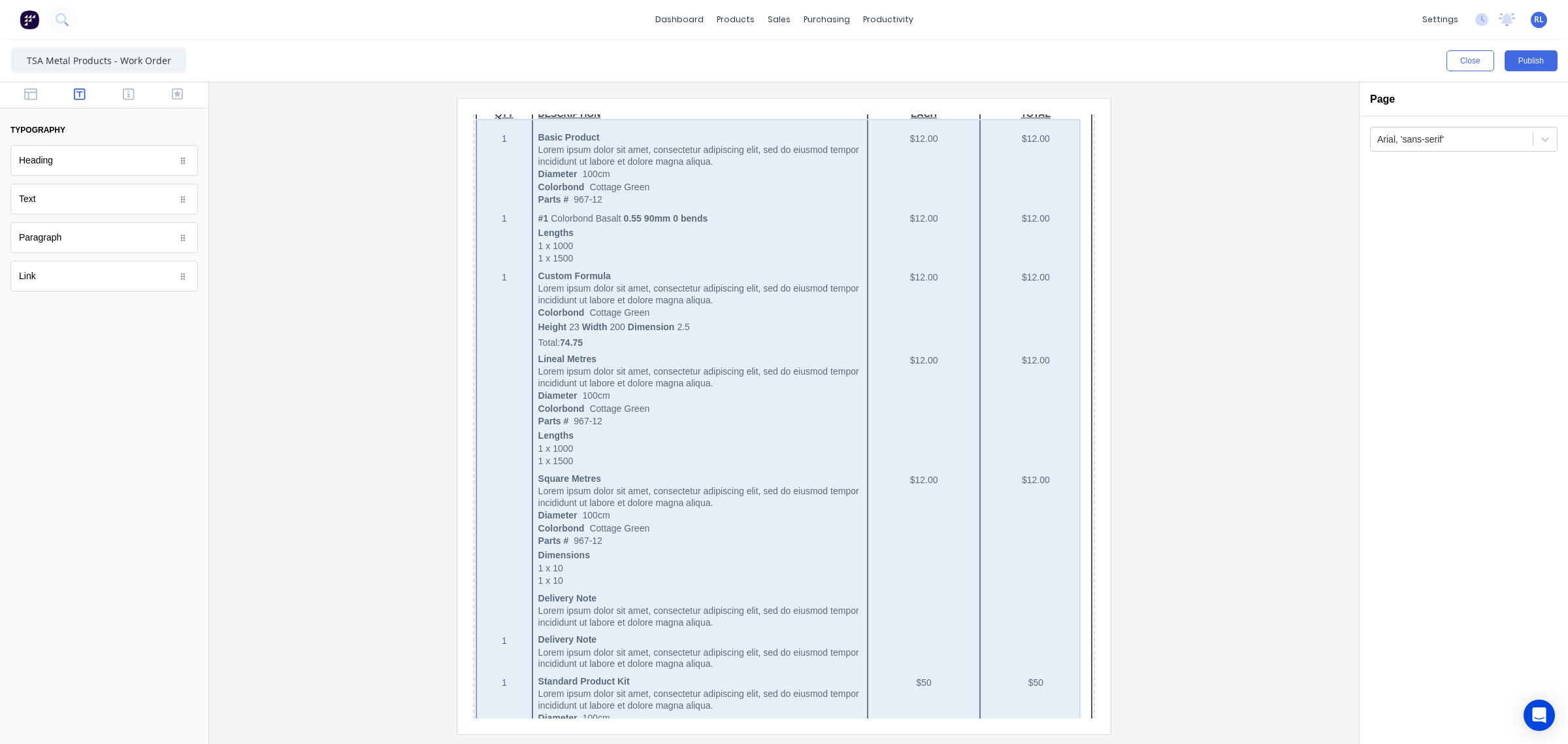
scroll to position [693, 0]
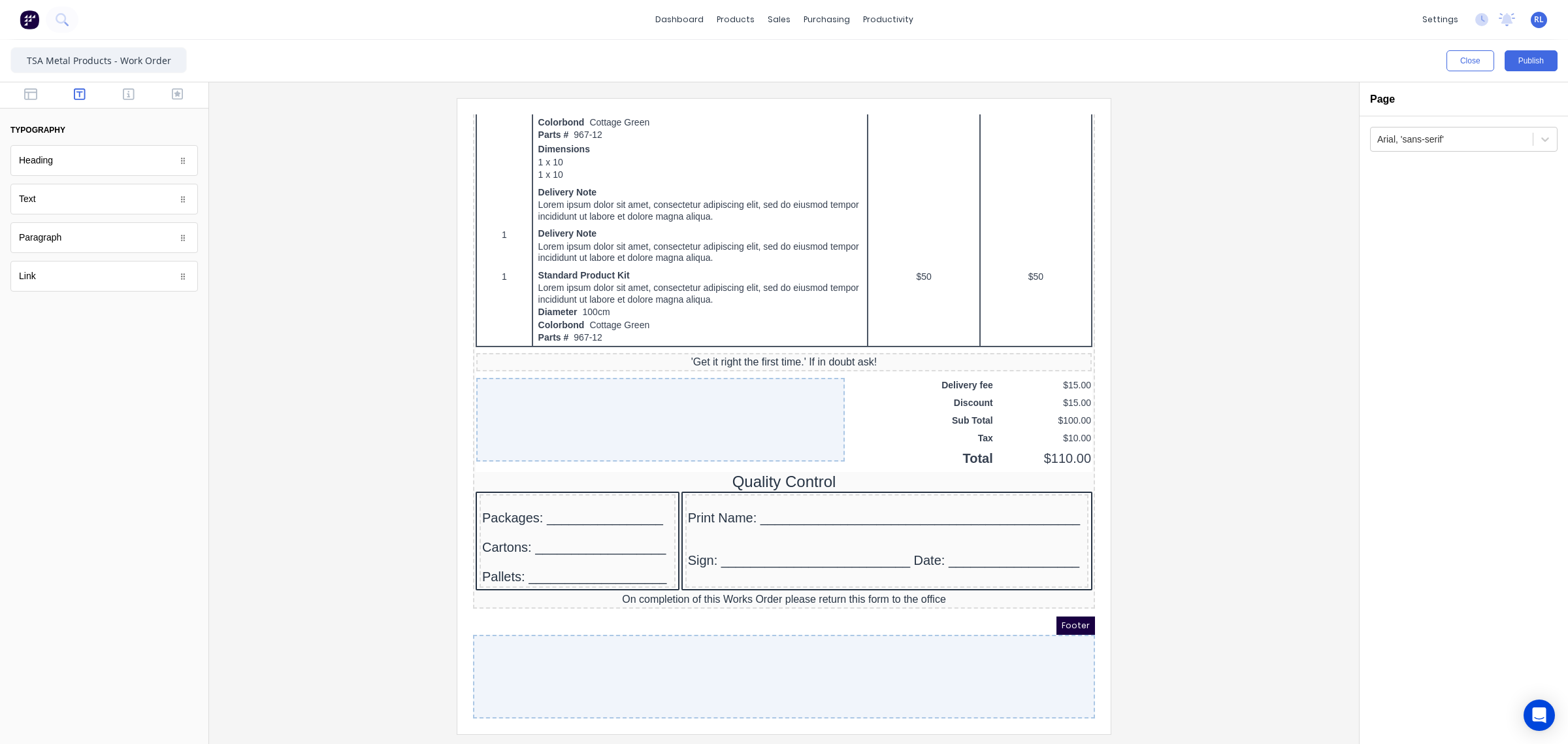
click at [1271, 590] on div at bounding box center [784, 416] width 1129 height 635
click at [1531, 63] on button "Publish" at bounding box center [1531, 61] width 53 height 21
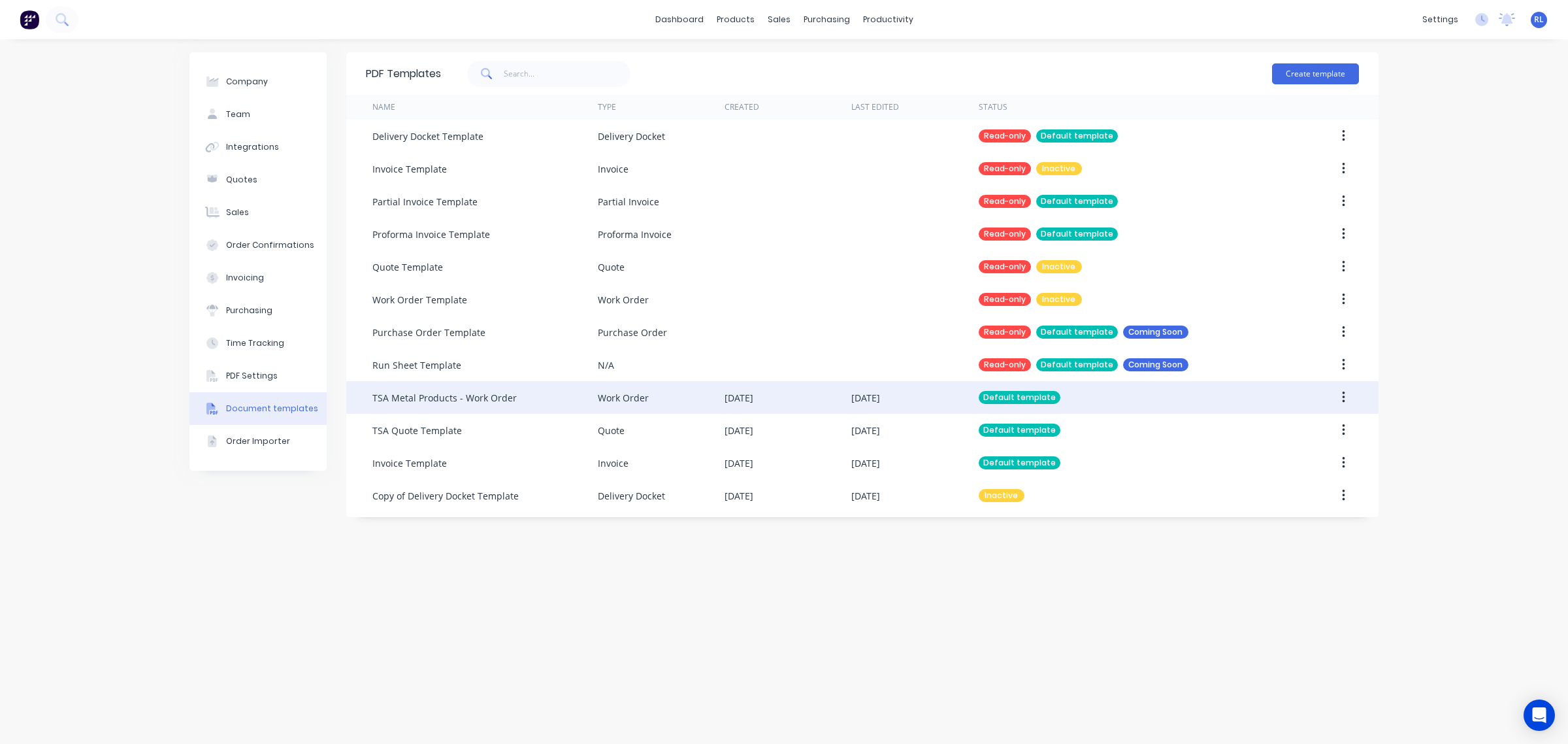
click at [566, 391] on div "TSA Metal Products - Work Order" at bounding box center [486, 397] width 226 height 33
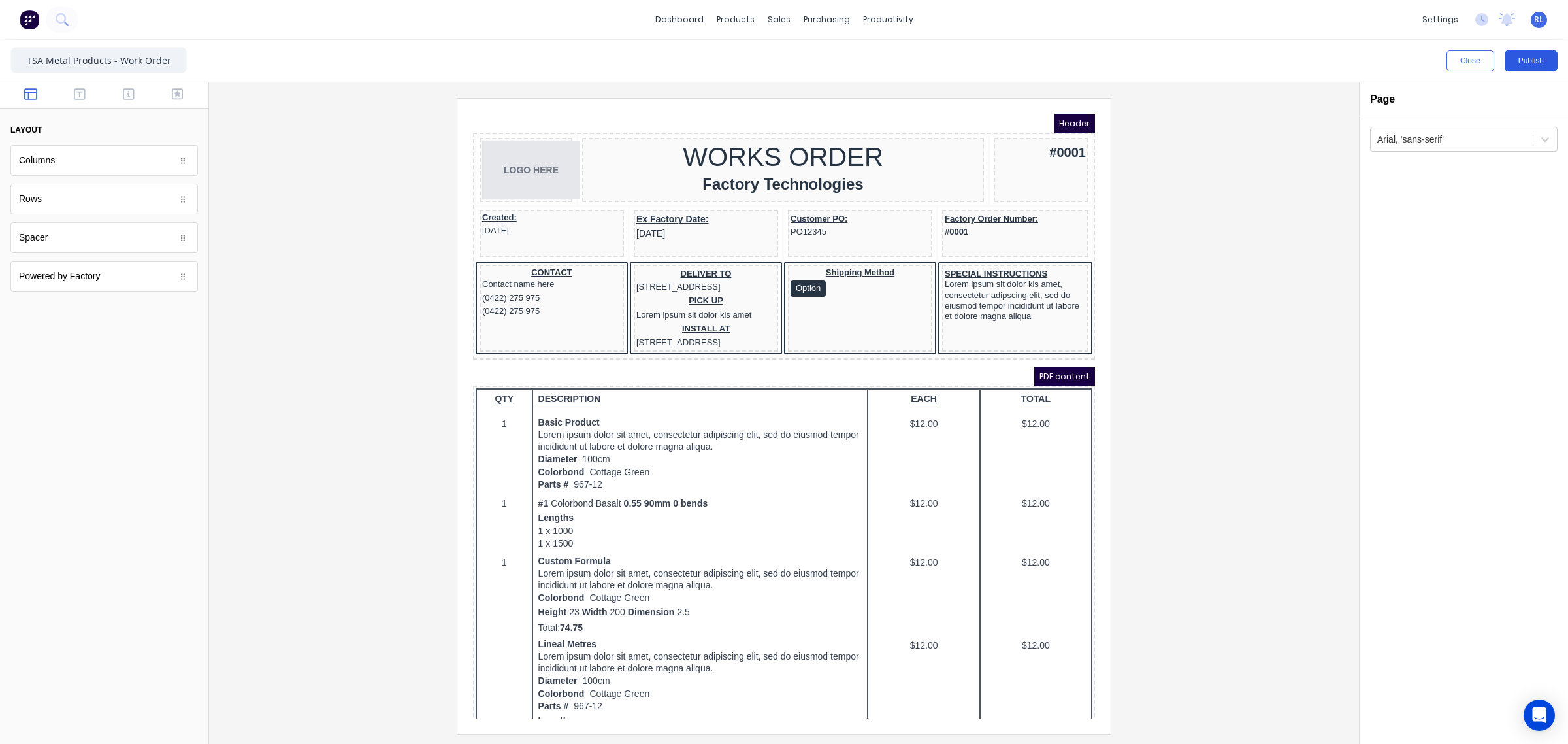
click at [1537, 68] on button "Publish" at bounding box center [1531, 61] width 53 height 21
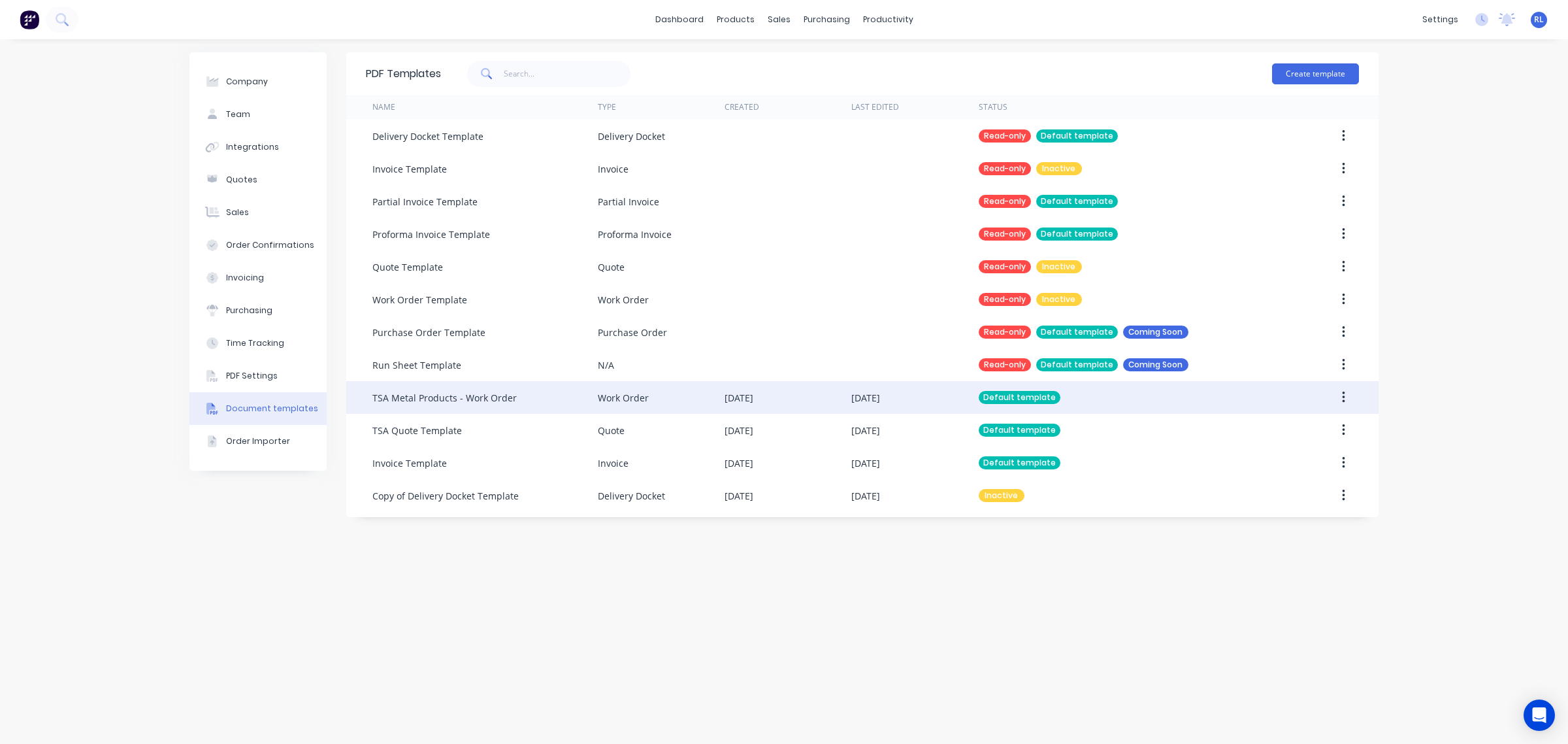
click at [507, 398] on div "TSA Metal Products - Work Order" at bounding box center [444, 398] width 144 height 14
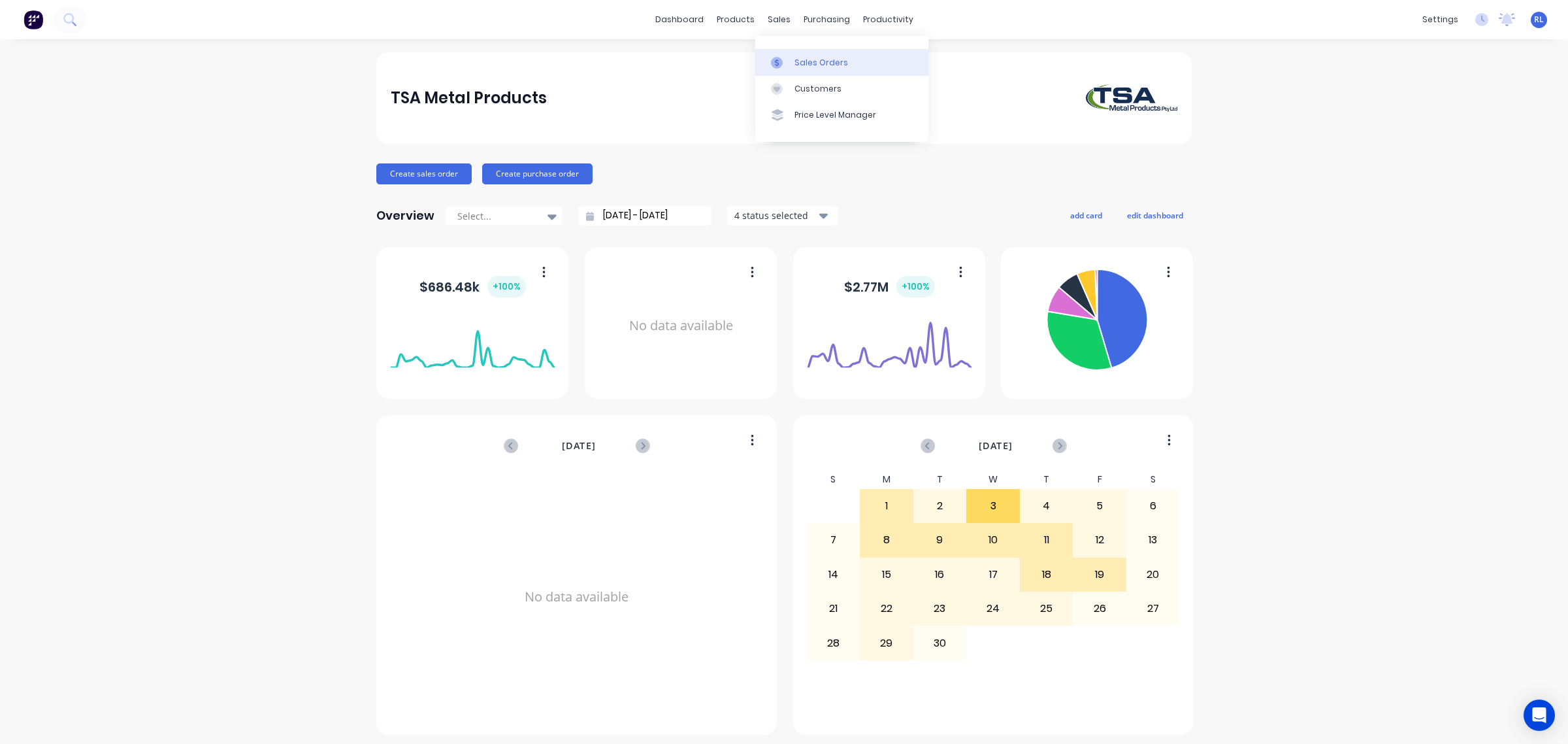
click at [802, 64] on div "Sales Orders" at bounding box center [821, 63] width 54 height 12
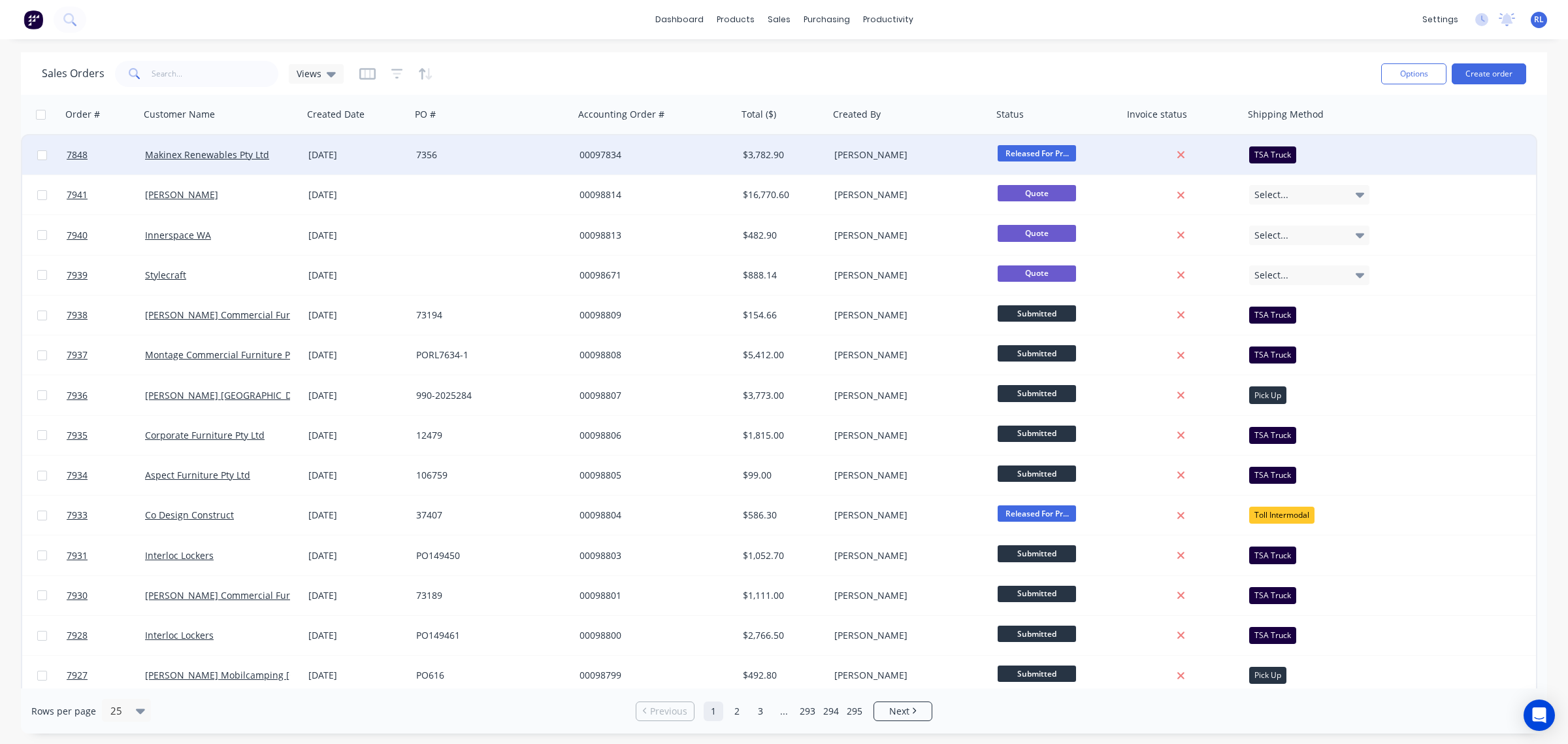
click at [526, 154] on div "7356" at bounding box center [489, 155] width 145 height 13
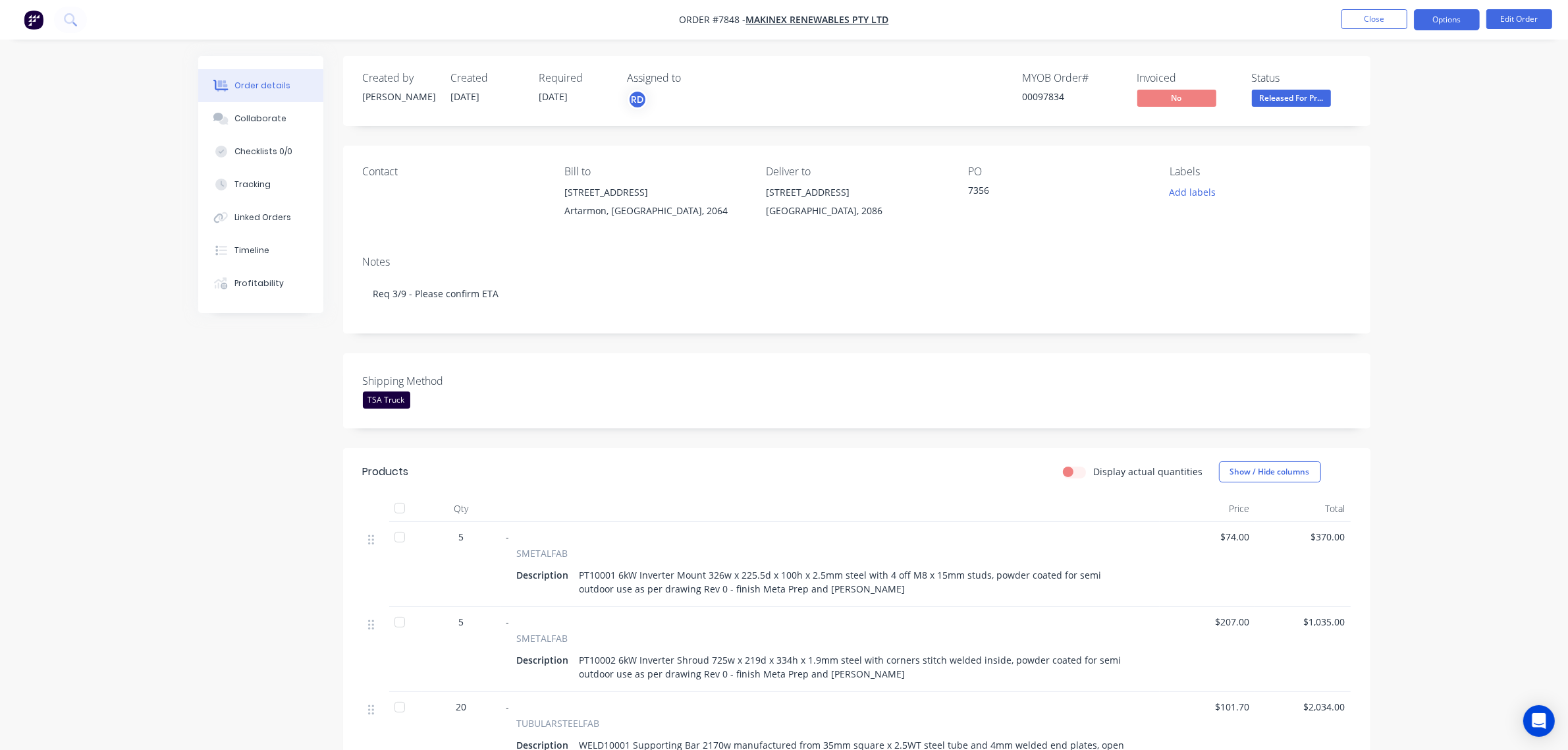
click at [1465, 18] on button "Options" at bounding box center [1447, 20] width 66 height 21
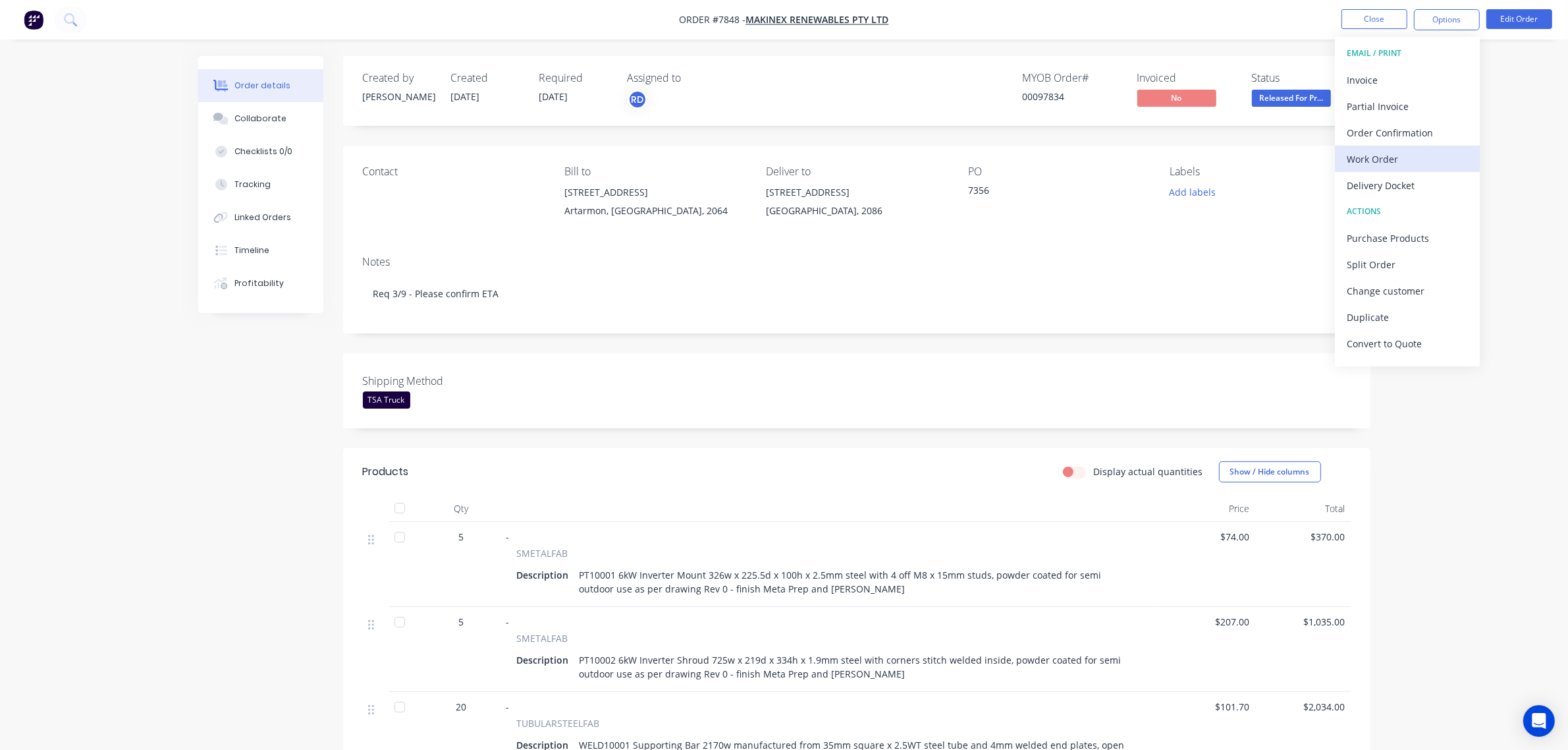
click at [1417, 159] on div "Work Order" at bounding box center [1407, 159] width 121 height 19
click at [1417, 159] on div "Custom" at bounding box center [1407, 159] width 121 height 19
click at [1437, 103] on div "With pricing" at bounding box center [1407, 106] width 121 height 19
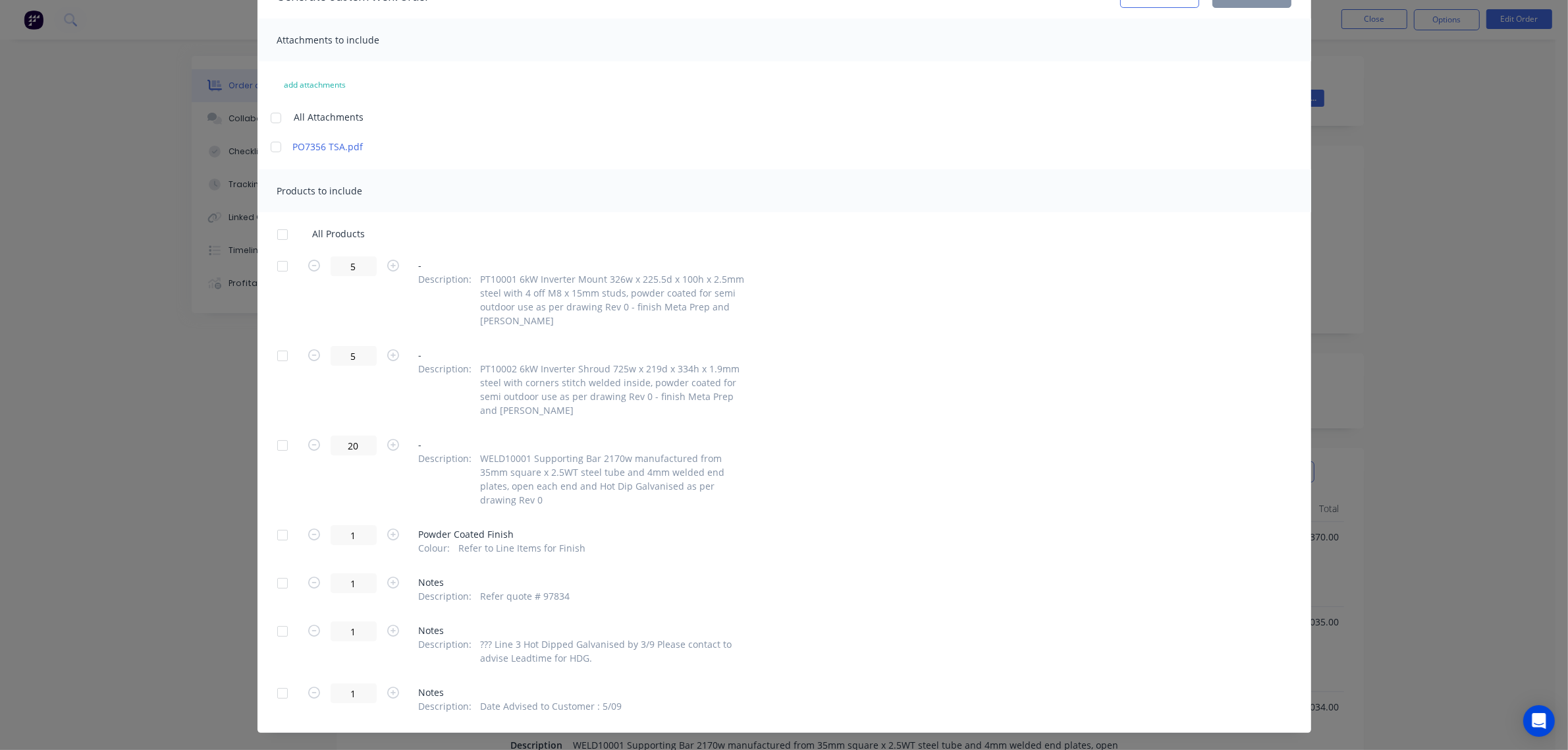
scroll to position [84, 0]
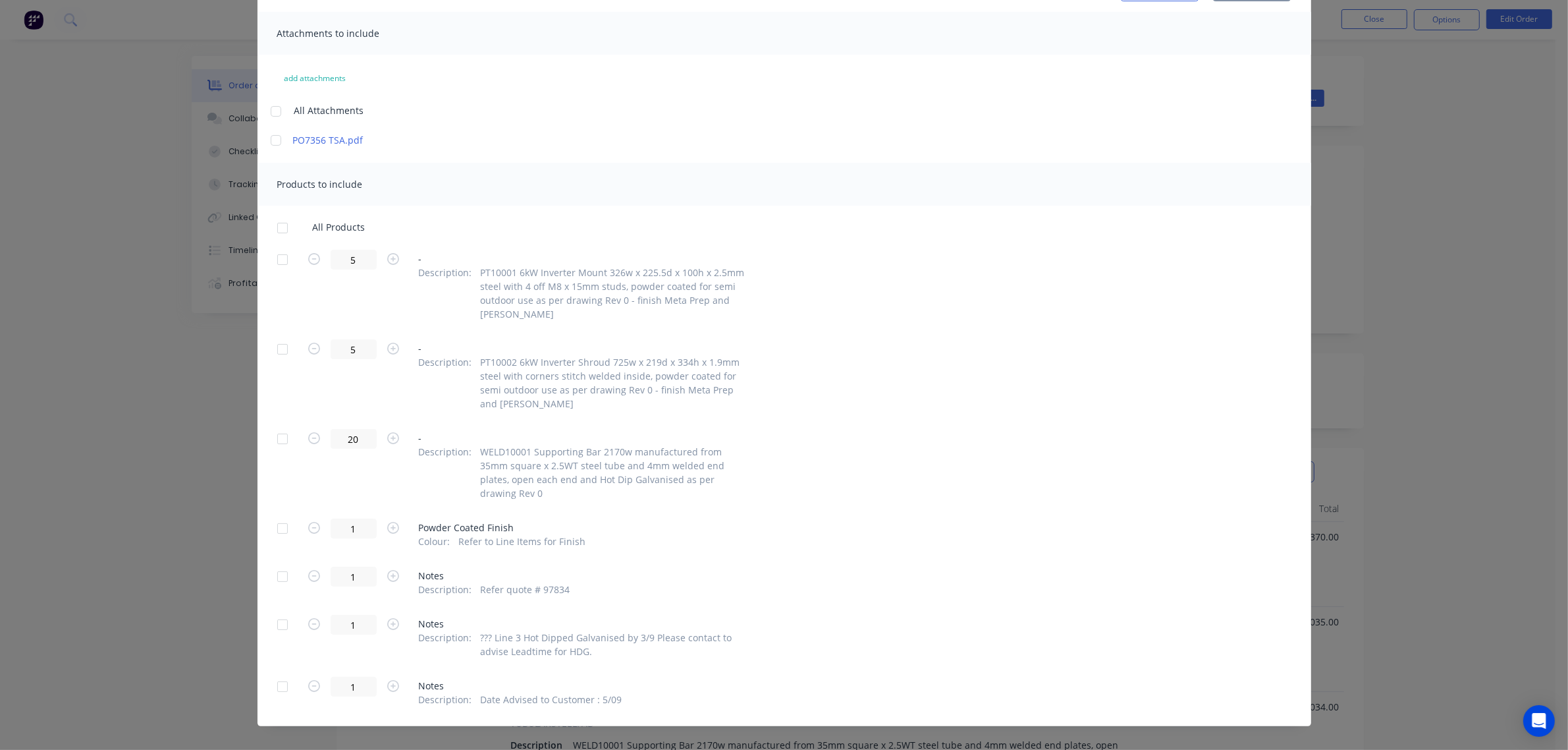
click at [275, 225] on div at bounding box center [283, 228] width 27 height 27
click at [277, 258] on div at bounding box center [283, 260] width 27 height 27
click at [275, 350] on div at bounding box center [283, 349] width 27 height 27
click at [275, 440] on div at bounding box center [283, 439] width 27 height 27
drag, startPoint x: 277, startPoint y: 517, endPoint x: 279, endPoint y: 531, distance: 14.1
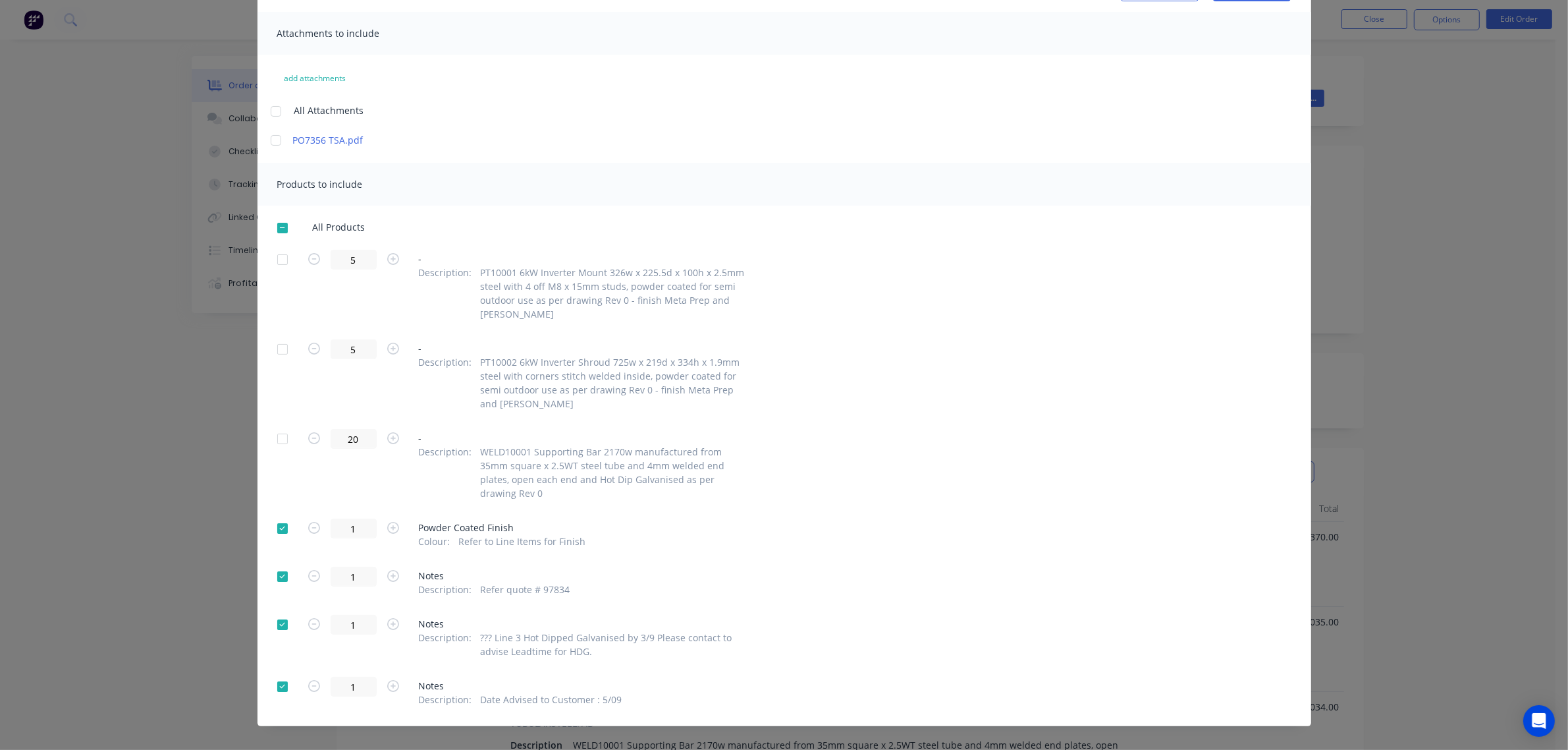
click at [277, 517] on div at bounding box center [283, 529] width 27 height 27
click at [277, 563] on div at bounding box center [283, 577] width 27 height 27
click at [280, 612] on div at bounding box center [283, 625] width 27 height 27
click at [274, 673] on div at bounding box center [283, 687] width 27 height 27
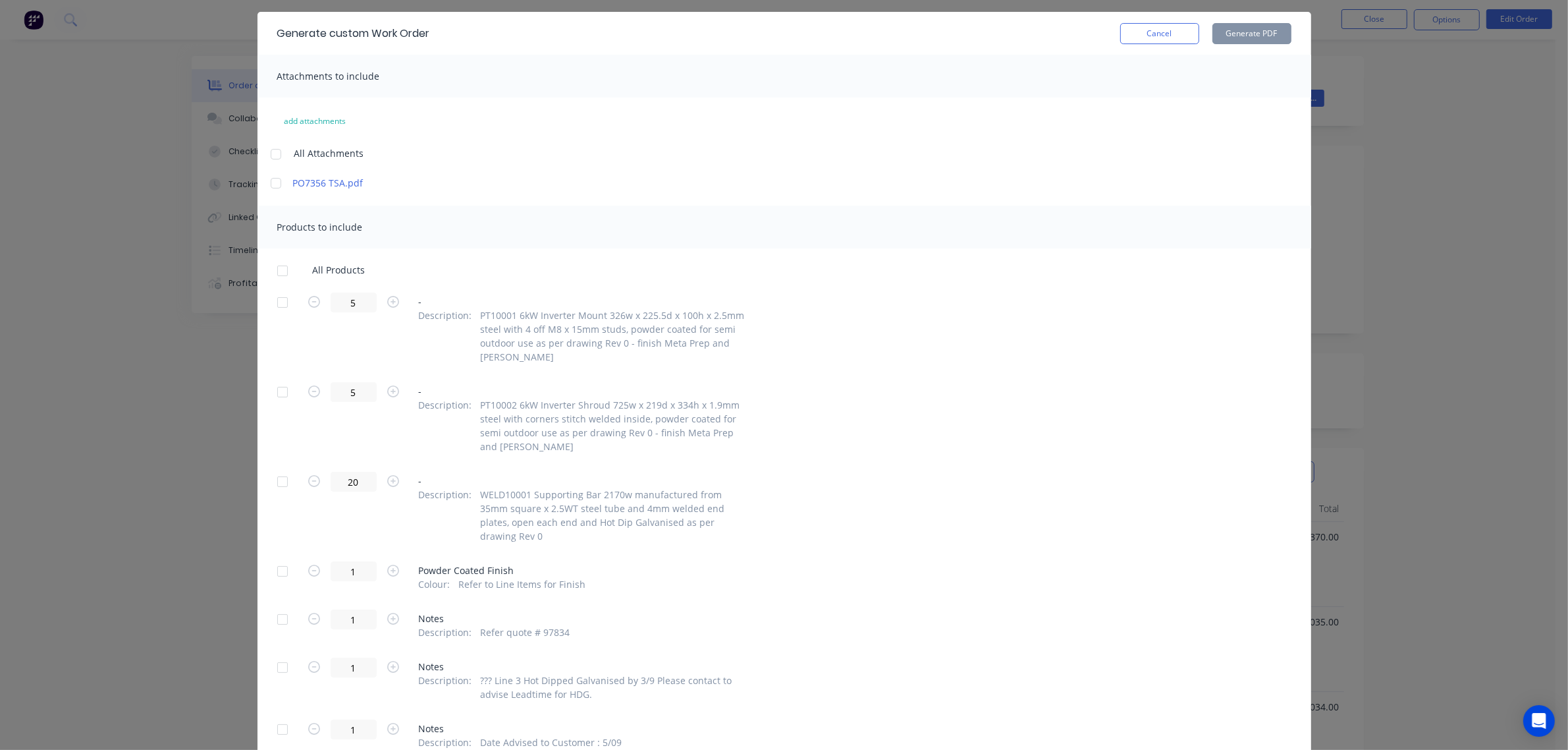
scroll to position [0, 0]
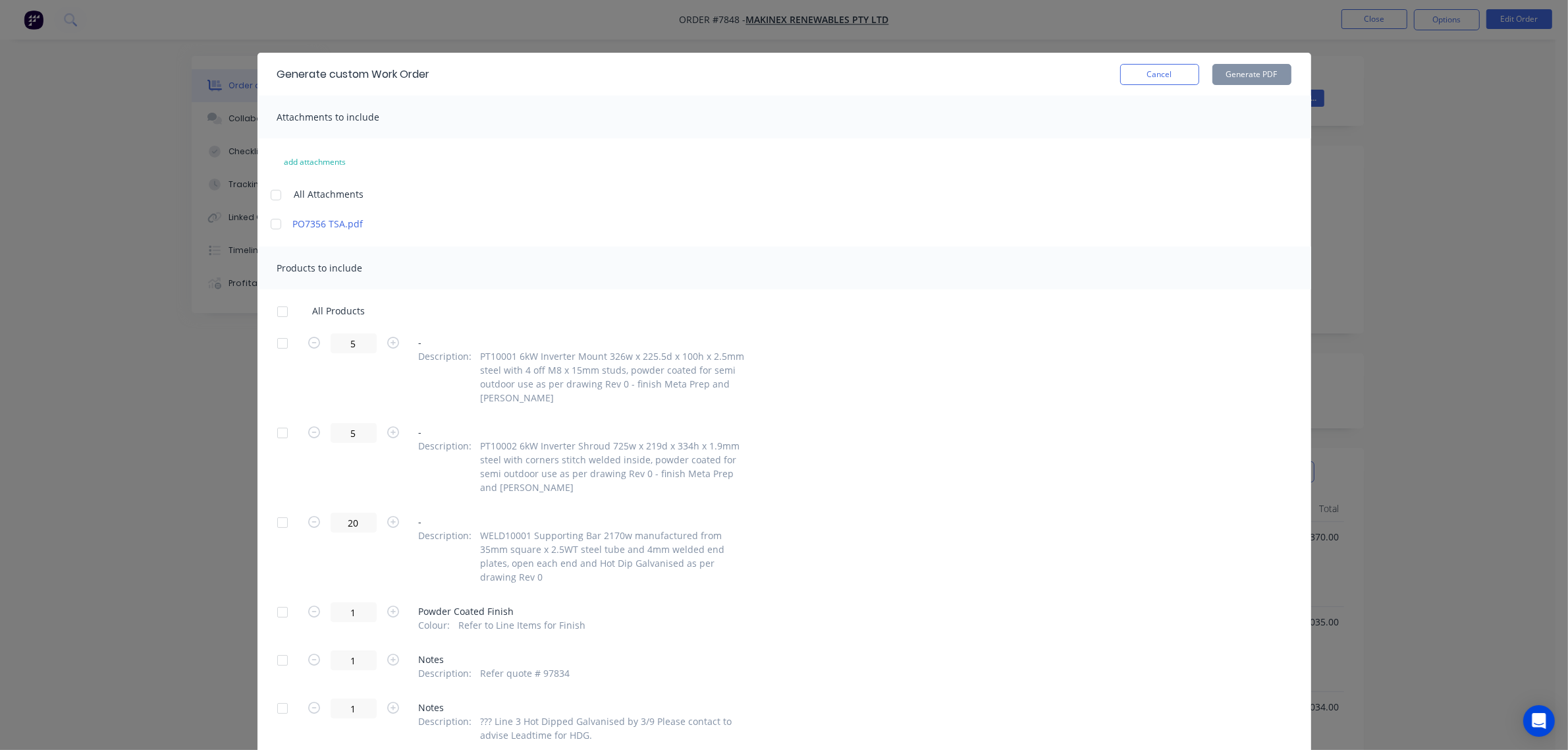
drag, startPoint x: 1169, startPoint y: 70, endPoint x: 1164, endPoint y: 84, distance: 14.9
click at [1169, 68] on button "Cancel" at bounding box center [1160, 74] width 79 height 21
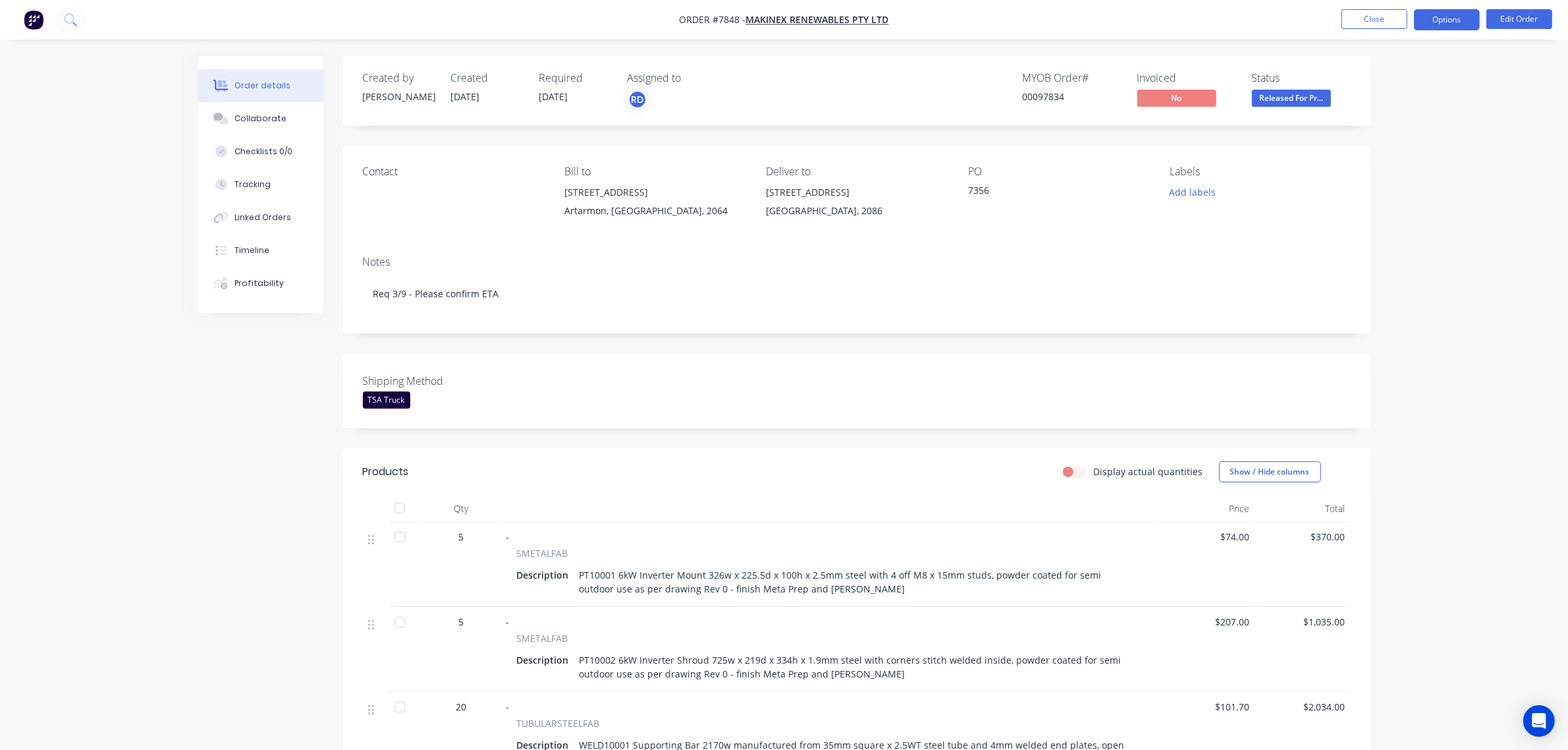
click at [1446, 23] on button "Options" at bounding box center [1447, 20] width 66 height 21
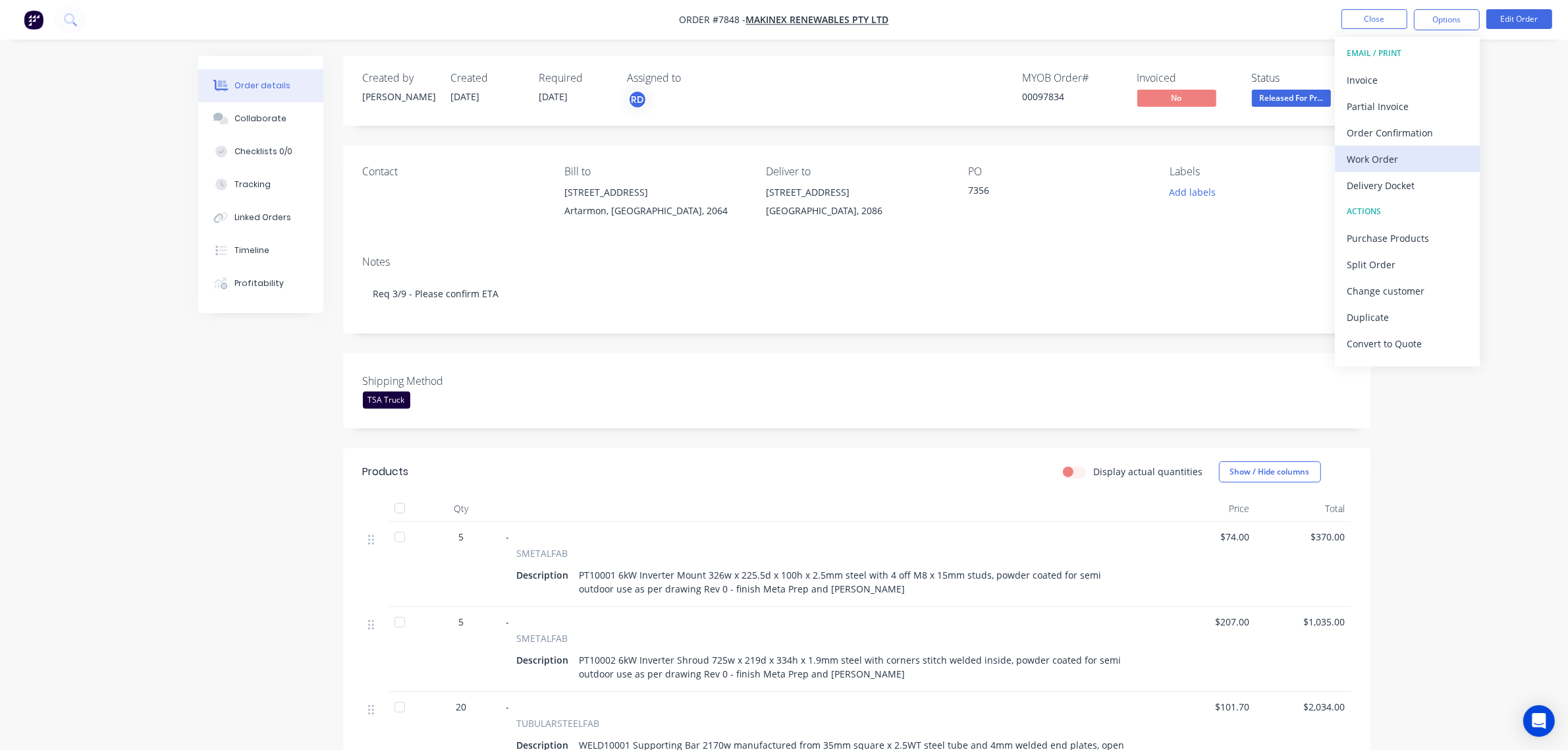
click at [1410, 159] on div "Work Order" at bounding box center [1407, 159] width 121 height 19
click at [1418, 129] on div "Without pricing" at bounding box center [1407, 132] width 121 height 19
click at [1404, 158] on div "Work Order" at bounding box center [1407, 159] width 121 height 19
click at [1424, 127] on div "Without pricing" at bounding box center [1407, 132] width 121 height 19
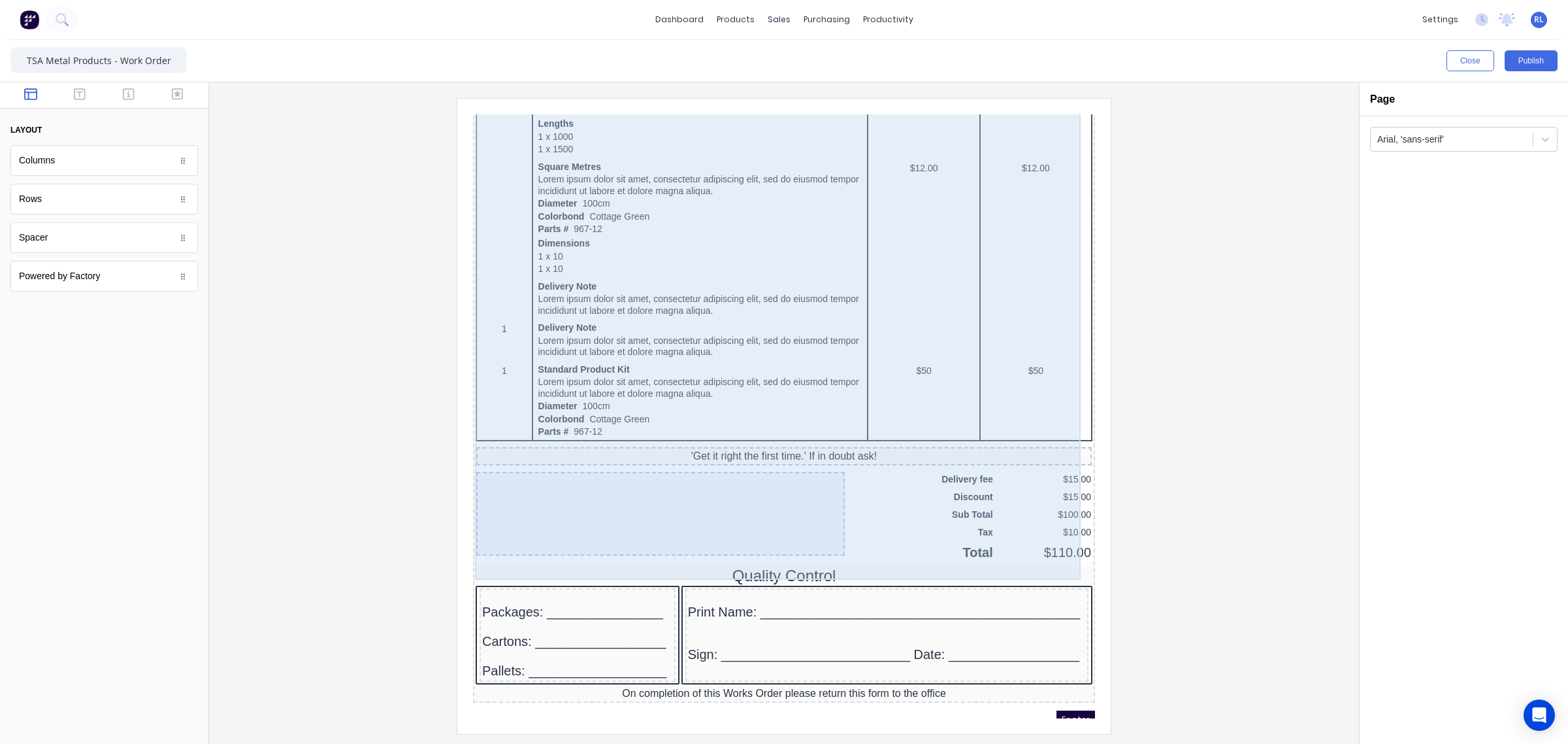
scroll to position [706, 0]
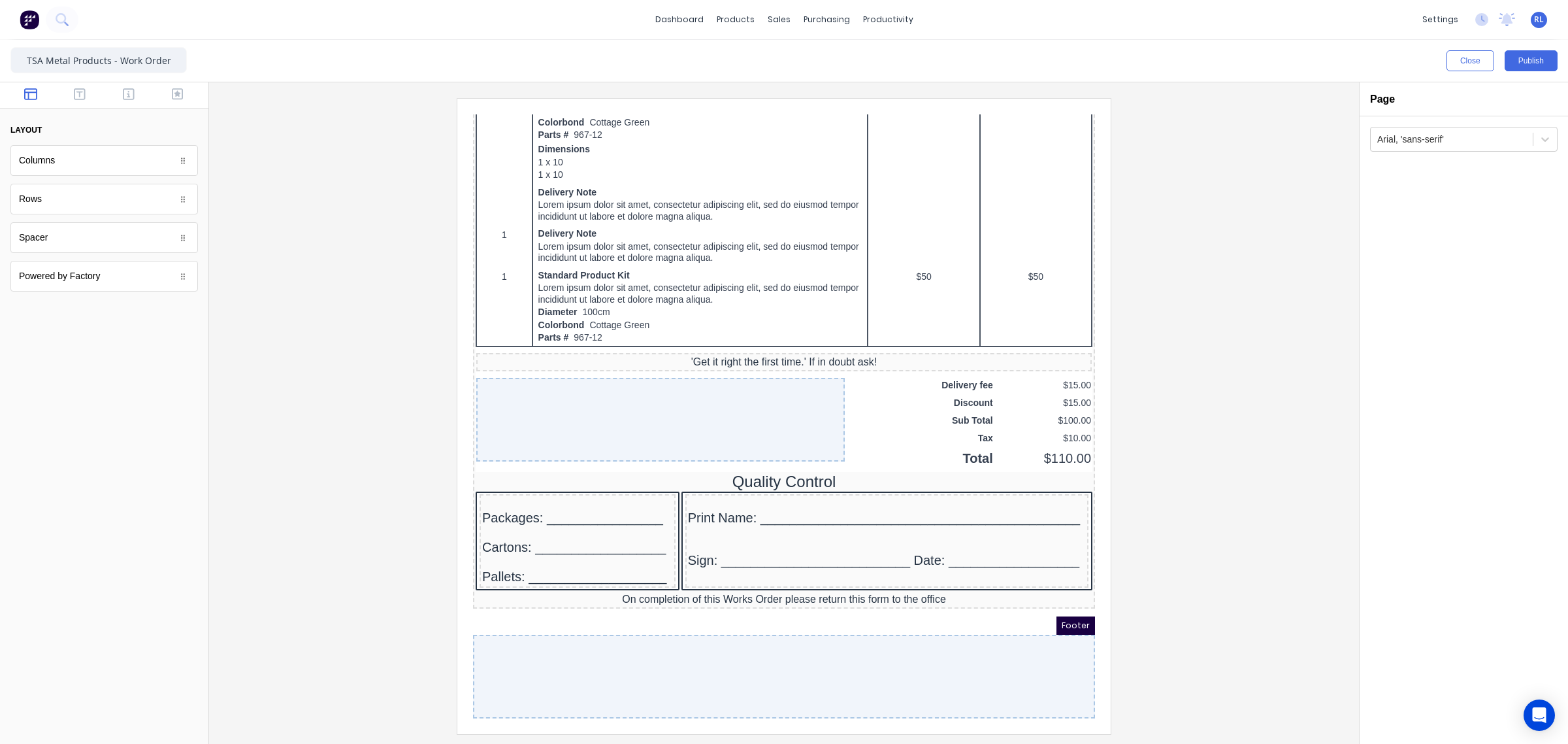
click at [1168, 427] on div at bounding box center [784, 416] width 1129 height 635
click at [502, 494] on div "Packages: ________________" at bounding box center [562, 502] width 191 height 16
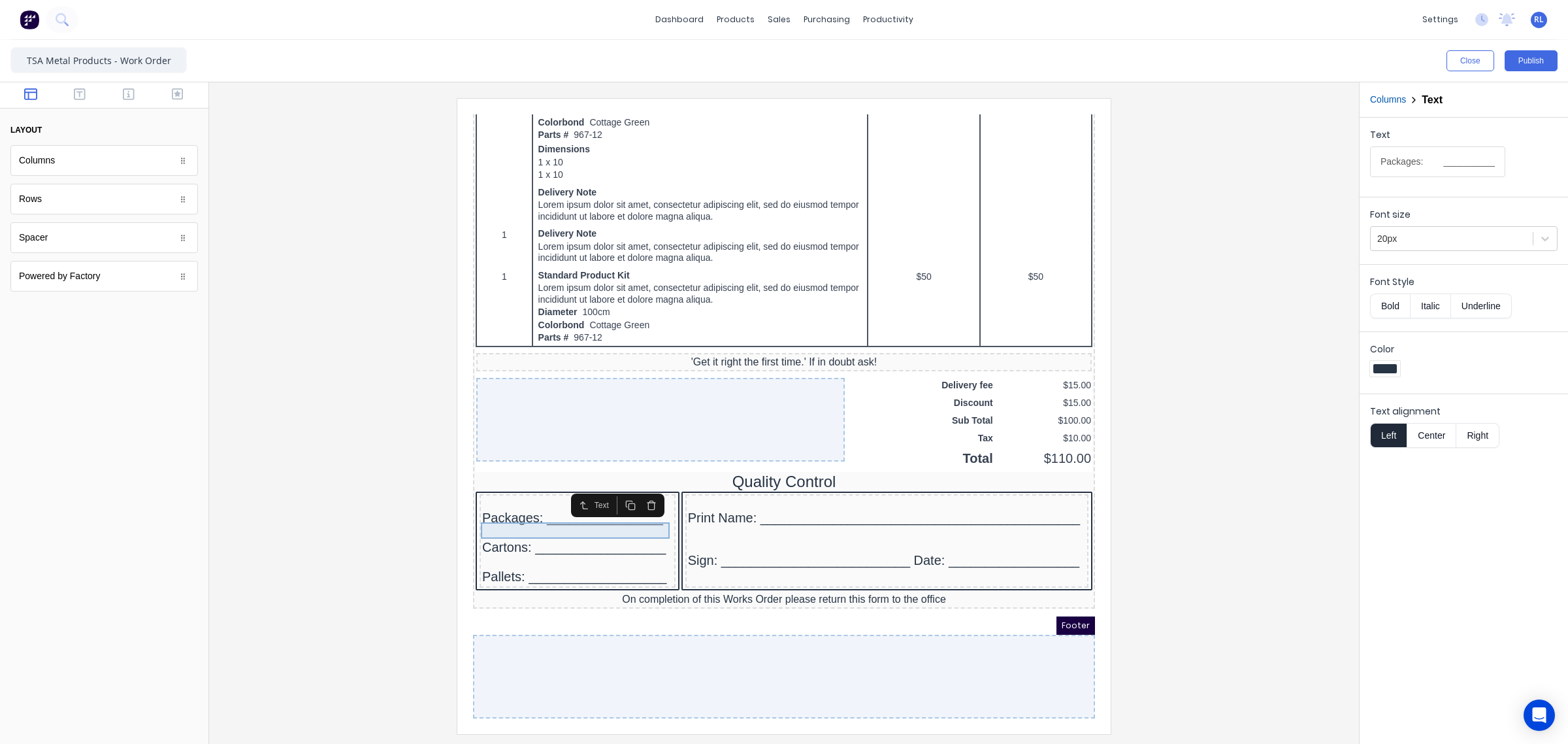
click at [478, 496] on div "Packages: ________________" at bounding box center [562, 502] width 191 height 16
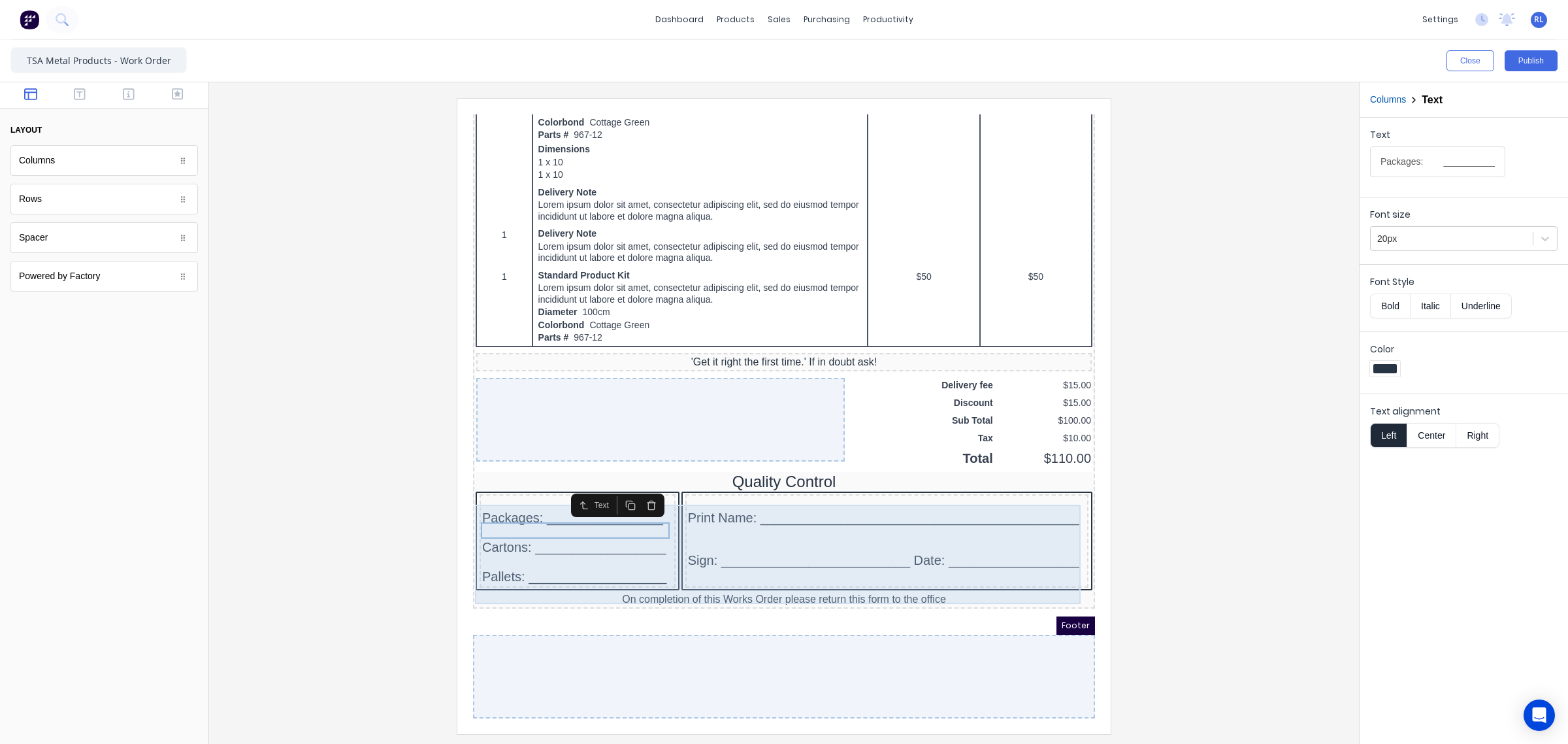
click at [659, 476] on div "Packages: ________________ Cartons: __________________ Pallets: _______________…" at bounding box center [768, 526] width 617 height 101
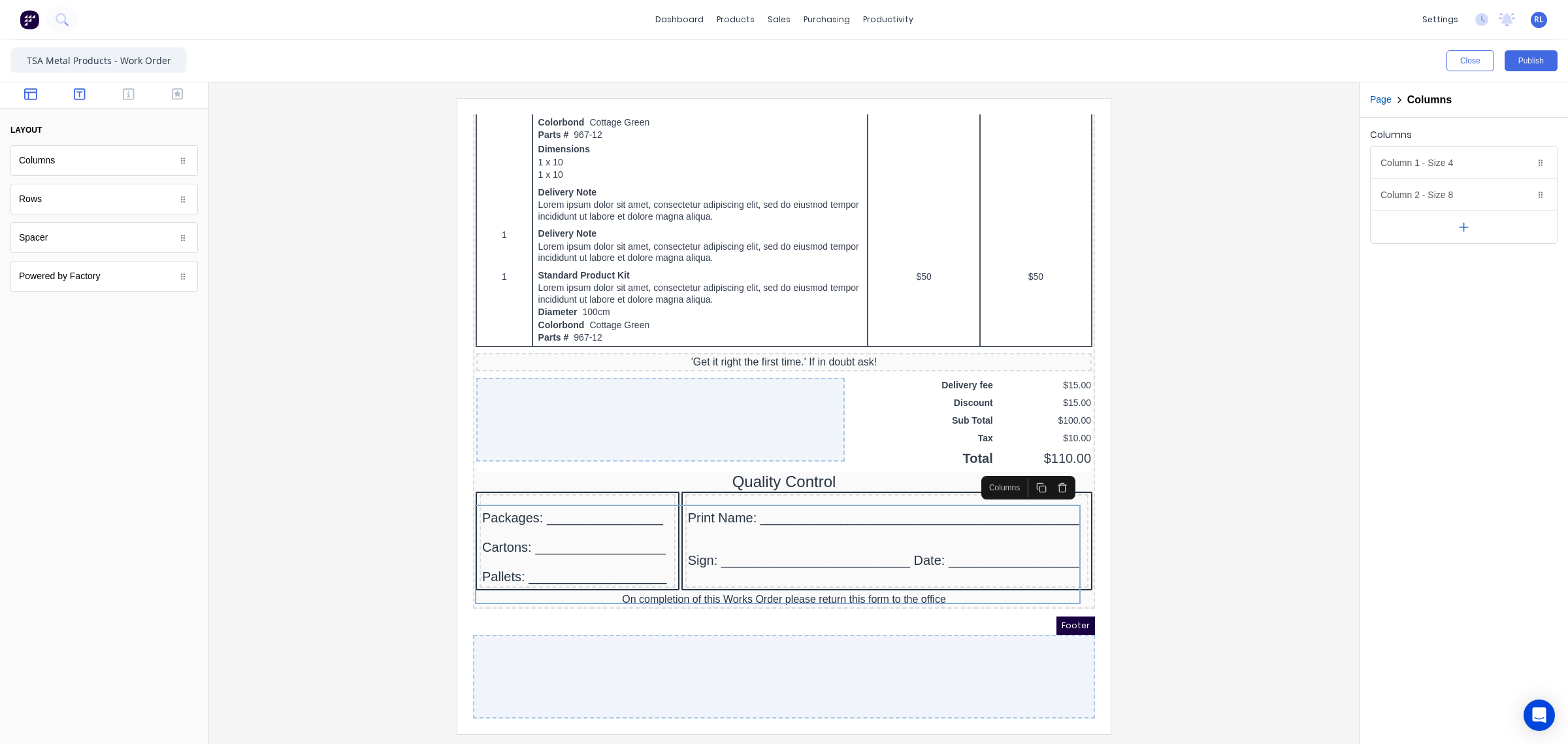
click at [81, 92] on icon "button" at bounding box center [79, 94] width 12 height 13
click at [132, 93] on icon "button" at bounding box center [128, 94] width 12 height 13
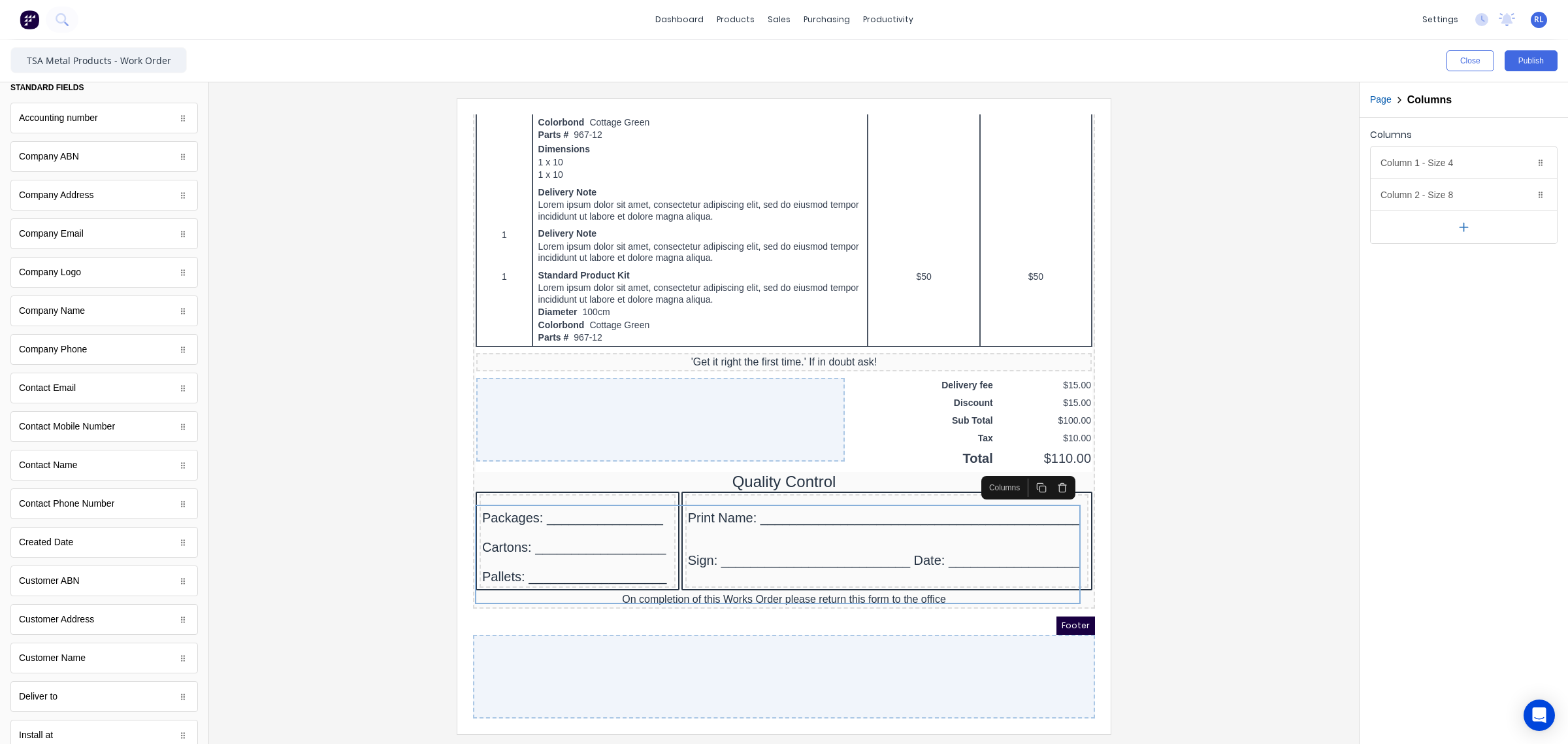
scroll to position [0, 0]
click at [172, 95] on icon "button" at bounding box center [178, 94] width 12 height 12
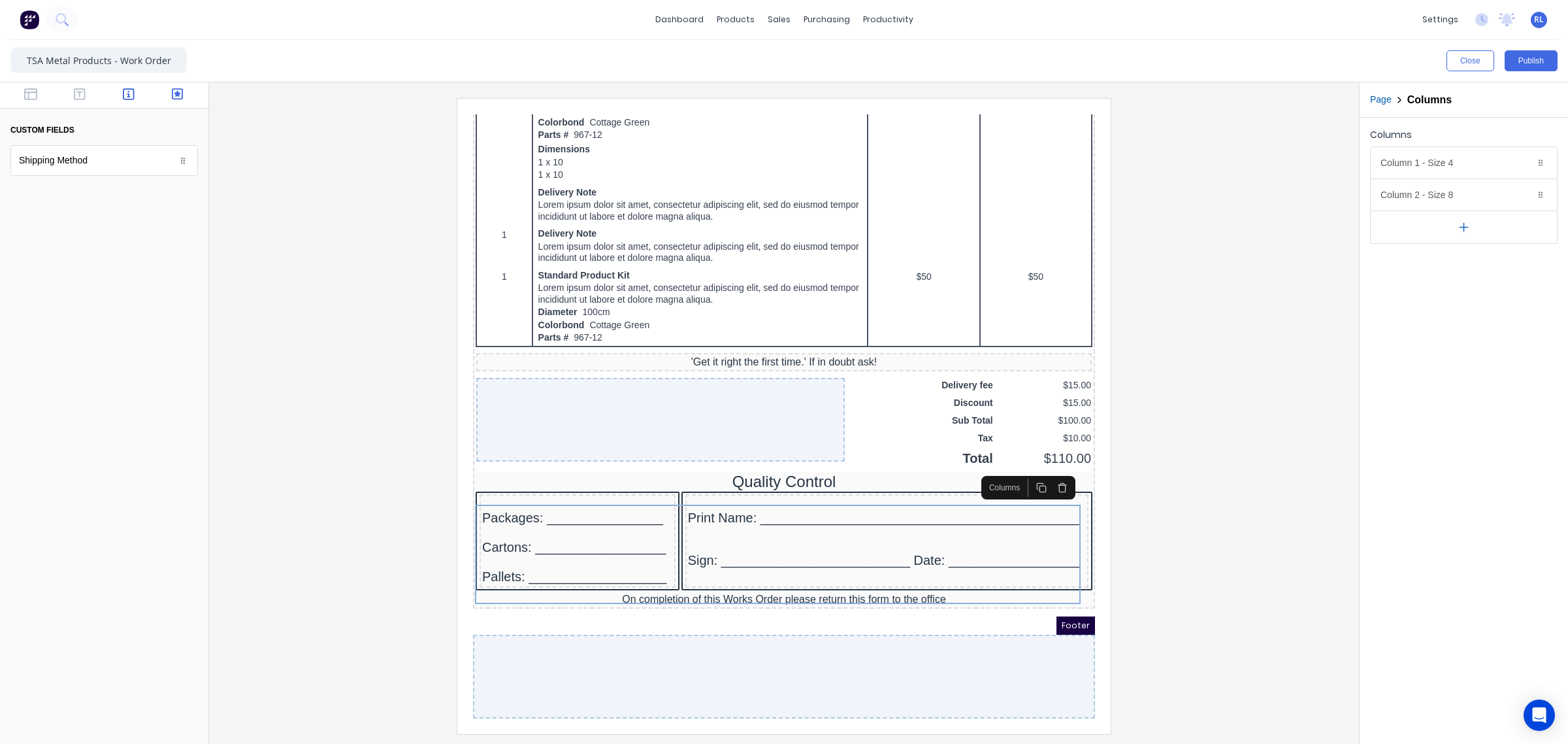
click at [130, 95] on icon "button" at bounding box center [128, 94] width 12 height 13
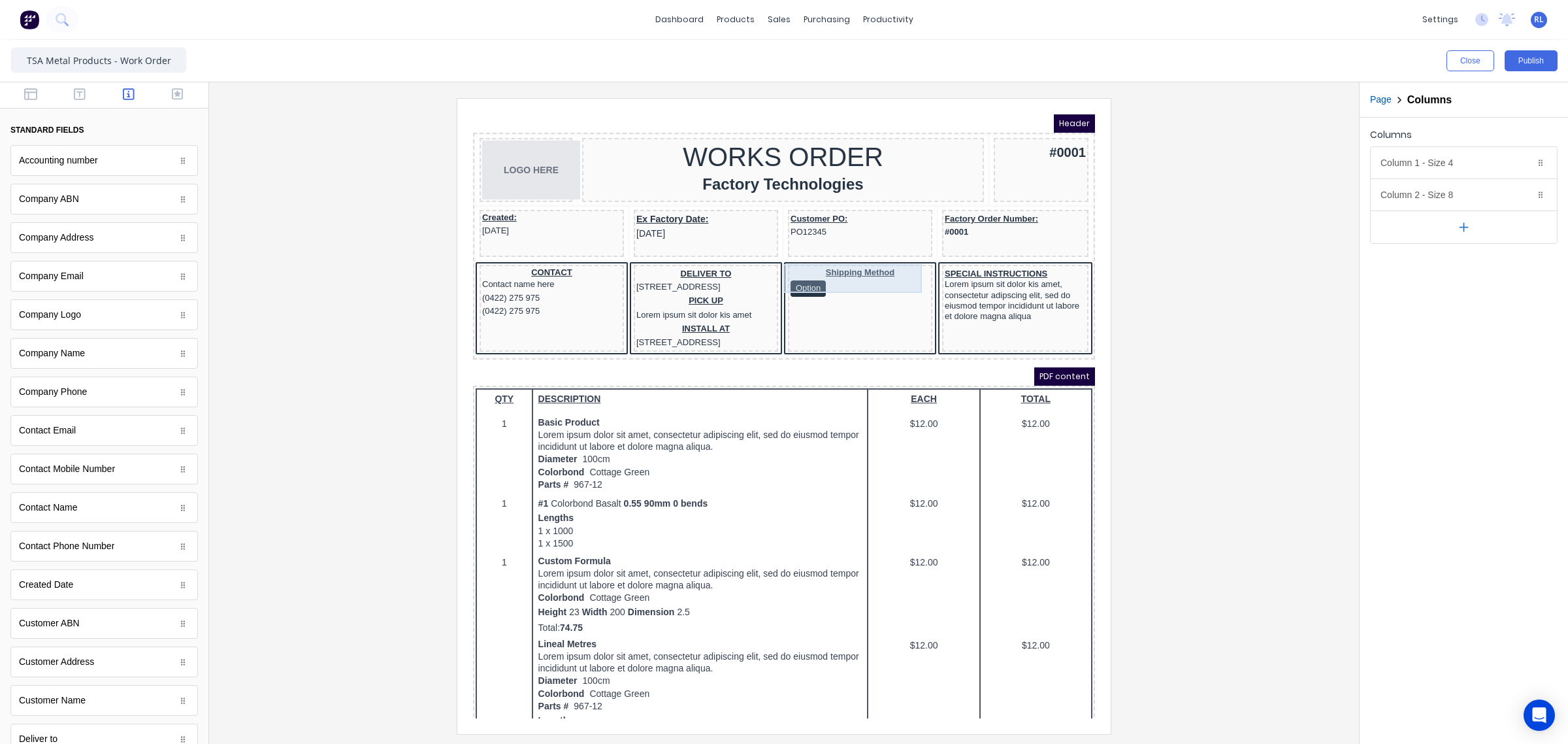
click at [789, 271] on div "Shipping Method Option" at bounding box center [845, 266] width 139 height 29
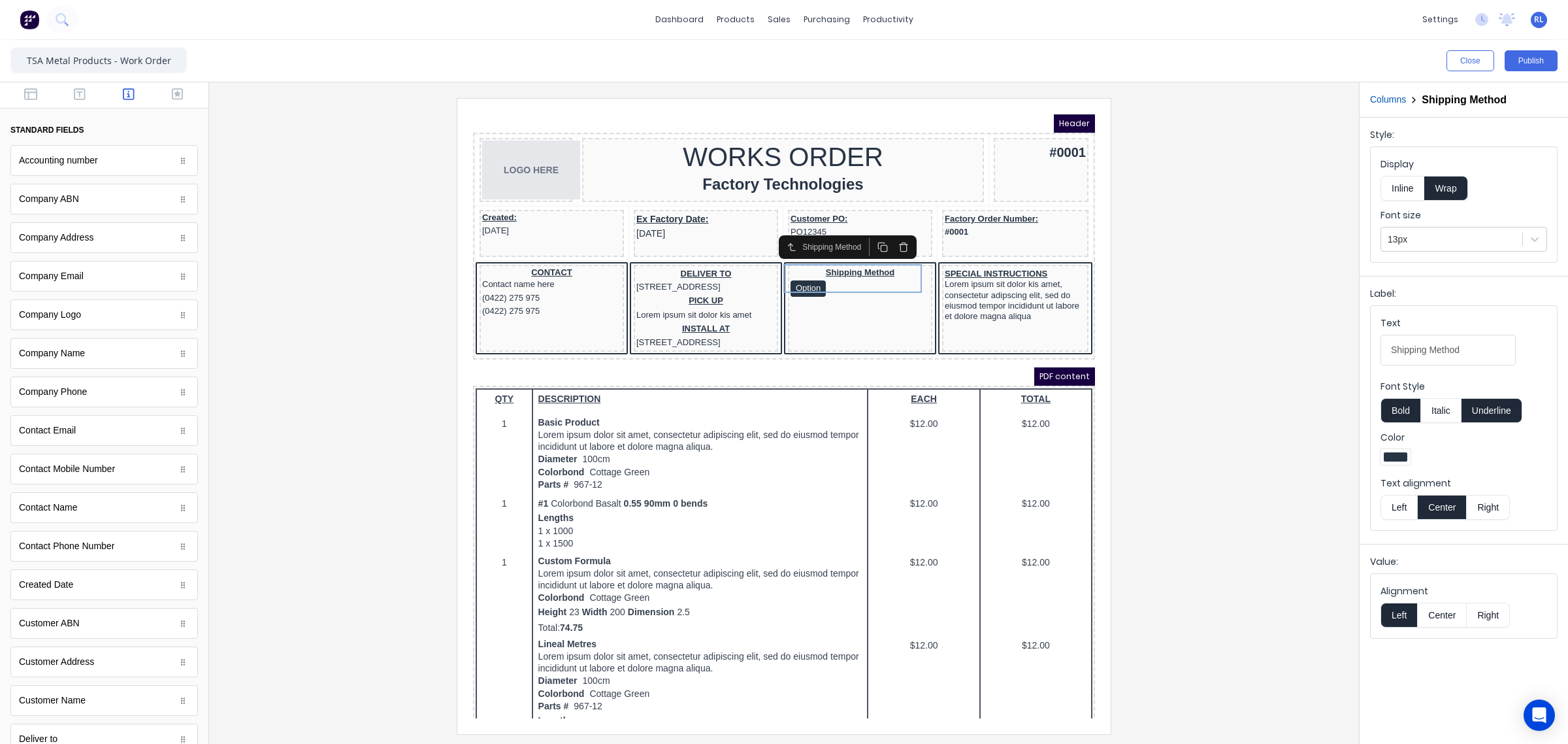
click at [1201, 451] on div at bounding box center [784, 416] width 1129 height 635
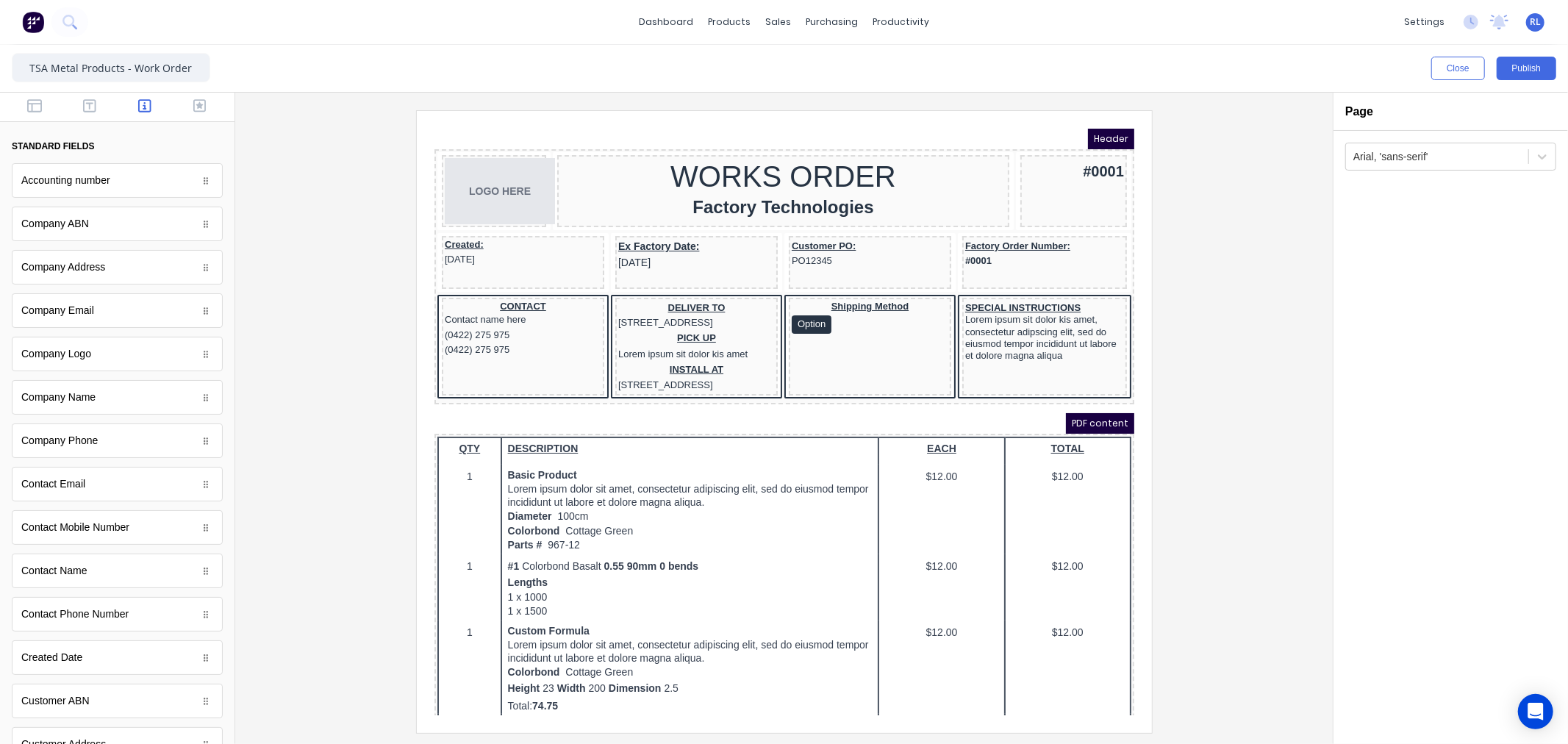
click at [1209, 384] on div at bounding box center [784, 422] width 1074 height 622
click at [1223, 403] on div at bounding box center [784, 422] width 1074 height 622
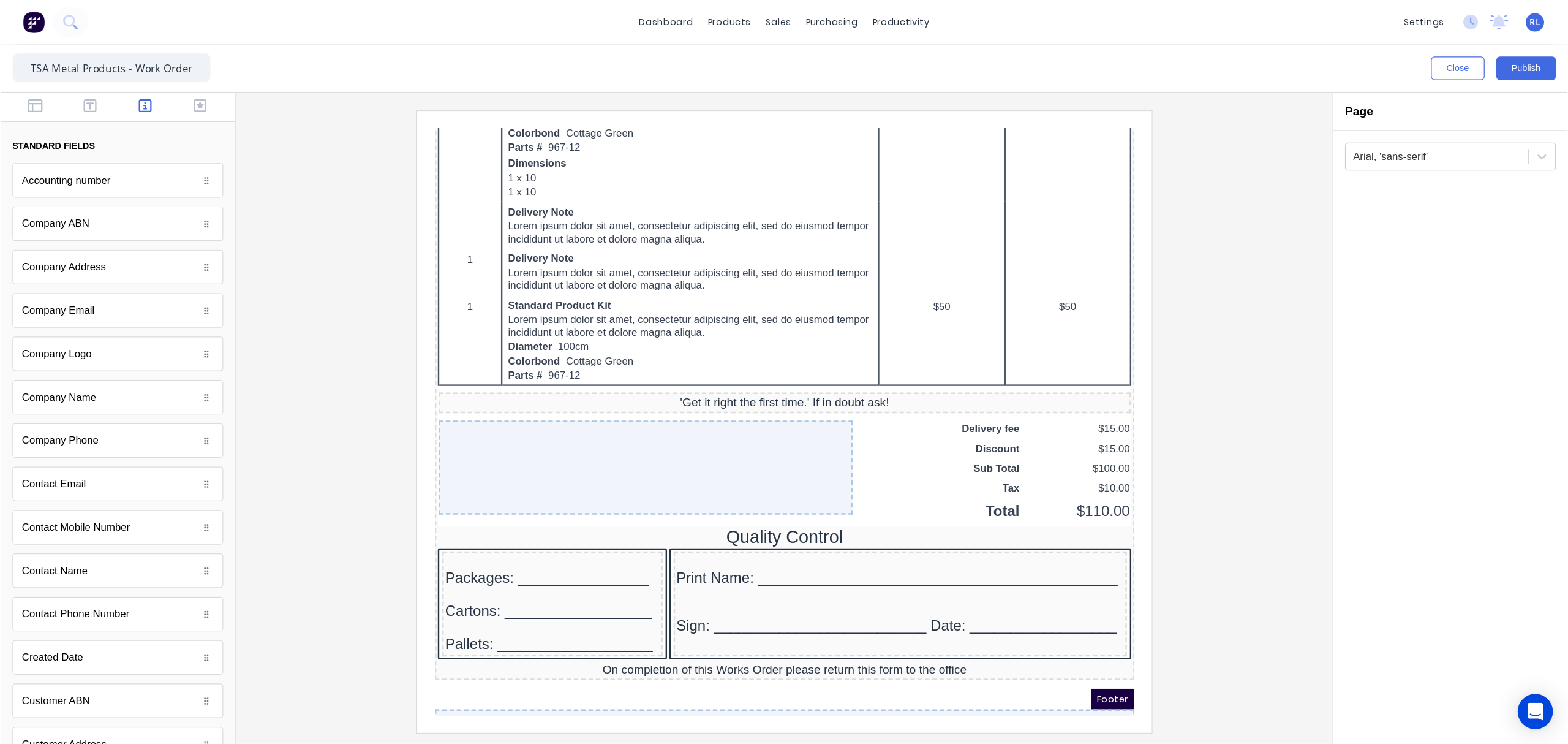
scroll to position [737, 0]
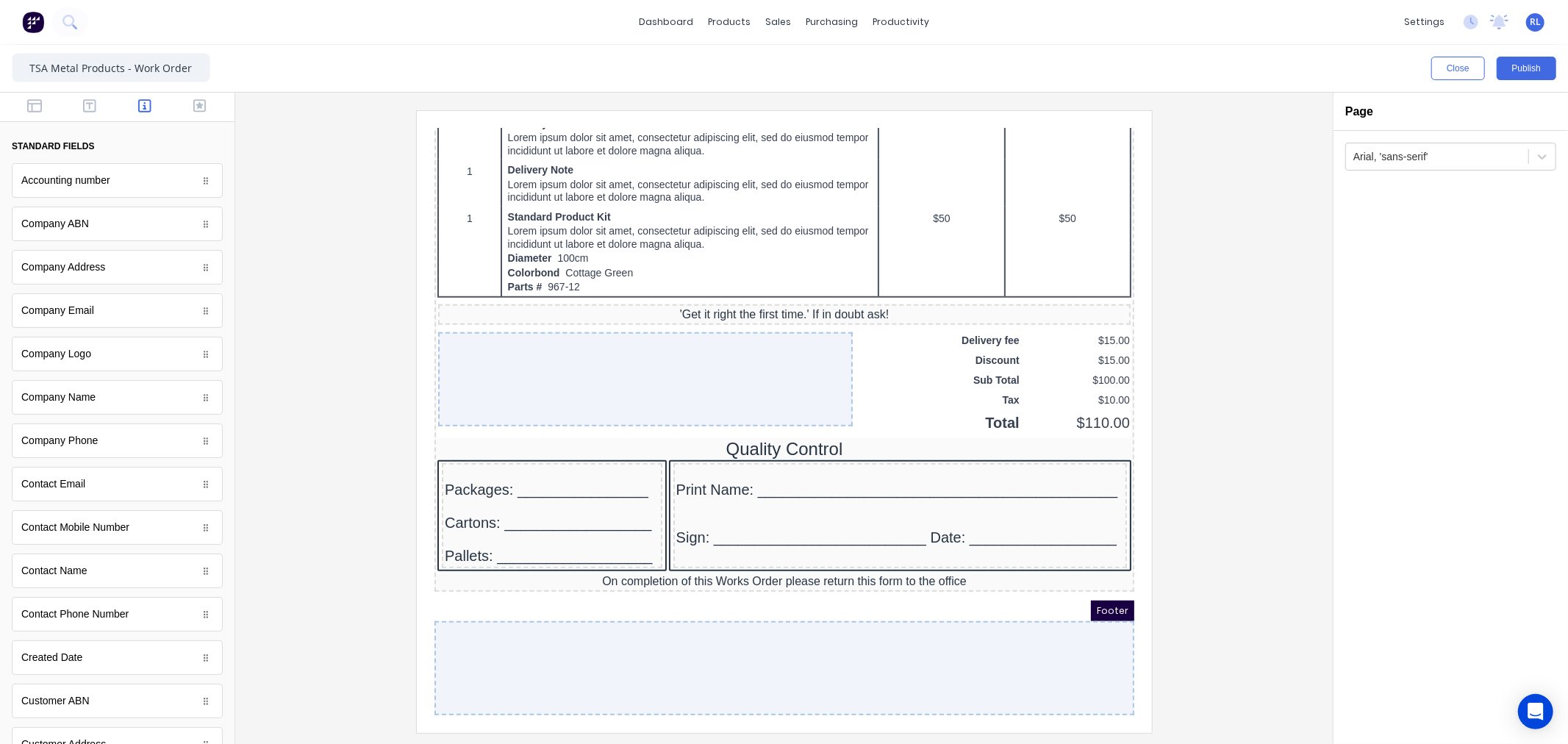
click at [1275, 538] on div at bounding box center [784, 422] width 1074 height 622
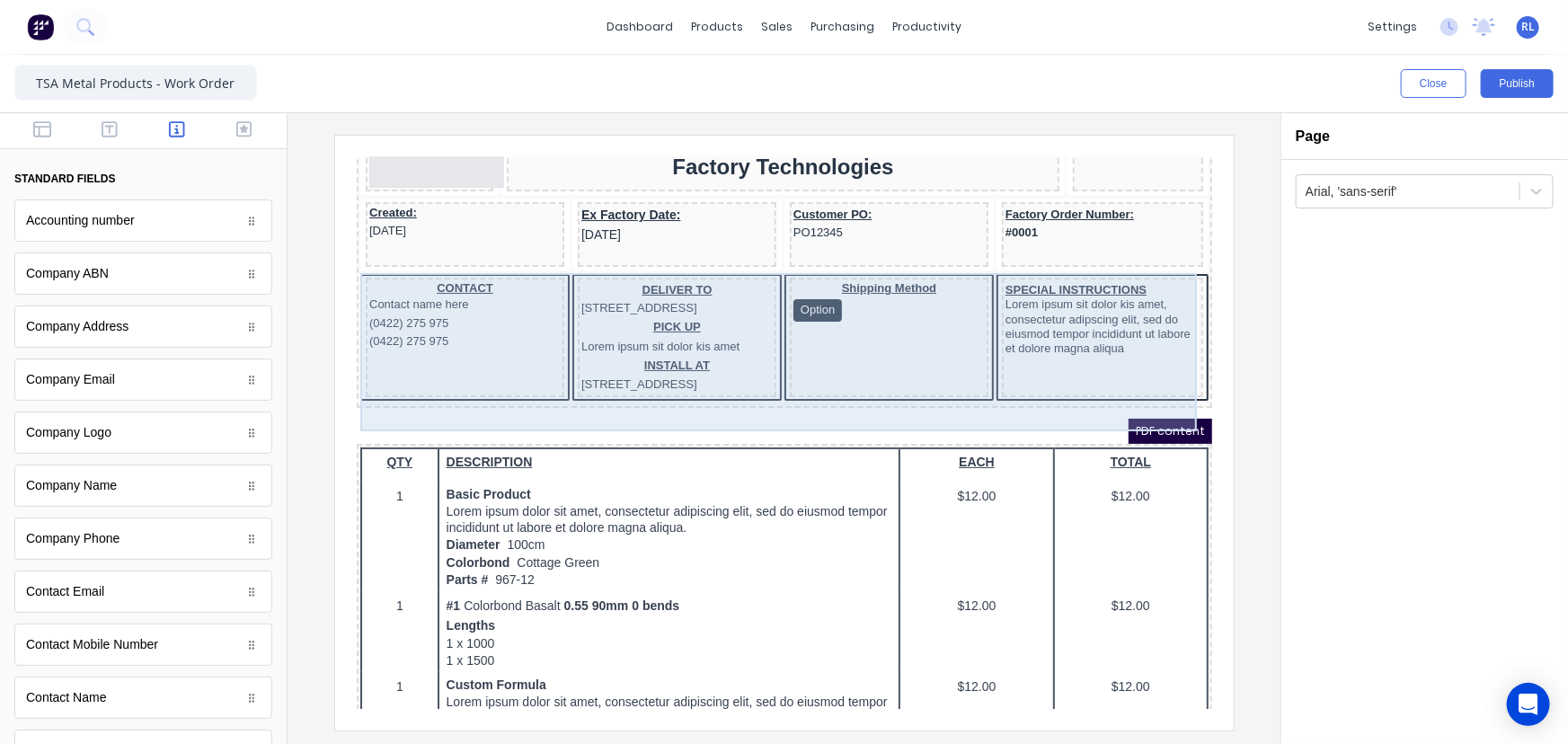
scroll to position [115, 0]
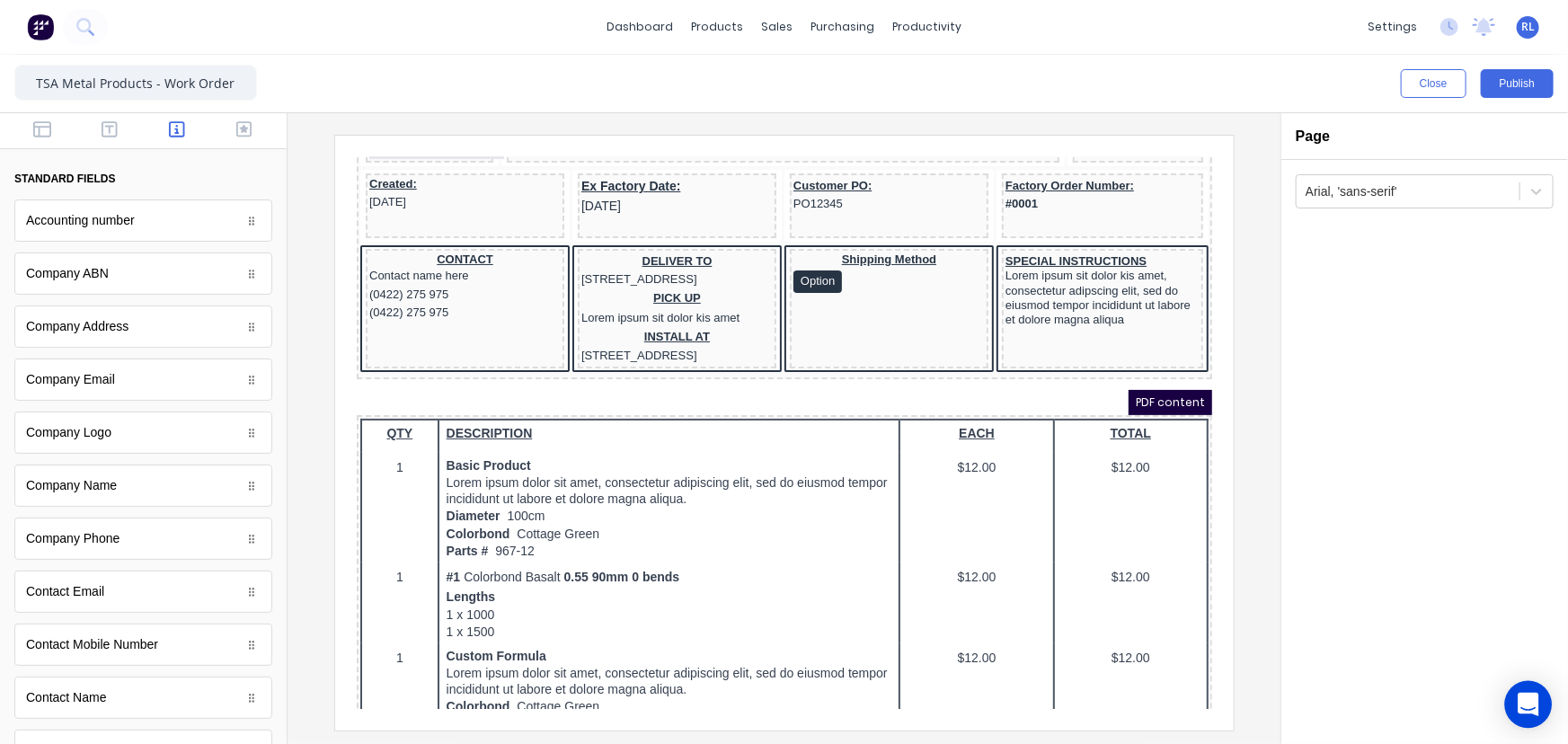
click at [1539, 704] on div "Open Intercom Messenger" at bounding box center [1529, 705] width 48 height 48
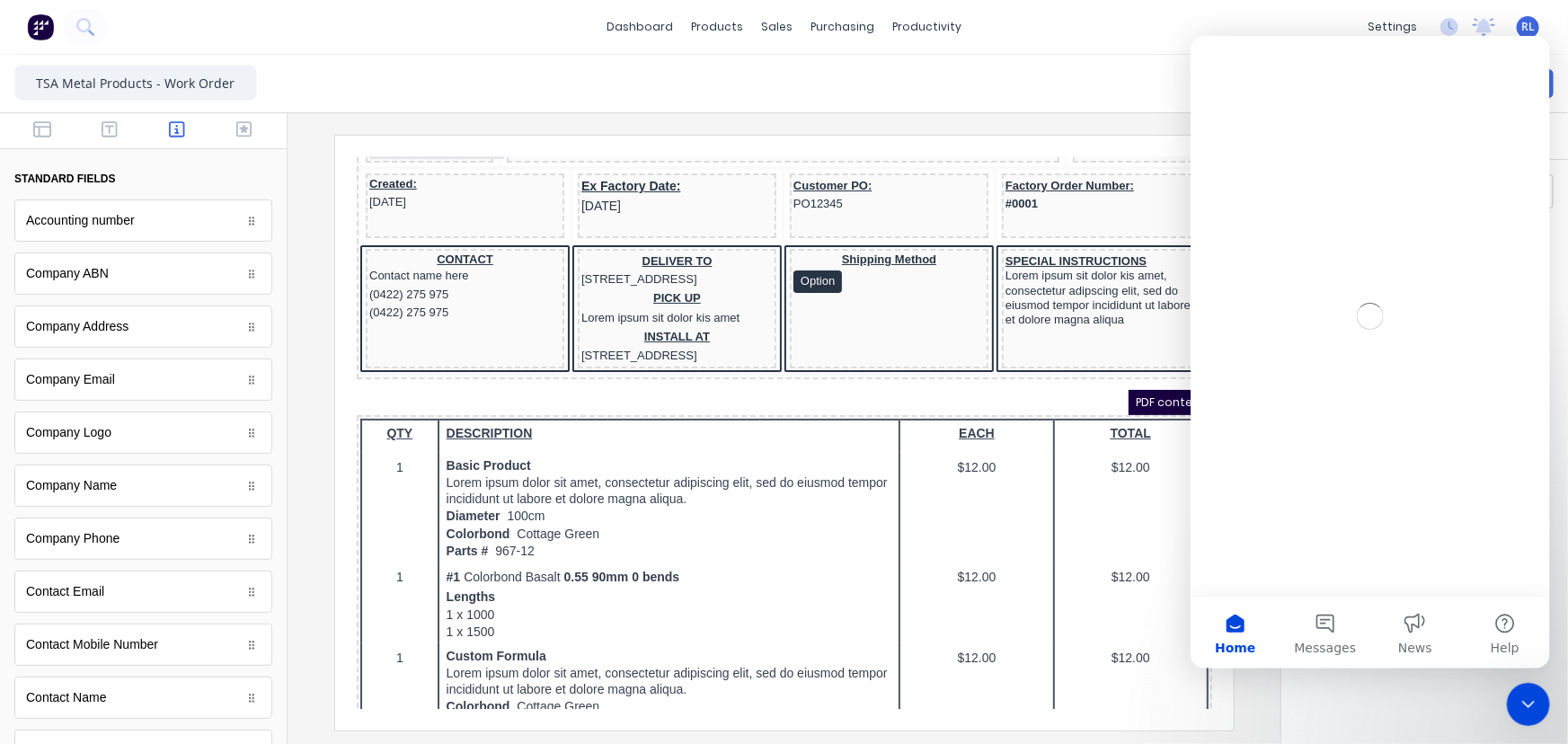
scroll to position [0, 0]
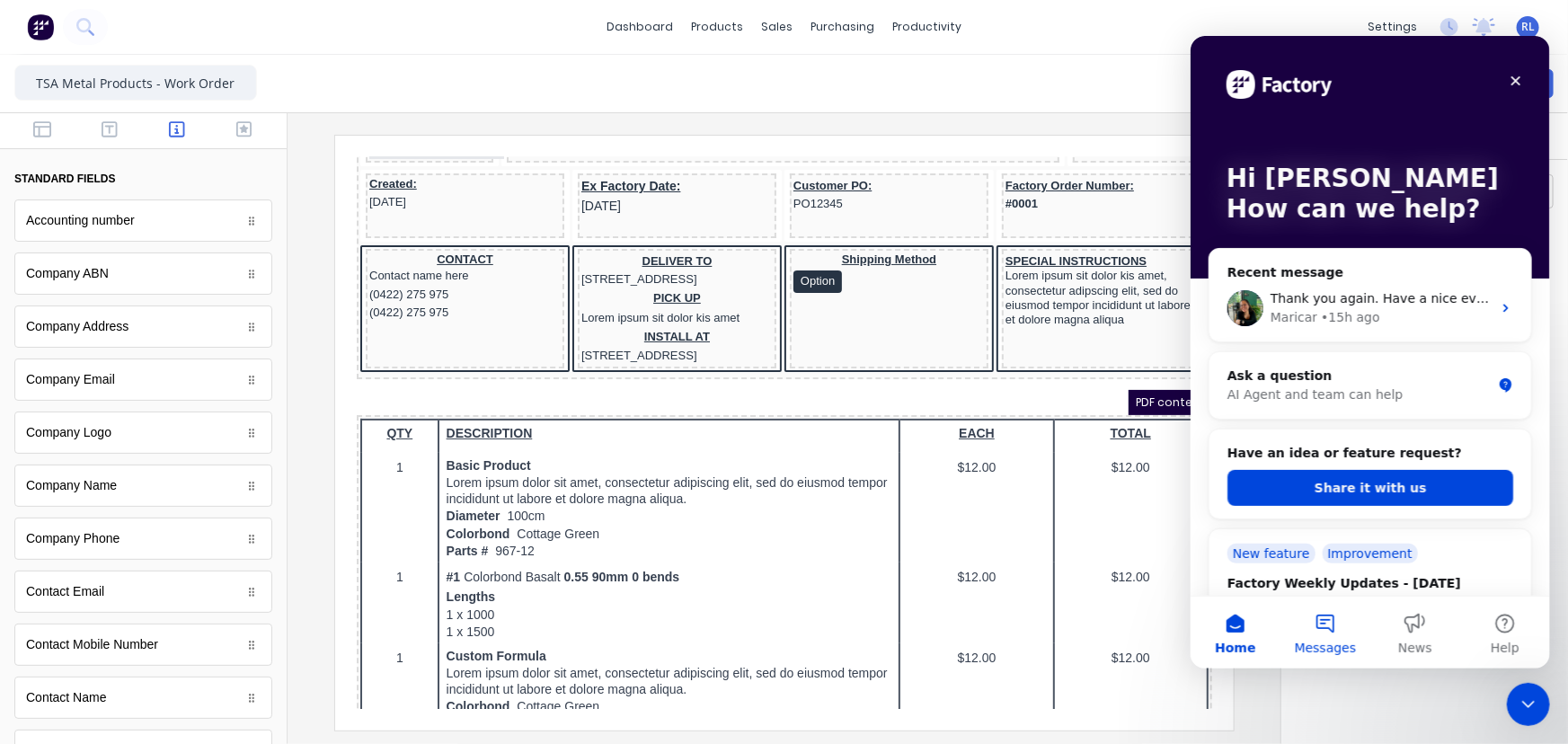
click at [1319, 641] on span "Messages" at bounding box center [1325, 646] width 62 height 12
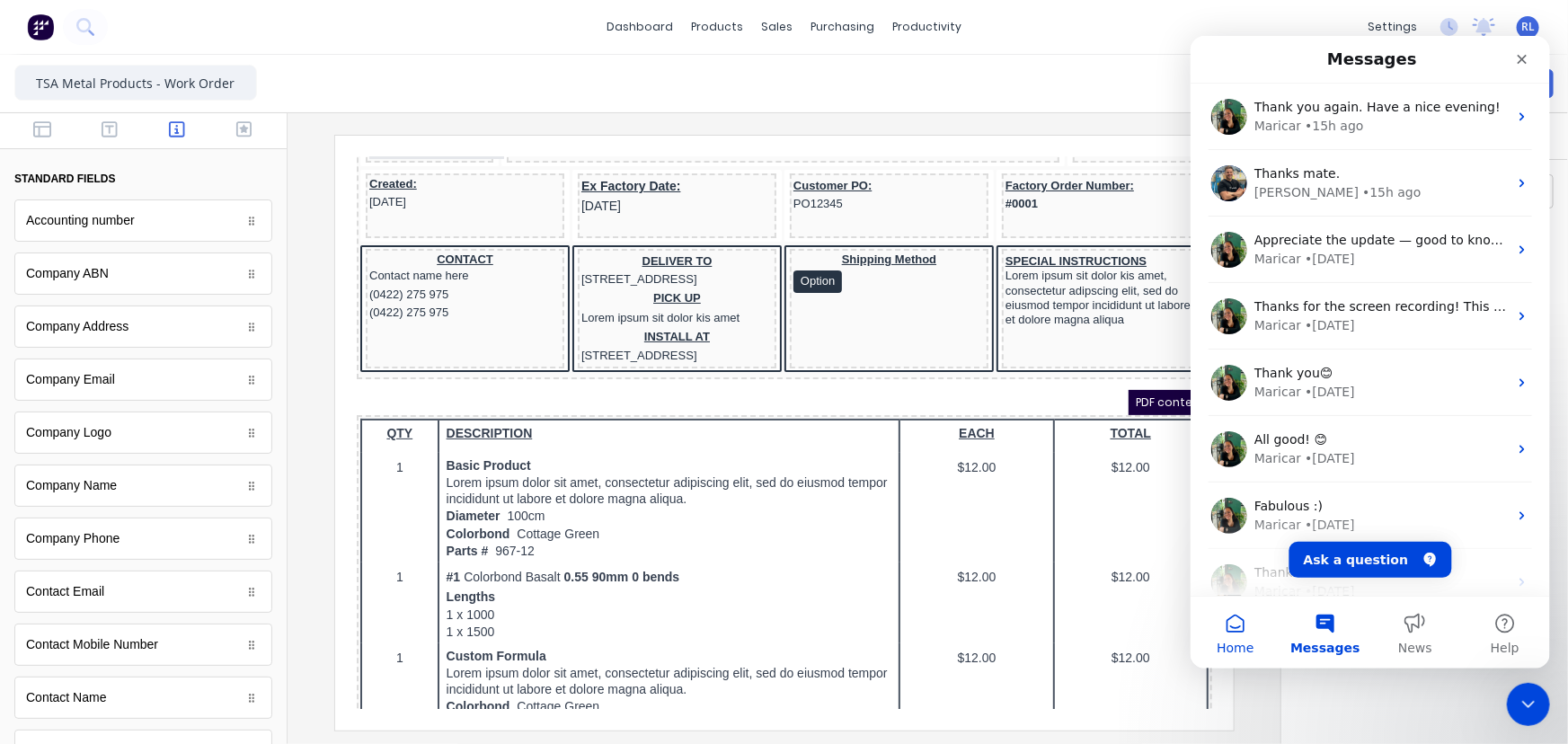
click at [1241, 632] on button "Home" at bounding box center [1235, 631] width 90 height 72
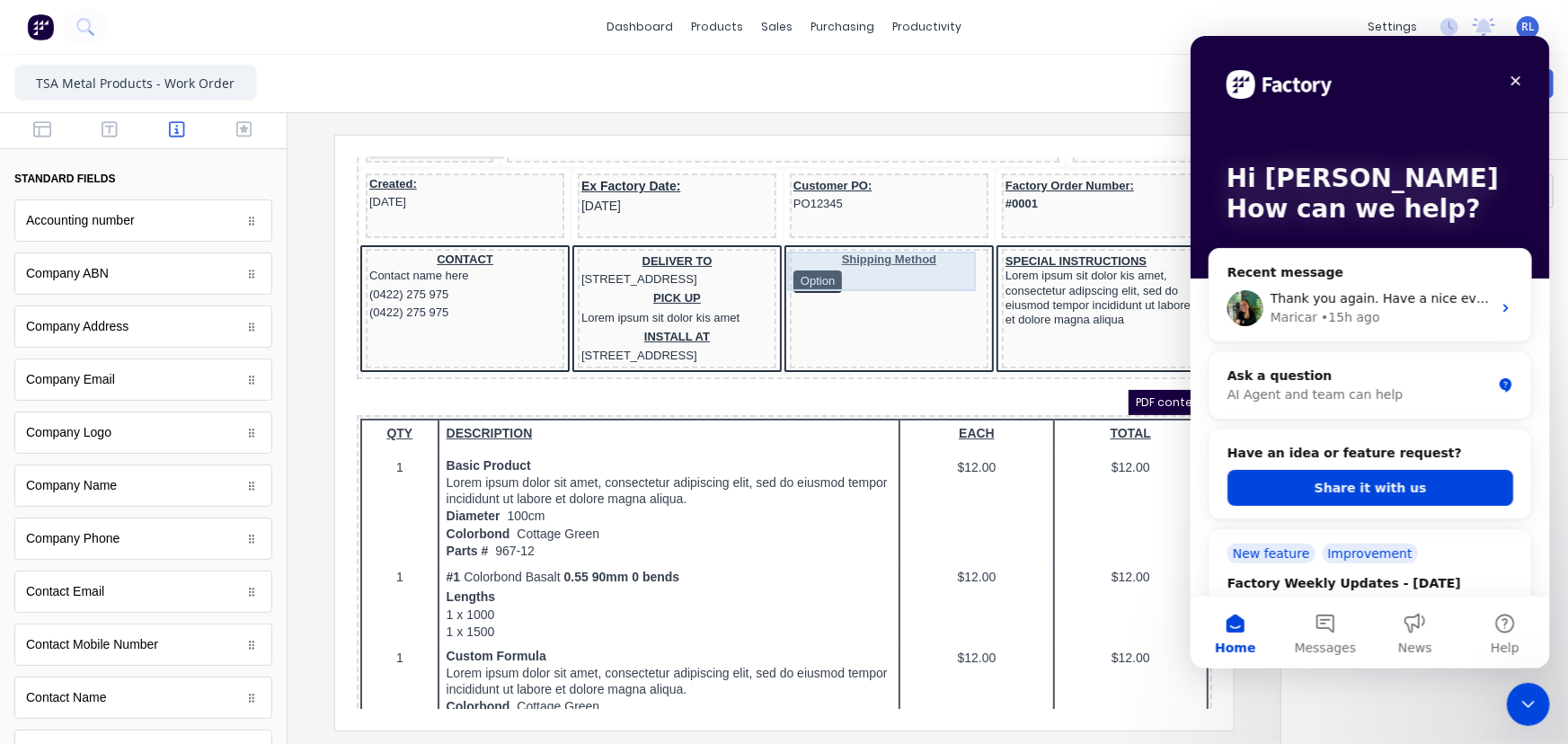
click at [806, 260] on div "Shipping Method Option" at bounding box center [867, 250] width 192 height 40
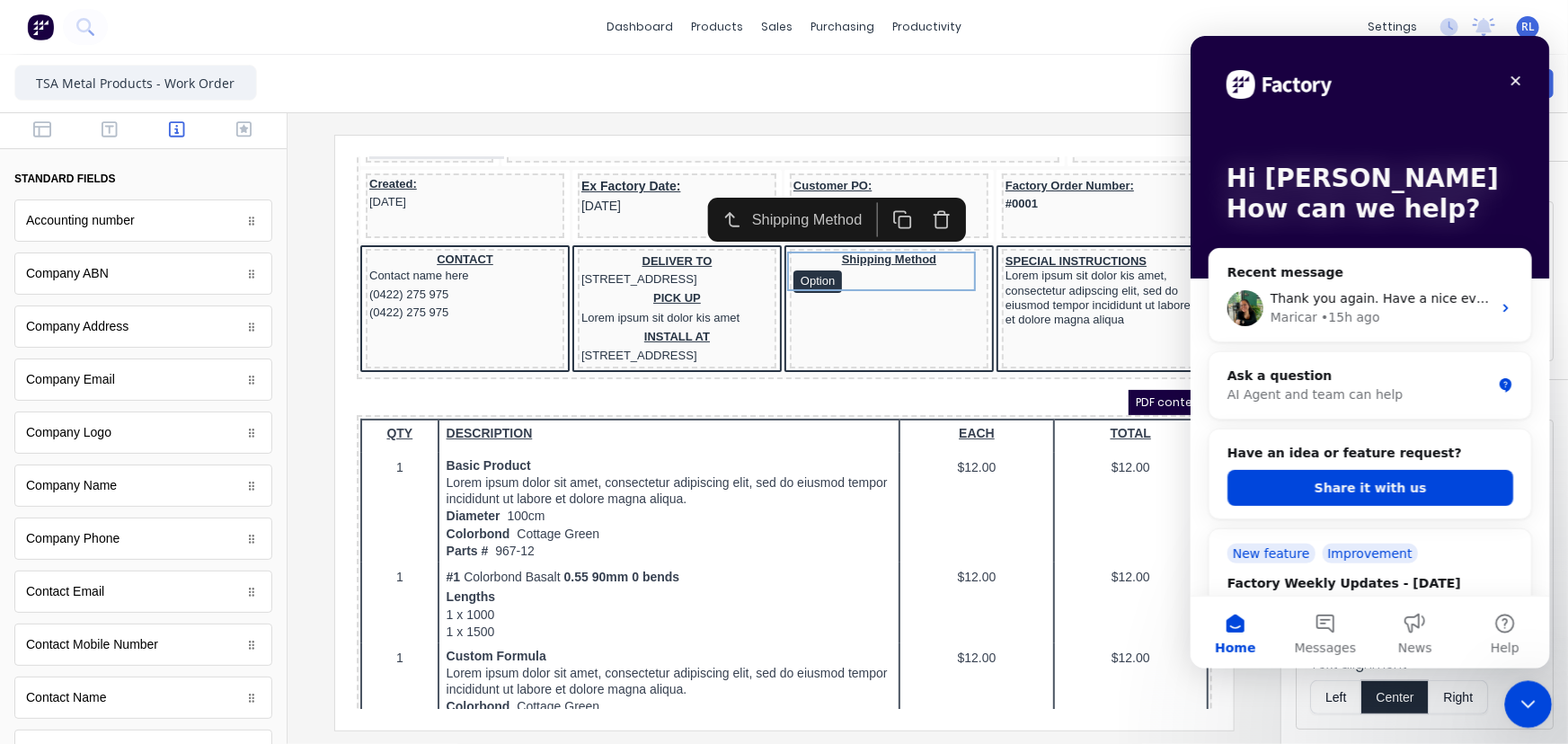
click at [1527, 705] on icon "Close Intercom Messenger" at bounding box center [1526, 701] width 22 height 22
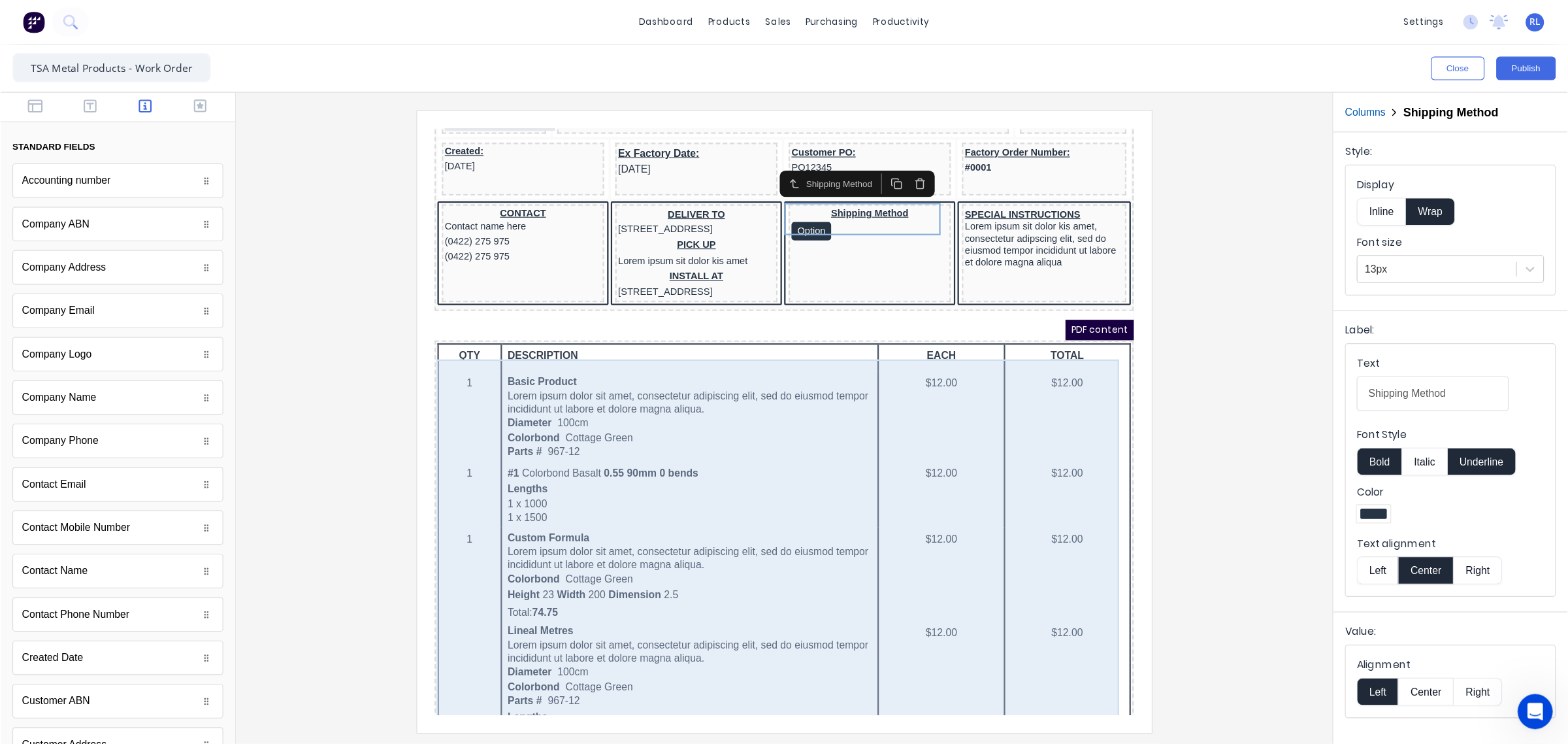
scroll to position [83, 0]
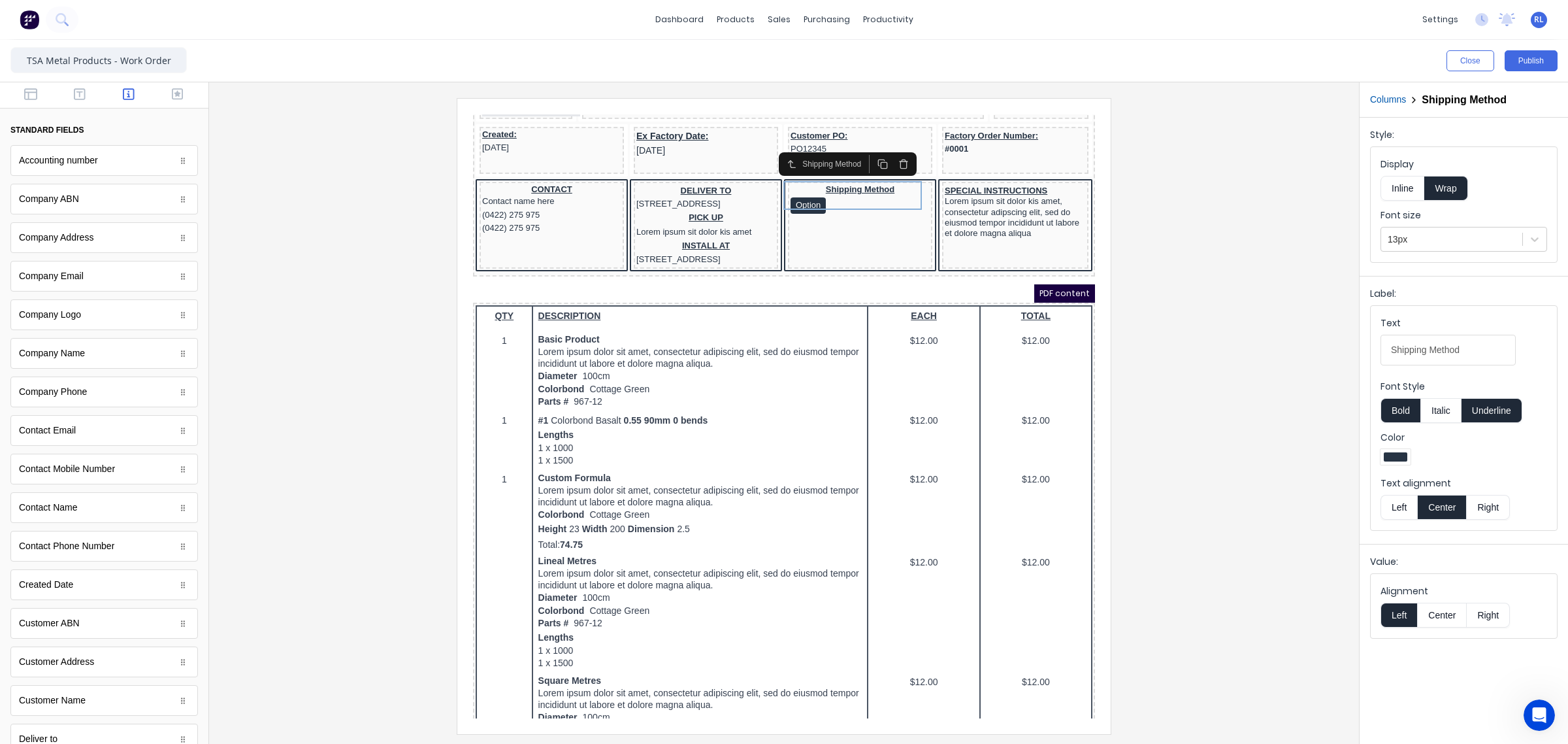
click at [1235, 390] on div at bounding box center [784, 416] width 1129 height 635
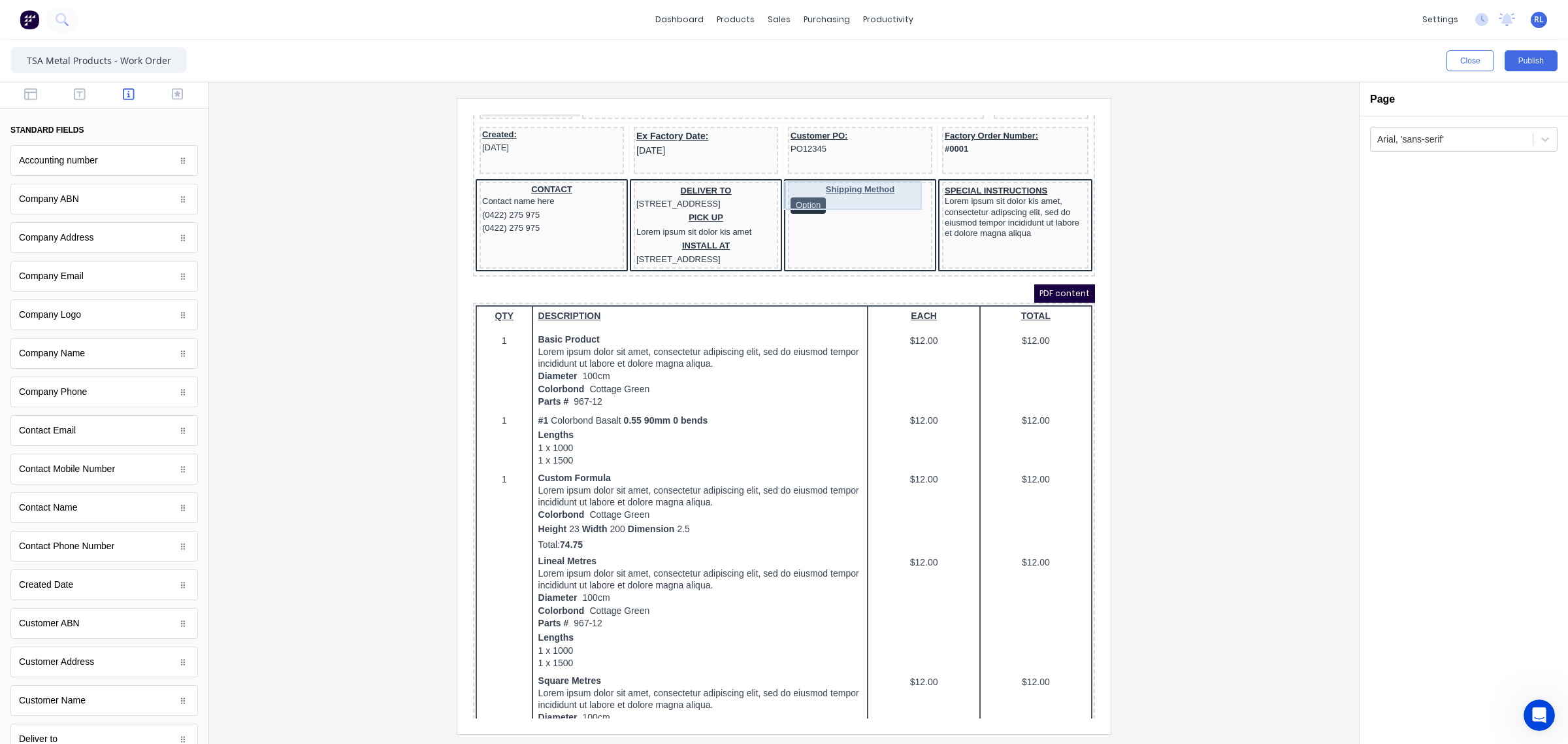
click at [844, 183] on div "Shipping Method Option" at bounding box center [845, 183] width 139 height 29
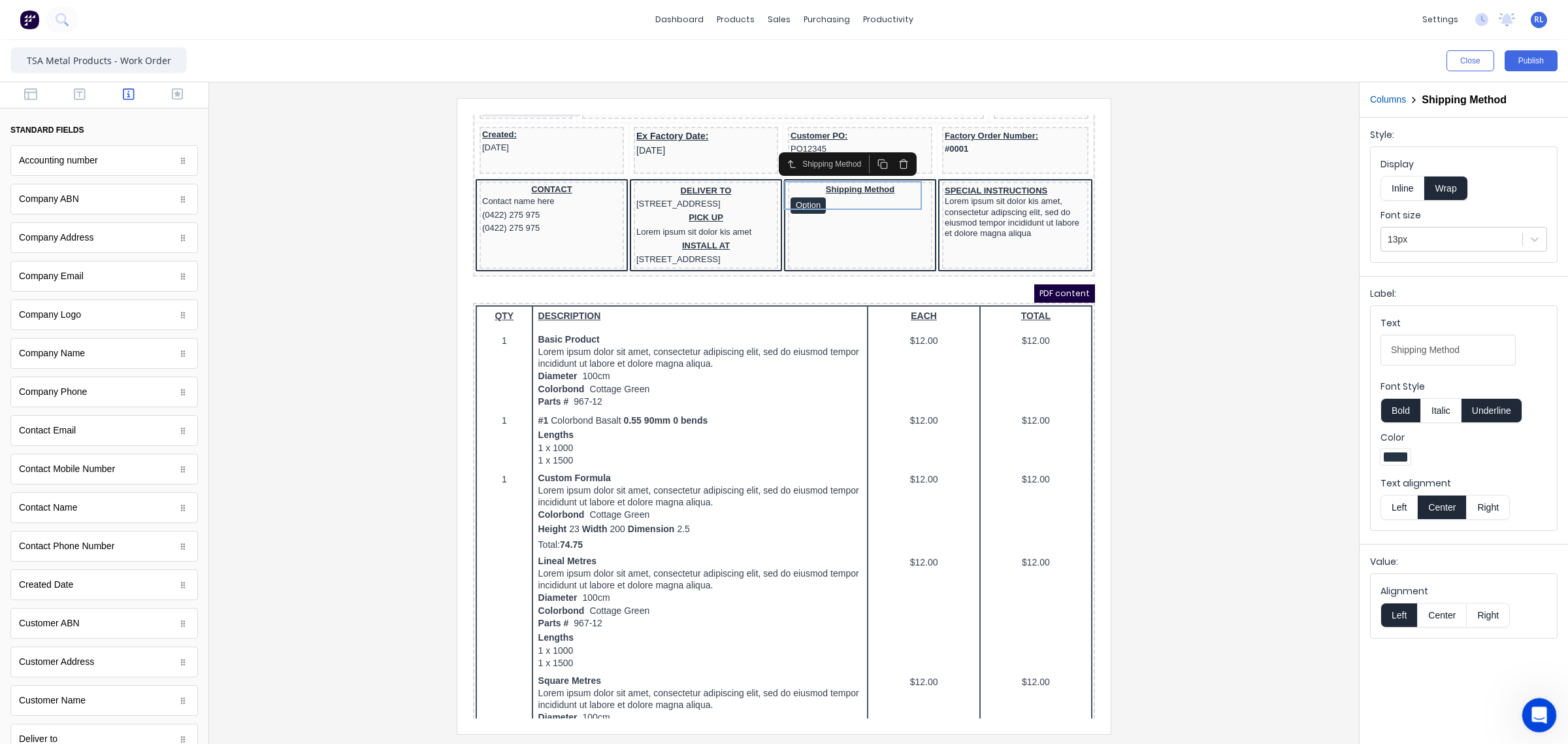
click at [1542, 720] on icon "Open Intercom Messenger" at bounding box center [1537, 713] width 22 height 22
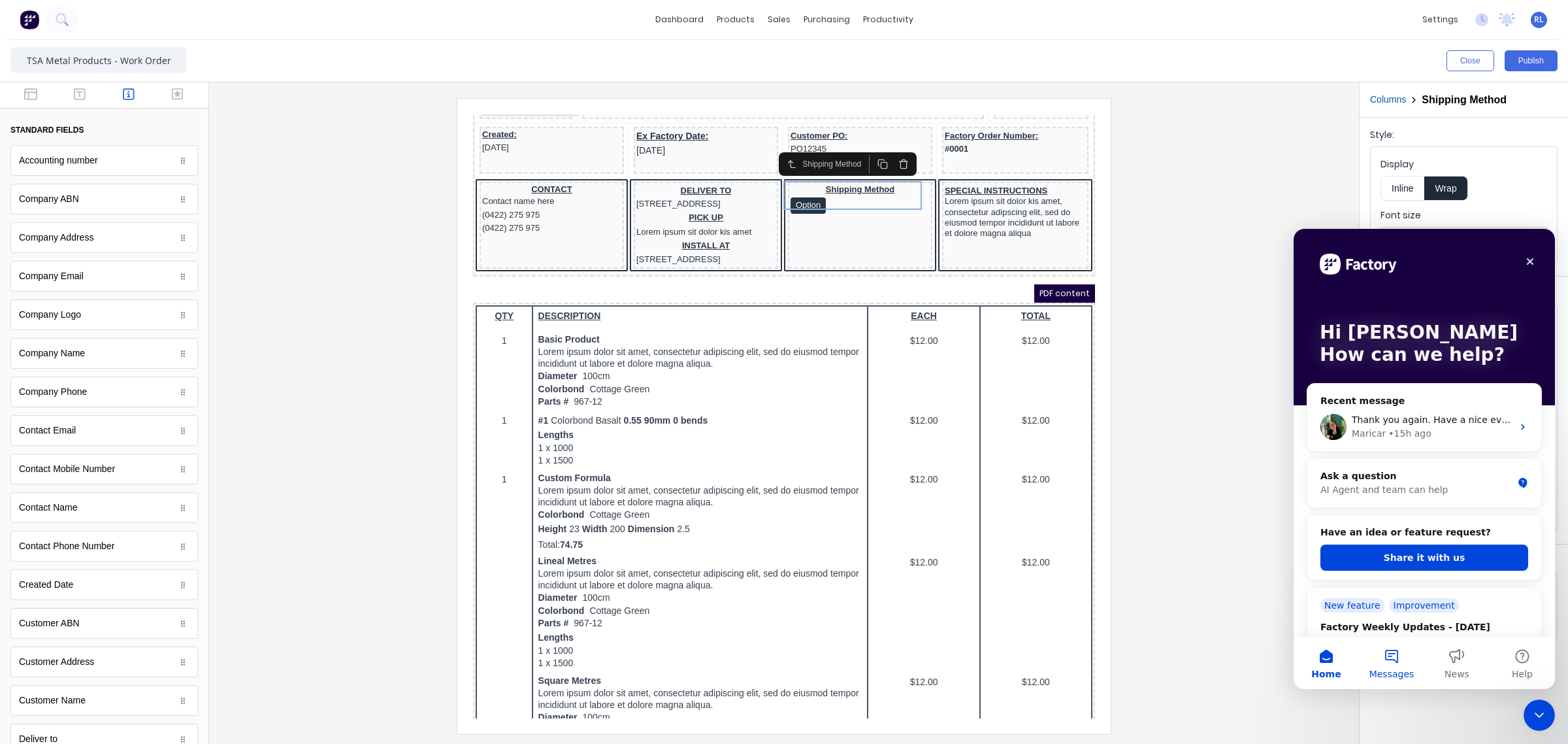
click at [1394, 660] on button "Messages" at bounding box center [1392, 662] width 65 height 52
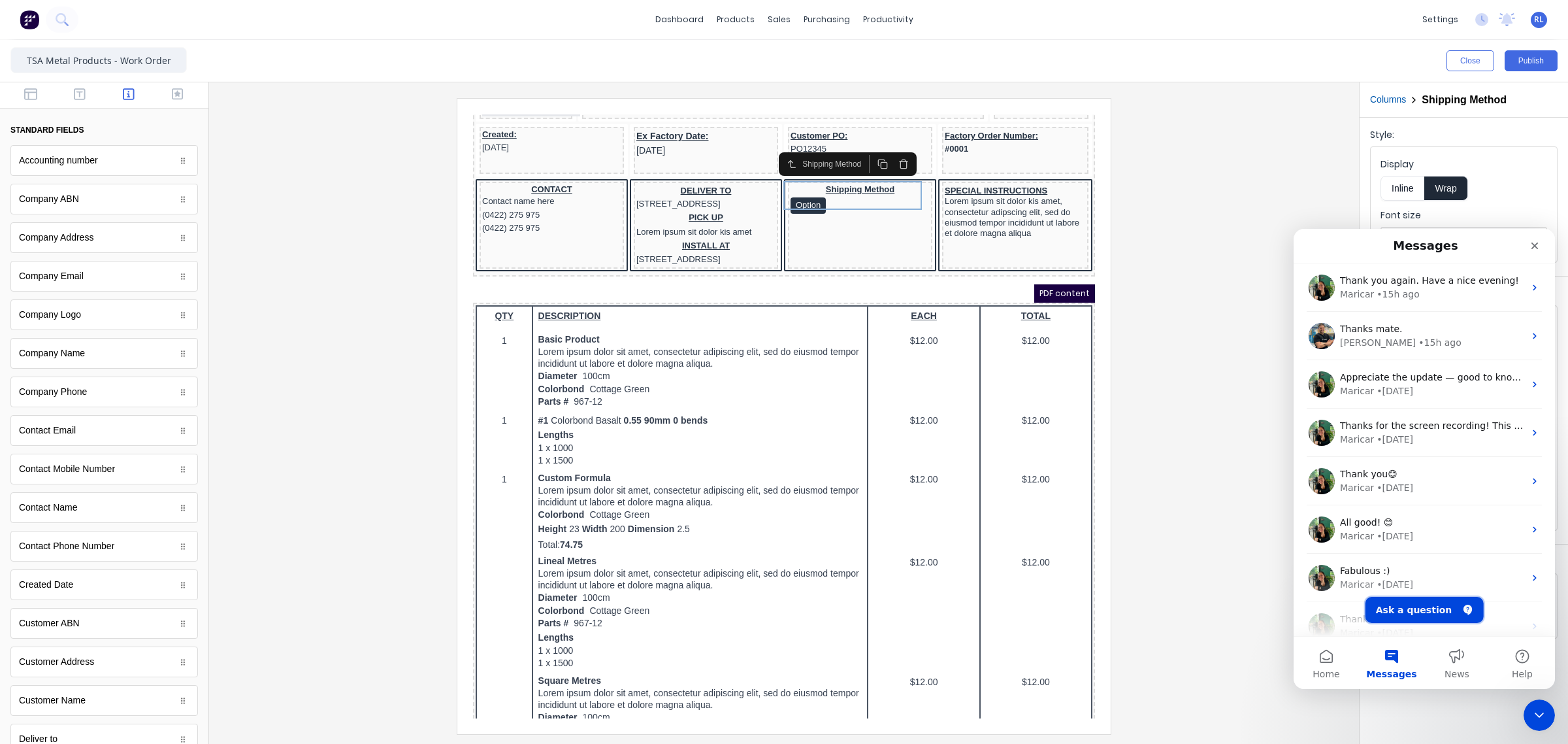
click at [1421, 611] on button "Ask a question" at bounding box center [1425, 610] width 118 height 26
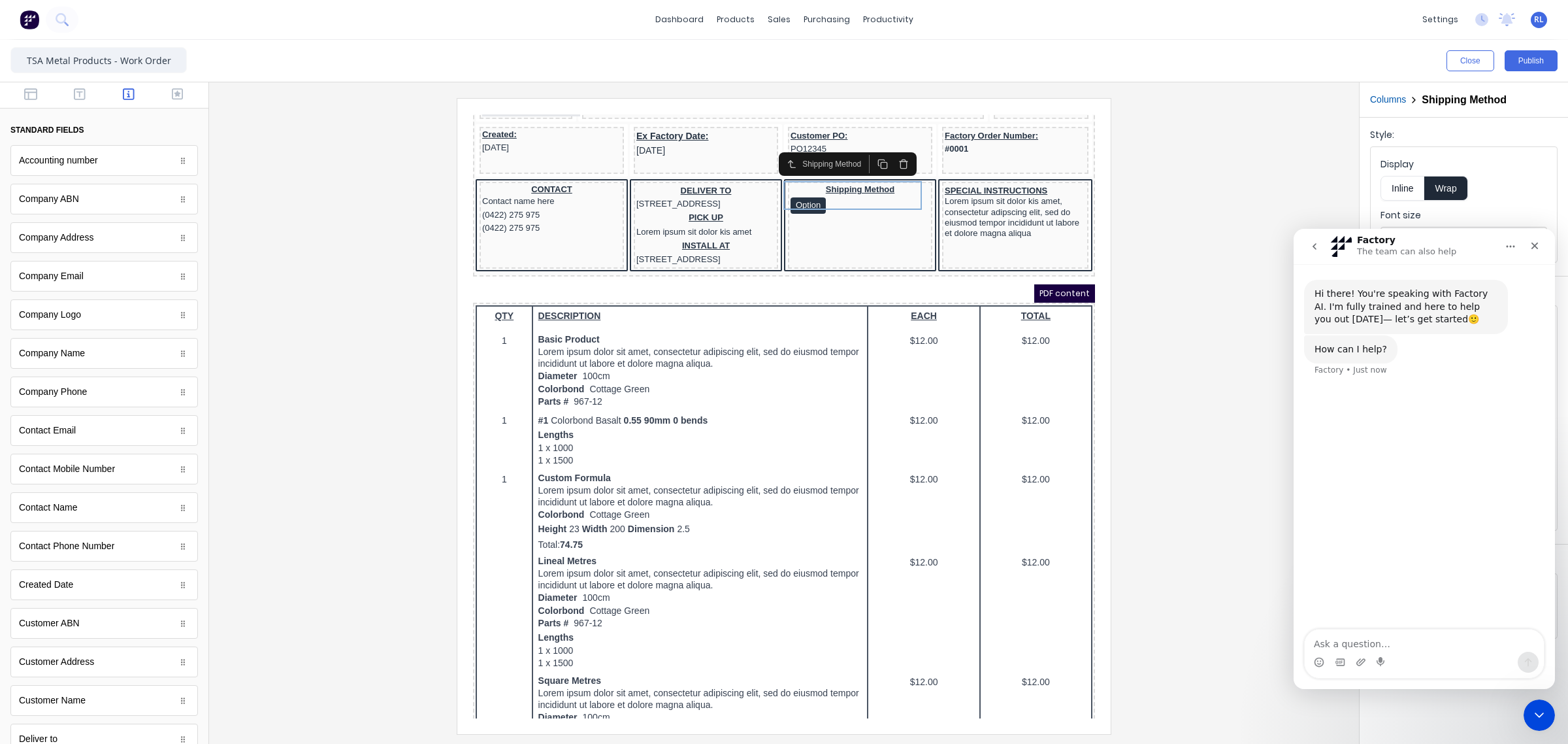
click at [1357, 641] on textarea "Ask a question…" at bounding box center [1424, 640] width 239 height 22
type textarea "Morning. Couple of minor form things:"
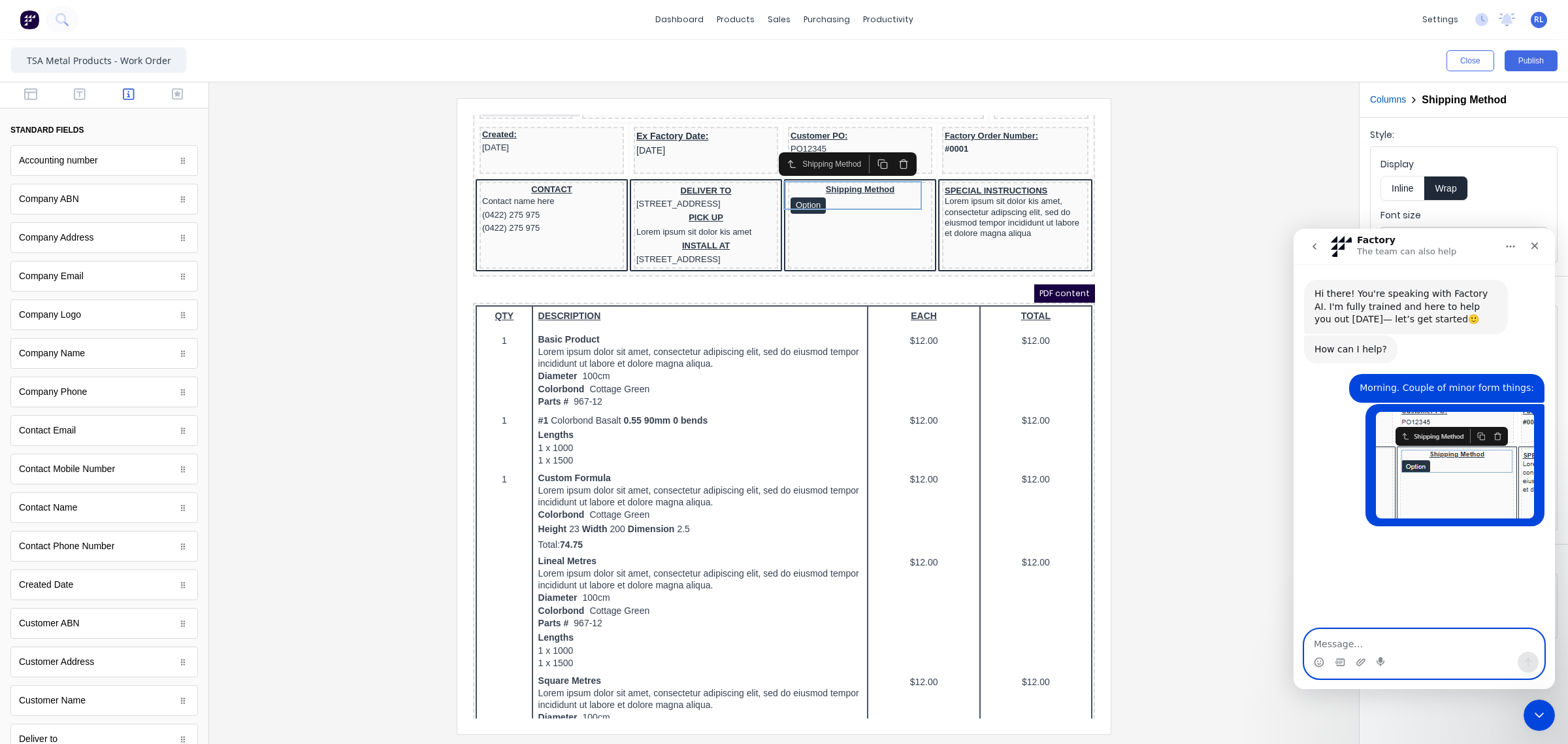
click at [1386, 635] on textarea "Message…" at bounding box center [1424, 640] width 239 height 22
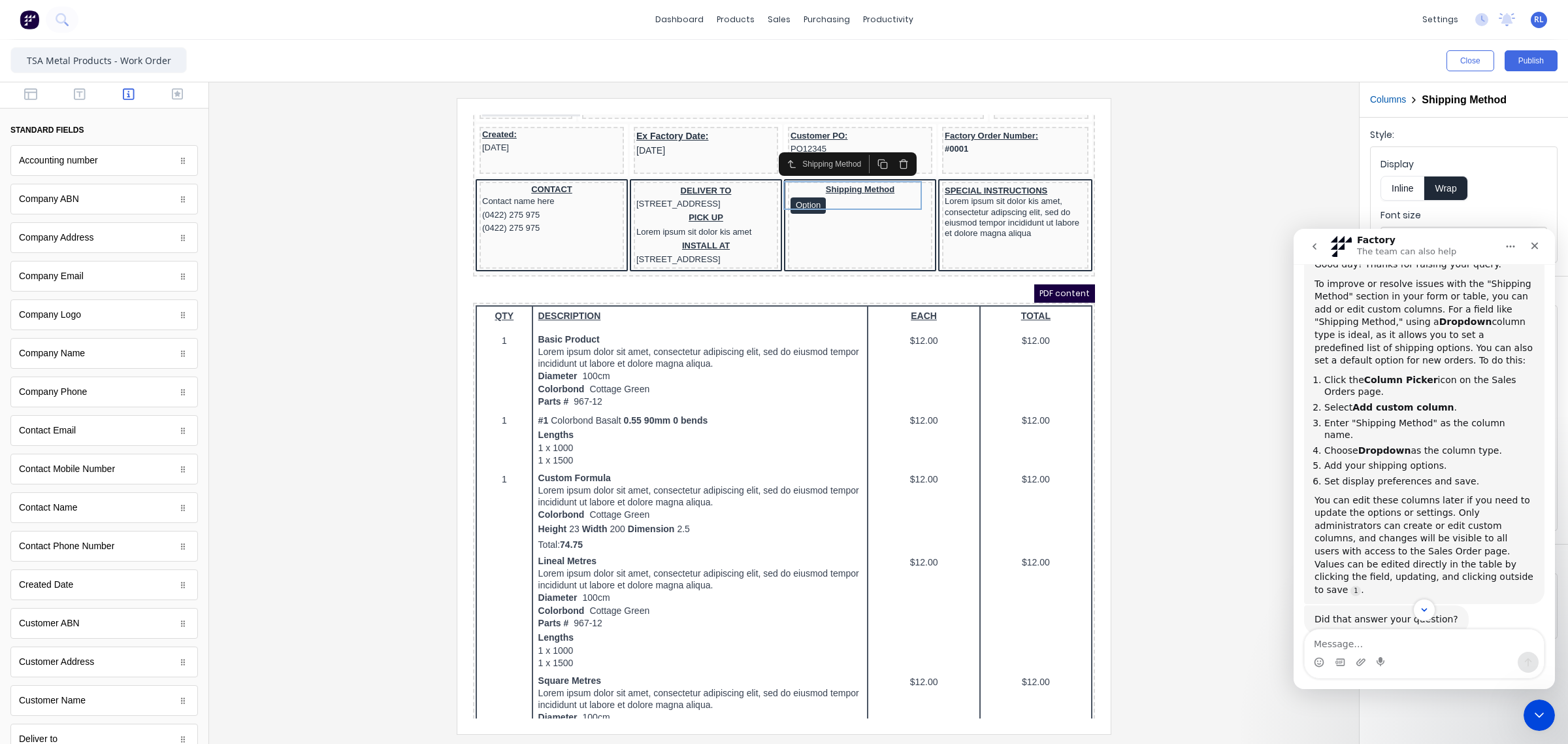
scroll to position [293, 0]
drag, startPoint x: 1553, startPoint y: 494, endPoint x: 2851, endPoint y: 847, distance: 1345.1
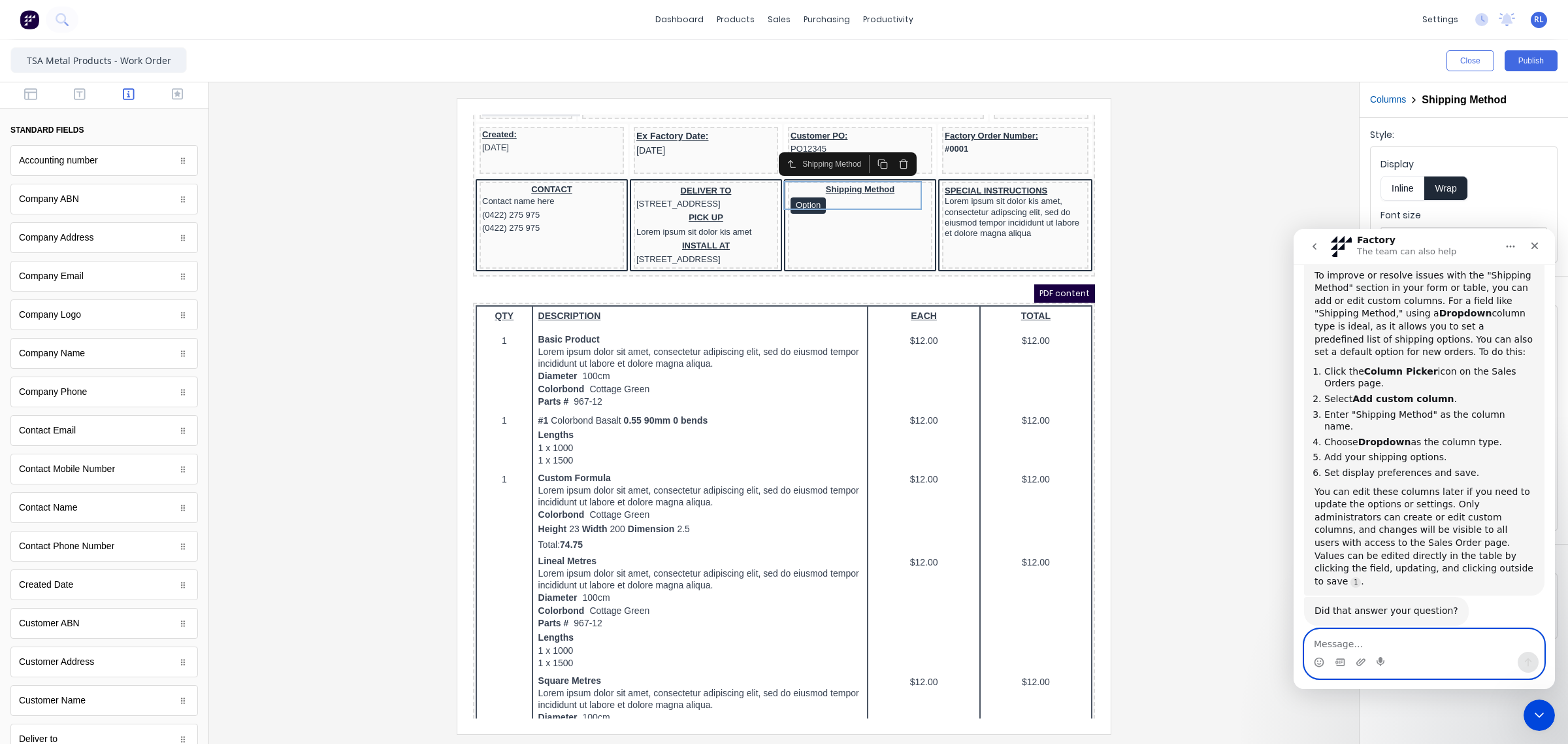
click at [1373, 647] on textarea "Message…" at bounding box center [1424, 640] width 239 height 22
type textarea "no"
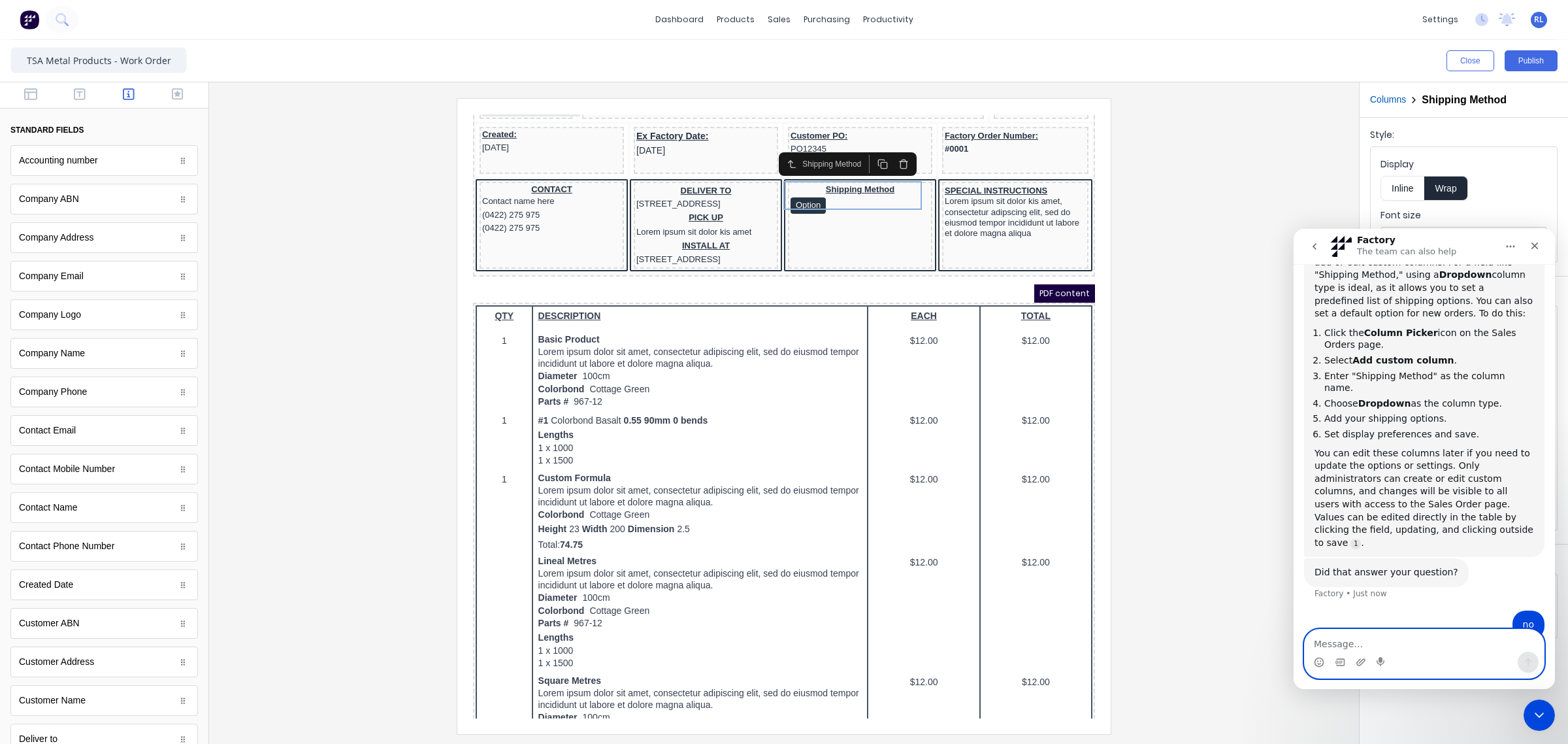
scroll to position [375, 0]
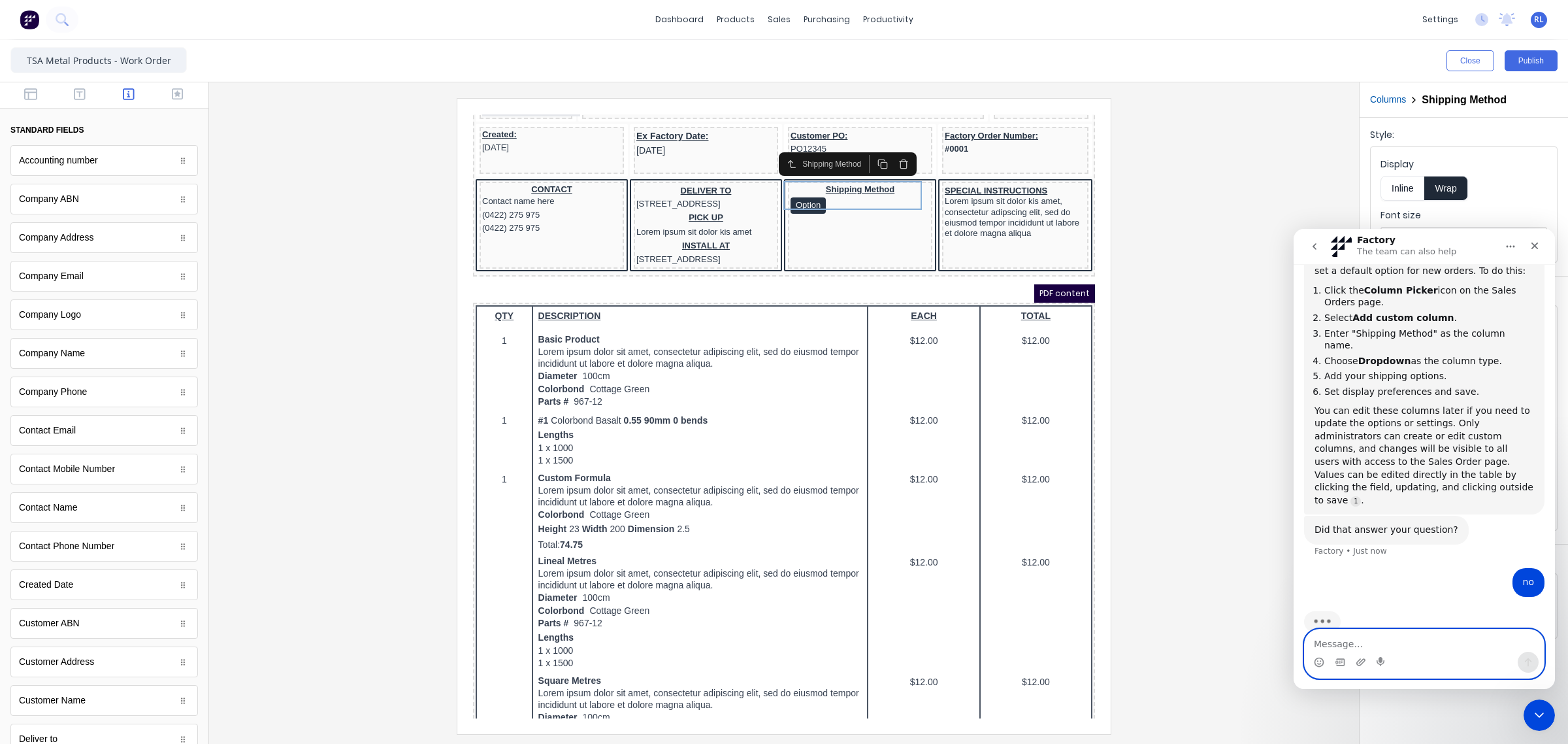
click at [1383, 646] on textarea "Message…" at bounding box center [1424, 640] width 239 height 22
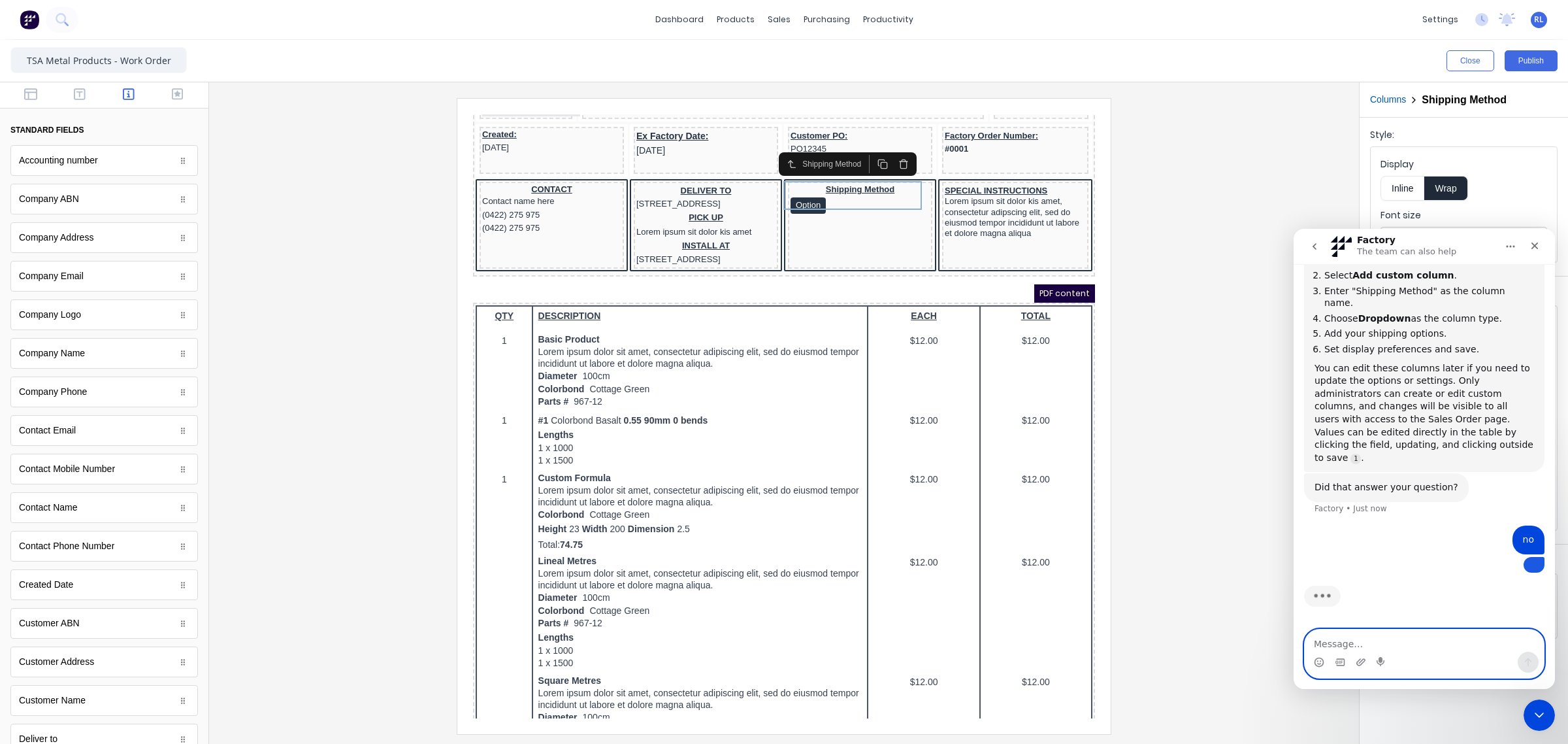
scroll to position [501, 0]
click at [1361, 647] on textarea "Message…" at bounding box center [1424, 640] width 239 height 22
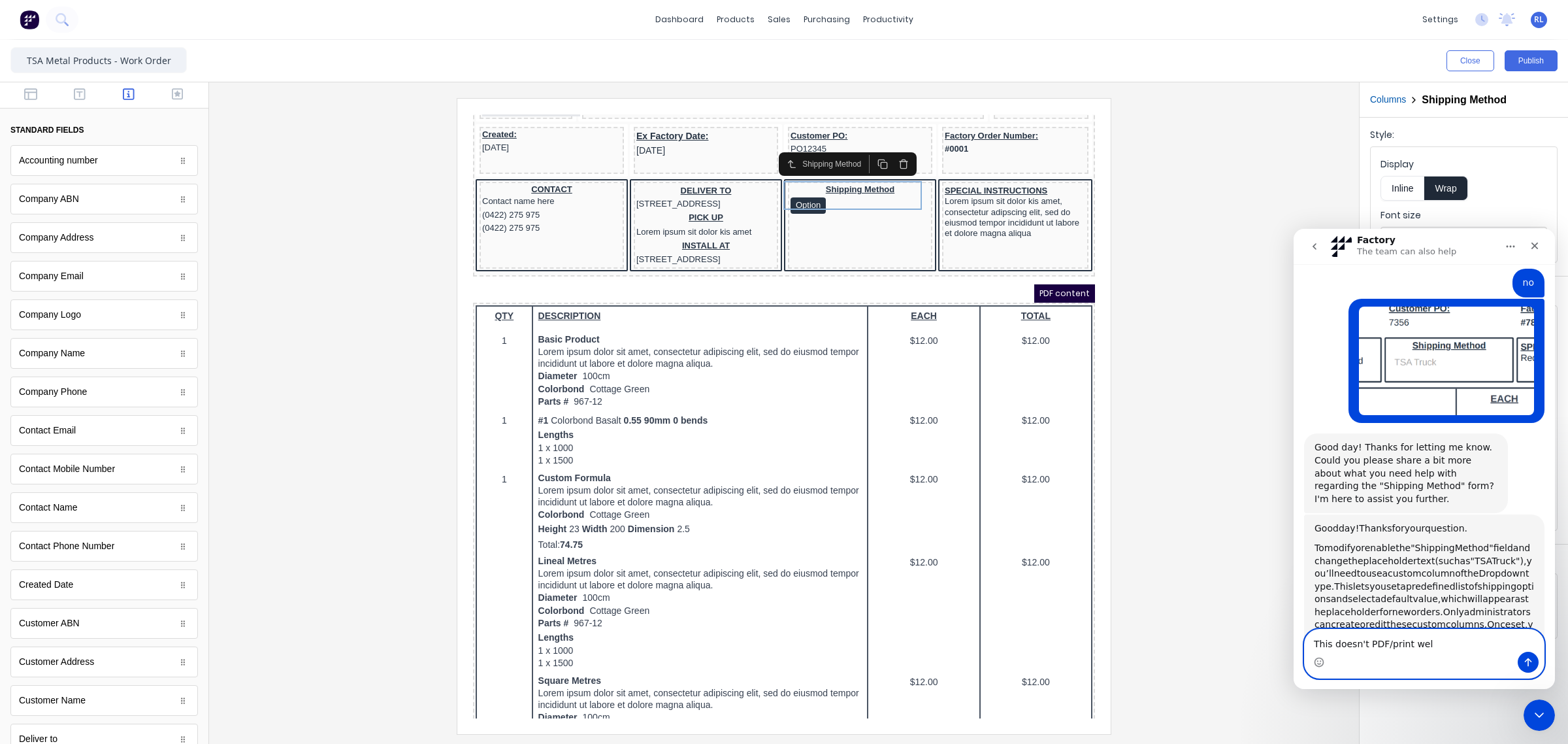
scroll to position [661, 0]
type textarea "This doesn't PDF/print well"
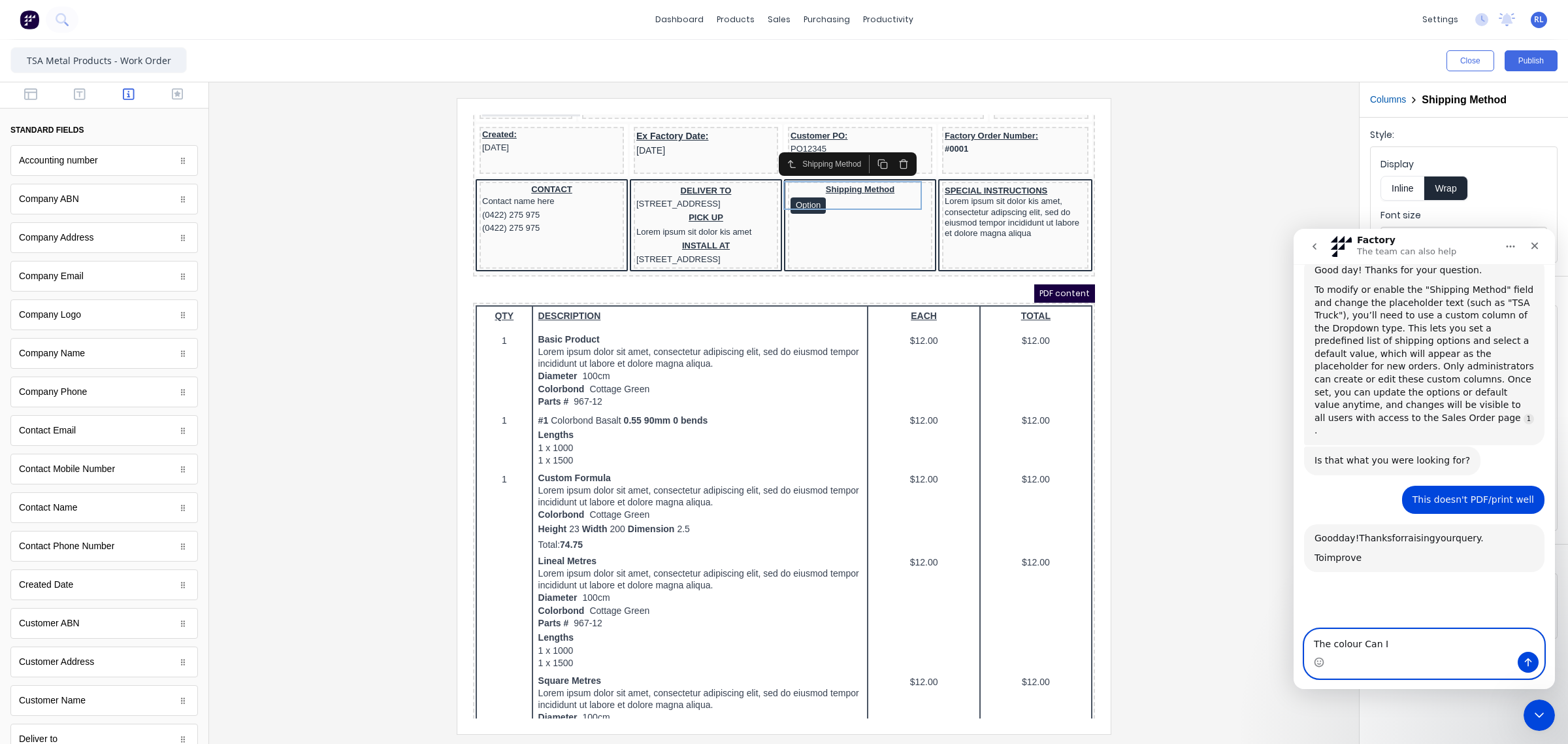
scroll to position [1099, 0]
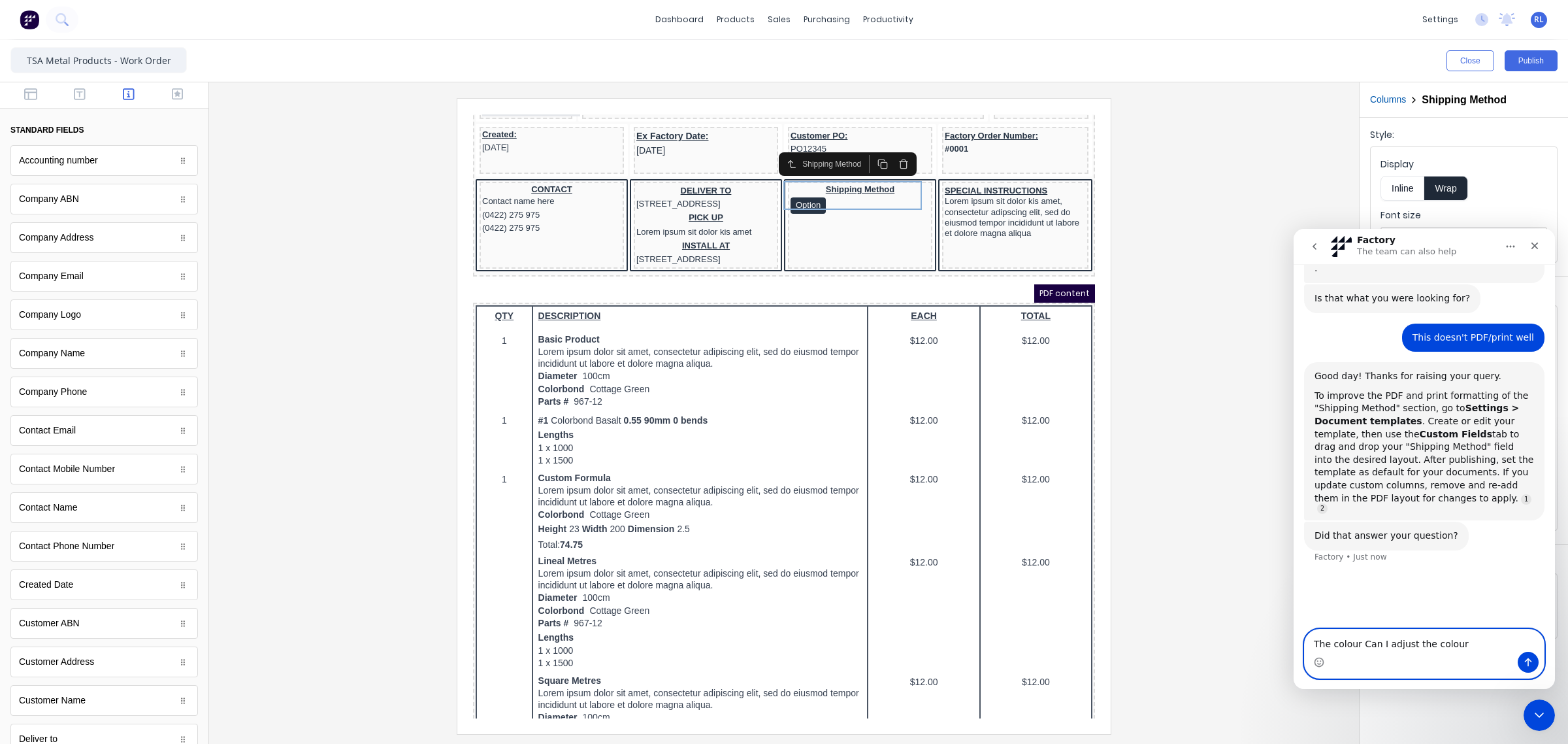
type textarea "The colour Can I adjust the colour?"
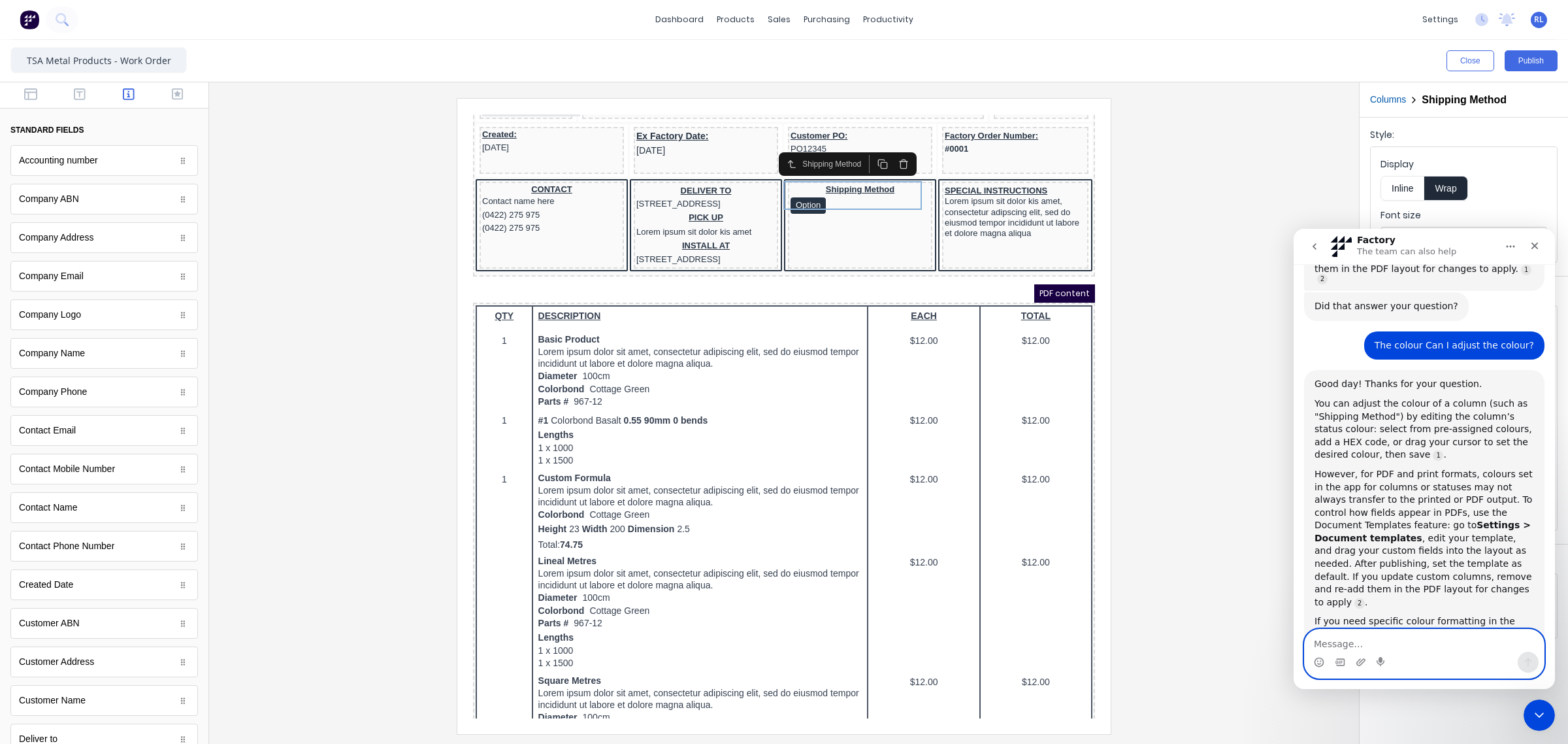
scroll to position [1335, 0]
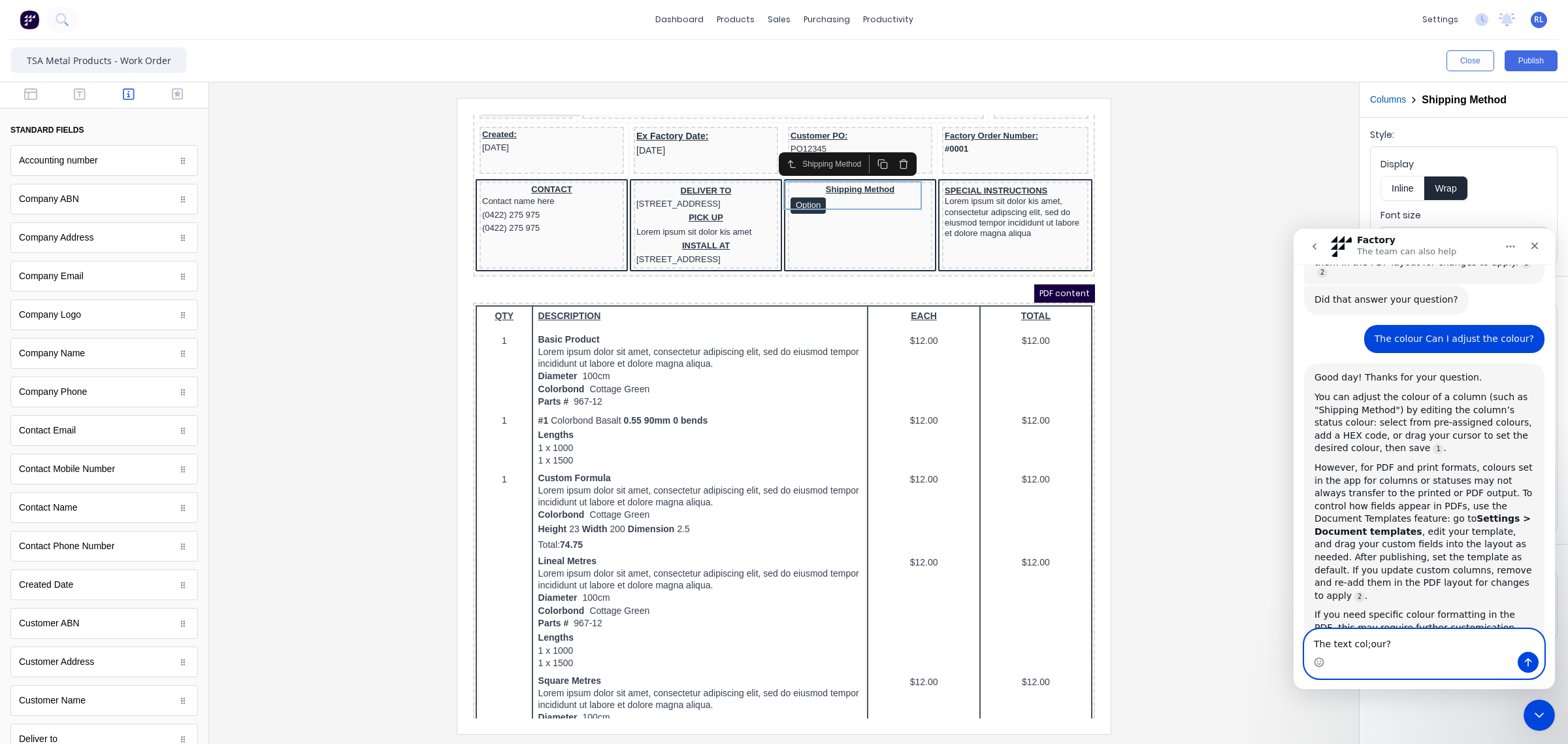
drag, startPoint x: 1417, startPoint y: 634, endPoint x: 1259, endPoint y: 644, distance: 158.3
click html "Factory The team can also help Hi there! You're speaking with Factory AI. I'm f…"
type textarea "Adjust the text colour?"
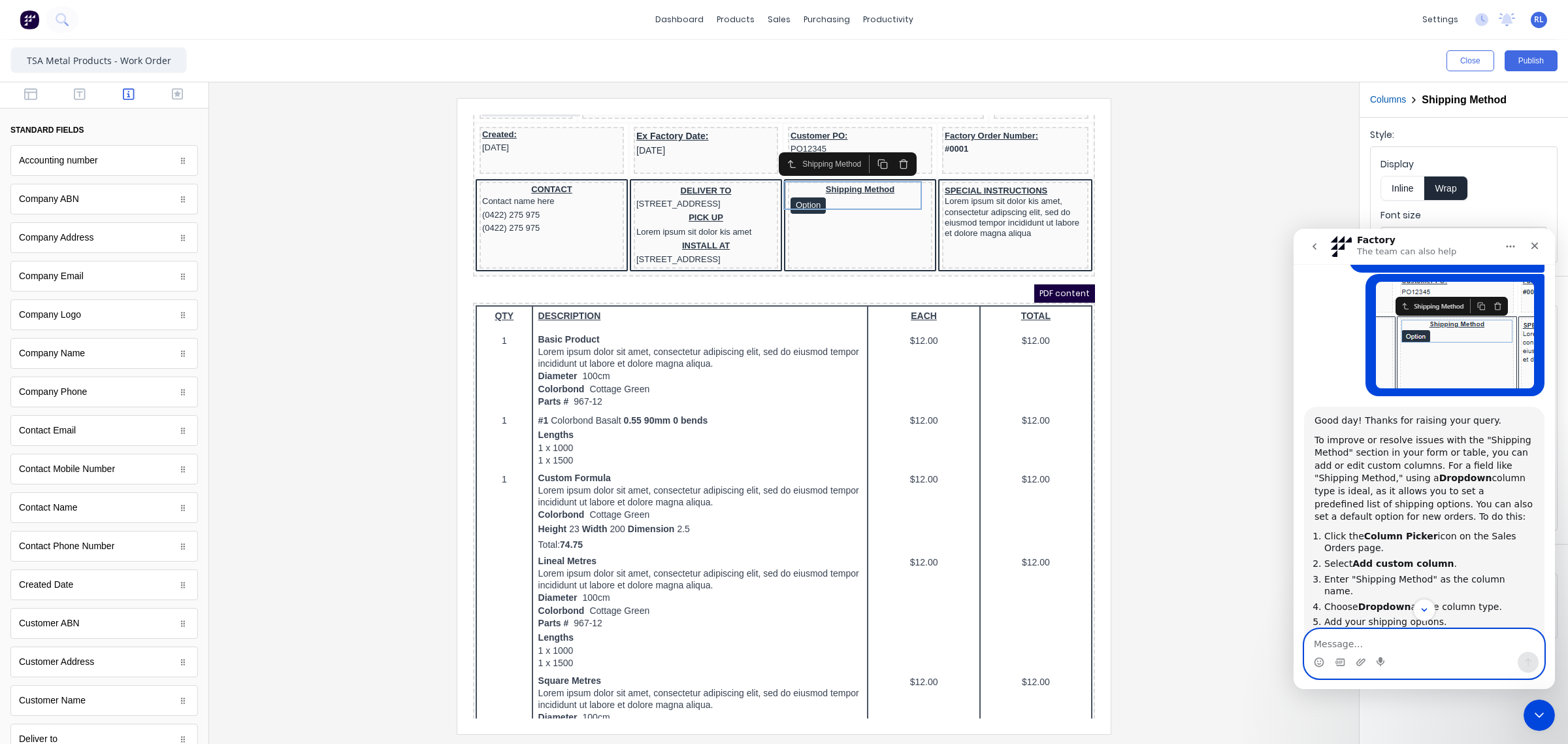
scroll to position [0, 0]
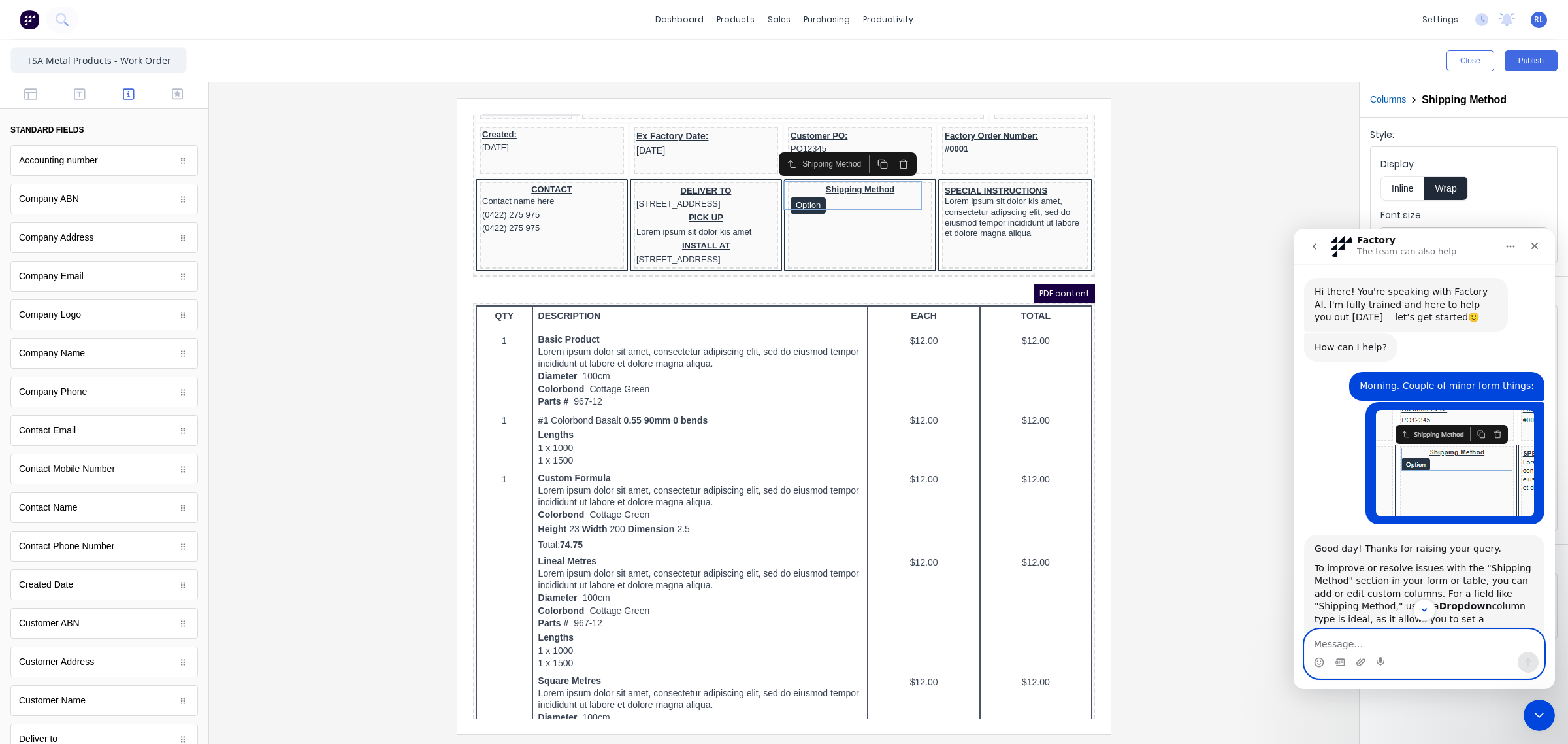
click at [1400, 248] on p "The team can also help" at bounding box center [1406, 251] width 100 height 13
click at [1511, 248] on icon "Home" at bounding box center [1510, 246] width 10 height 10
click at [1475, 348] on div "How can I help? Factory • 2m ago" at bounding box center [1424, 353] width 240 height 39
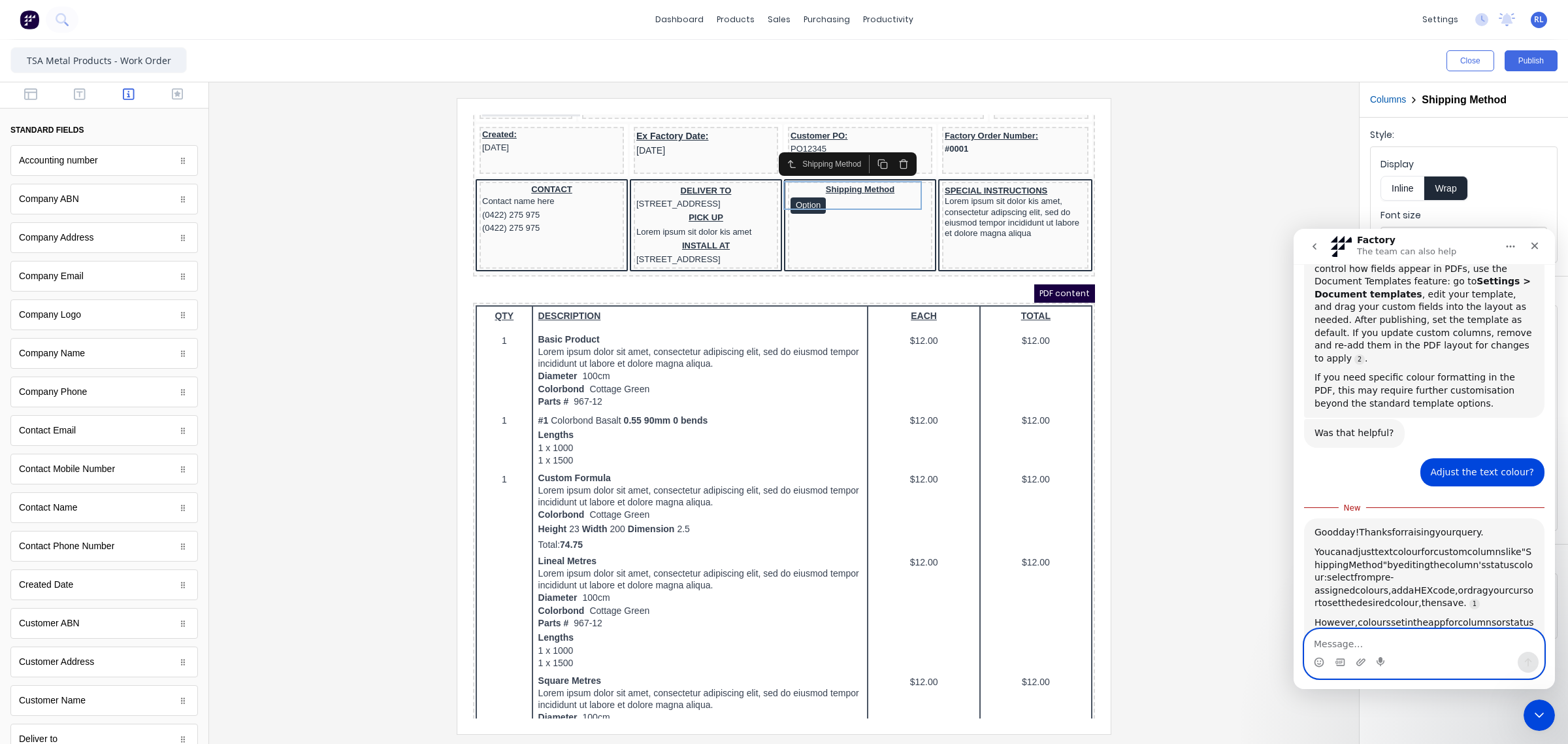
scroll to position [1547, 0]
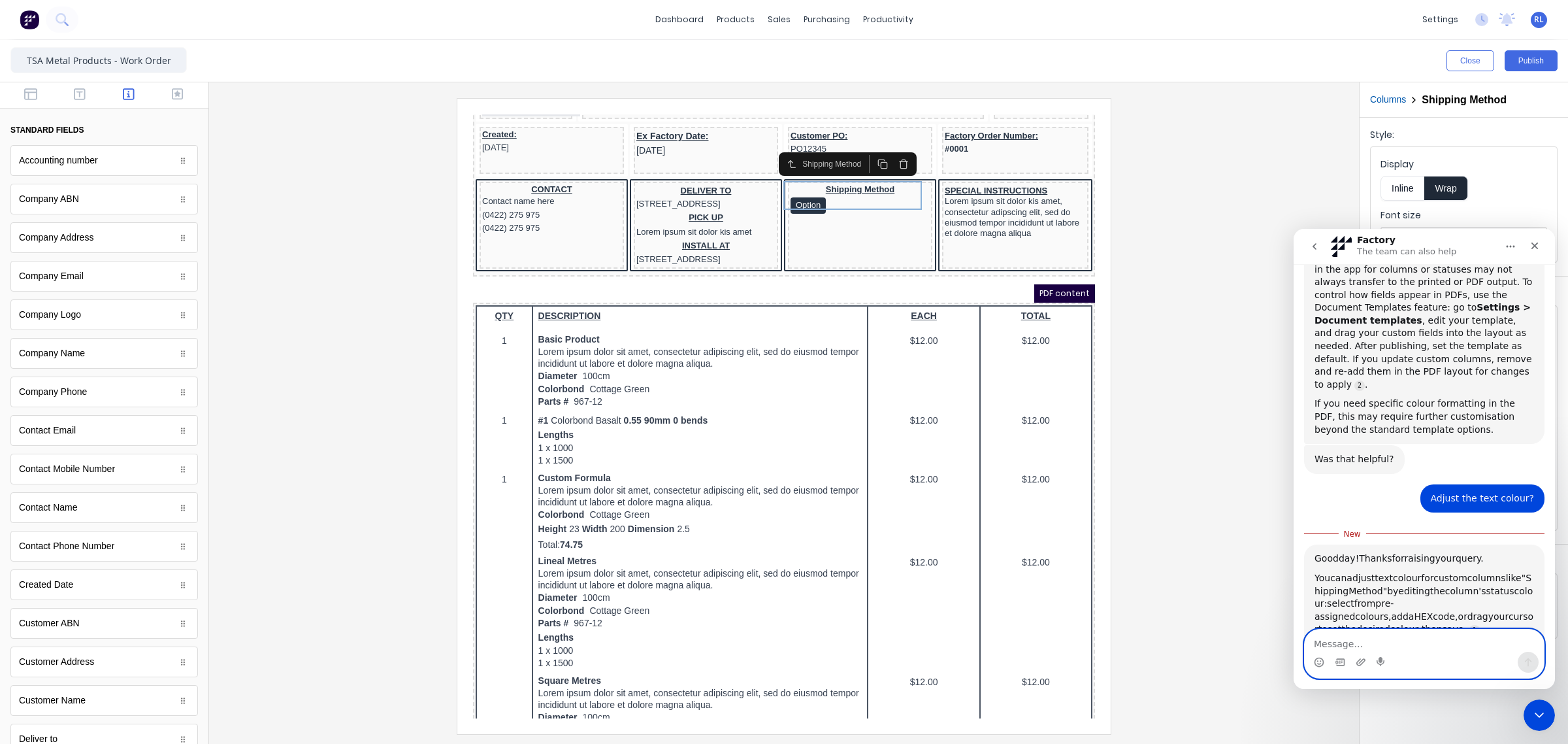
drag, startPoint x: 1378, startPoint y: 491, endPoint x: 1494, endPoint y: 516, distance: 118.7
click at [1494, 572] on div "You can adjust text colour for custom columns like "Shipping Method" by editing…" at bounding box center [1424, 604] width 219 height 64
click at [1462, 572] on div "You can adjust text colour for custom columns like "Shipping Method" by editing…" at bounding box center [1424, 604] width 219 height 64
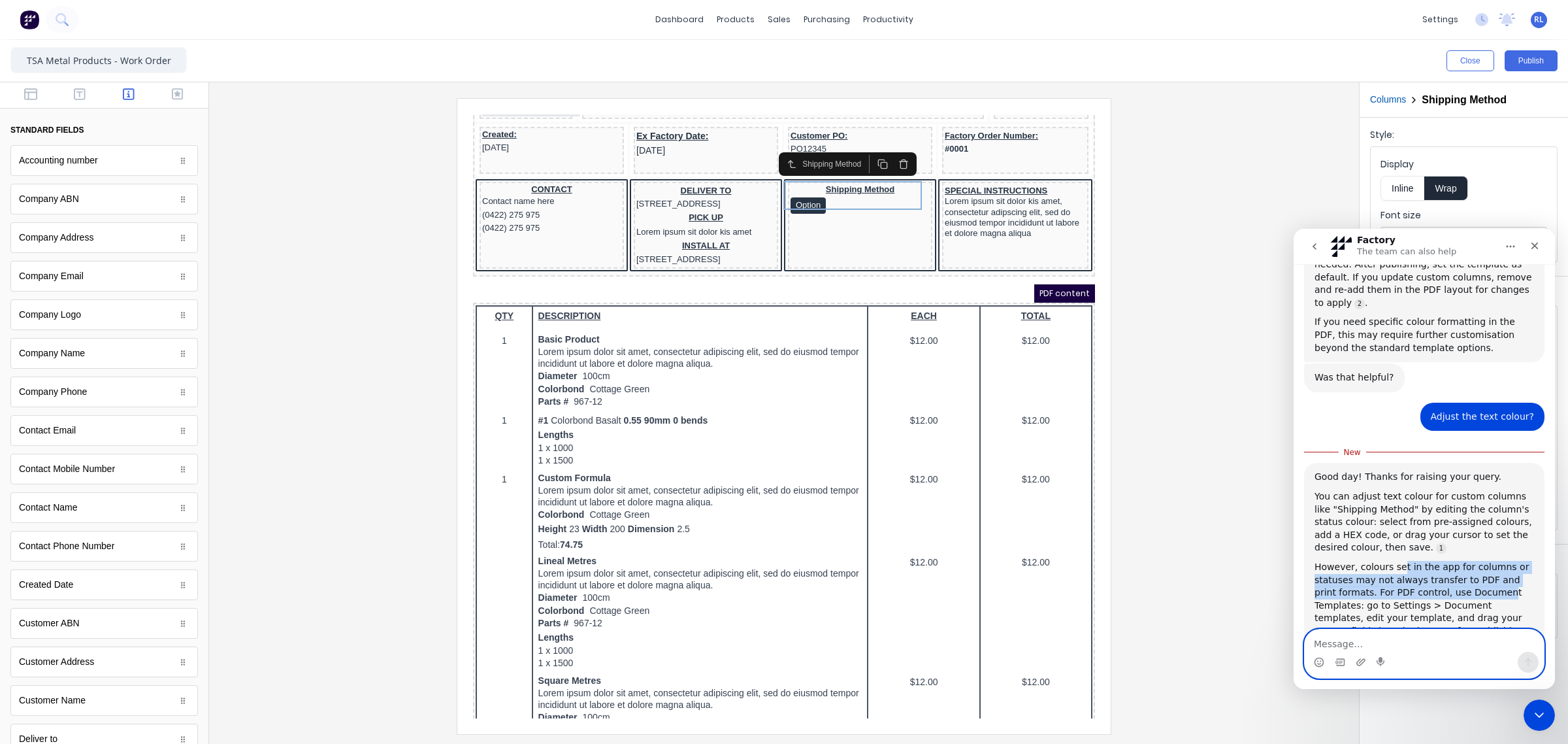
drag, startPoint x: 1446, startPoint y: 478, endPoint x: 1473, endPoint y: 511, distance: 42.6
click at [1473, 561] on div "However, colours set in the app for columns or statuses may not always transfer…" at bounding box center [1424, 605] width 219 height 90
click at [1477, 561] on div "However, colours set in the app for columns or statuses may not always transfer…" at bounding box center [1424, 605] width 219 height 90
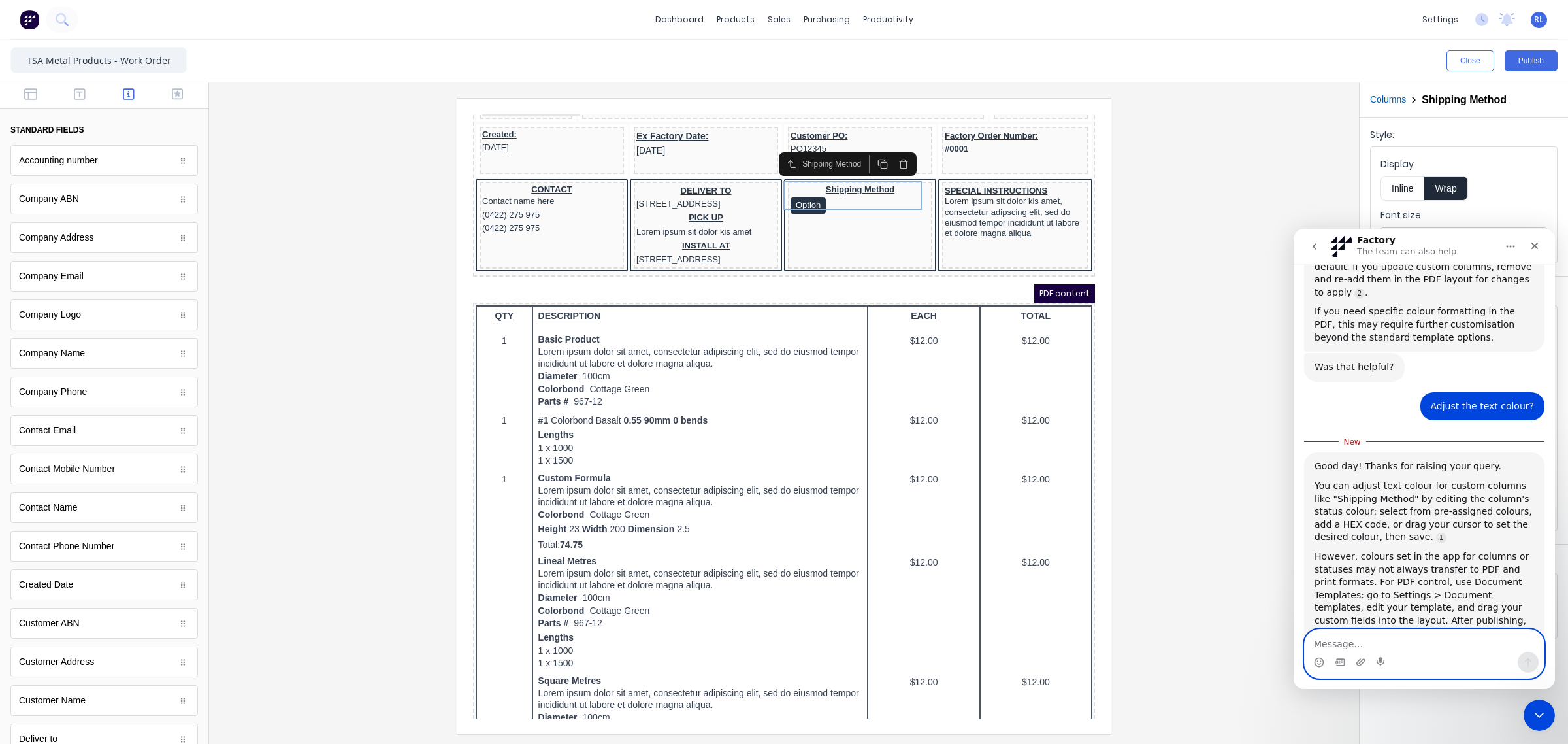
scroll to position [1641, 0]
click at [1431, 632] on textarea "Message…" at bounding box center [1424, 640] width 239 height 22
type textarea "PDF"
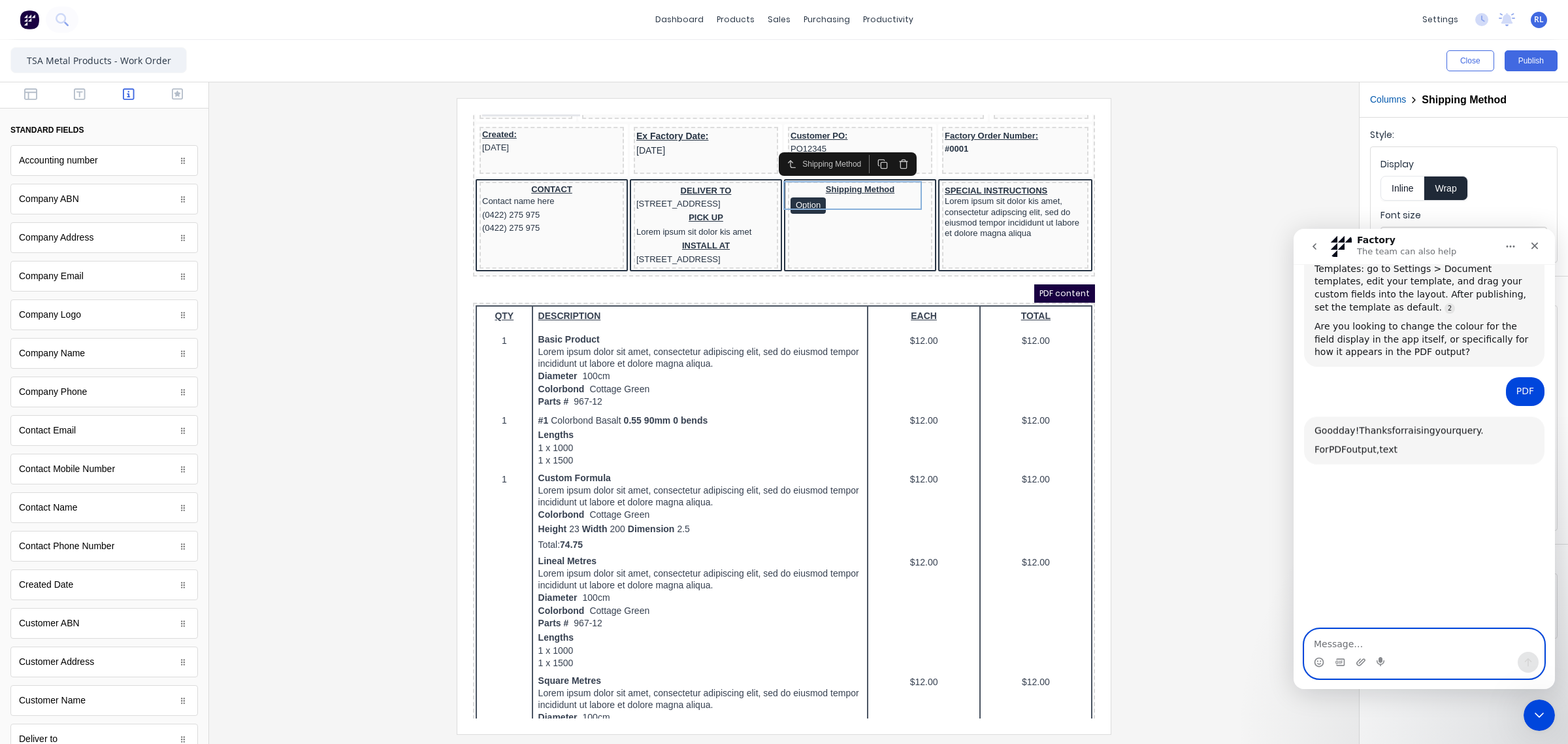
scroll to position [1970, 0]
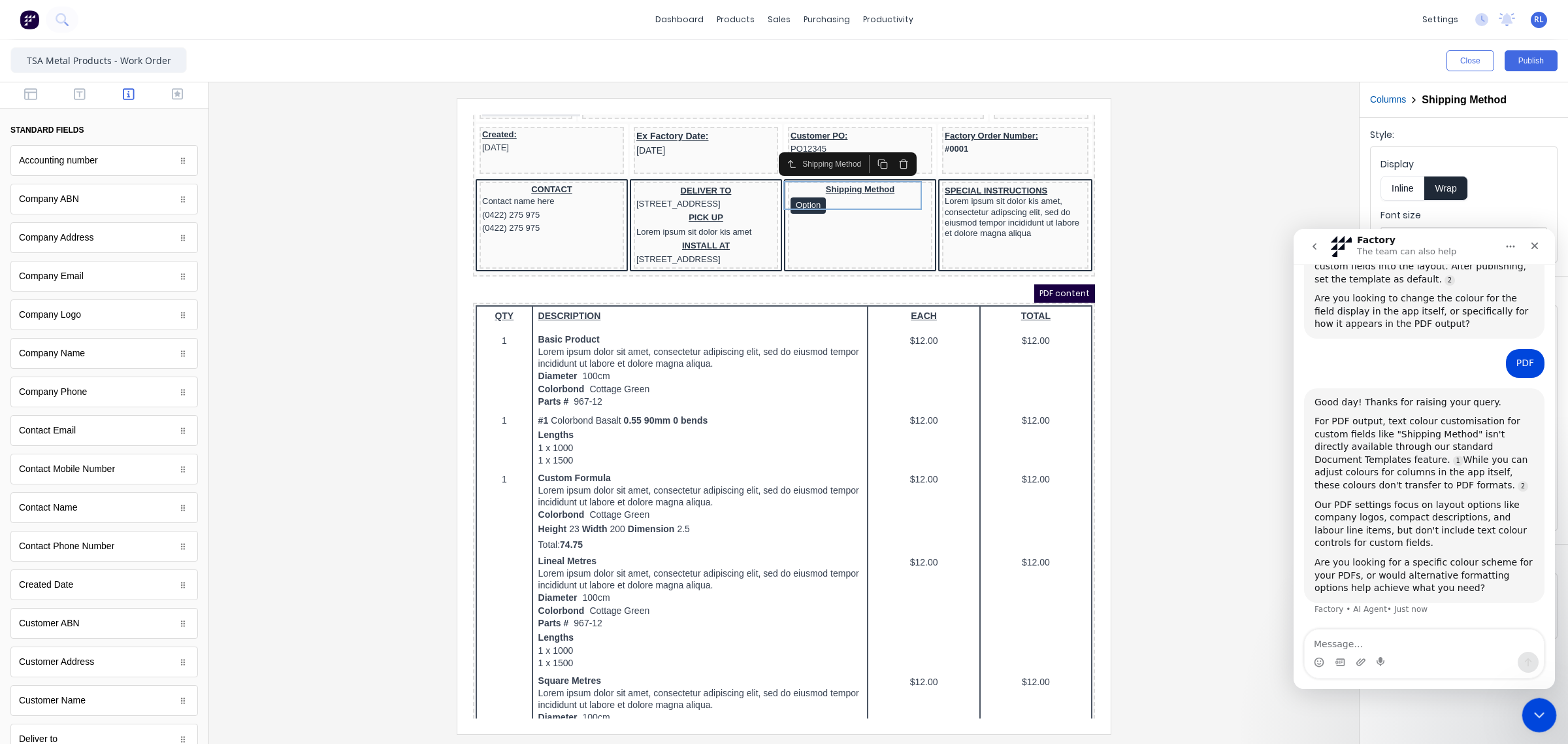
click at [1549, 715] on div "Close Intercom Messenger" at bounding box center [1537, 713] width 31 height 31
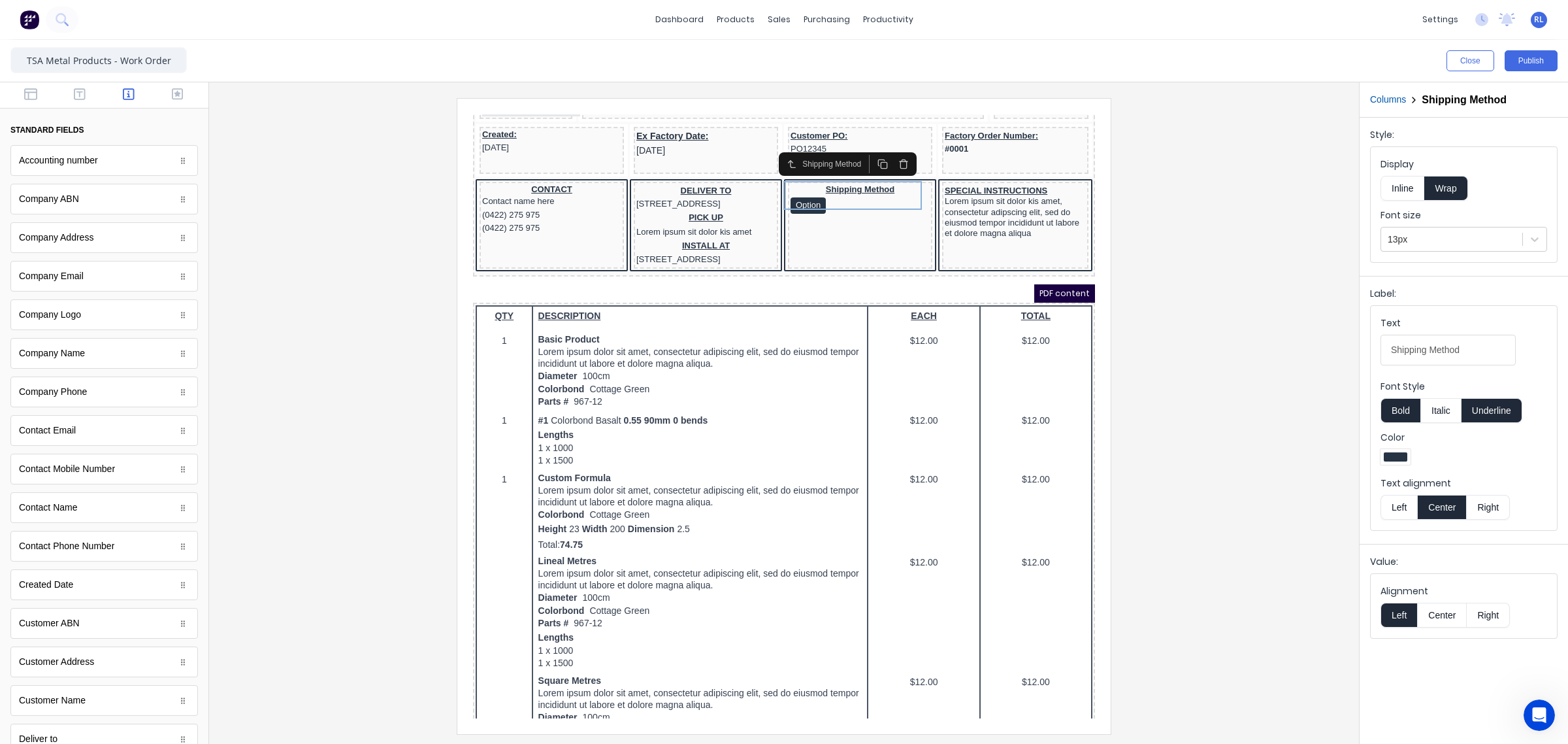
click at [1209, 498] on div at bounding box center [784, 416] width 1129 height 635
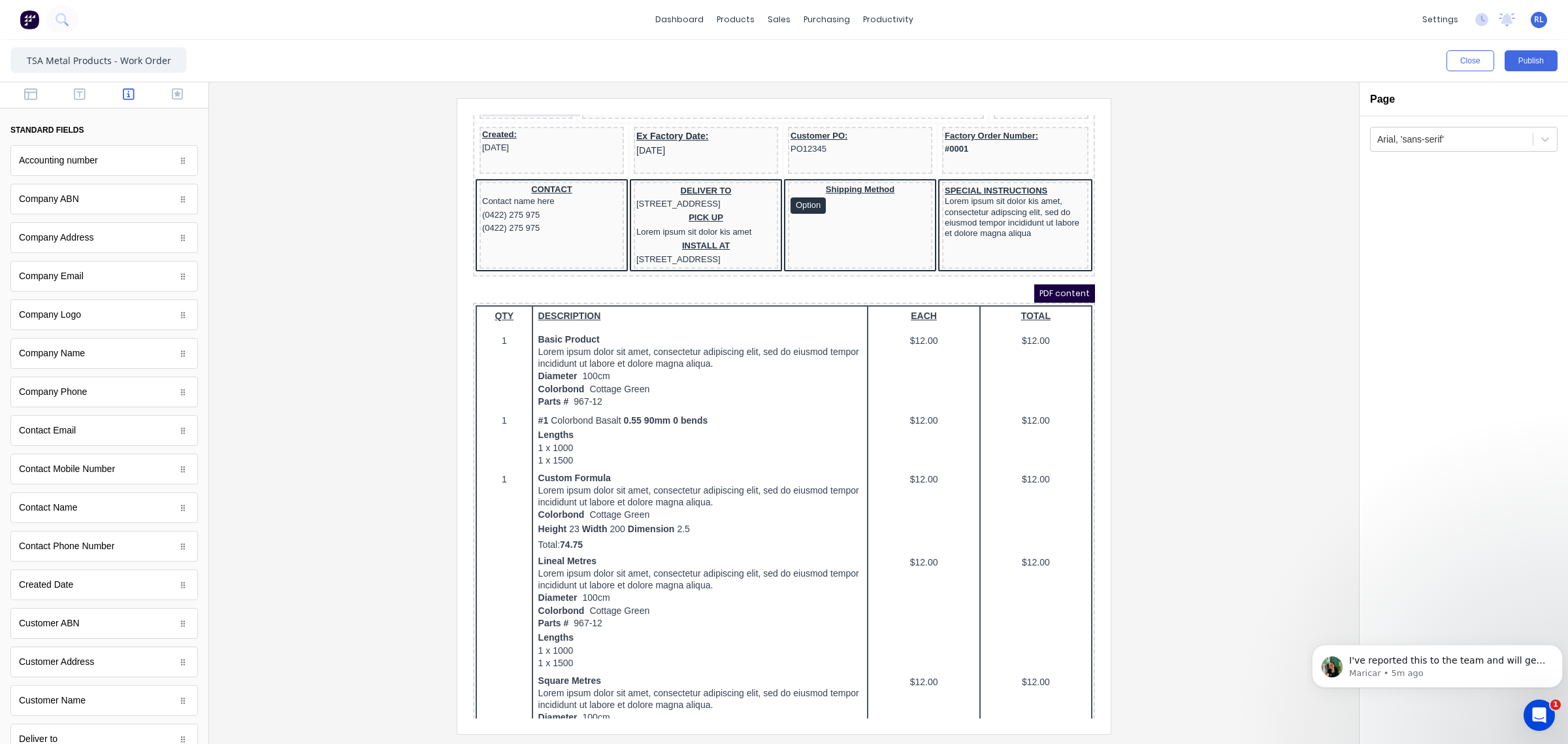
scroll to position [1997, 0]
click at [1533, 715] on icon "Open Intercom Messenger" at bounding box center [1537, 713] width 22 height 22
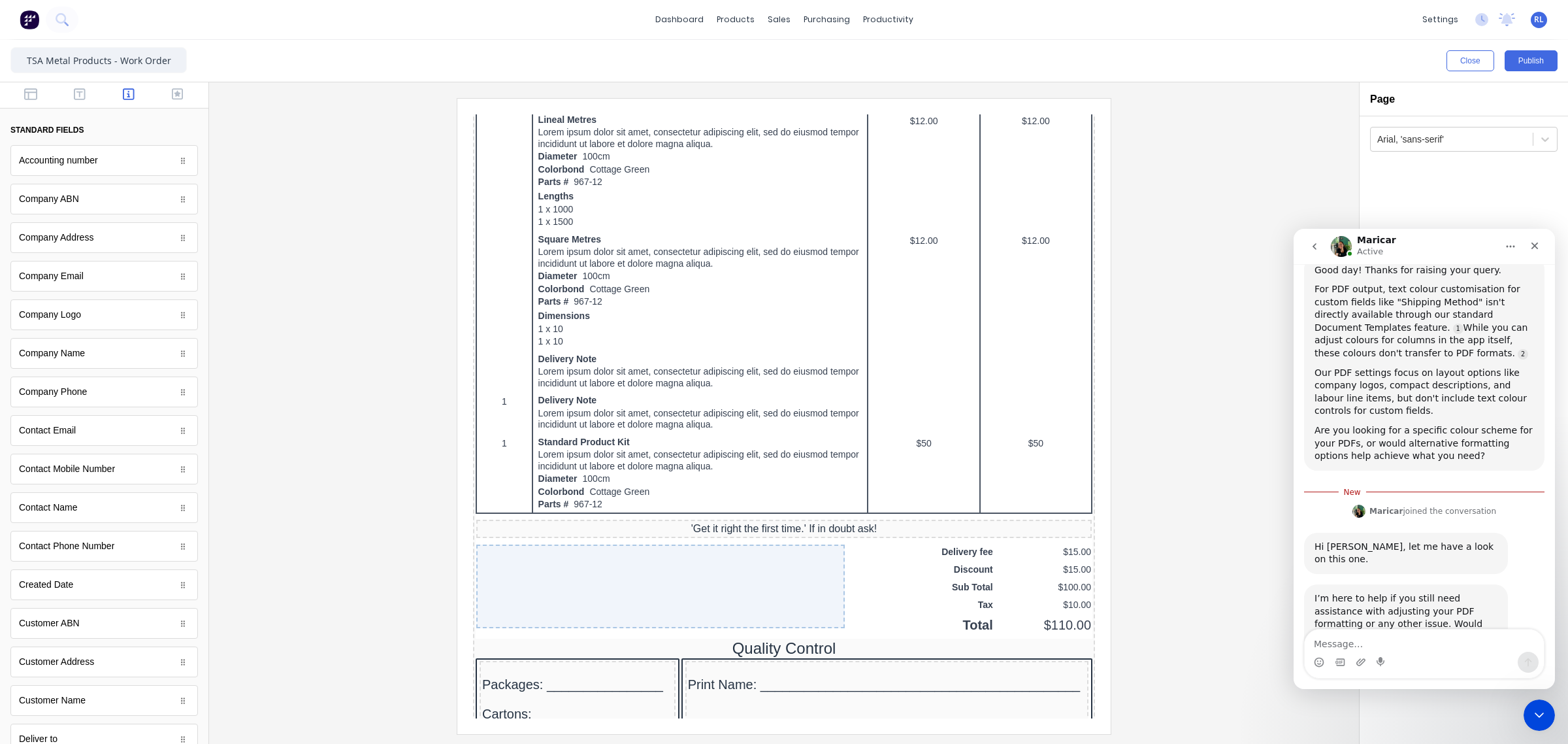
scroll to position [706, 0]
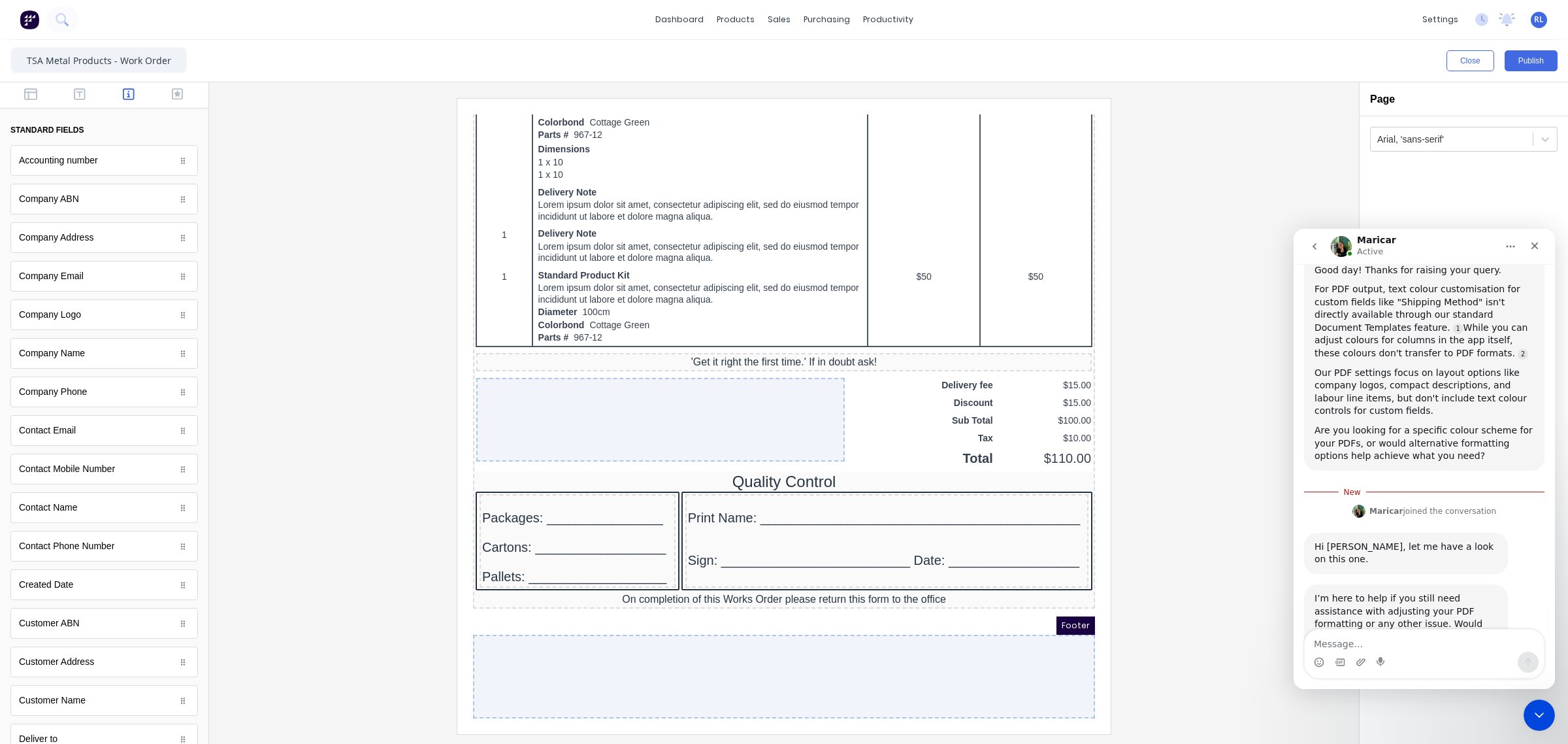
drag, startPoint x: 1074, startPoint y: 364, endPoint x: 1591, endPoint y: 756, distance: 648.8
type textarea "Hi Maricar. Just some formatting issues:"
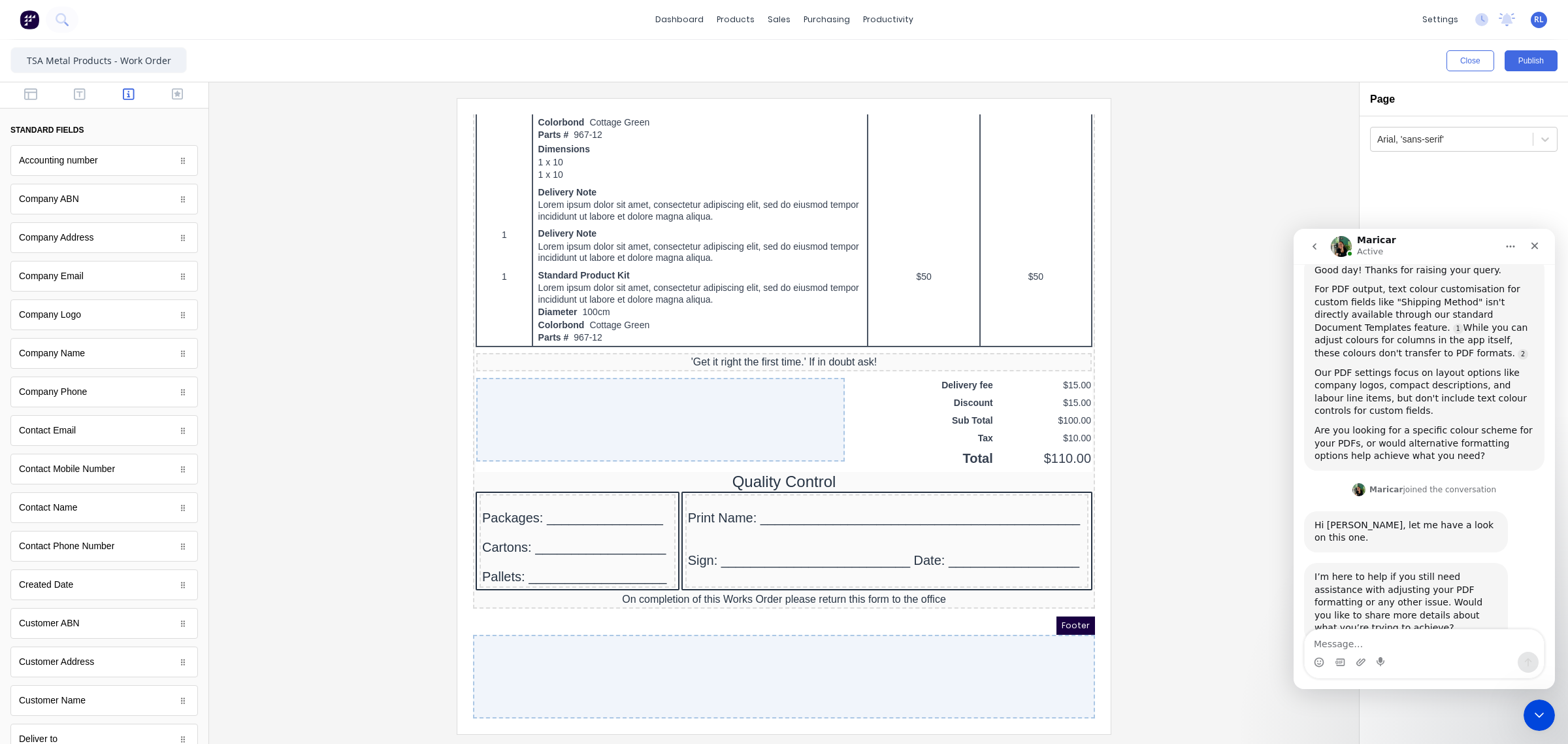
scroll to position [2121, 0]
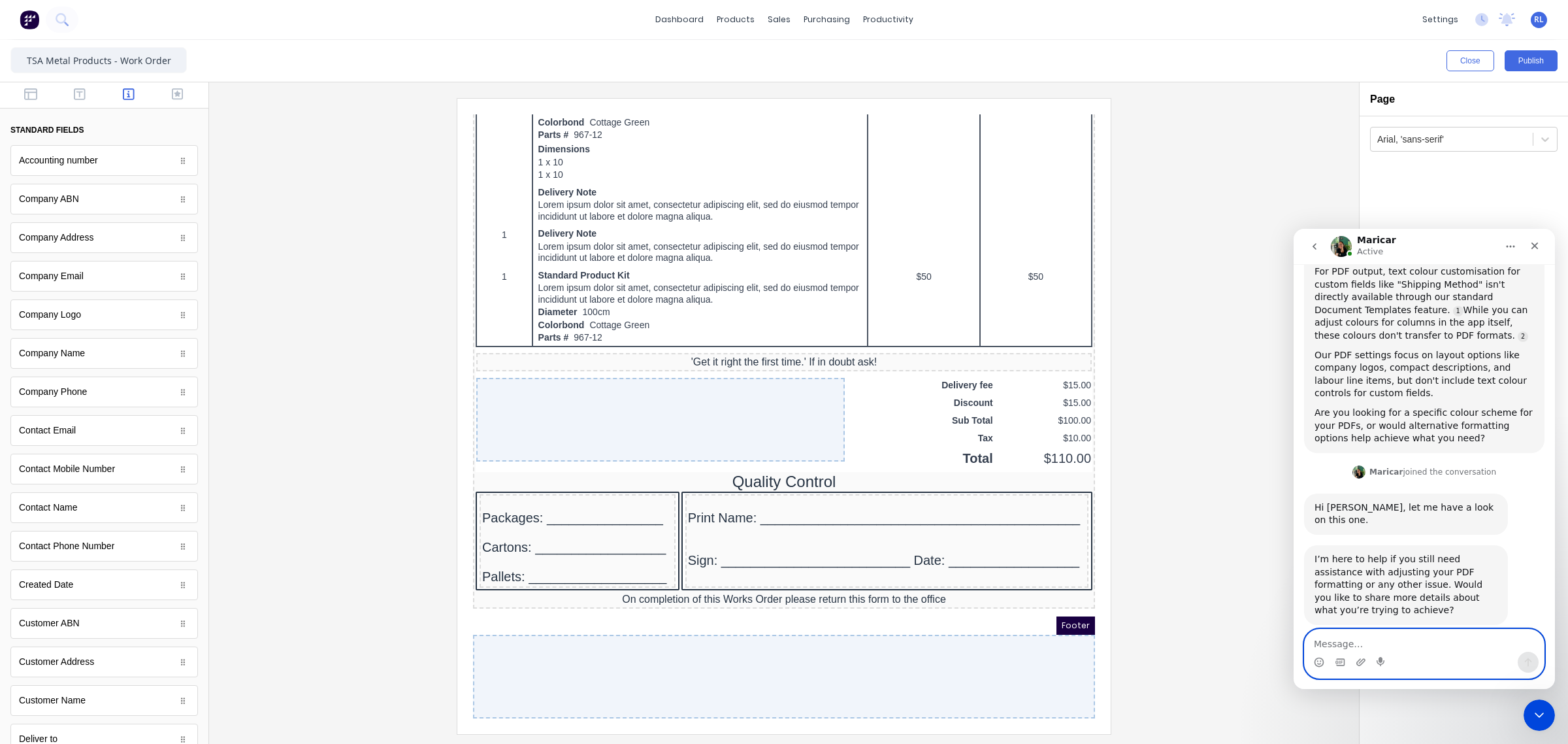
click at [1359, 639] on textarea "Message…" at bounding box center [1424, 640] width 239 height 22
click at [1338, 641] on textarea "Message…" at bounding box center [1424, 640] width 239 height 22
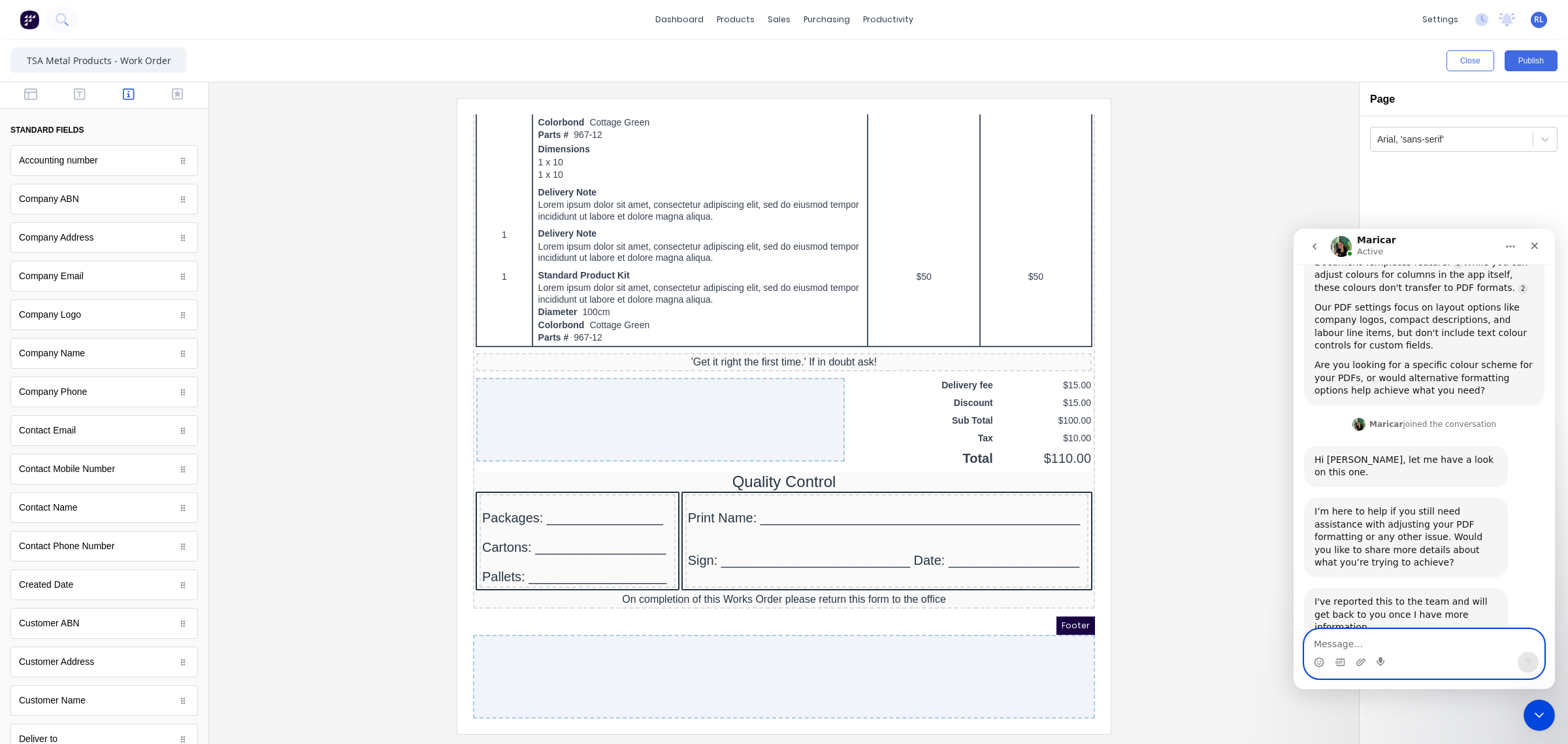
scroll to position [2196, 0]
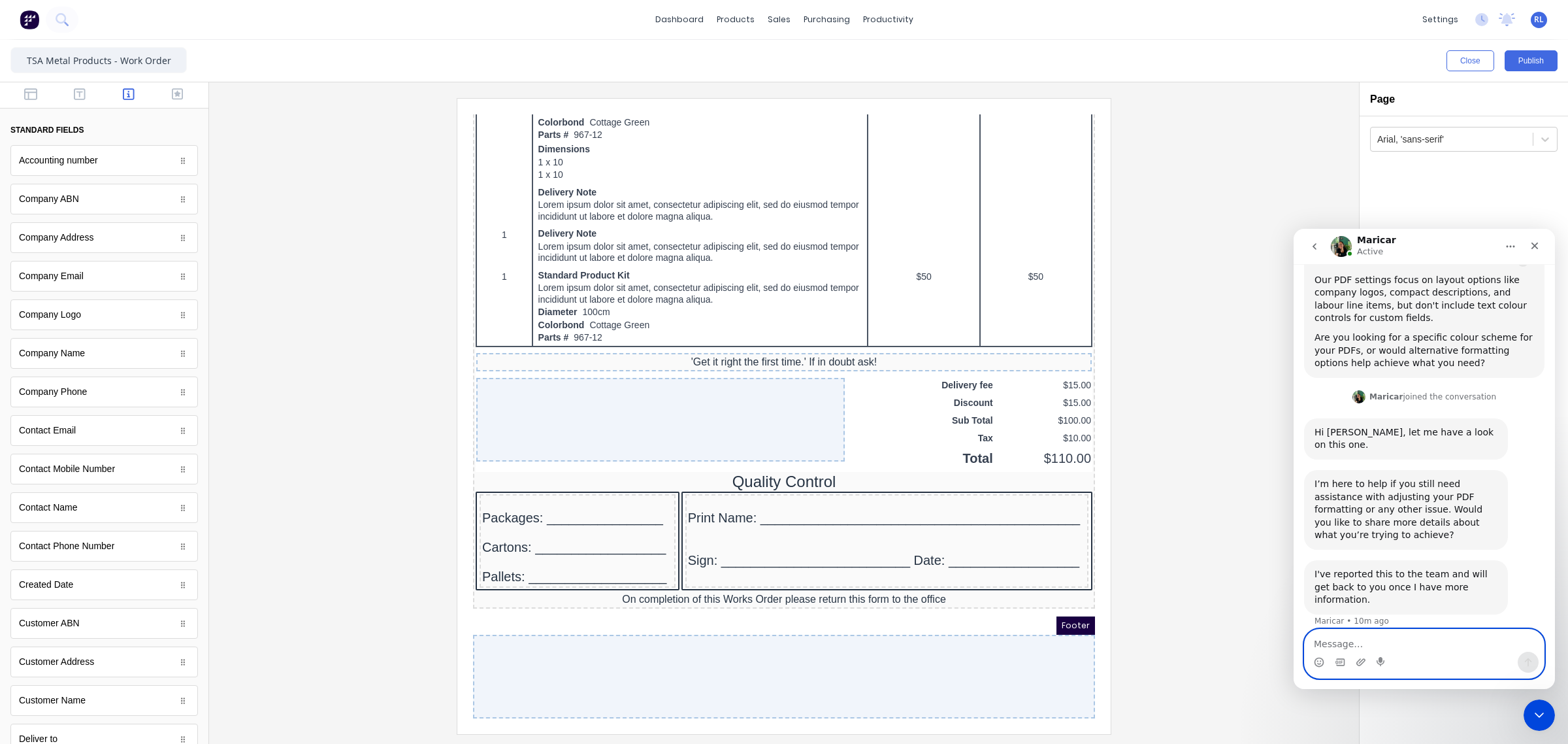
click at [1405, 634] on textarea "Message…" at bounding box center [1424, 640] width 239 height 22
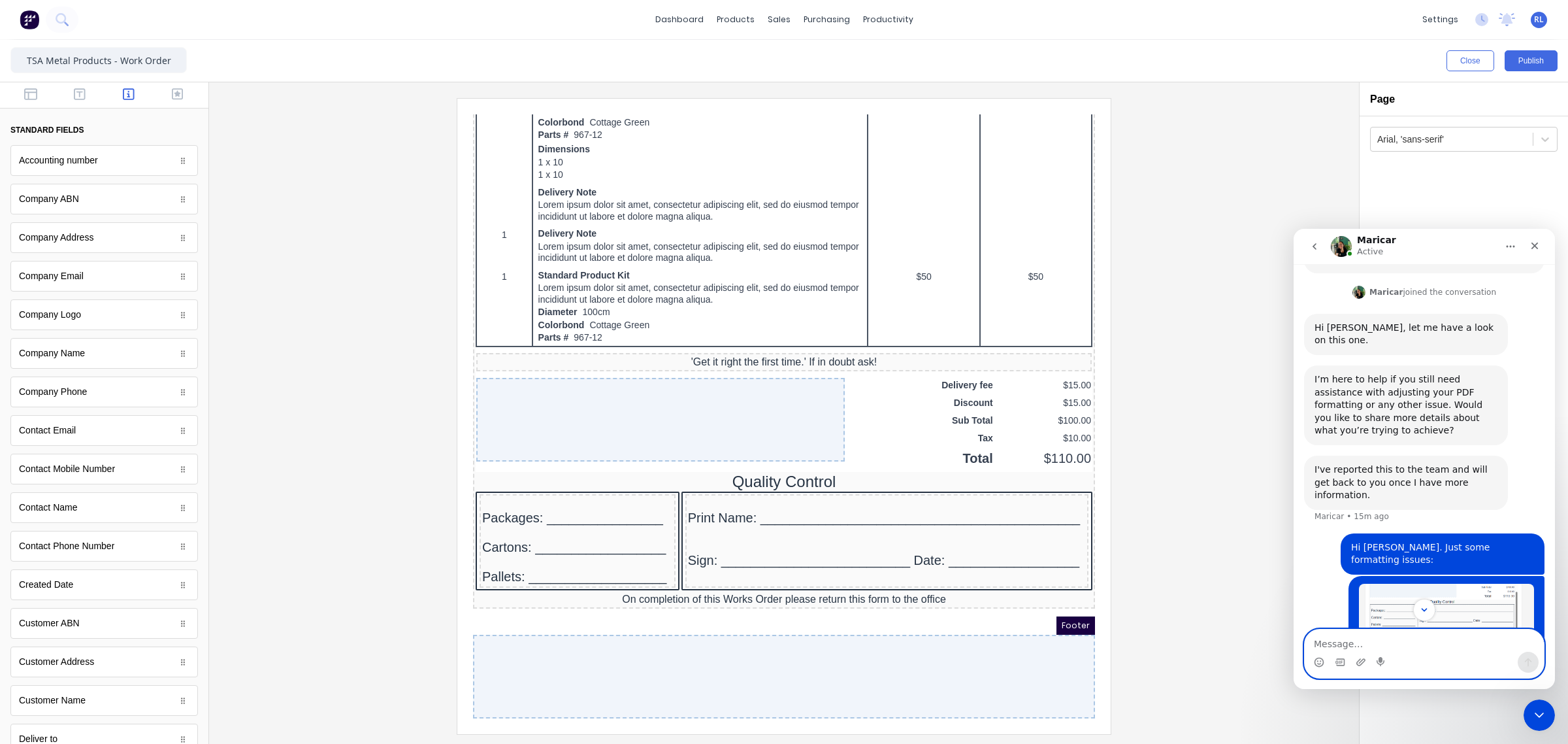
scroll to position [2382, 0]
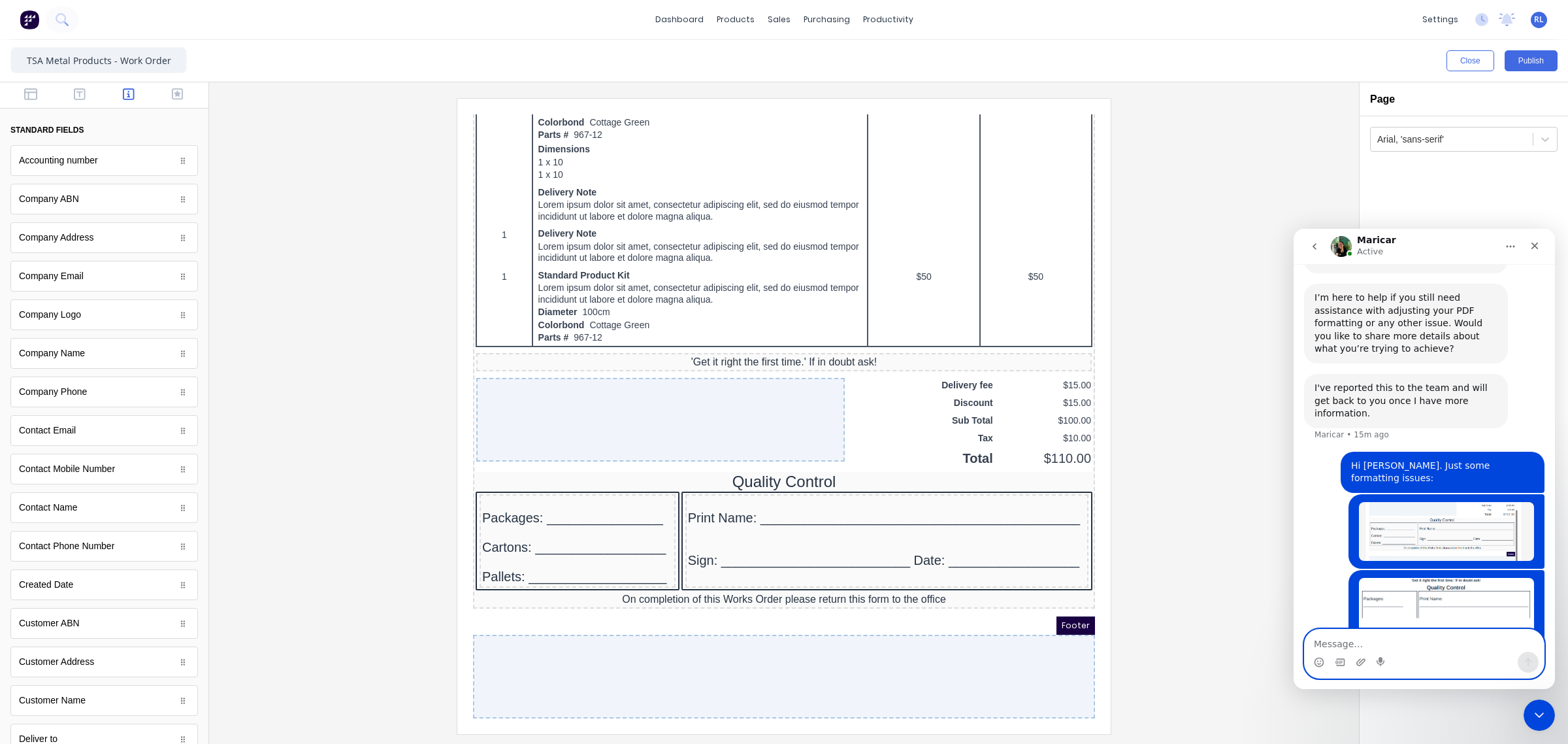
click at [1390, 637] on textarea "Message…" at bounding box center [1424, 640] width 239 height 22
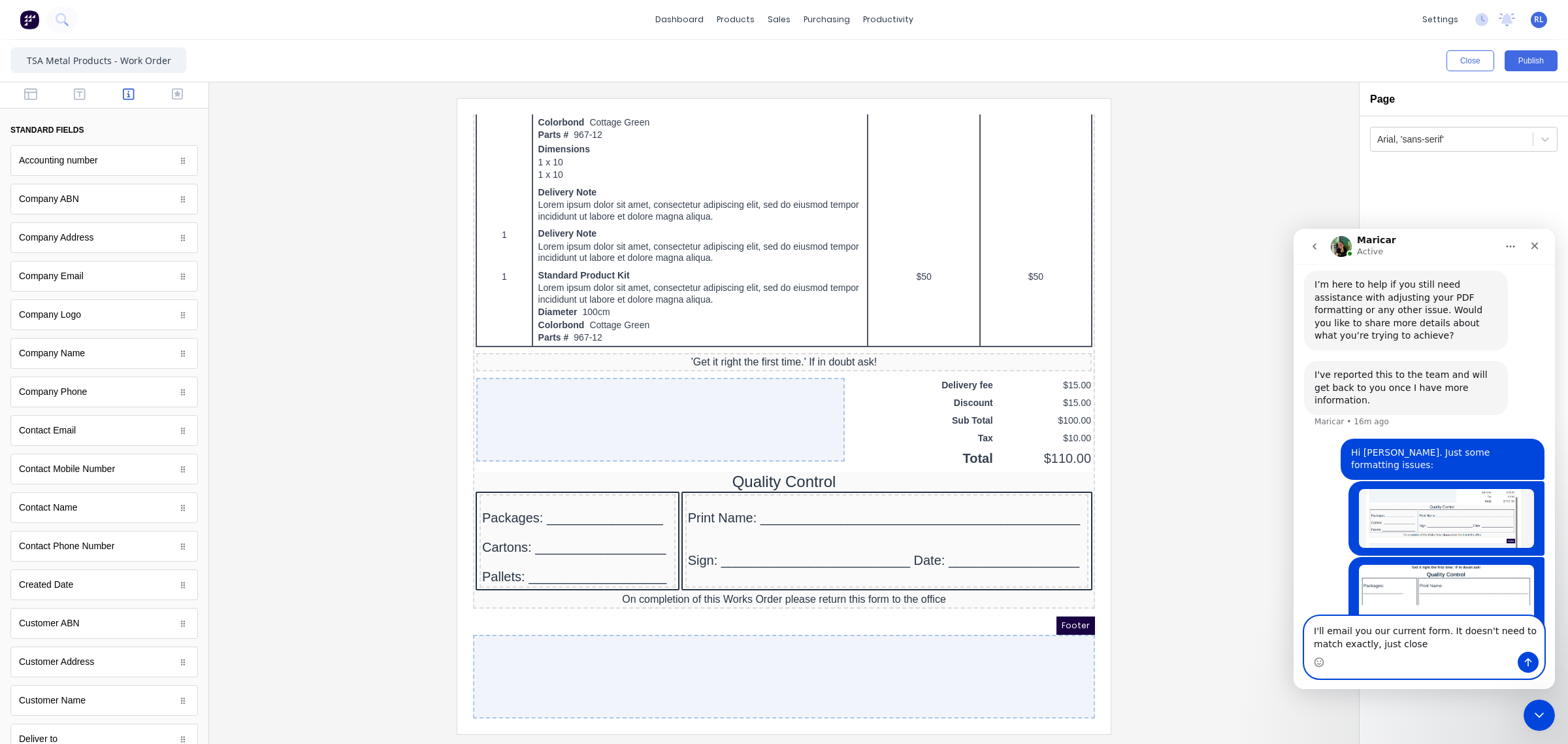
type textarea "I'll email you our current form. It doesn't need to match exactly, just close."
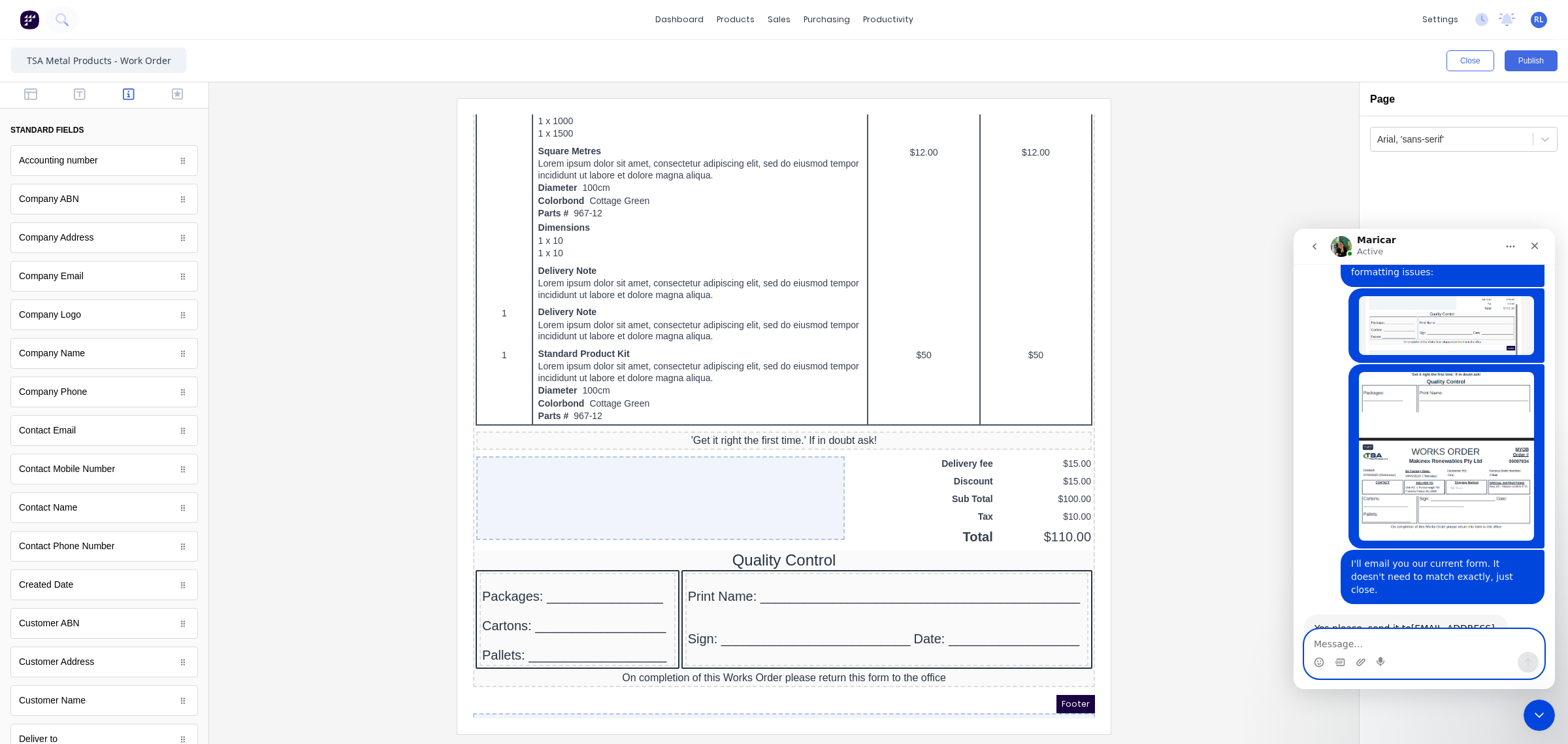
scroll to position [706, 0]
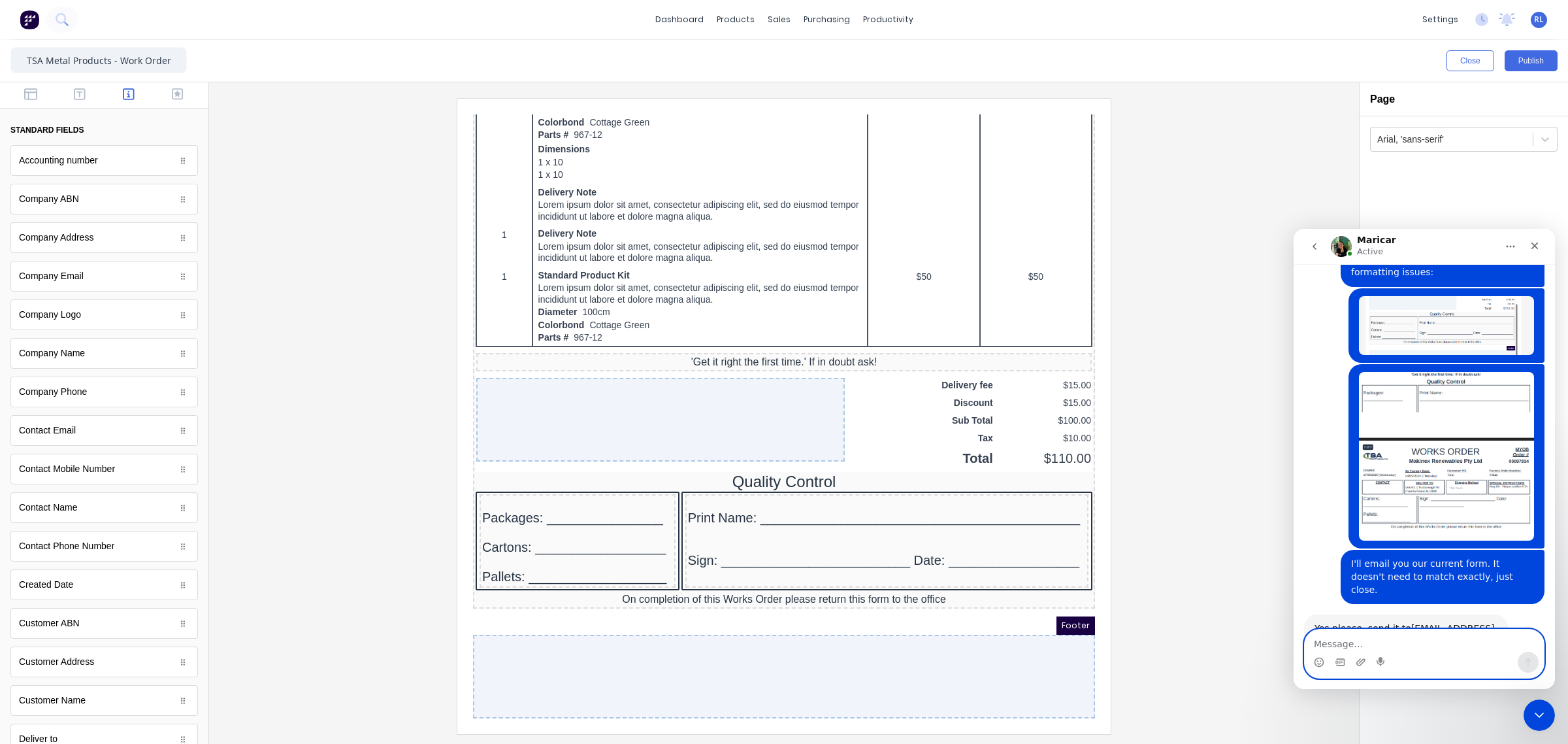
drag, startPoint x: 1076, startPoint y: 534, endPoint x: 1621, endPoint y: 643, distance: 555.8
click at [1379, 640] on textarea "Message…" at bounding box center [1424, 640] width 239 height 22
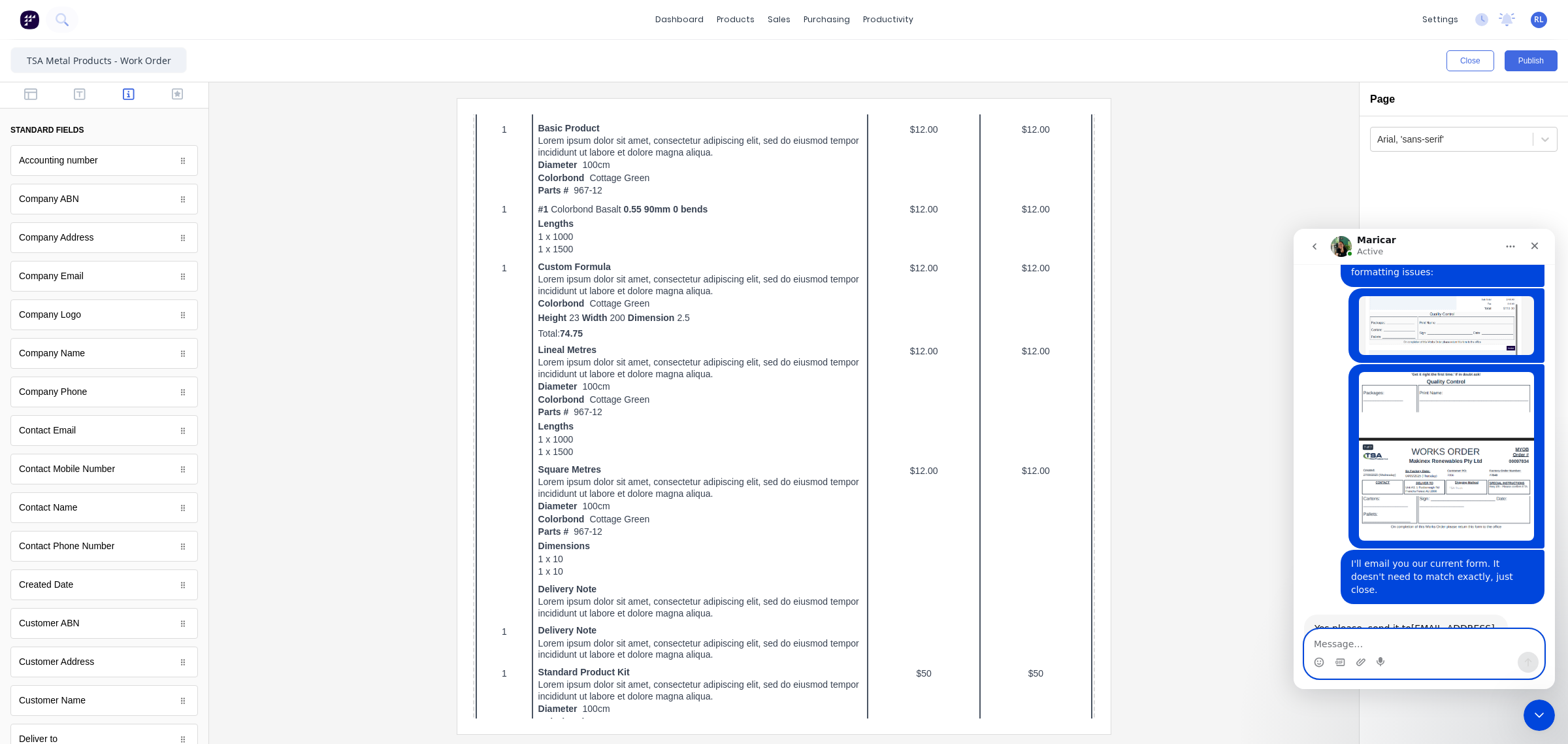
scroll to position [0, 0]
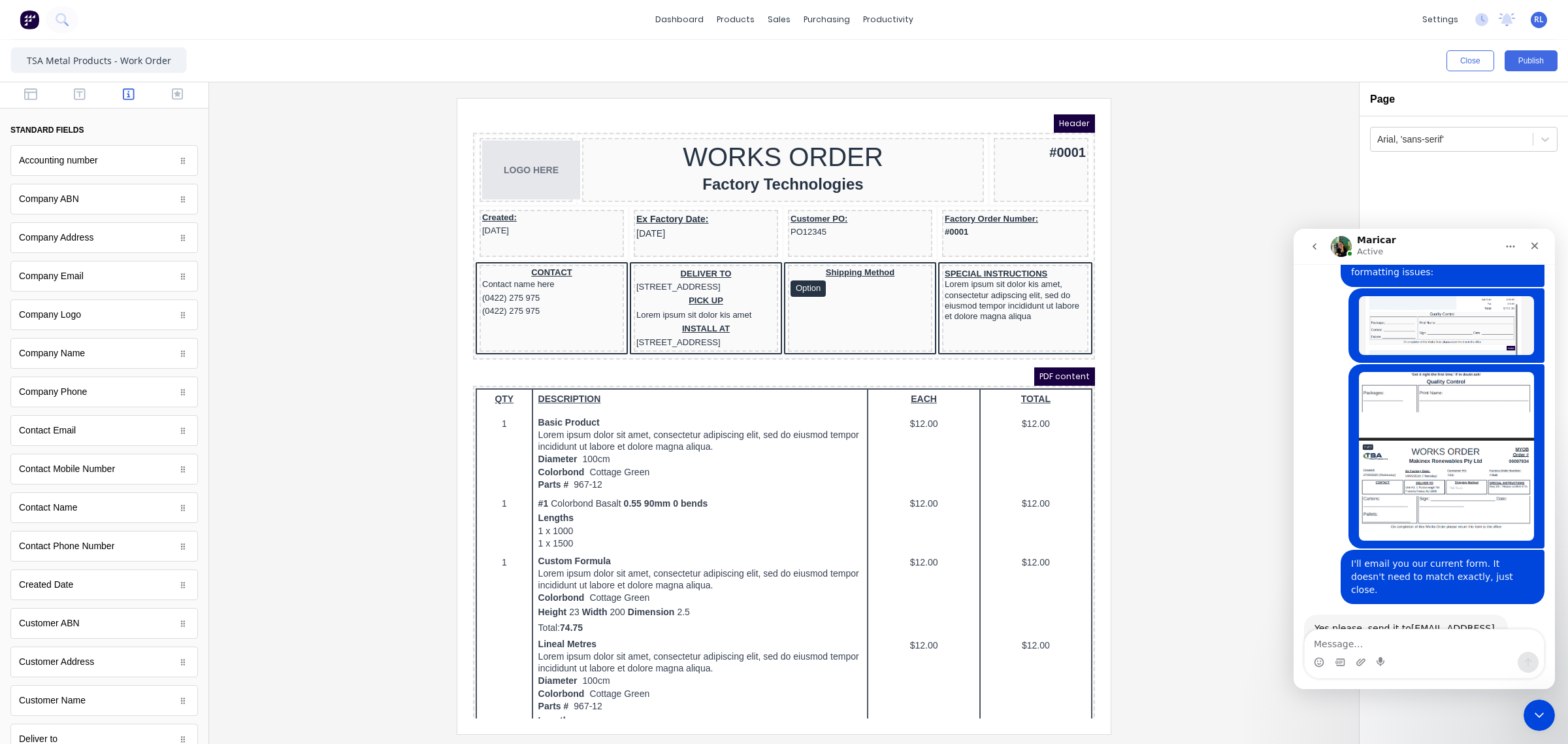
click at [1206, 275] on div at bounding box center [784, 416] width 1129 height 635
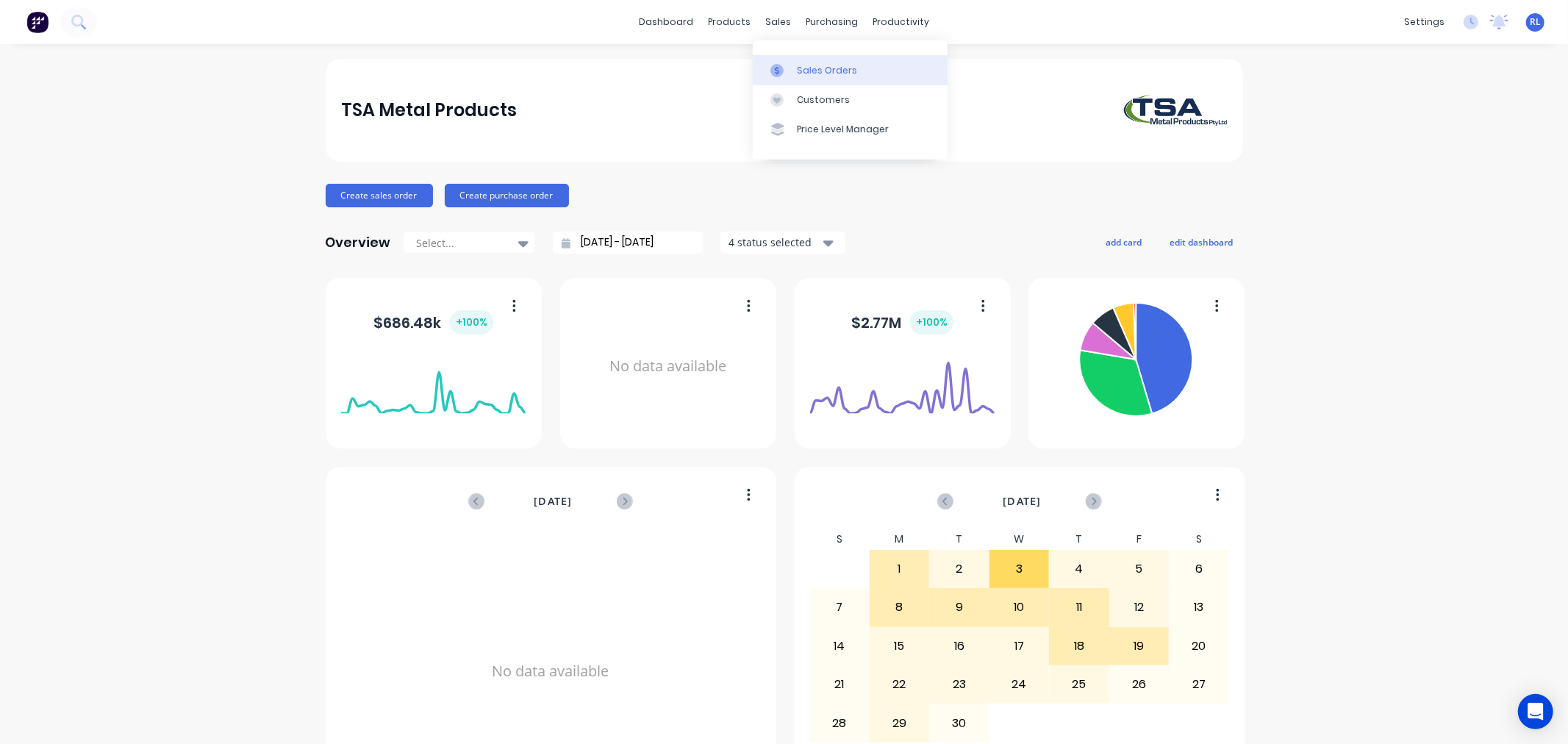
click at [858, 67] on link "Sales Orders" at bounding box center [850, 70] width 195 height 30
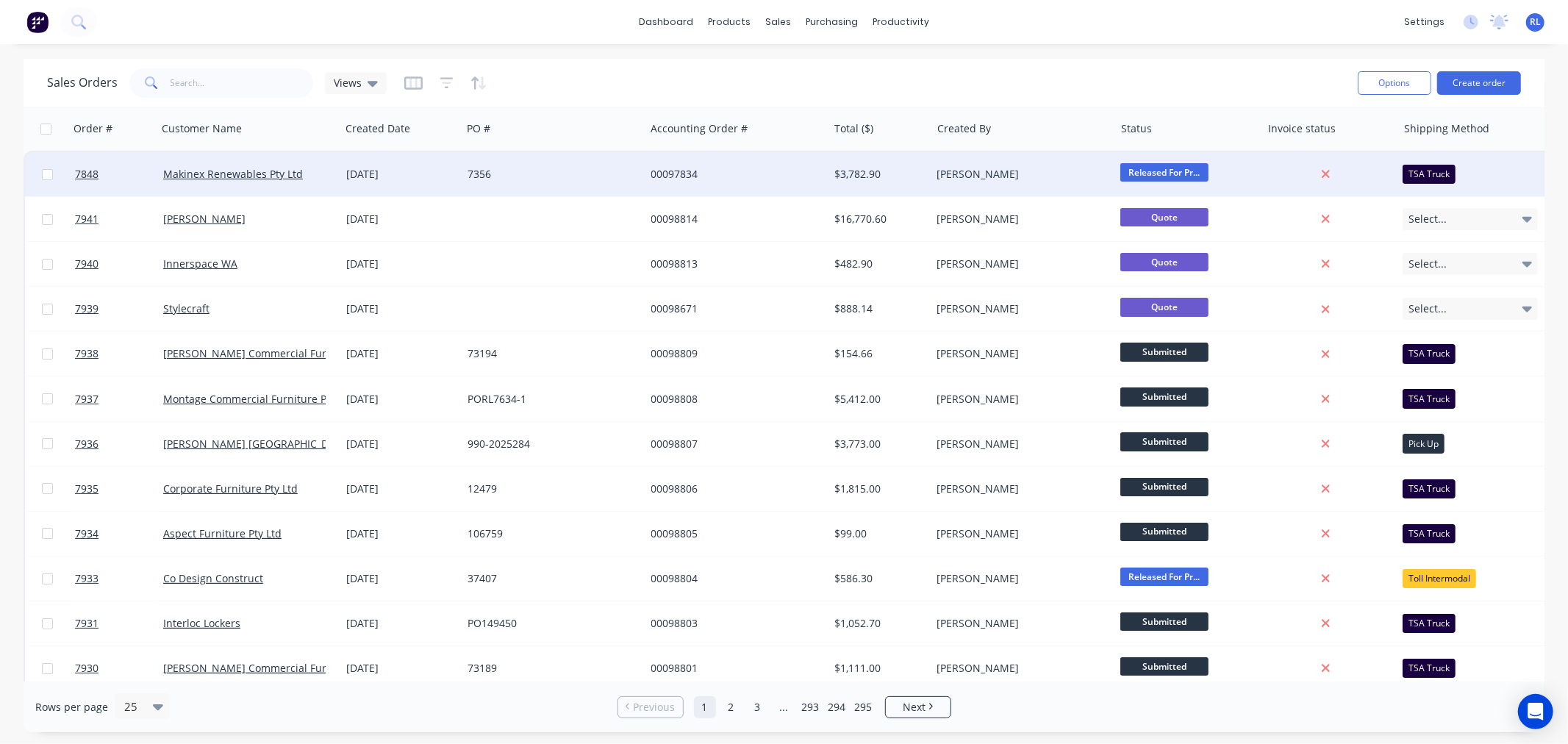
click at [1437, 172] on div "TSA Truck" at bounding box center [1429, 174] width 53 height 19
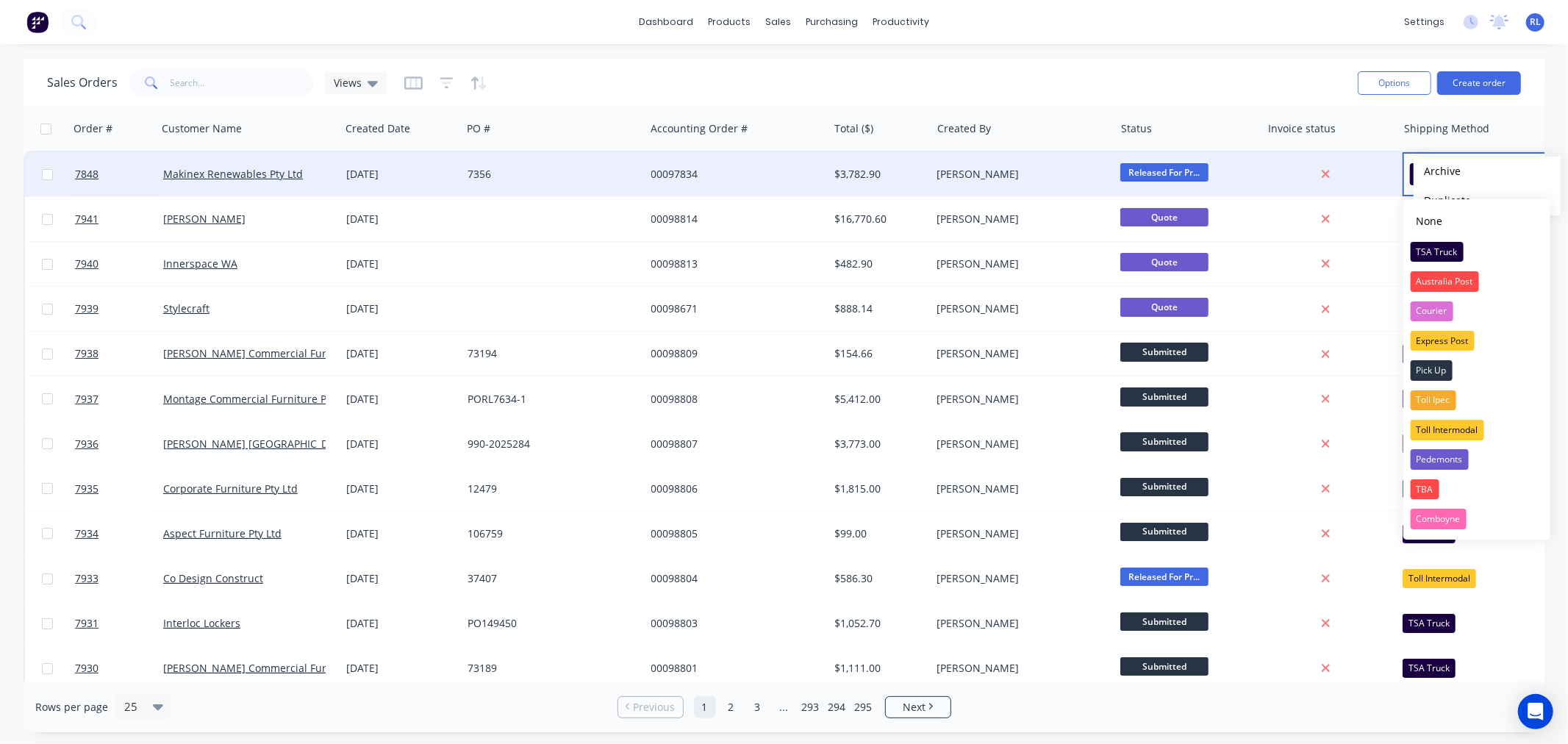
click at [1295, 78] on div "Sales Orders Views" at bounding box center [697, 83] width 1299 height 36
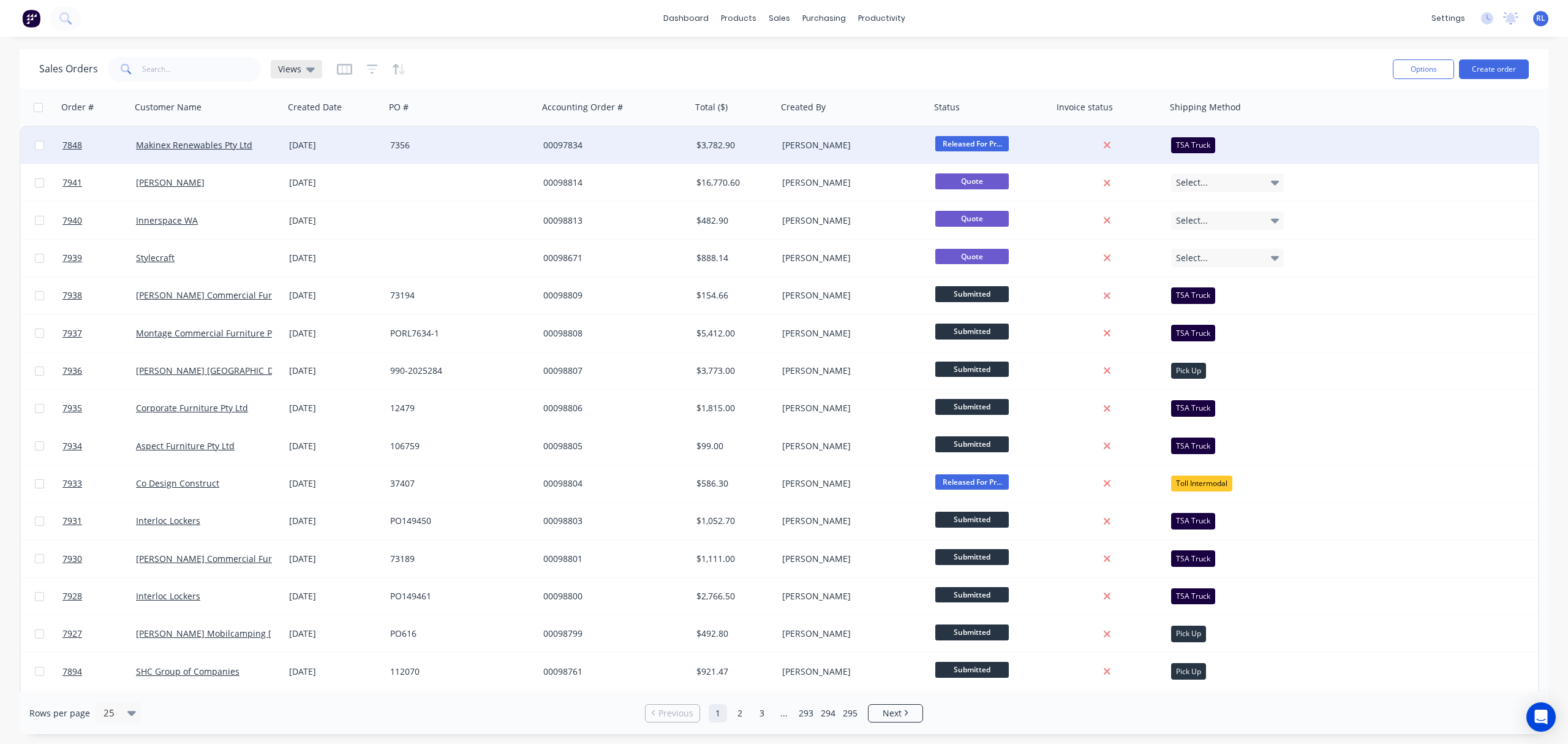
click at [310, 69] on icon at bounding box center [310, 70] width 8 height 5
click at [351, 67] on div at bounding box center [371, 69] width 69 height 20
click at [345, 71] on icon "button" at bounding box center [344, 69] width 6 height 8
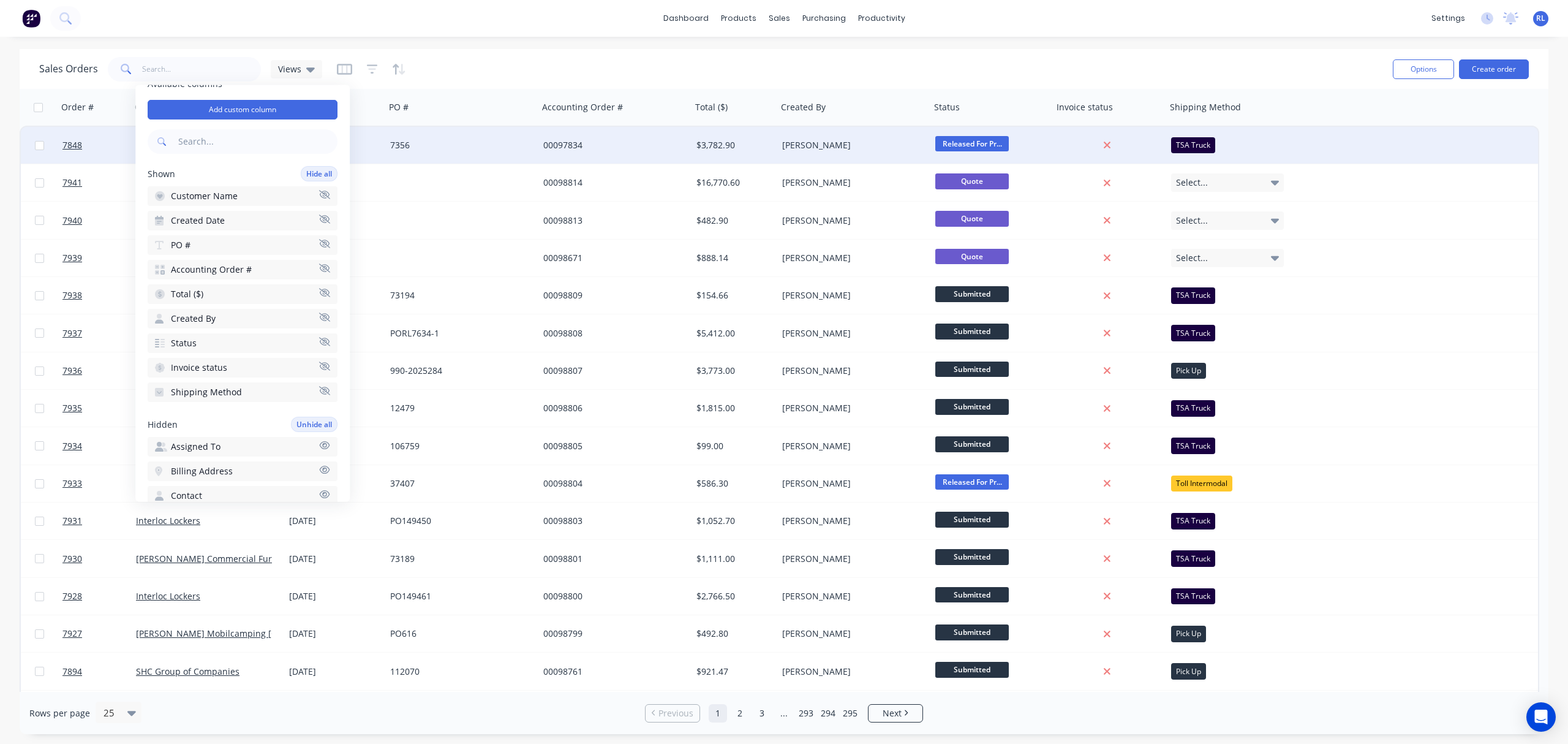
scroll to position [7, 0]
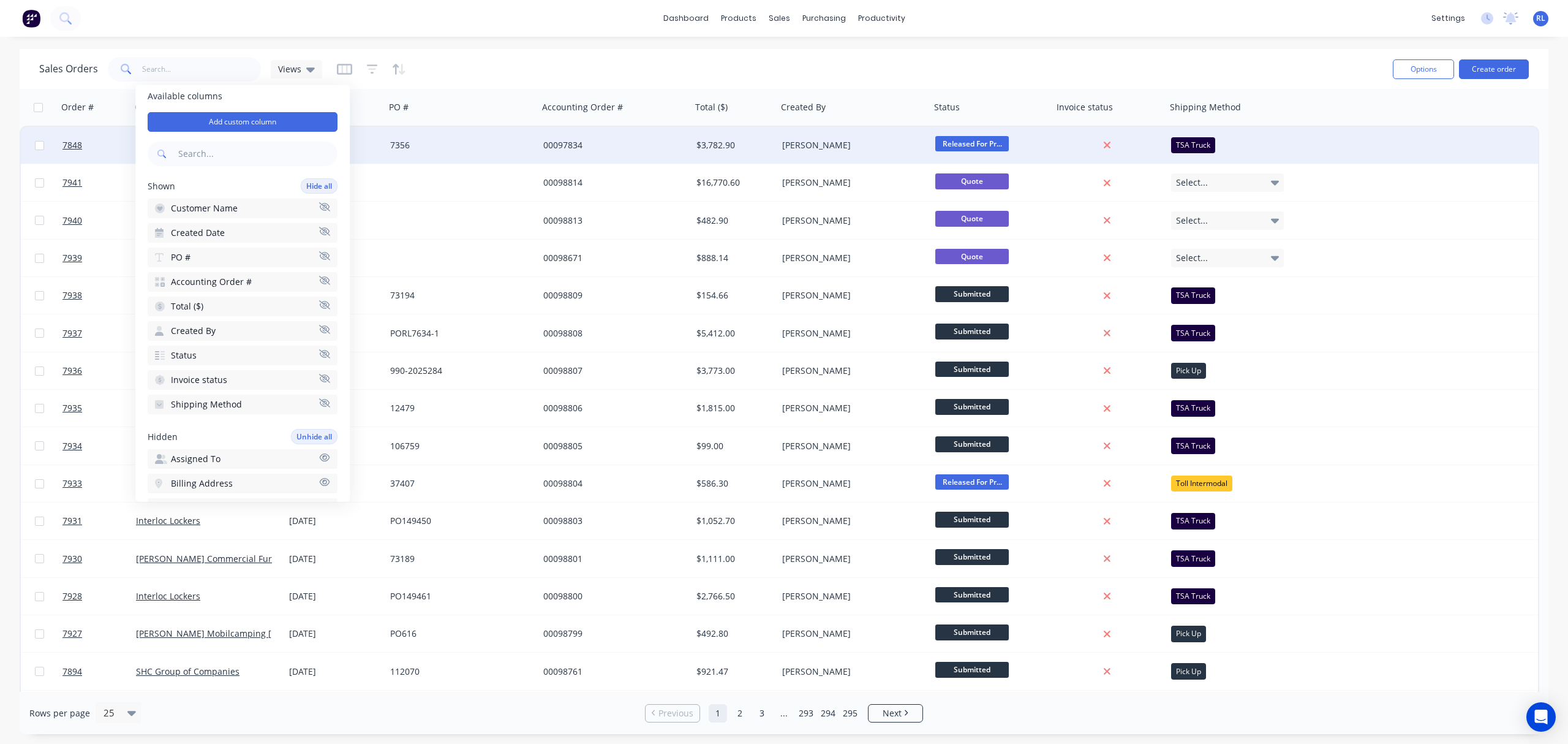
click at [161, 403] on icon "button" at bounding box center [159, 404] width 5 height 3
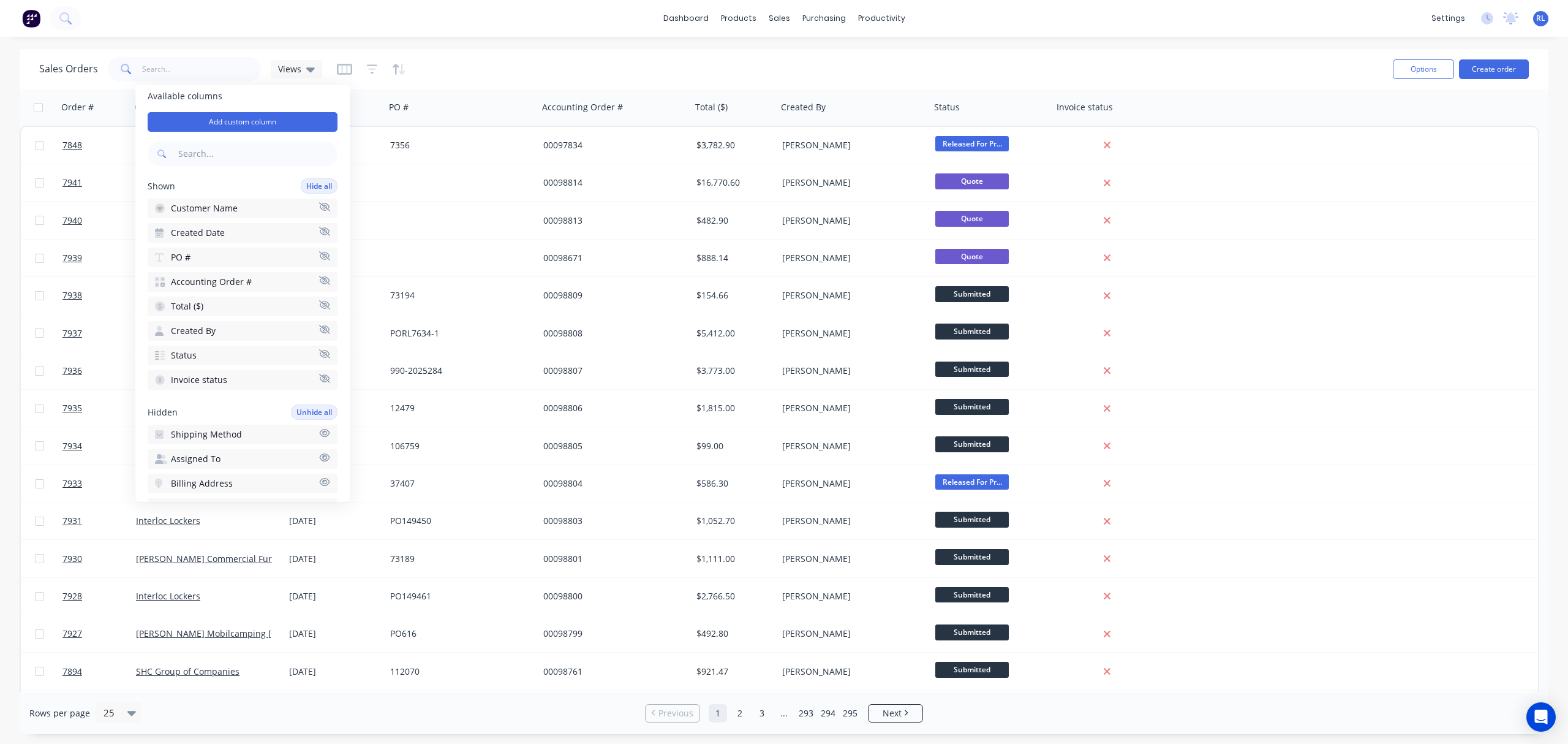
click at [165, 429] on div "button" at bounding box center [160, 434] width 11 height 12
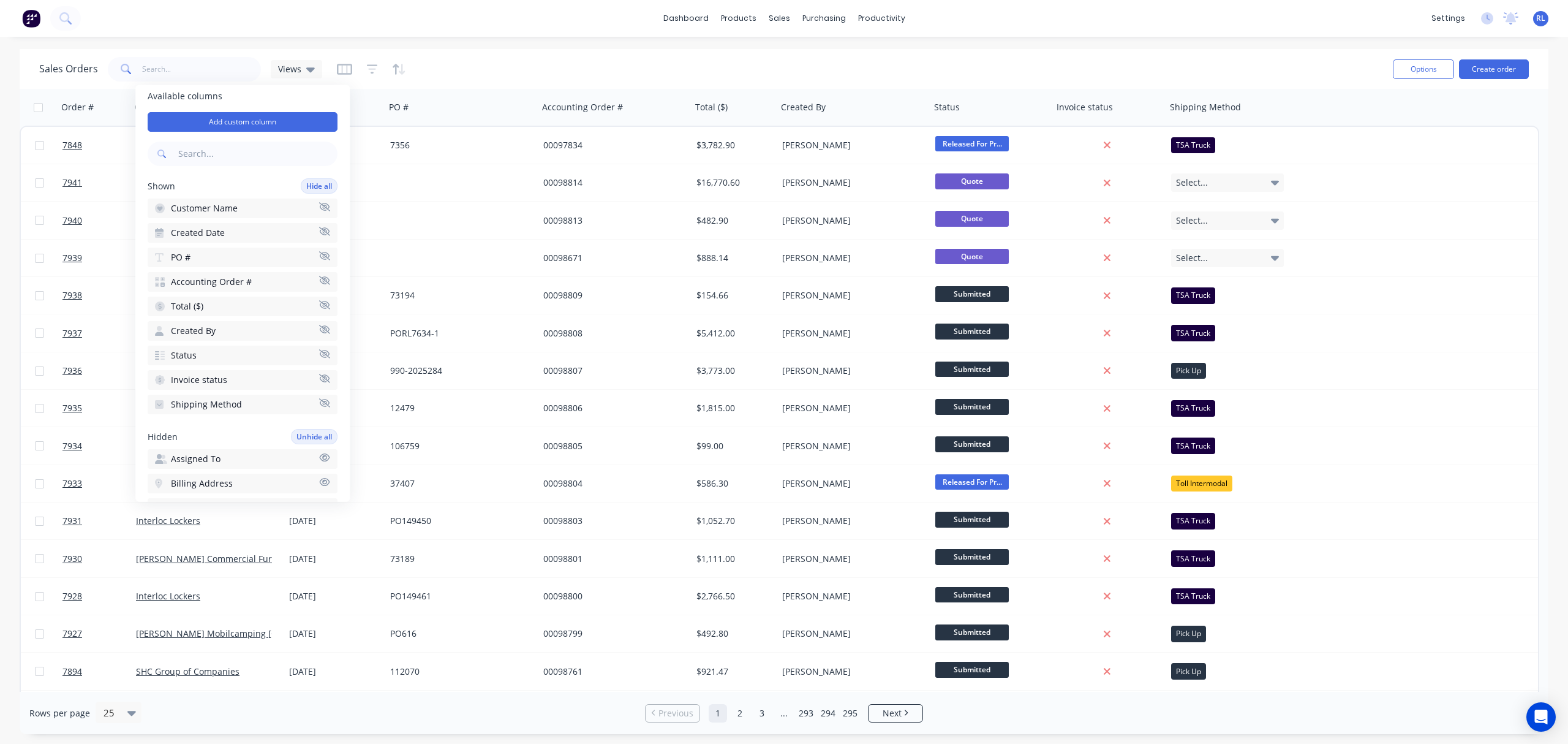
drag, startPoint x: 262, startPoint y: 398, endPoint x: 238, endPoint y: 418, distance: 31.2
click at [238, 418] on div "Available columns Add custom column Shown Hide all Customer Name Created Date P…" at bounding box center [242, 293] width 214 height 417
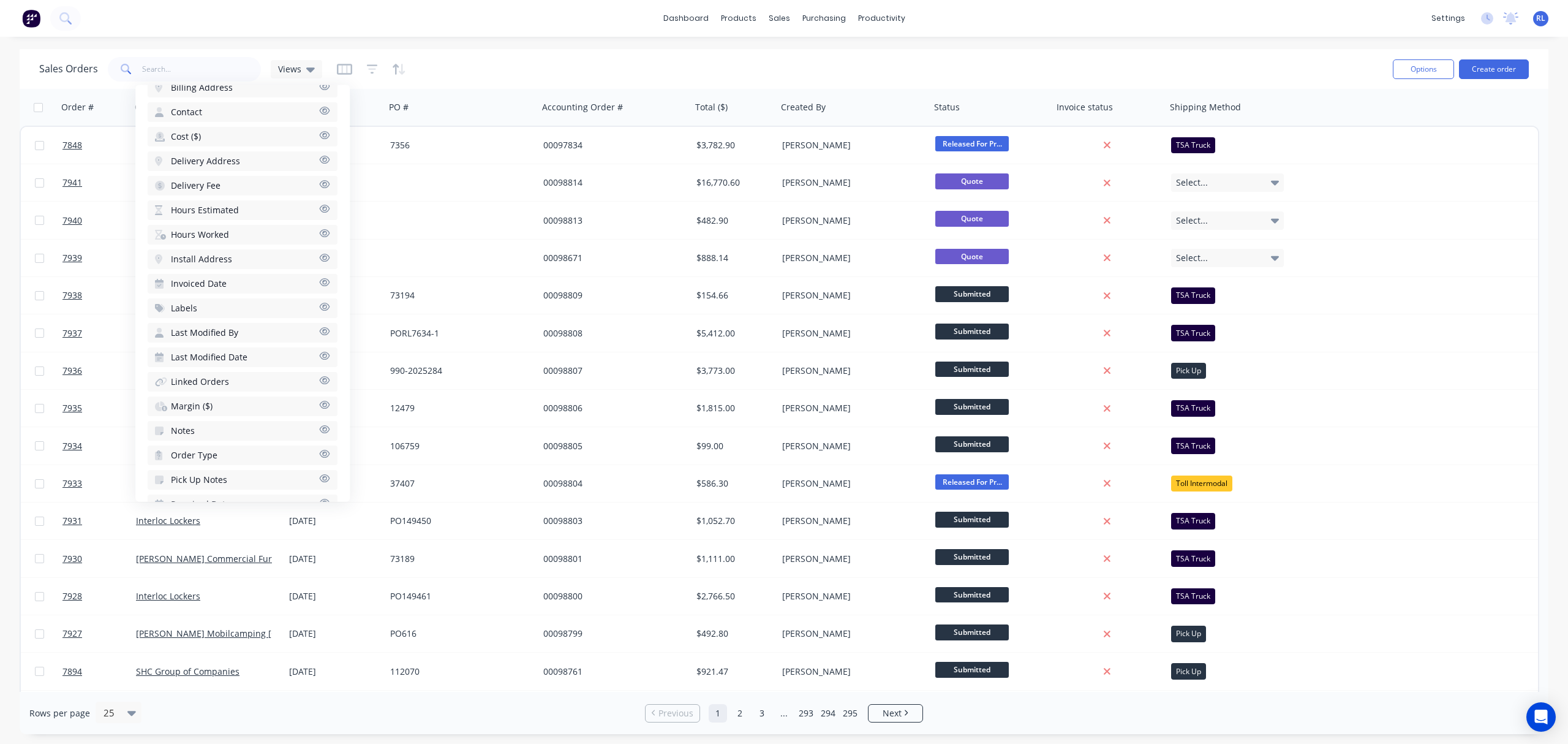
scroll to position [434, 0]
click at [229, 464] on button "Required Date" at bounding box center [242, 474] width 190 height 20
click at [469, 25] on div "dashboard products sales purchasing productivity dashboard products Product Cat…" at bounding box center [784, 18] width 1568 height 37
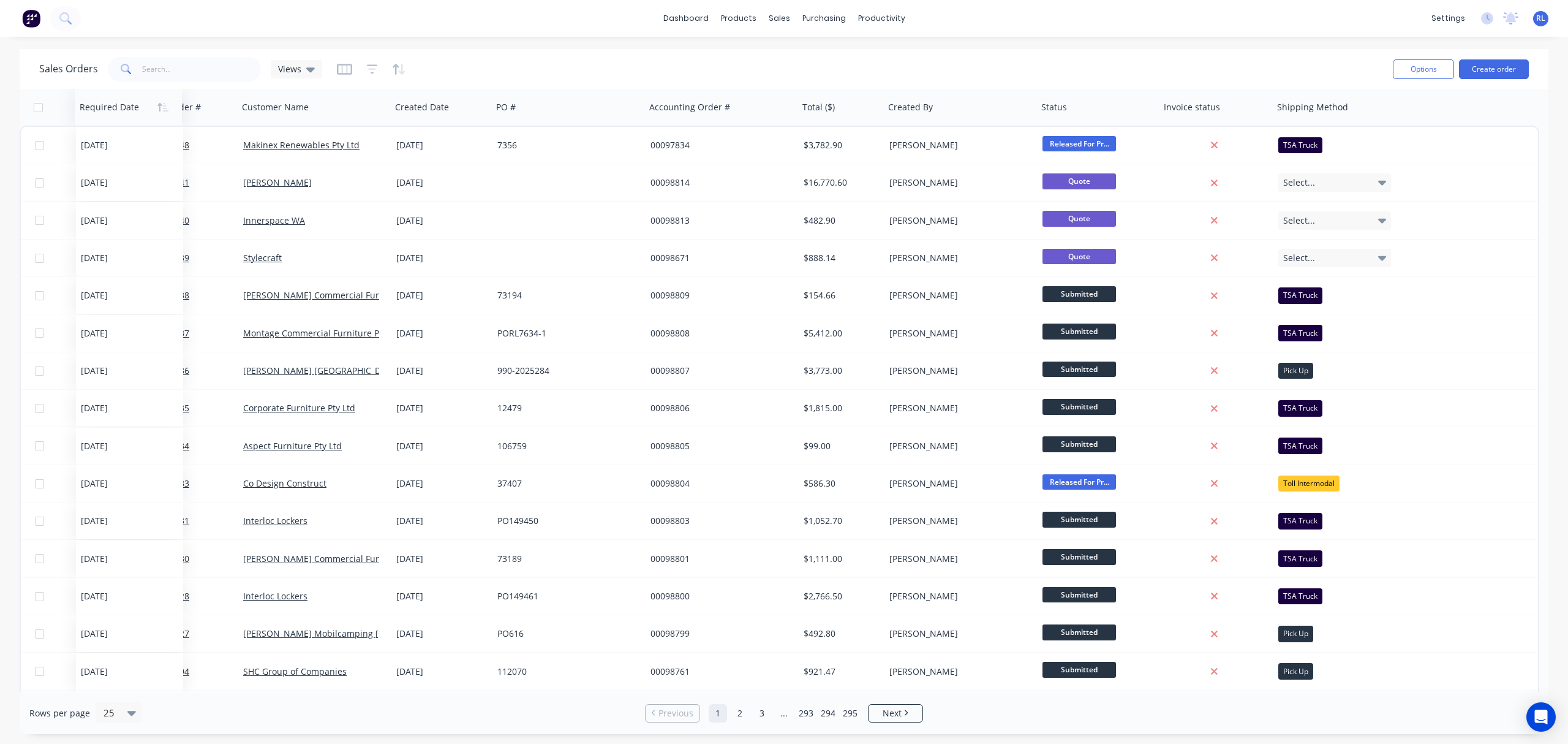
drag, startPoint x: 1335, startPoint y: 106, endPoint x: 116, endPoint y: 101, distance: 1219.0
click at [116, 101] on div at bounding box center [126, 107] width 93 height 25
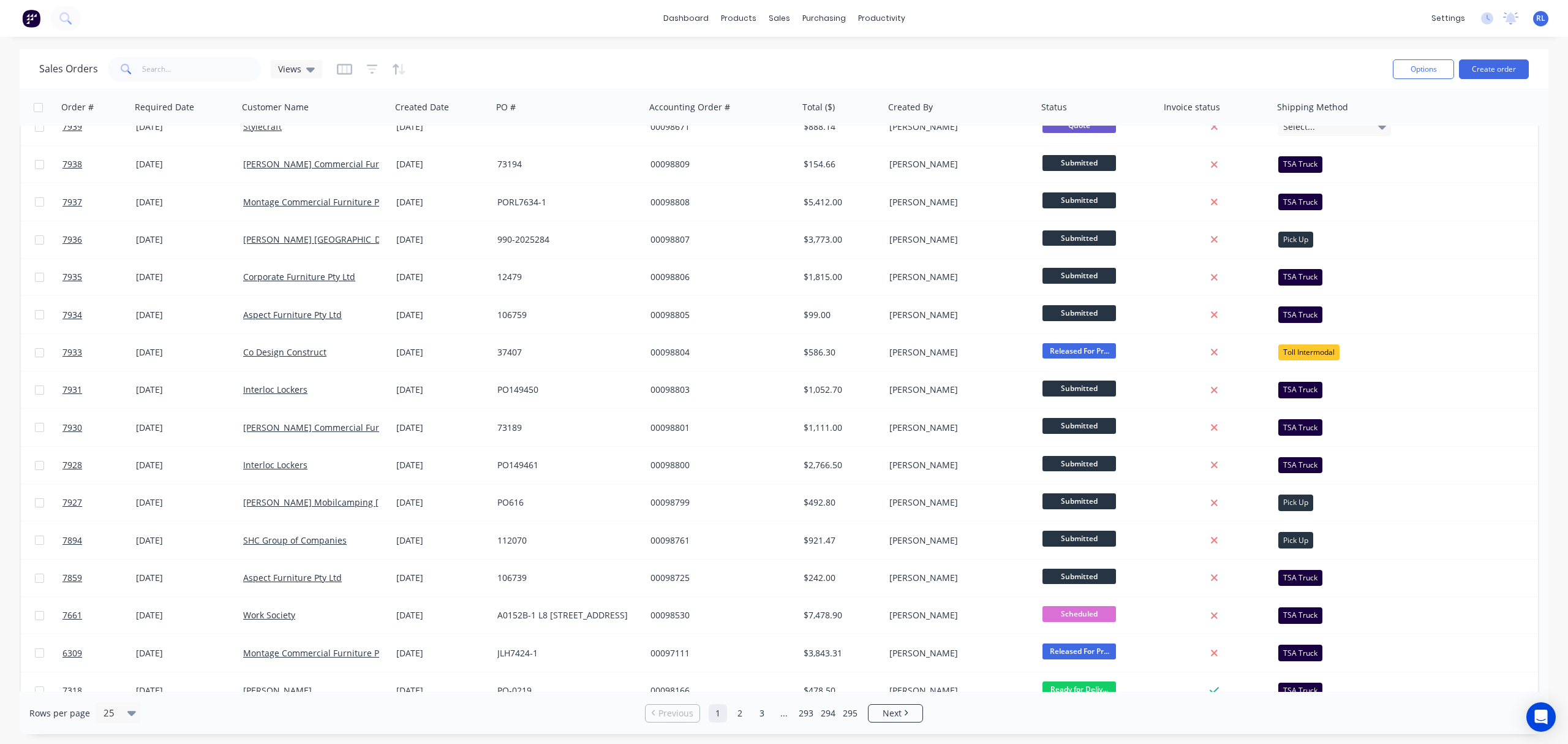
scroll to position [0, 0]
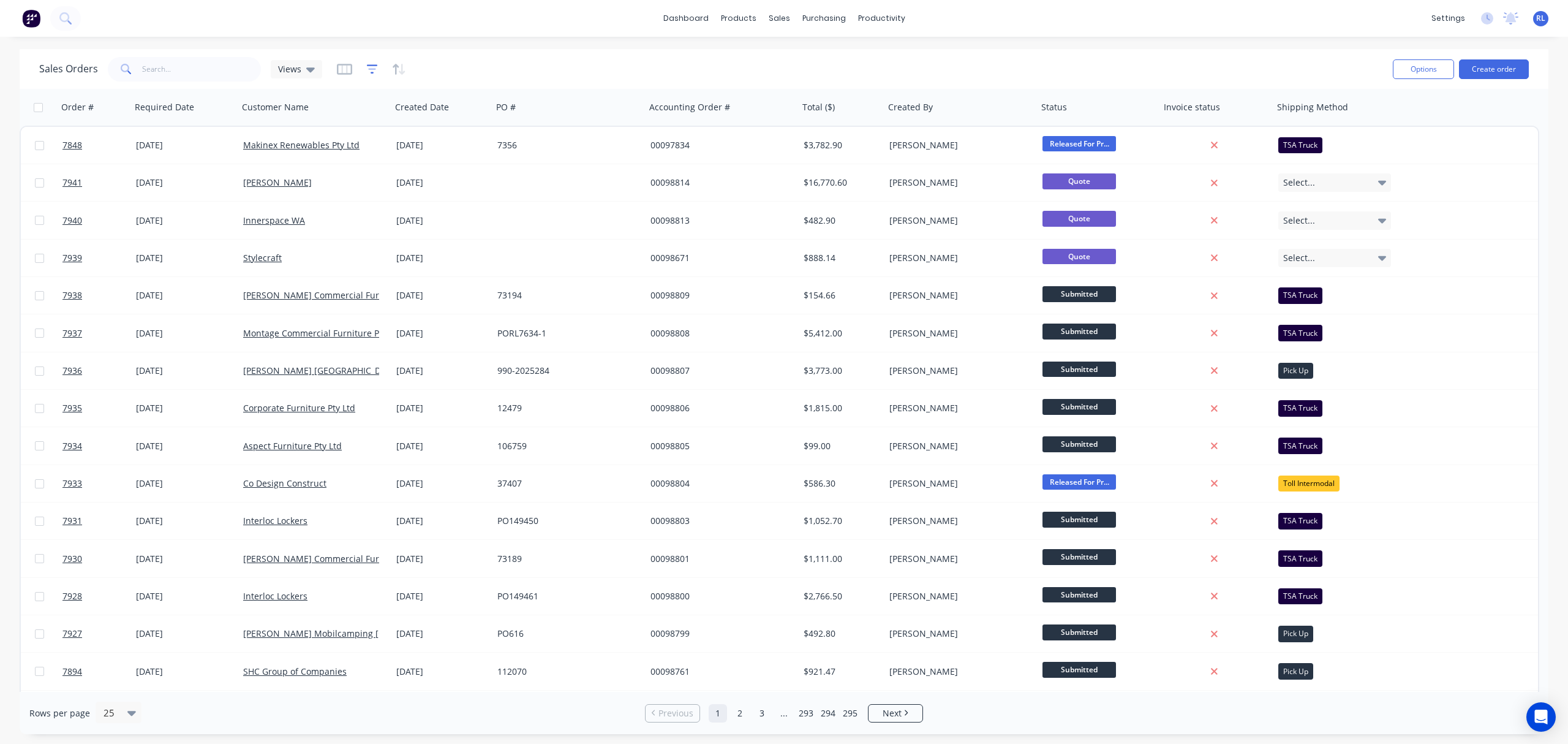
click at [369, 70] on icon "button" at bounding box center [372, 69] width 11 height 12
click at [398, 67] on icon "button" at bounding box center [399, 69] width 14 height 12
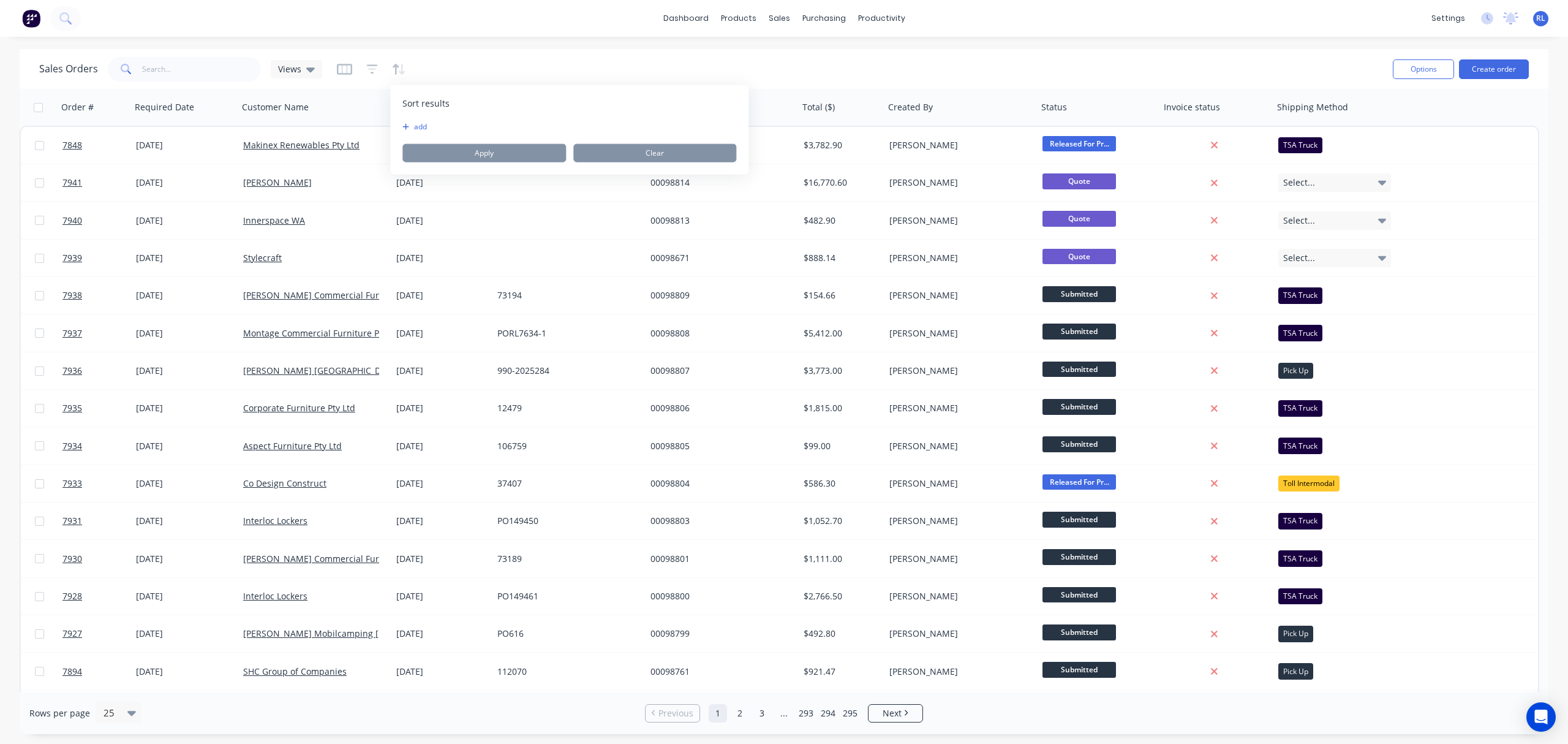
click at [448, 57] on div "Sales Orders Views" at bounding box center [711, 69] width 1343 height 30
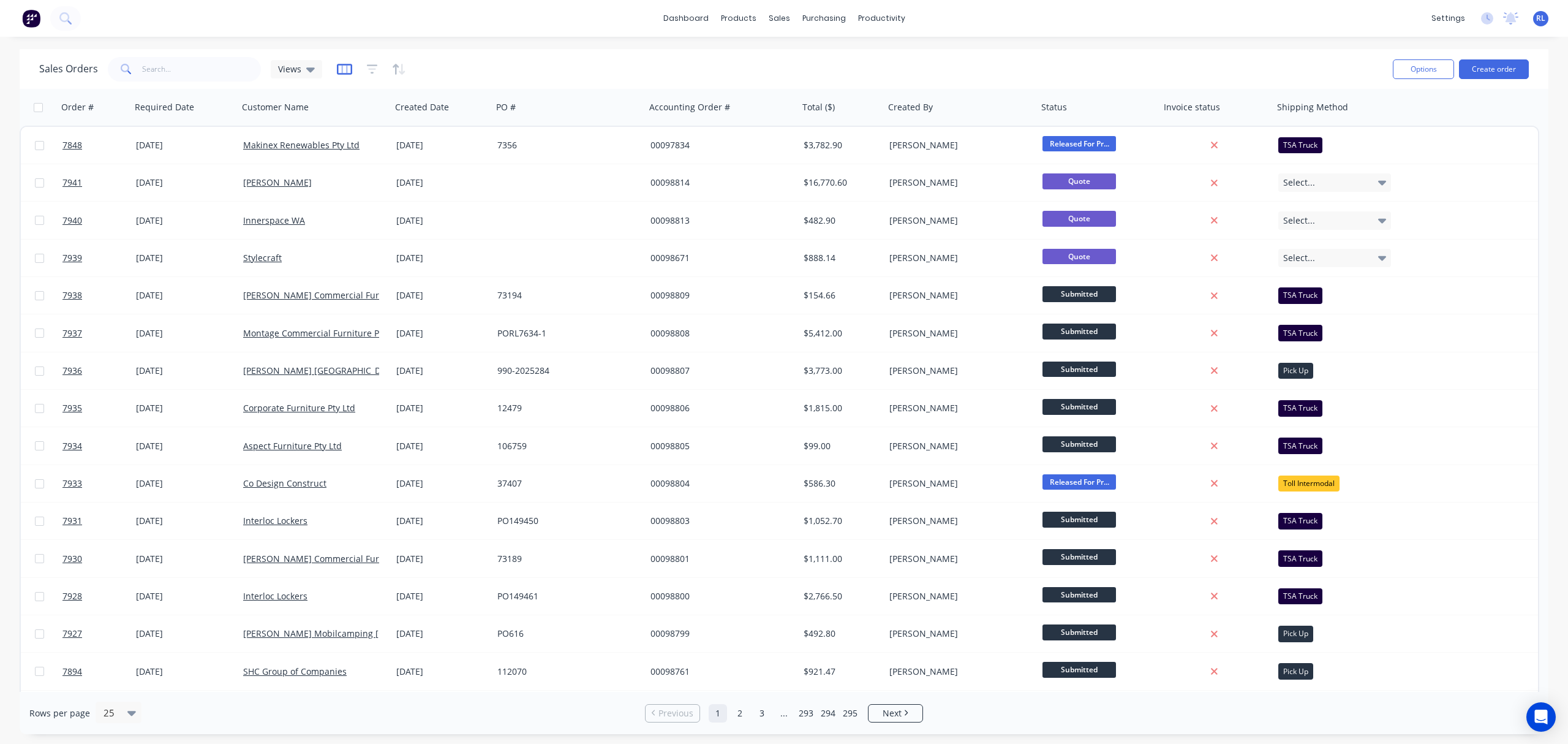
click at [343, 69] on icon "button" at bounding box center [344, 69] width 15 height 12
click at [418, 65] on div "Sales Orders Views" at bounding box center [711, 69] width 1343 height 30
click at [1306, 619] on icon "Open Intercom Messenger" at bounding box center [1541, 717] width 14 height 16
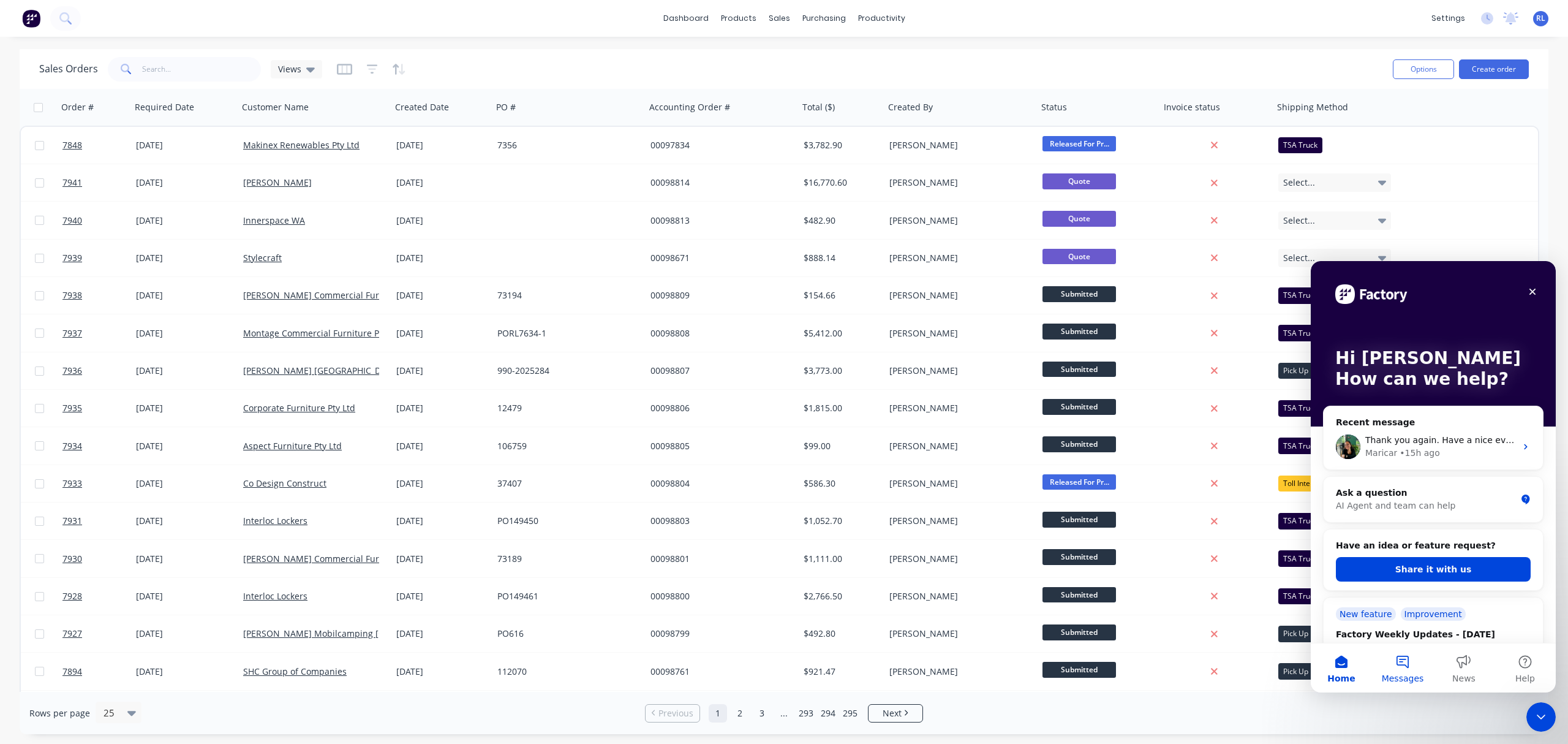
click at [1306, 619] on button "Messages" at bounding box center [1402, 668] width 61 height 49
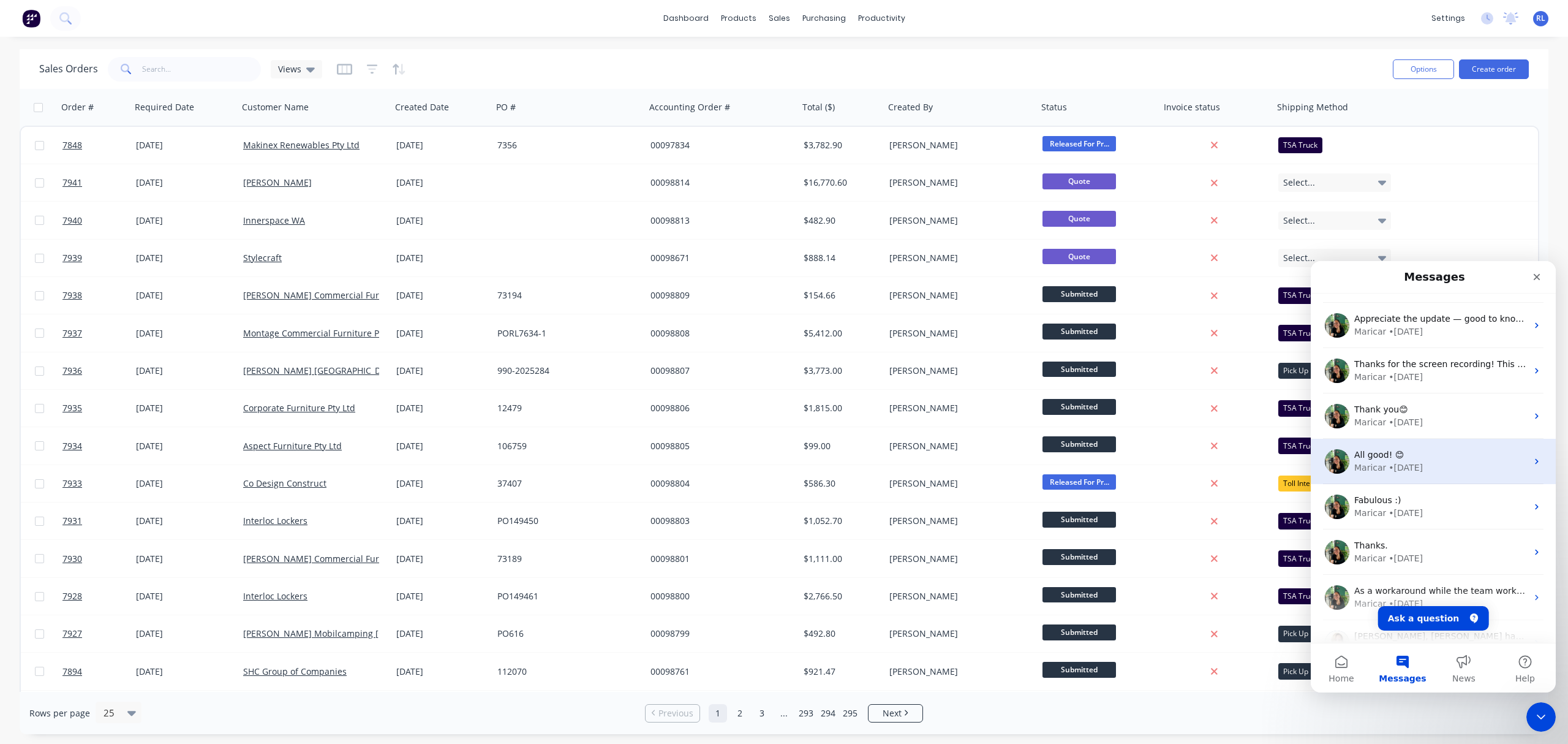
scroll to position [154, 0]
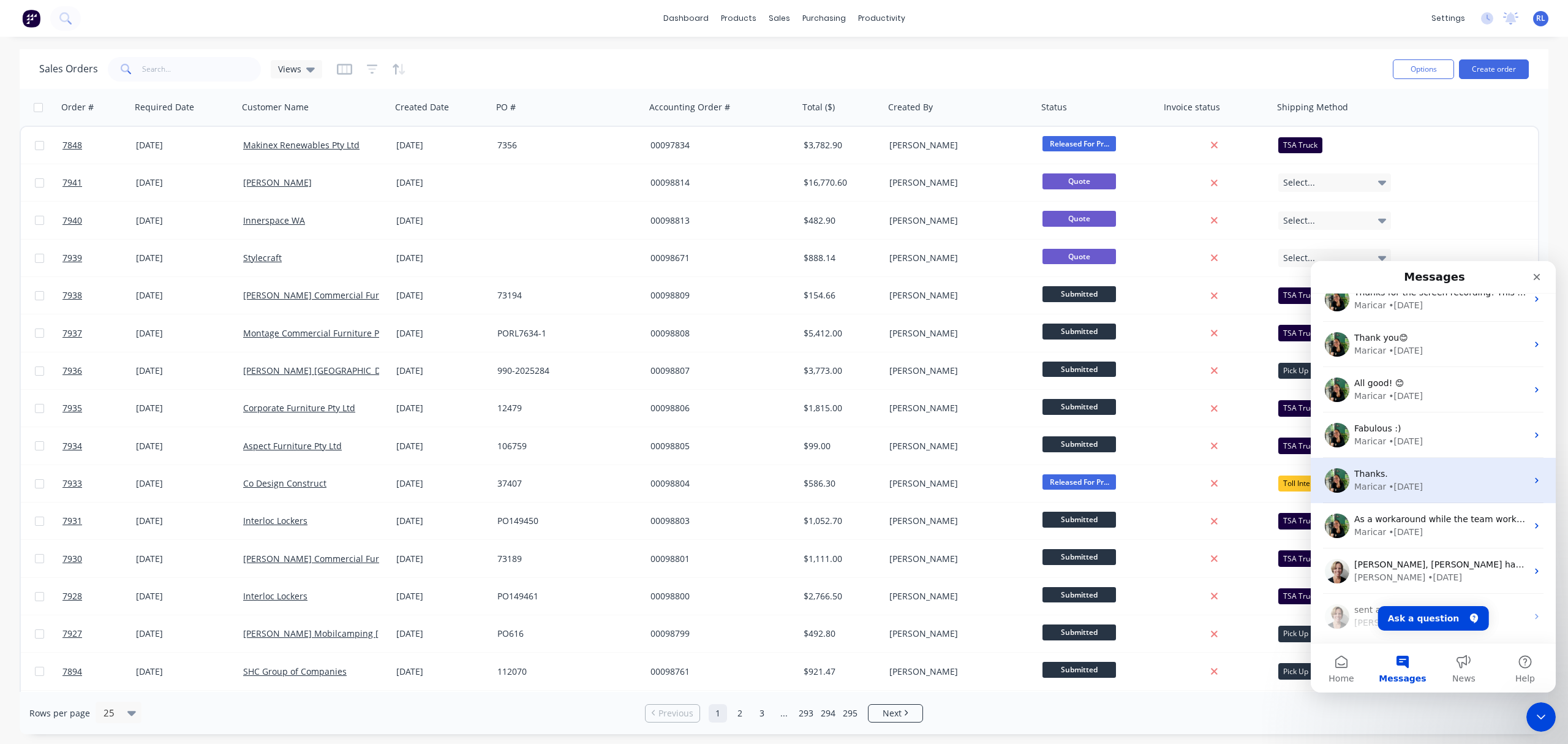
click at [1306, 484] on div "Maricar • 4w ago" at bounding box center [1440, 487] width 173 height 13
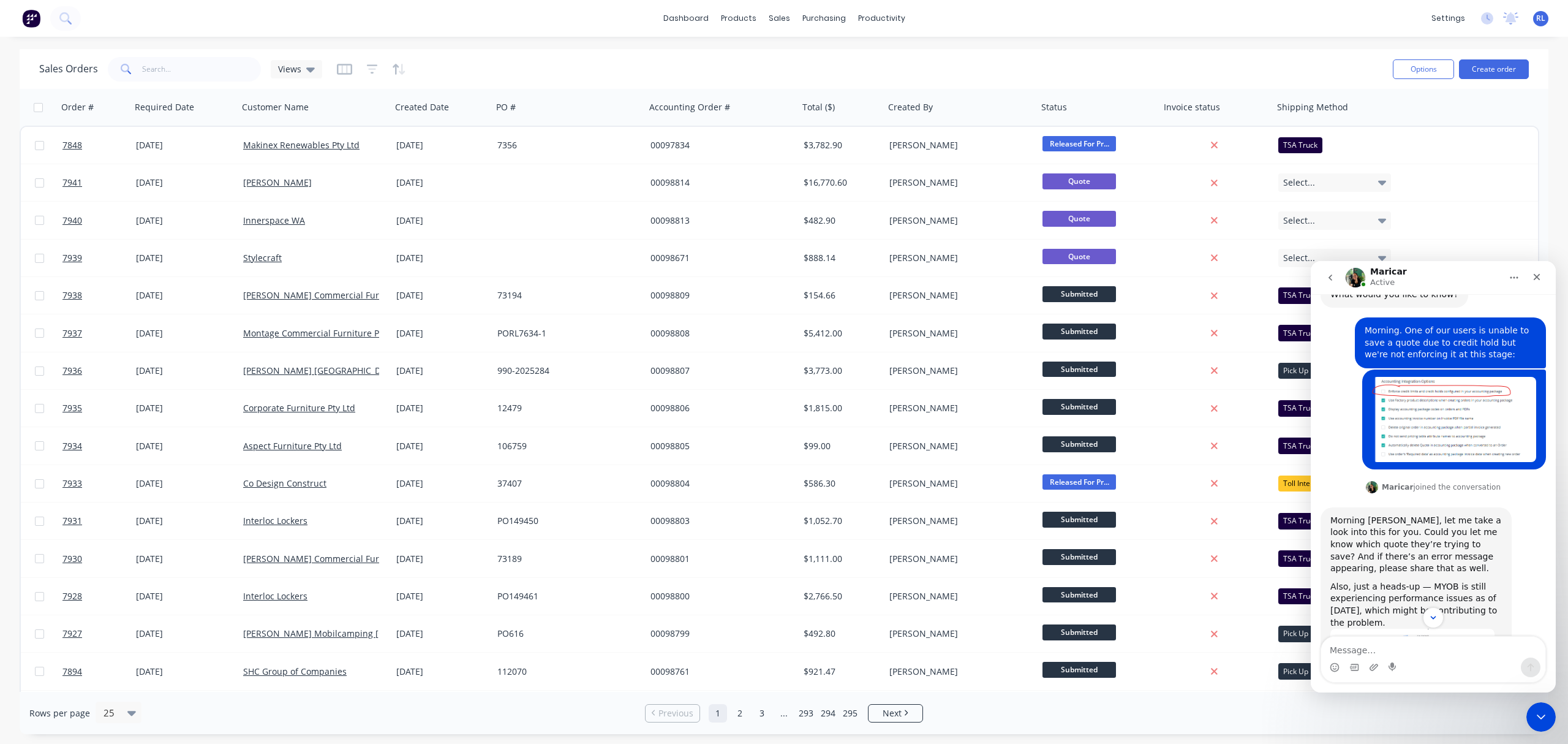
scroll to position [0, 0]
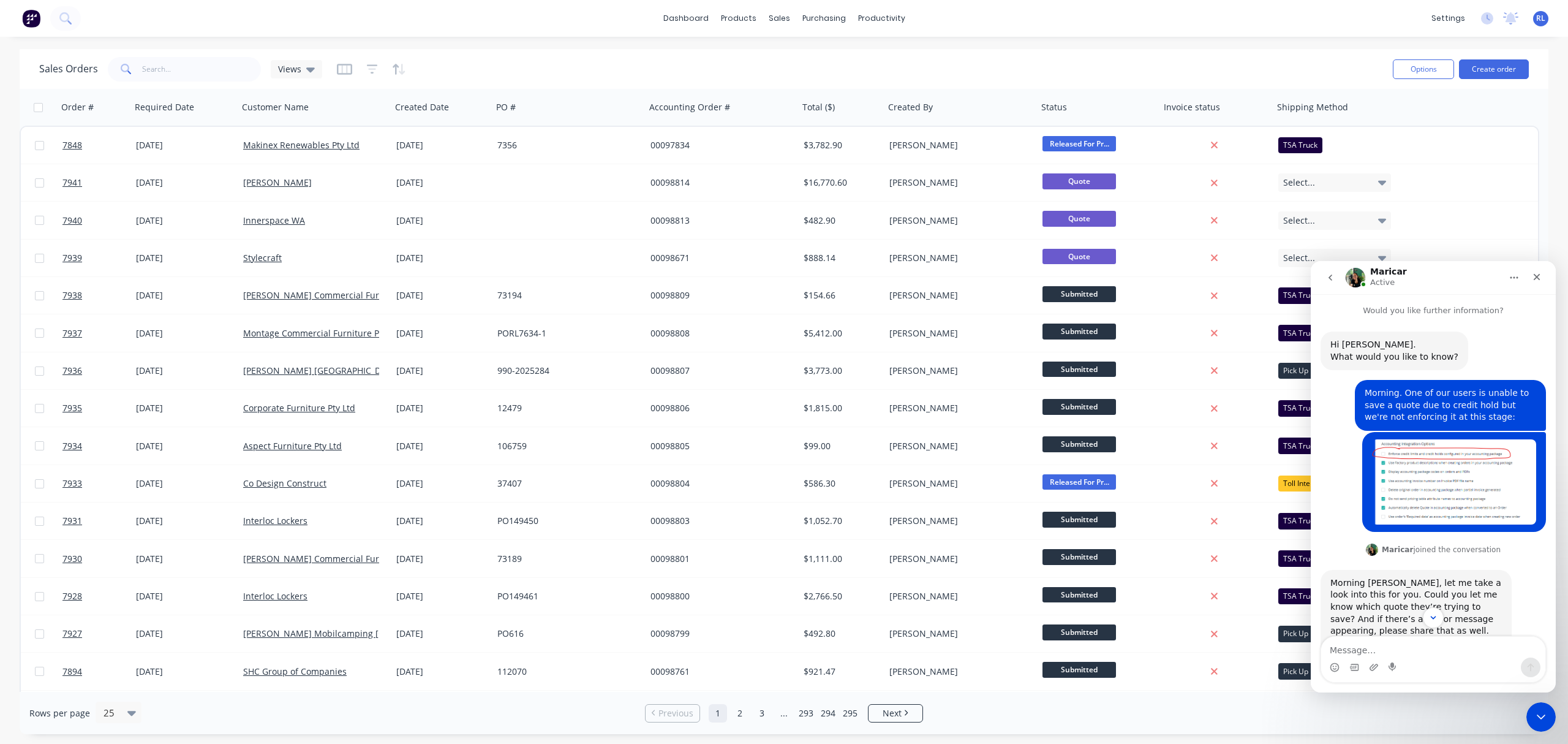
click at [1306, 274] on icon "go back" at bounding box center [1330, 277] width 10 height 10
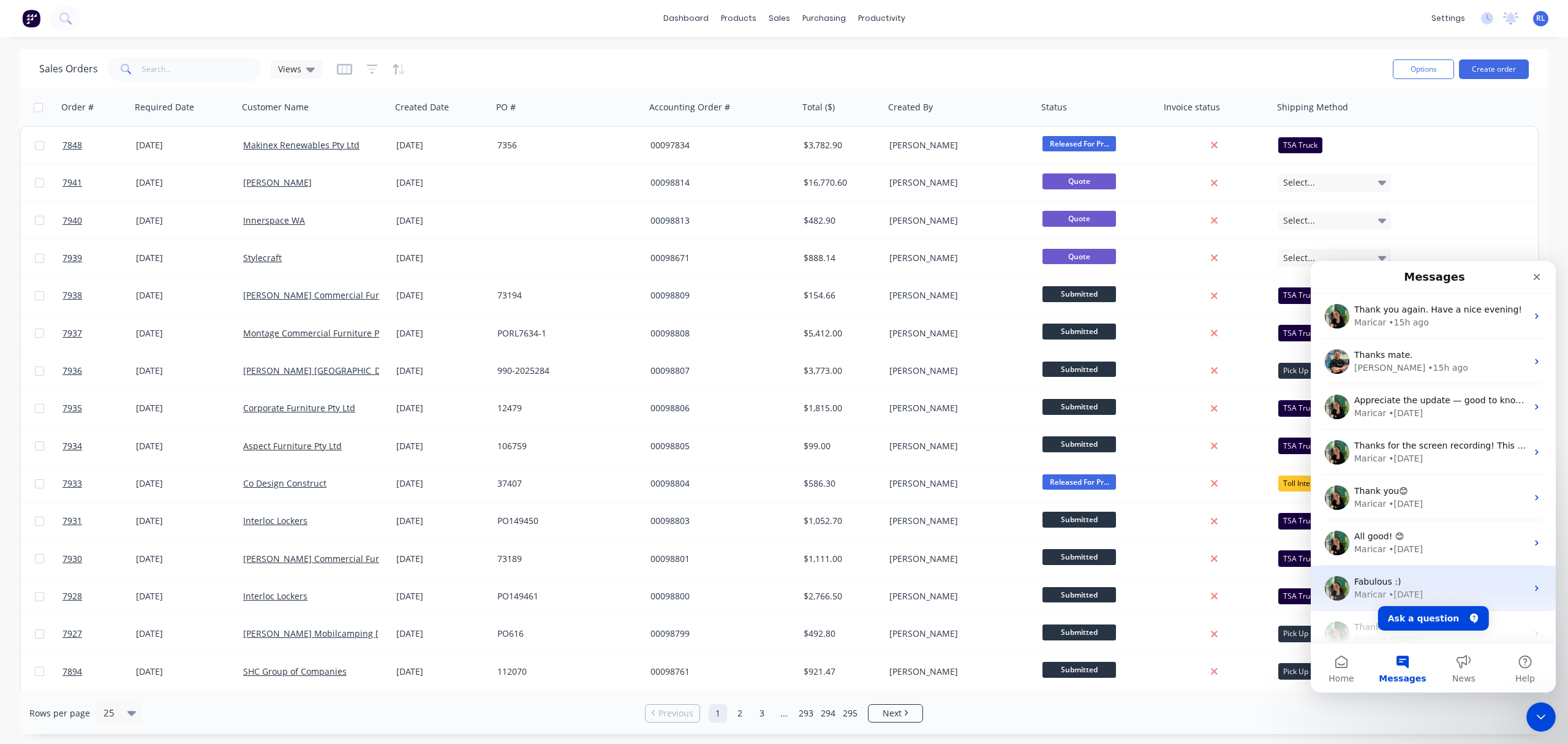
click at [1306, 589] on div "Maricar • 3w ago" at bounding box center [1440, 595] width 173 height 13
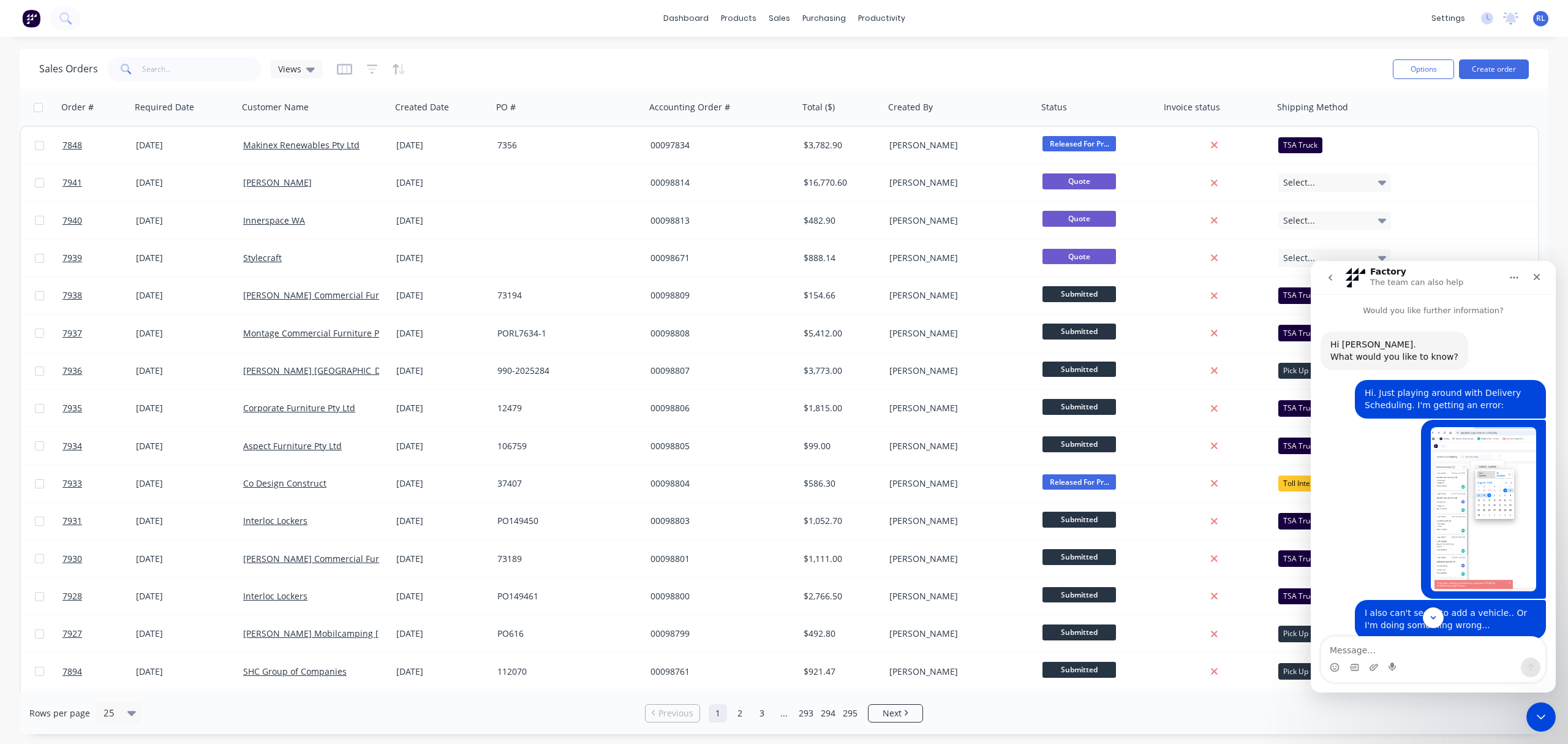
click at [1306, 280] on icon "go back" at bounding box center [1330, 277] width 10 height 10
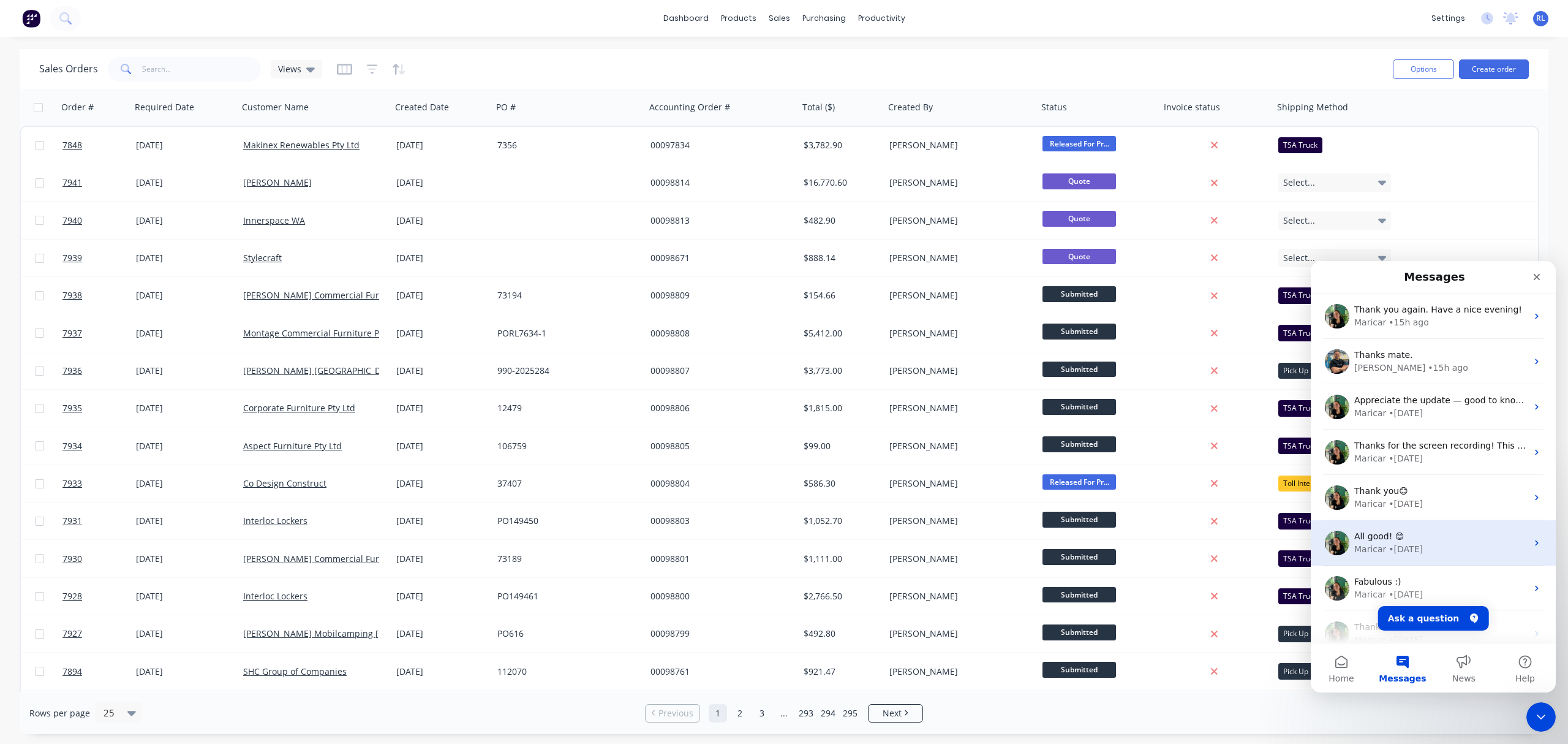
click at [1306, 541] on div "All good! 😊" at bounding box center [1440, 536] width 173 height 13
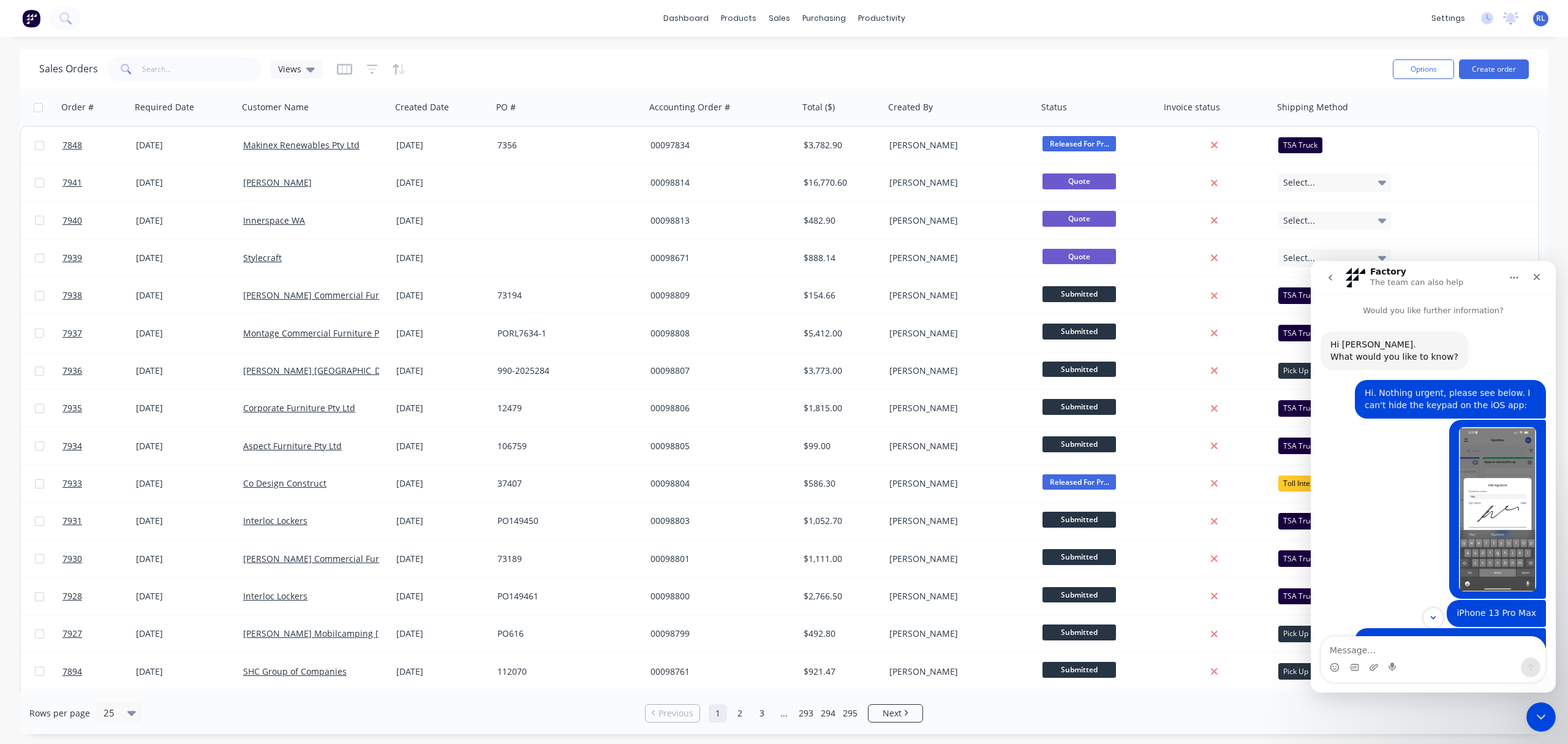
click at [1306, 280] on icon "go back" at bounding box center [1330, 277] width 10 height 10
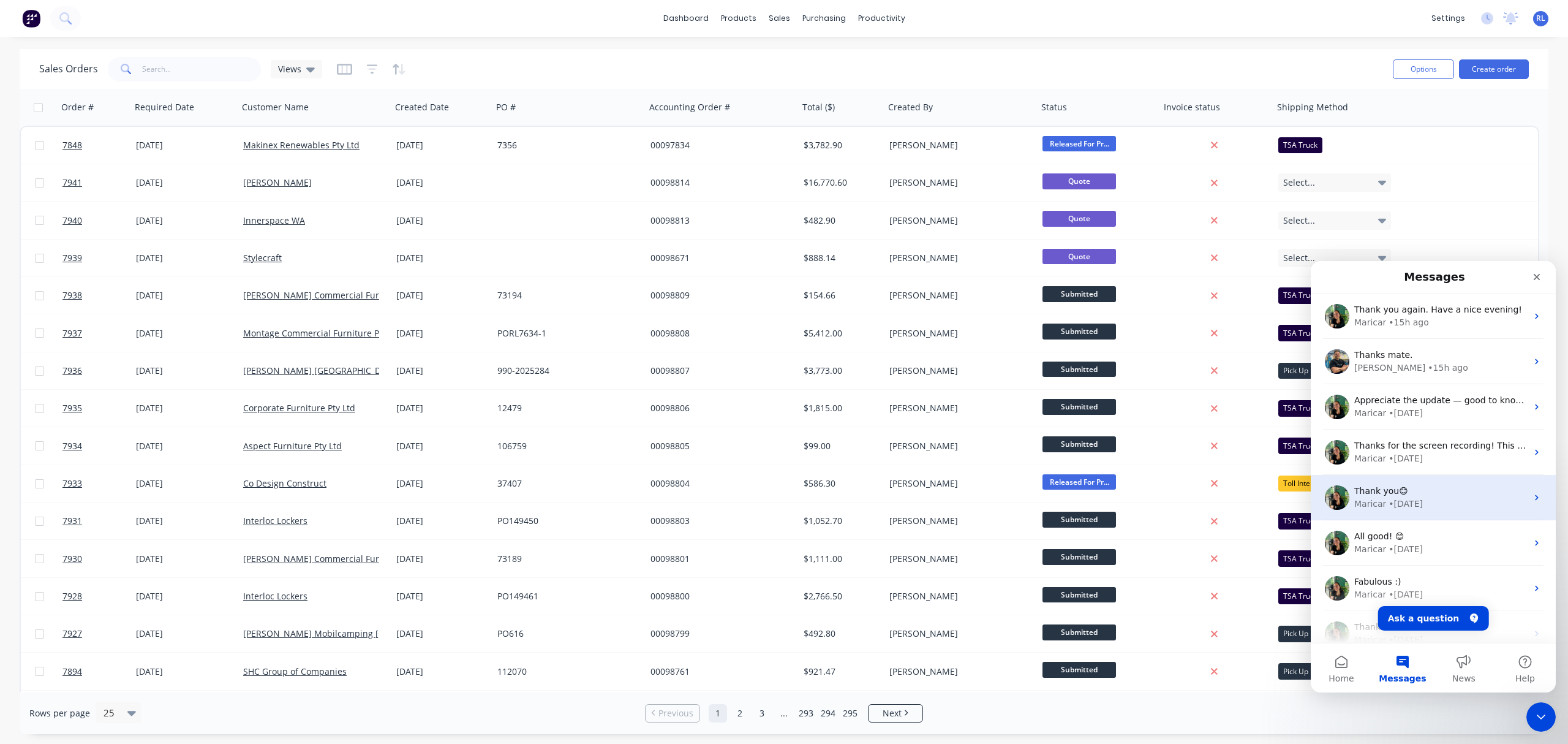
click at [1306, 496] on div "Thank you😊" at bounding box center [1440, 491] width 173 height 13
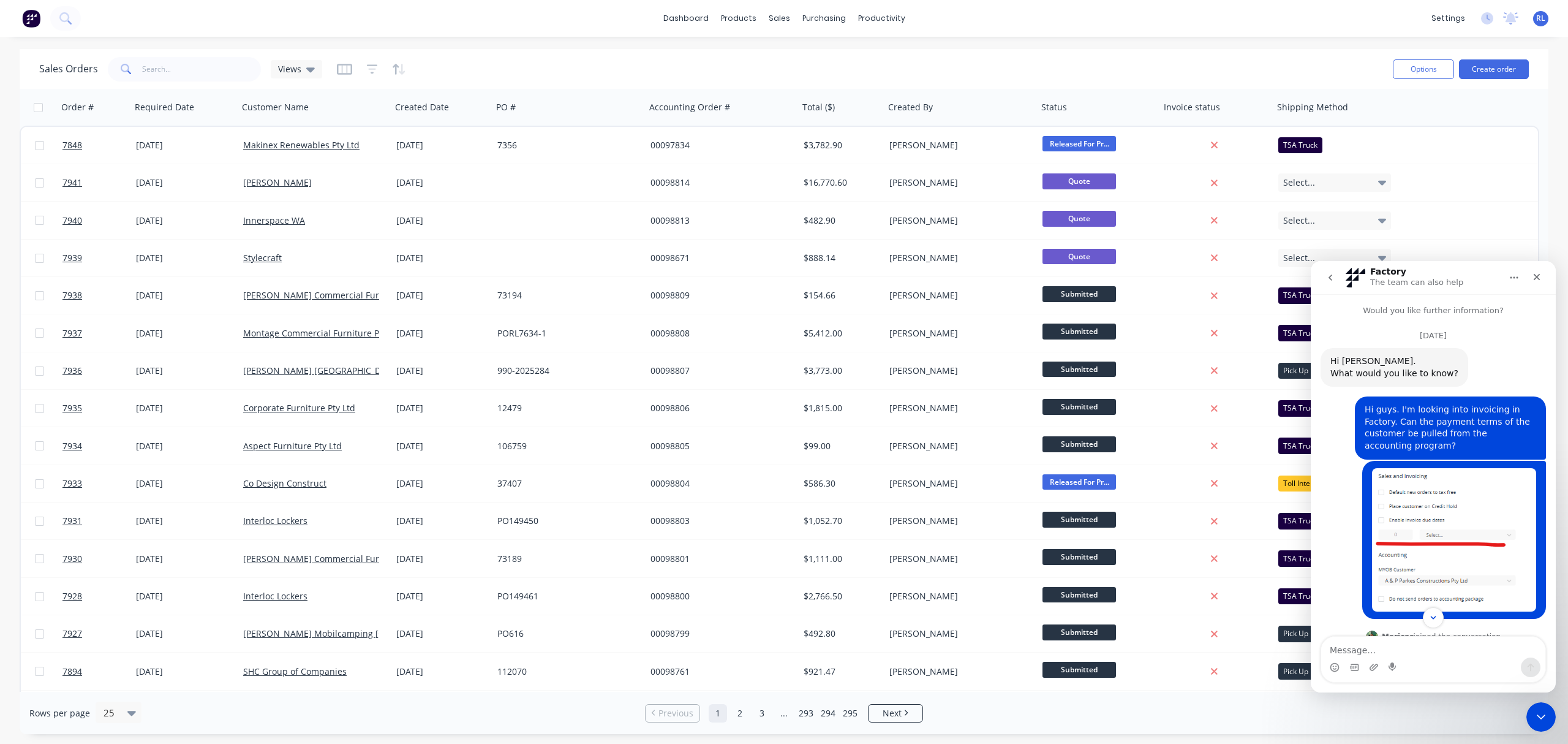
click at [1306, 283] on button "go back" at bounding box center [1330, 278] width 24 height 24
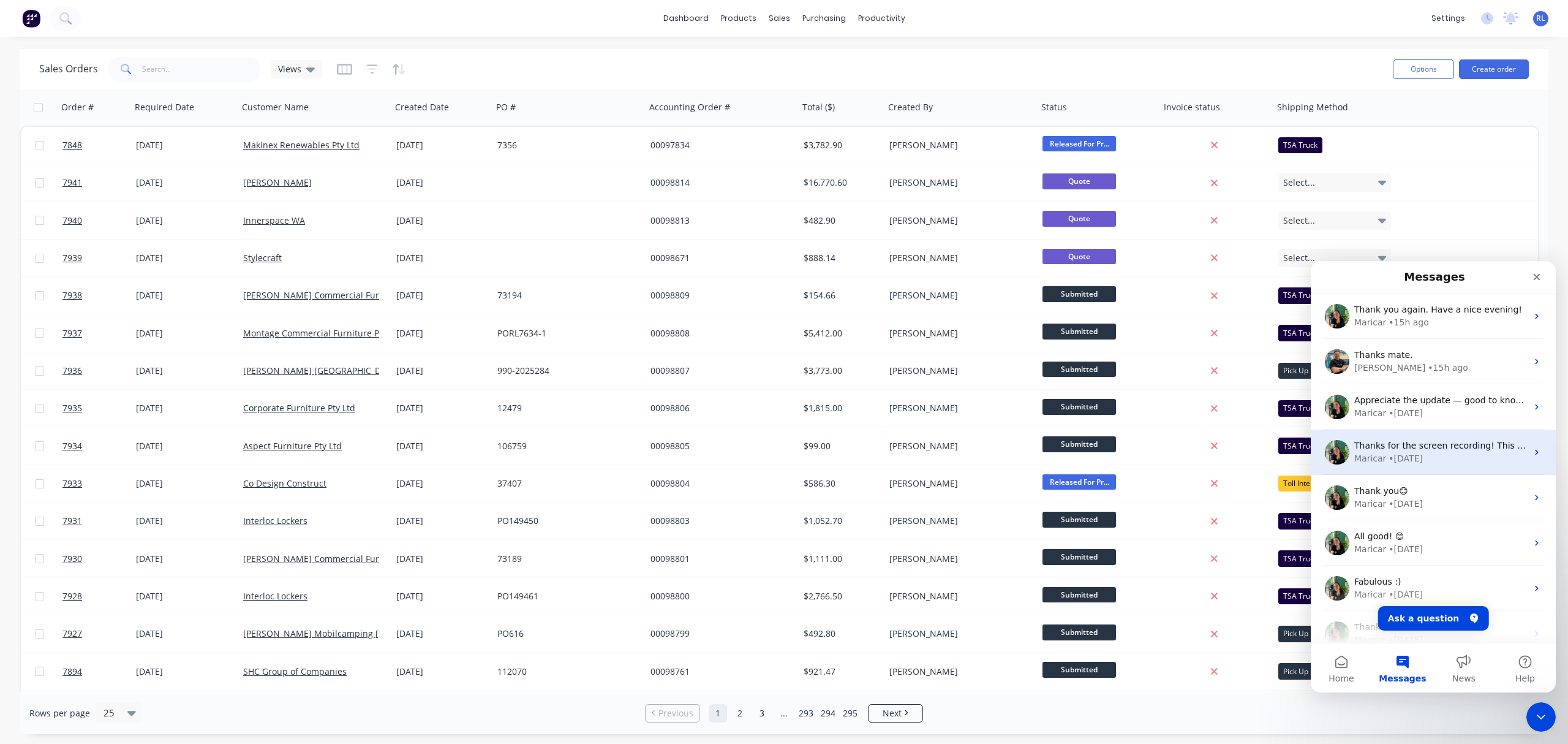
click at [1306, 458] on div "Maricar • 2w ago" at bounding box center [1440, 459] width 173 height 13
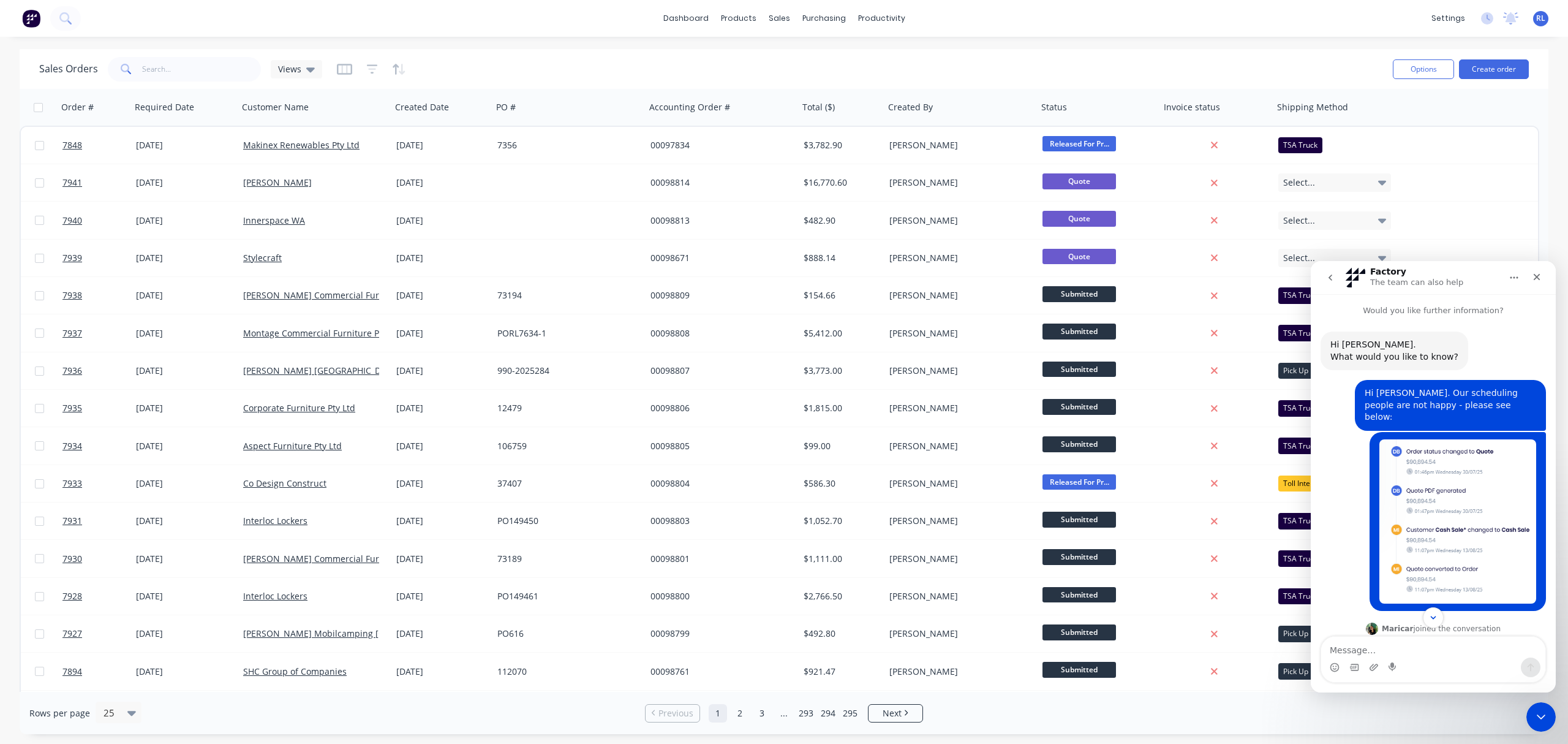
click at [1306, 276] on icon "go back" at bounding box center [1330, 277] width 10 height 10
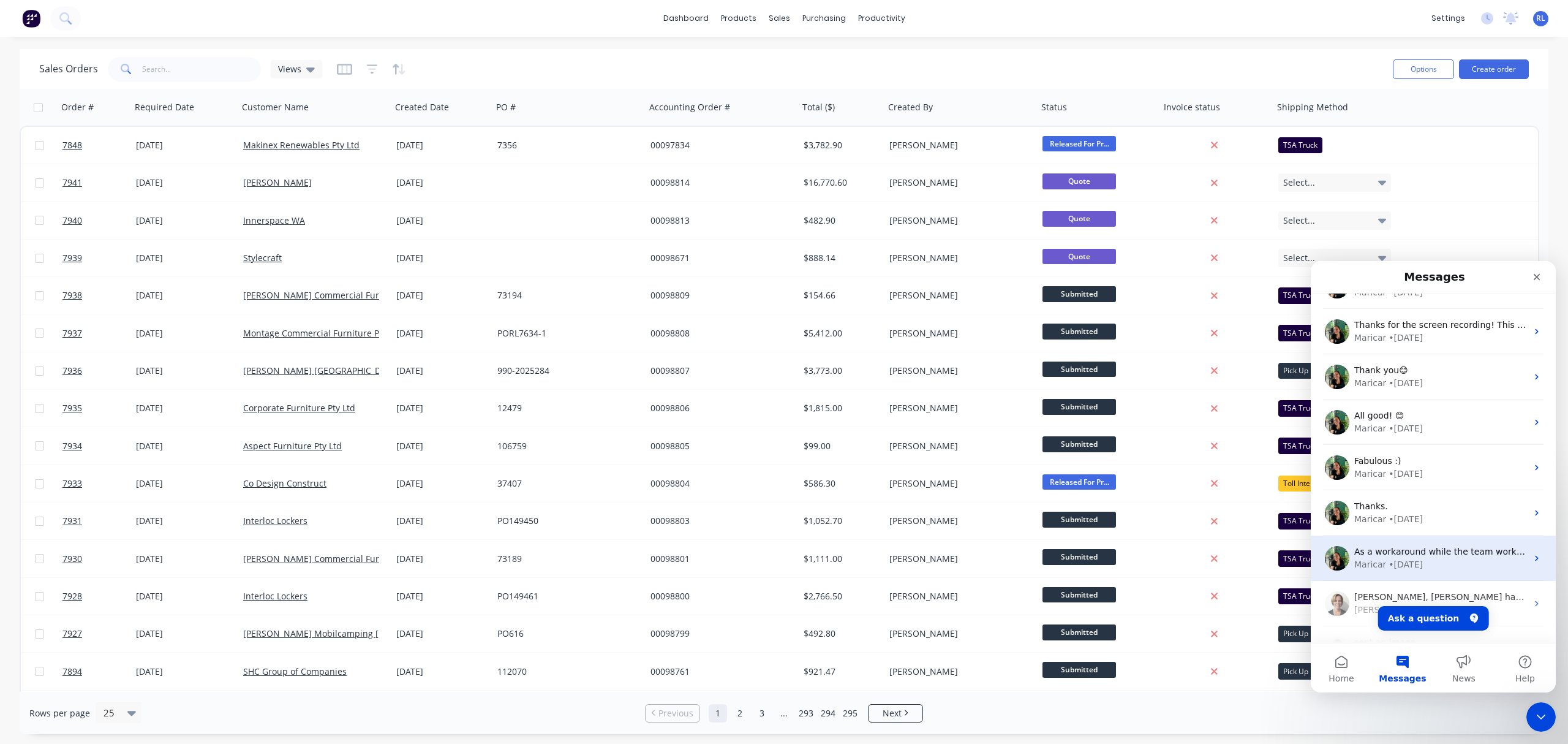
scroll to position [82, 0]
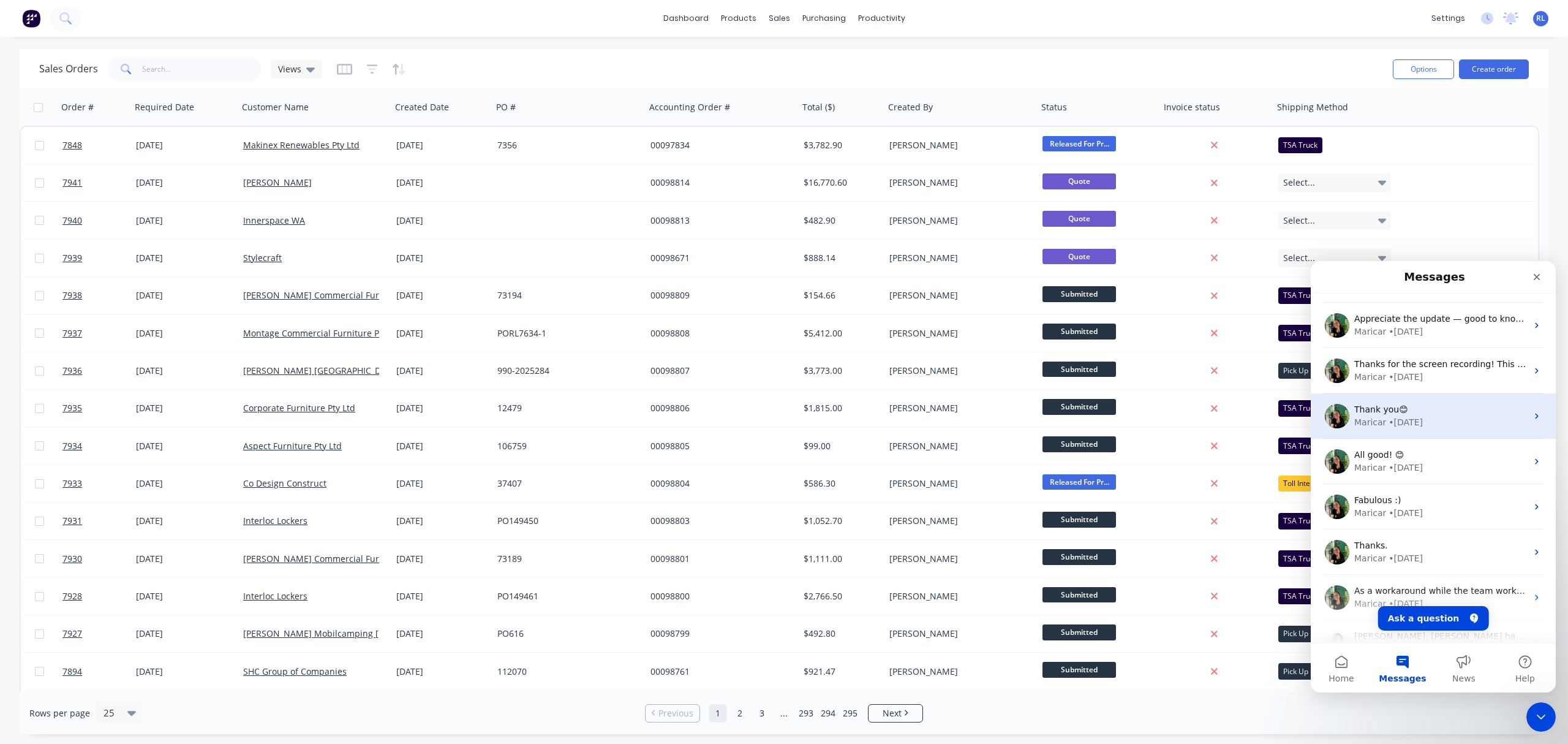
click at [1306, 413] on div "Thank you😊" at bounding box center [1440, 410] width 173 height 13
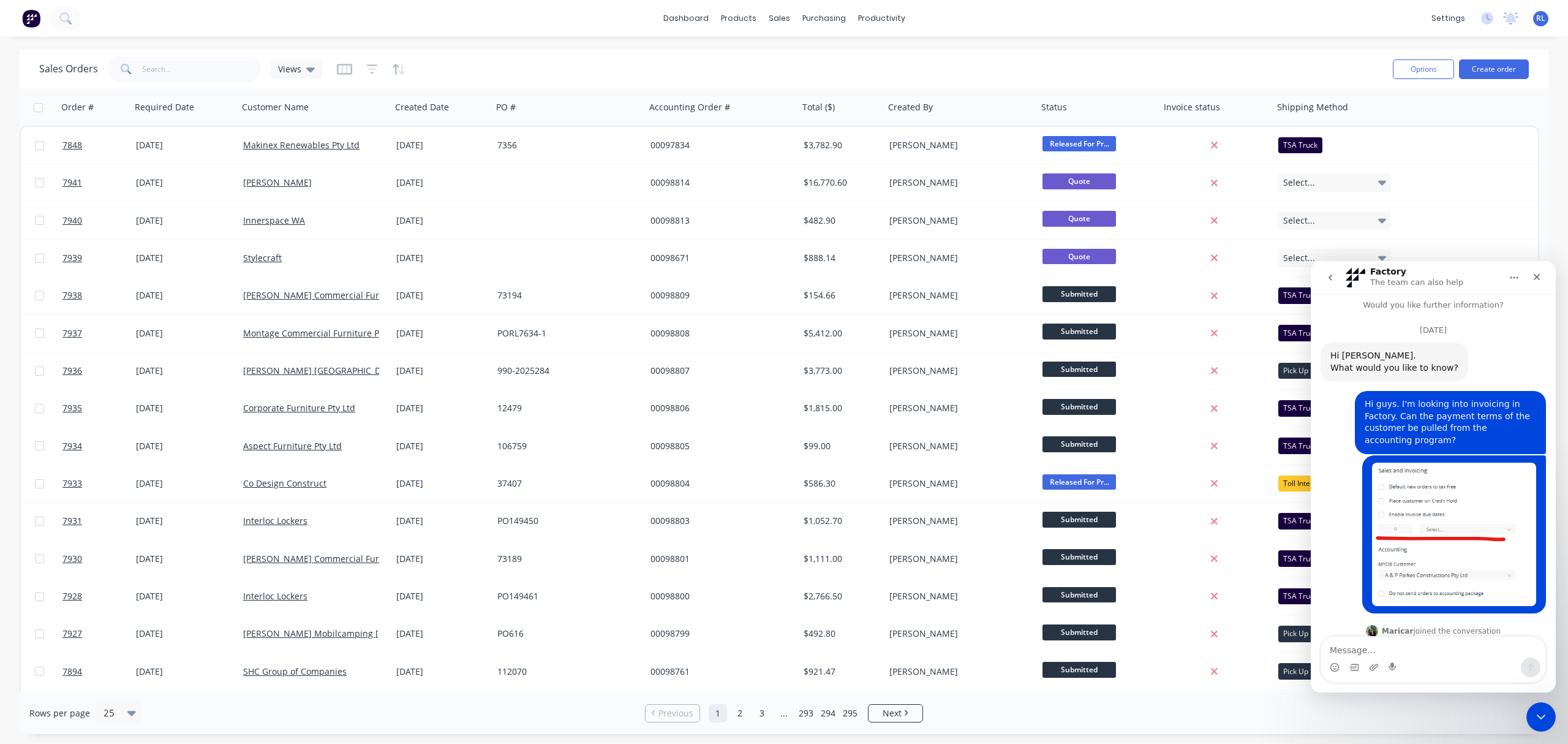
scroll to position [0, 0]
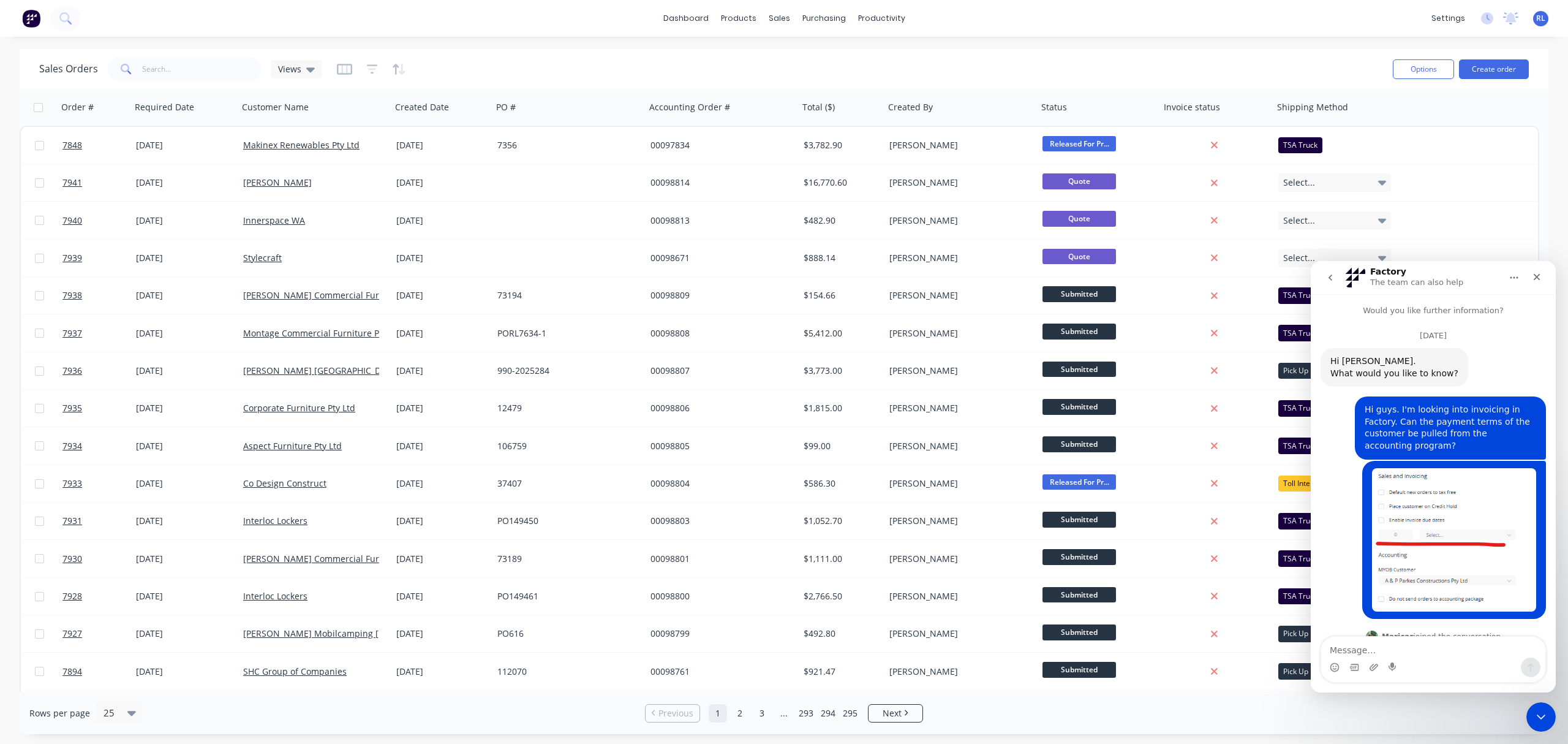
drag, startPoint x: 1552, startPoint y: 597, endPoint x: 2866, endPoint y: 570, distance: 1314.3
click at [1306, 282] on icon "go back" at bounding box center [1330, 277] width 10 height 10
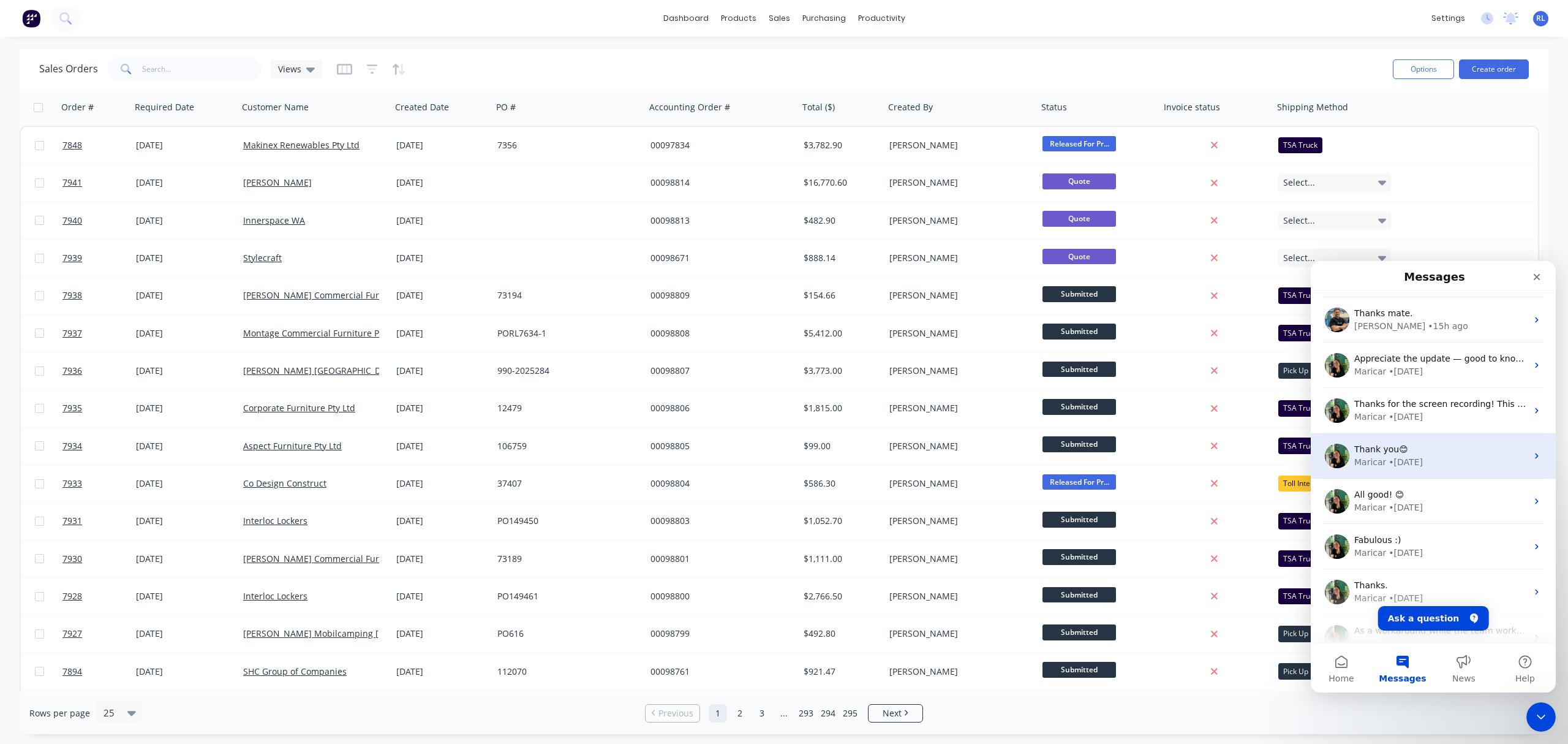
scroll to position [82, 0]
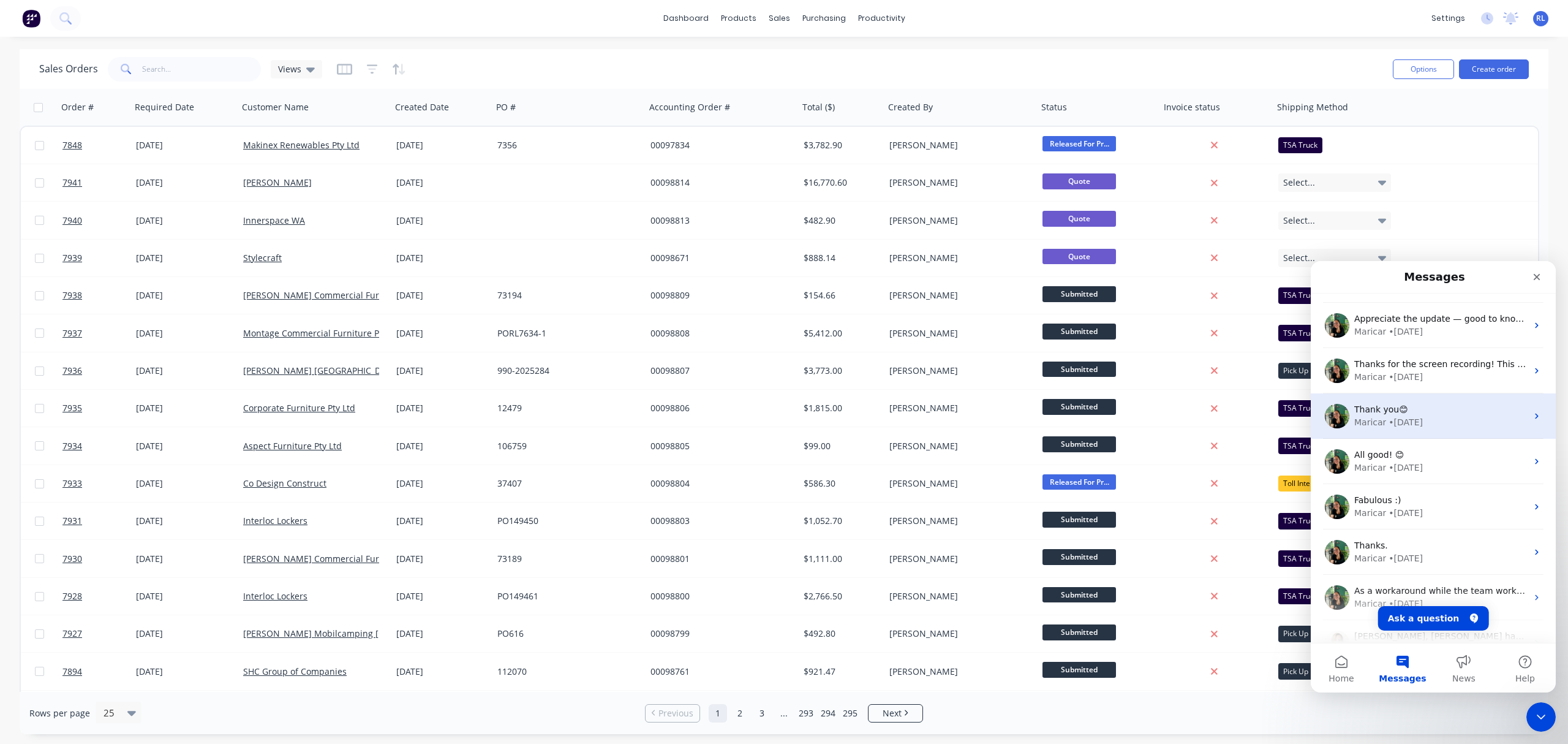
click at [1306, 416] on div "Maricar • 2w ago" at bounding box center [1440, 423] width 173 height 13
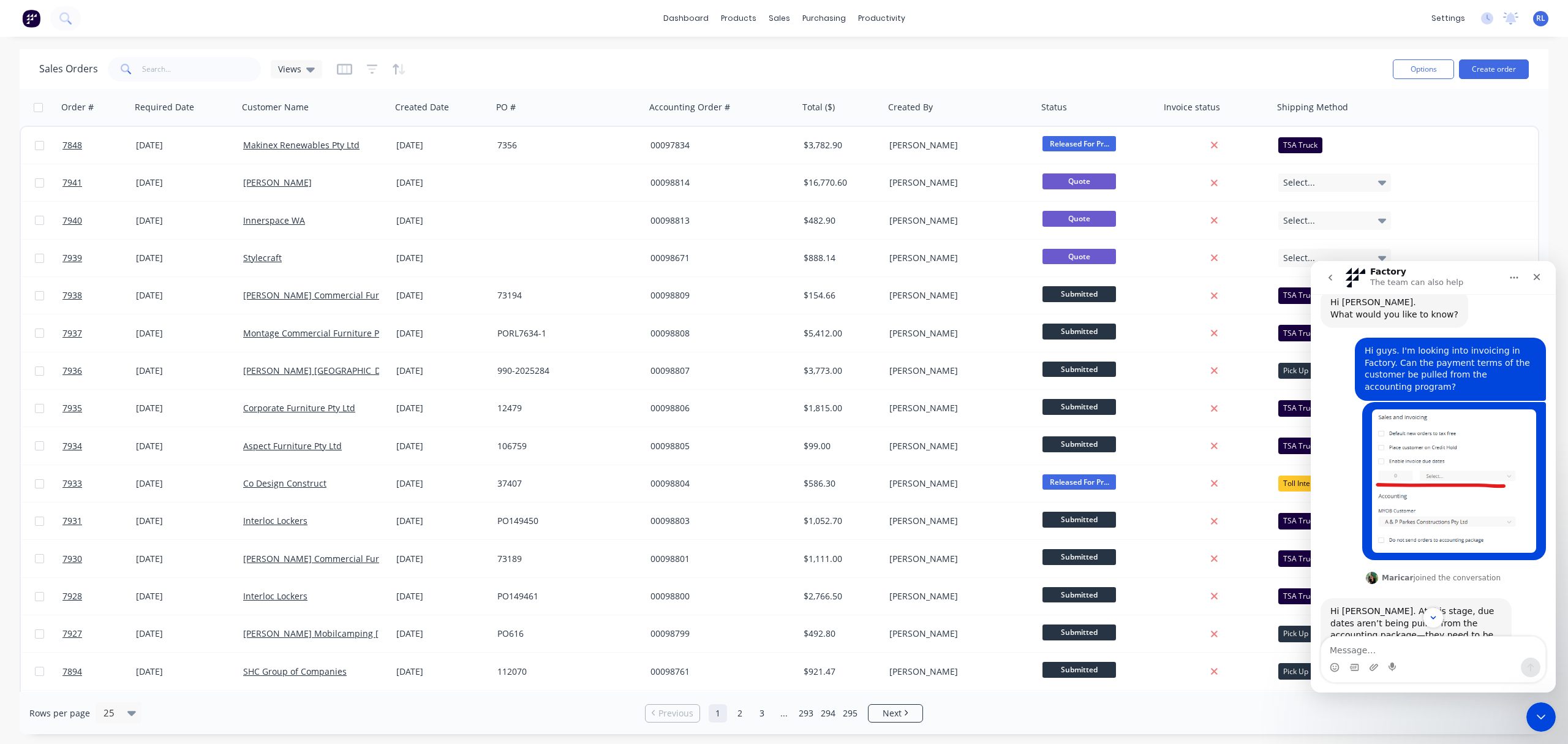
scroll to position [0, 0]
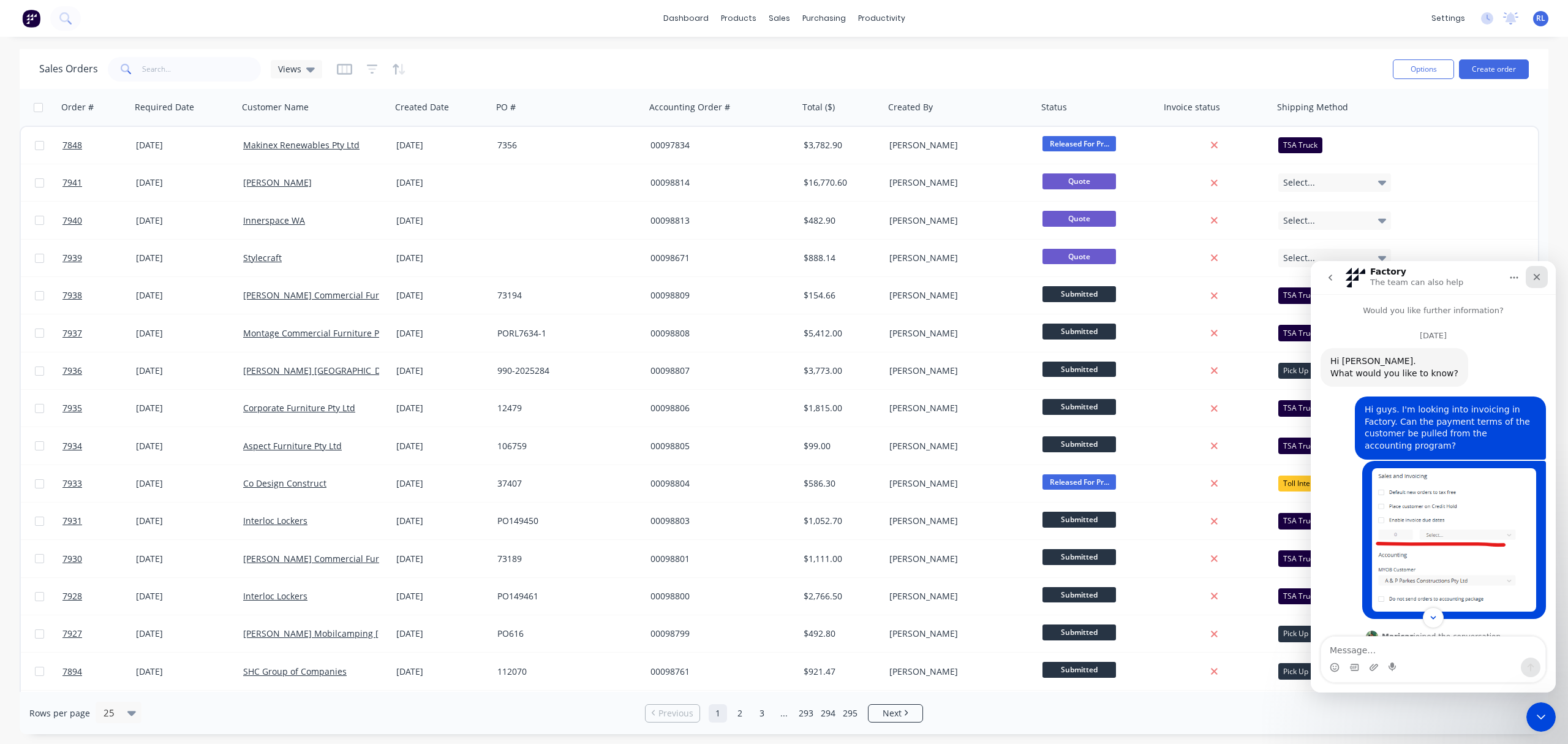
click at [1306, 279] on icon "Close" at bounding box center [1536, 277] width 10 height 10
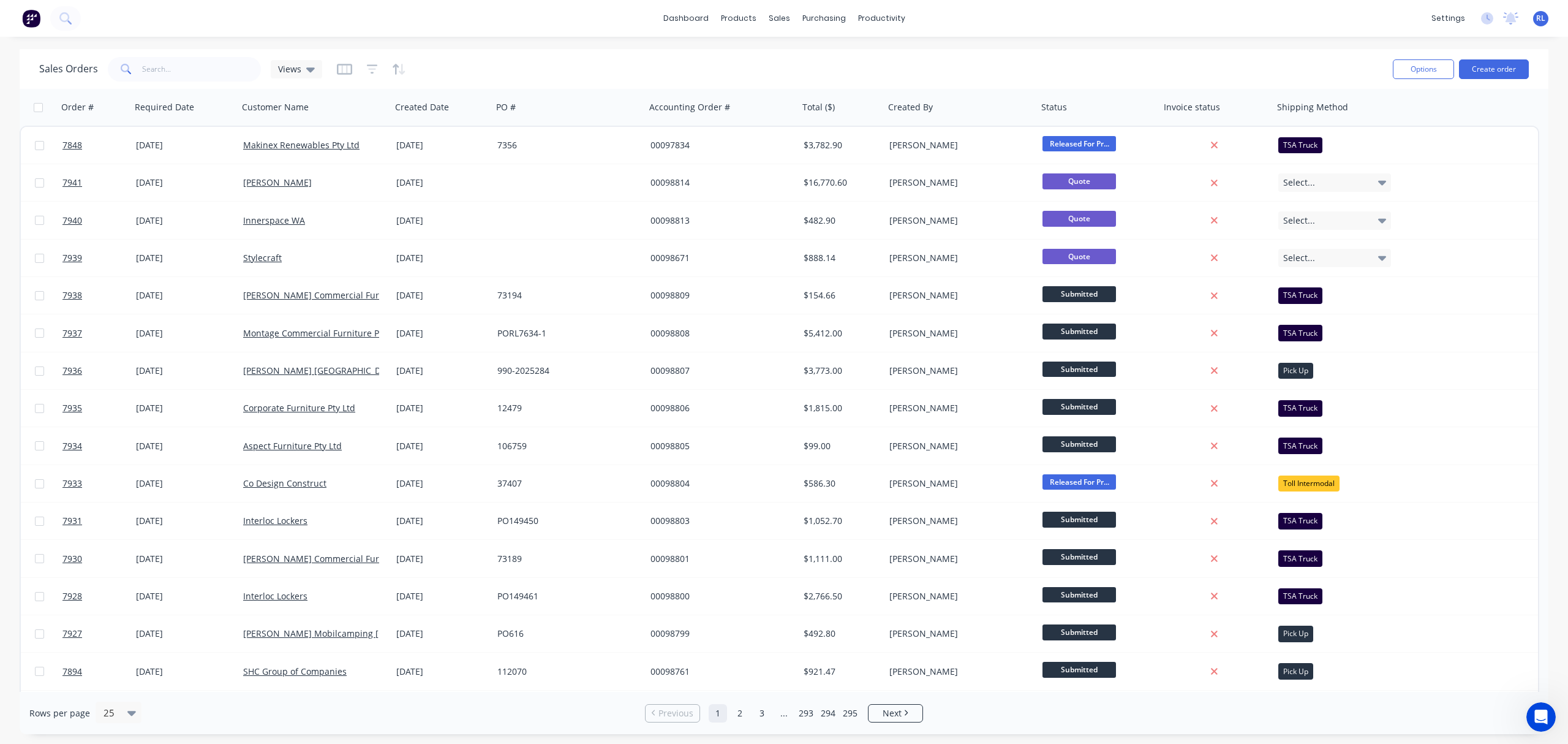
scroll to position [1668, 0]
click at [1306, 619] on icon "Open Intercom Messenger" at bounding box center [1539, 715] width 20 height 20
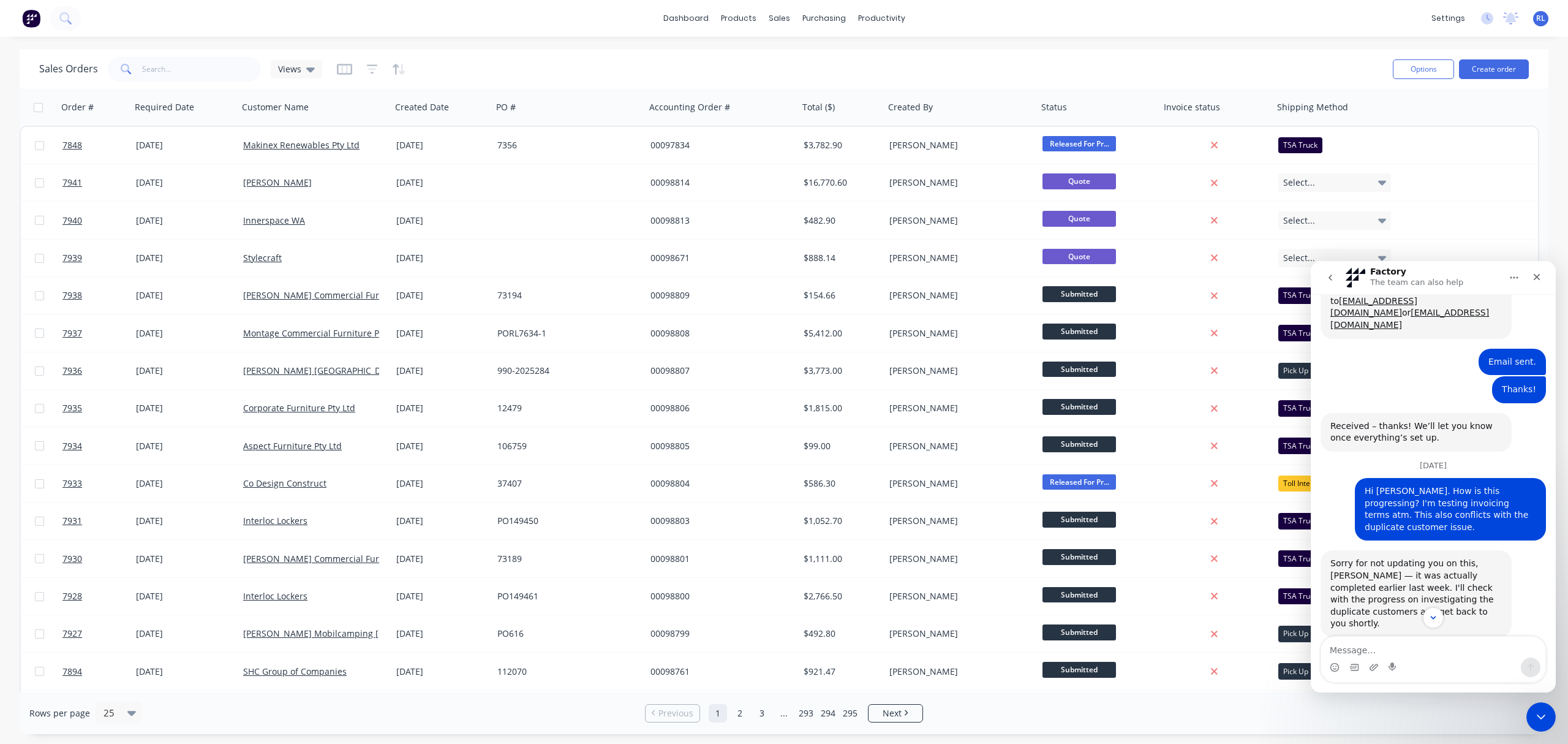
scroll to position [933, 0]
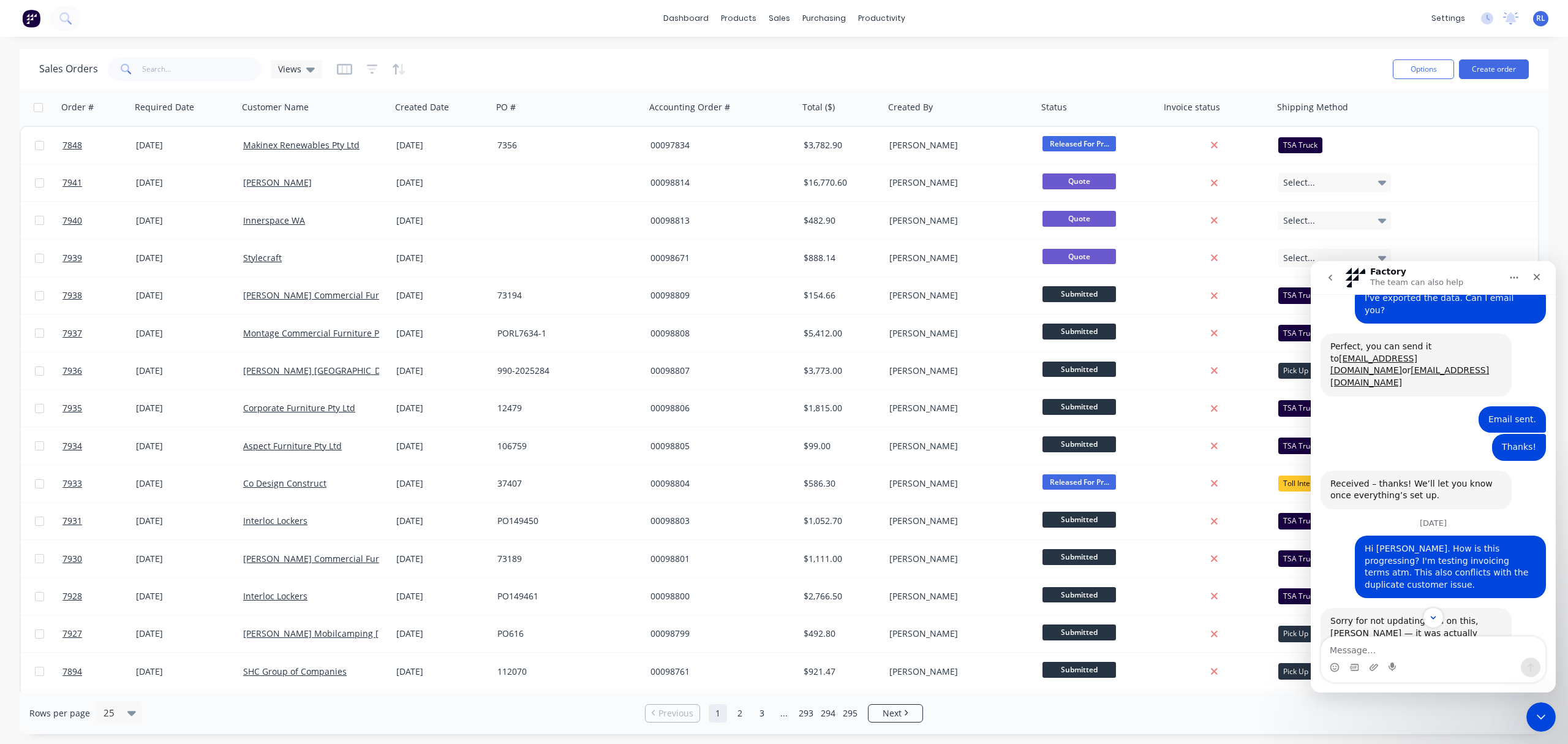
click at [1306, 274] on icon "go back" at bounding box center [1330, 277] width 4 height 6
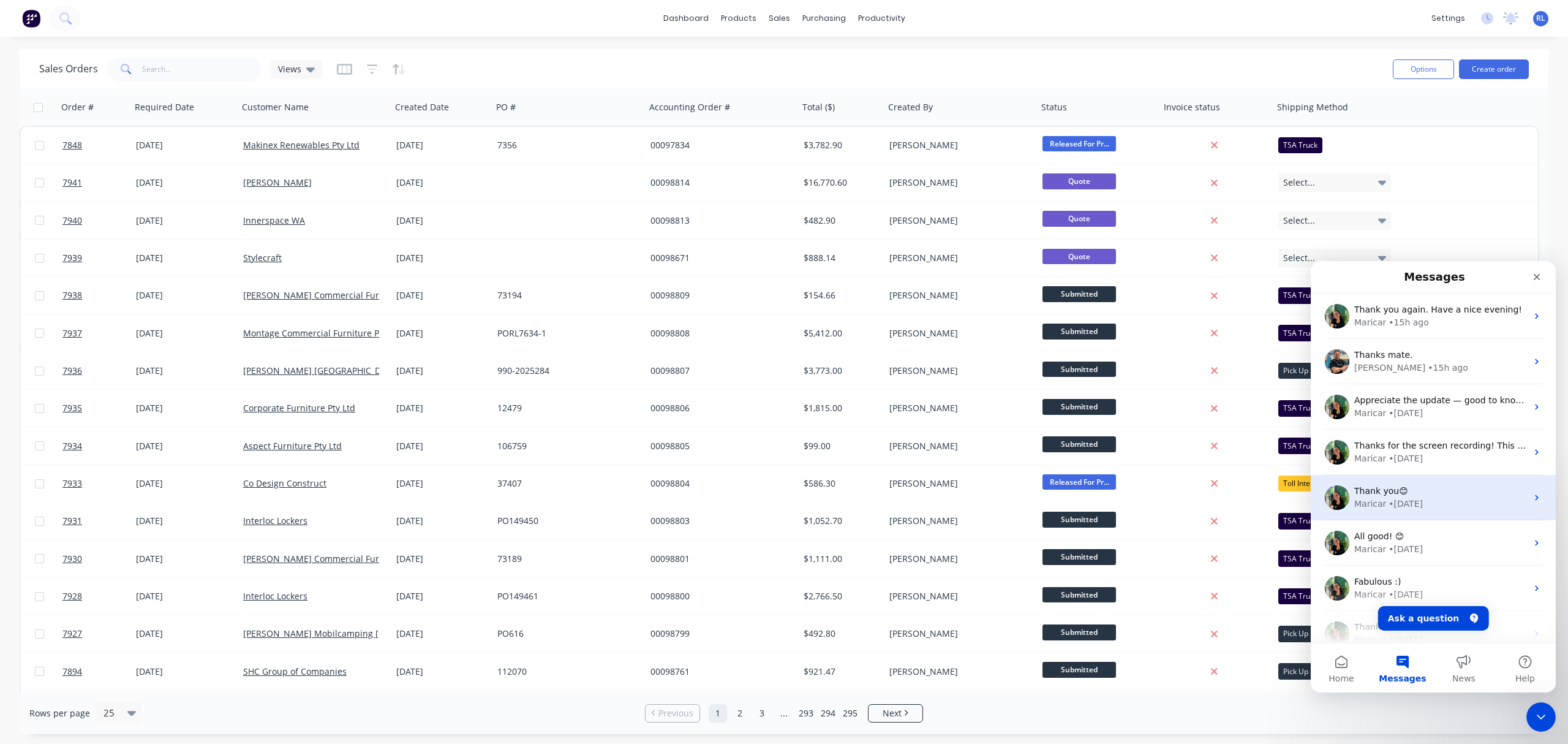
scroll to position [82, 0]
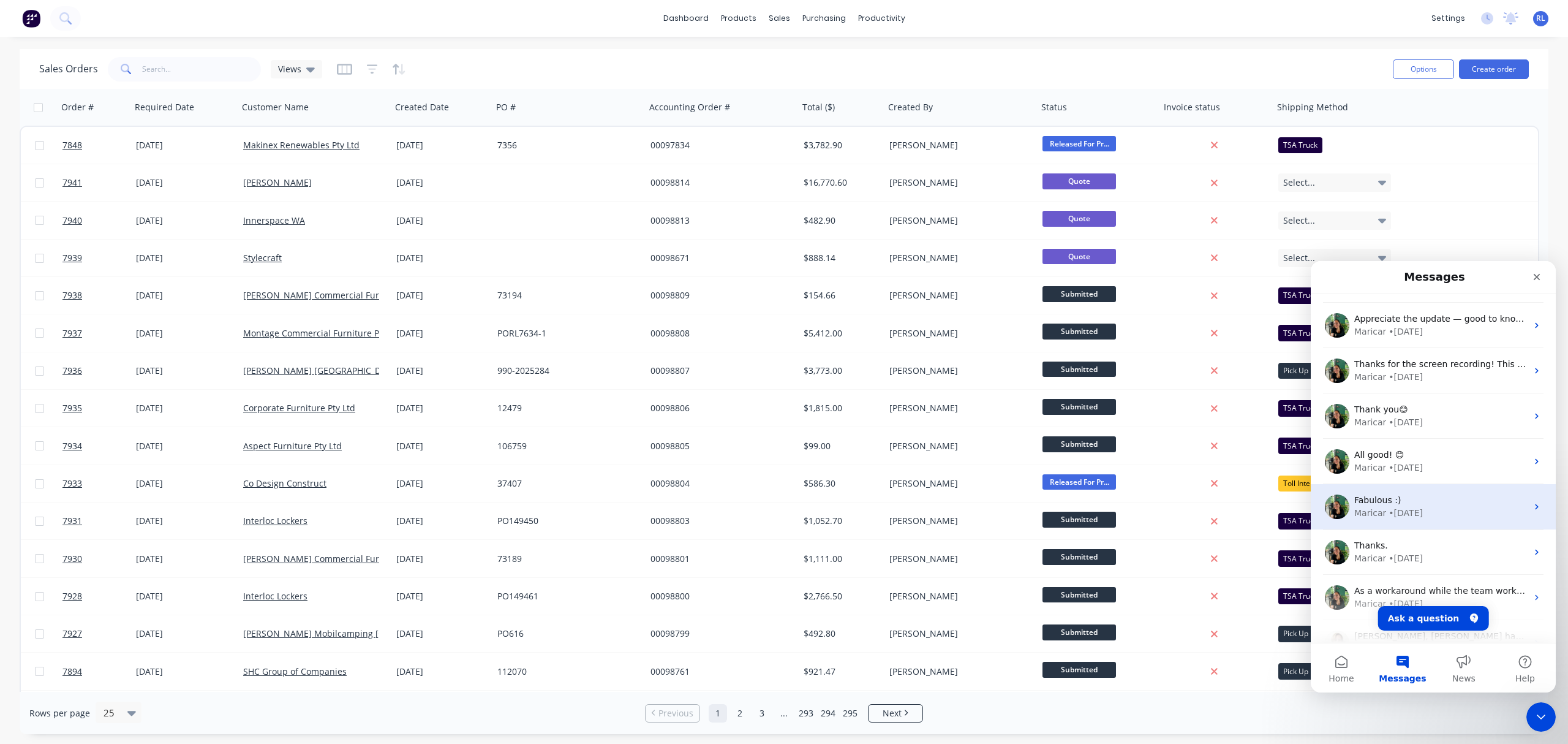
click at [1306, 507] on div "Maricar • 3w ago" at bounding box center [1440, 513] width 173 height 13
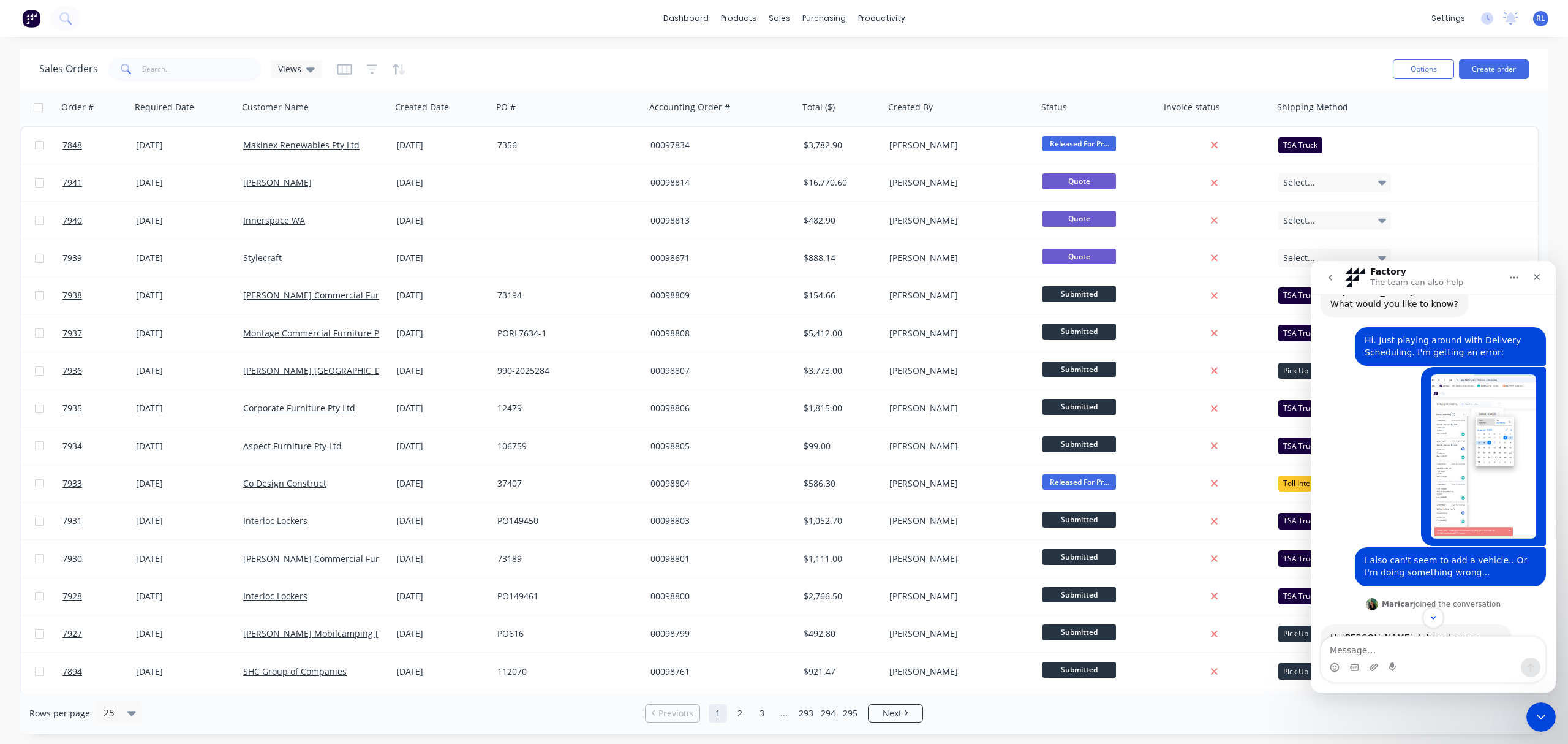
scroll to position [0, 0]
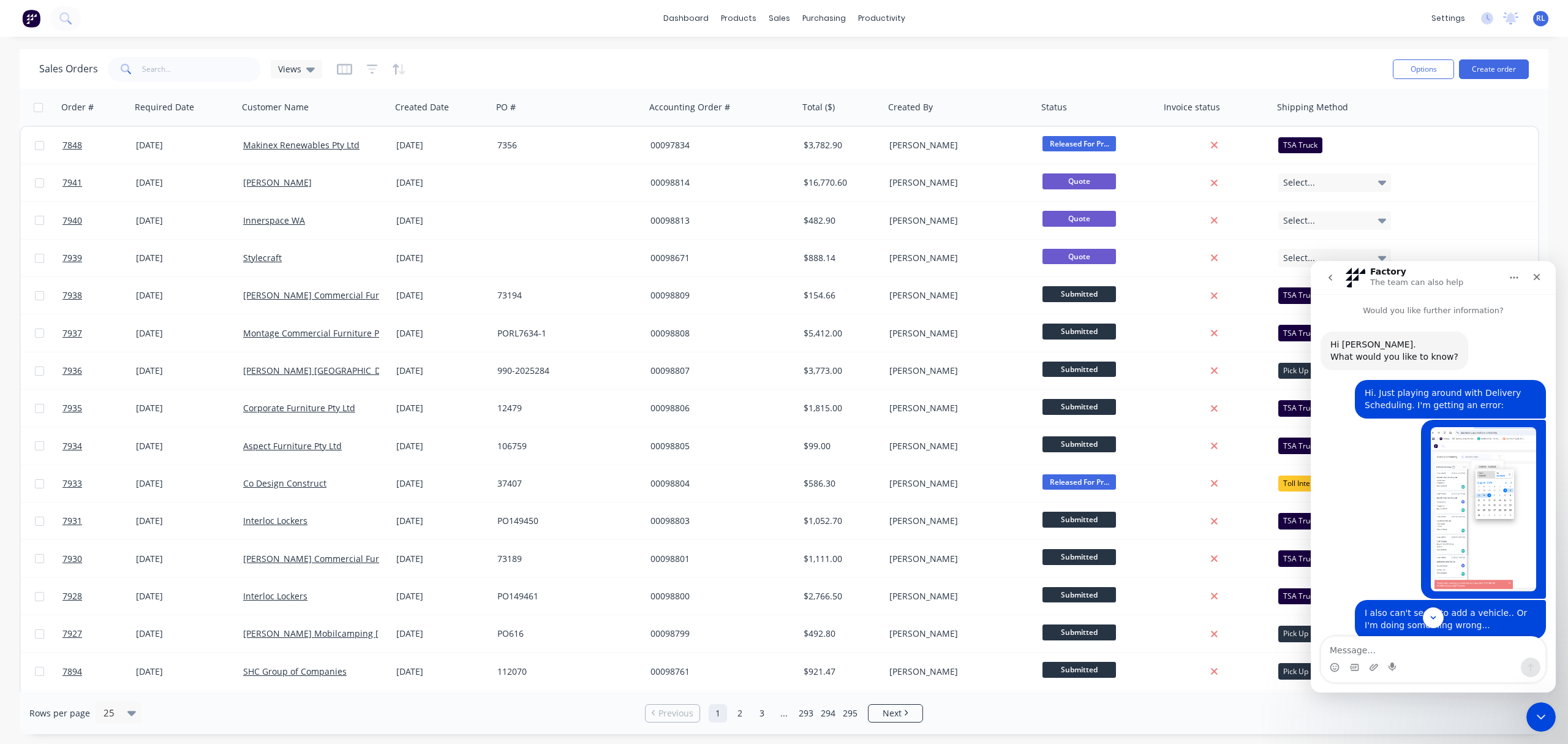
click at [1306, 272] on icon "go back" at bounding box center [1330, 277] width 10 height 10
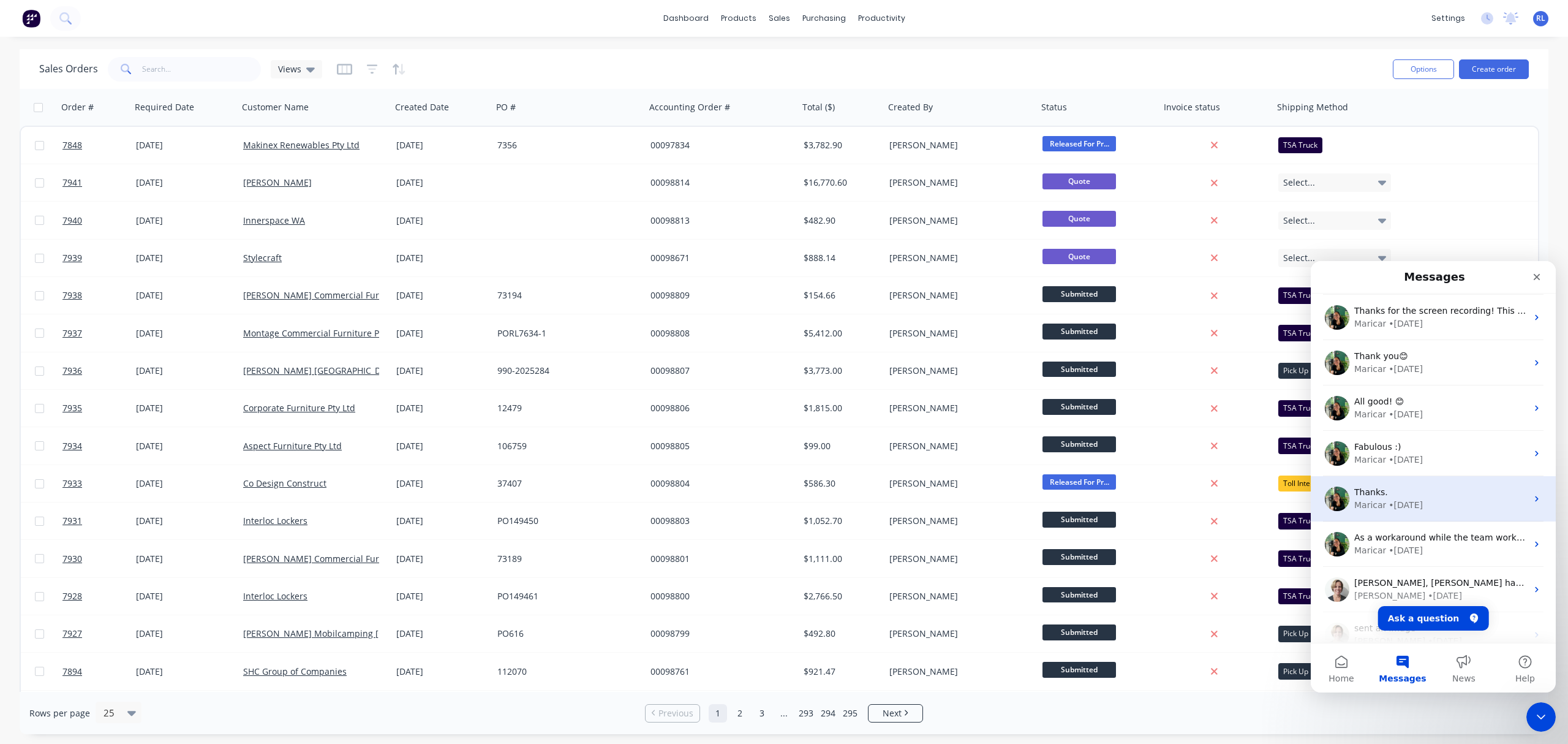
scroll to position [163, 0]
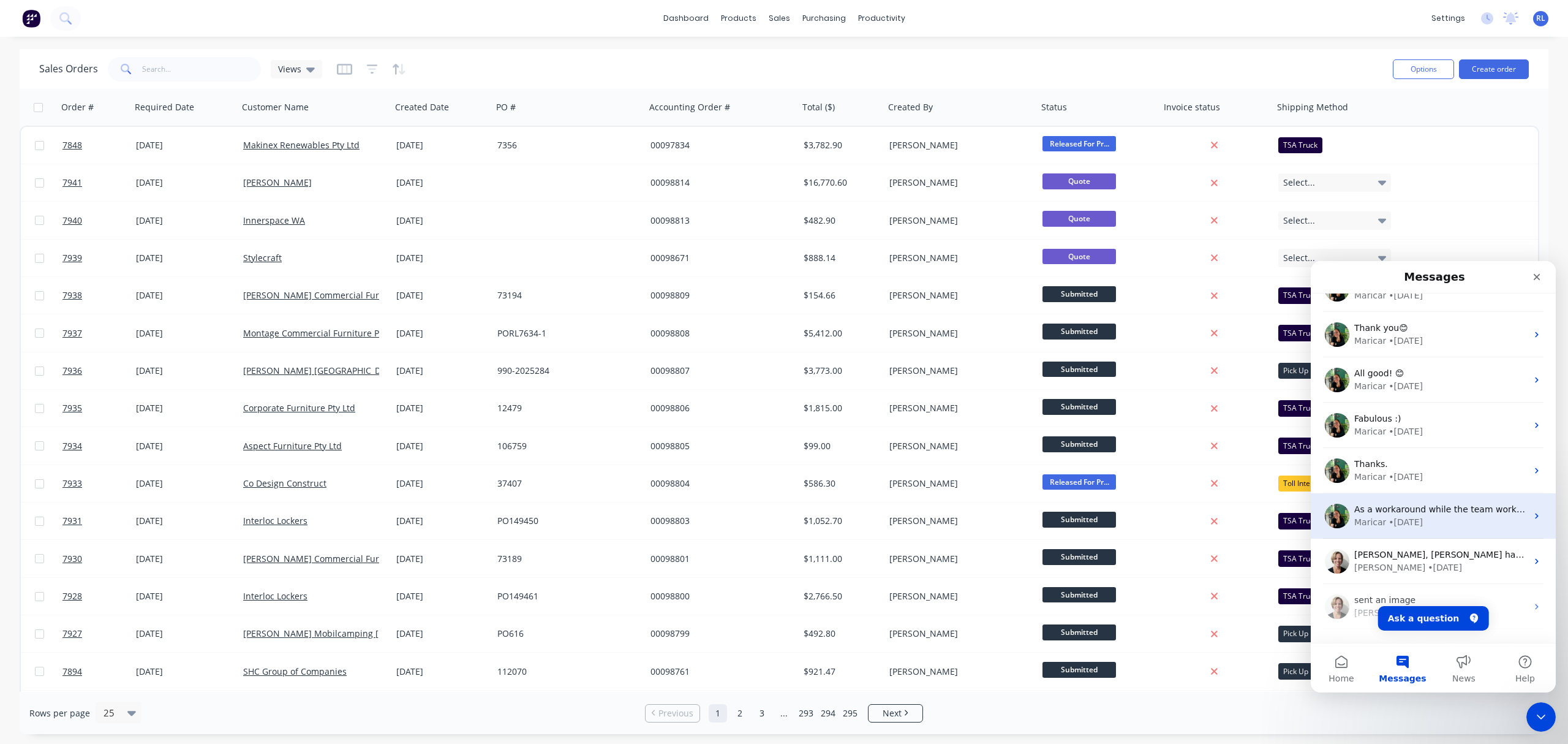
click at [1306, 516] on div "Maricar • 4w ago" at bounding box center [1440, 523] width 173 height 13
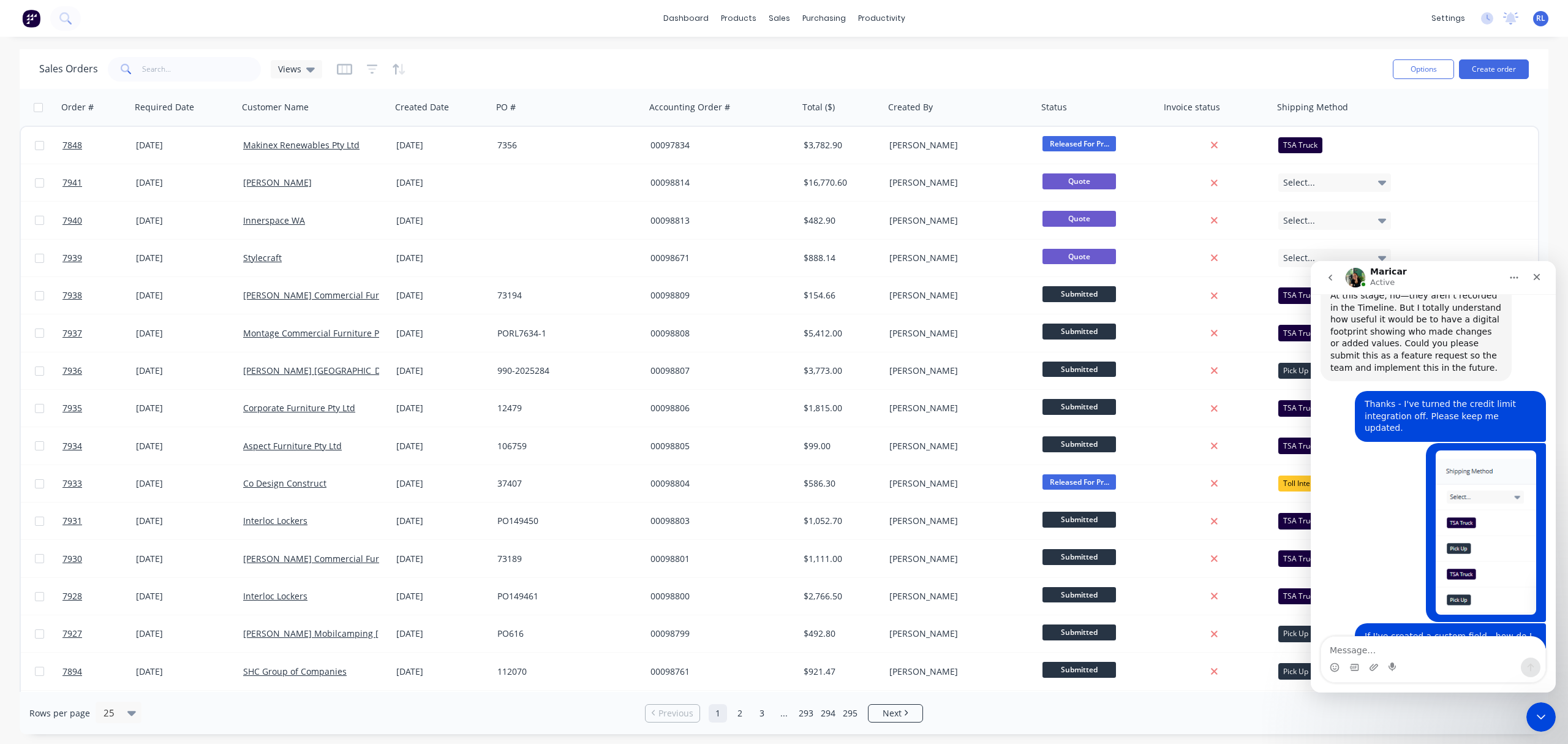
scroll to position [934, 0]
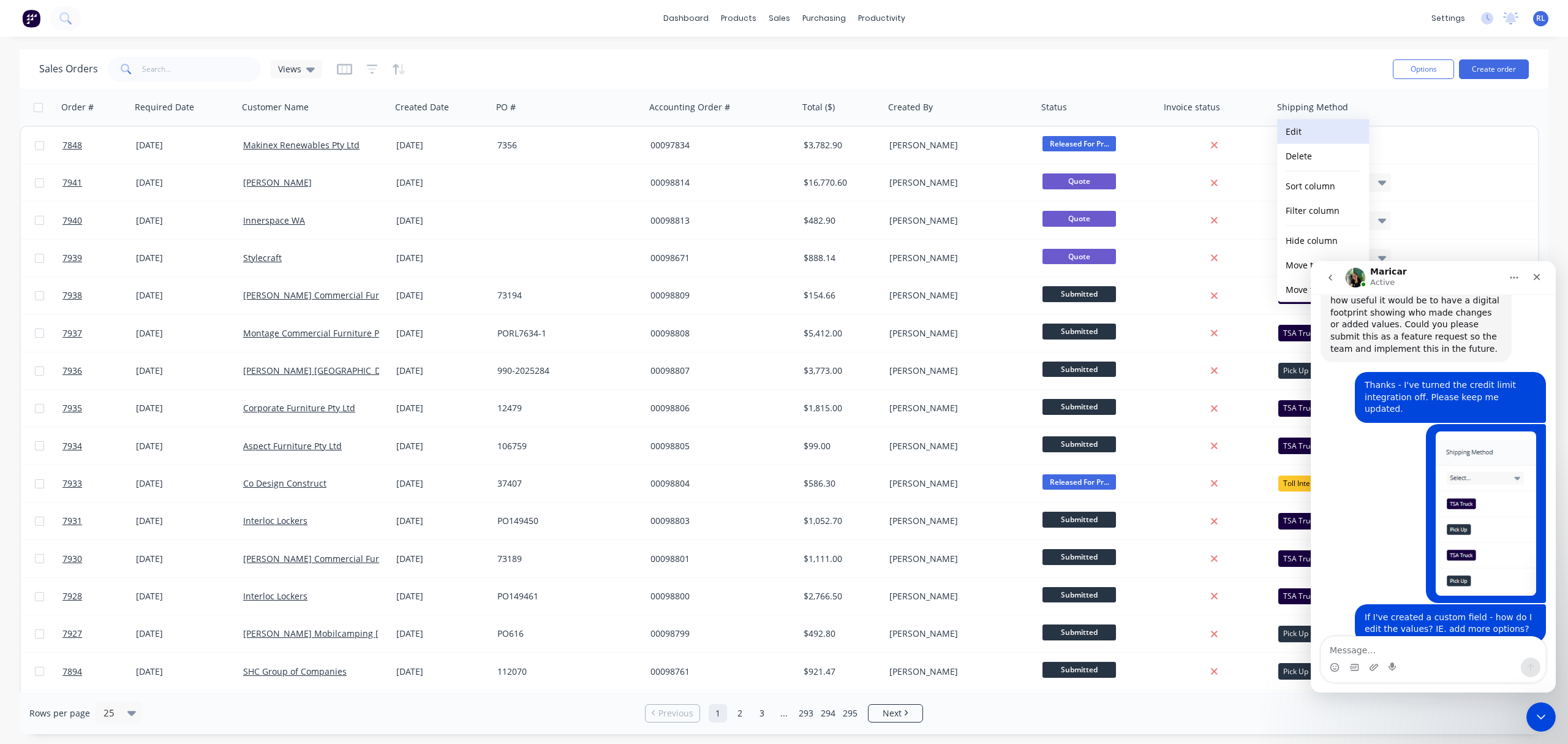
click at [1306, 138] on button "Edit" at bounding box center [1323, 132] width 92 height 25
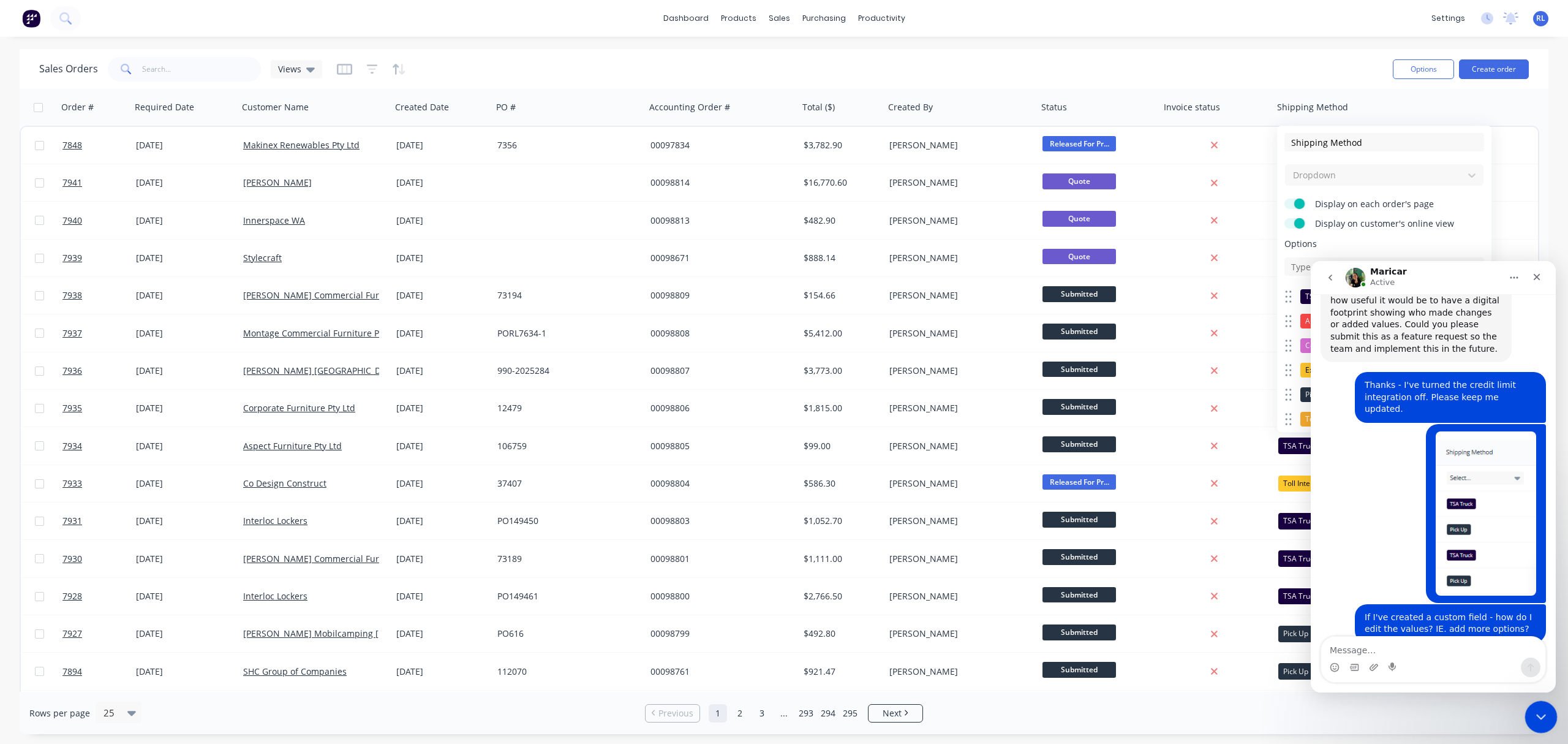
click at [1306, 619] on div "Close Intercom Messenger" at bounding box center [1539, 715] width 29 height 29
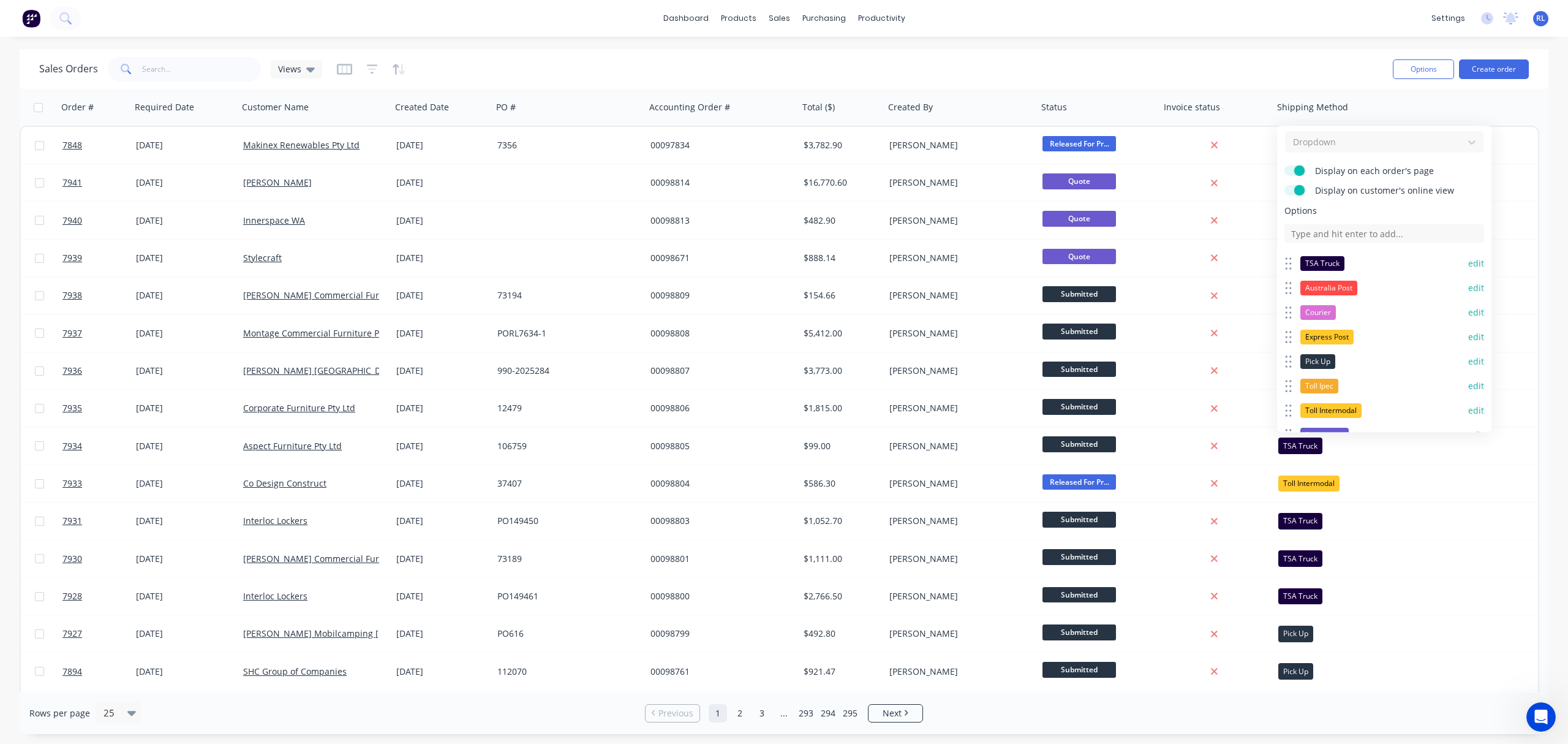
scroll to position [39, 0]
click at [1306, 258] on button "edit" at bounding box center [1476, 257] width 16 height 12
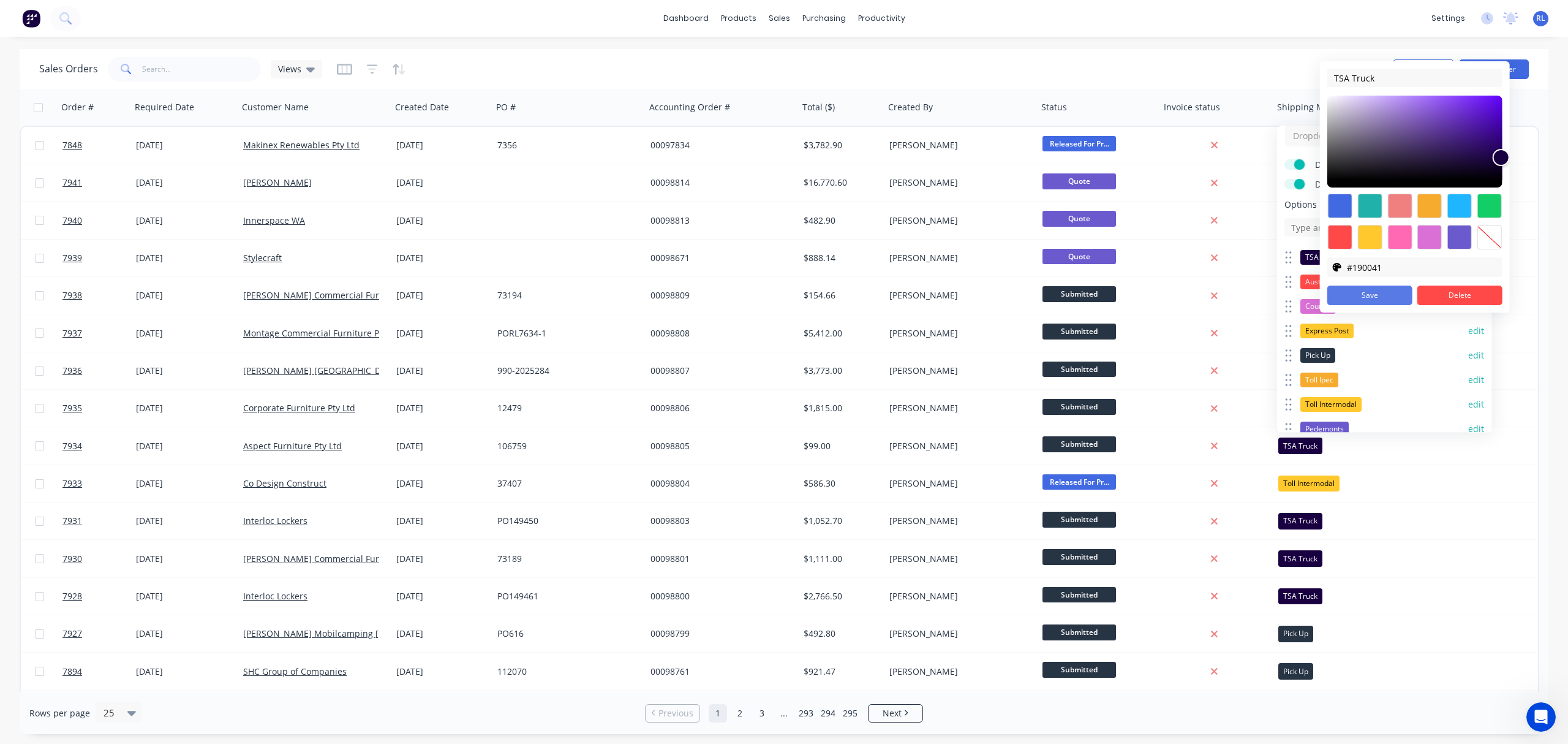
click at [1306, 294] on button "Save" at bounding box center [1370, 295] width 85 height 20
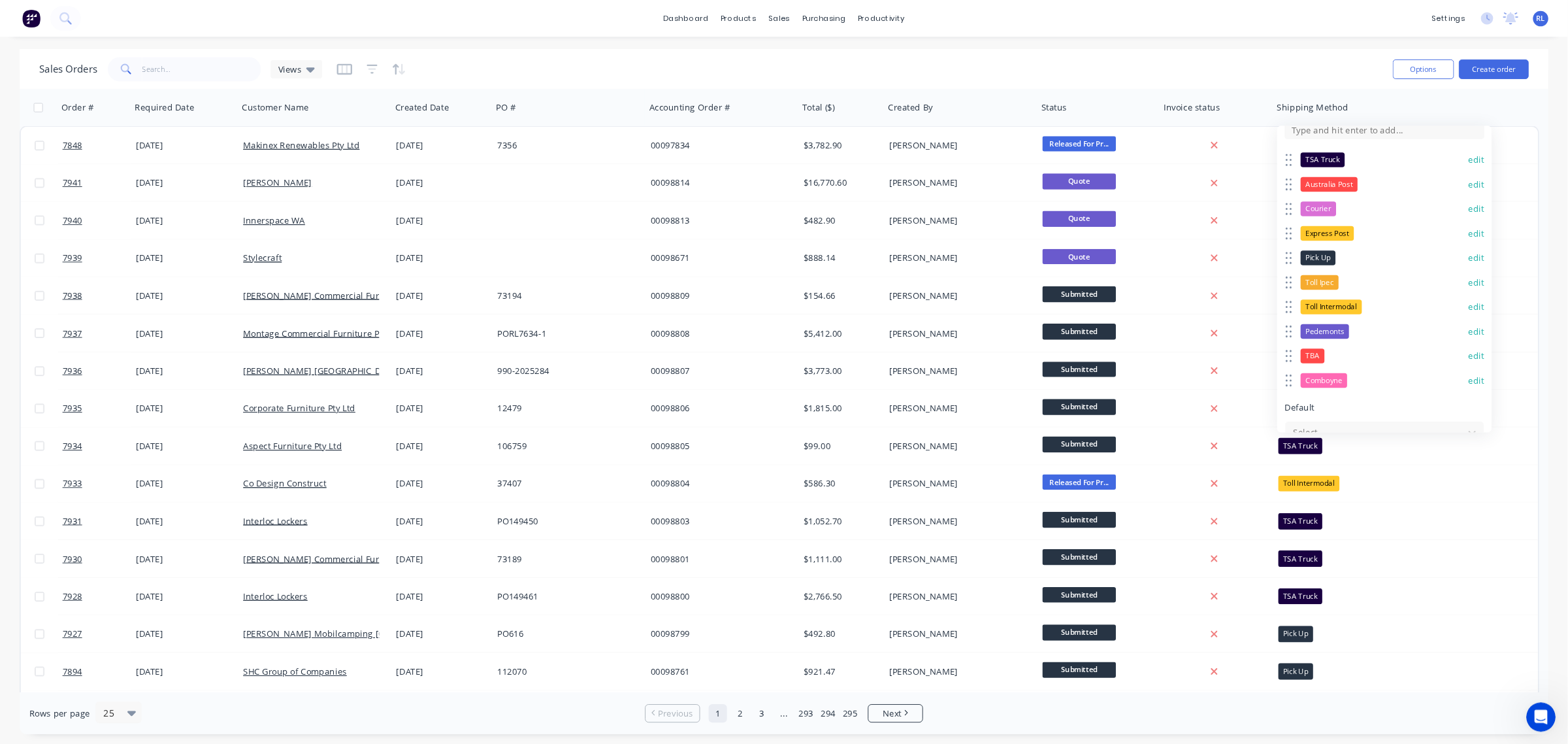
scroll to position [202, 0]
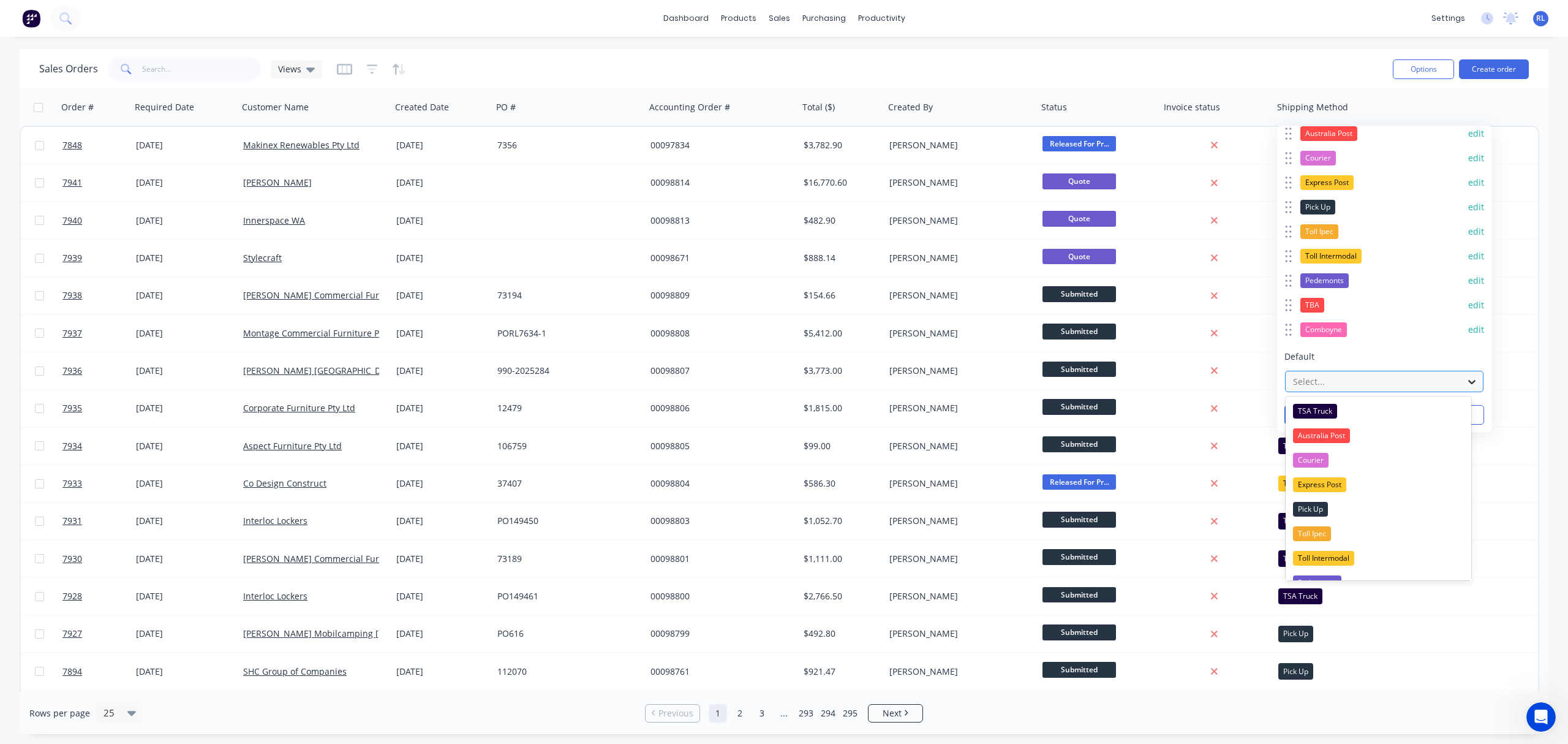
click at [1306, 378] on icon at bounding box center [1471, 381] width 12 height 12
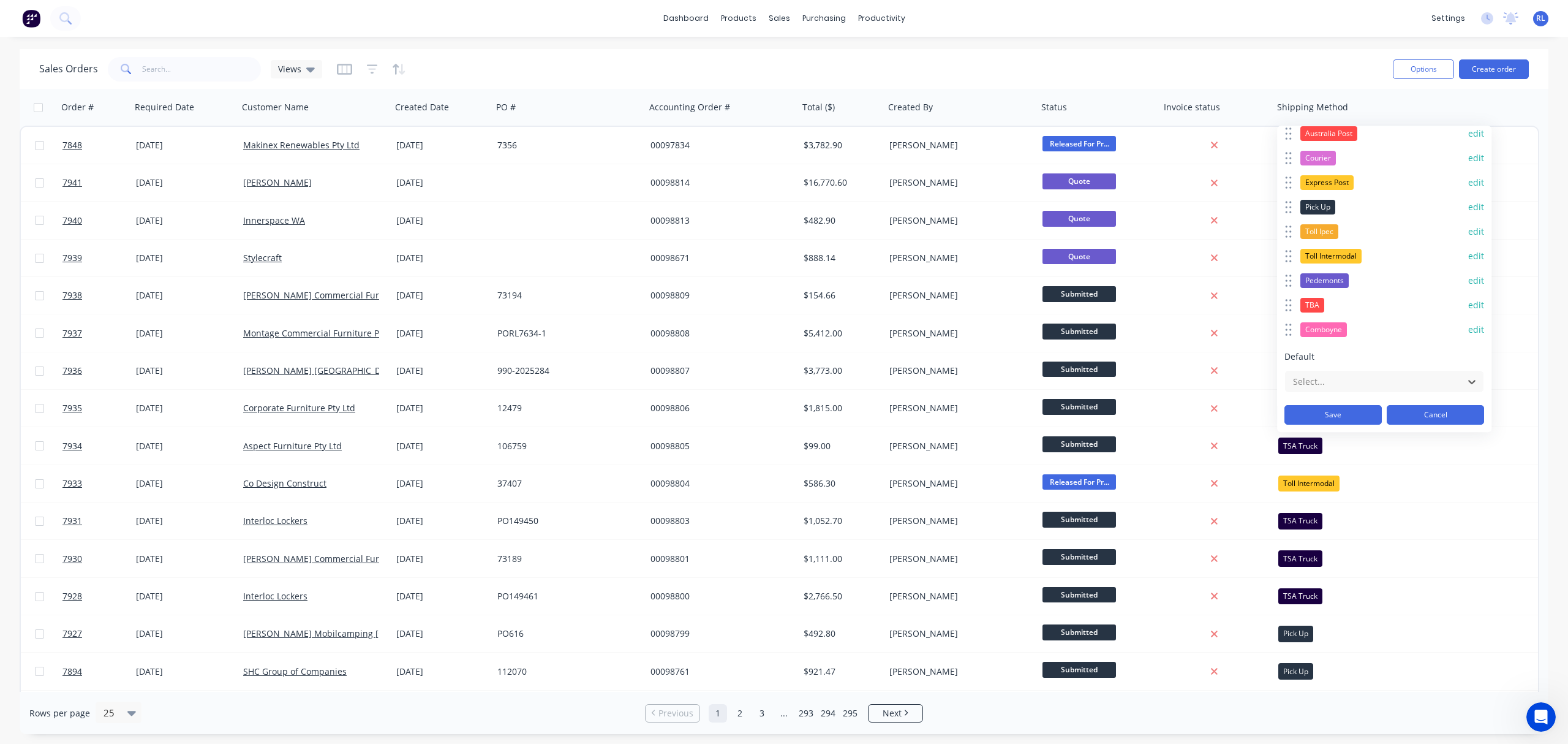
click at [1306, 411] on button "Cancel" at bounding box center [1435, 415] width 97 height 20
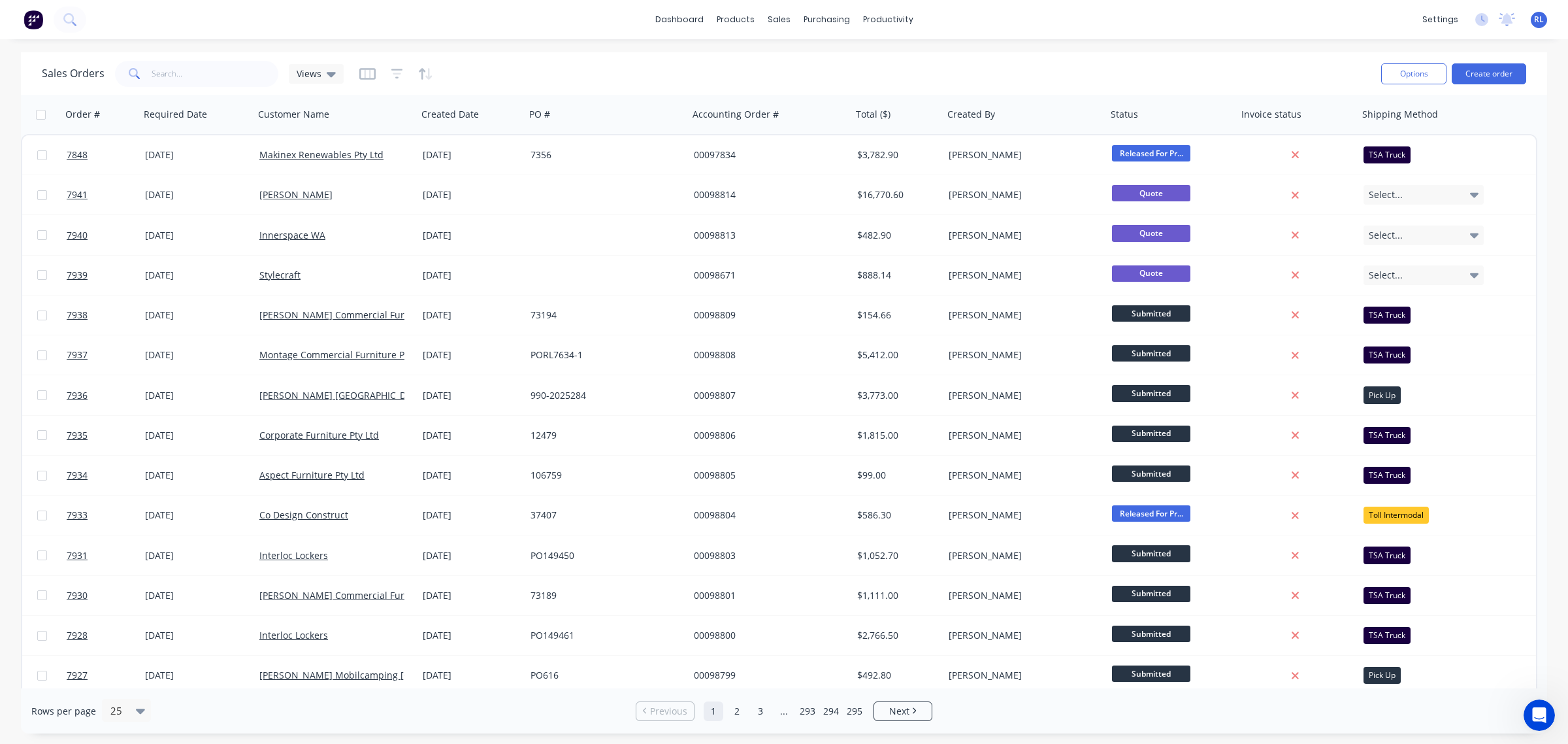
scroll to position [1600, 0]
